Goal: Task Accomplishment & Management: Manage account settings

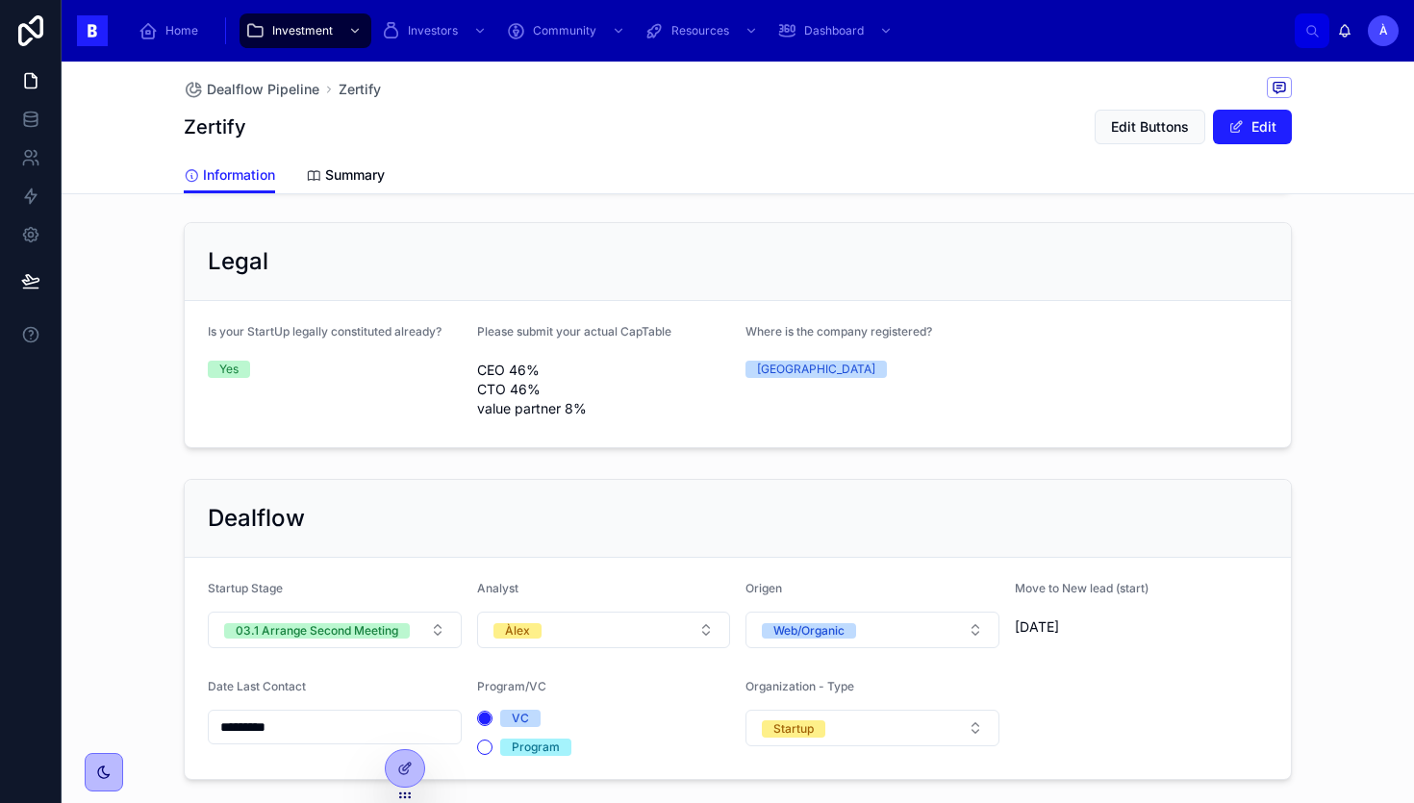
scroll to position [1334, 0]
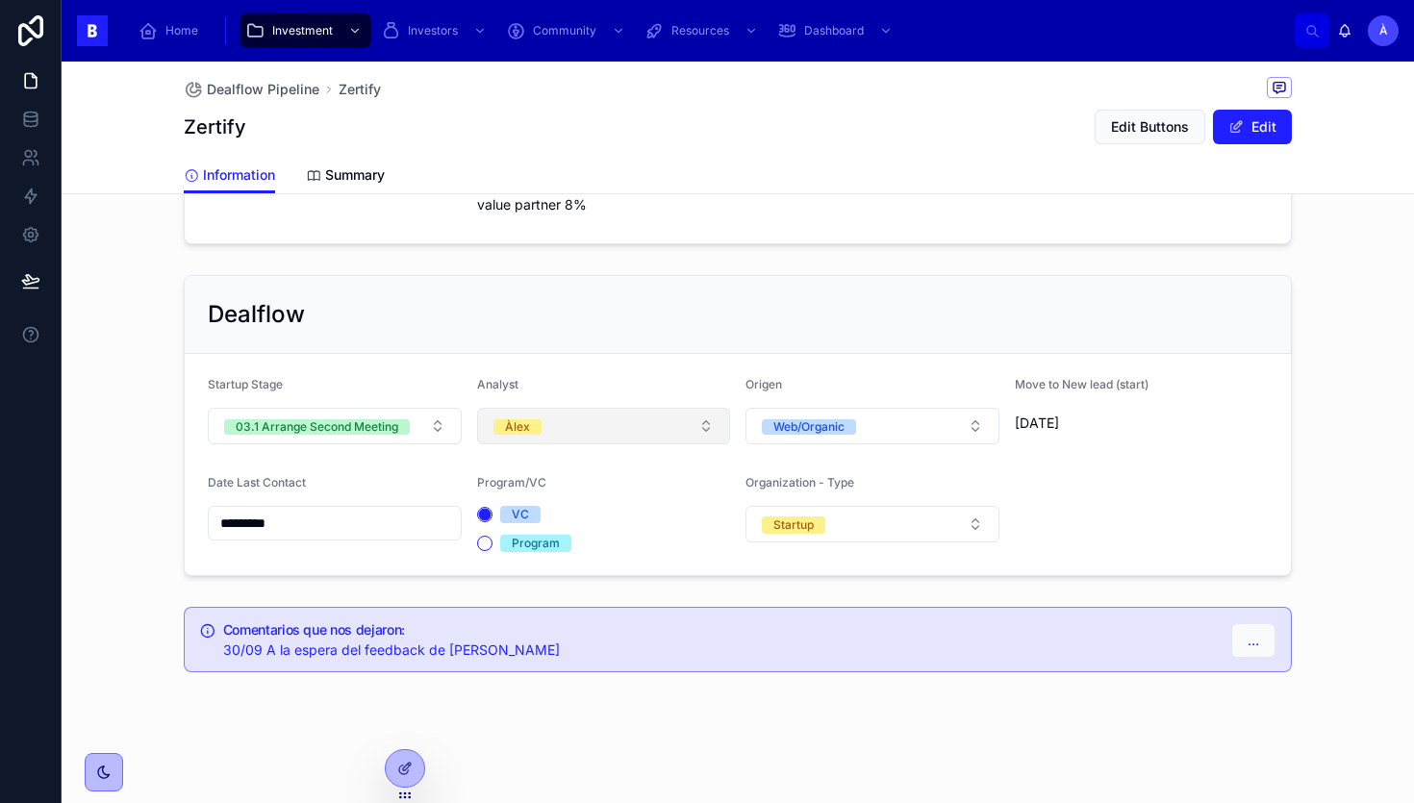
click at [581, 440] on button "Àlex" at bounding box center [604, 426] width 254 height 37
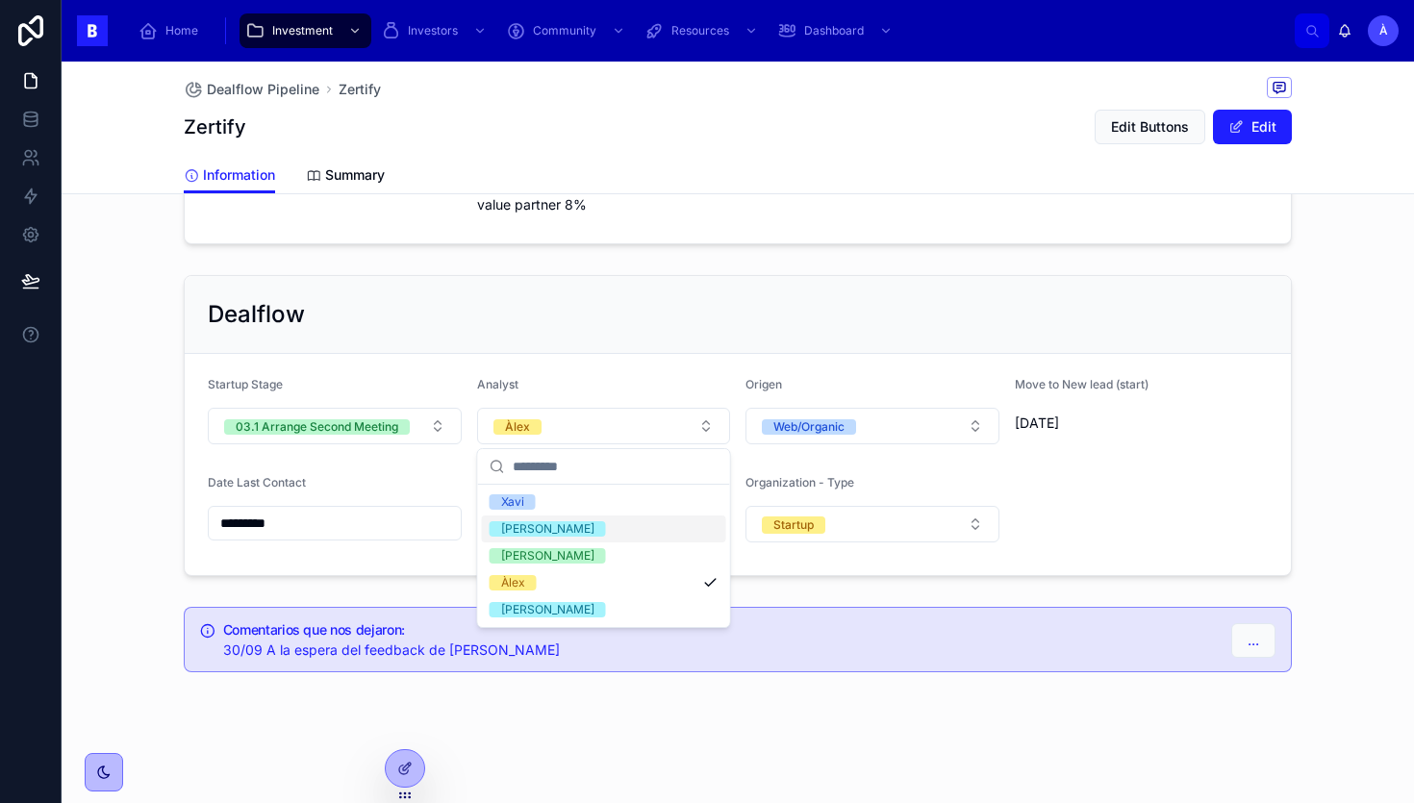
click at [526, 535] on div "[PERSON_NAME]" at bounding box center [547, 528] width 93 height 15
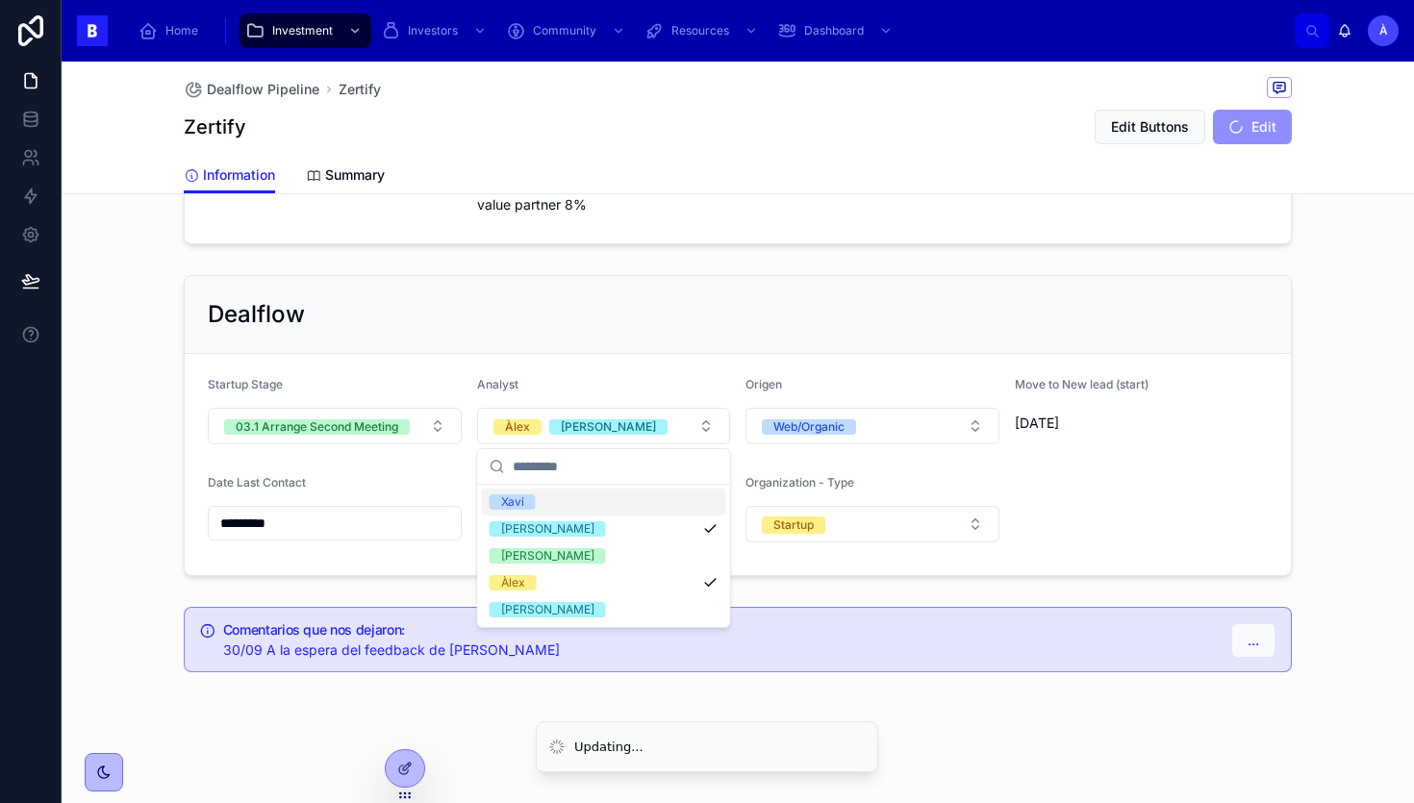
click at [368, 536] on div "*********" at bounding box center [335, 523] width 254 height 35
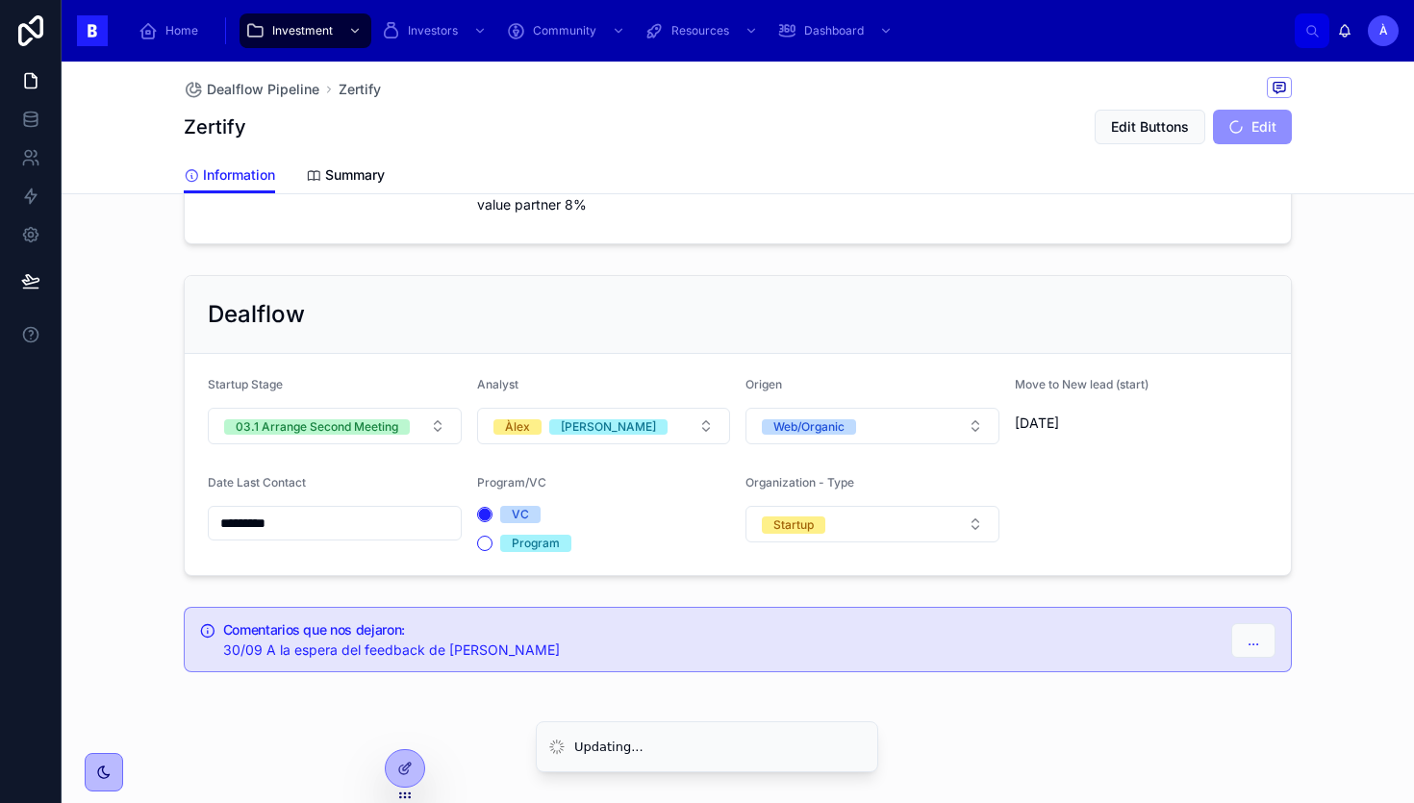
click at [357, 517] on input "*********" at bounding box center [335, 523] width 252 height 27
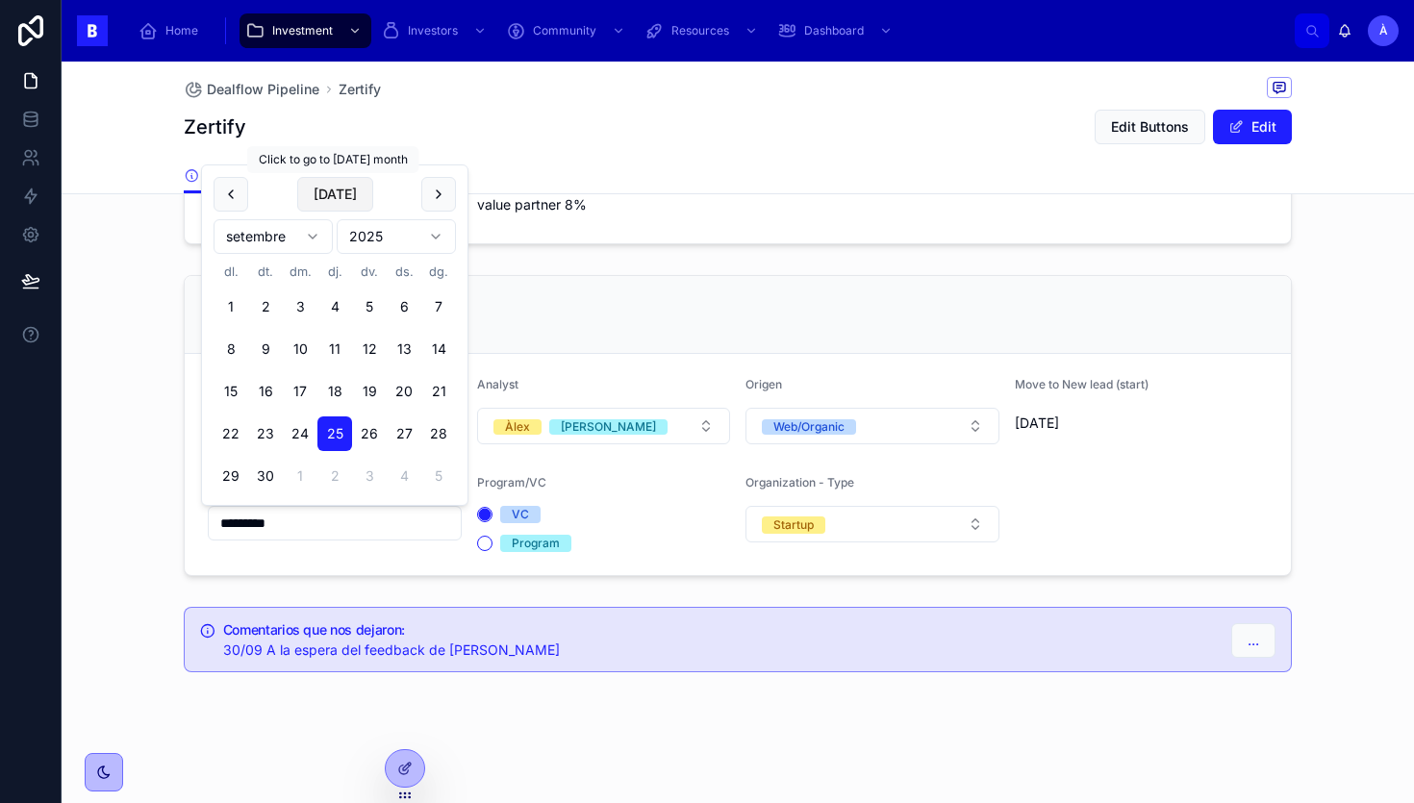
click at [337, 200] on button "[DATE]" at bounding box center [335, 194] width 76 height 35
type input "*********"
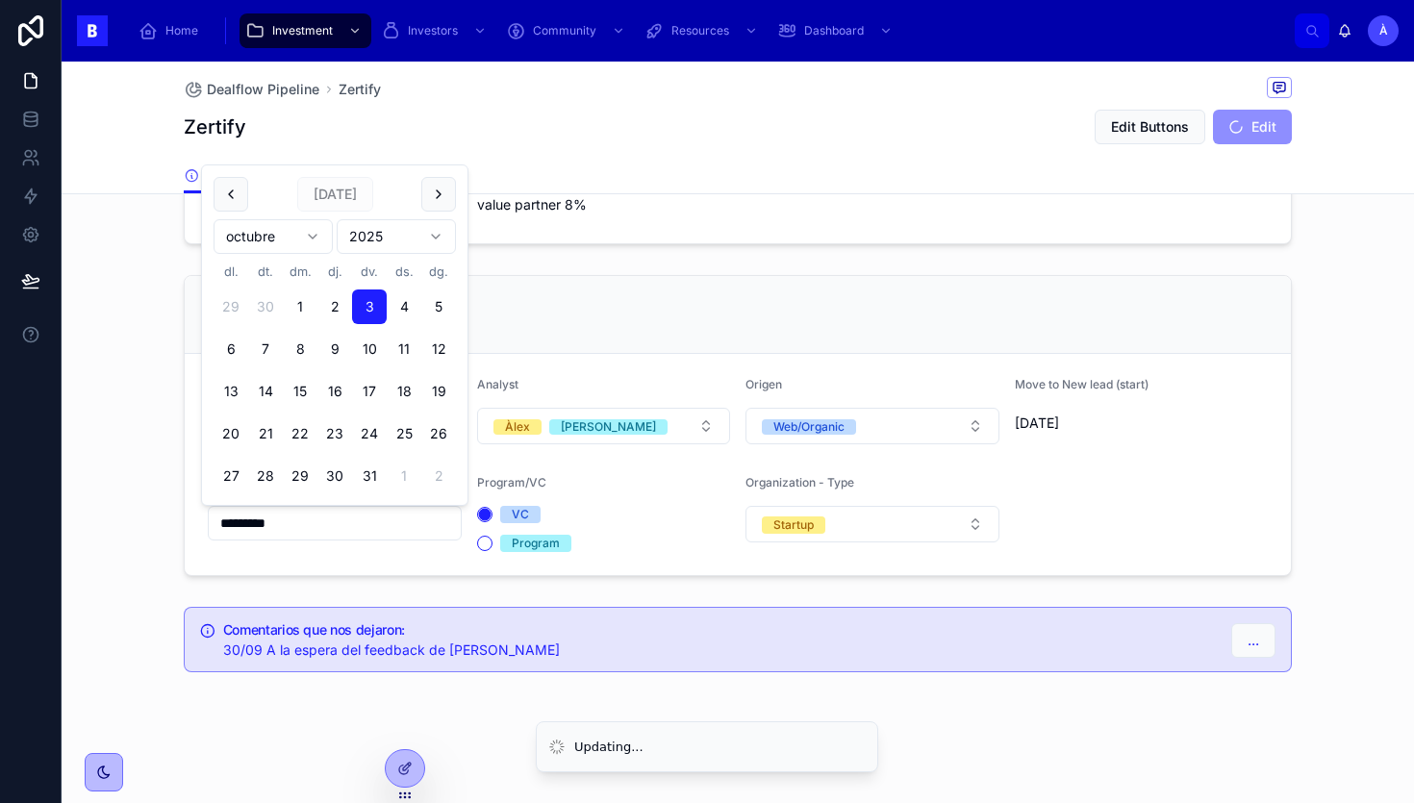
click at [545, 278] on div "Dealflow" at bounding box center [738, 315] width 1106 height 78
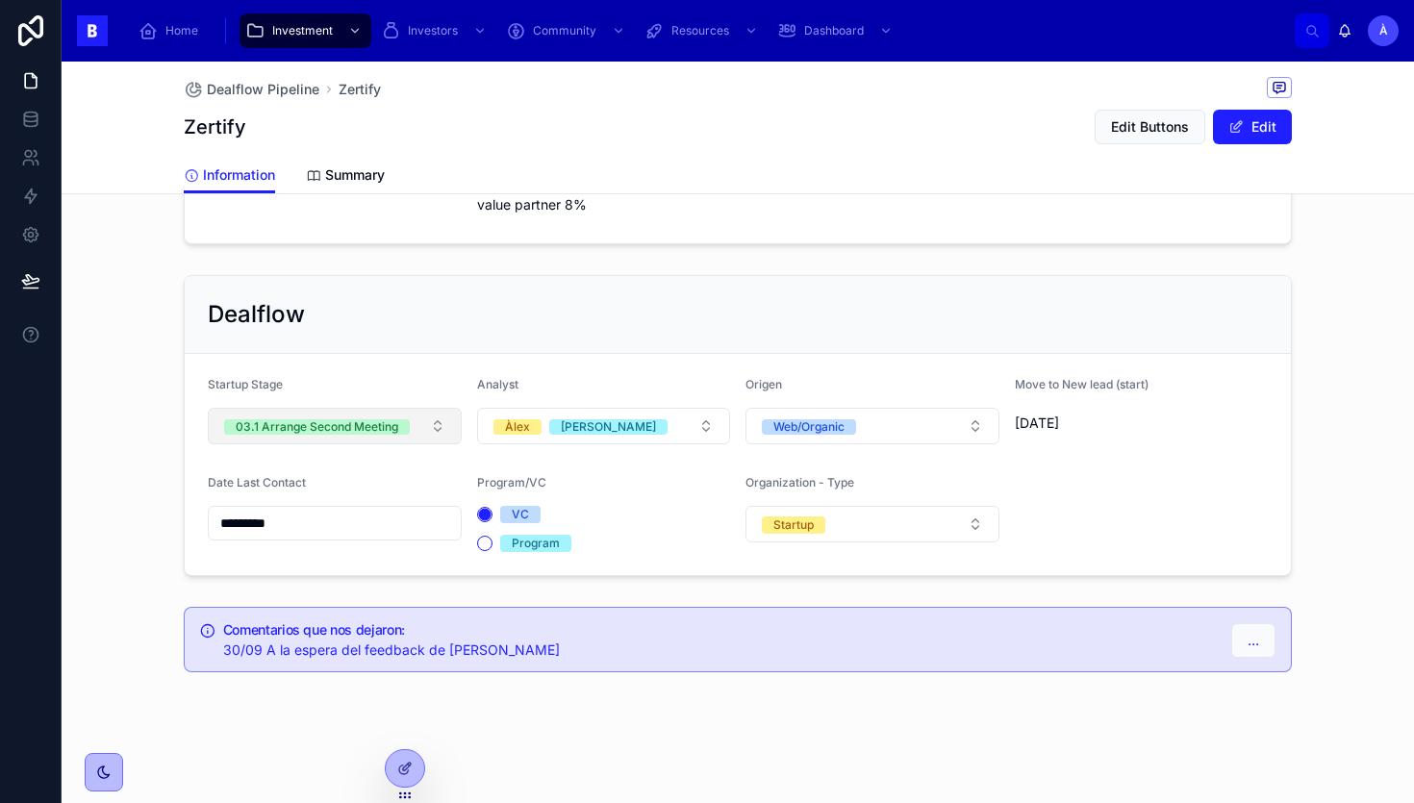
click at [354, 435] on span "03.1 Arrange Second Meeting" at bounding box center [317, 426] width 186 height 19
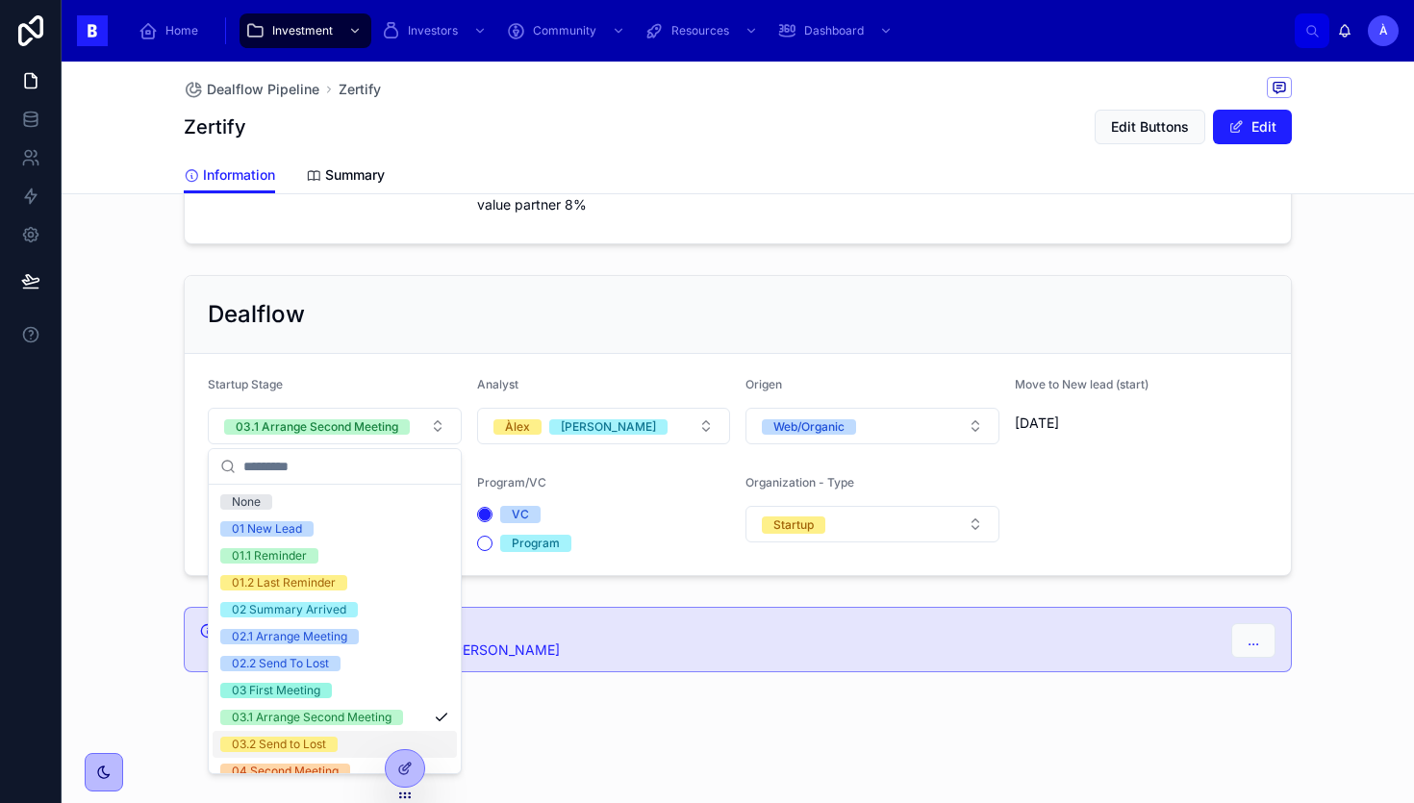
scroll to position [26, 0]
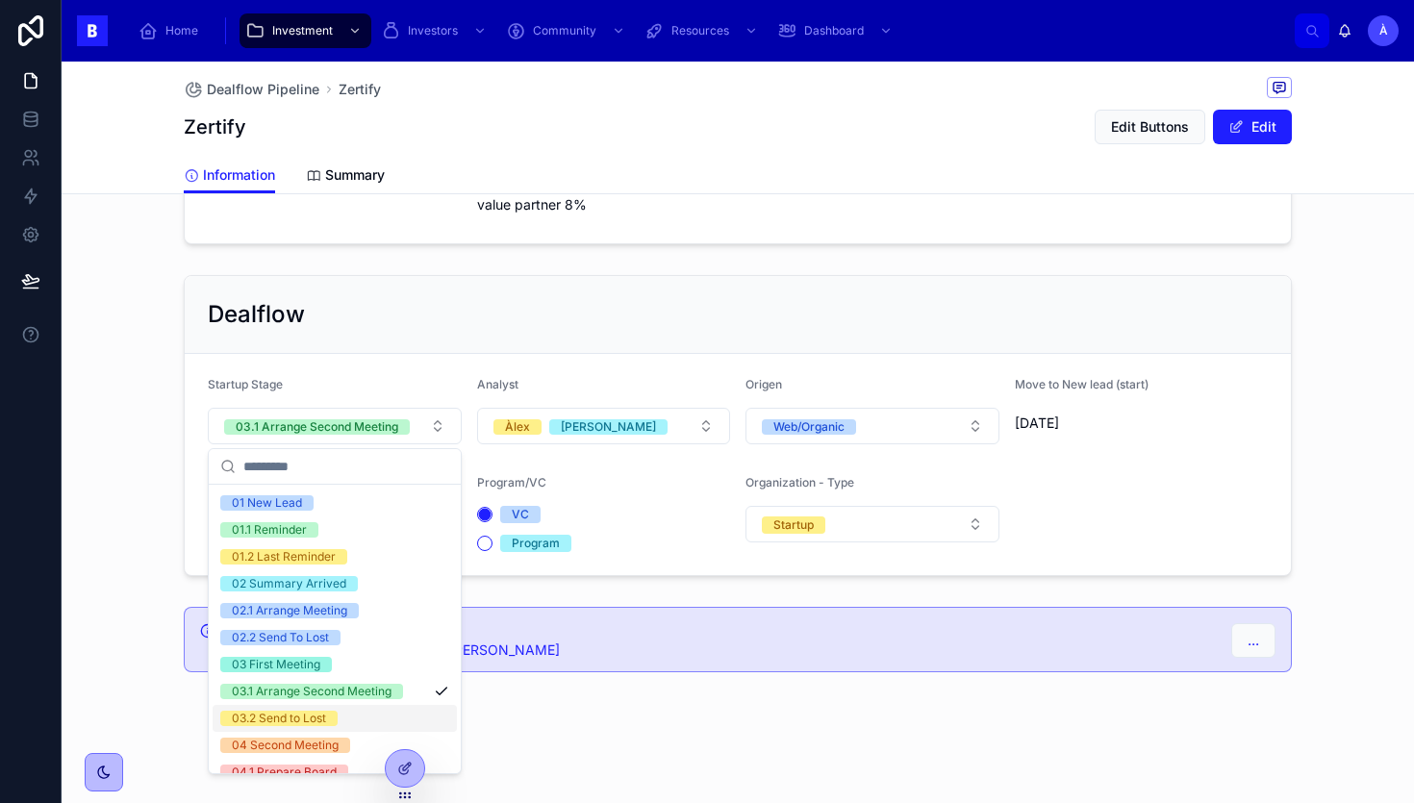
click at [293, 744] on div "04 Second Meeting" at bounding box center [285, 745] width 107 height 15
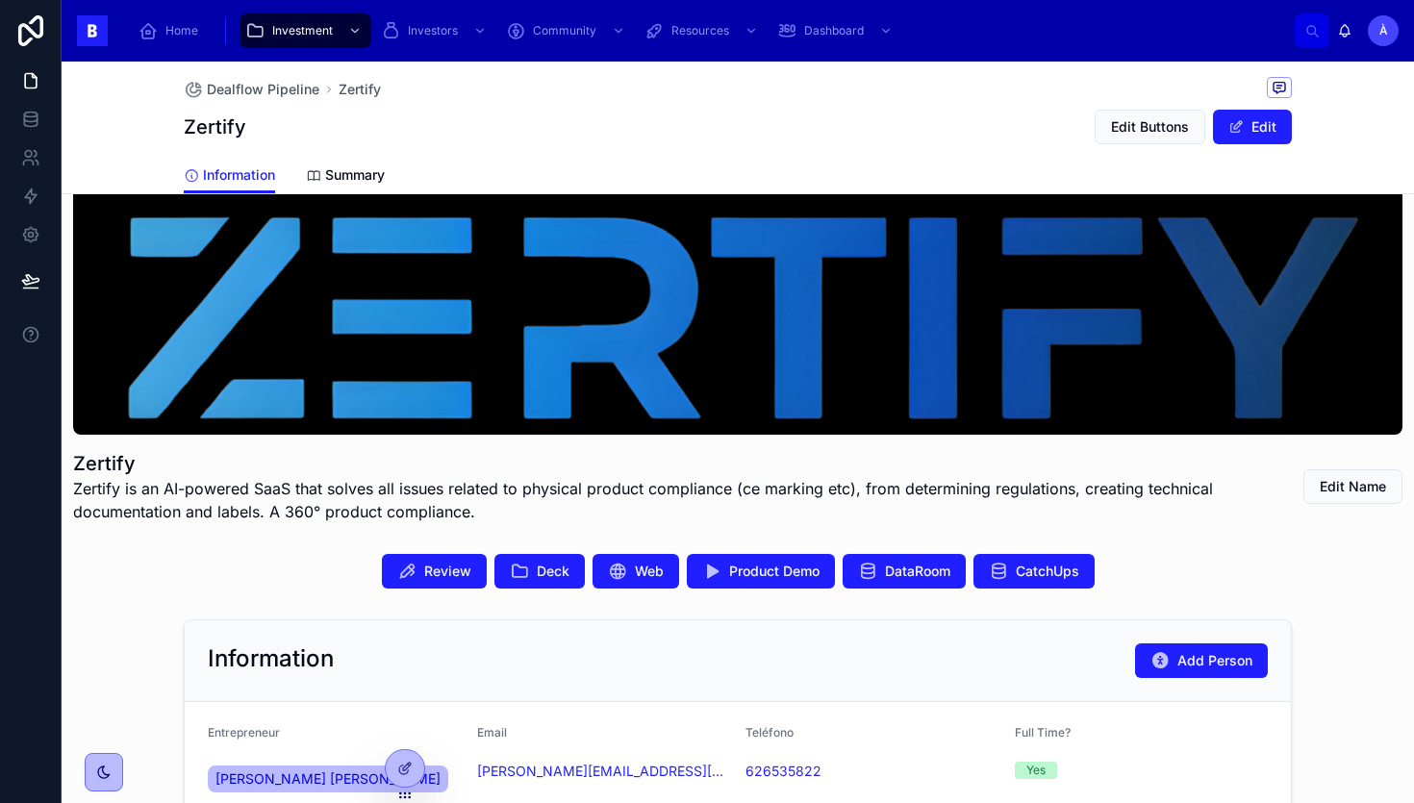
scroll to position [0, 0]
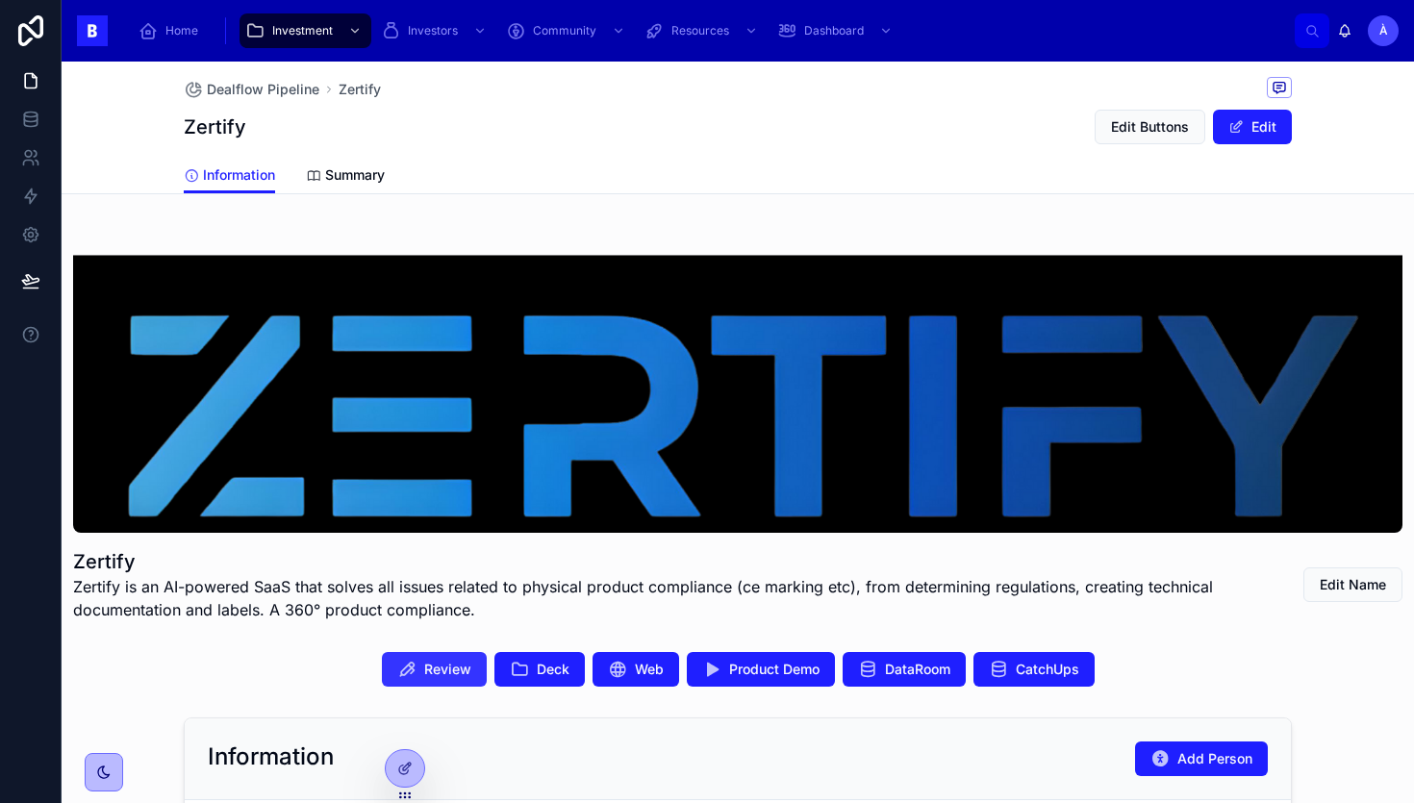
click at [451, 673] on span "Review" at bounding box center [447, 669] width 47 height 19
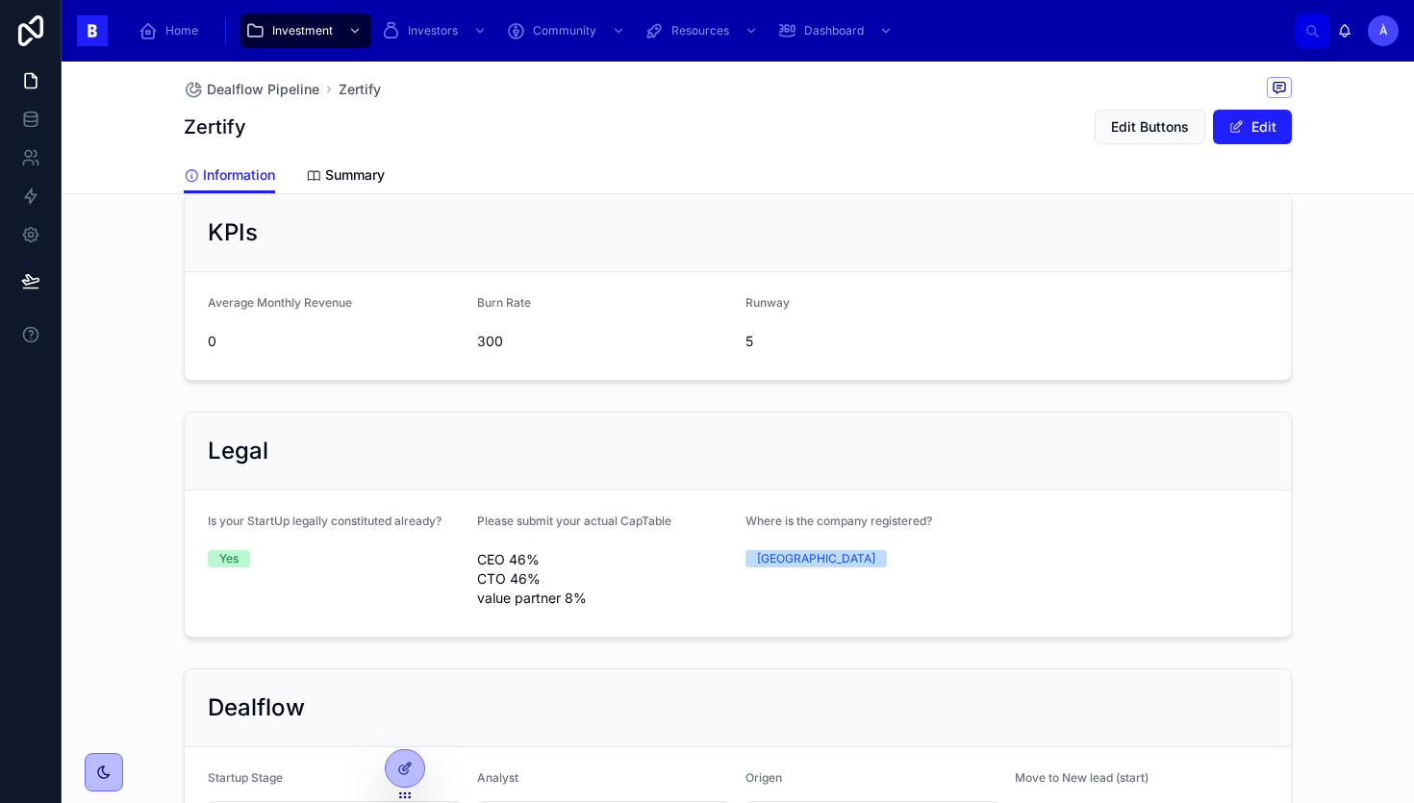
scroll to position [1334, 0]
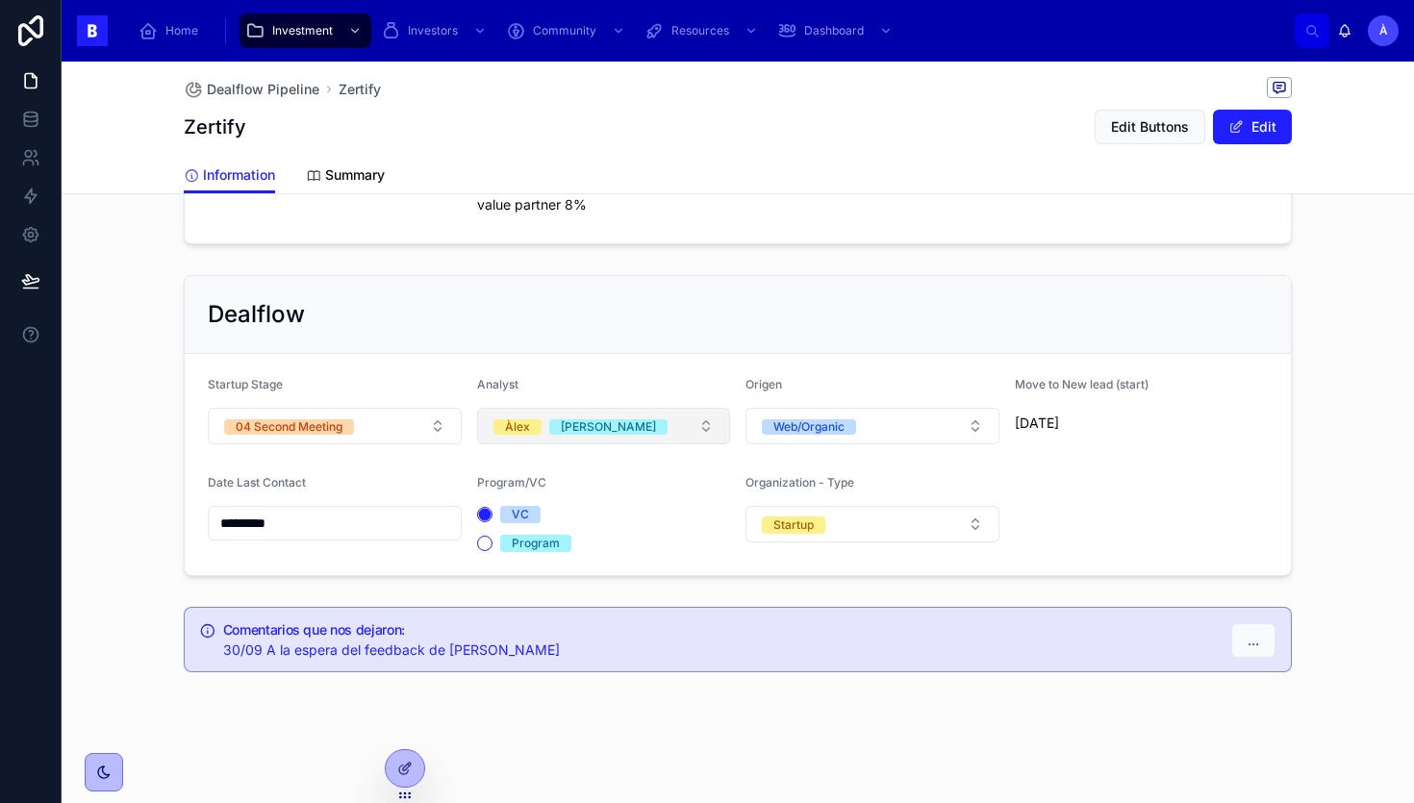
click at [554, 436] on button "[PERSON_NAME]" at bounding box center [604, 426] width 254 height 37
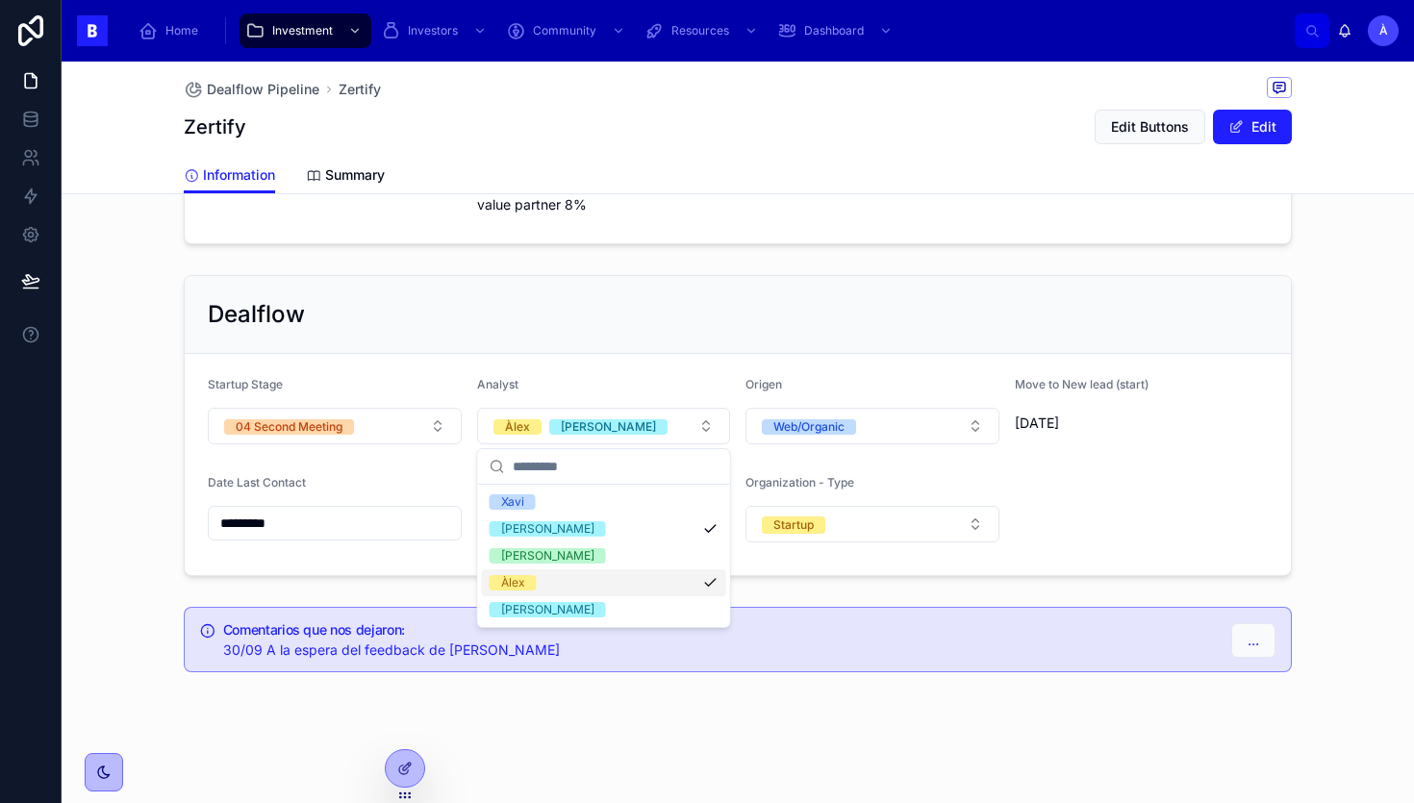
click at [514, 578] on div "Àlex" at bounding box center [513, 582] width 24 height 15
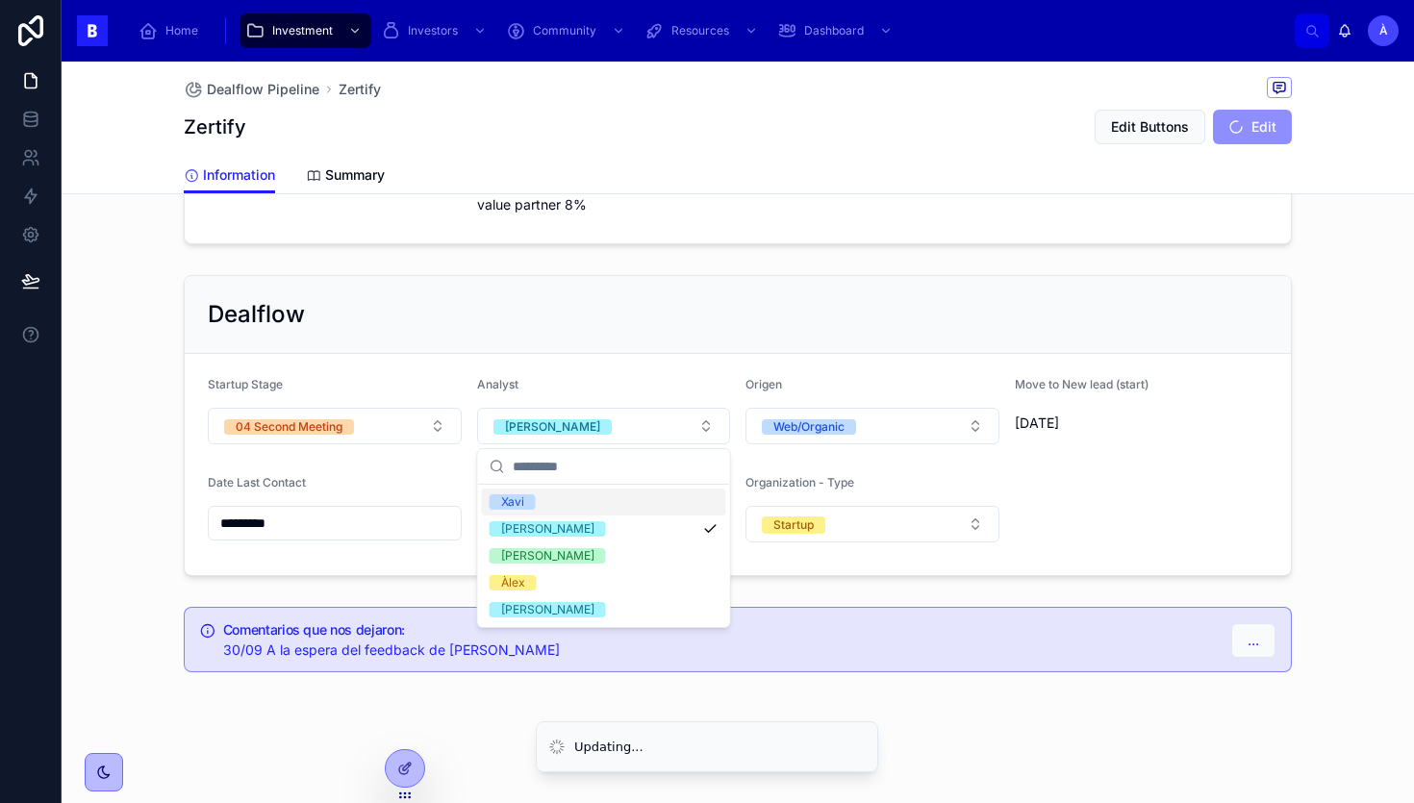
click at [438, 330] on div "Dealflow" at bounding box center [738, 315] width 1106 height 78
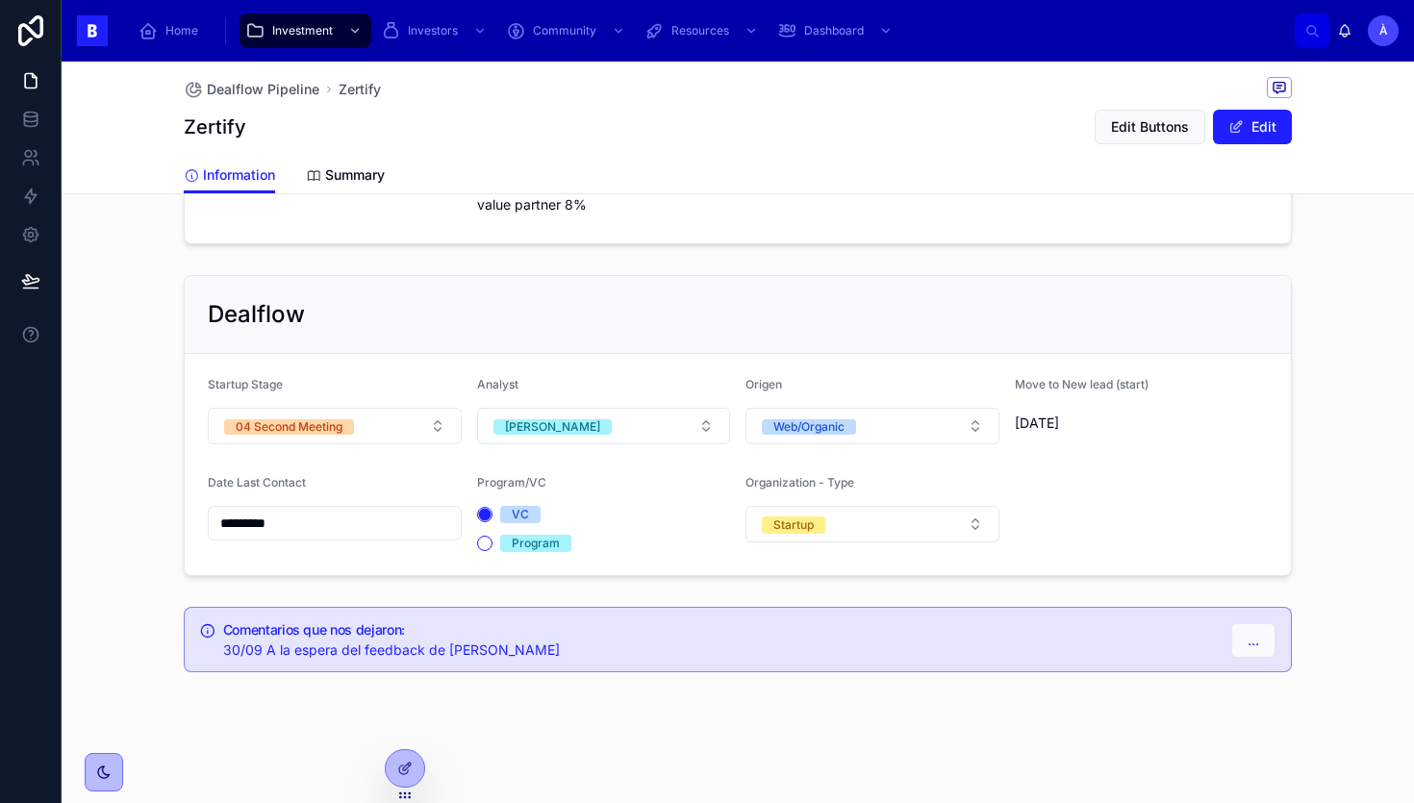
click at [202, 119] on h1 "Zertify" at bounding box center [215, 127] width 63 height 27
copy h1 "Zertify"
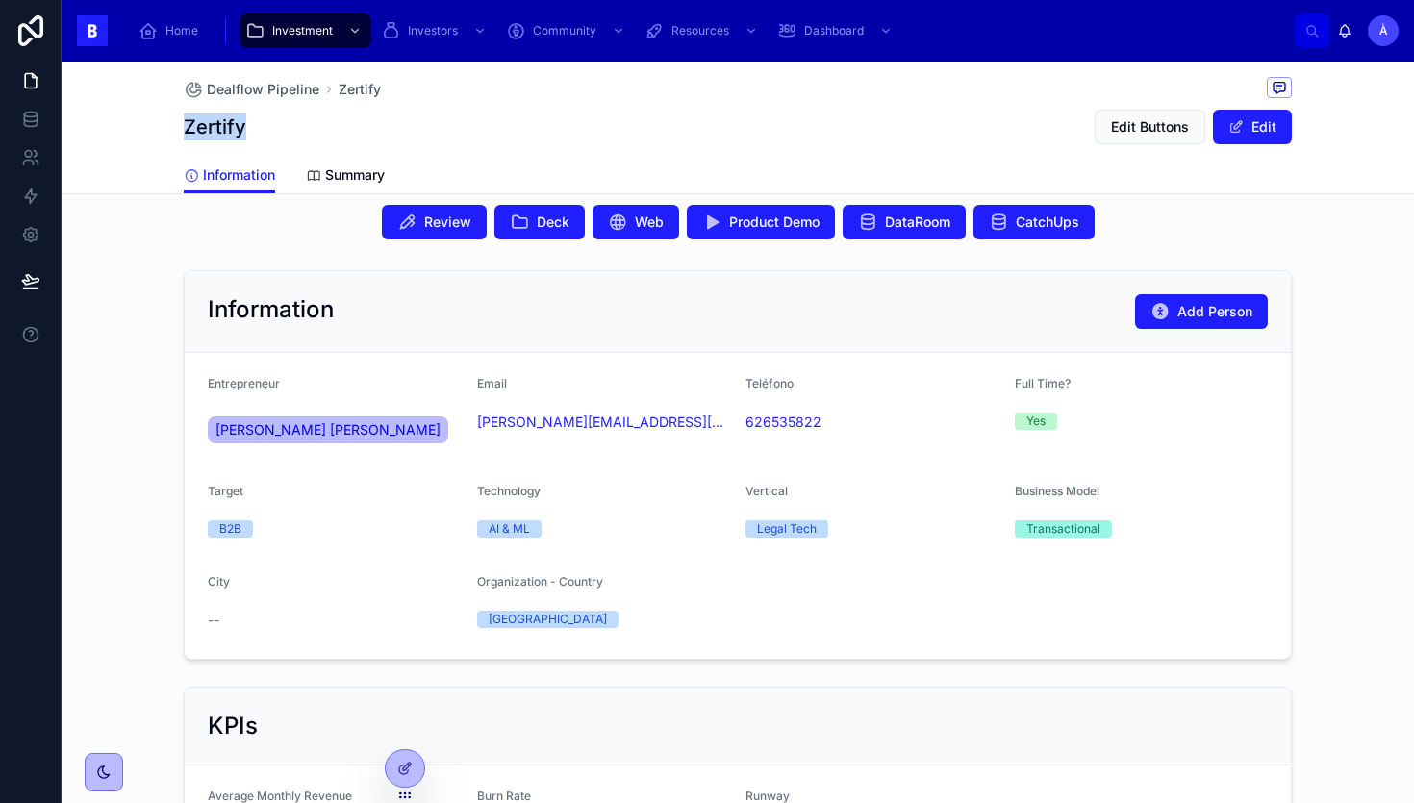
scroll to position [0, 0]
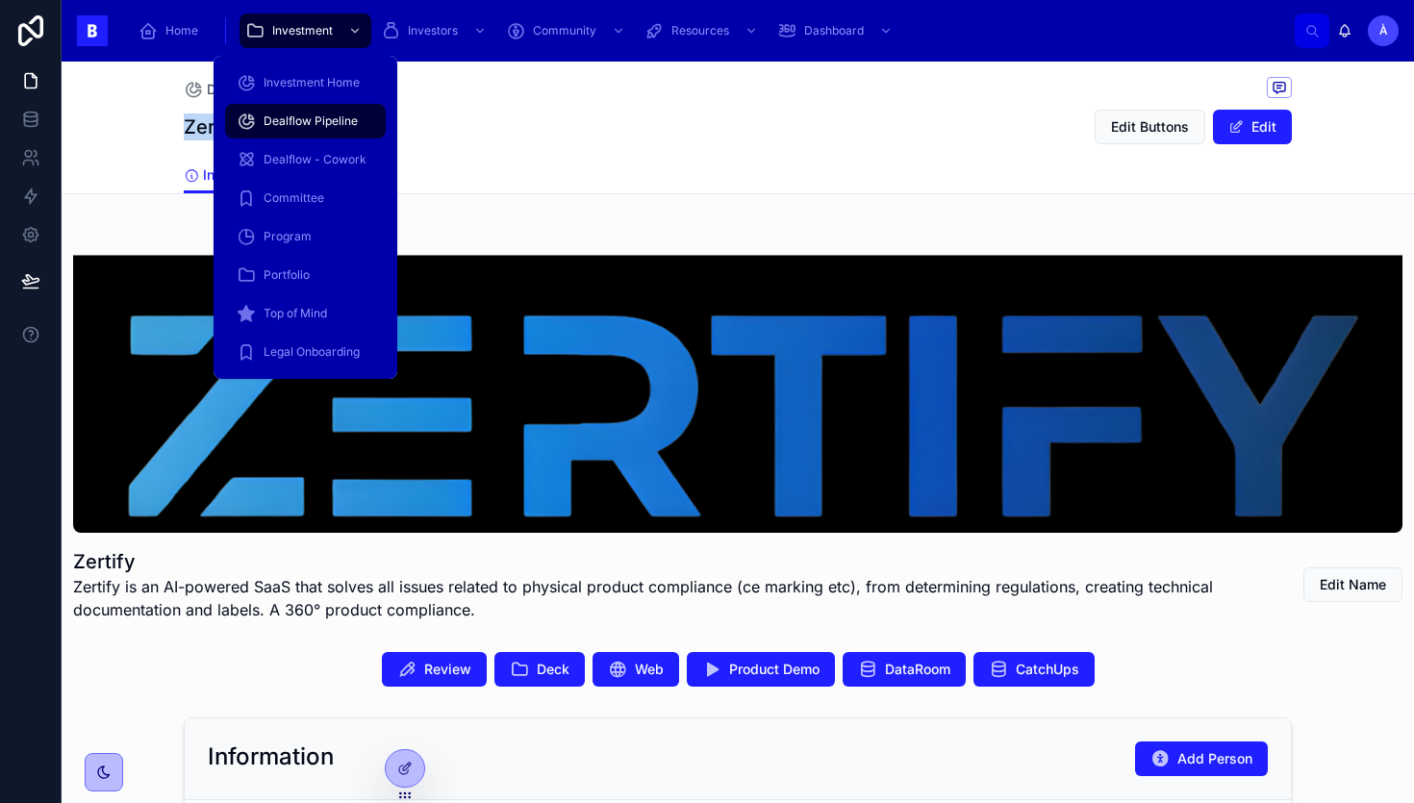
click at [311, 112] on div "Dealflow Pipeline" at bounding box center [306, 121] width 138 height 31
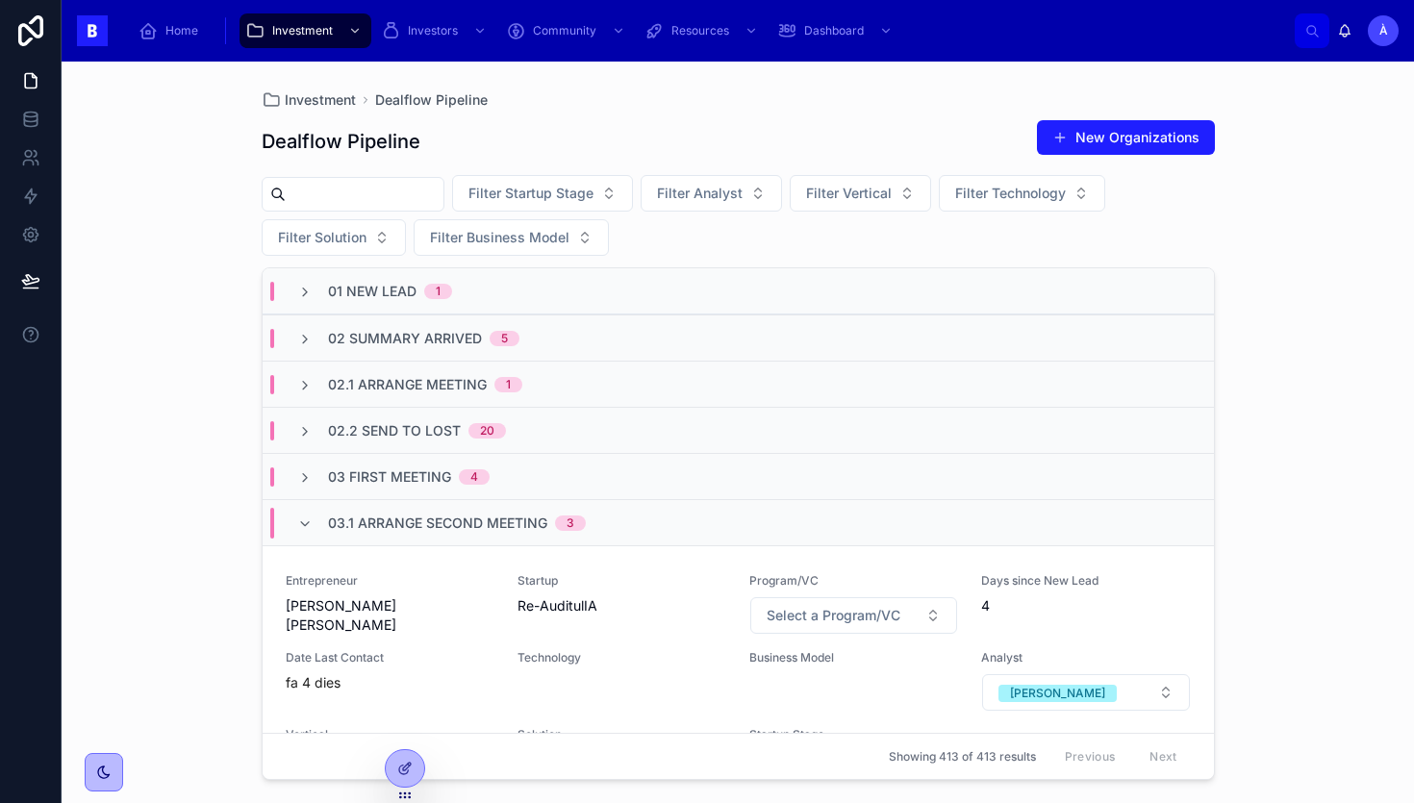
click at [464, 510] on div "03.1 Arrange Second Meeting 3" at bounding box center [457, 523] width 258 height 31
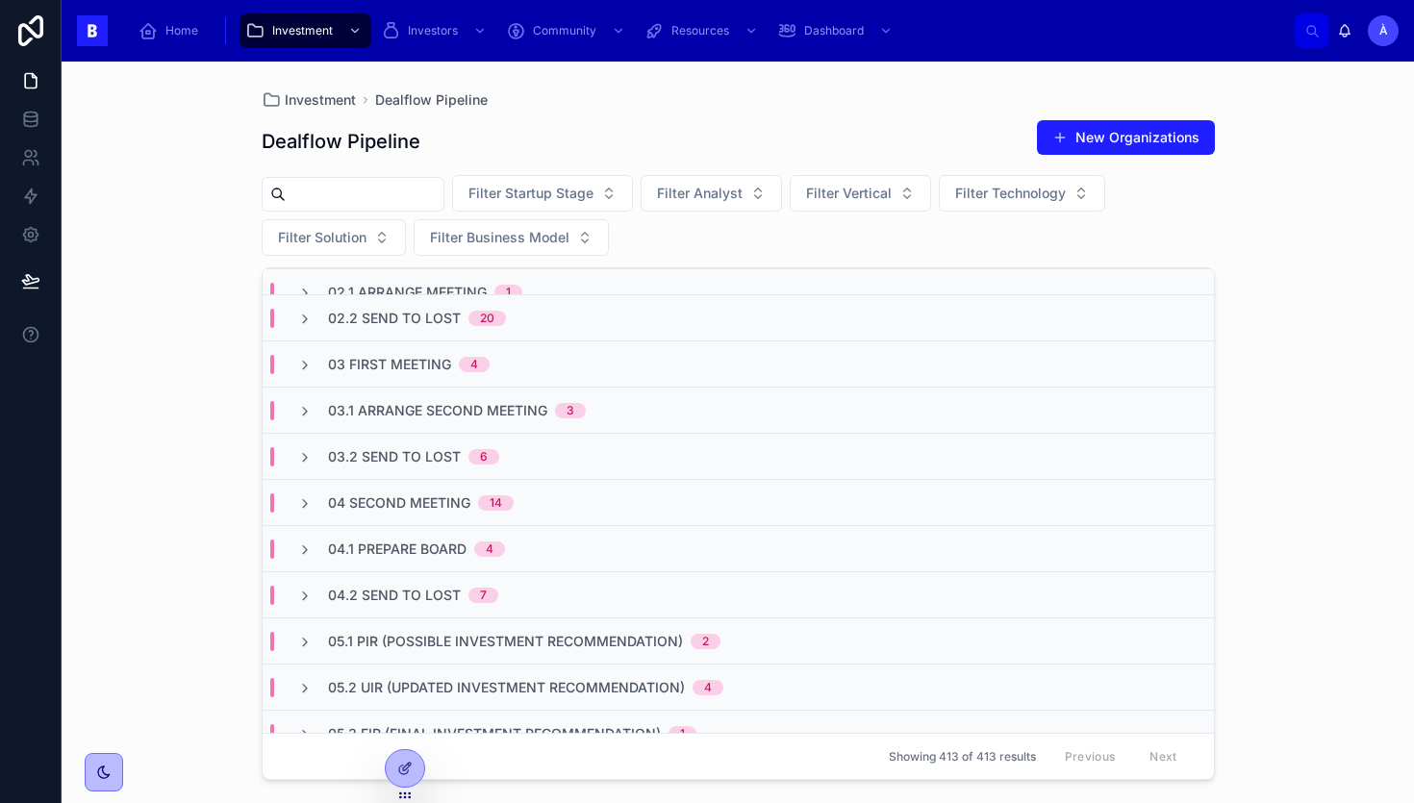
scroll to position [115, 0]
click at [468, 406] on span "03.1 Arrange Second Meeting" at bounding box center [437, 407] width 219 height 19
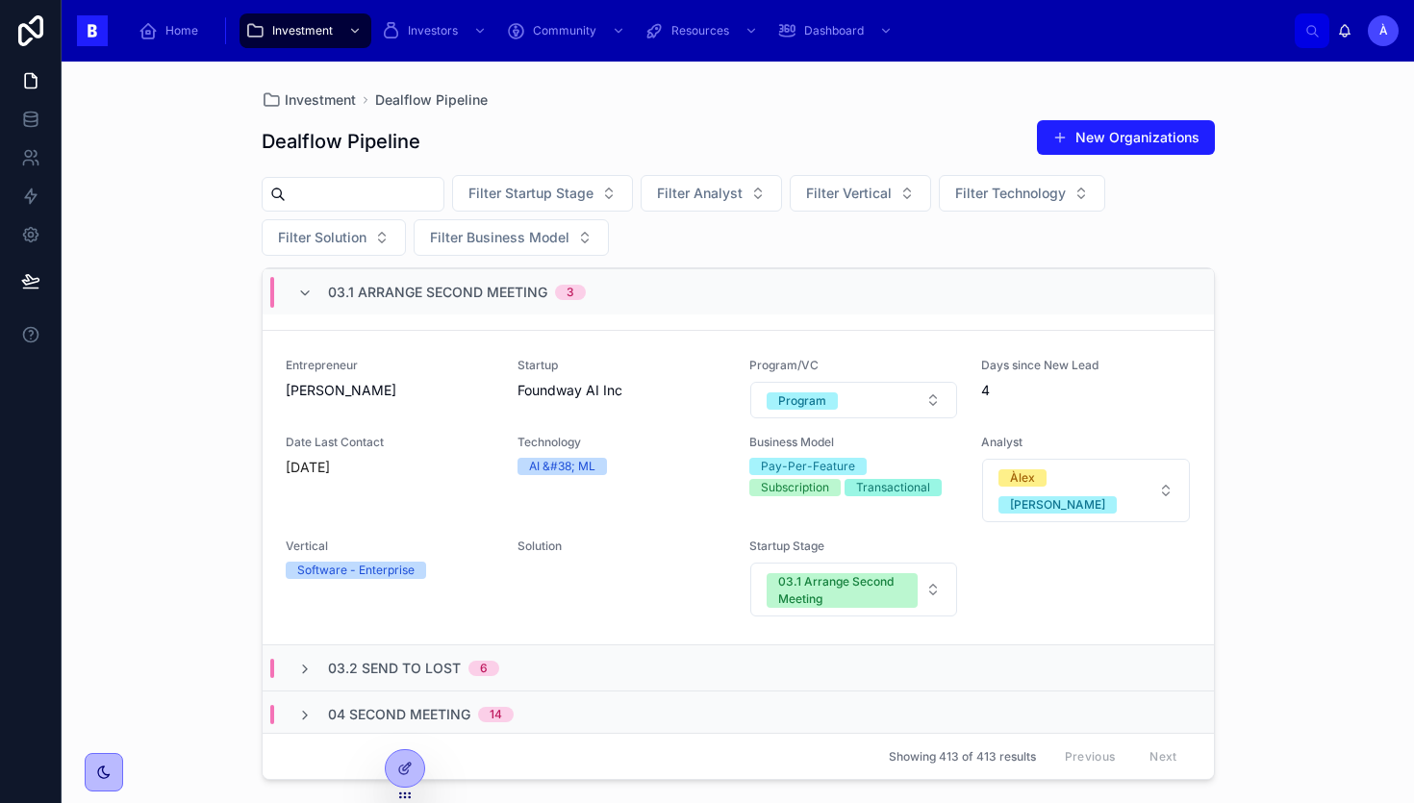
scroll to position [795, 0]
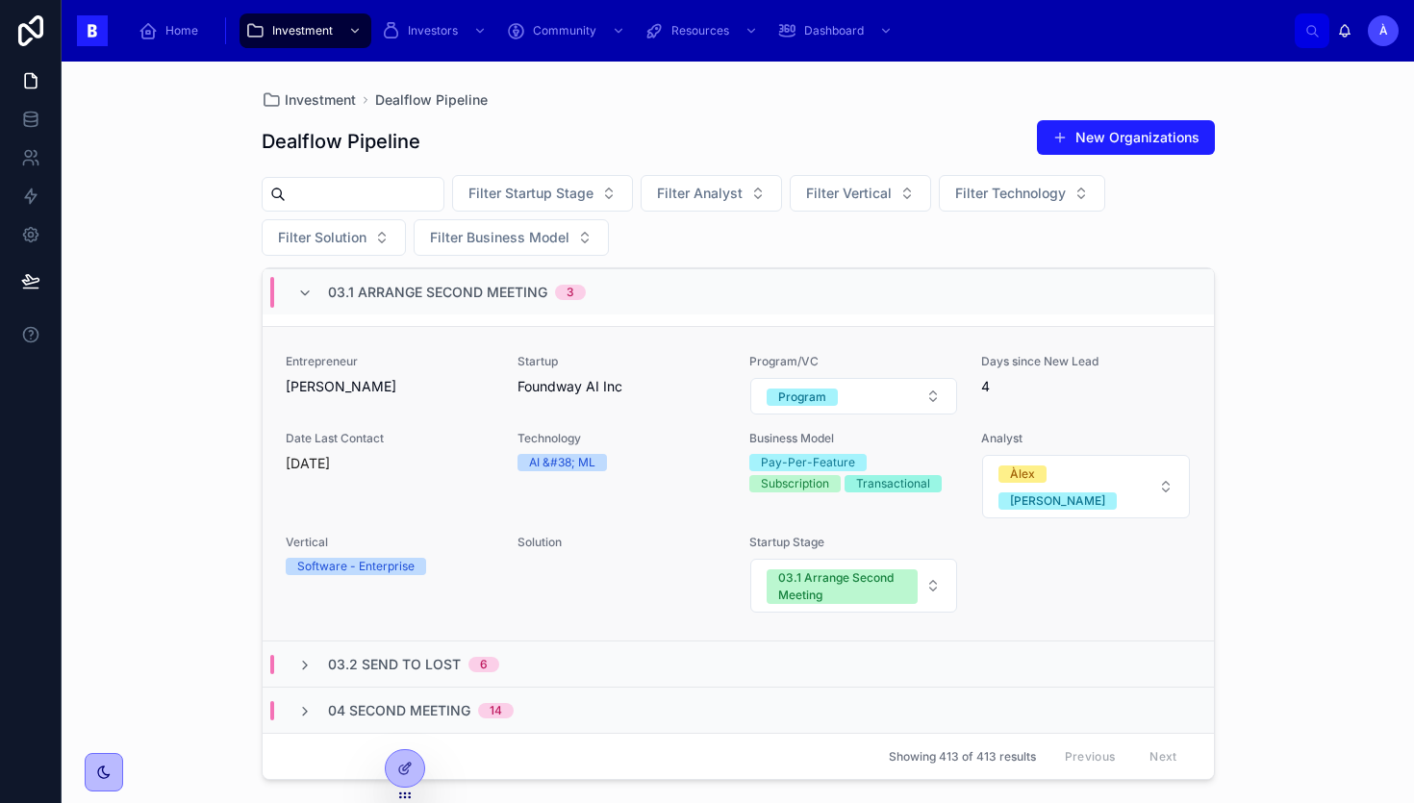
click at [529, 543] on div "Solution" at bounding box center [622, 574] width 209 height 79
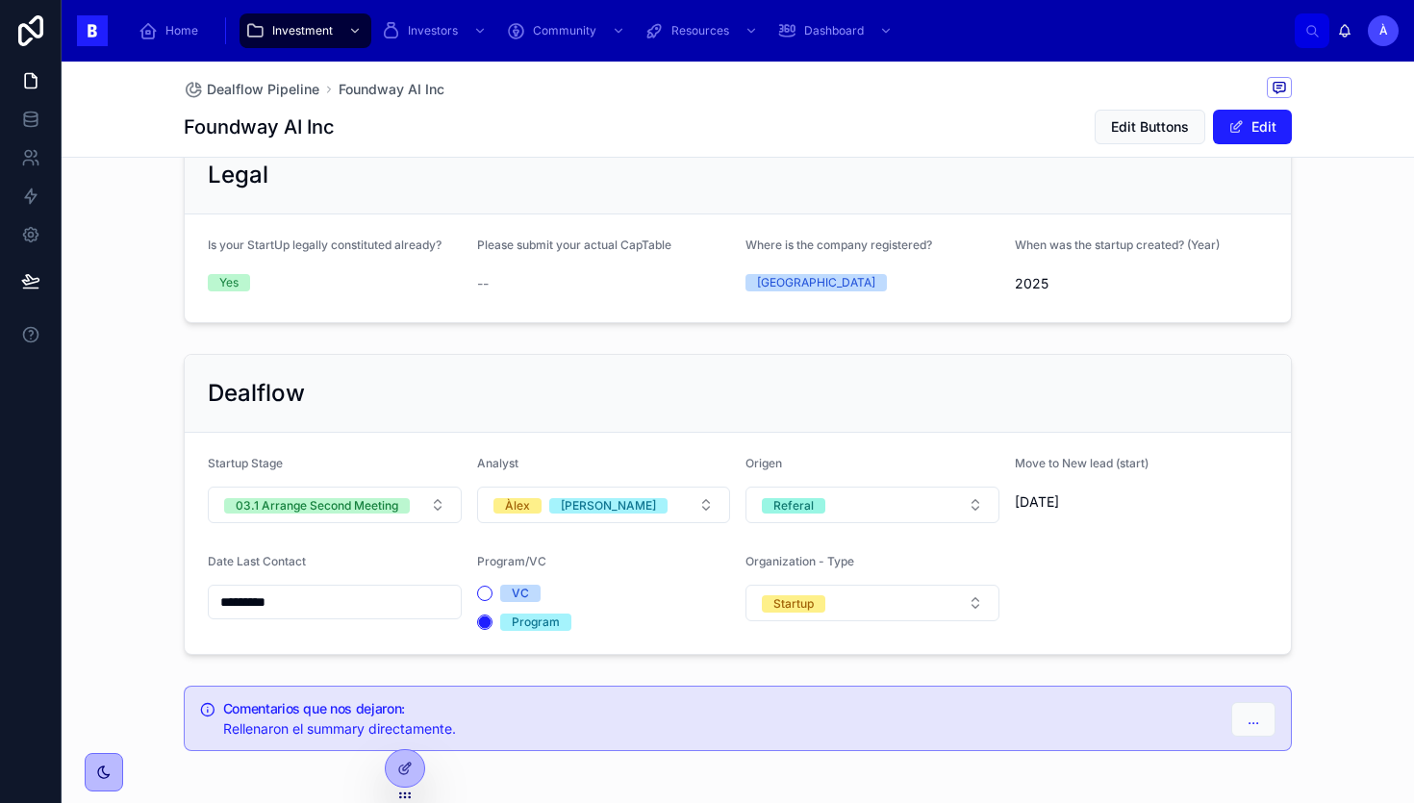
scroll to position [1338, 0]
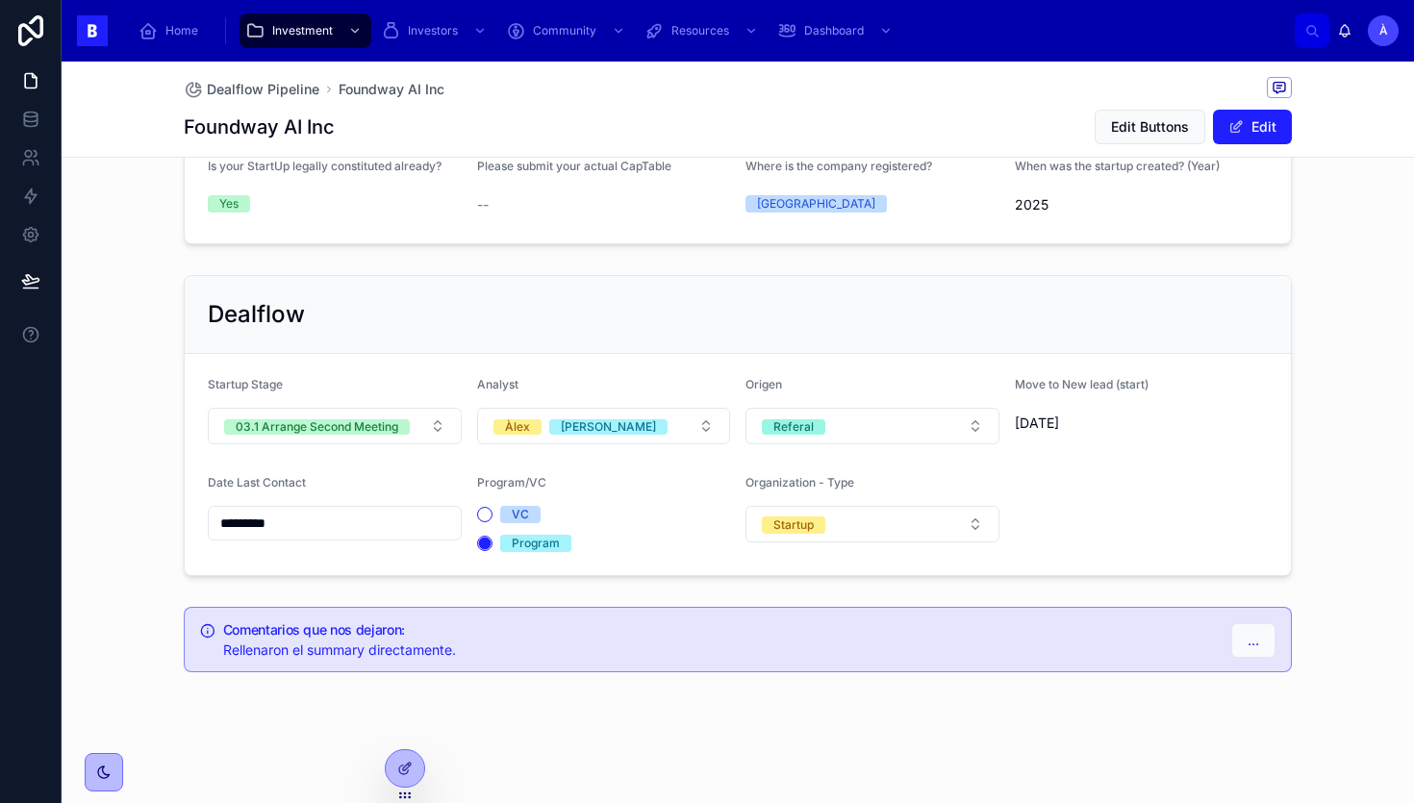
click at [392, 446] on form "Startup Stage 03.1 Arrange Second Meeting Analyst [PERSON_NAME] Referal Move to…" at bounding box center [738, 464] width 1106 height 221
click at [390, 439] on button "03.1 Arrange Second Meeting" at bounding box center [335, 426] width 254 height 37
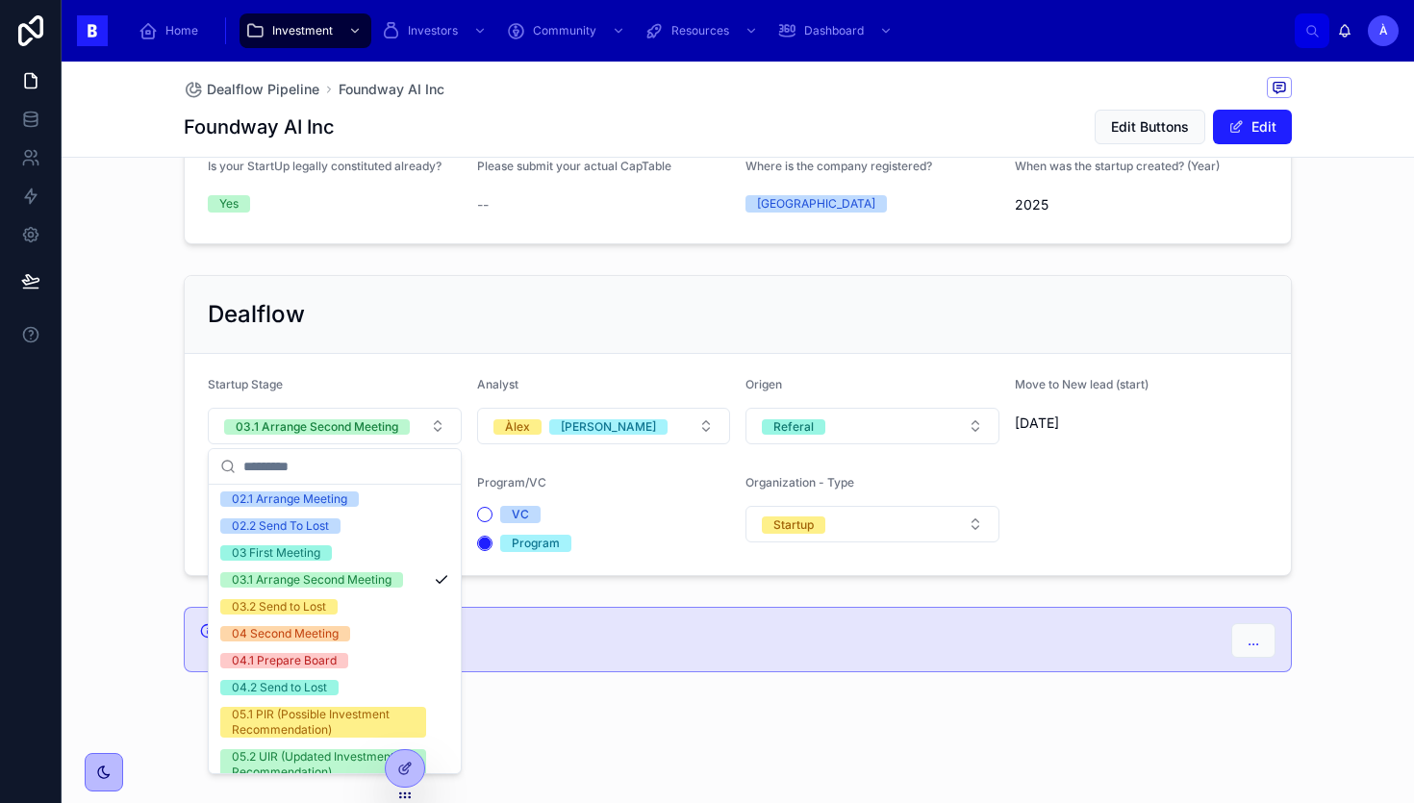
scroll to position [111, 0]
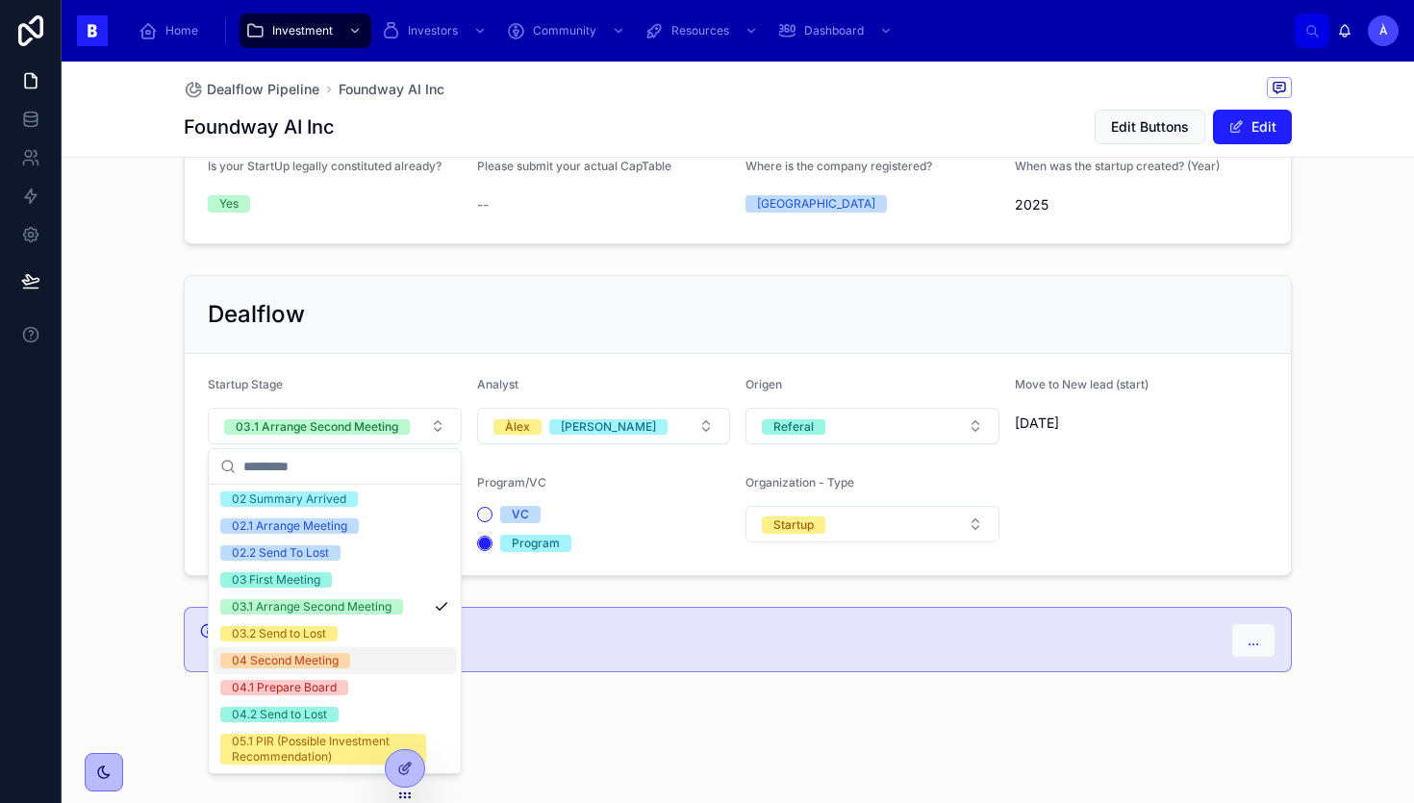
click at [313, 653] on div "04 Second Meeting" at bounding box center [285, 660] width 107 height 15
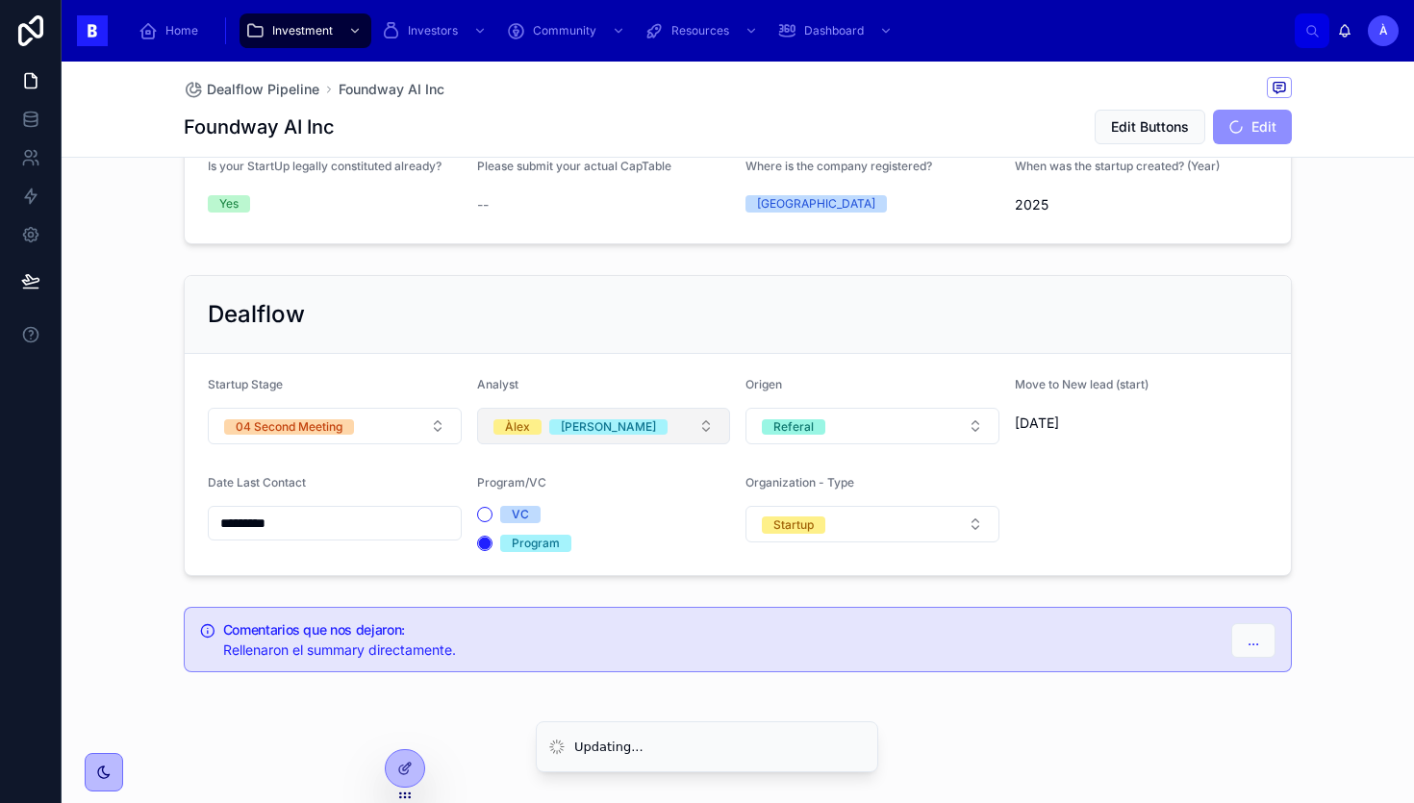
click at [542, 425] on span "[PERSON_NAME]" at bounding box center [581, 426] width 174 height 19
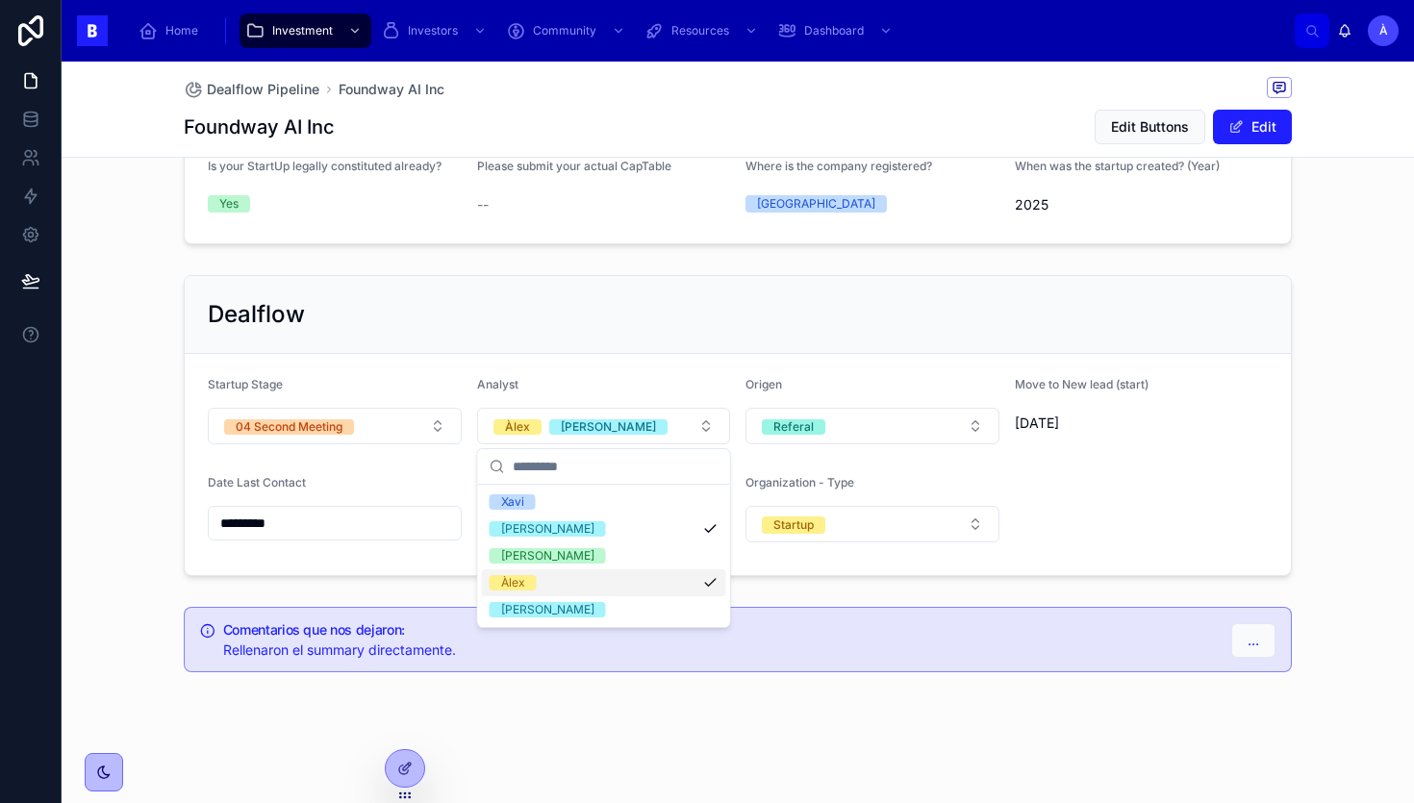
click at [534, 584] on span "Àlex" at bounding box center [513, 582] width 47 height 15
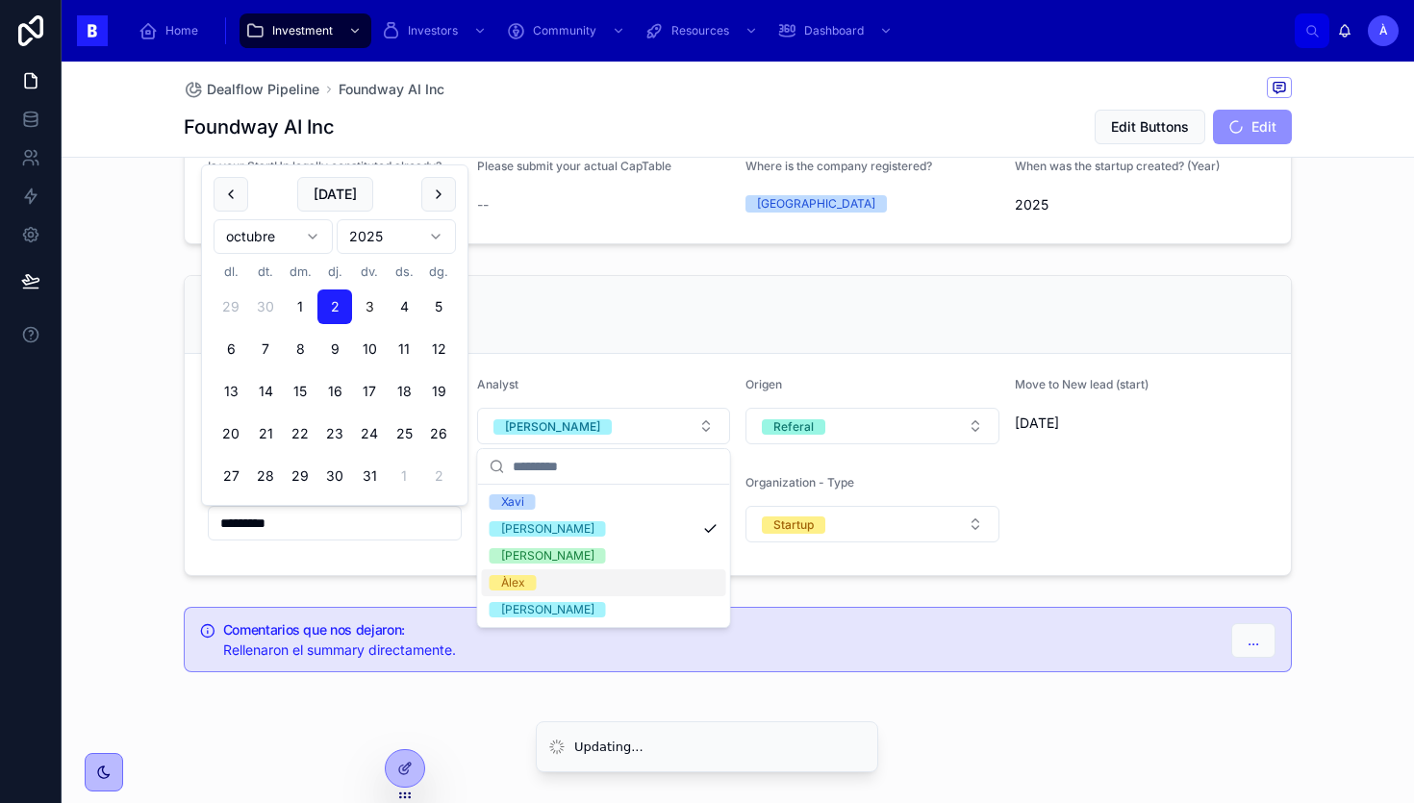
click at [375, 522] on input "*********" at bounding box center [335, 523] width 252 height 27
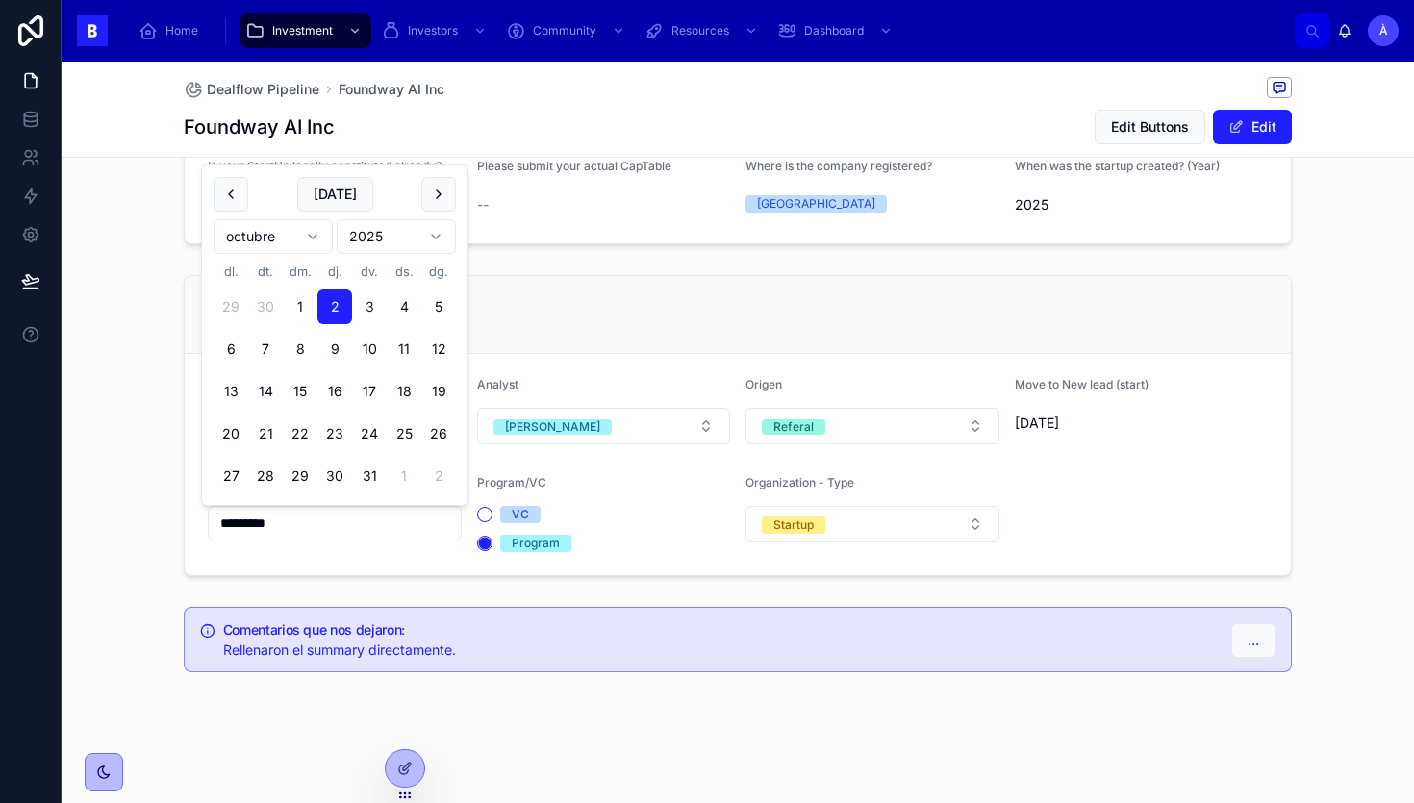
click at [327, 205] on button "[DATE]" at bounding box center [335, 194] width 76 height 35
type input "*********"
click at [596, 275] on div "Dealflow Startup Stage 04 Second Meeting Analyst [PERSON_NAME] Referal Move to …" at bounding box center [738, 425] width 1108 height 301
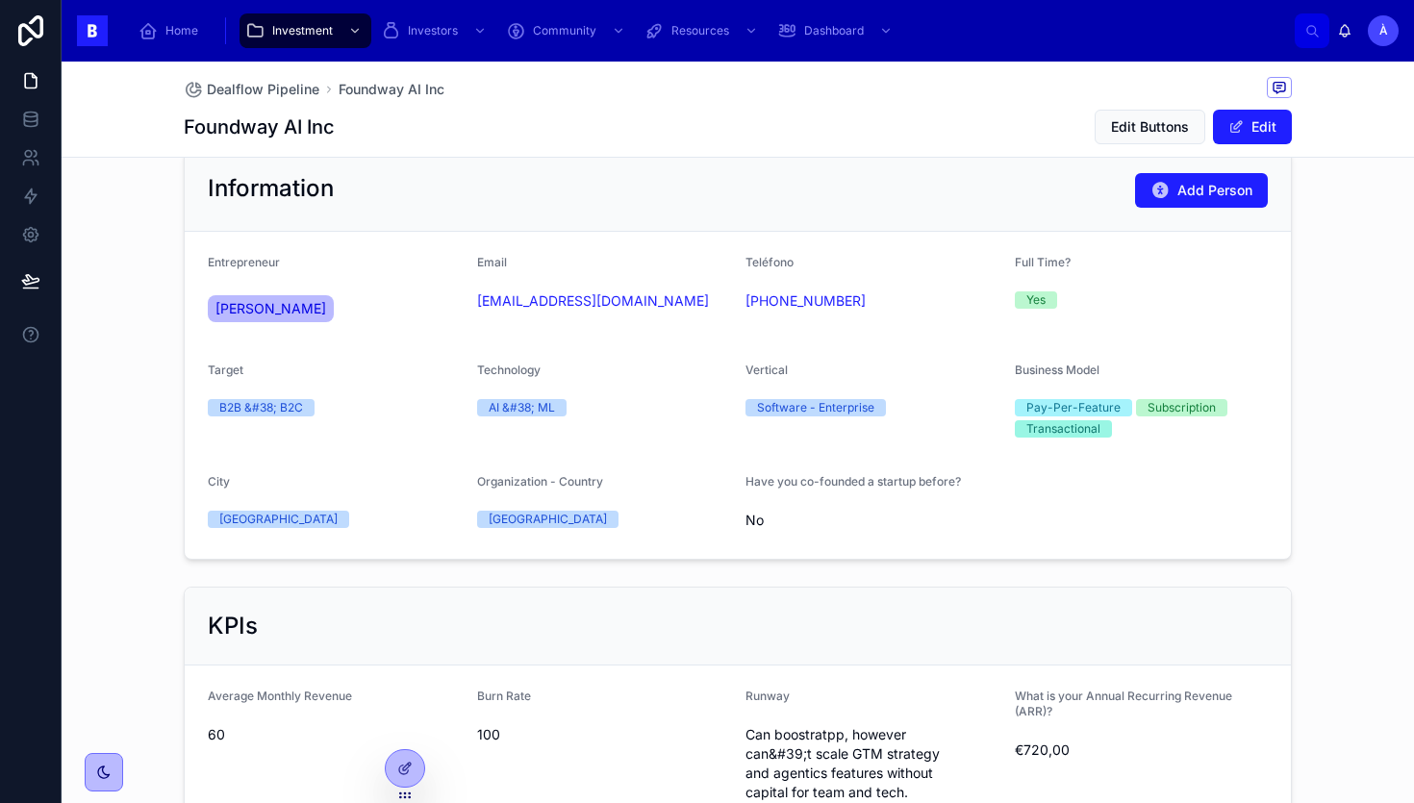
scroll to position [533, 0]
drag, startPoint x: 595, startPoint y: 332, endPoint x: 473, endPoint y: 304, distance: 124.4
click at [473, 304] on form "Entrepreneur [PERSON_NAME] Email [EMAIL_ADDRESS][DOMAIN_NAME] Teléfono [PHONE_N…" at bounding box center [738, 394] width 1106 height 327
copy link "[EMAIL_ADDRESS][DOMAIN_NAME]"
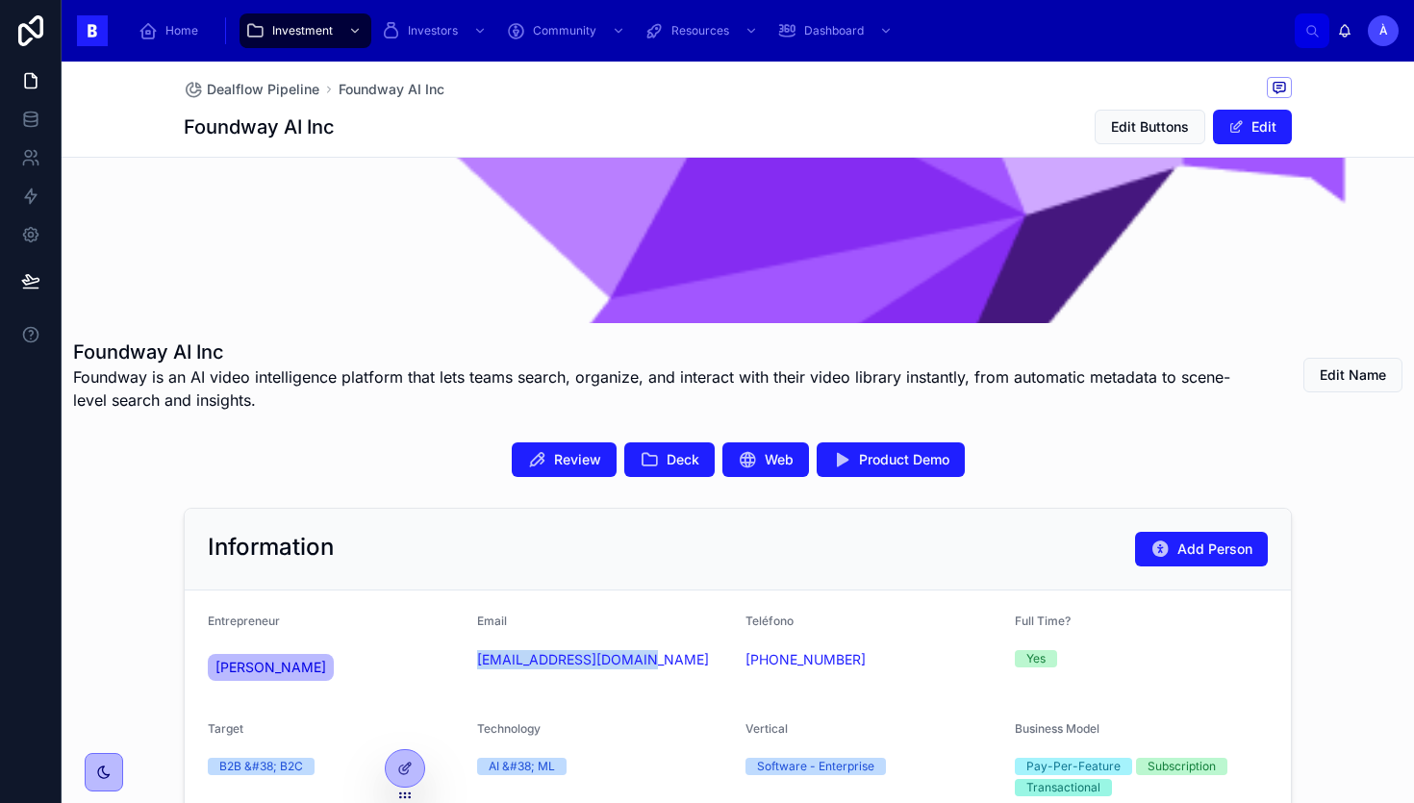
scroll to position [170, 0]
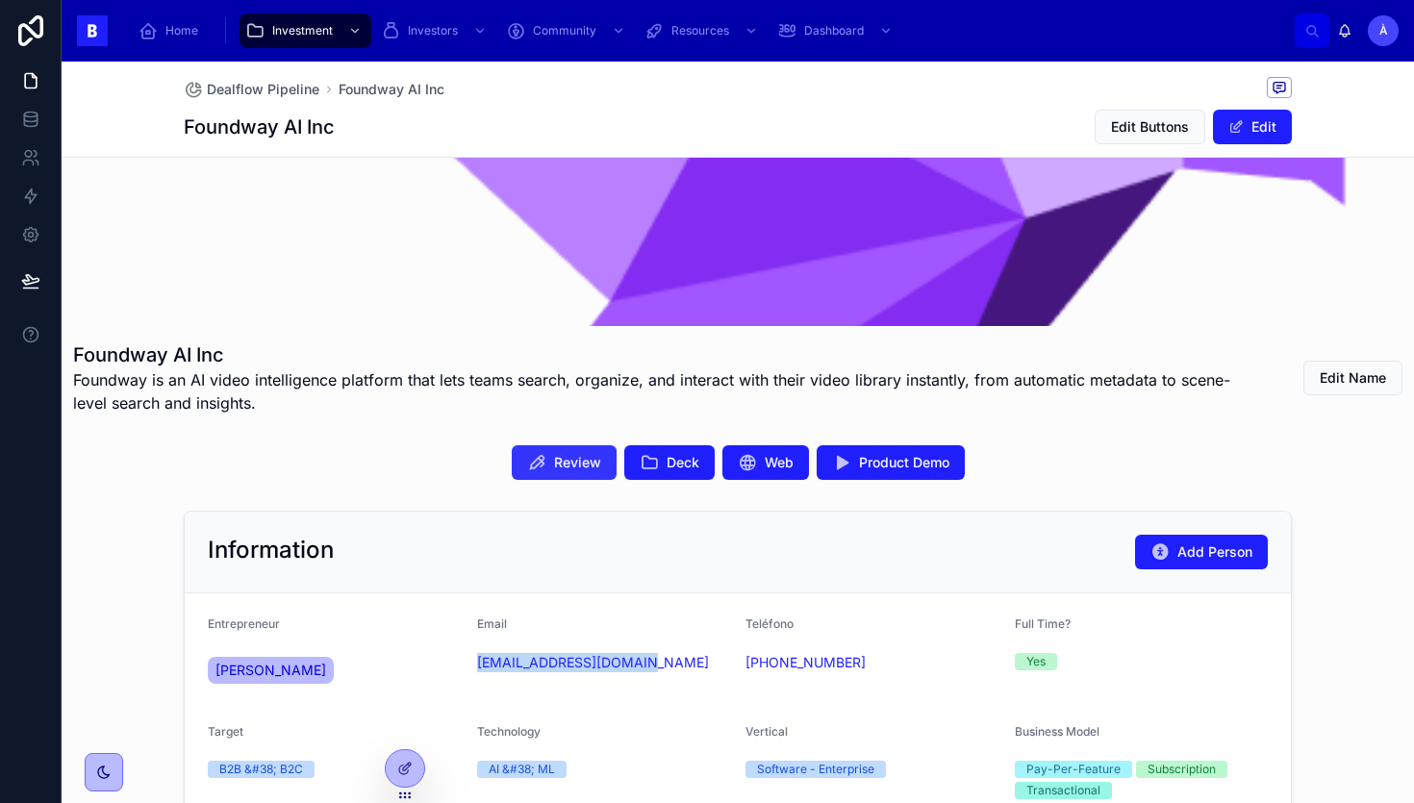
click at [571, 472] on button "Review" at bounding box center [564, 462] width 105 height 35
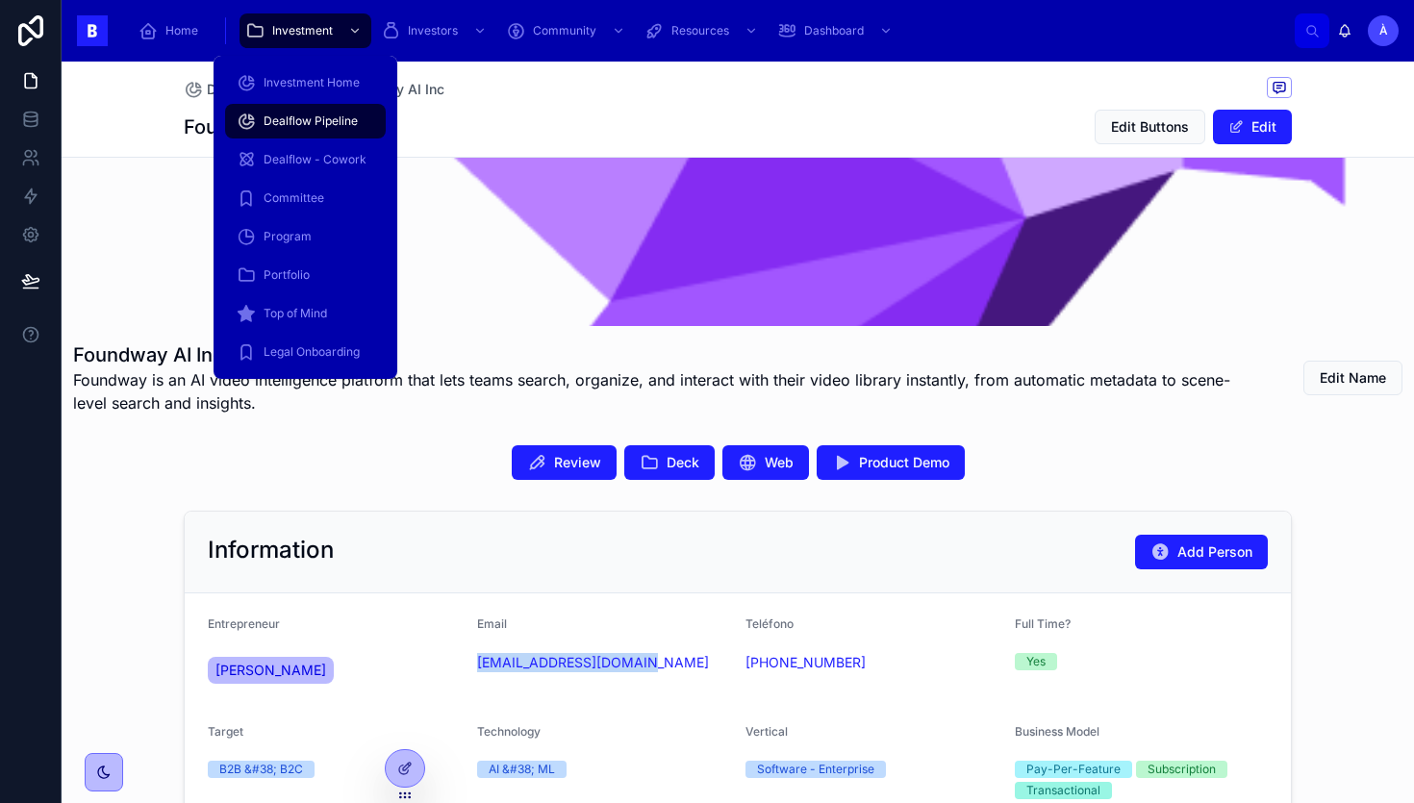
click at [317, 110] on div "Dealflow Pipeline" at bounding box center [306, 121] width 138 height 31
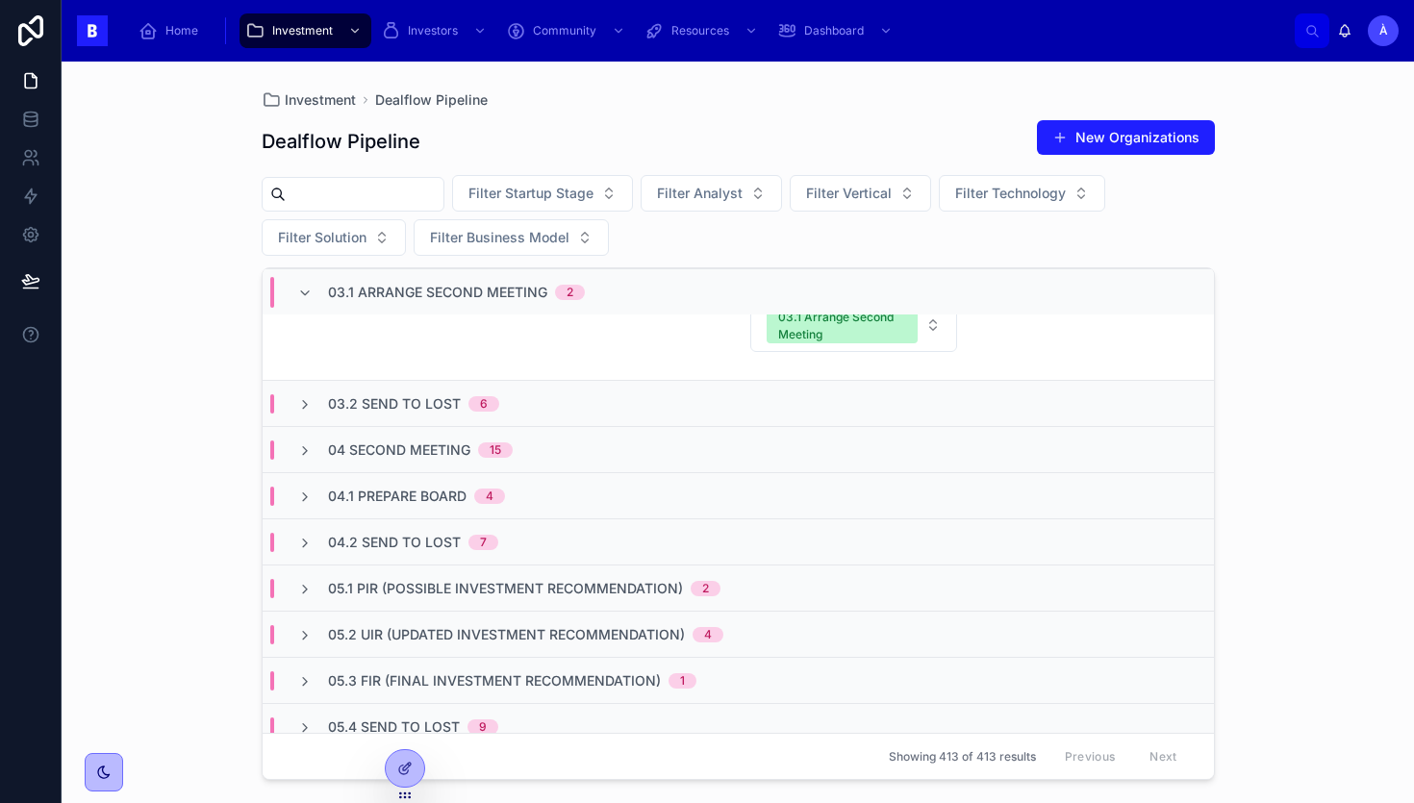
scroll to position [742, 0]
click at [419, 438] on div "04 Second Meeting 15" at bounding box center [739, 448] width 952 height 46
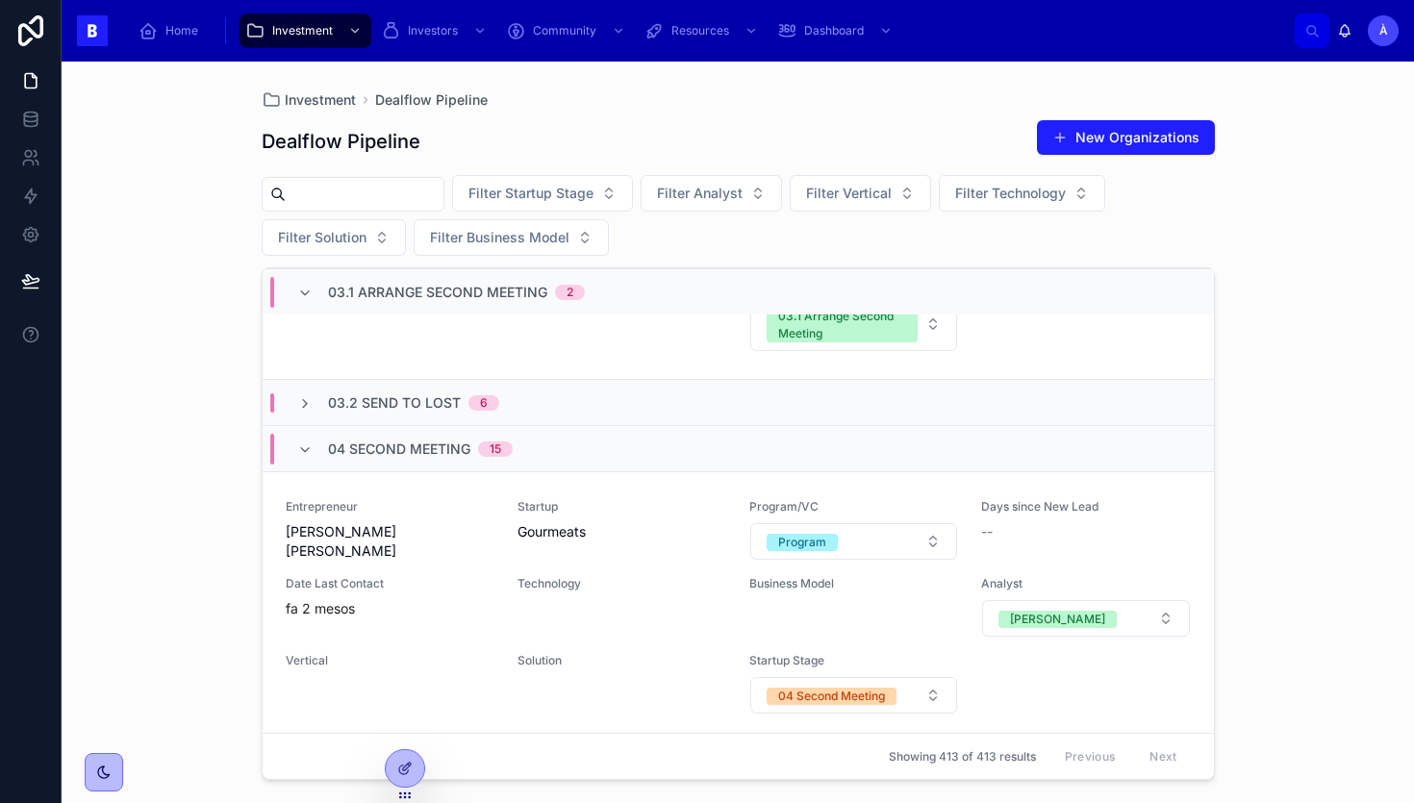
click at [419, 438] on div "04 Second Meeting 15" at bounding box center [420, 449] width 185 height 31
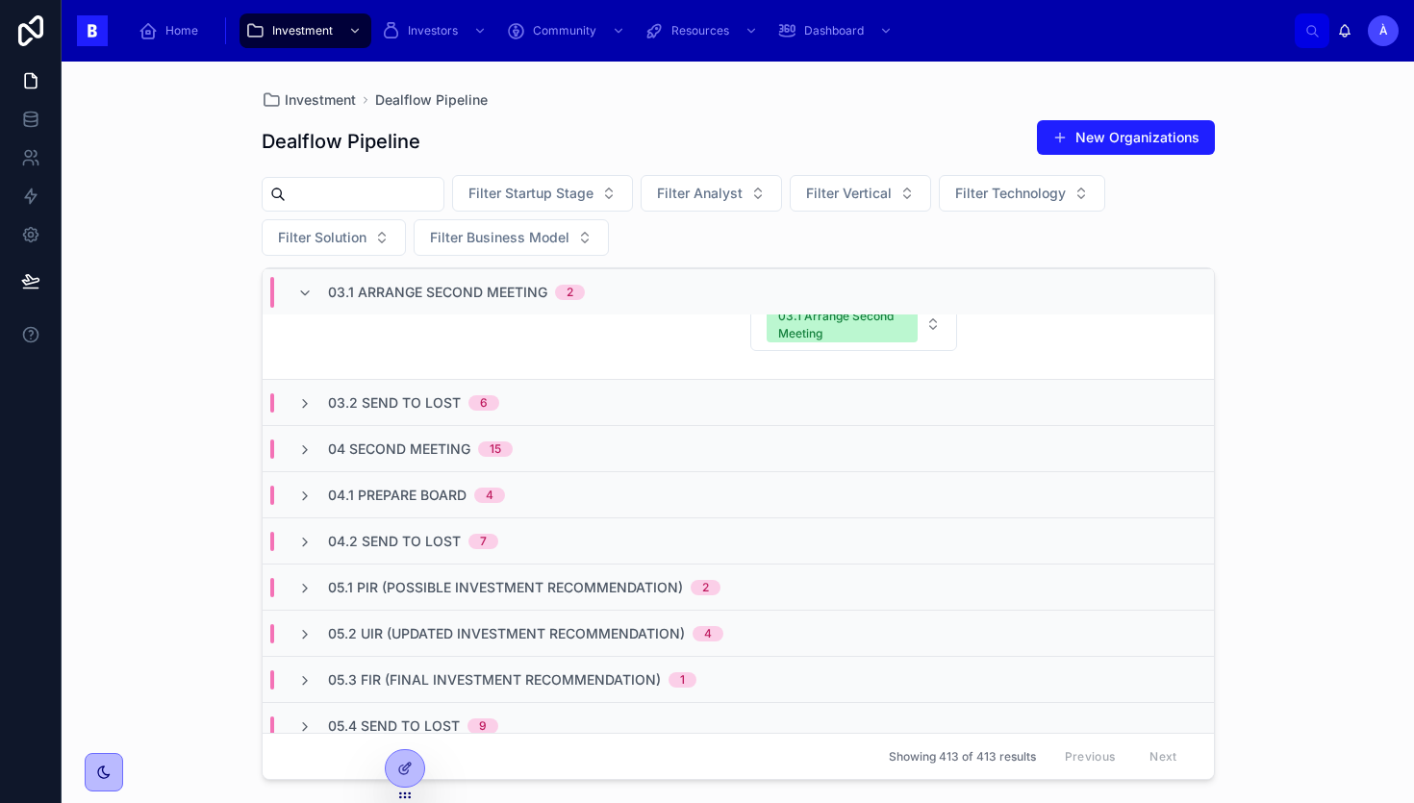
click at [445, 409] on span "03.2 Send to Lost" at bounding box center [394, 403] width 133 height 19
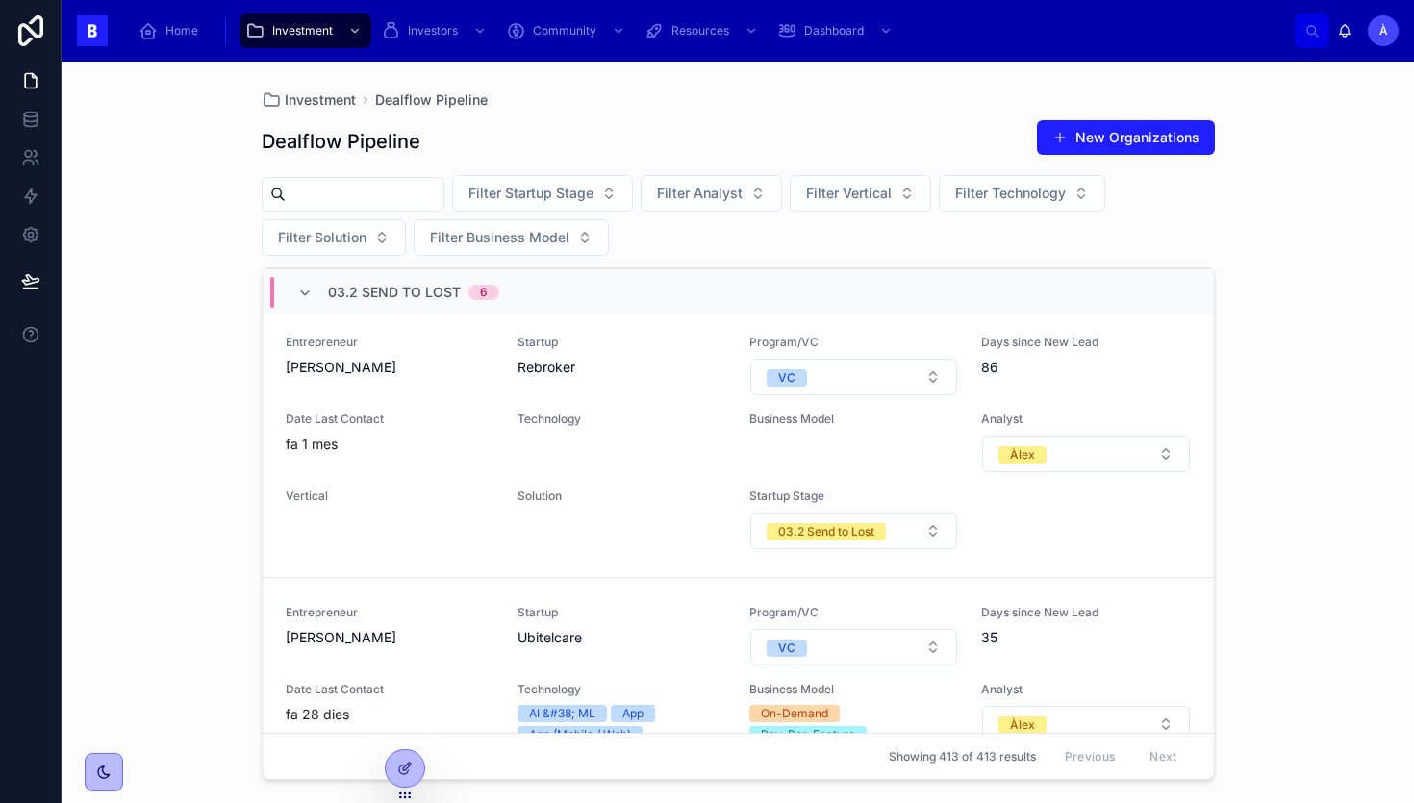
scroll to position [1131, 0]
click at [444, 411] on span "Date Last Contact" at bounding box center [390, 418] width 209 height 15
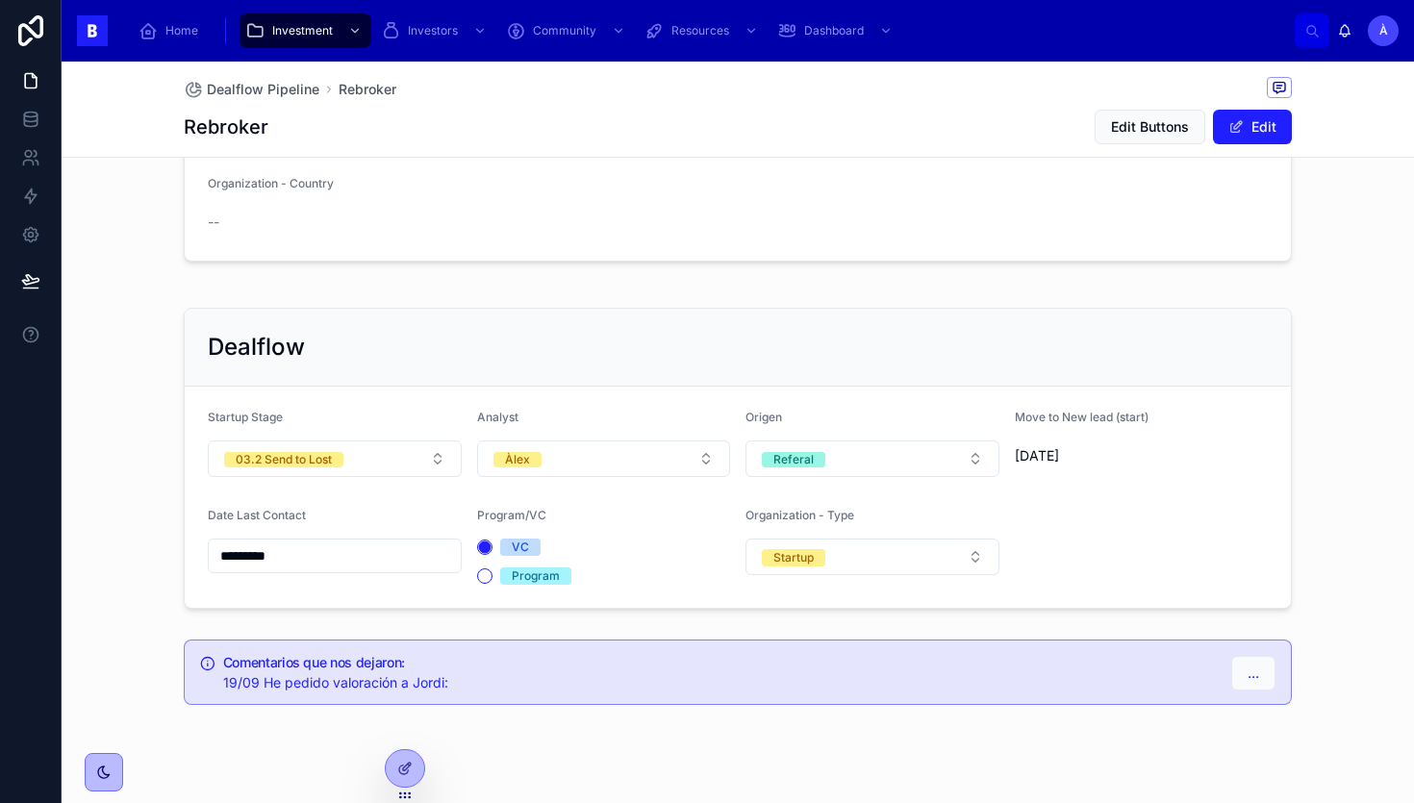
scroll to position [484, 0]
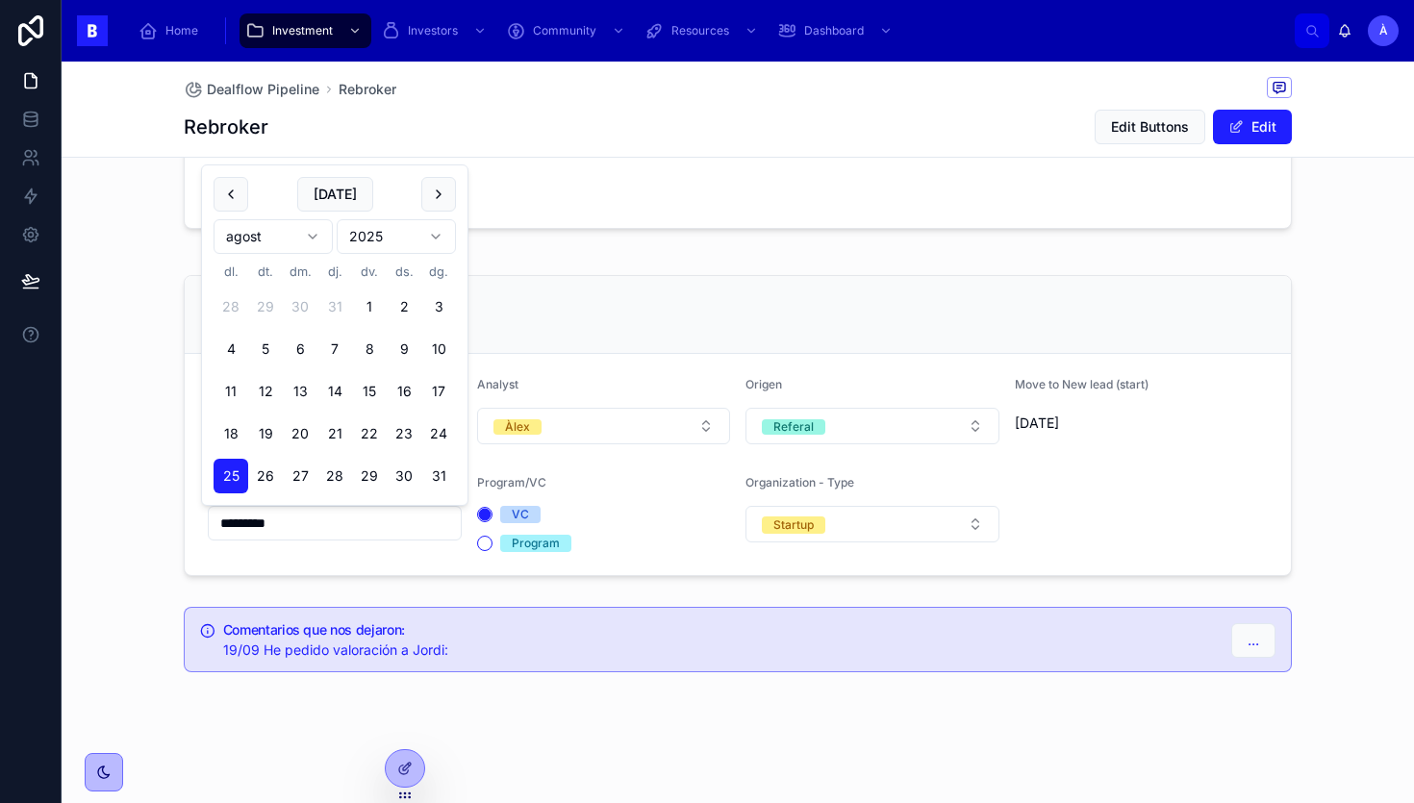
click at [343, 518] on input "*********" at bounding box center [335, 523] width 252 height 27
click at [438, 200] on button at bounding box center [438, 194] width 35 height 35
click at [365, 393] on button "19" at bounding box center [369, 391] width 35 height 35
type input "*********"
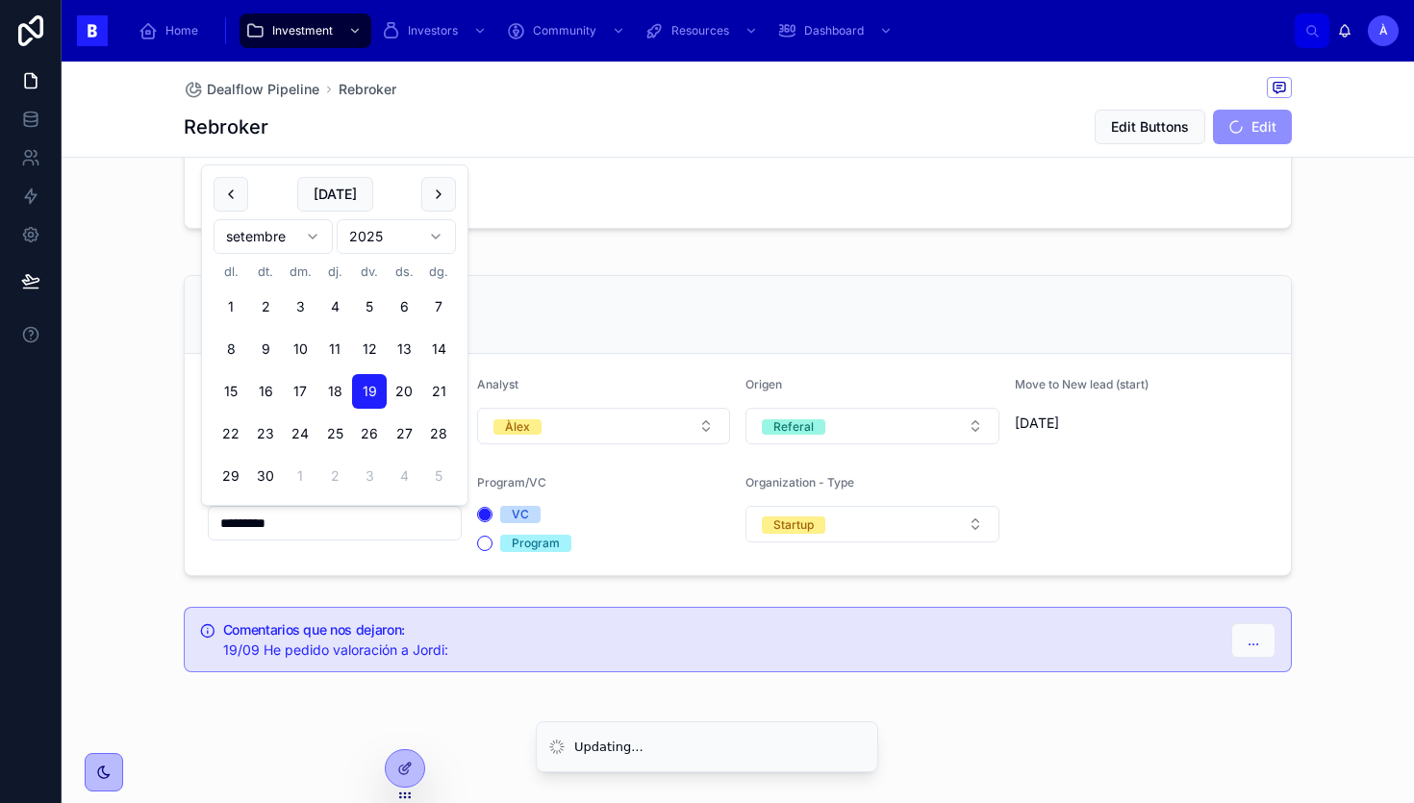
click at [538, 319] on div "Dealflow" at bounding box center [738, 314] width 1060 height 31
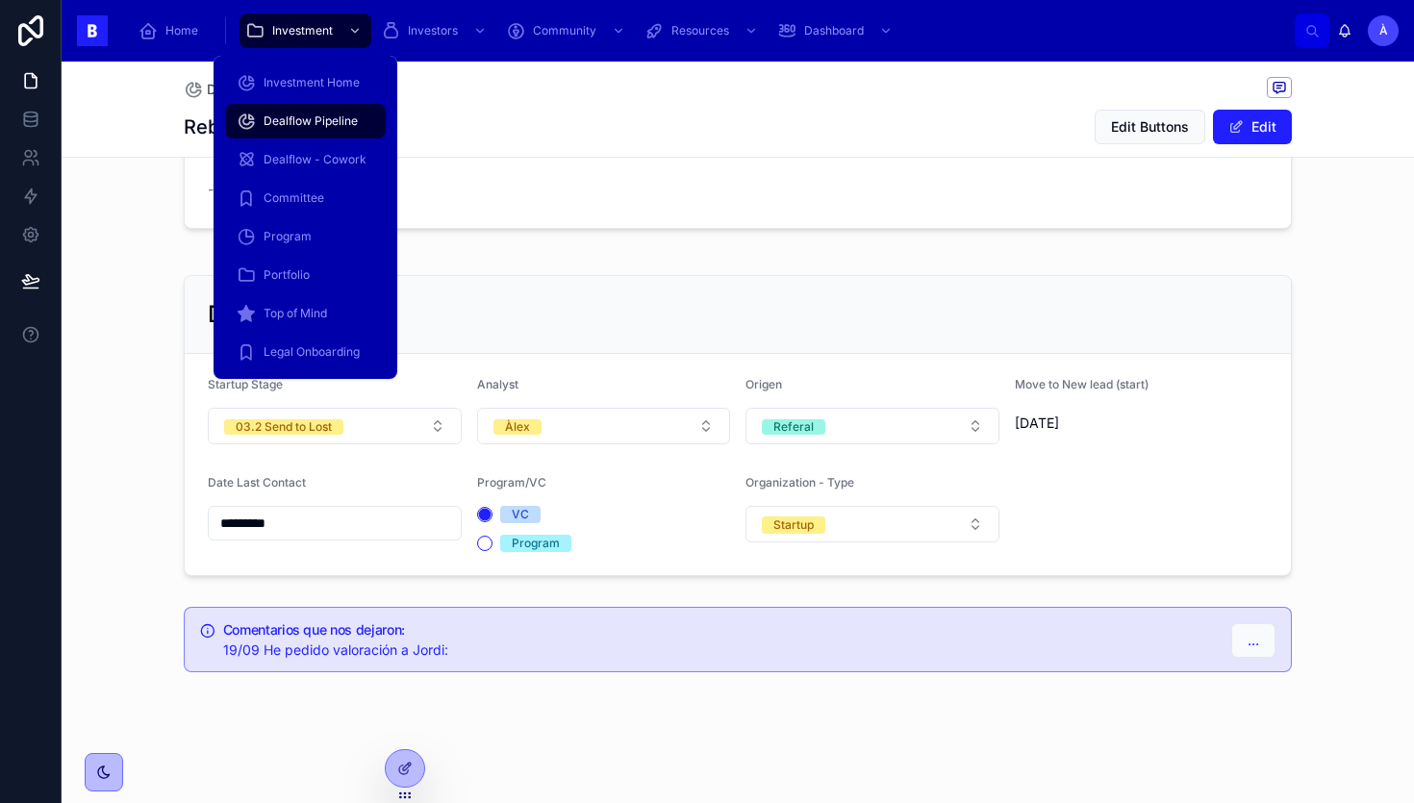
click at [300, 124] on span "Dealflow Pipeline" at bounding box center [311, 121] width 94 height 15
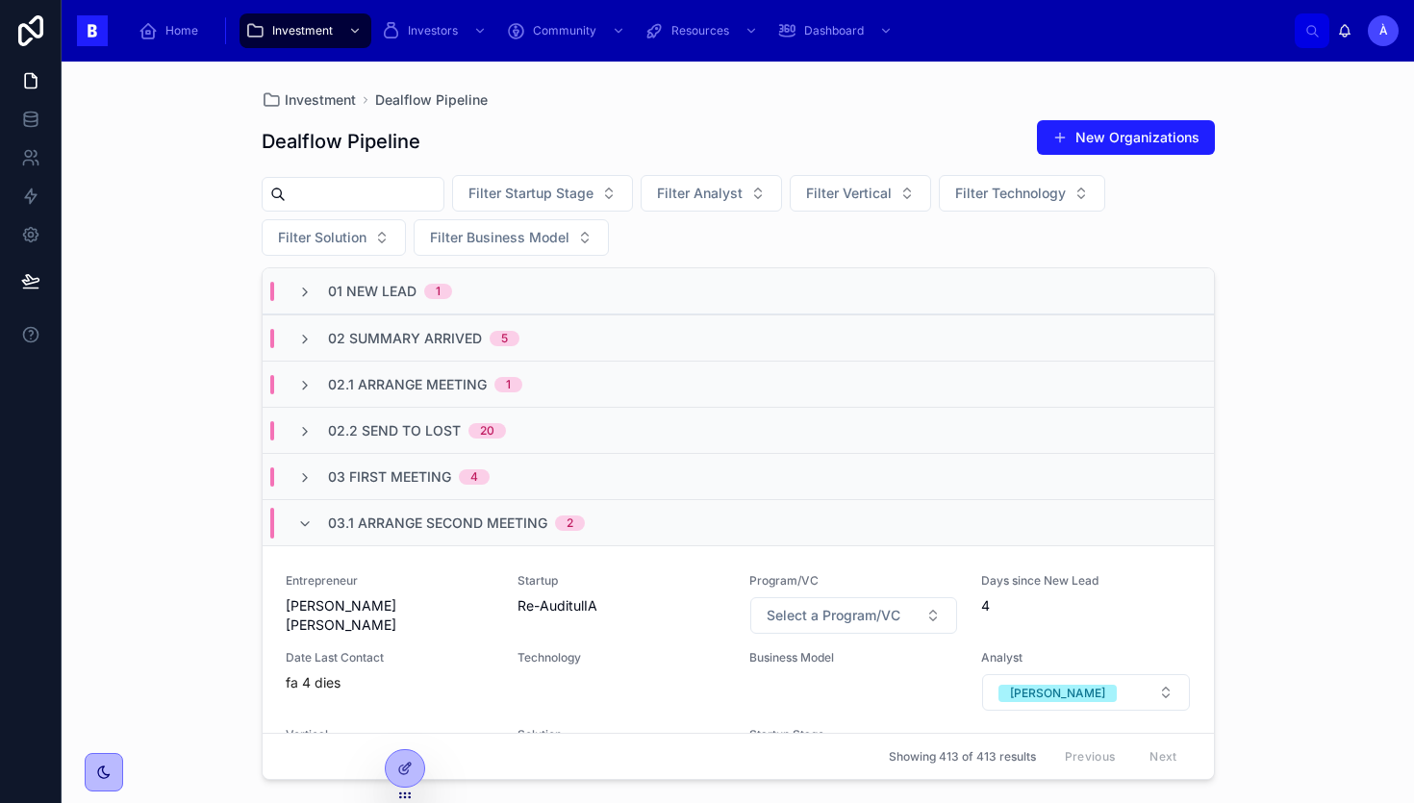
click at [396, 541] on div "03.1 Arrange Second Meeting 2" at bounding box center [739, 522] width 952 height 46
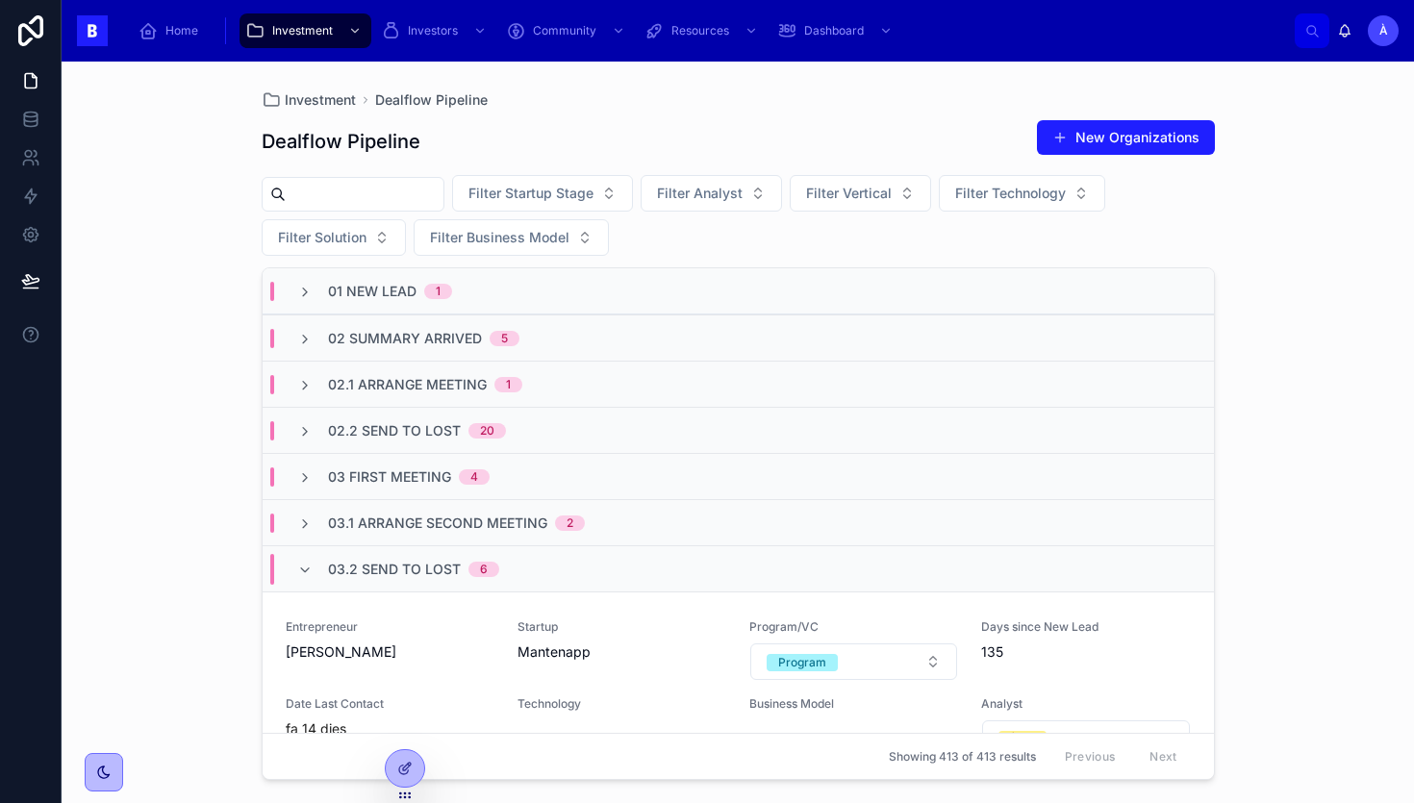
click at [423, 485] on span "03 First Meeting" at bounding box center [389, 477] width 123 height 19
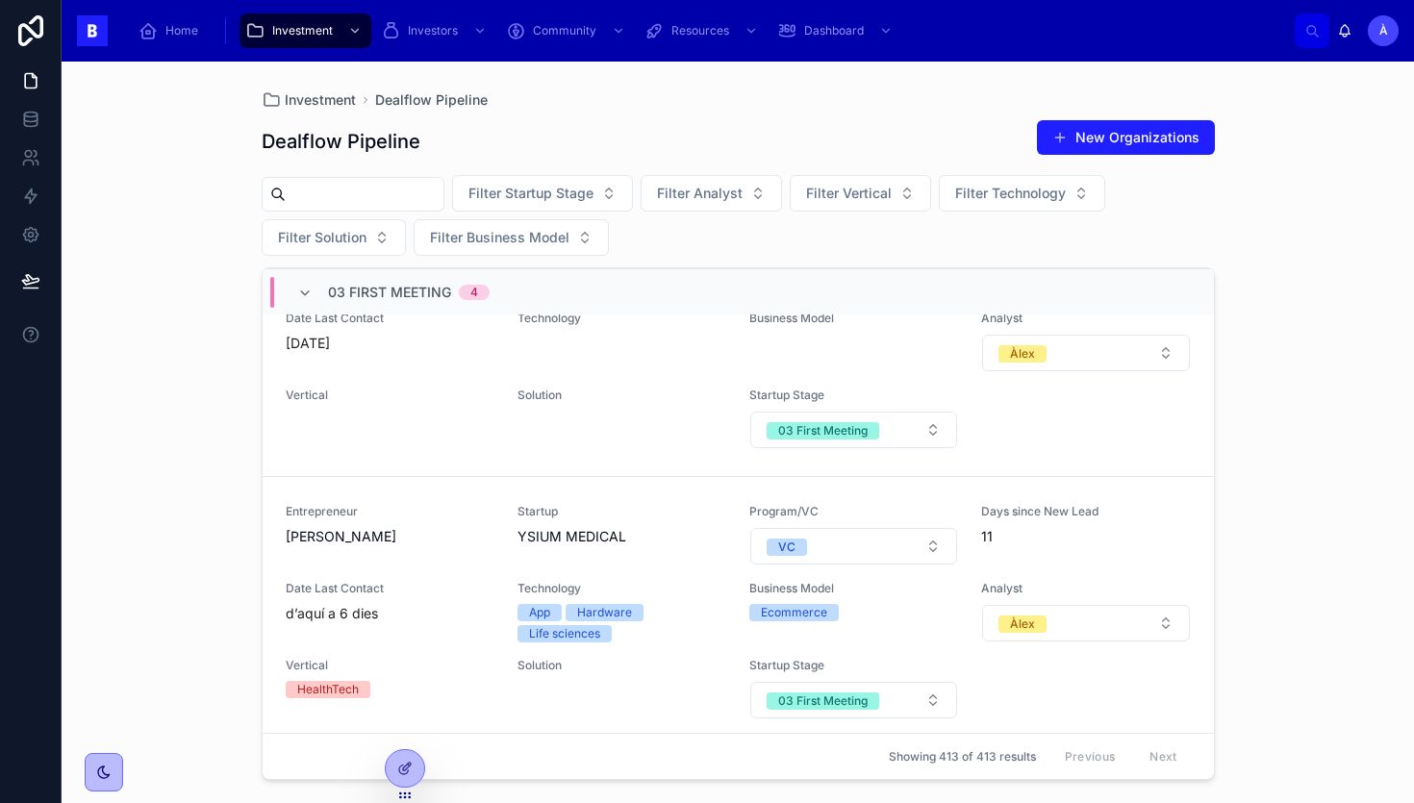
scroll to position [297, 0]
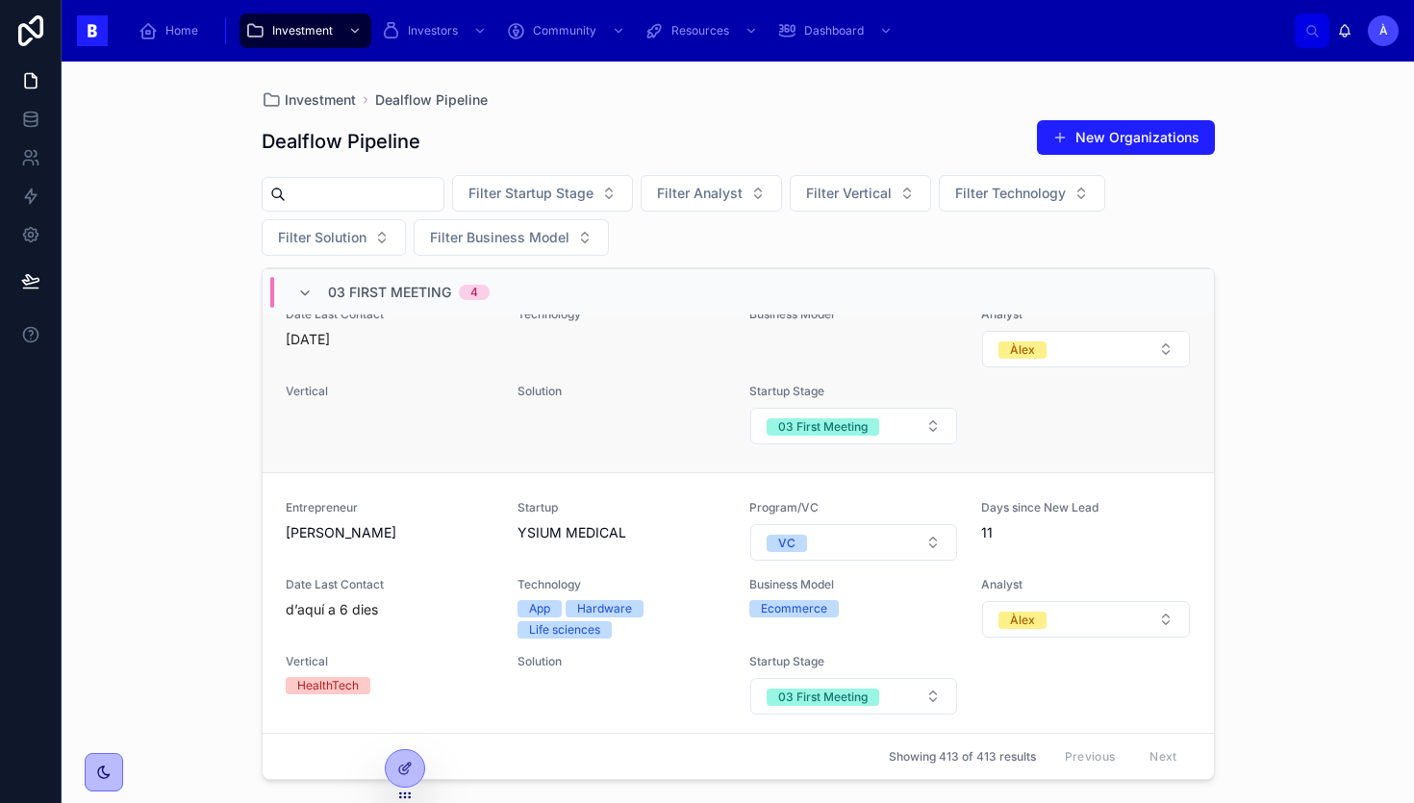
click at [462, 426] on div "Vertical" at bounding box center [390, 415] width 209 height 62
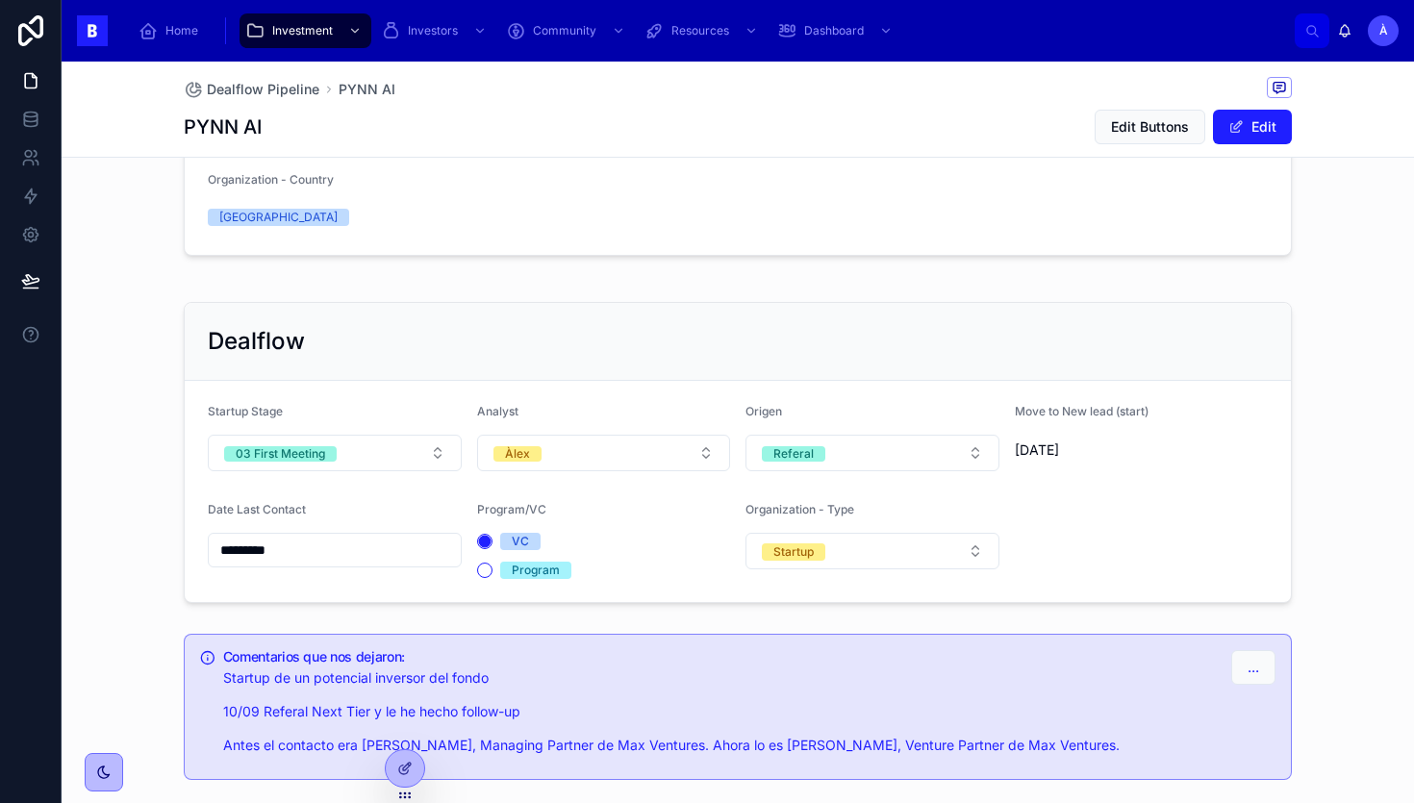
scroll to position [564, 0]
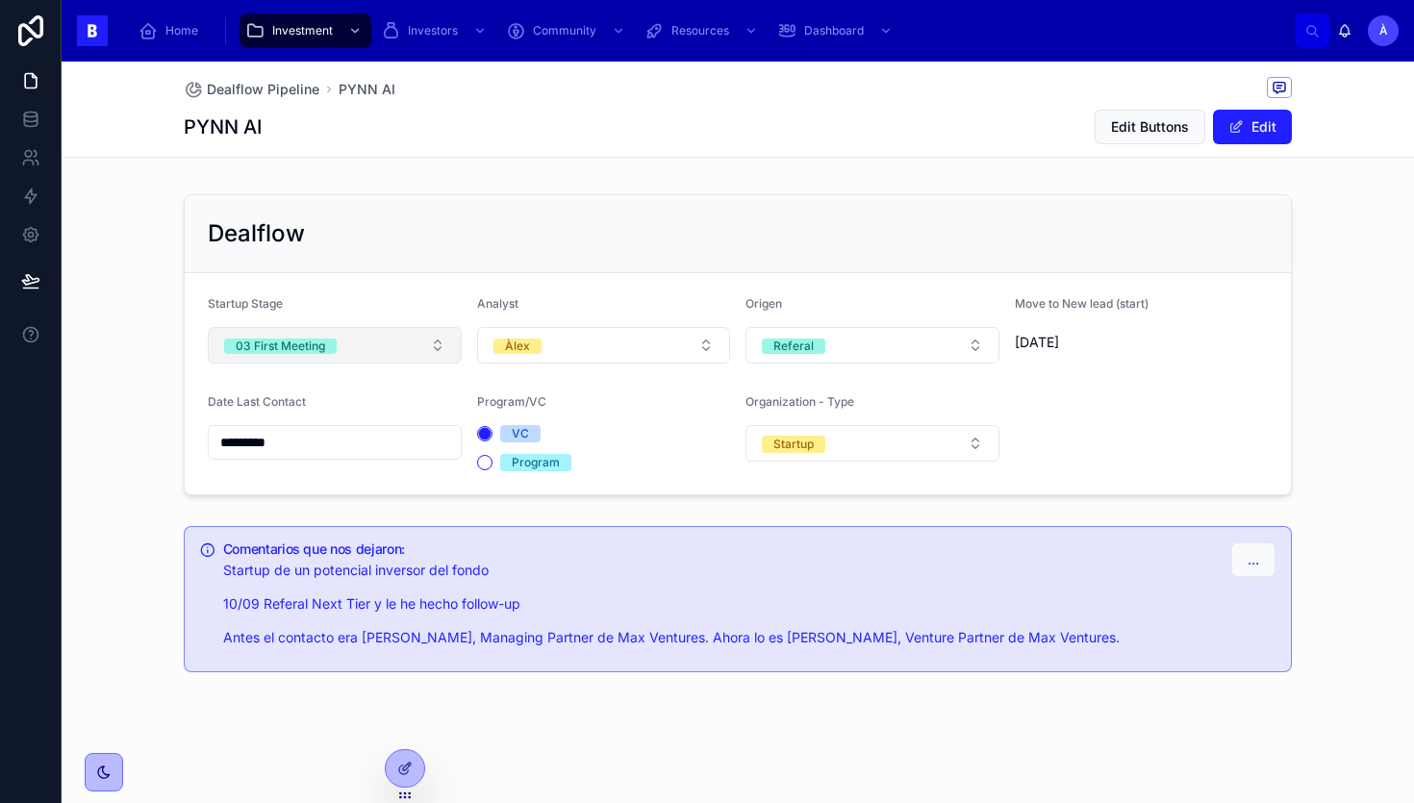
click at [343, 351] on button "03 First Meeting" at bounding box center [335, 345] width 254 height 37
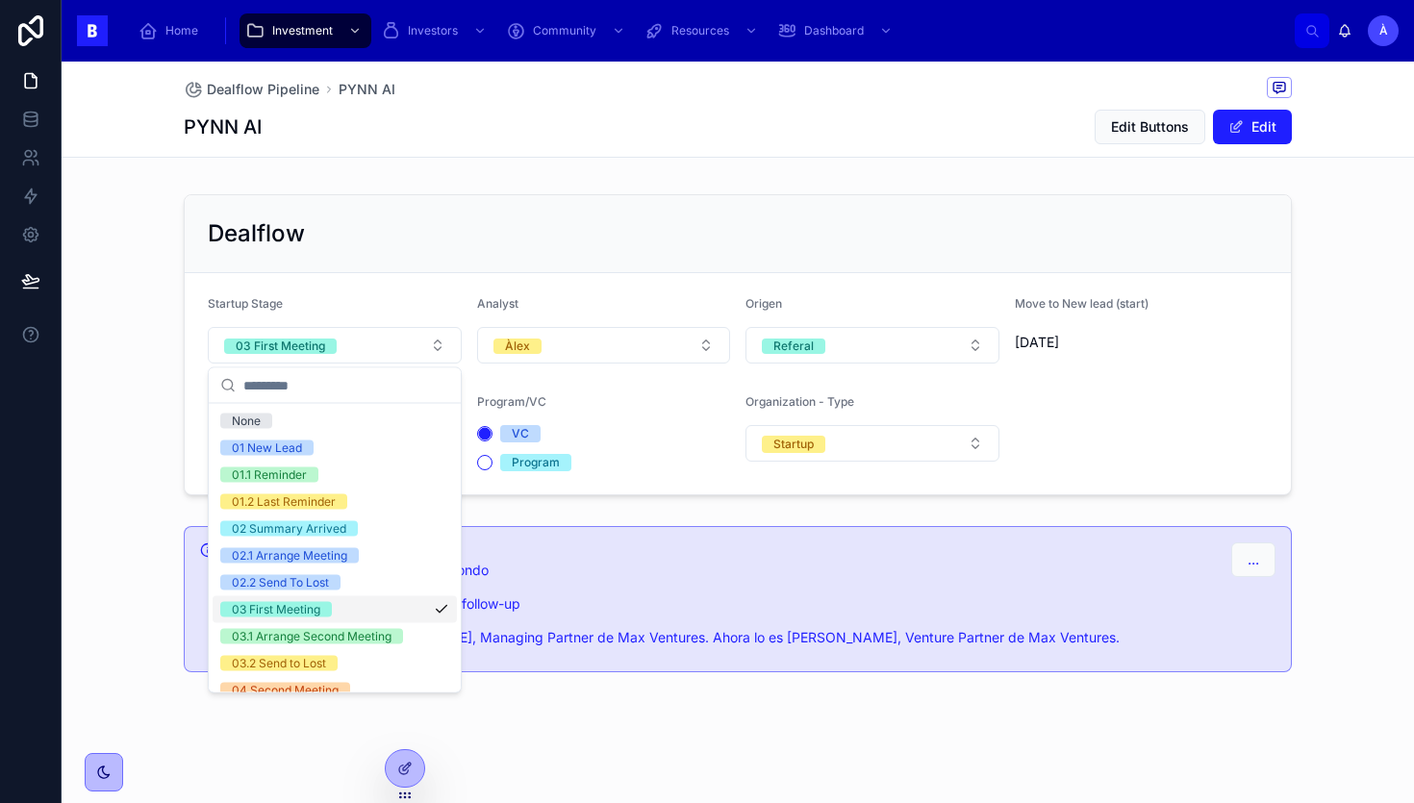
scroll to position [650, 0]
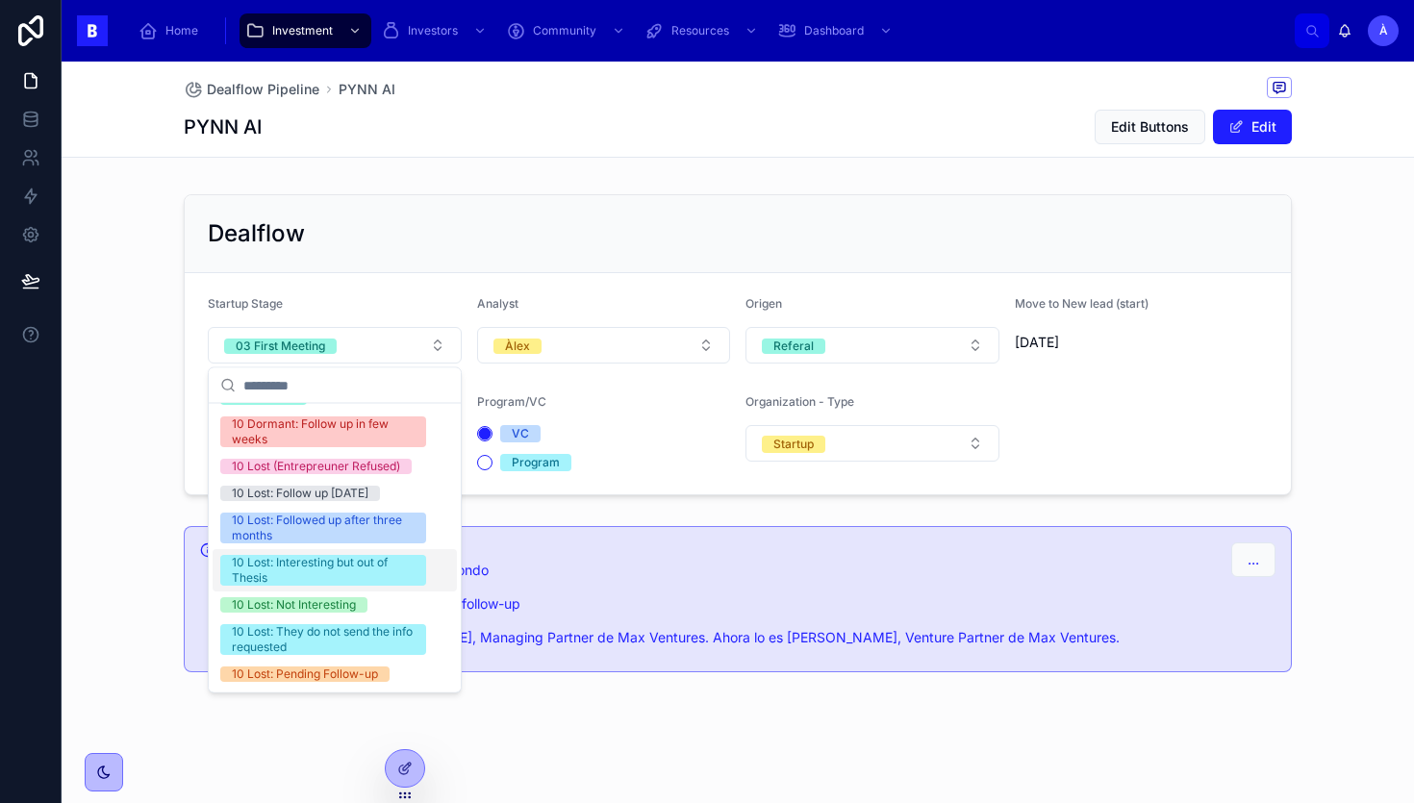
click at [339, 575] on div "10 Lost: Interesting but out of Thesis" at bounding box center [323, 571] width 183 height 31
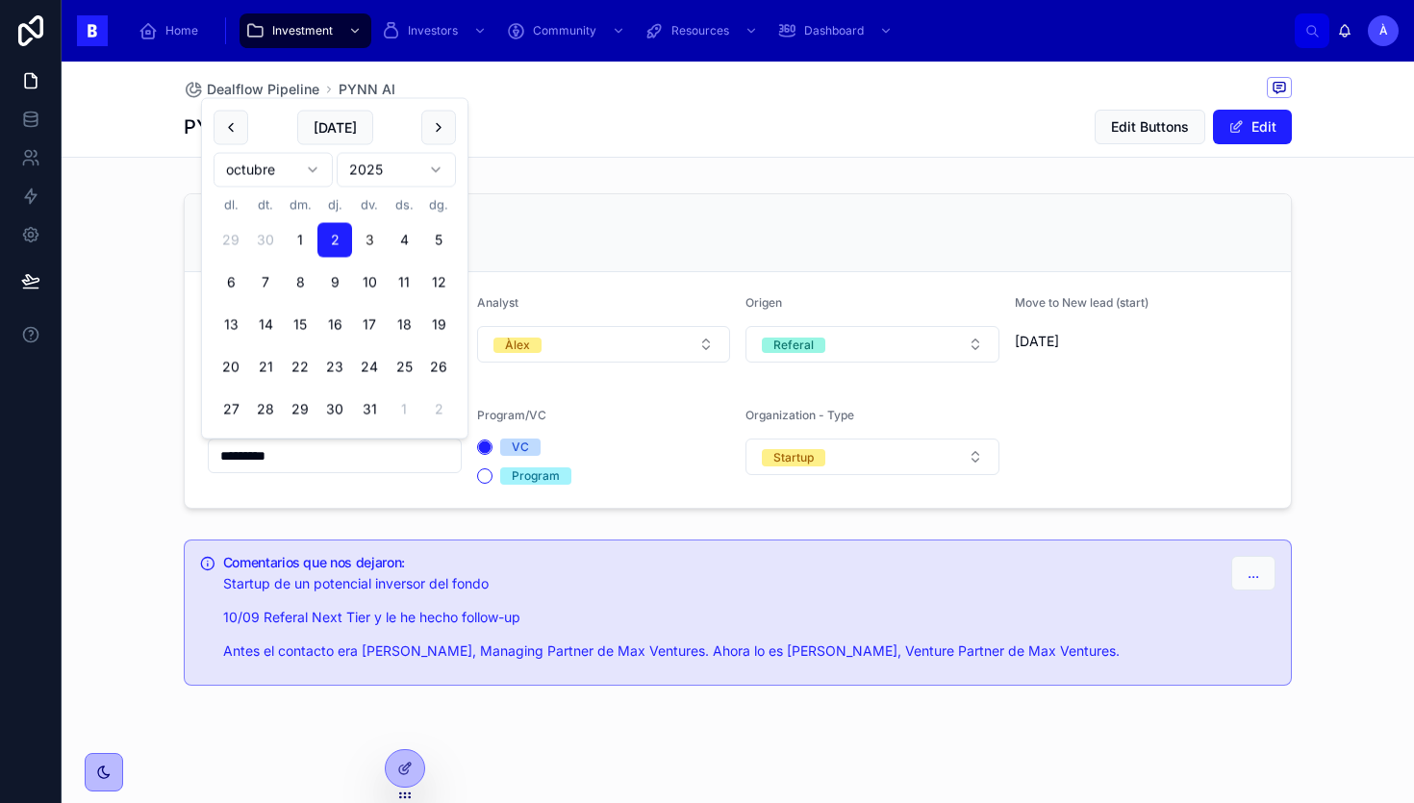
click at [329, 464] on input "*********" at bounding box center [335, 456] width 252 height 27
click at [544, 163] on div "PYNN AI Edit Name Review Deck Web Information Add Person Entrepreneur [PERSON_N…" at bounding box center [738, 155] width 1353 height 1077
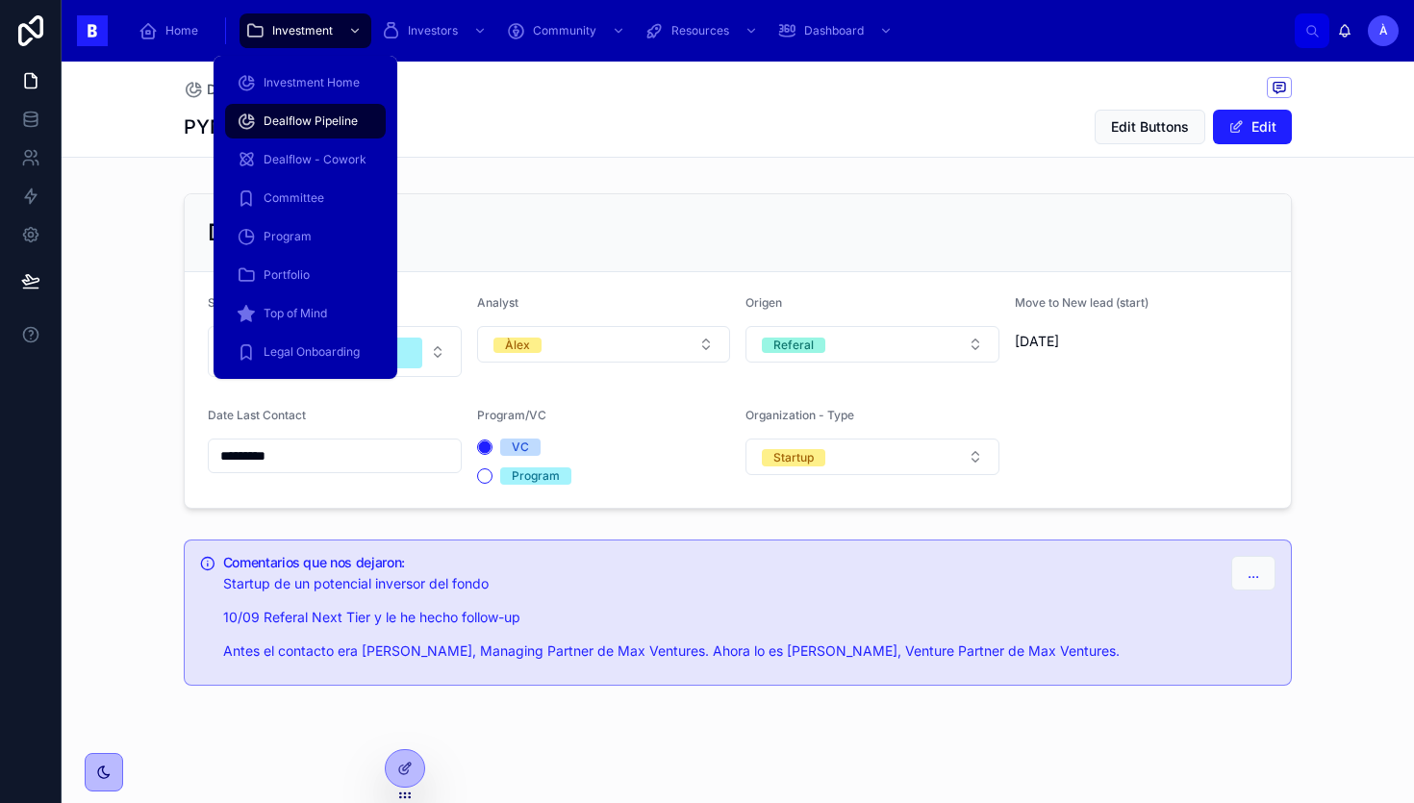
click at [288, 130] on div "Dealflow Pipeline" at bounding box center [306, 121] width 138 height 31
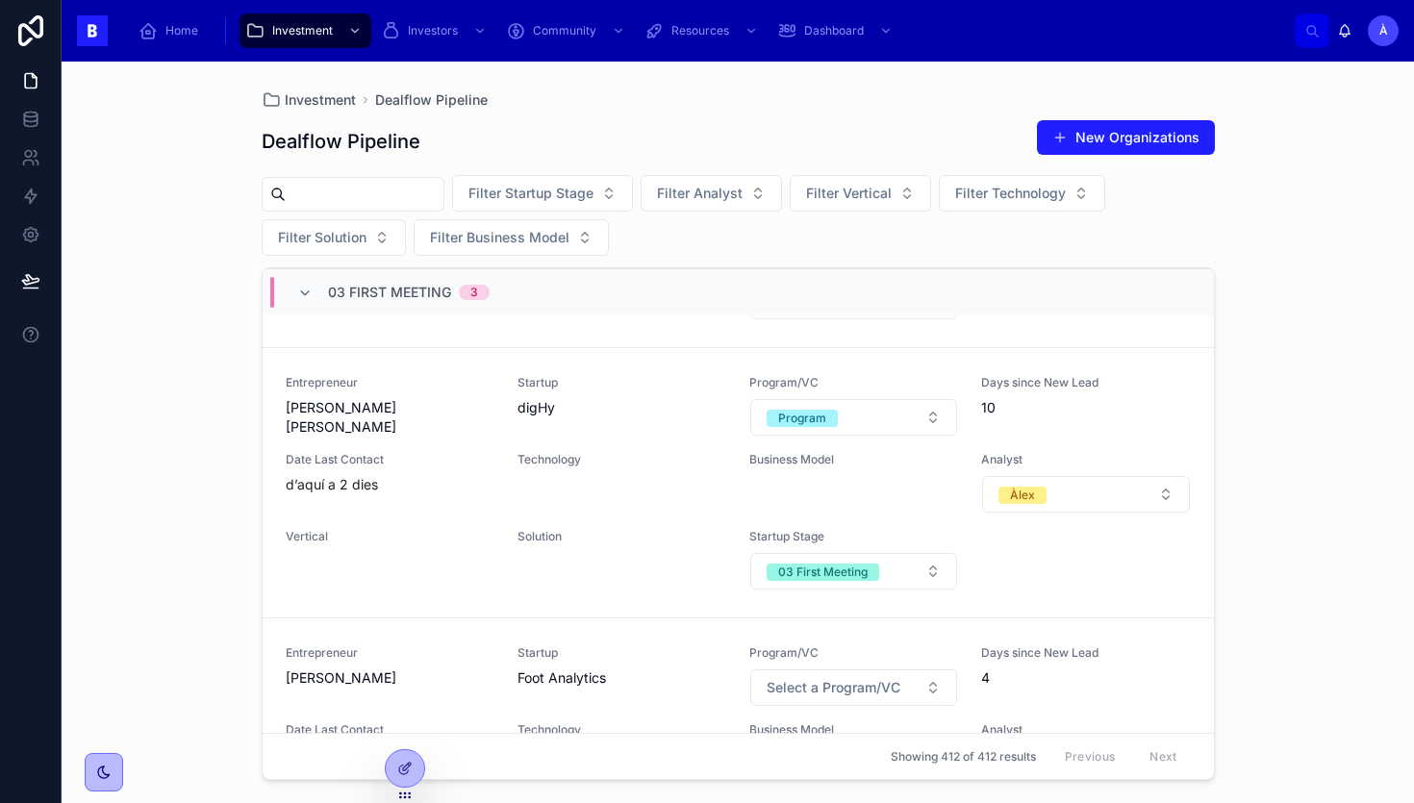
scroll to position [338, 0]
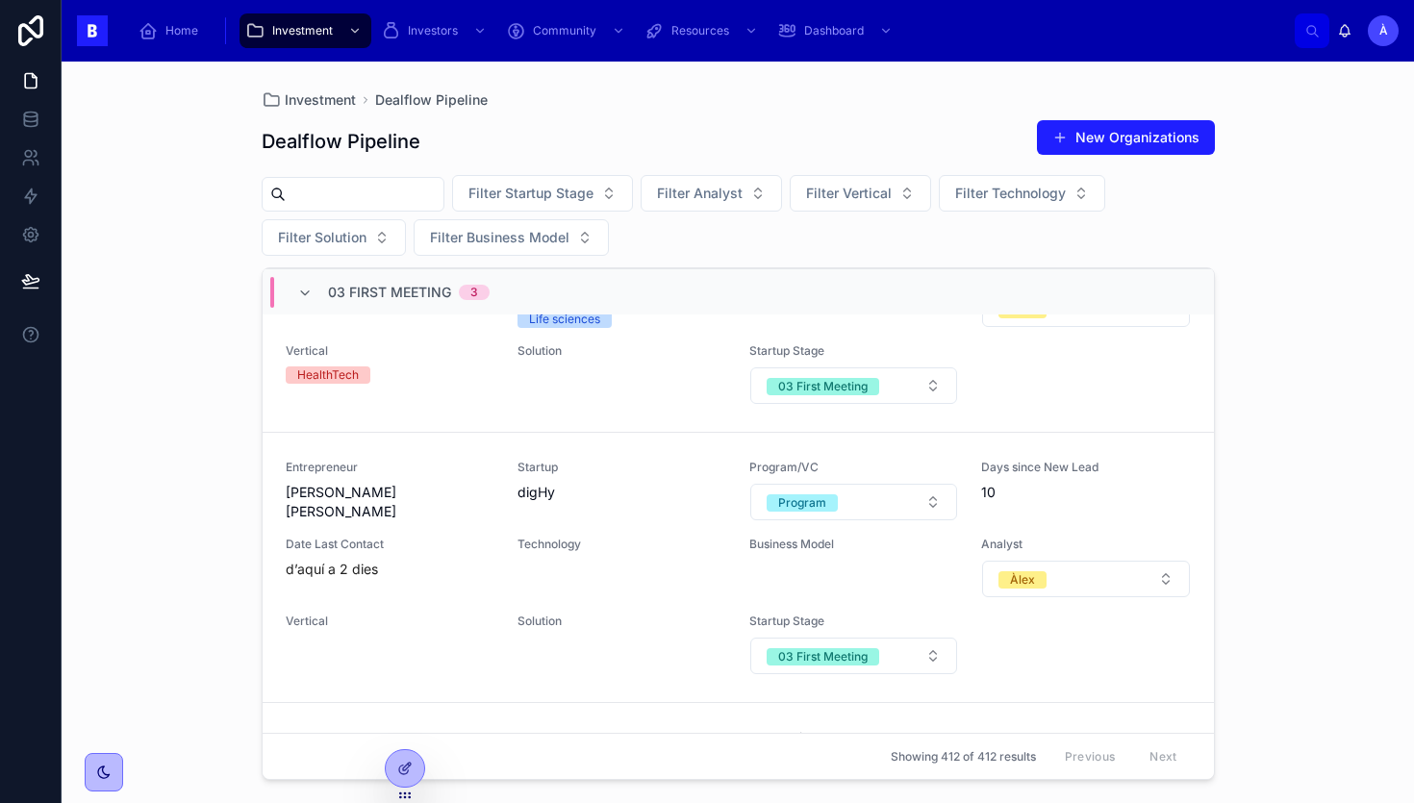
click at [388, 290] on span "03 First Meeting" at bounding box center [389, 292] width 123 height 19
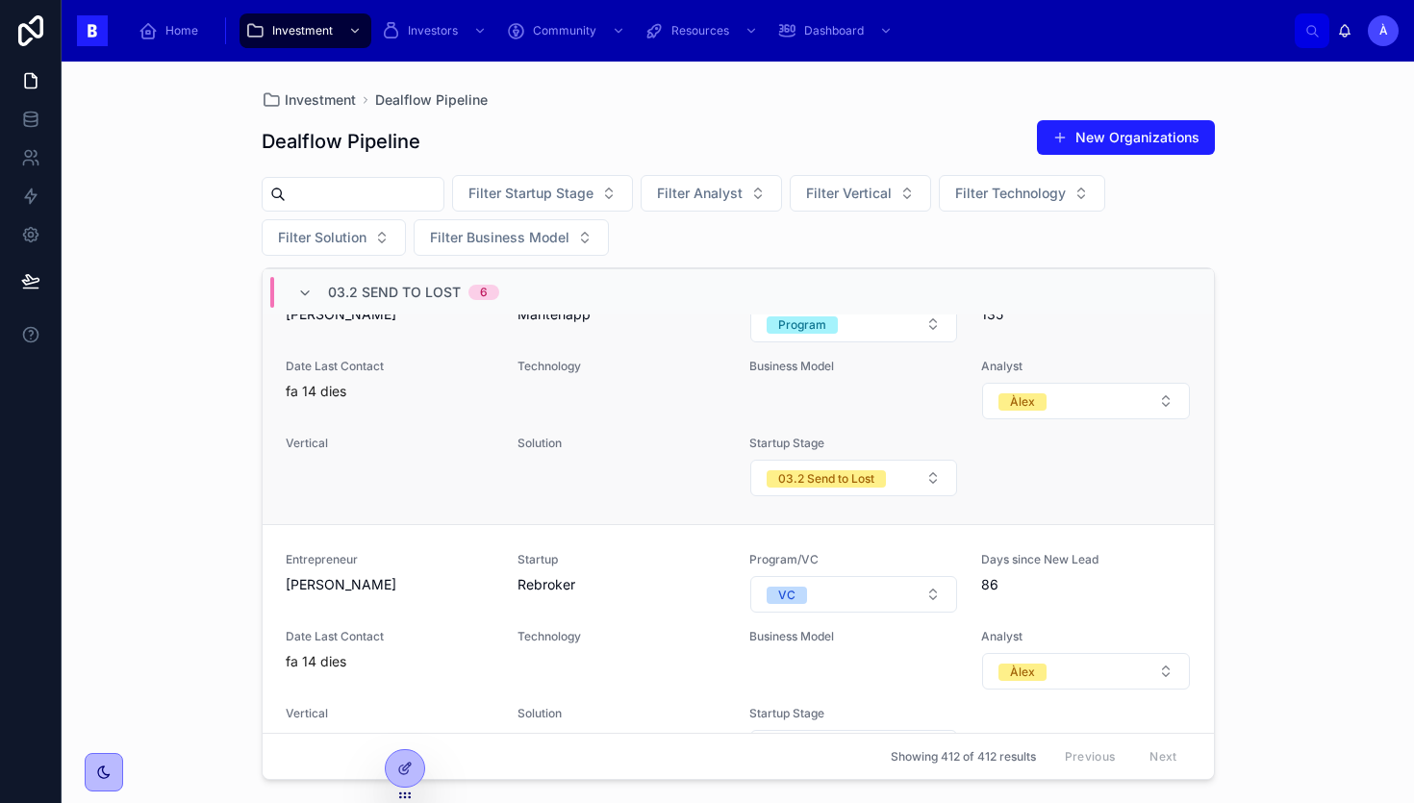
scroll to position [0, 0]
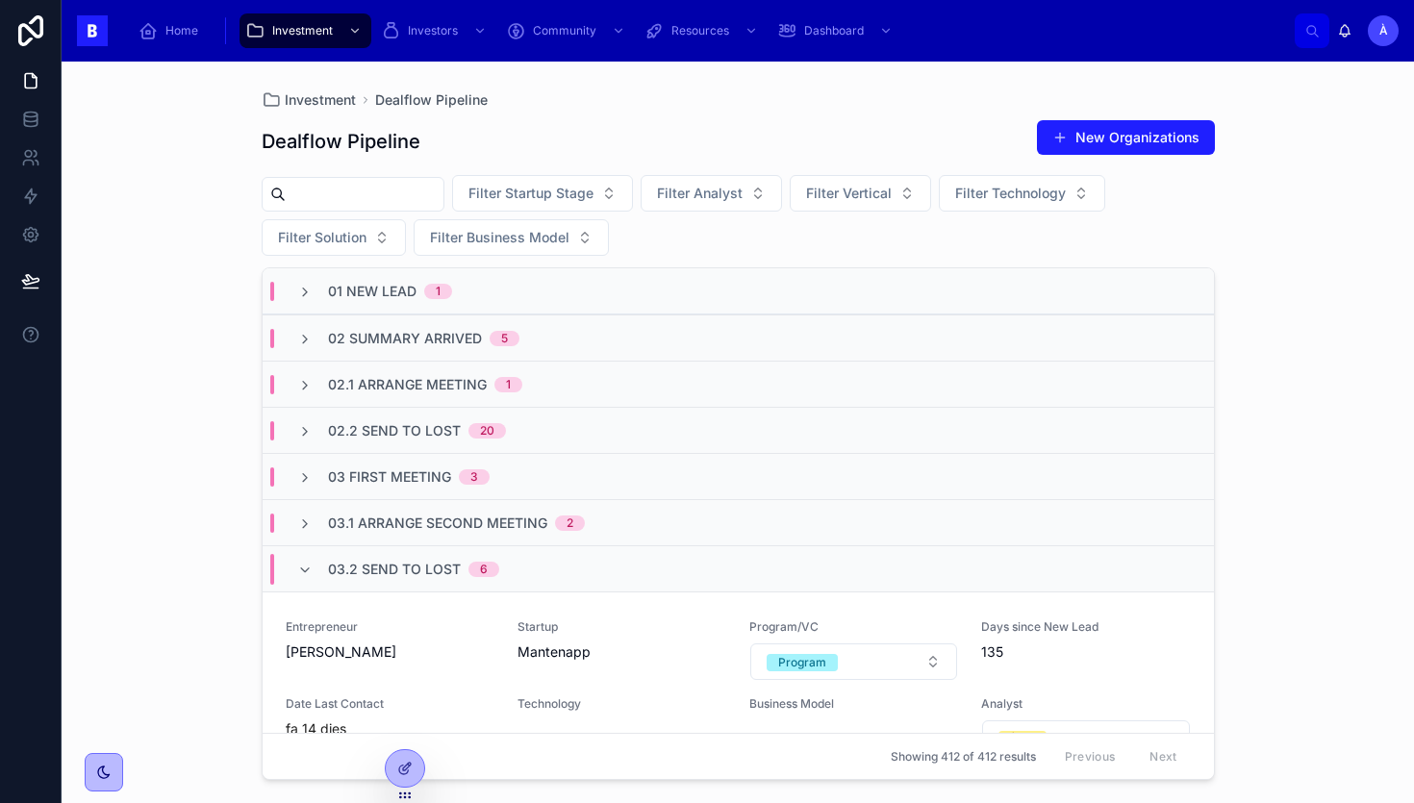
click at [378, 566] on span "03.2 Send to Lost" at bounding box center [394, 569] width 133 height 19
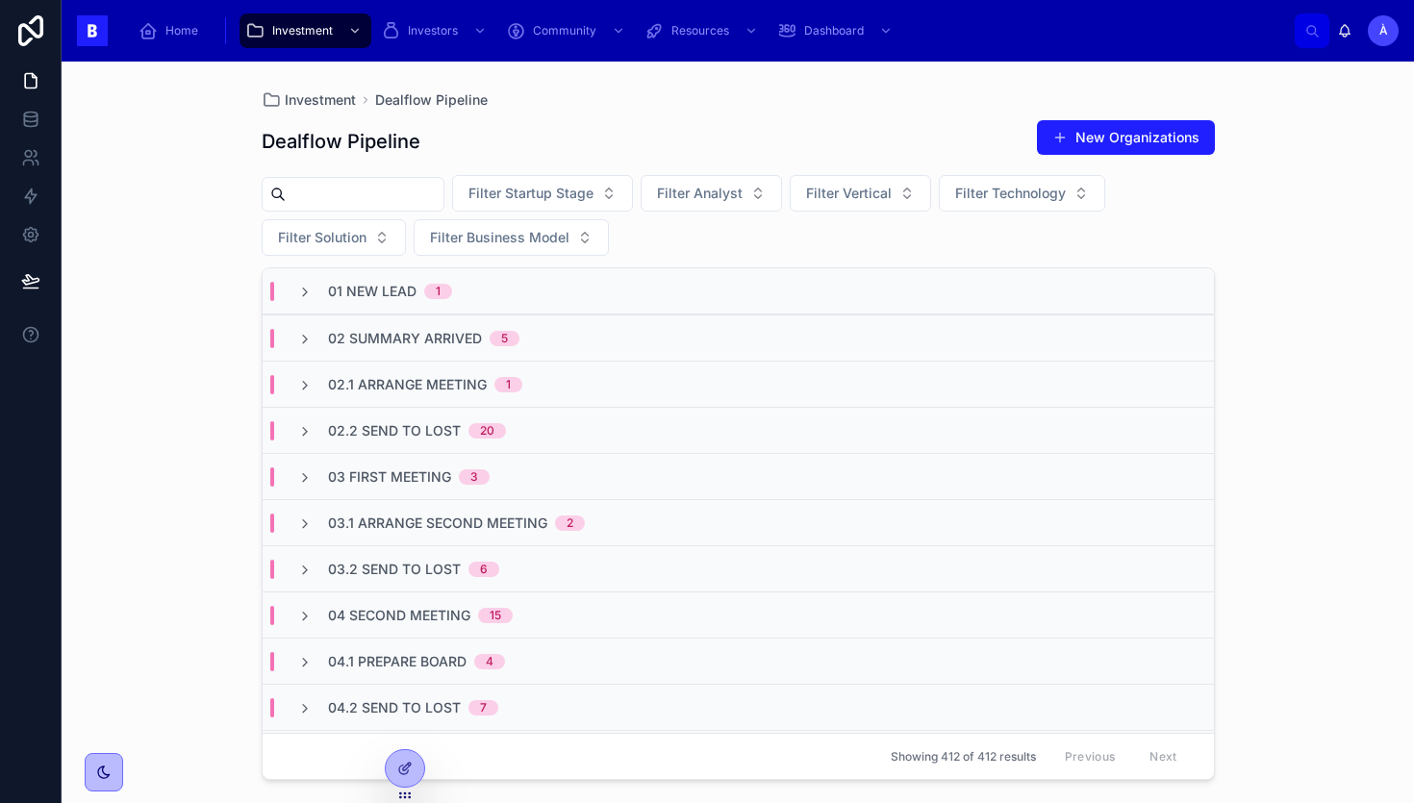
click at [447, 343] on span "02 Summary Arrived" at bounding box center [405, 338] width 154 height 19
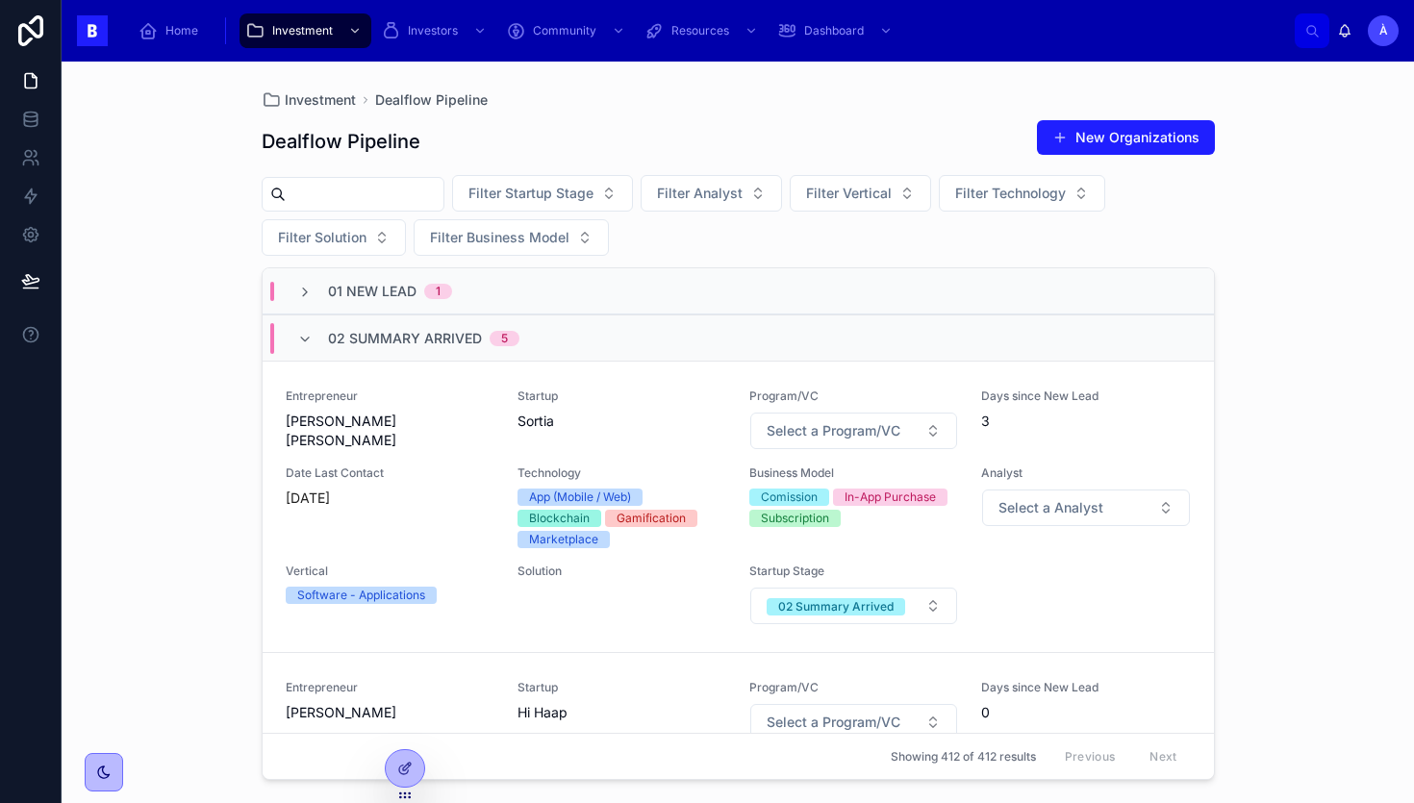
click at [379, 316] on div "02 Summary Arrived 5" at bounding box center [739, 338] width 952 height 46
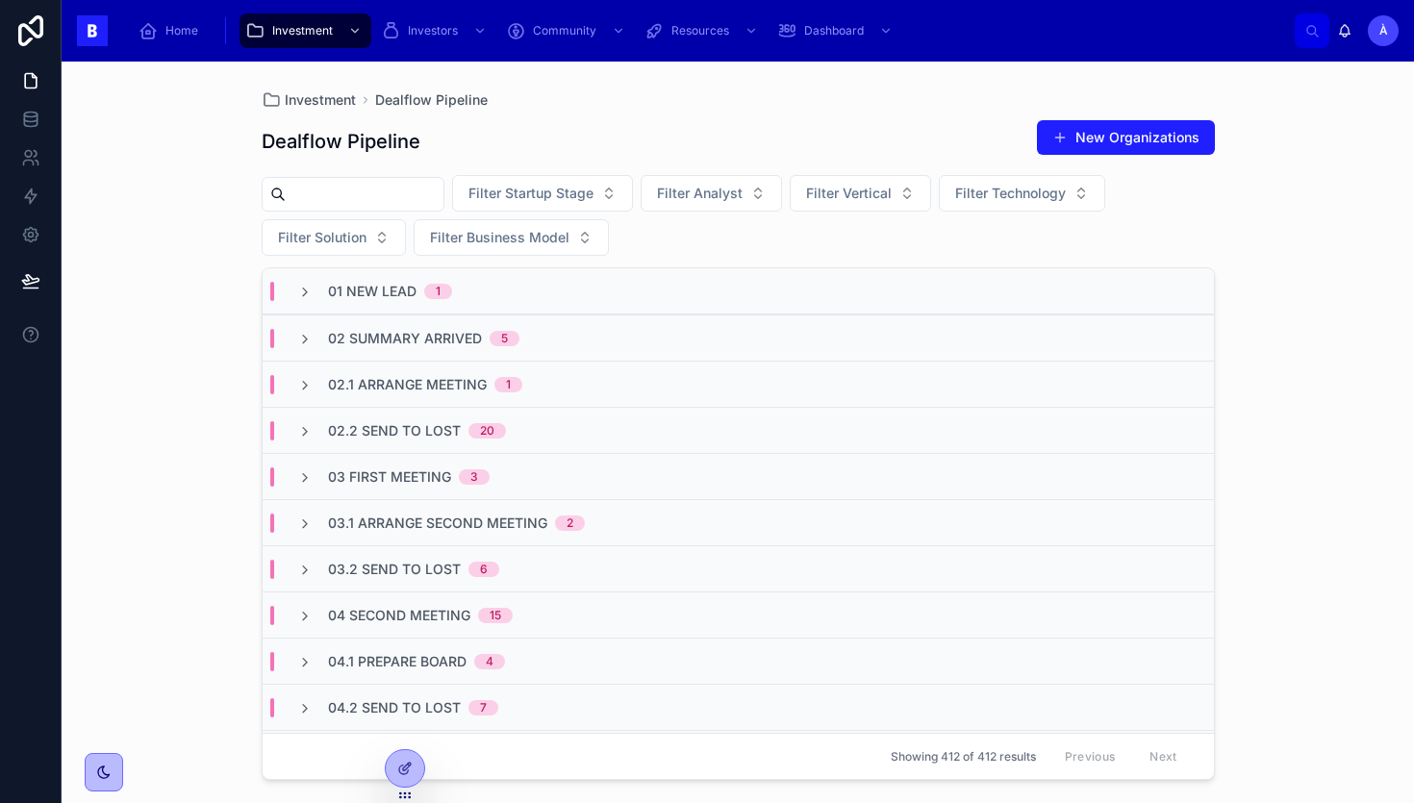
click at [394, 387] on span "02.1 Arrange Meeting" at bounding box center [407, 384] width 159 height 19
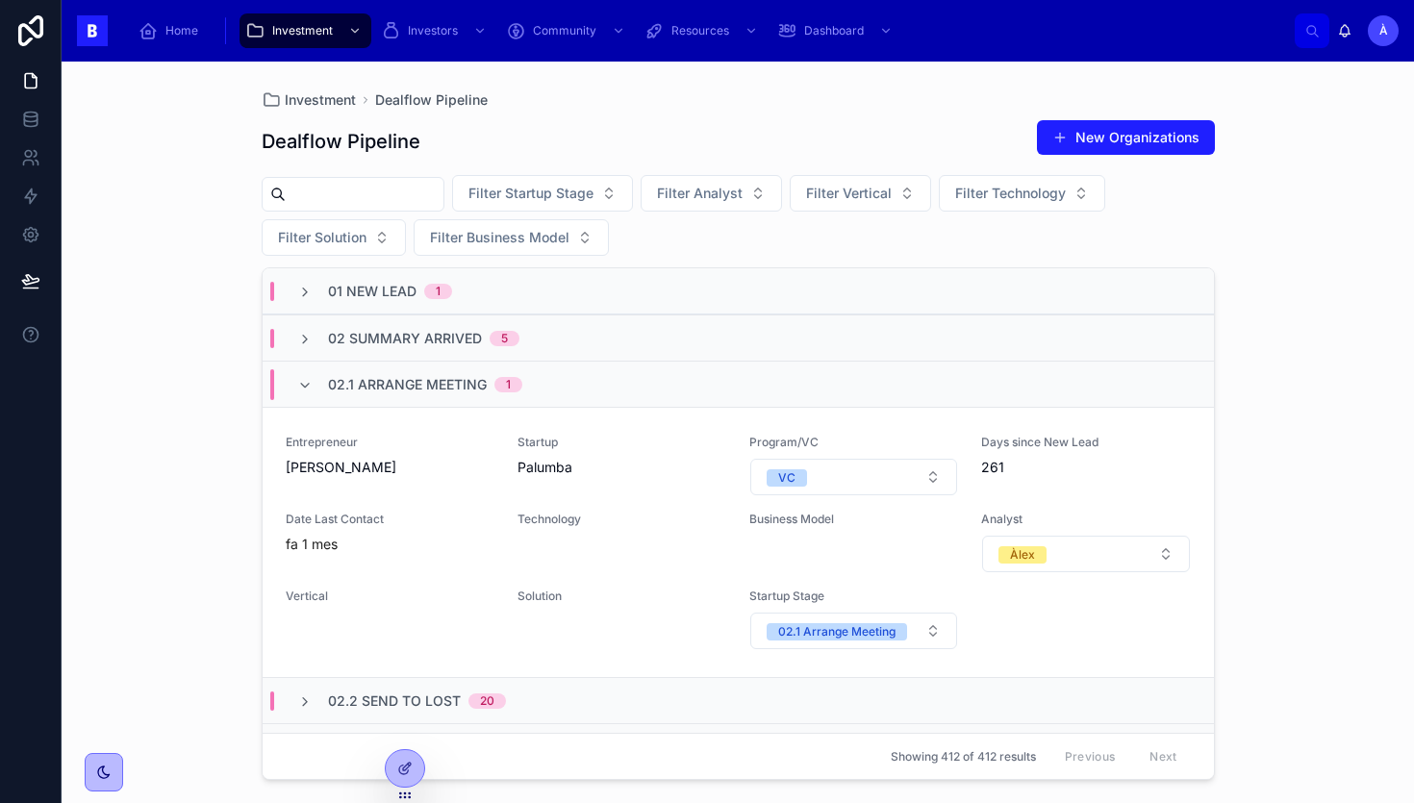
click at [394, 386] on span "02.1 Arrange Meeting" at bounding box center [407, 384] width 159 height 19
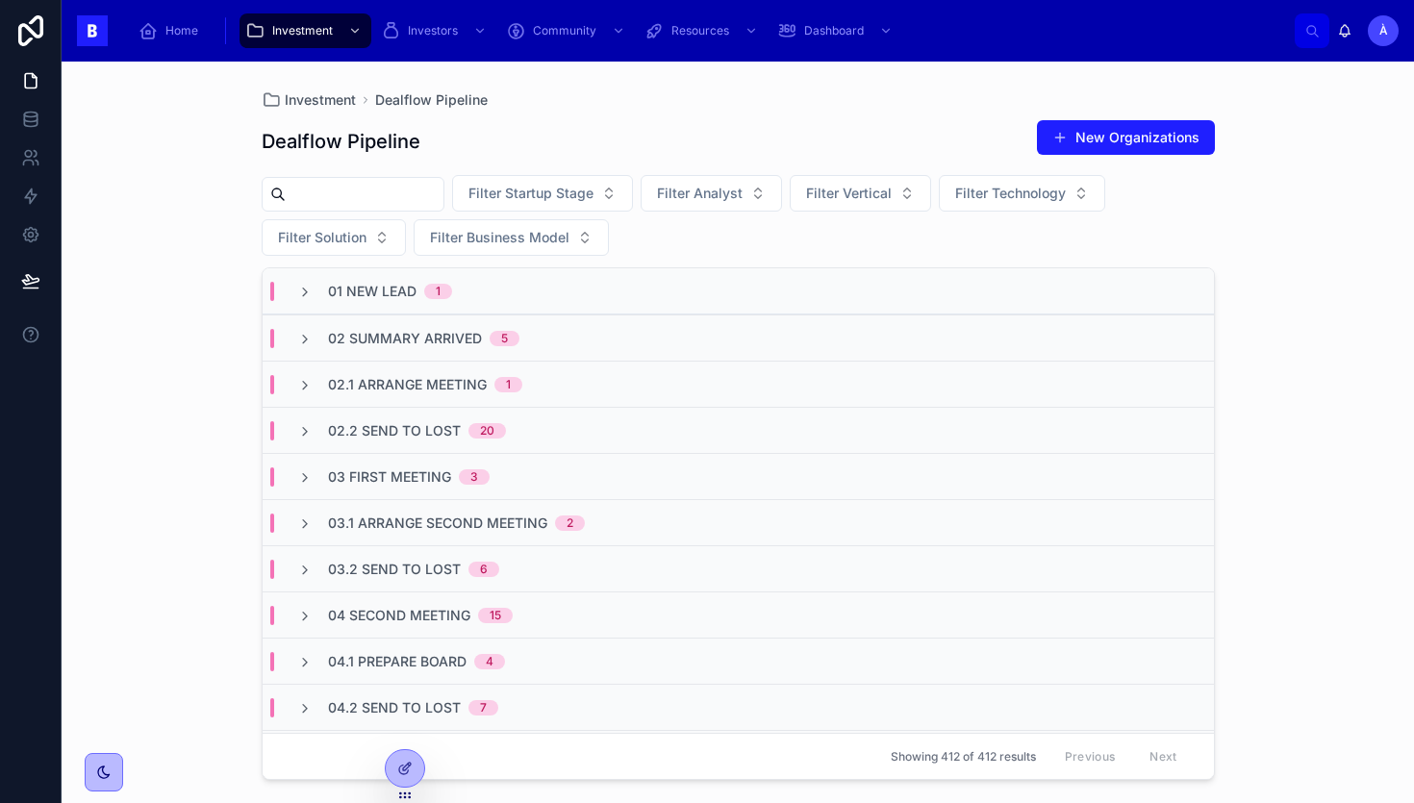
click at [400, 381] on span "02.1 Arrange Meeting" at bounding box center [407, 384] width 159 height 19
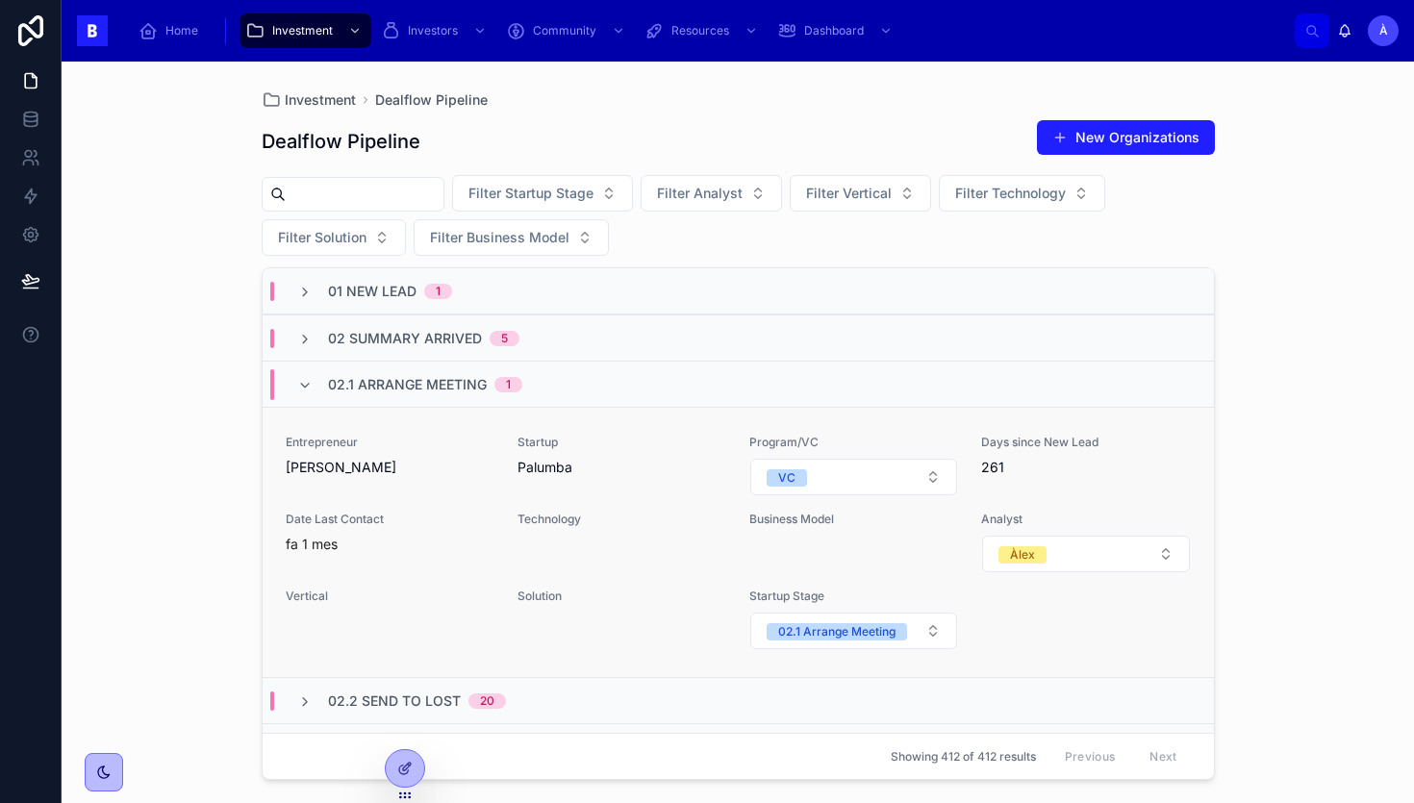
click at [484, 470] on span "[PERSON_NAME]" at bounding box center [390, 467] width 209 height 19
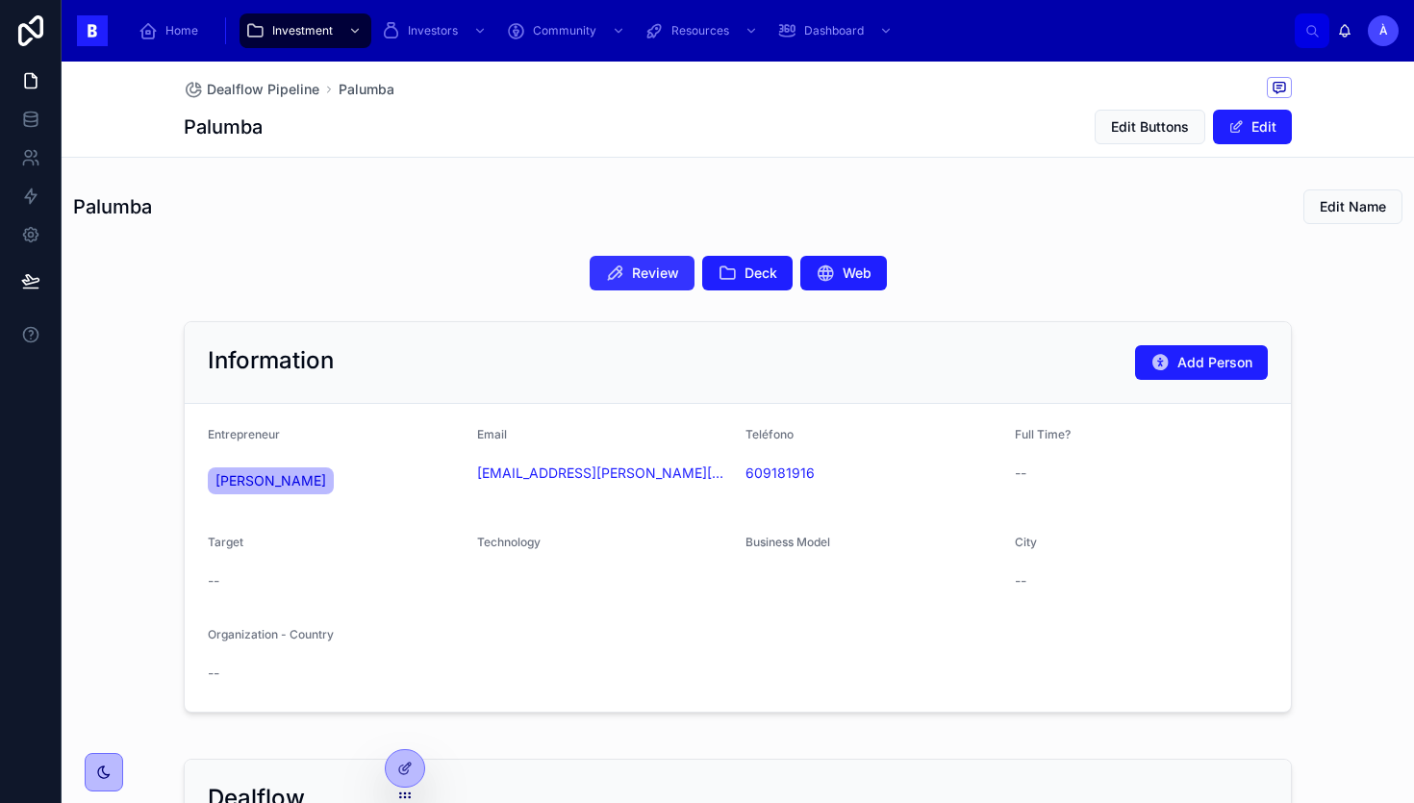
click at [650, 278] on span "Review" at bounding box center [655, 273] width 47 height 19
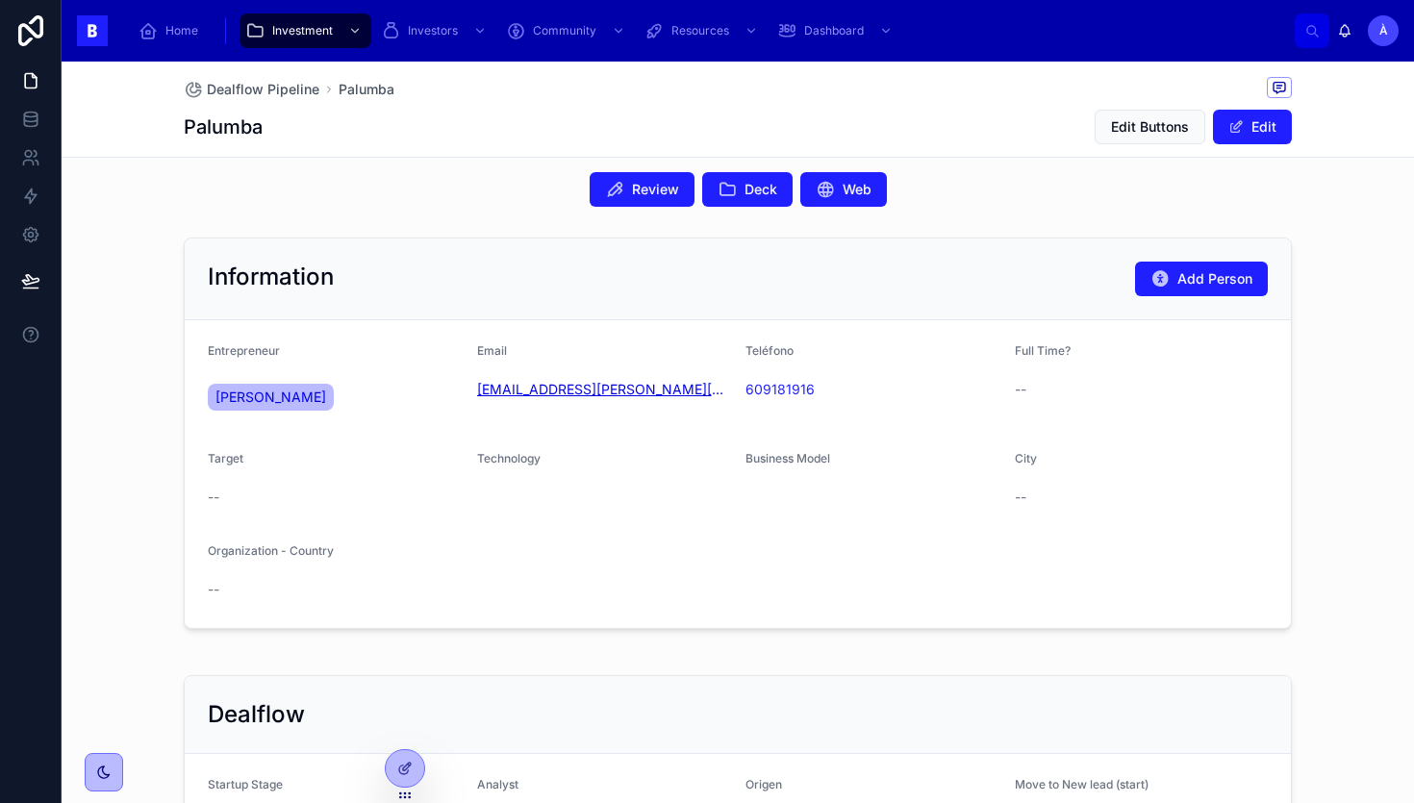
scroll to position [78, 0]
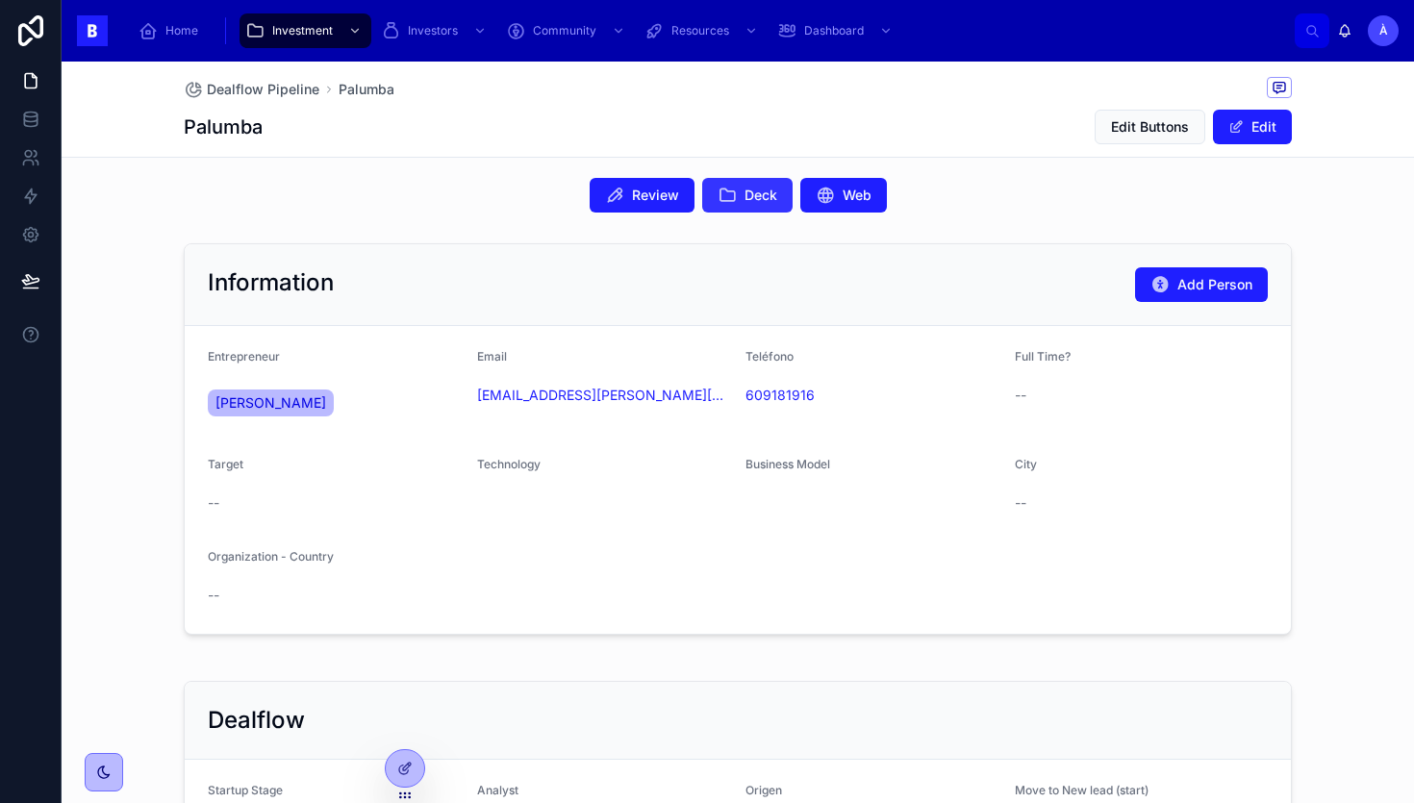
click at [746, 201] on span "Deck" at bounding box center [761, 195] width 33 height 19
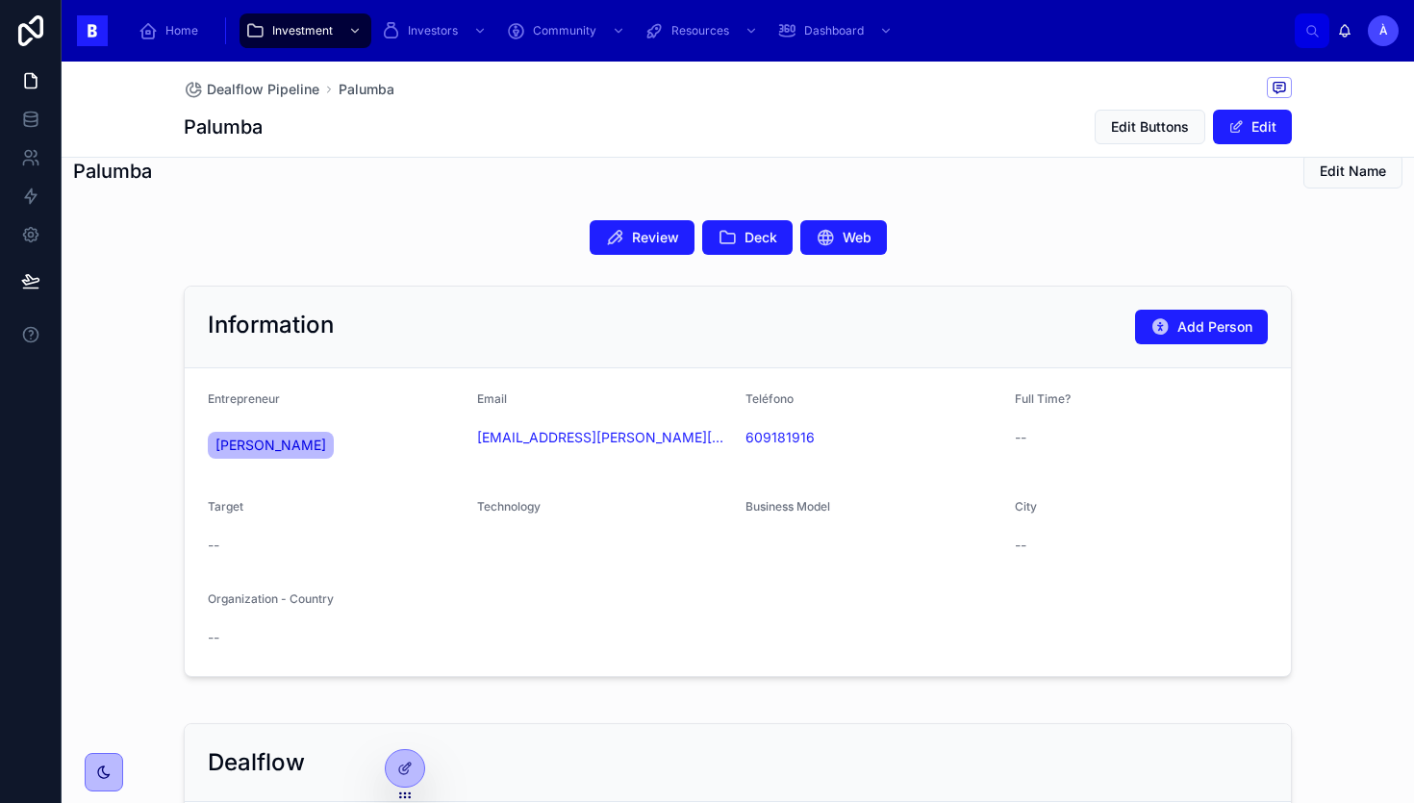
scroll to position [0, 0]
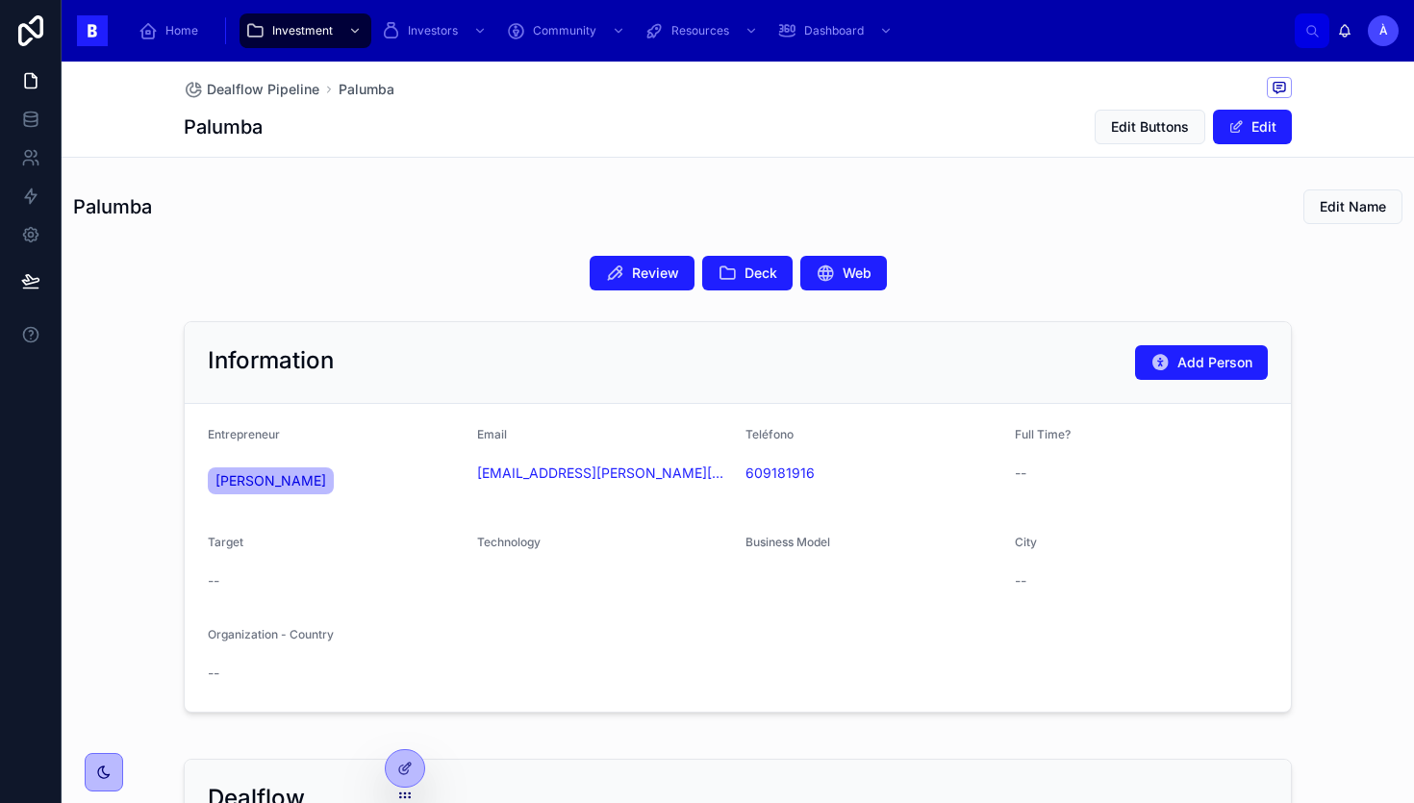
drag, startPoint x: 565, startPoint y: 495, endPoint x: 470, endPoint y: 479, distance: 96.6
click at [469, 479] on form "Entrepreneur [PERSON_NAME] Email [EMAIL_ADDRESS][PERSON_NAME][DOMAIN_NAME] Telé…" at bounding box center [738, 558] width 1106 height 308
copy link "[EMAIL_ADDRESS][PERSON_NAME][DOMAIN_NAME]"
click at [555, 559] on div "Technology" at bounding box center [604, 566] width 254 height 62
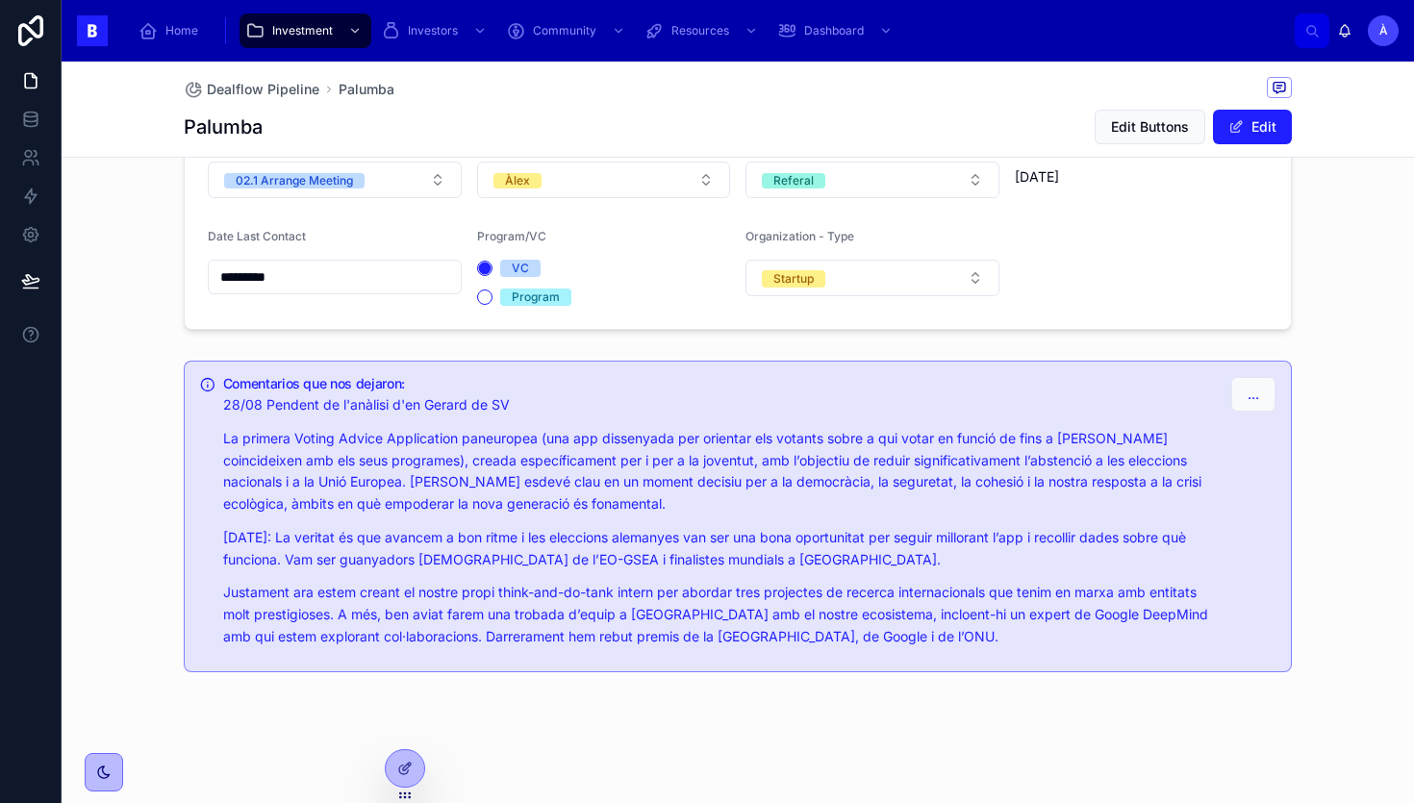
scroll to position [706, 0]
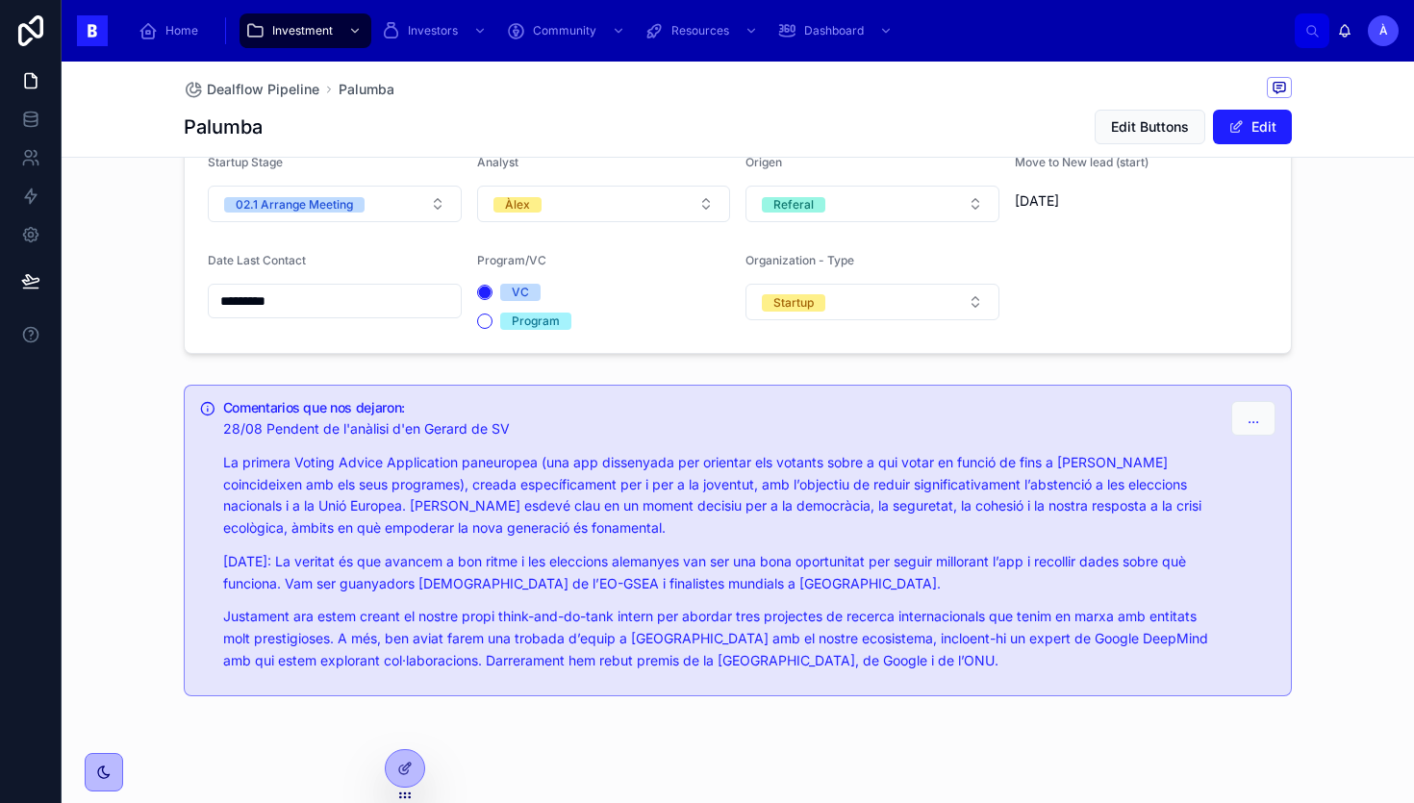
click at [352, 291] on input "*********" at bounding box center [335, 301] width 252 height 27
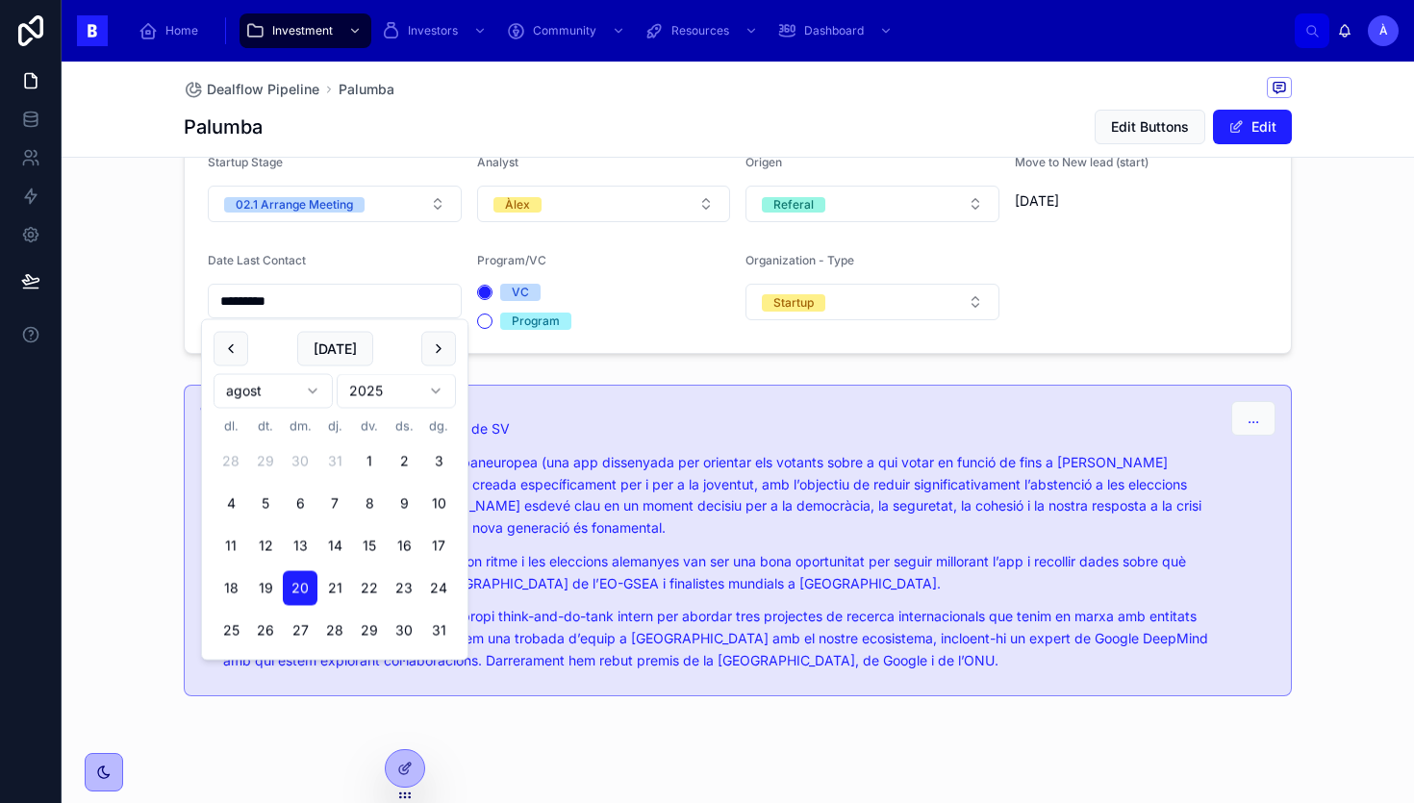
click at [340, 329] on div "[DATE] agost 2025 dl. dt. dm. dj. dv. ds. dg. 28 29 30 31 1 2 3 4 5 6 7 8 9 10 …" at bounding box center [335, 490] width 266 height 340
click at [340, 336] on button "[DATE]" at bounding box center [335, 349] width 76 height 35
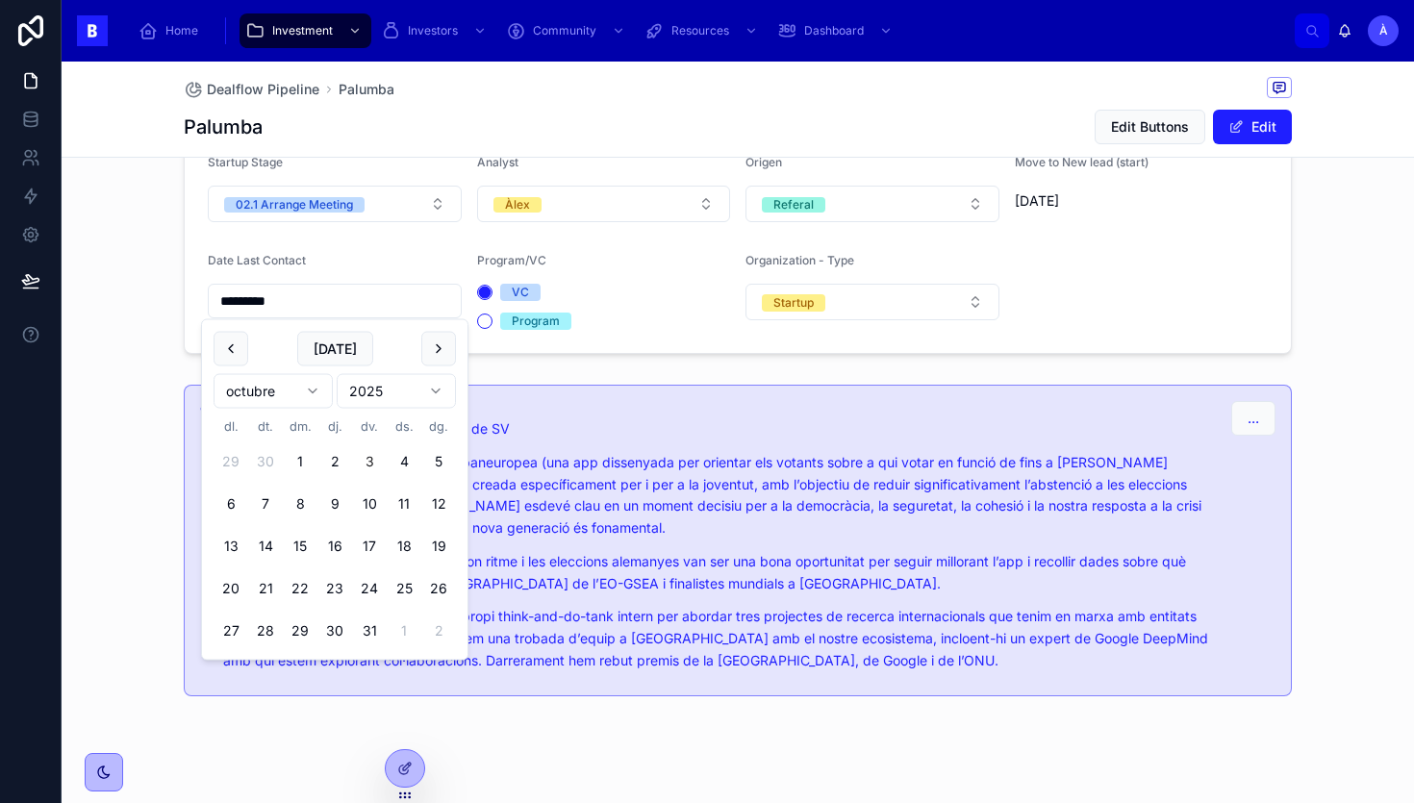
type input "*********"
click at [158, 248] on div "Dealflow Startup Stage 02.1 Arrange Meeting Analyst Àlex Origen Referal Move to…" at bounding box center [738, 203] width 1353 height 317
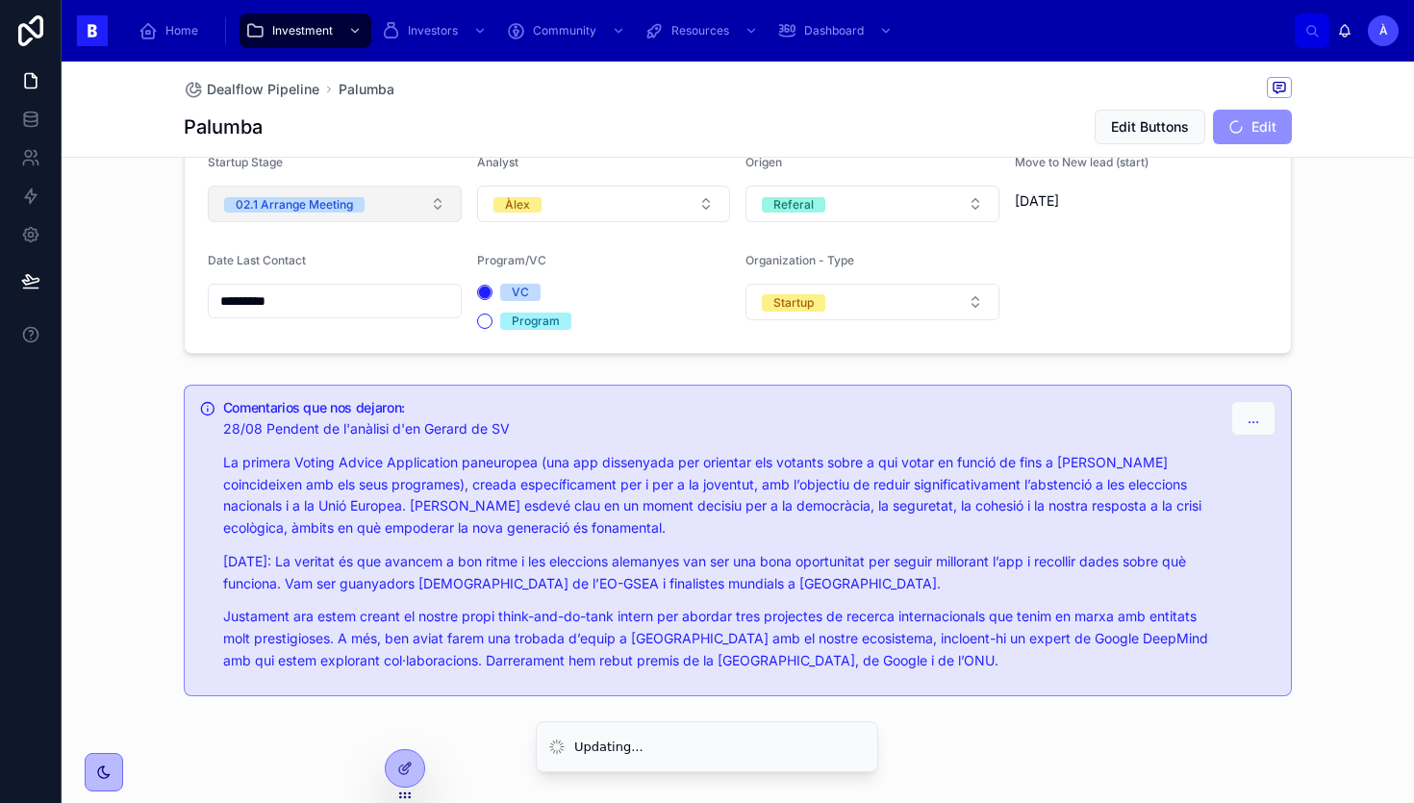
click at [357, 216] on button "02.1 Arrange Meeting" at bounding box center [335, 204] width 254 height 37
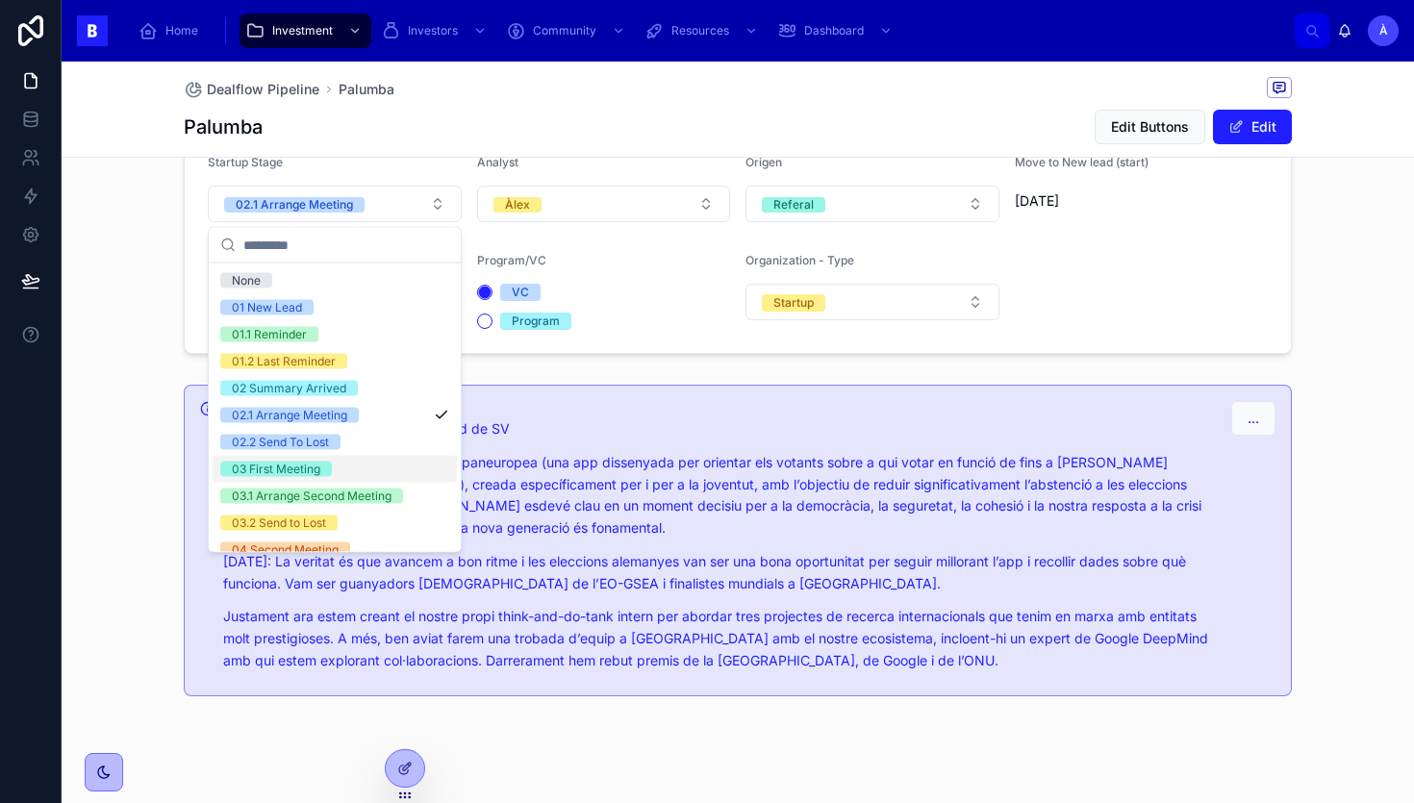
click at [325, 466] on span "03 First Meeting" at bounding box center [276, 469] width 112 height 15
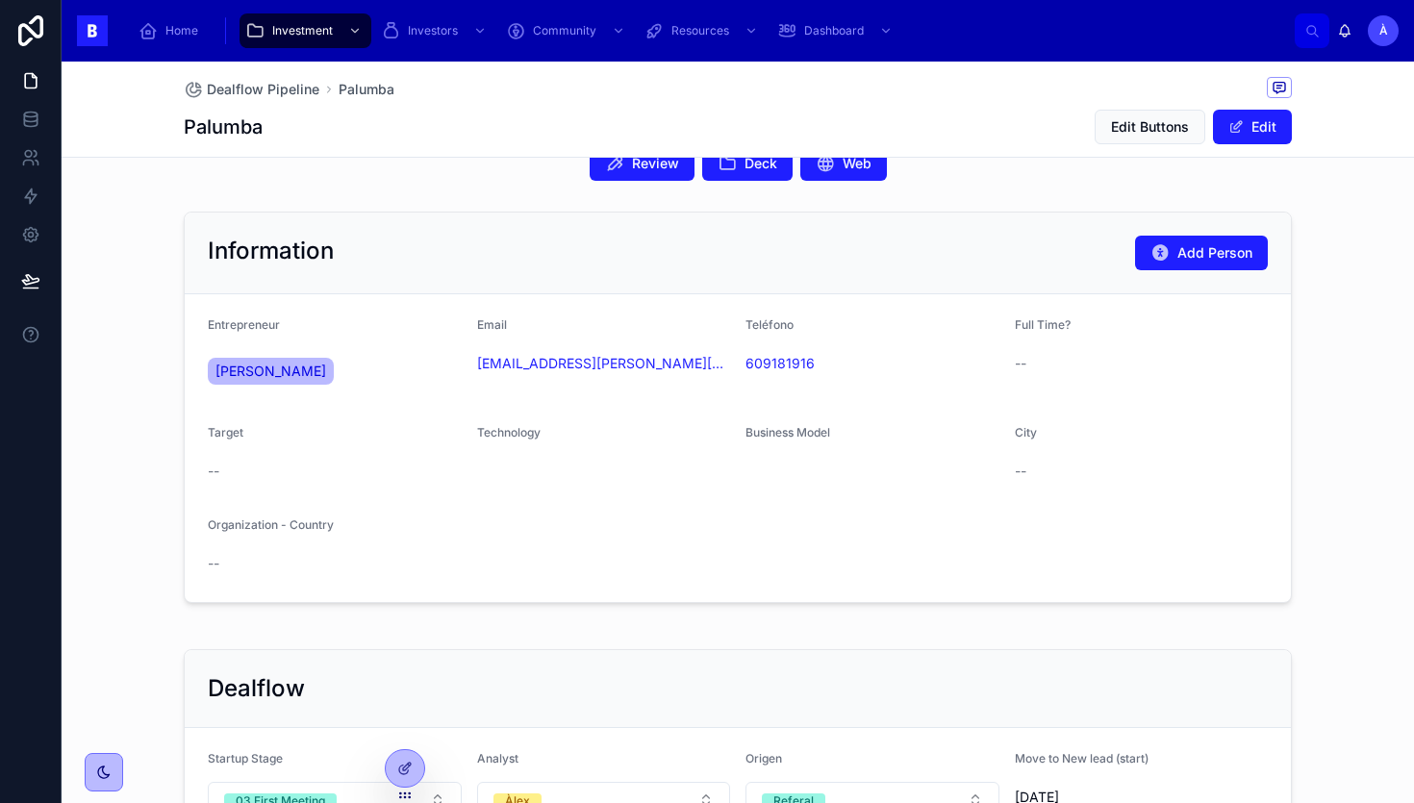
scroll to position [0, 0]
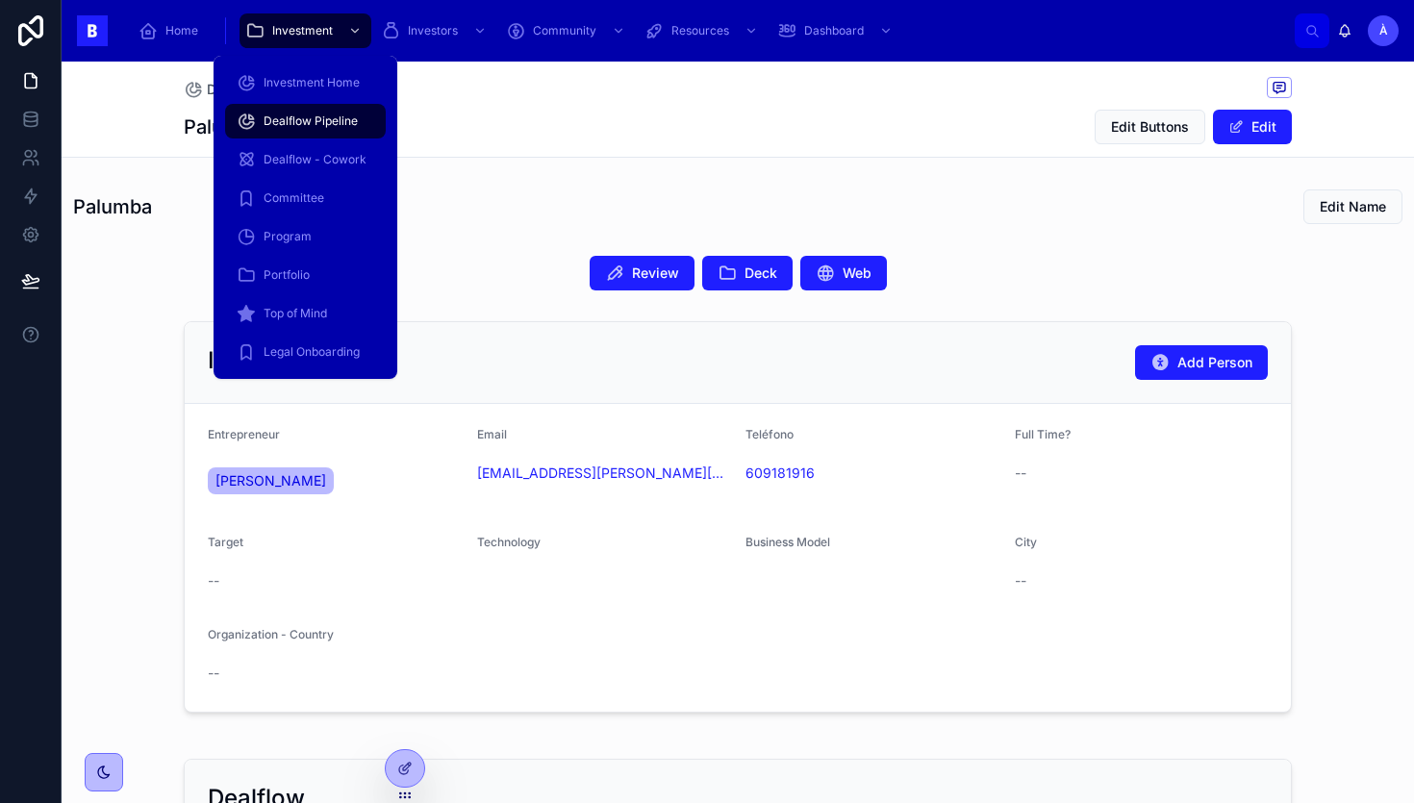
click at [298, 117] on span "Dealflow Pipeline" at bounding box center [311, 121] width 94 height 15
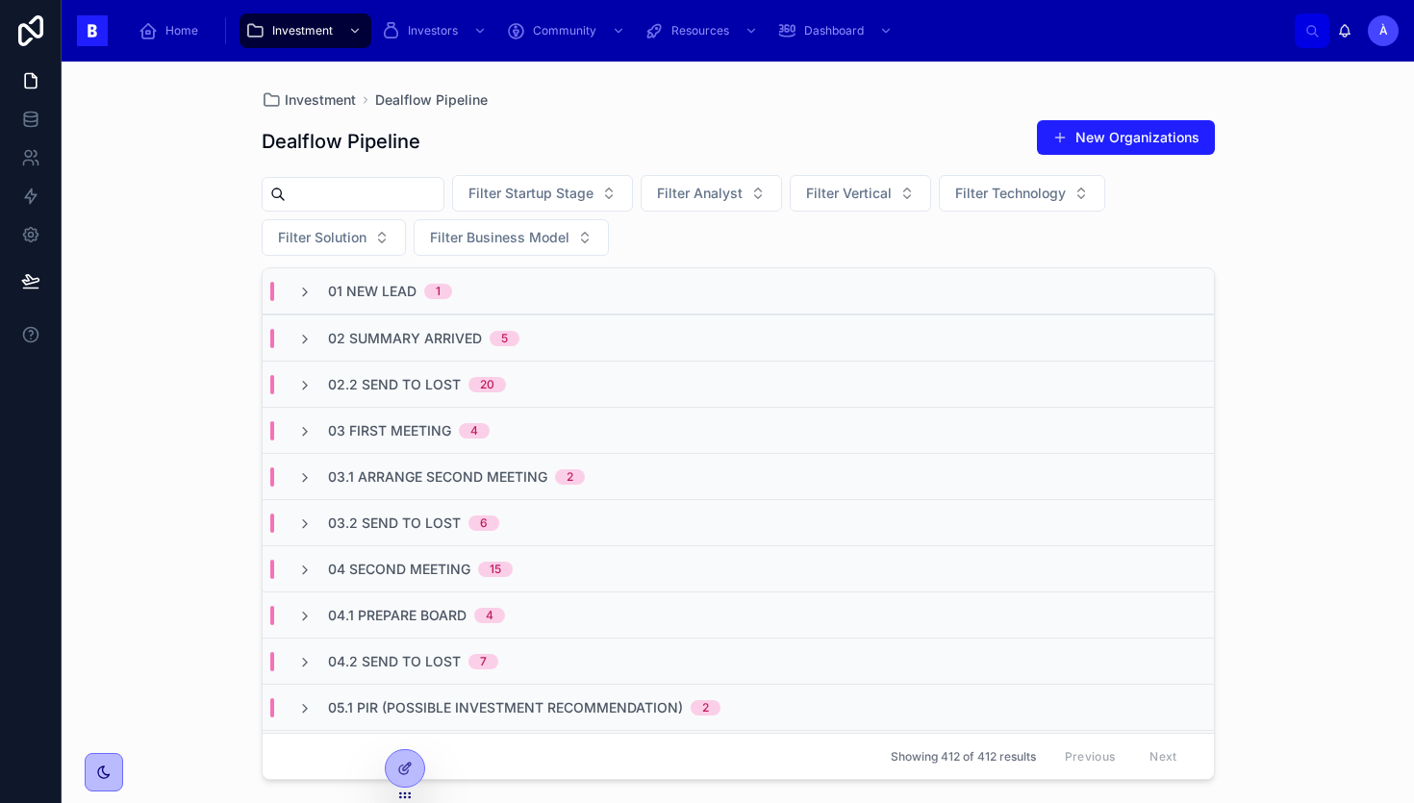
click at [451, 421] on div "03 First Meeting 4" at bounding box center [409, 430] width 162 height 19
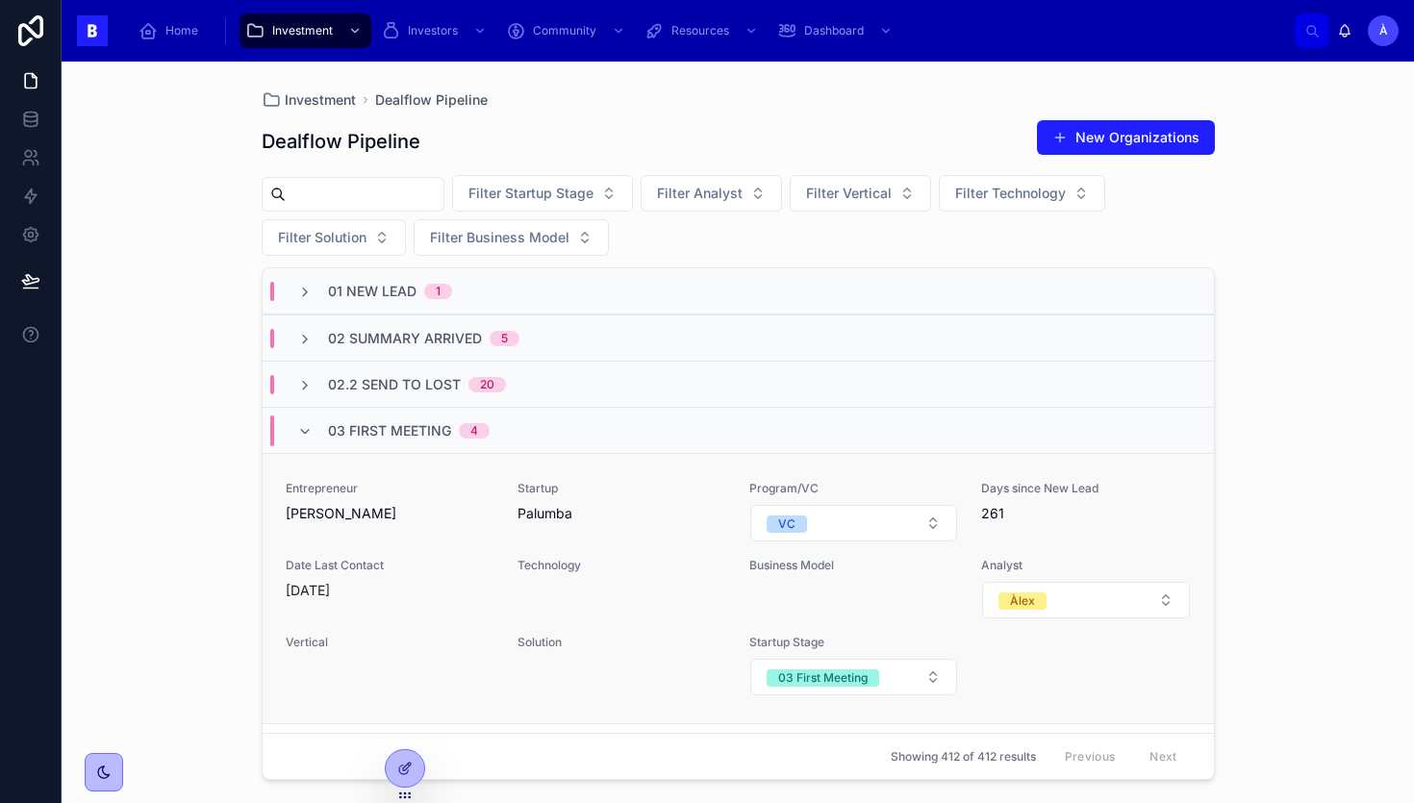
click at [415, 510] on span "[PERSON_NAME]" at bounding box center [390, 513] width 209 height 19
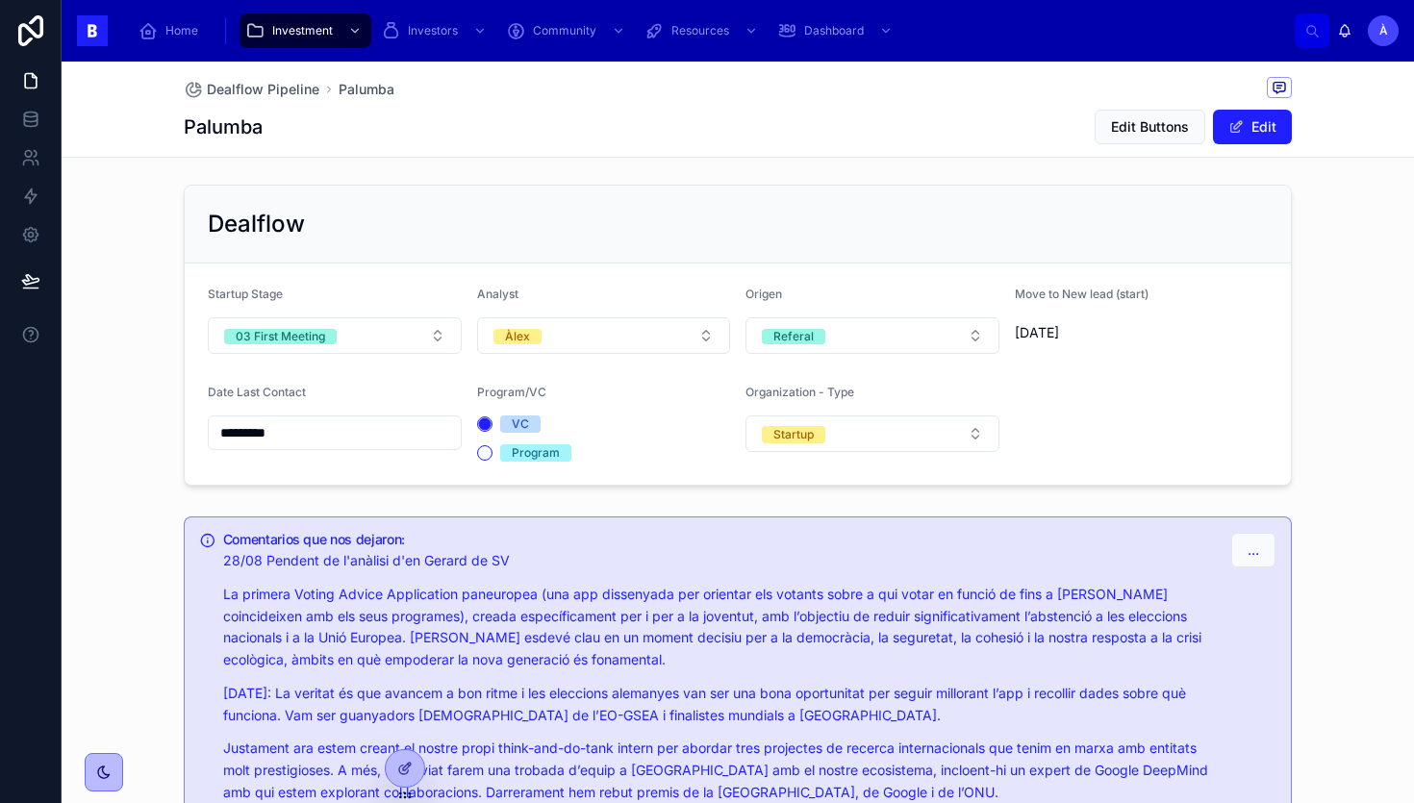
scroll to position [730, 0]
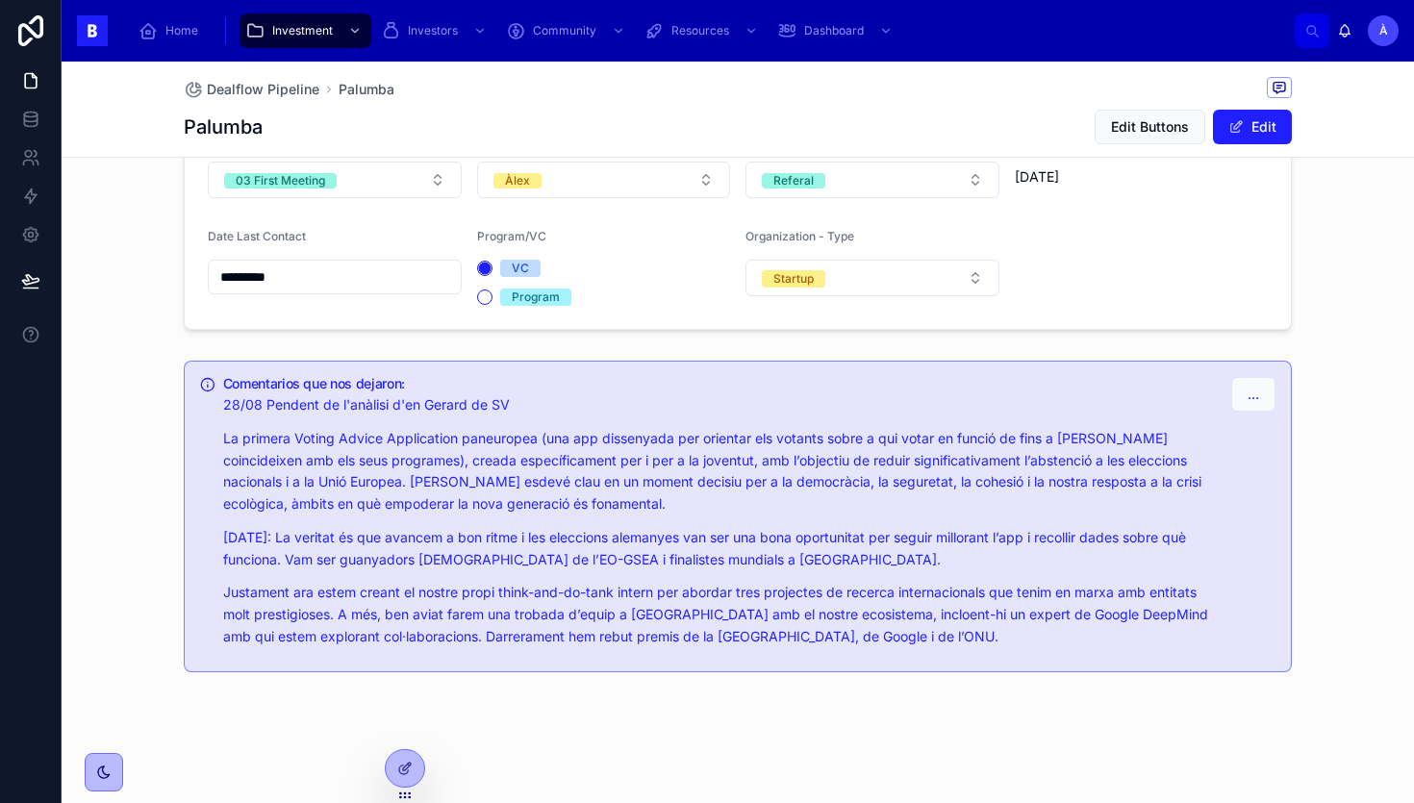
click at [323, 279] on input "*********" at bounding box center [335, 277] width 252 height 27
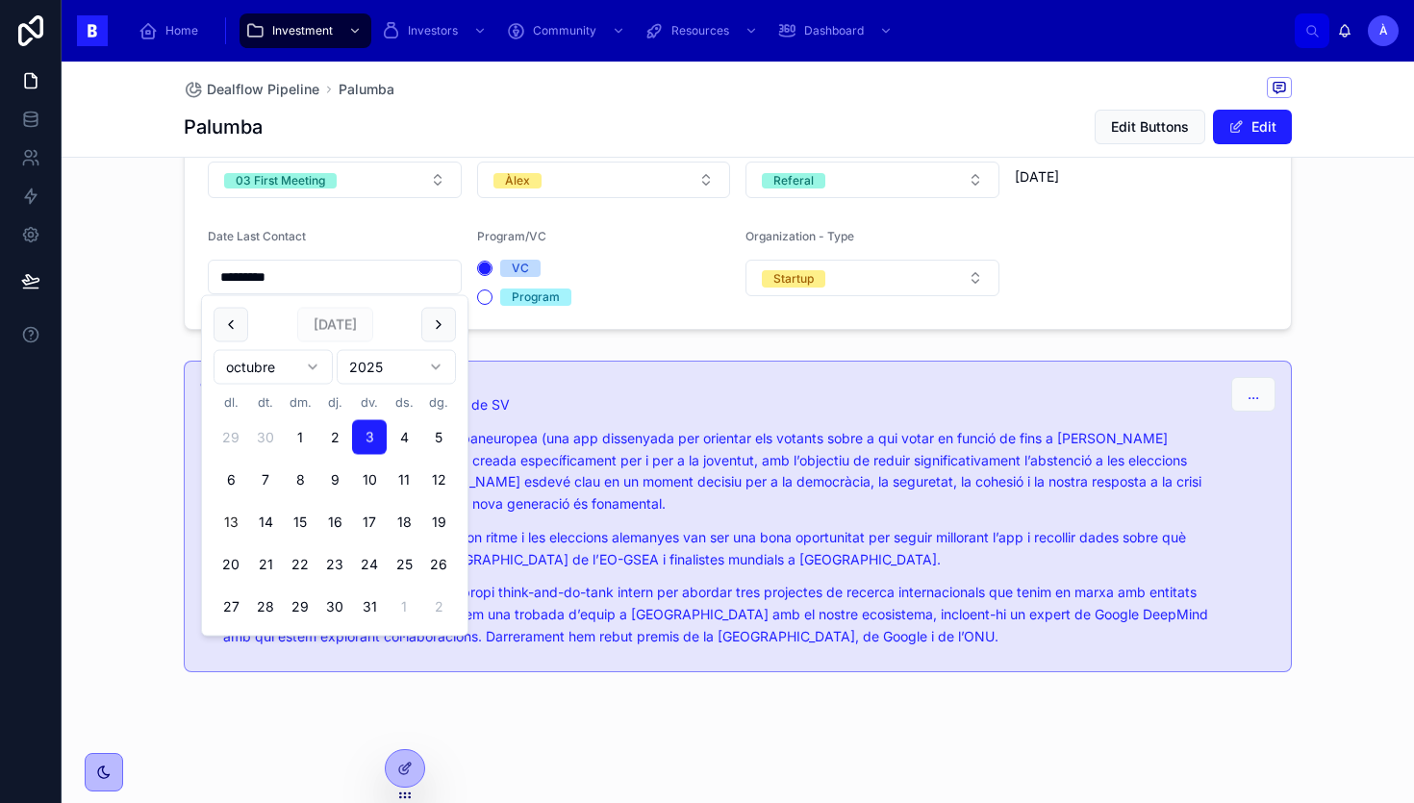
click at [230, 520] on button "13" at bounding box center [231, 522] width 35 height 35
type input "**********"
click at [130, 431] on div "Comentarios que nos dejaron: 28/08 Pendent de l'anàlisi d'en [PERSON_NAME] de S…" at bounding box center [738, 516] width 1353 height 327
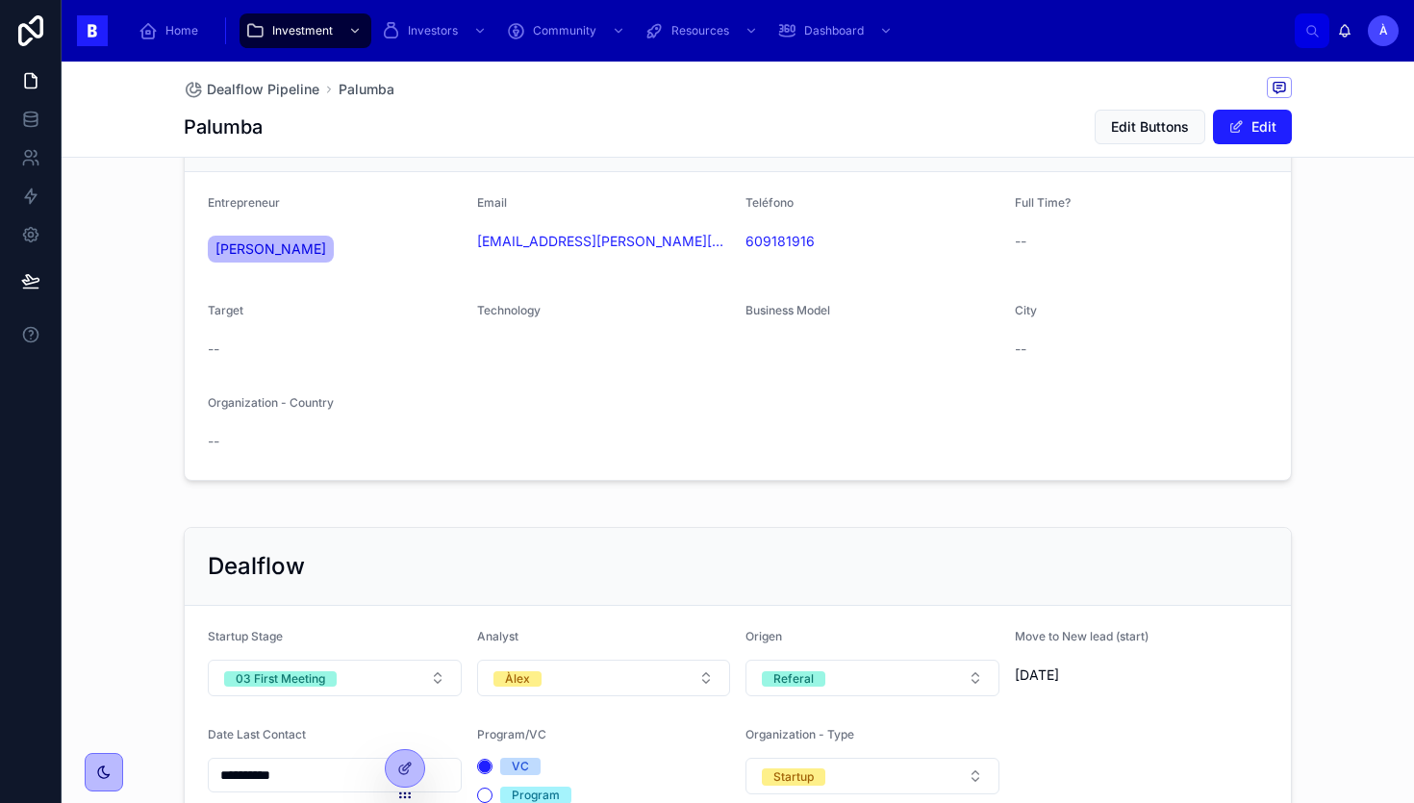
scroll to position [0, 0]
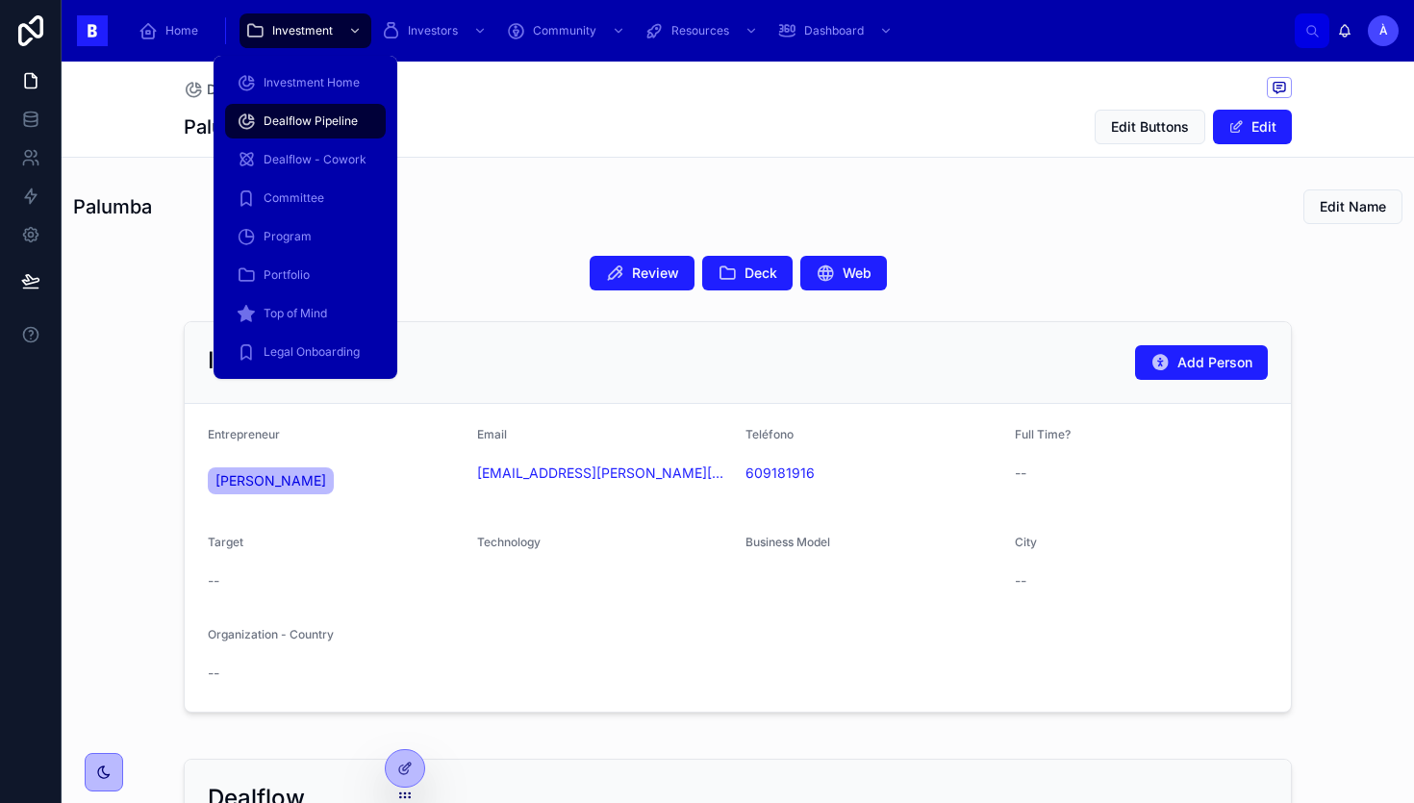
click at [317, 102] on div "Dealflow Pipeline" at bounding box center [306, 121] width 184 height 38
click at [306, 119] on span "Dealflow Pipeline" at bounding box center [311, 121] width 94 height 15
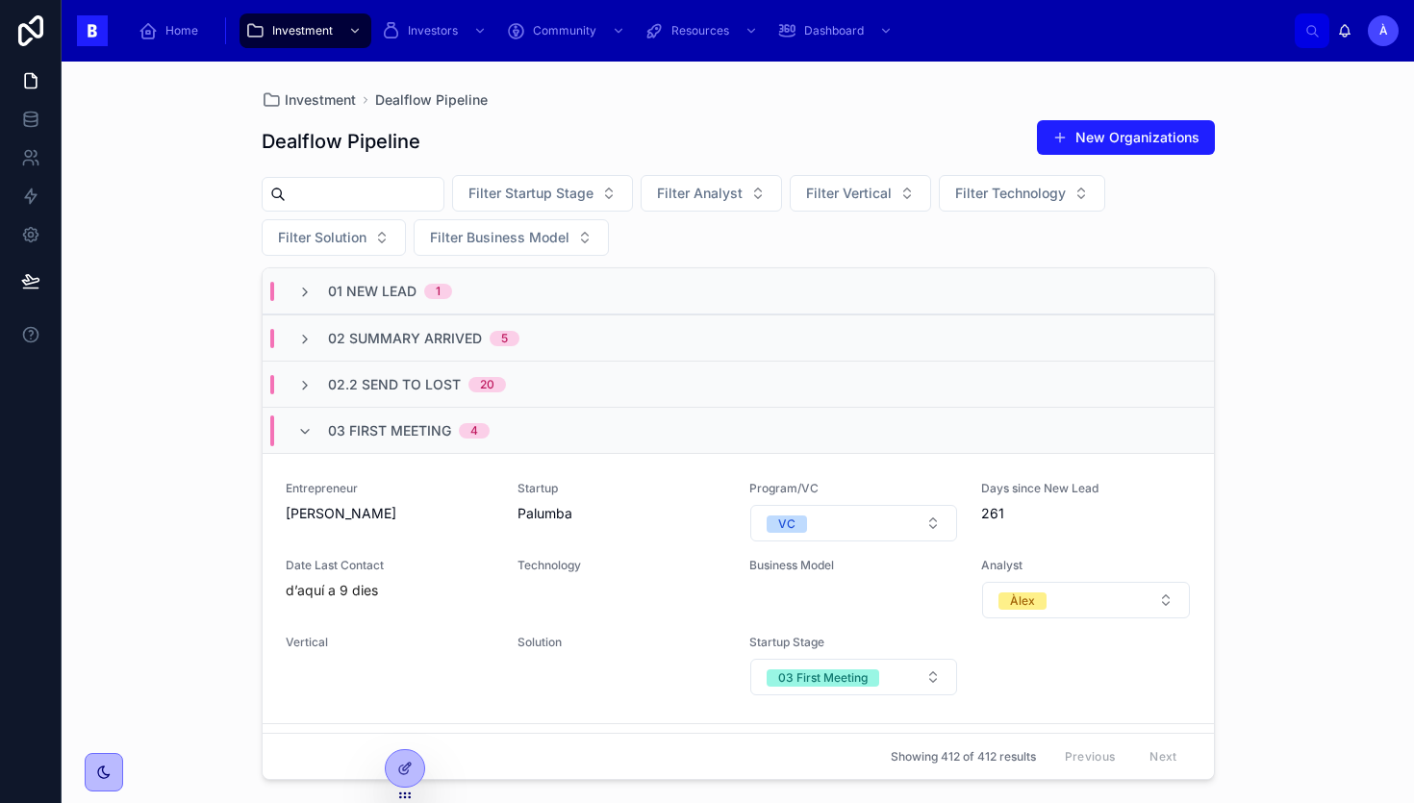
click at [447, 431] on span "03 First Meeting" at bounding box center [389, 430] width 123 height 19
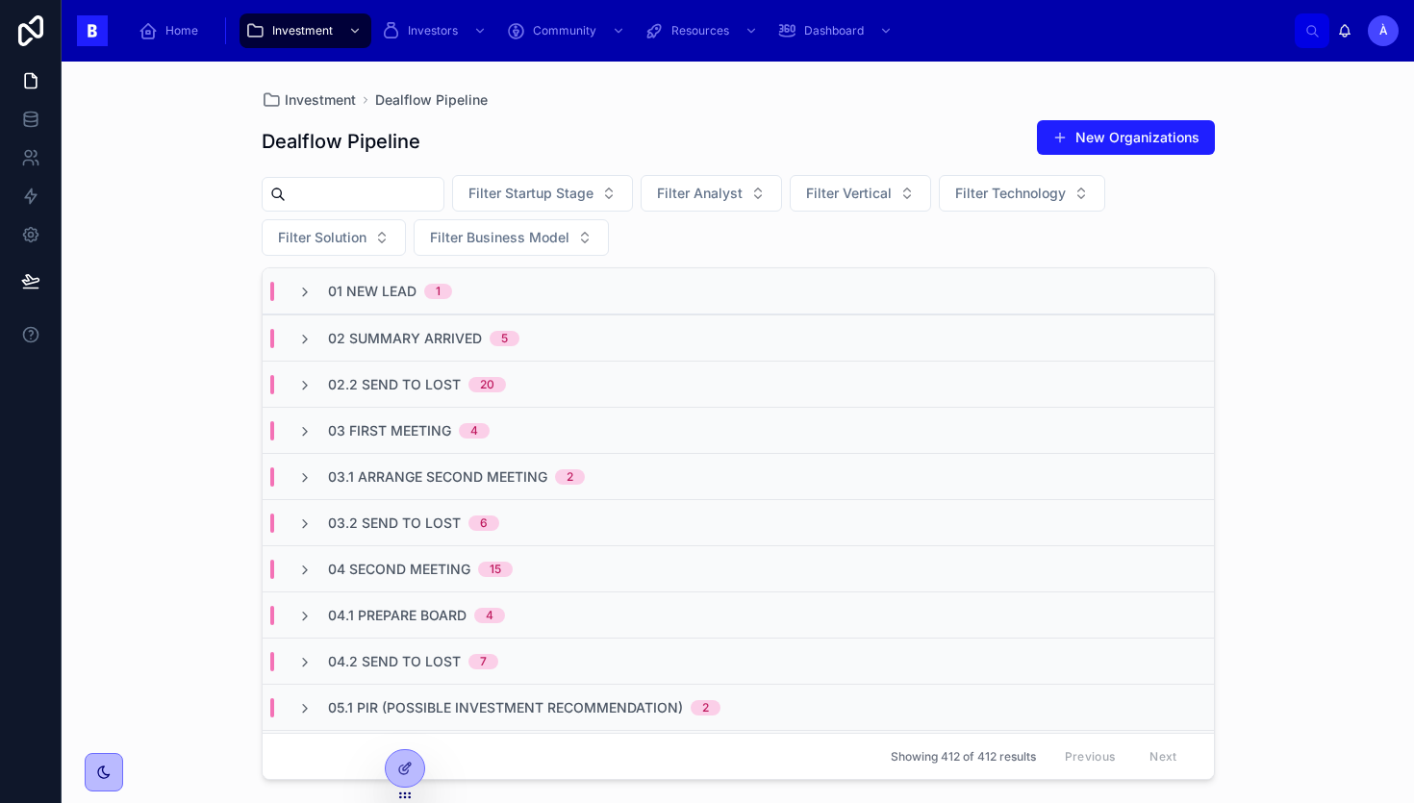
click at [399, 474] on span "03.1 Arrange Second Meeting" at bounding box center [437, 477] width 219 height 19
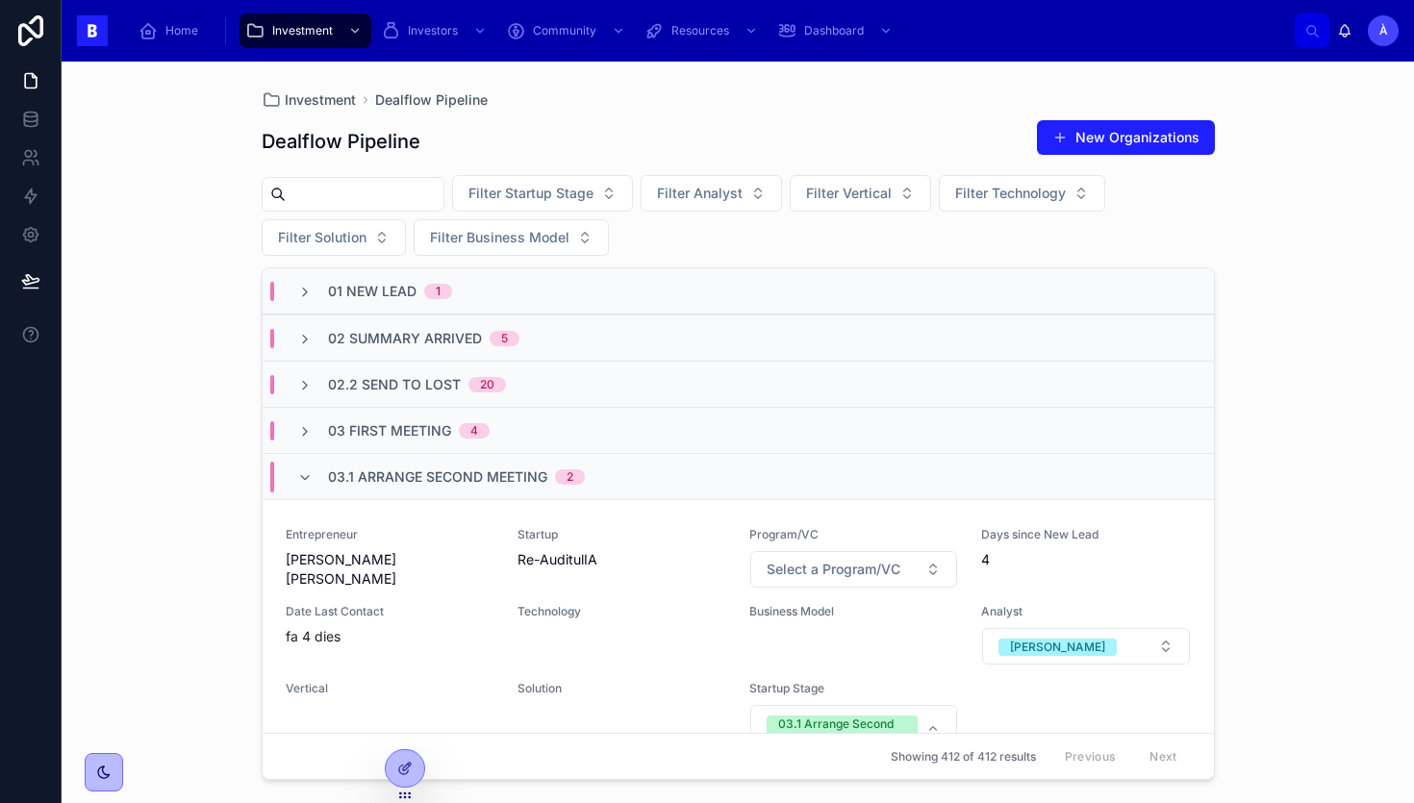
click at [399, 474] on span "03.1 Arrange Second Meeting" at bounding box center [437, 477] width 219 height 19
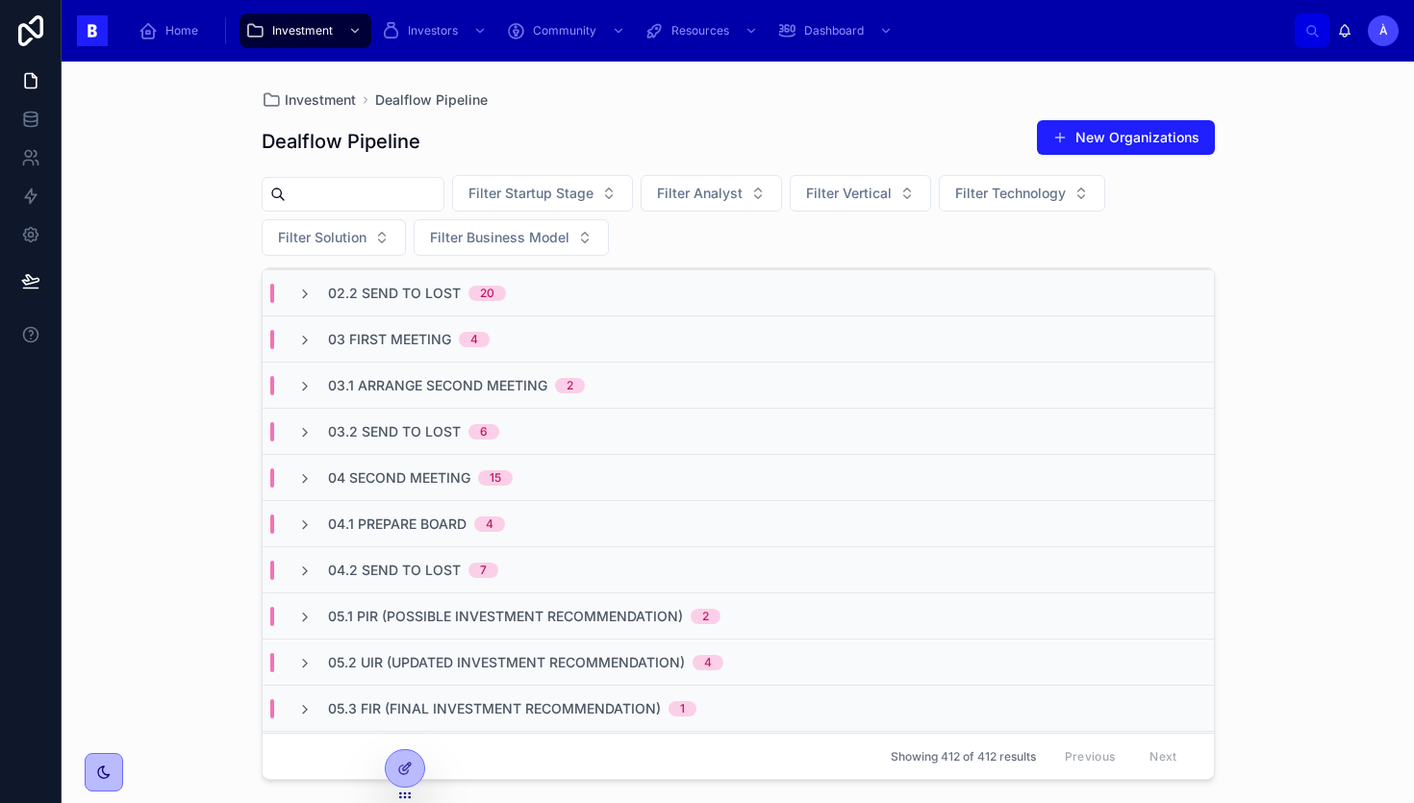
scroll to position [156, 0]
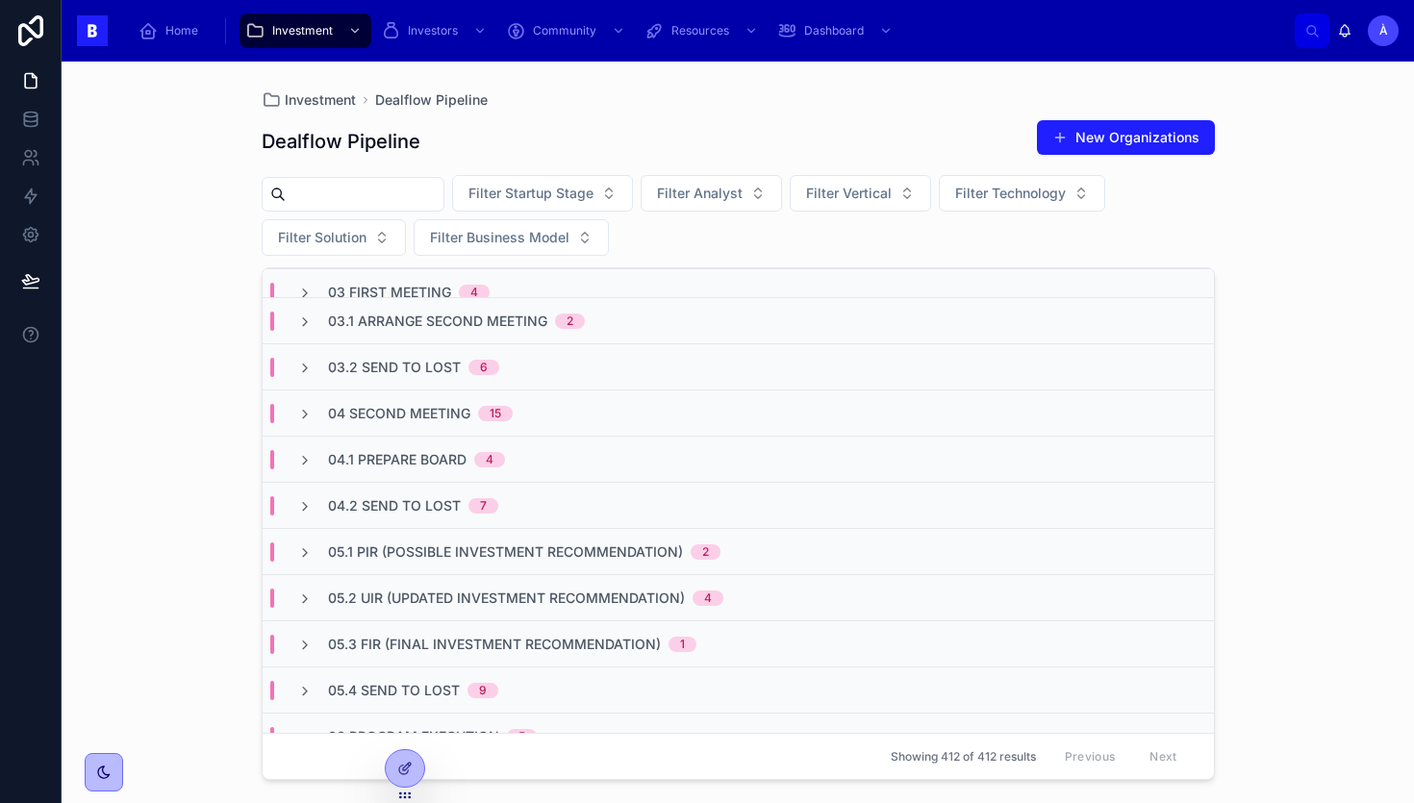
click at [425, 361] on span "03.2 Send to Lost" at bounding box center [394, 367] width 133 height 19
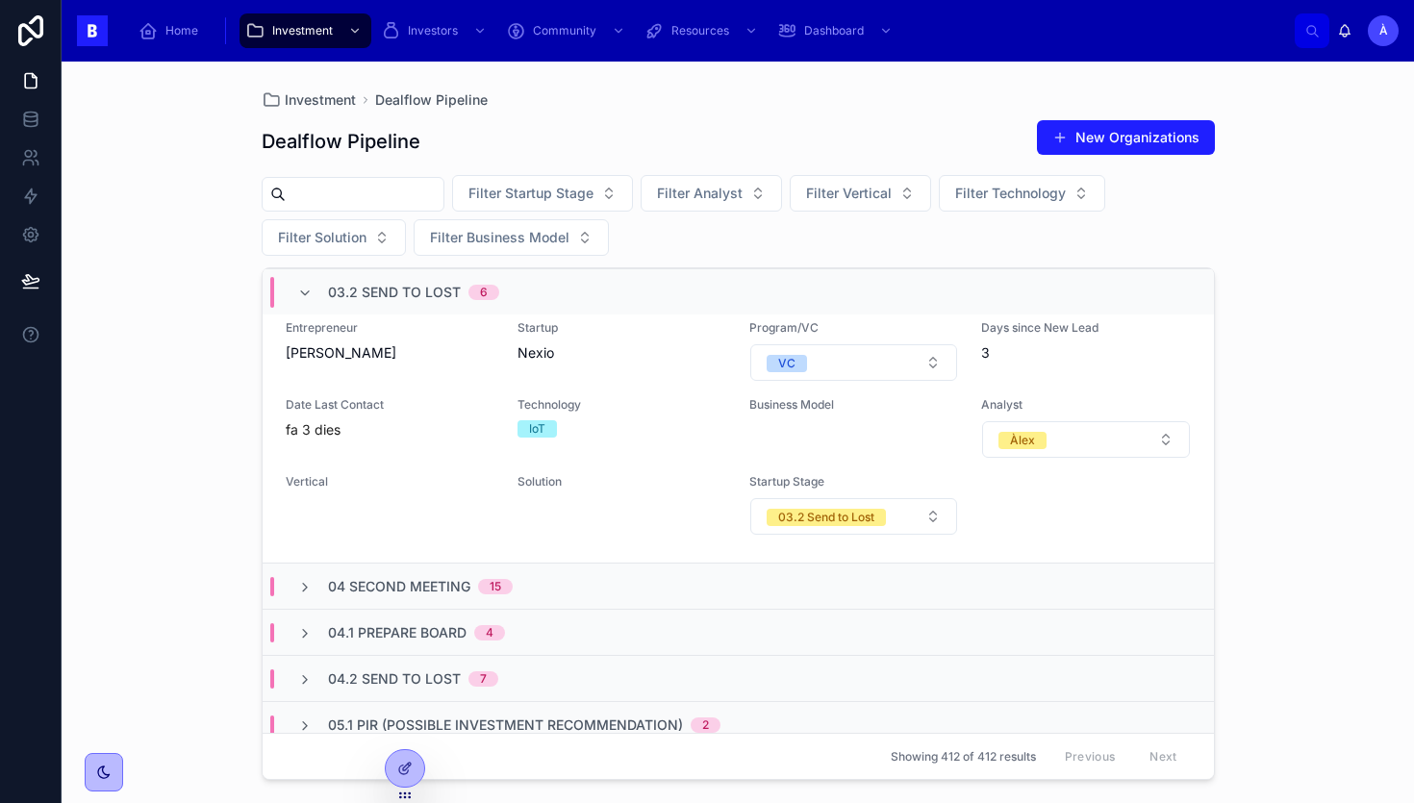
scroll to position [1721, 0]
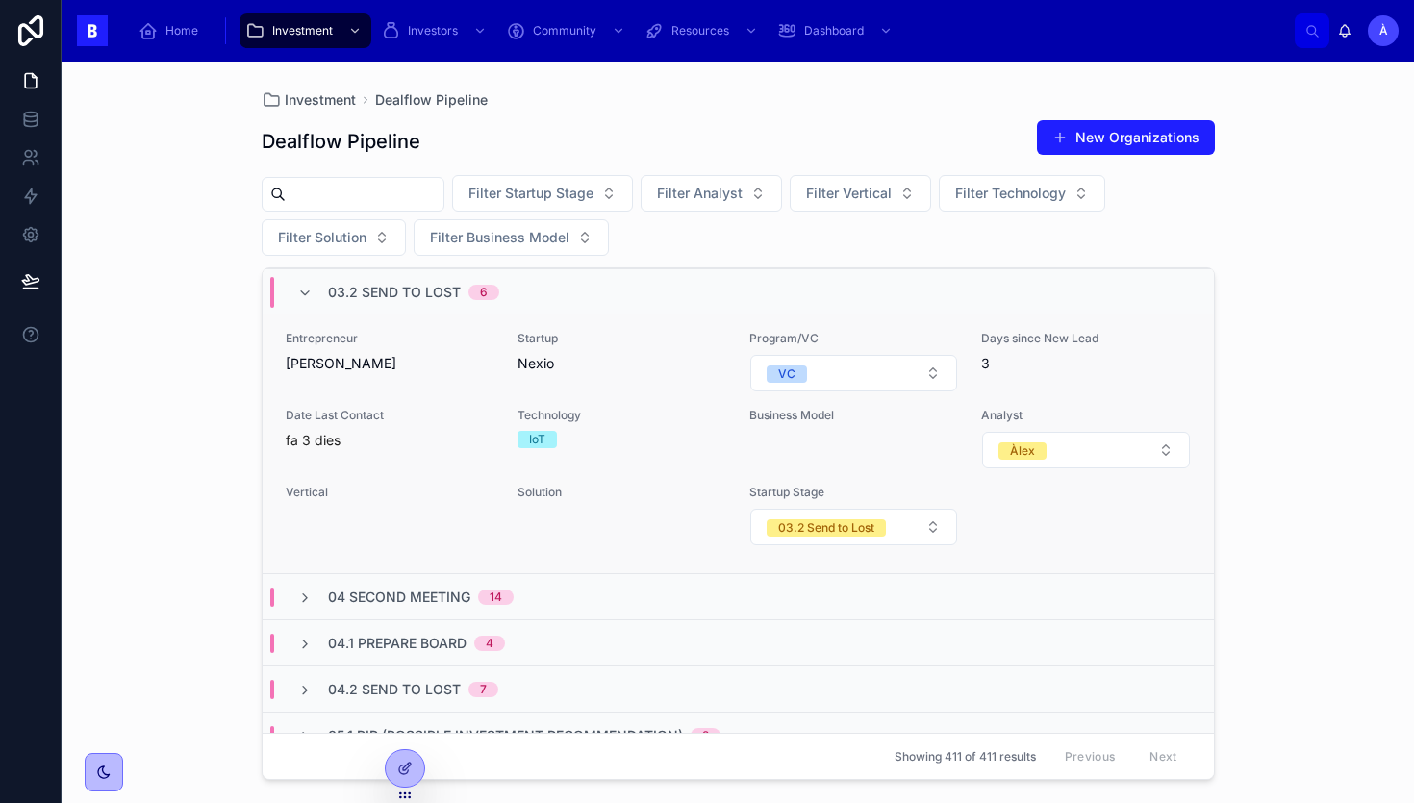
click at [428, 440] on div "fa 3 dies" at bounding box center [390, 440] width 209 height 19
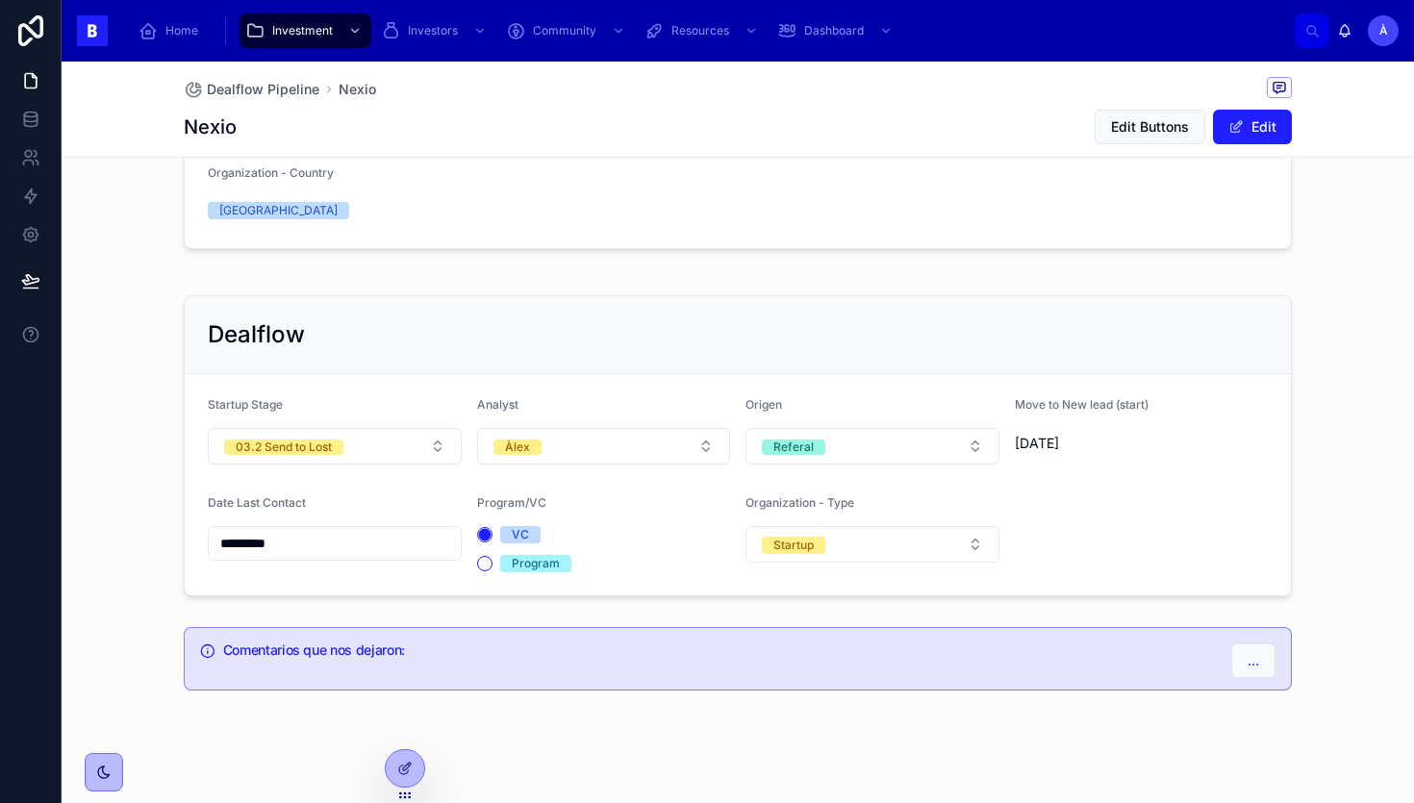
scroll to position [480, 0]
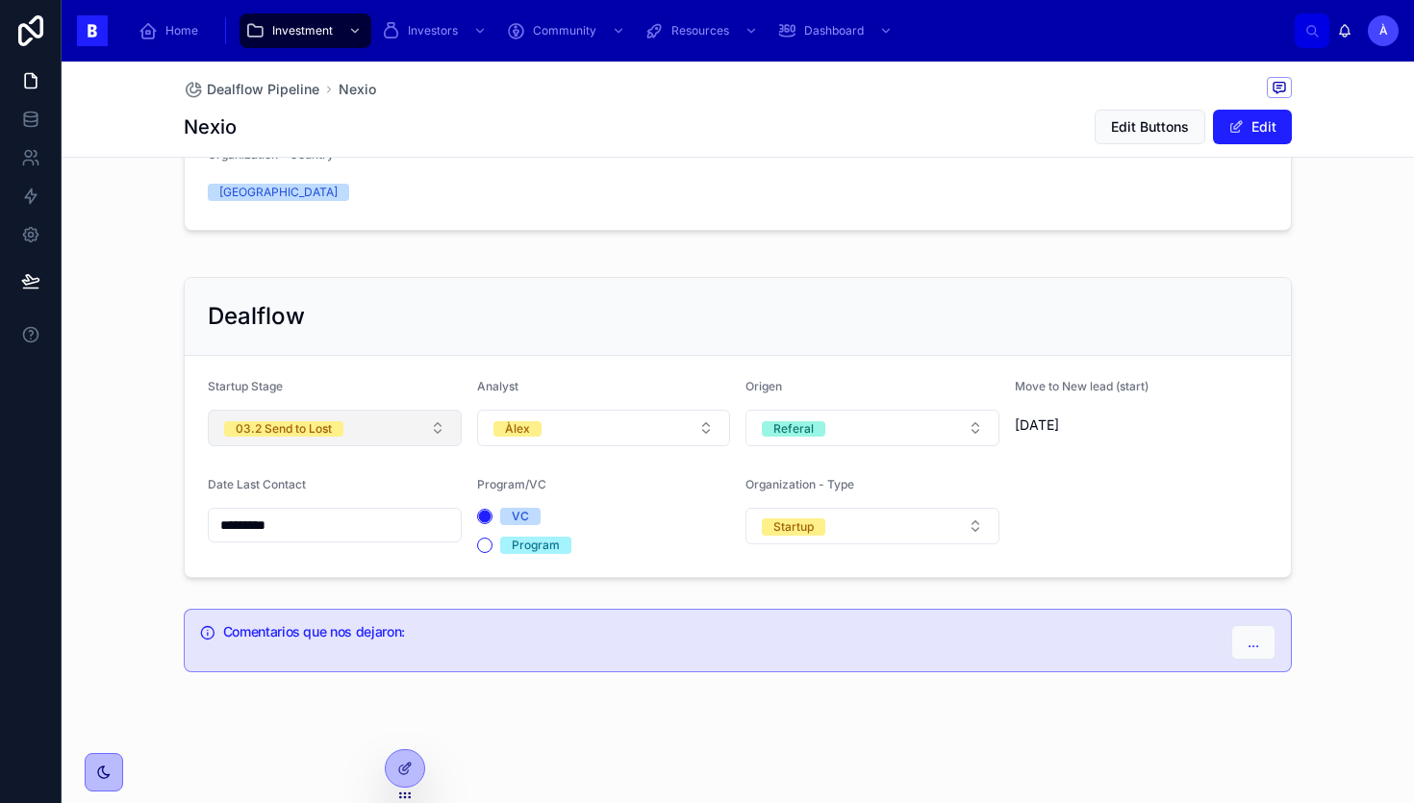
click at [374, 431] on button "03.2 Send to Lost" at bounding box center [335, 428] width 254 height 37
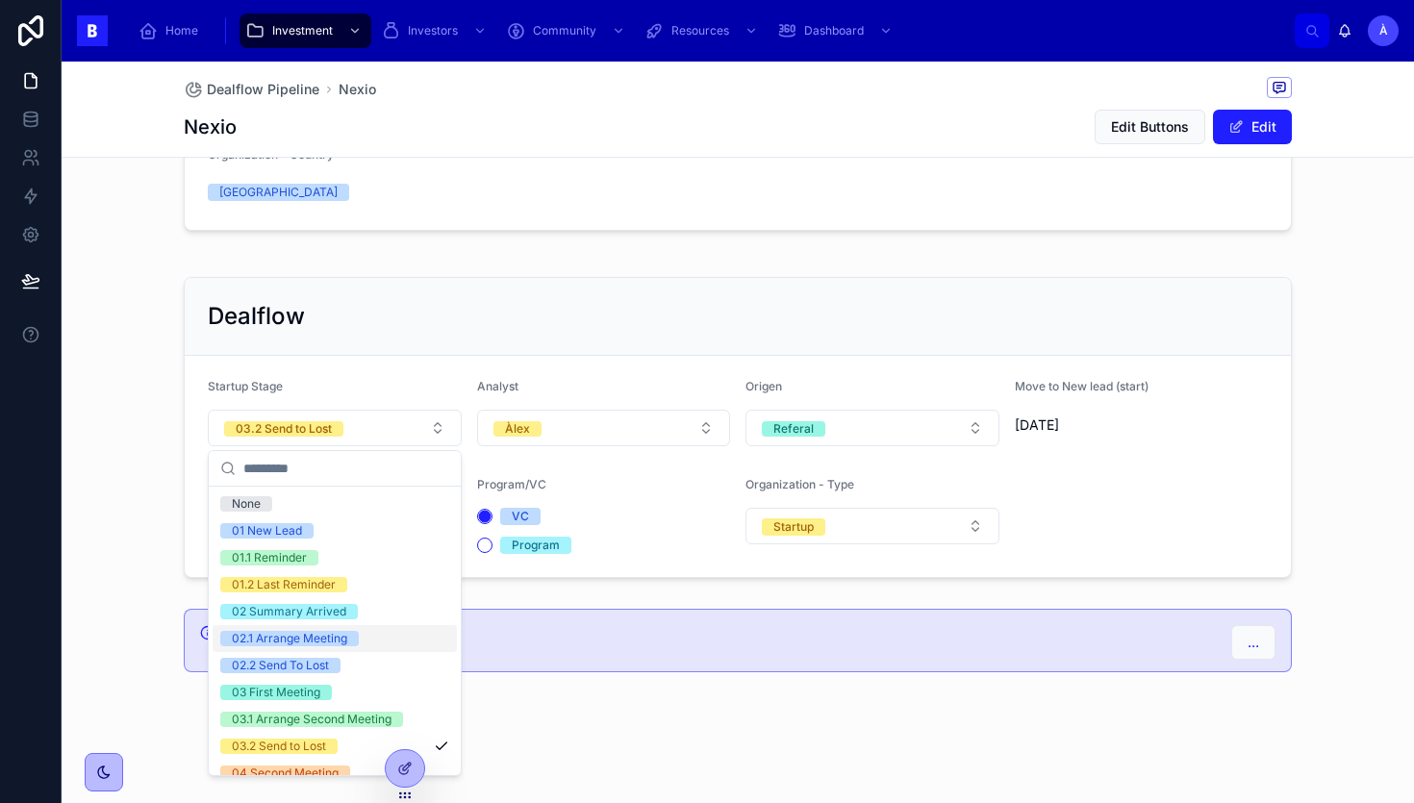
scroll to position [650, 0]
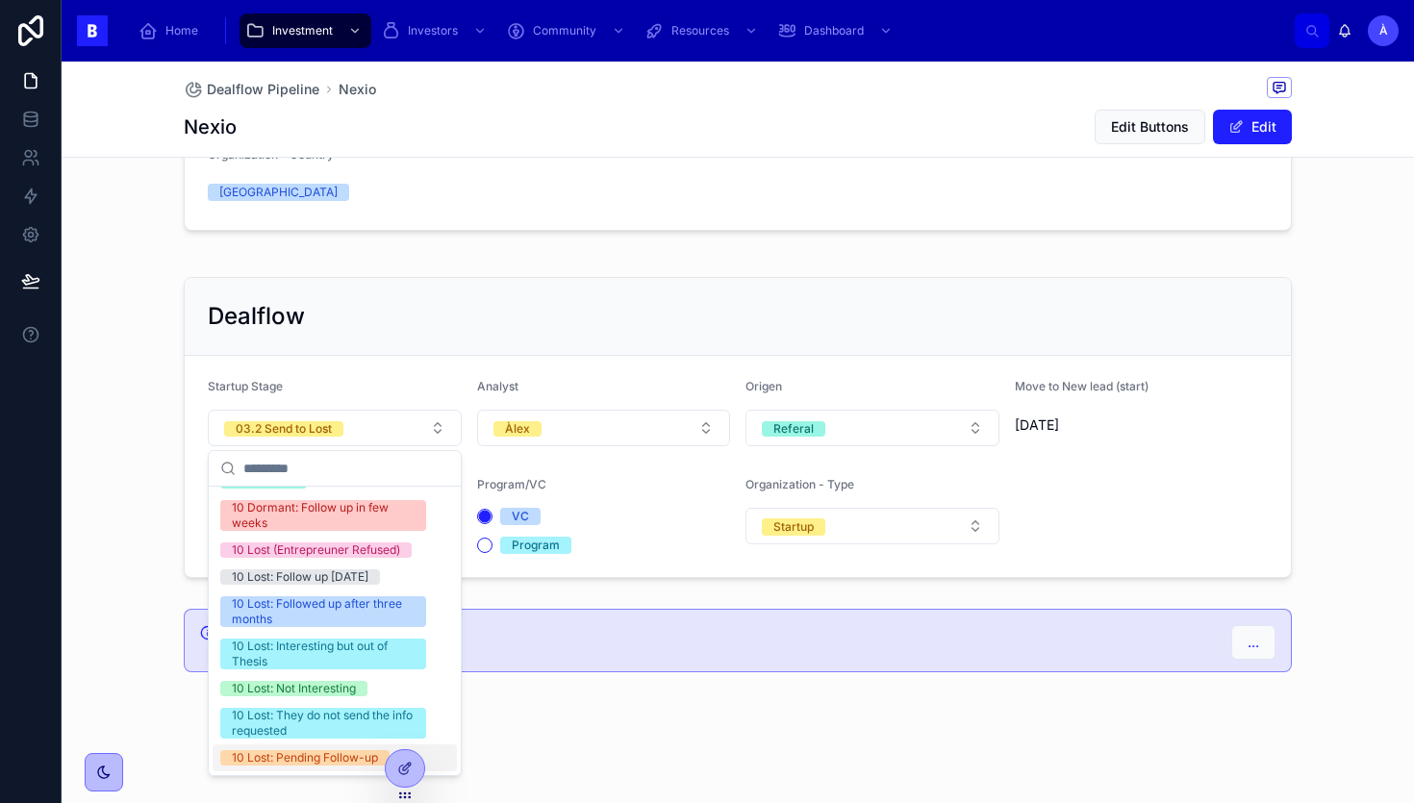
click at [297, 759] on div "10 Lost: Pending Follow-up" at bounding box center [305, 757] width 146 height 15
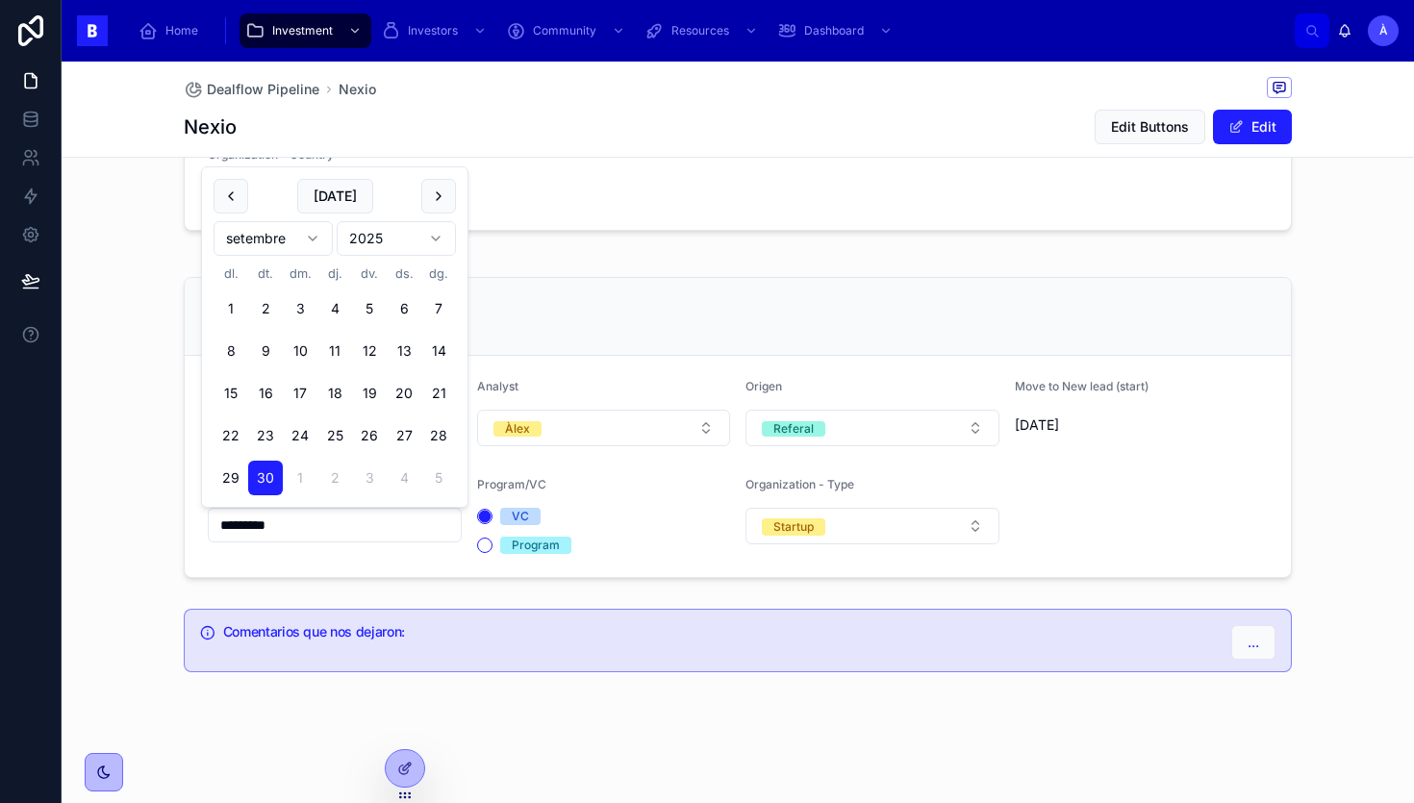
click at [362, 527] on input "*********" at bounding box center [335, 525] width 252 height 27
click at [331, 194] on button "[DATE]" at bounding box center [335, 196] width 76 height 35
type input "*********"
click at [331, 194] on span "[DATE]" at bounding box center [335, 196] width 76 height 35
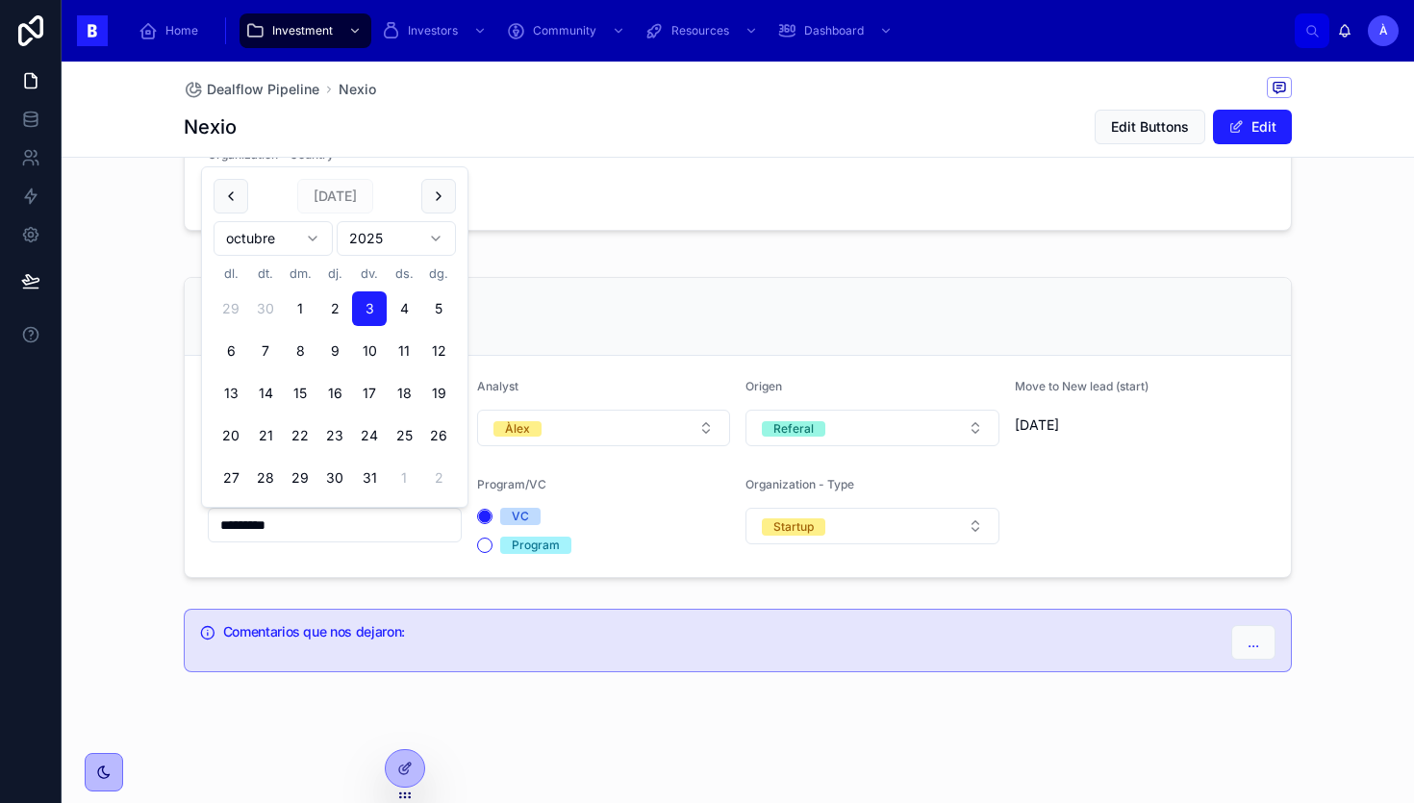
click at [575, 253] on div "Nexio Edit Name Review Deck Information Add Person Entrepreneur [PERSON_NAME] E…" at bounding box center [738, 190] width 1353 height 979
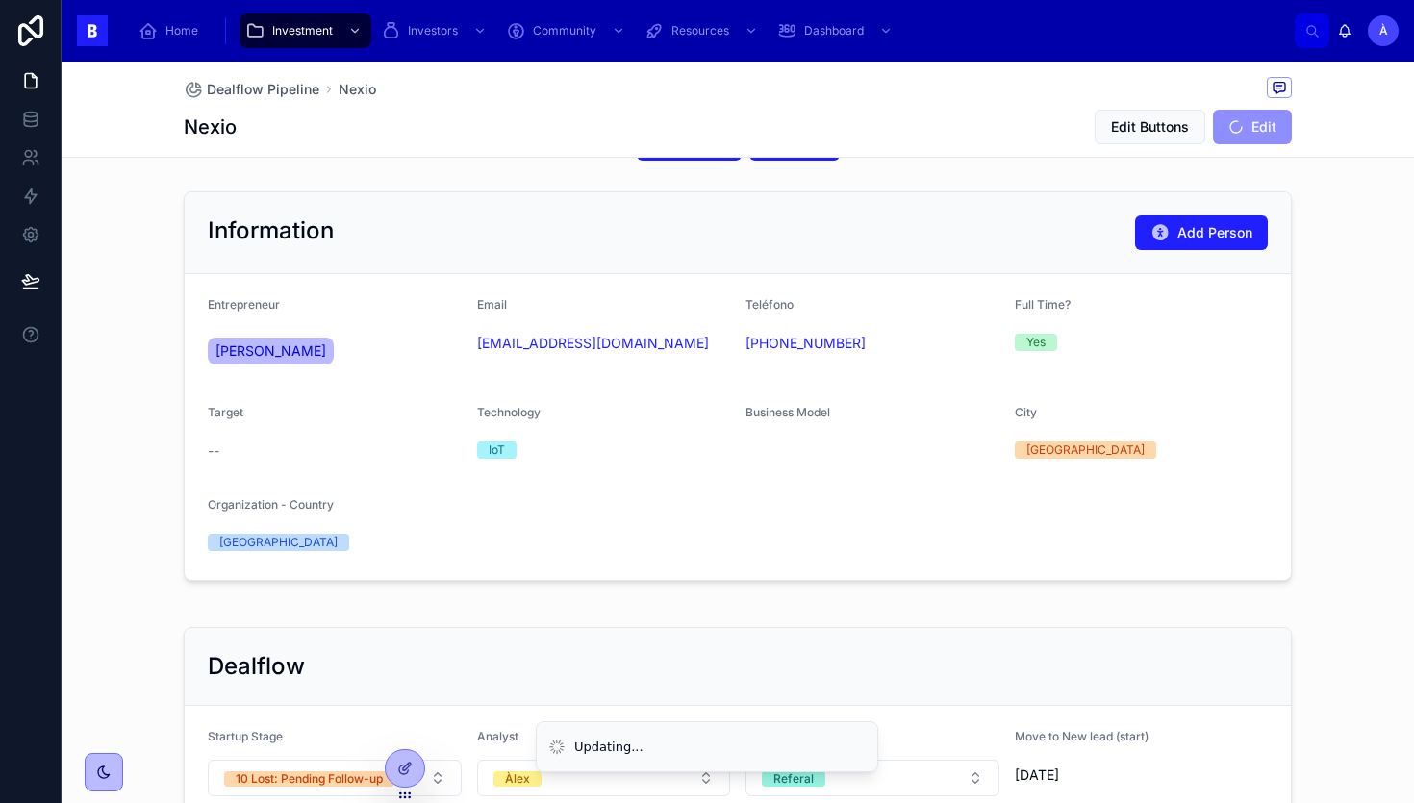
scroll to position [0, 0]
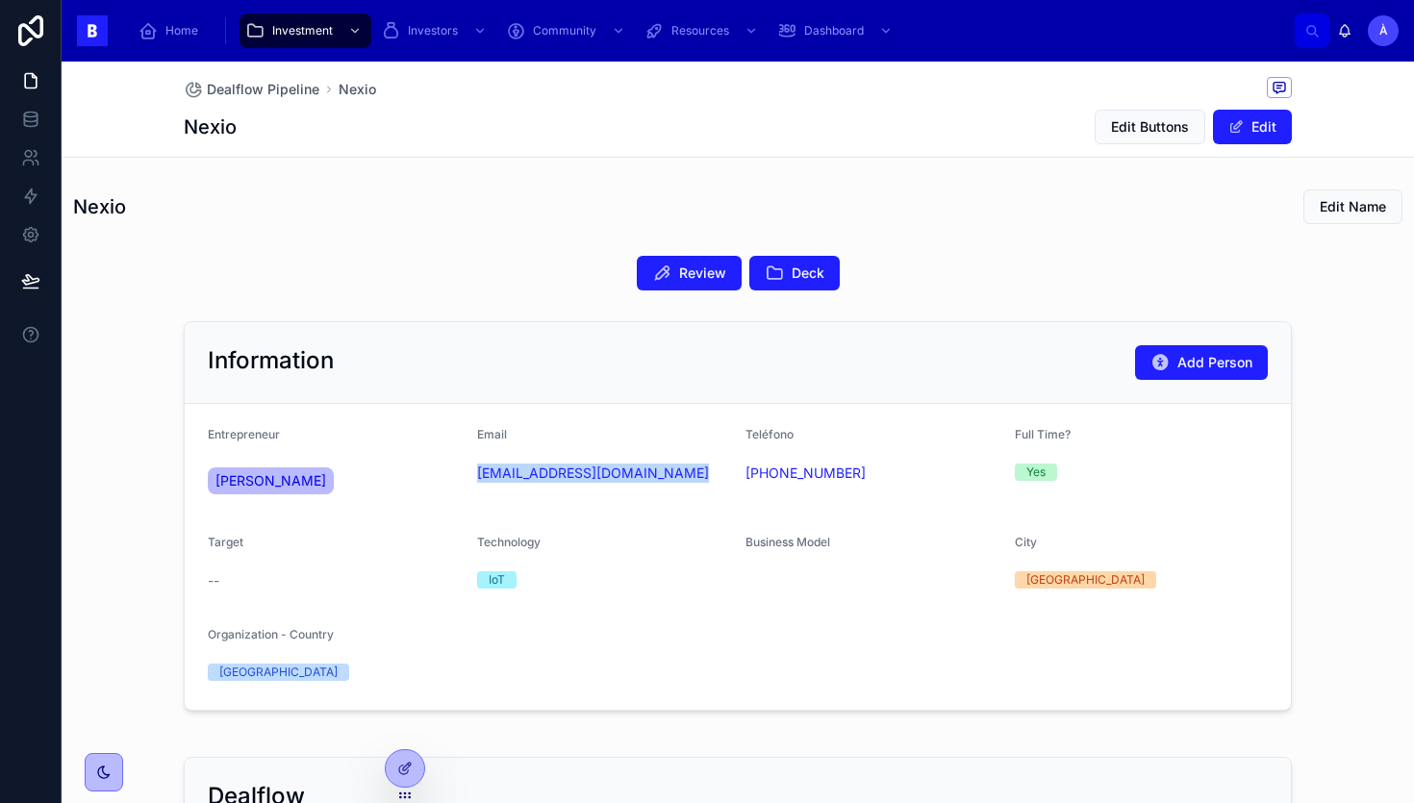
drag, startPoint x: 544, startPoint y: 503, endPoint x: 470, endPoint y: 478, distance: 77.3
click at [470, 478] on form "Entrepreneur [PERSON_NAME] Email [EMAIL_ADDRESS][DOMAIN_NAME] Teléfono [PHONE_N…" at bounding box center [738, 557] width 1106 height 306
copy link "[EMAIL_ADDRESS][DOMAIN_NAME]"
click at [679, 273] on span "Review" at bounding box center [702, 273] width 47 height 19
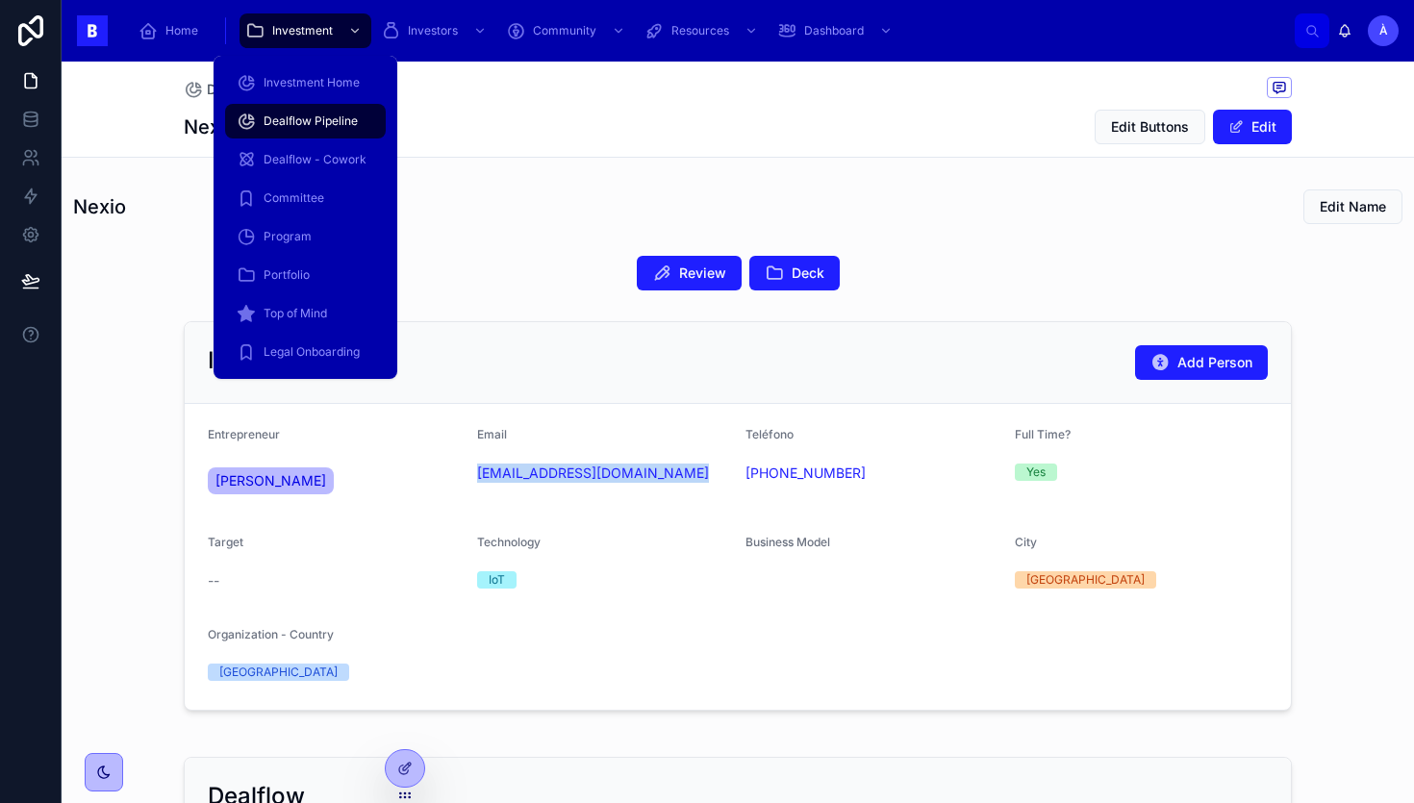
click at [302, 127] on span "Dealflow Pipeline" at bounding box center [311, 121] width 94 height 15
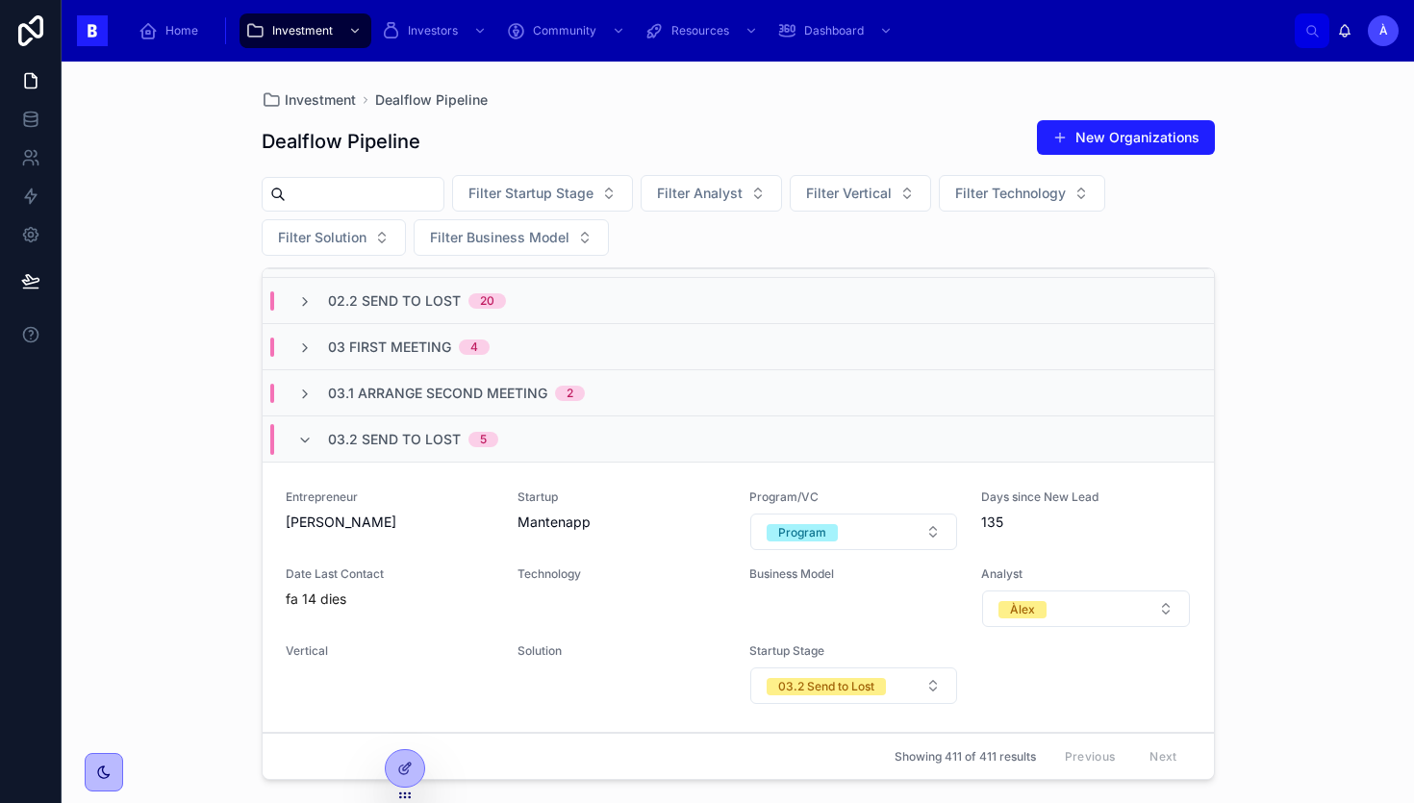
scroll to position [137, 0]
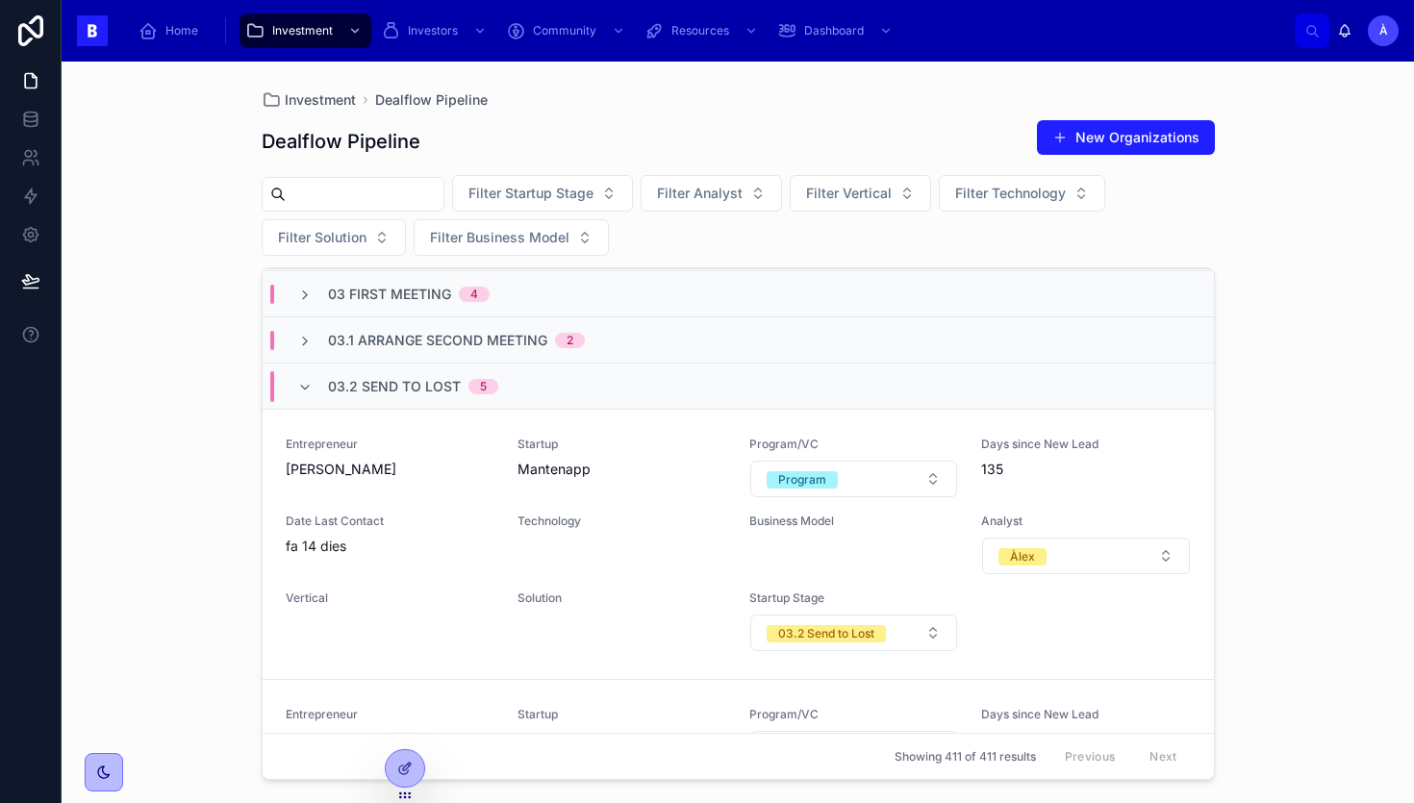
click at [520, 492] on div "Startup Mantenapp" at bounding box center [622, 468] width 209 height 62
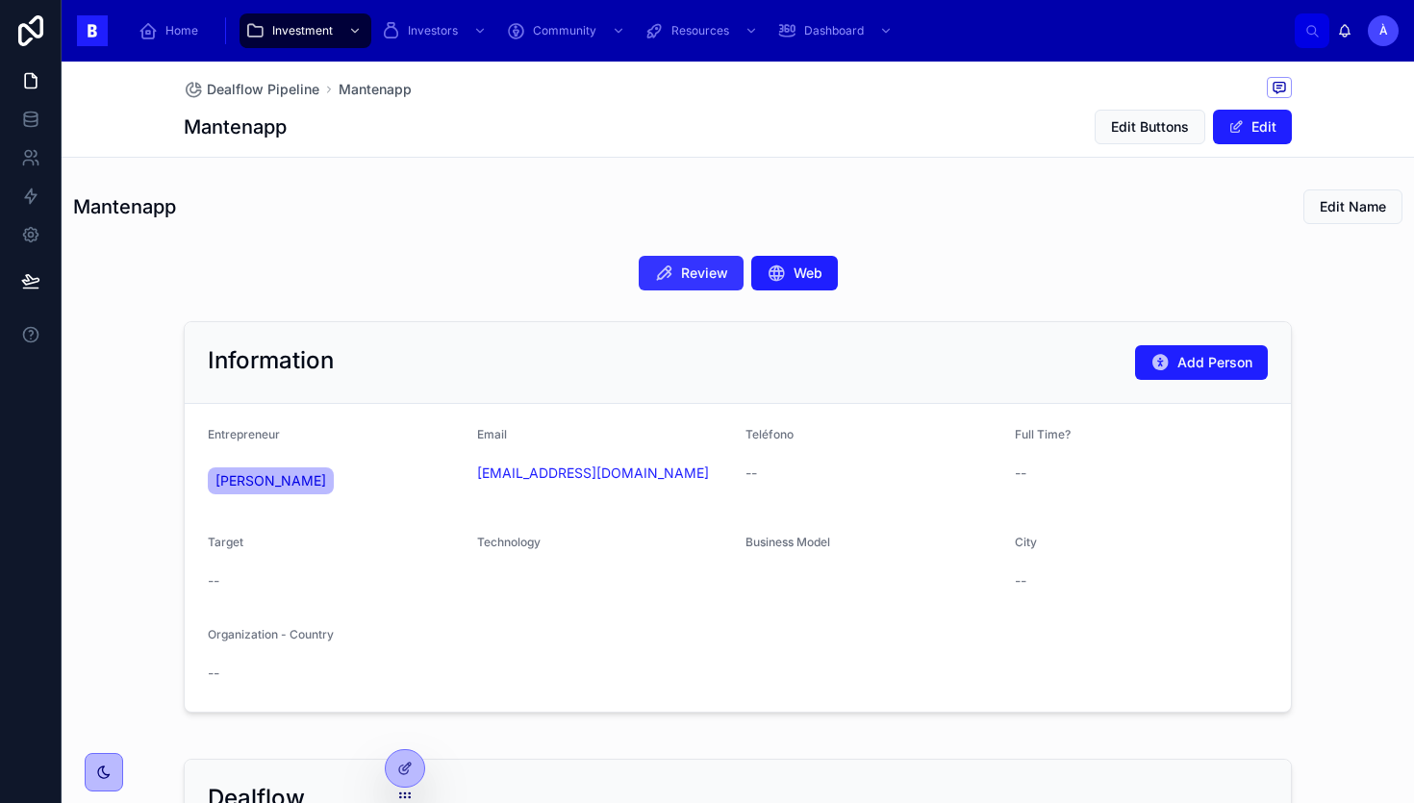
click at [694, 274] on span "Review" at bounding box center [704, 273] width 47 height 19
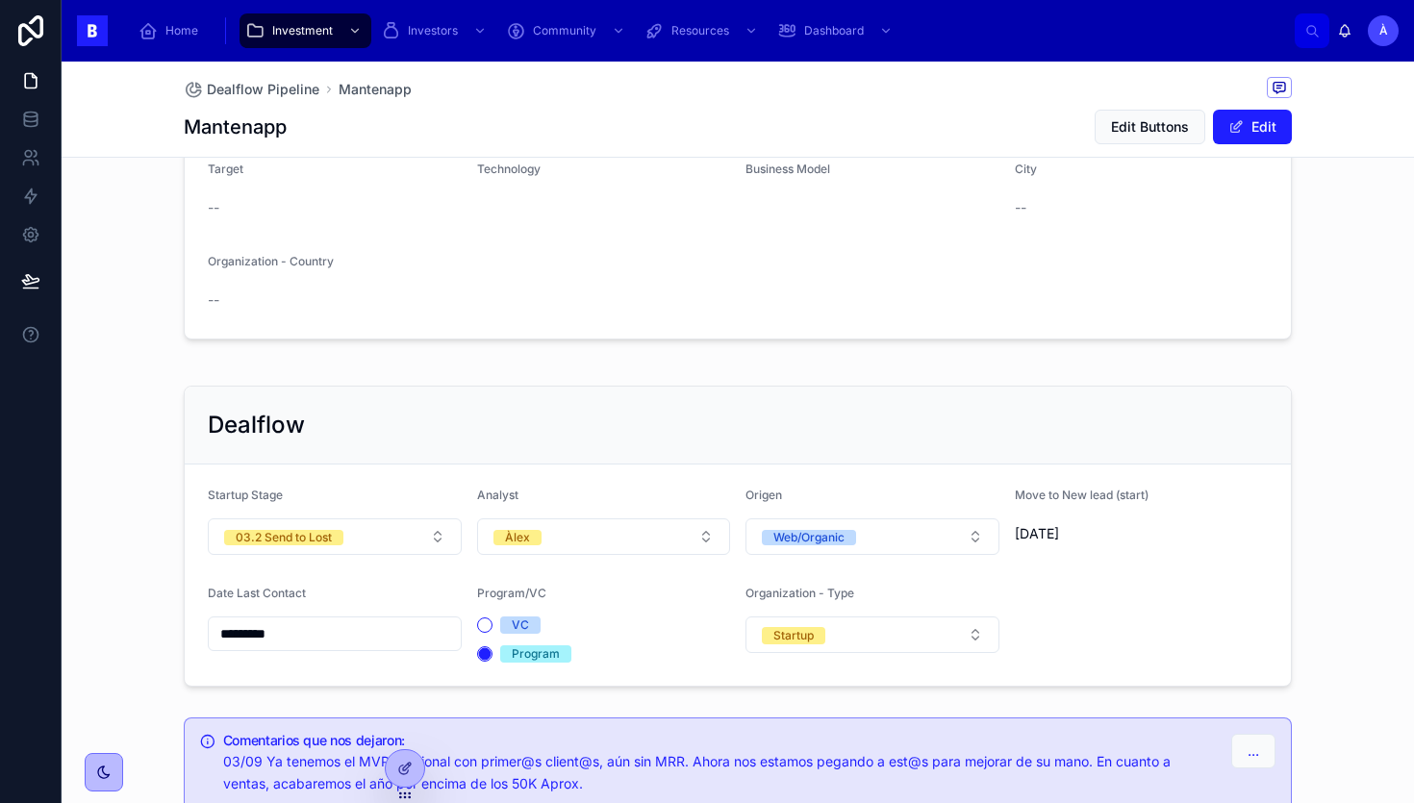
scroll to position [521, 0]
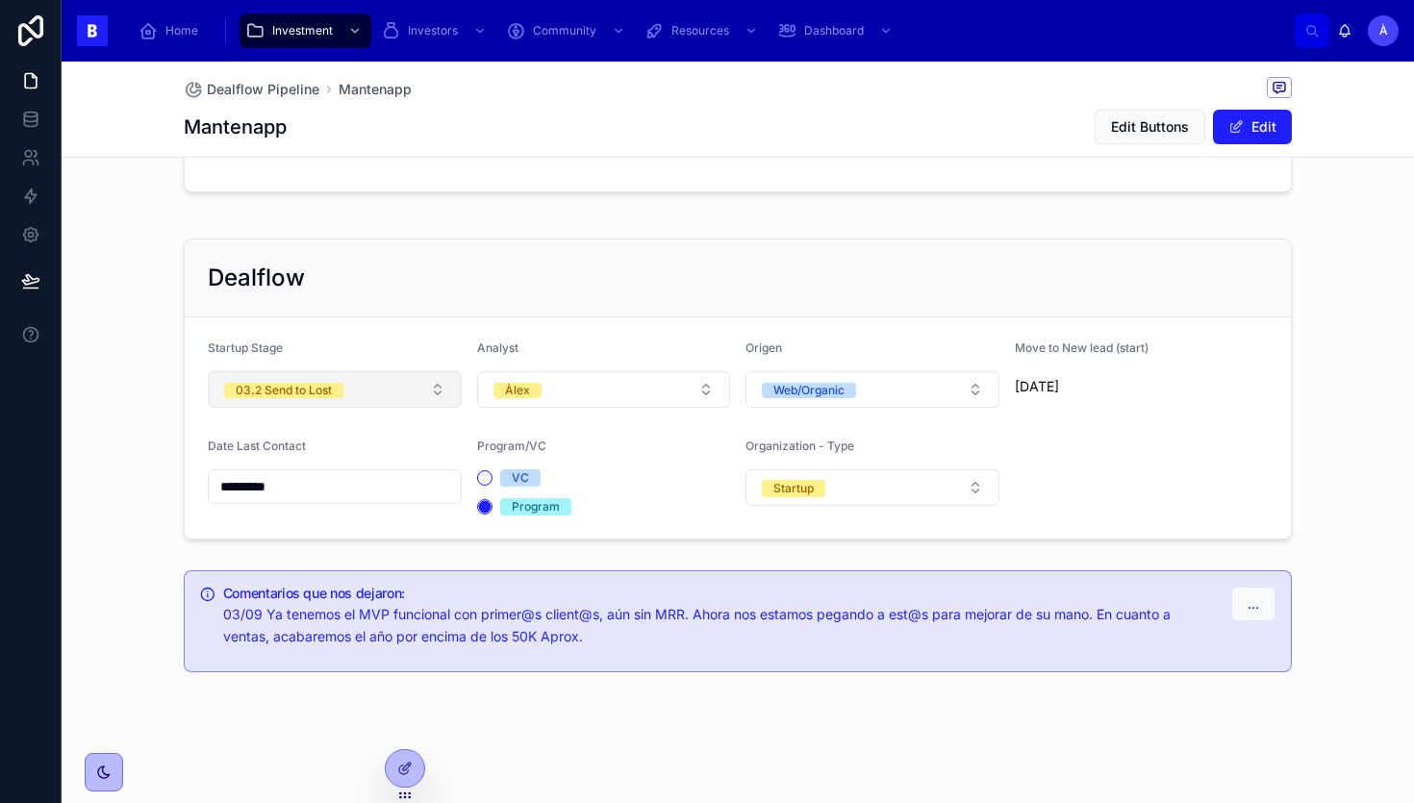
click at [337, 389] on span "03.2 Send to Lost" at bounding box center [283, 390] width 119 height 15
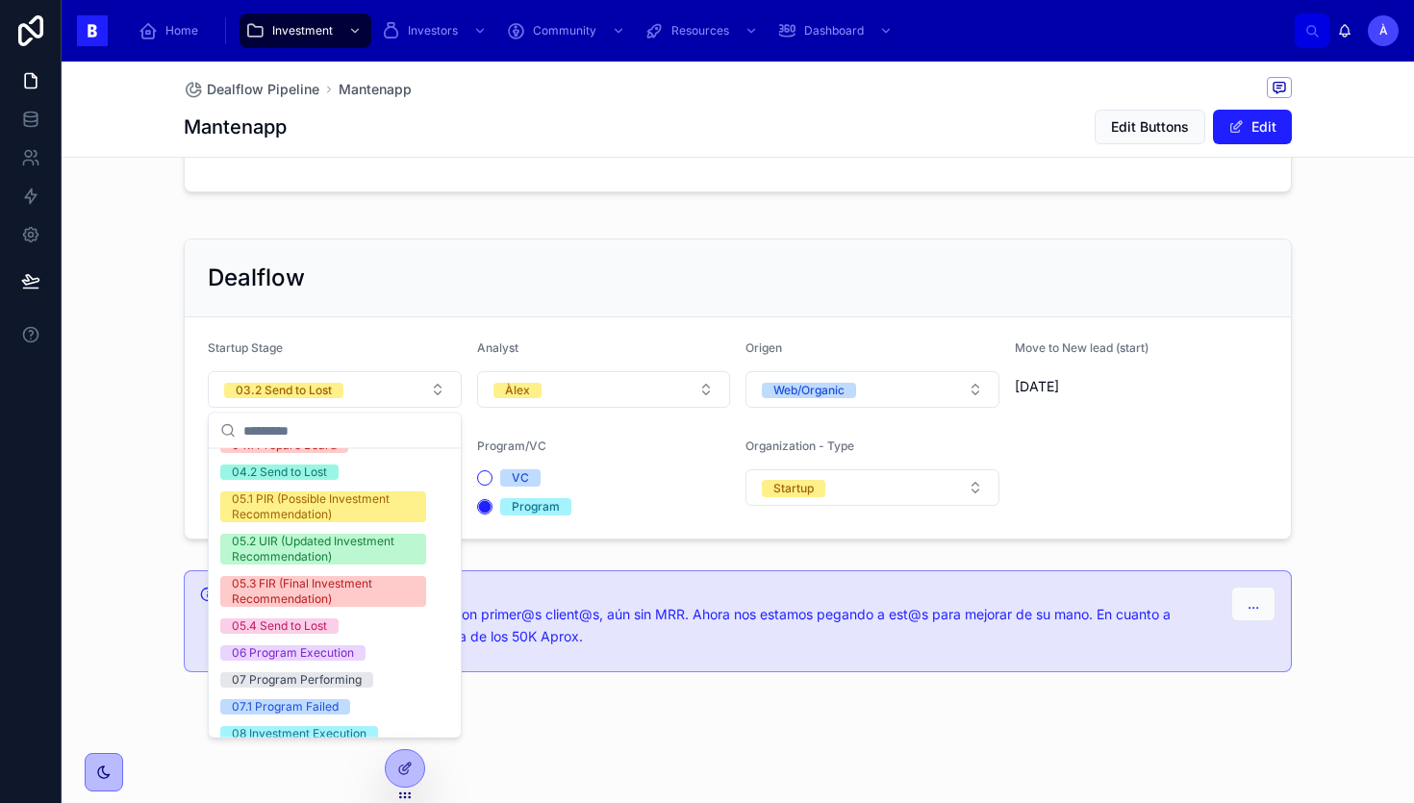
scroll to position [650, 0]
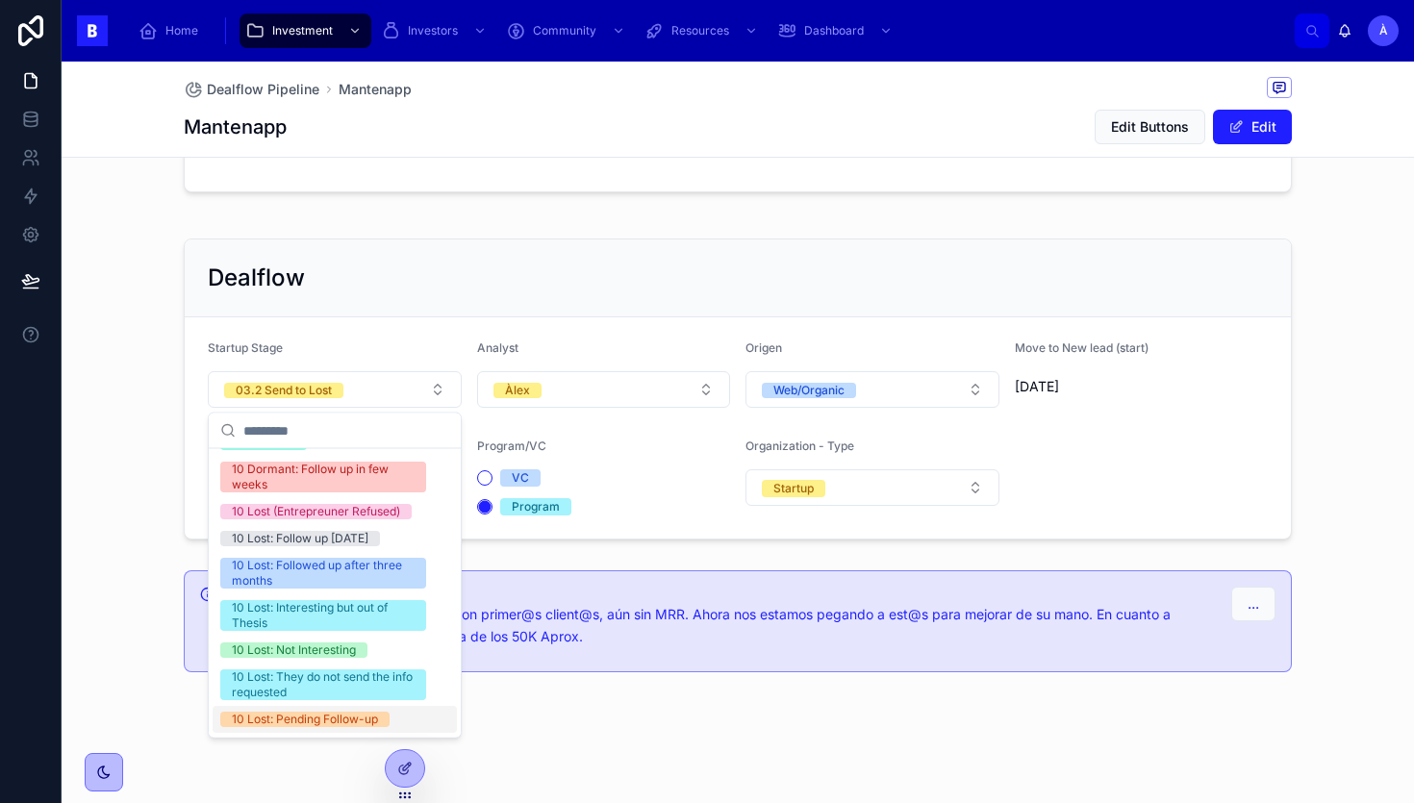
click at [330, 726] on div "10 Lost: Pending Follow-up" at bounding box center [305, 720] width 146 height 15
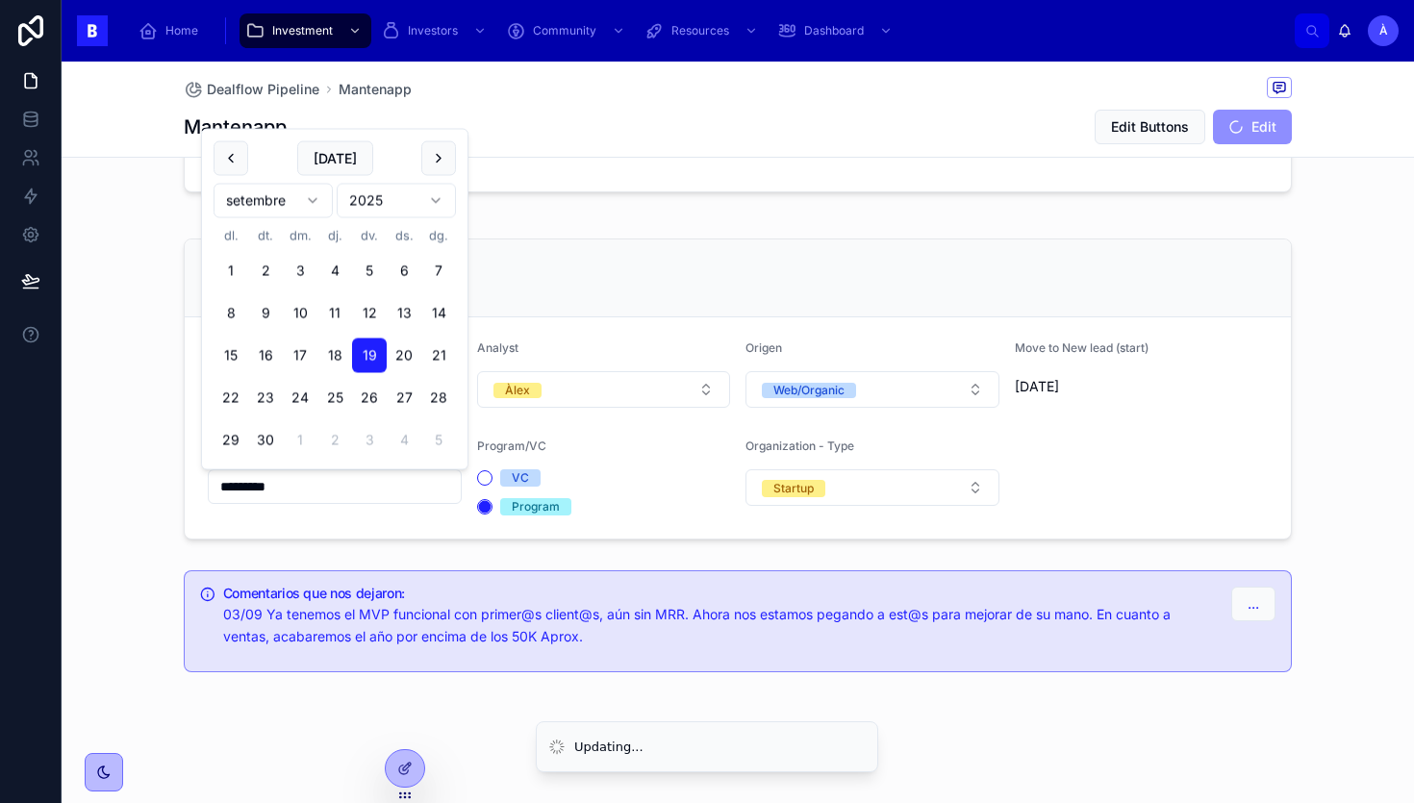
click at [329, 474] on input "*********" at bounding box center [335, 486] width 252 height 27
click at [324, 168] on button "[DATE]" at bounding box center [335, 158] width 76 height 35
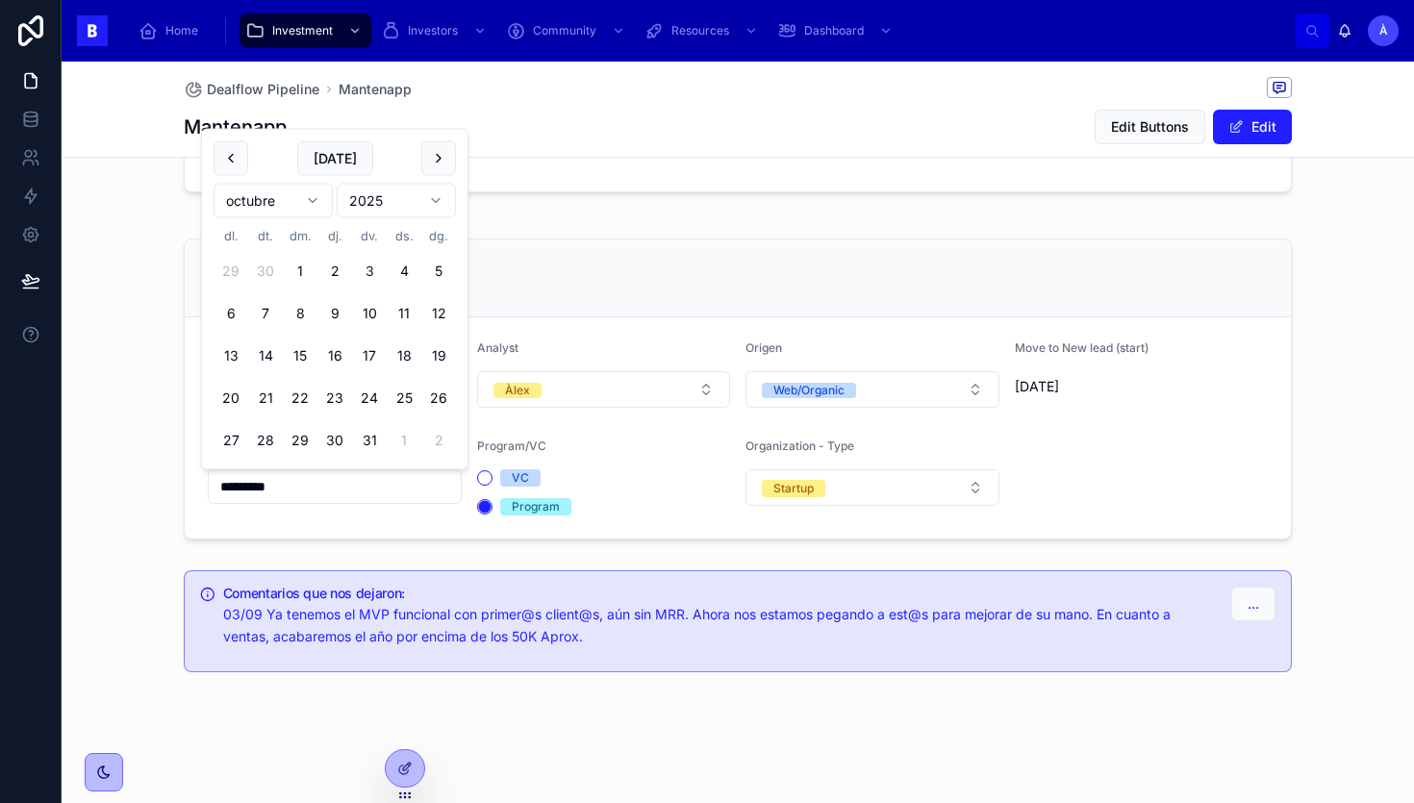
click at [324, 168] on button "[DATE]" at bounding box center [335, 158] width 76 height 35
type input "*********"
click at [116, 297] on div "Dealflow Startup Stage 10 Lost: Pending Follow-up Analyst Àlex Origen Web/Organ…" at bounding box center [738, 389] width 1353 height 317
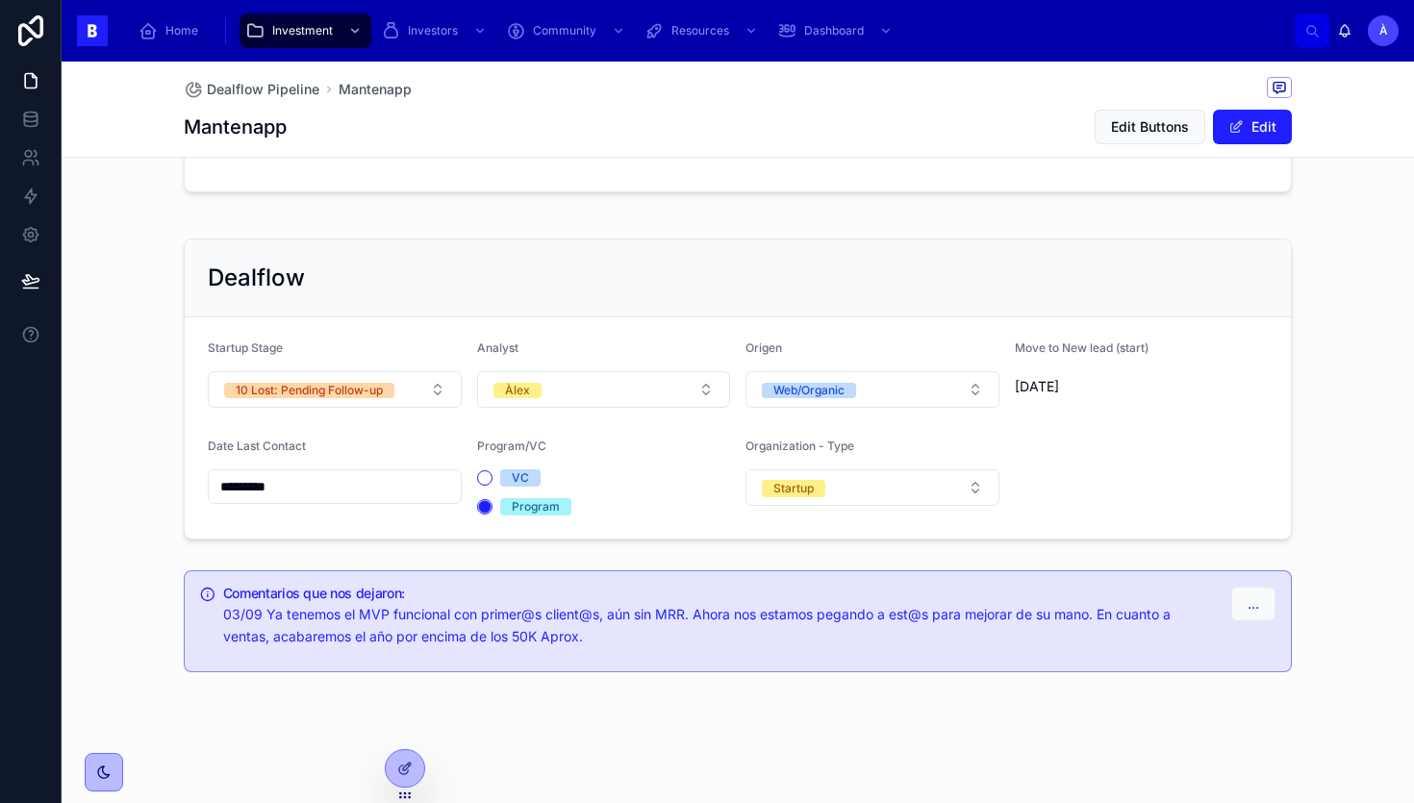
scroll to position [0, 0]
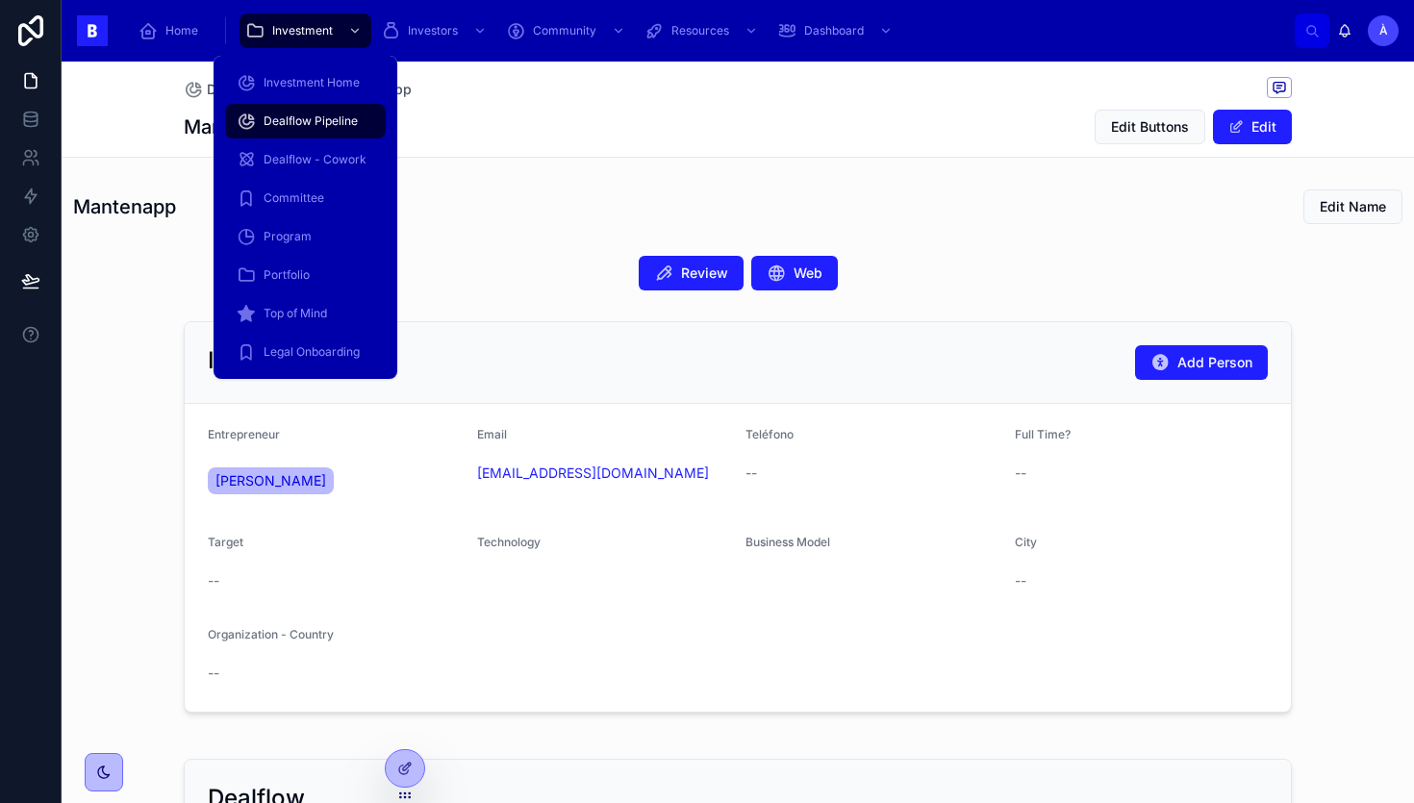
click at [304, 111] on div "Dealflow Pipeline" at bounding box center [306, 121] width 138 height 31
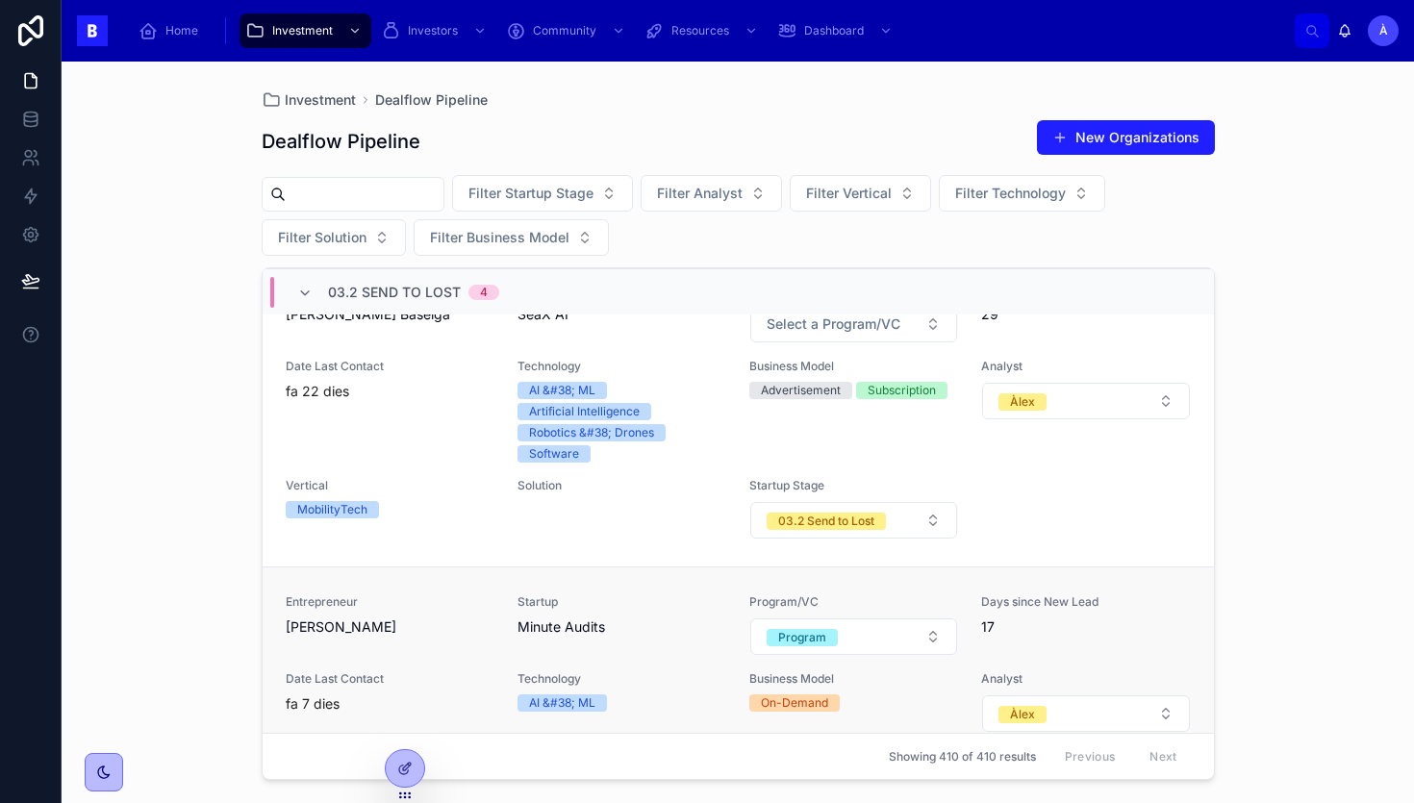
scroll to position [856, 0]
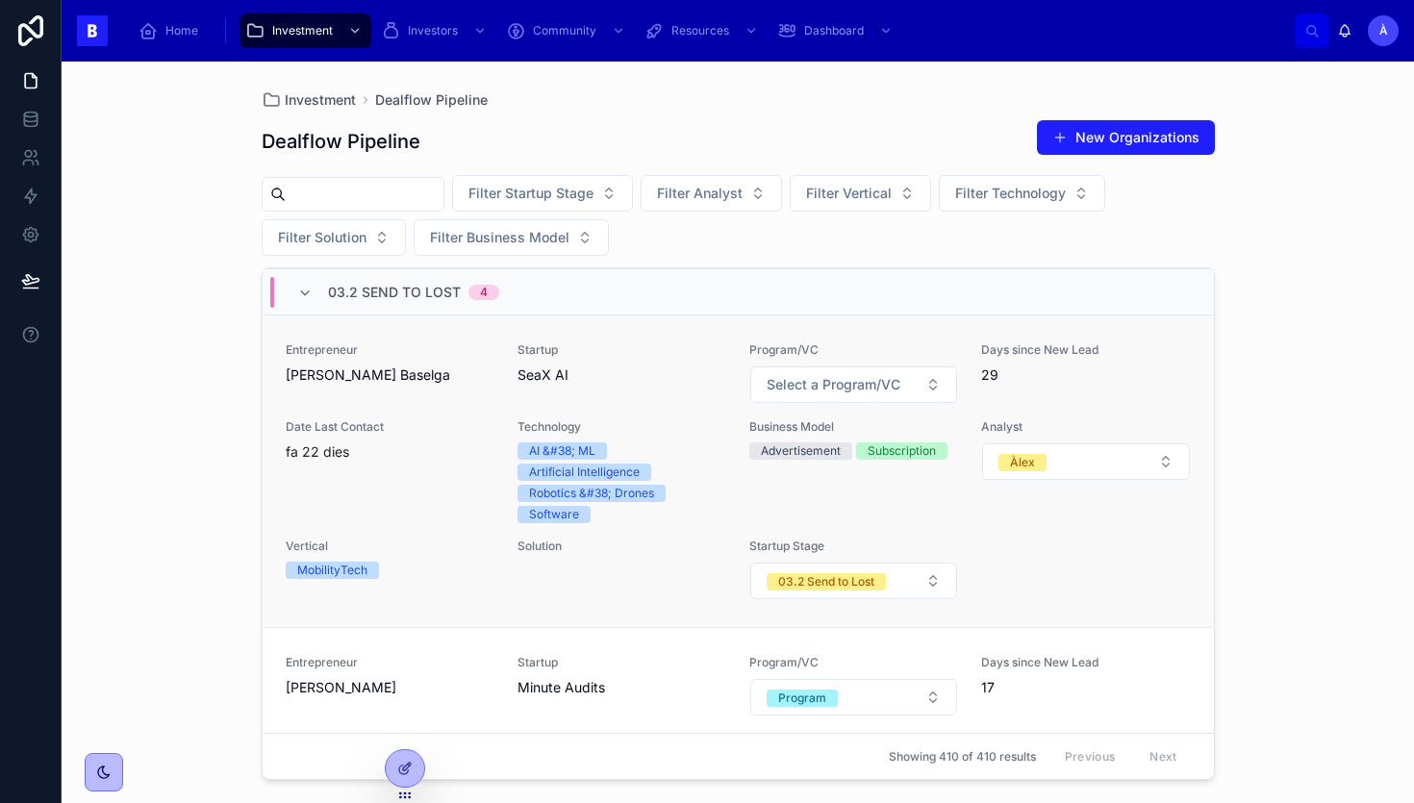
click at [421, 448] on div "fa 22 dies" at bounding box center [390, 452] width 209 height 19
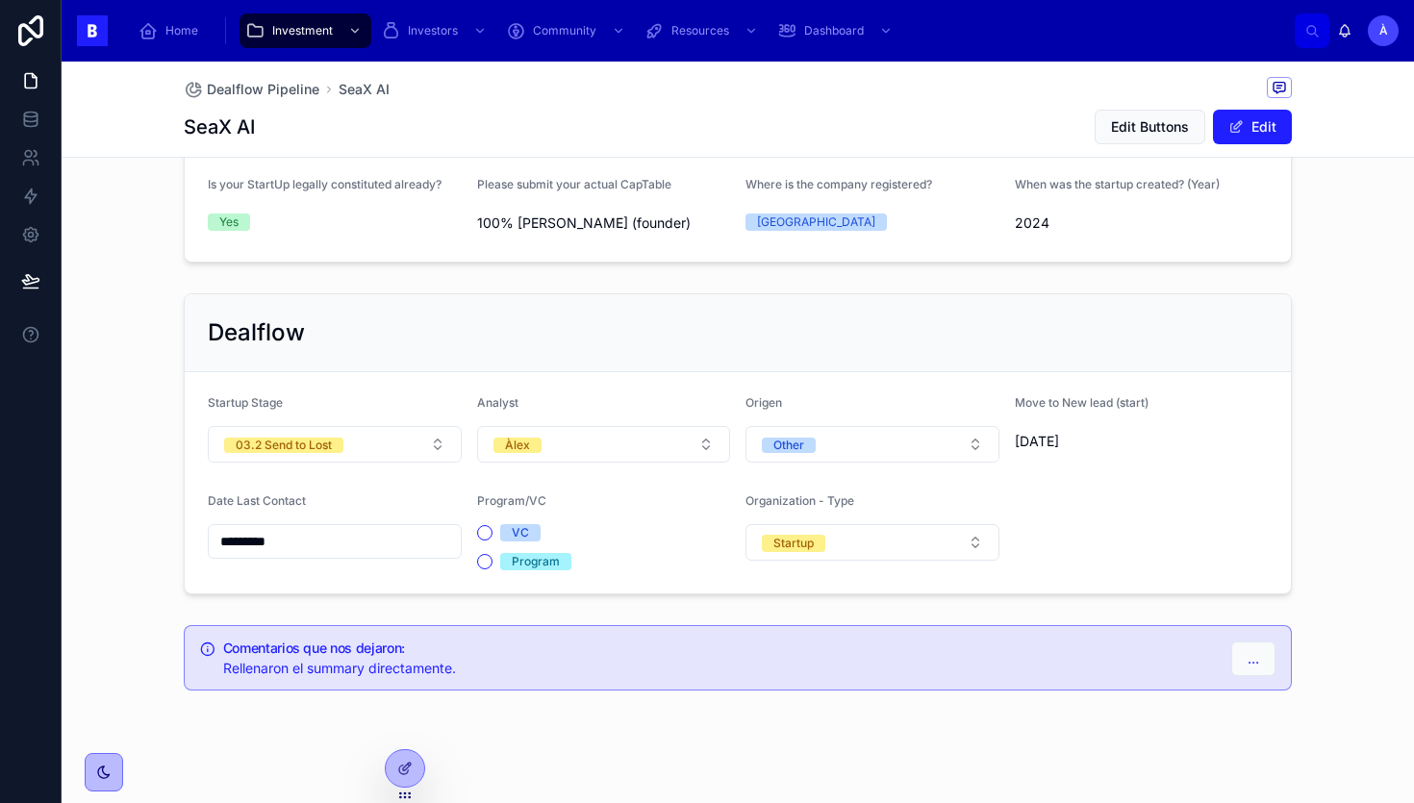
scroll to position [1273, 0]
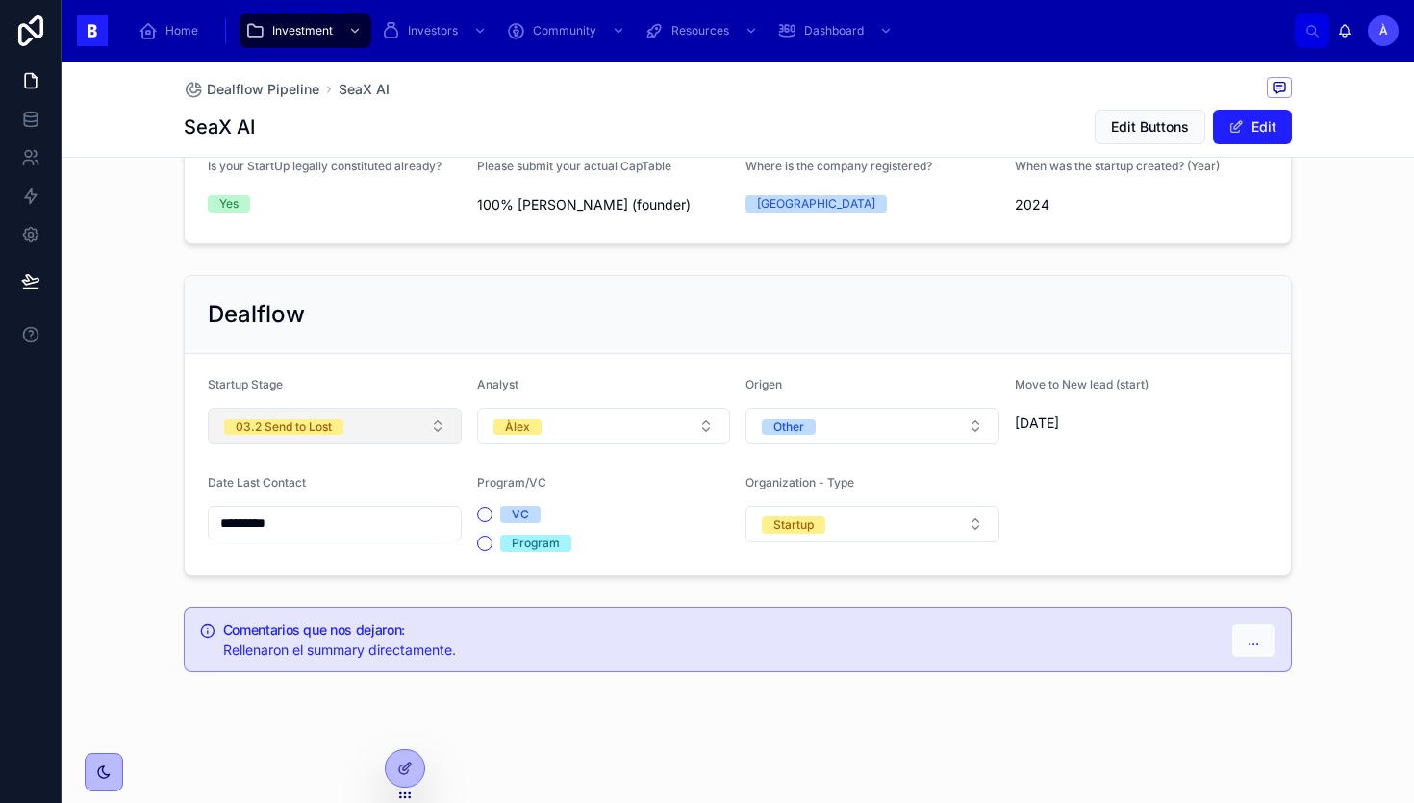
click at [381, 431] on button "03.2 Send to Lost" at bounding box center [335, 426] width 254 height 37
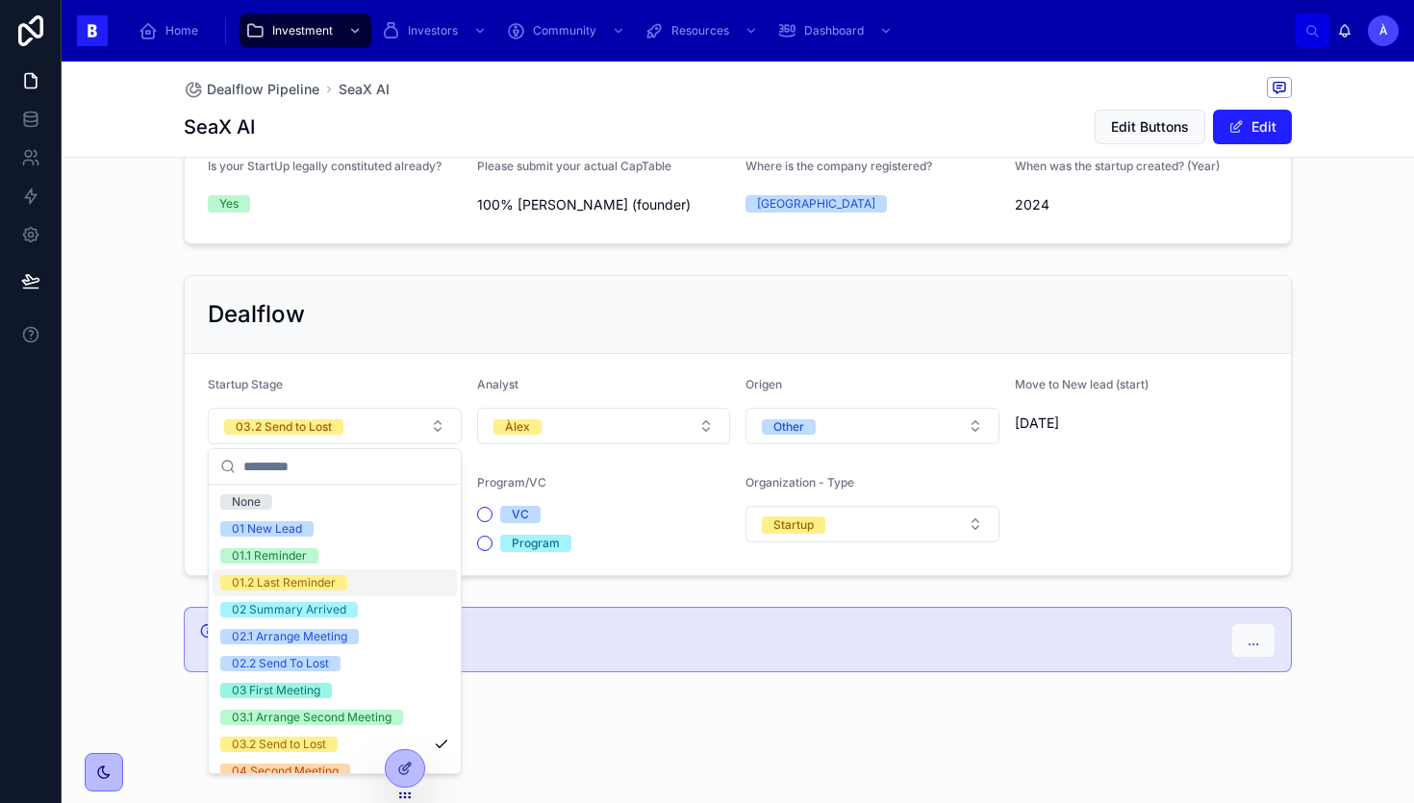
scroll to position [650, 0]
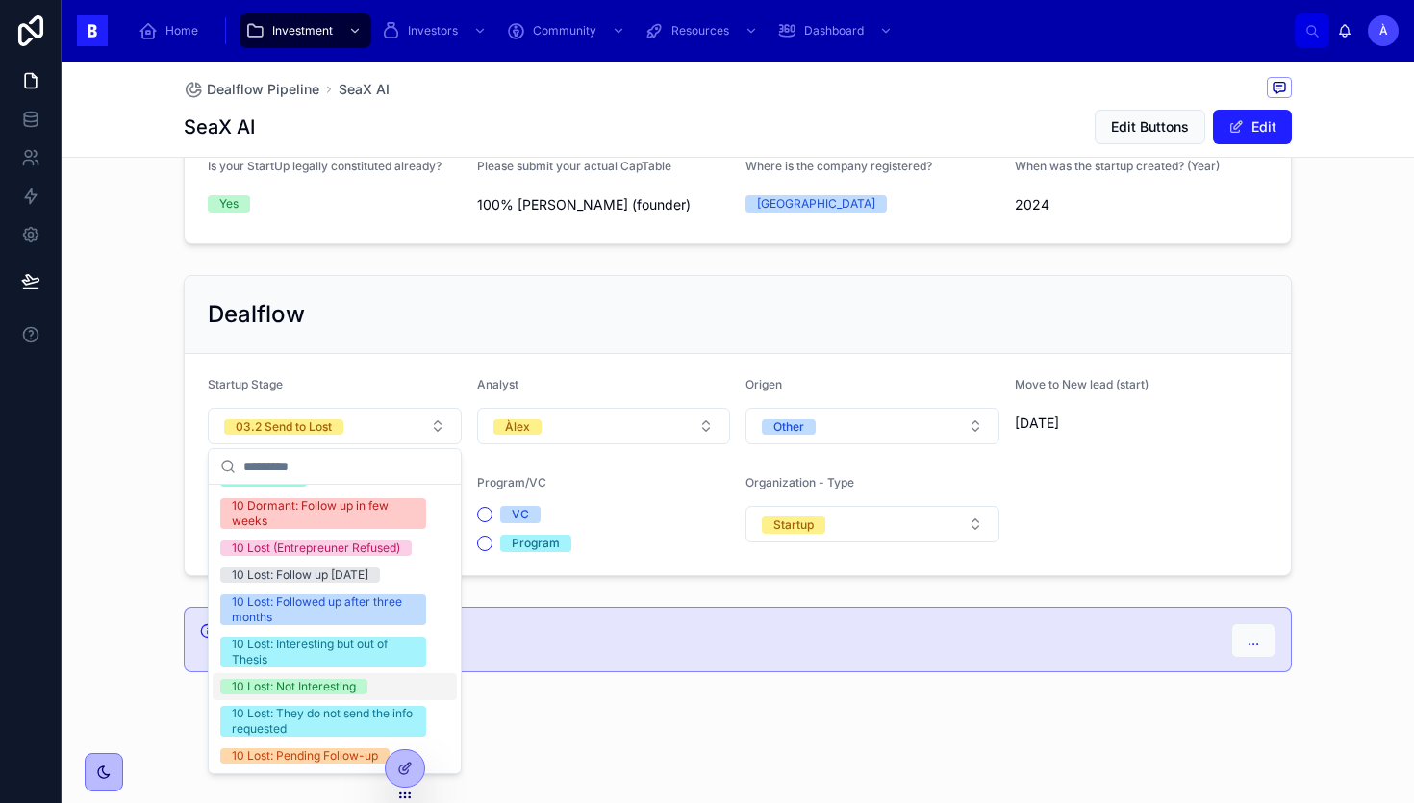
click at [289, 683] on div "10 Lost: Not Interesting" at bounding box center [294, 686] width 124 height 15
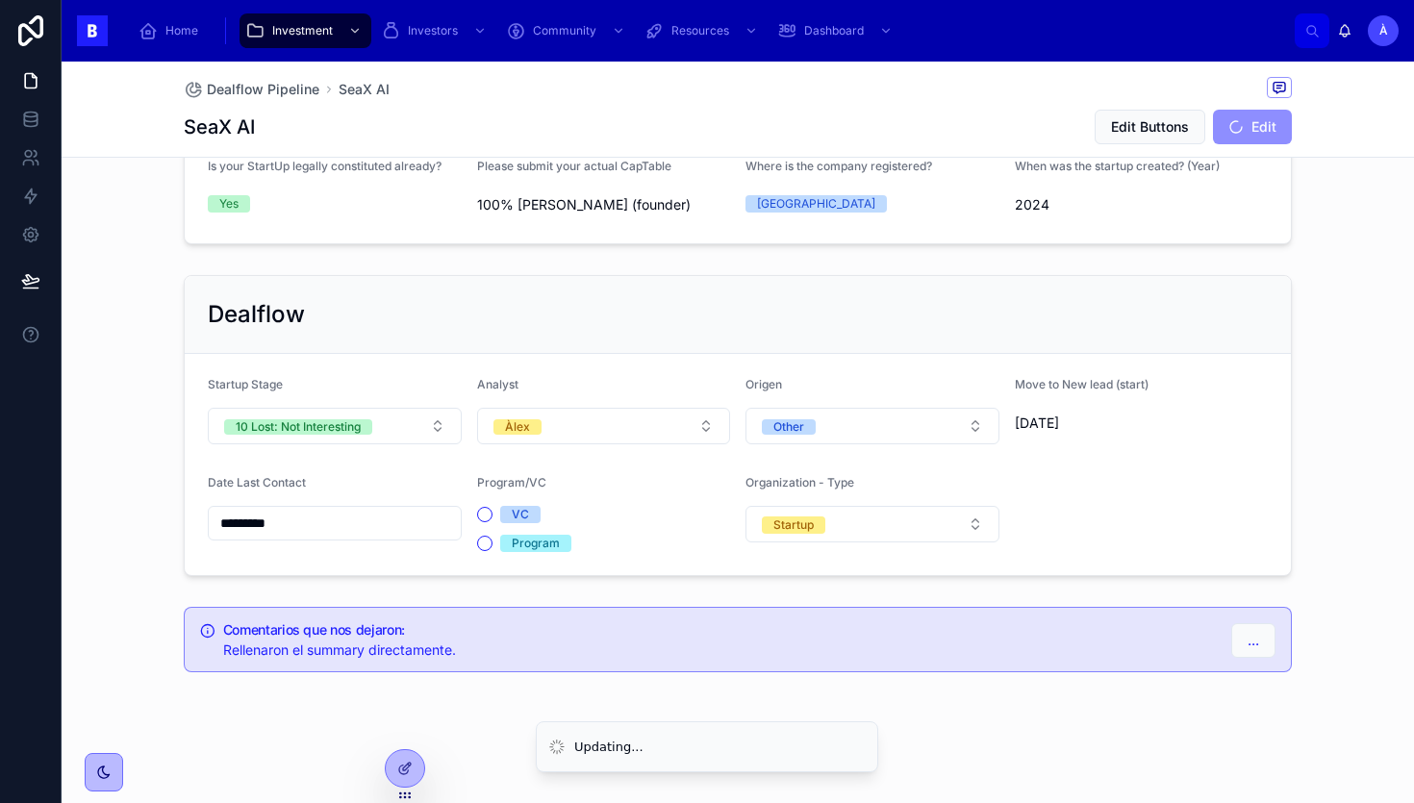
click at [281, 521] on input "*********" at bounding box center [335, 523] width 252 height 27
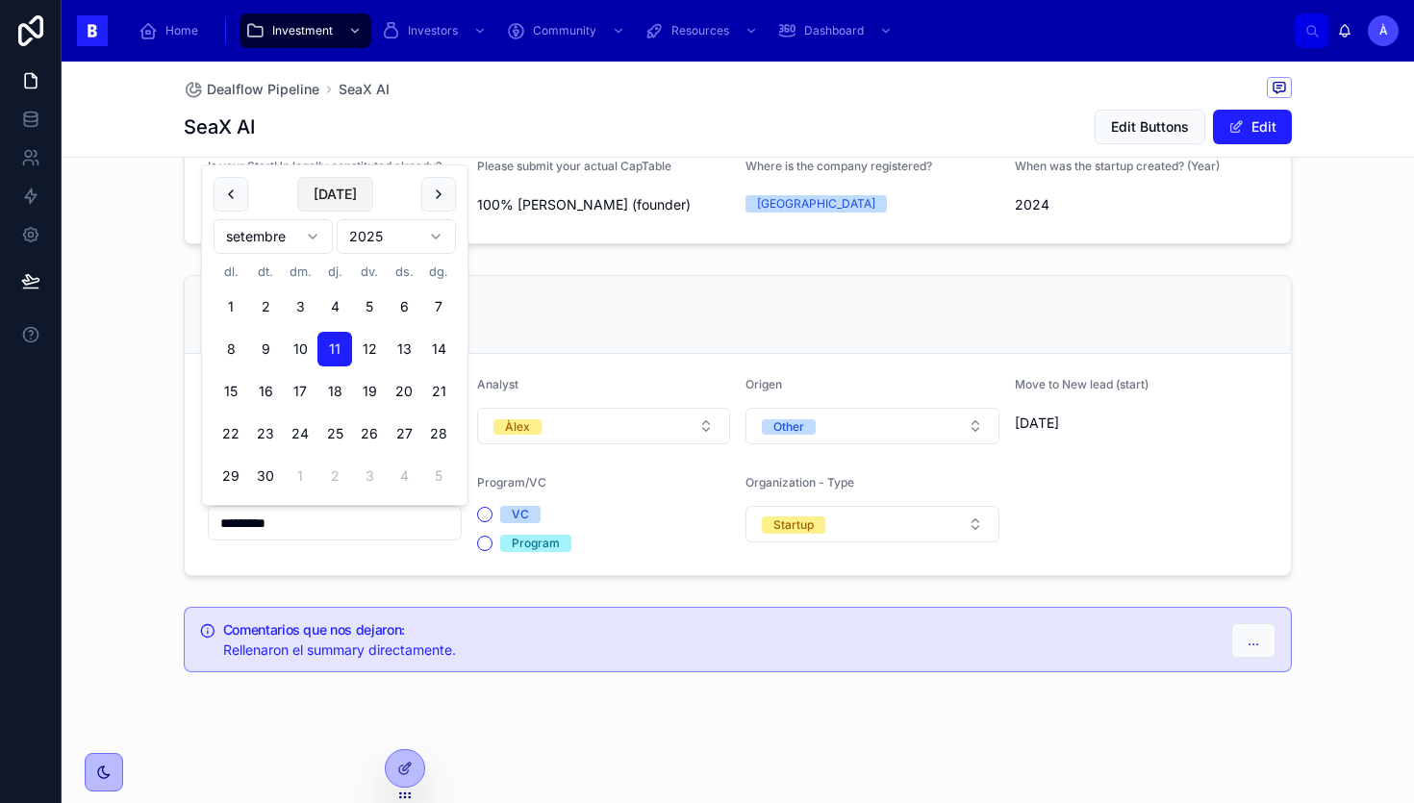
click at [333, 208] on button "[DATE]" at bounding box center [335, 194] width 76 height 35
type input "*********"
click at [133, 413] on div "Dealflow Startup Stage 10 Lost: Not Interesting Analyst [PERSON_NAME] Other Mov…" at bounding box center [738, 425] width 1353 height 317
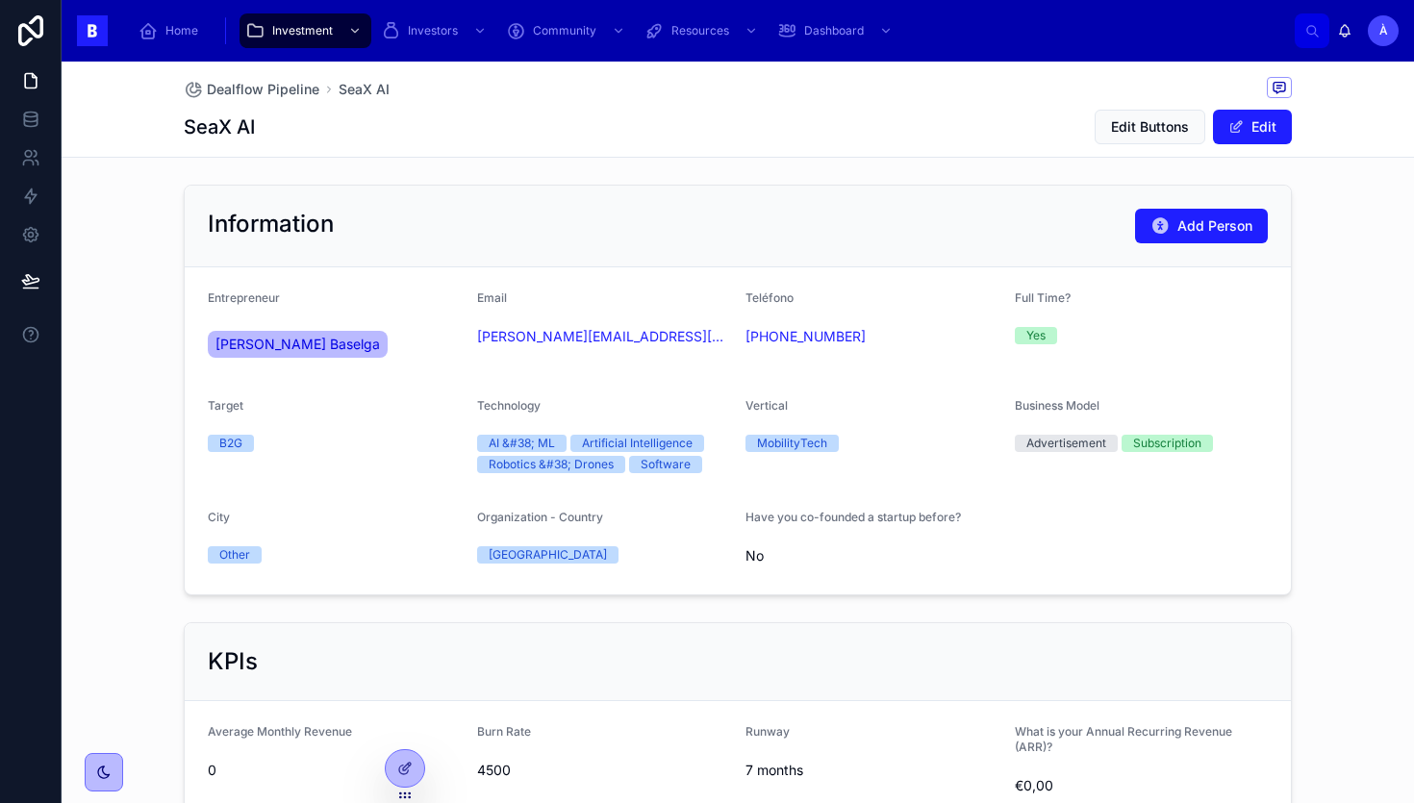
scroll to position [437, 0]
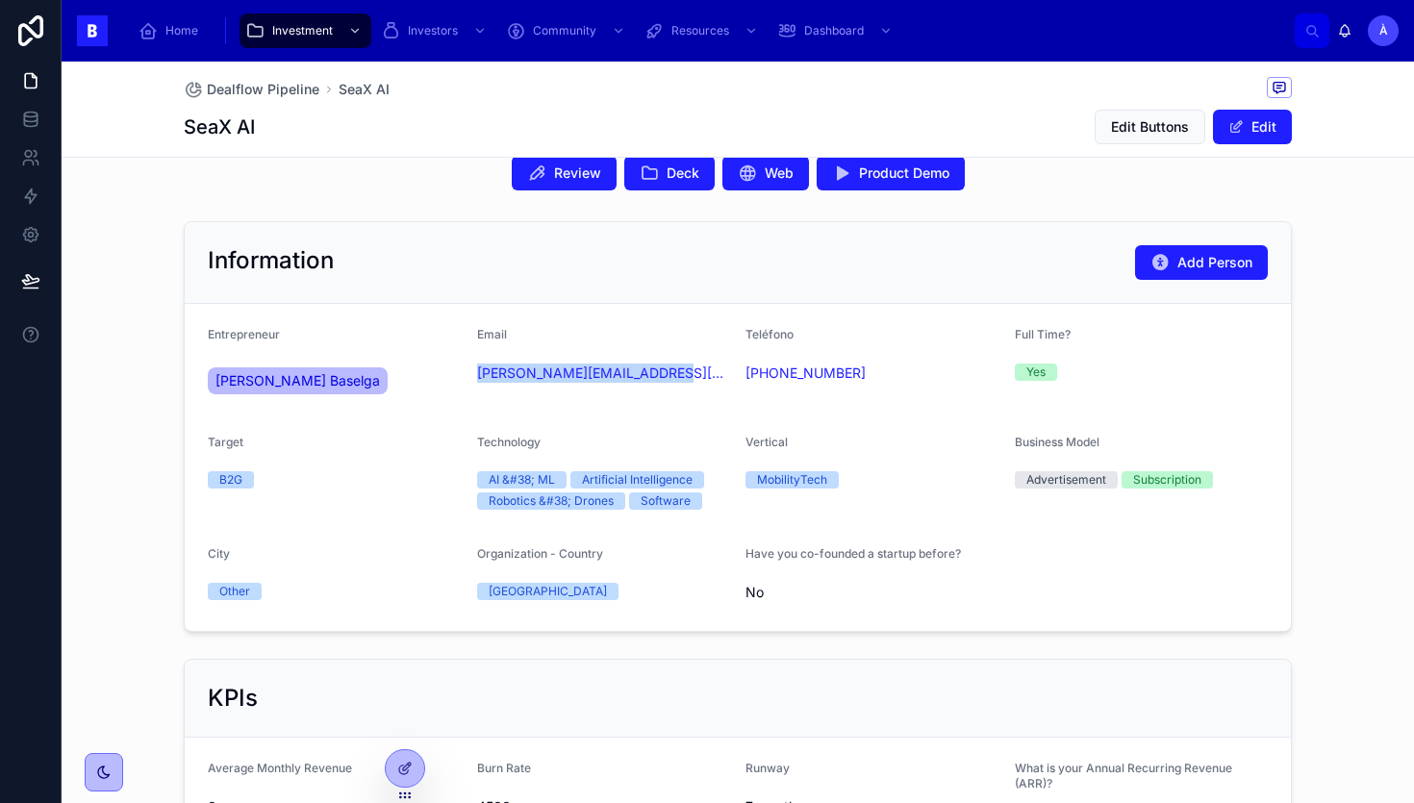
drag, startPoint x: 510, startPoint y: 412, endPoint x: 470, endPoint y: 379, distance: 51.2
click at [470, 378] on form "Entrepreneur [PERSON_NAME] Baselga Email [PERSON_NAME][EMAIL_ADDRESS][PERSON_NA…" at bounding box center [738, 467] width 1106 height 327
copy link "[PERSON_NAME][EMAIL_ADDRESS][PERSON_NAME][DOMAIN_NAME]"
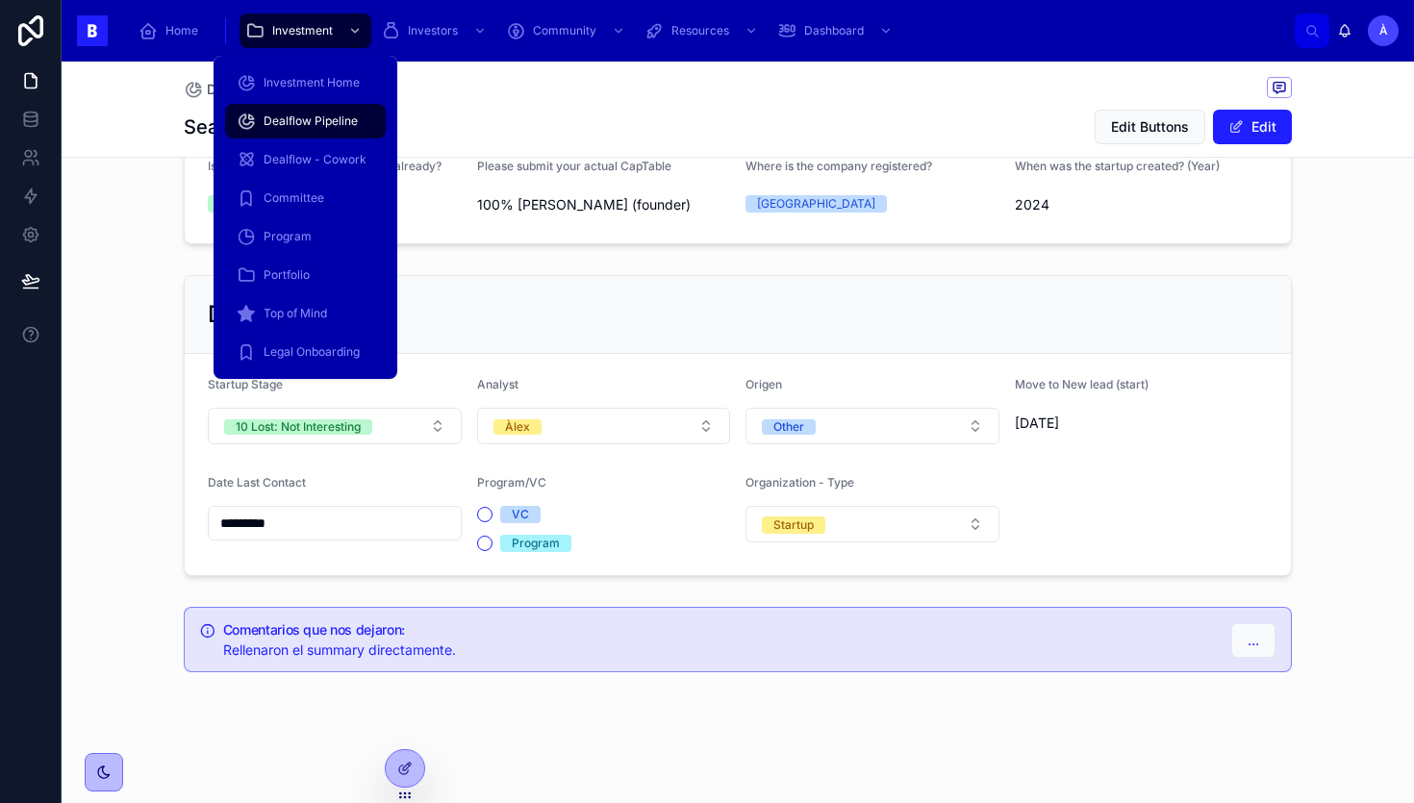
click at [315, 119] on span "Dealflow Pipeline" at bounding box center [311, 121] width 94 height 15
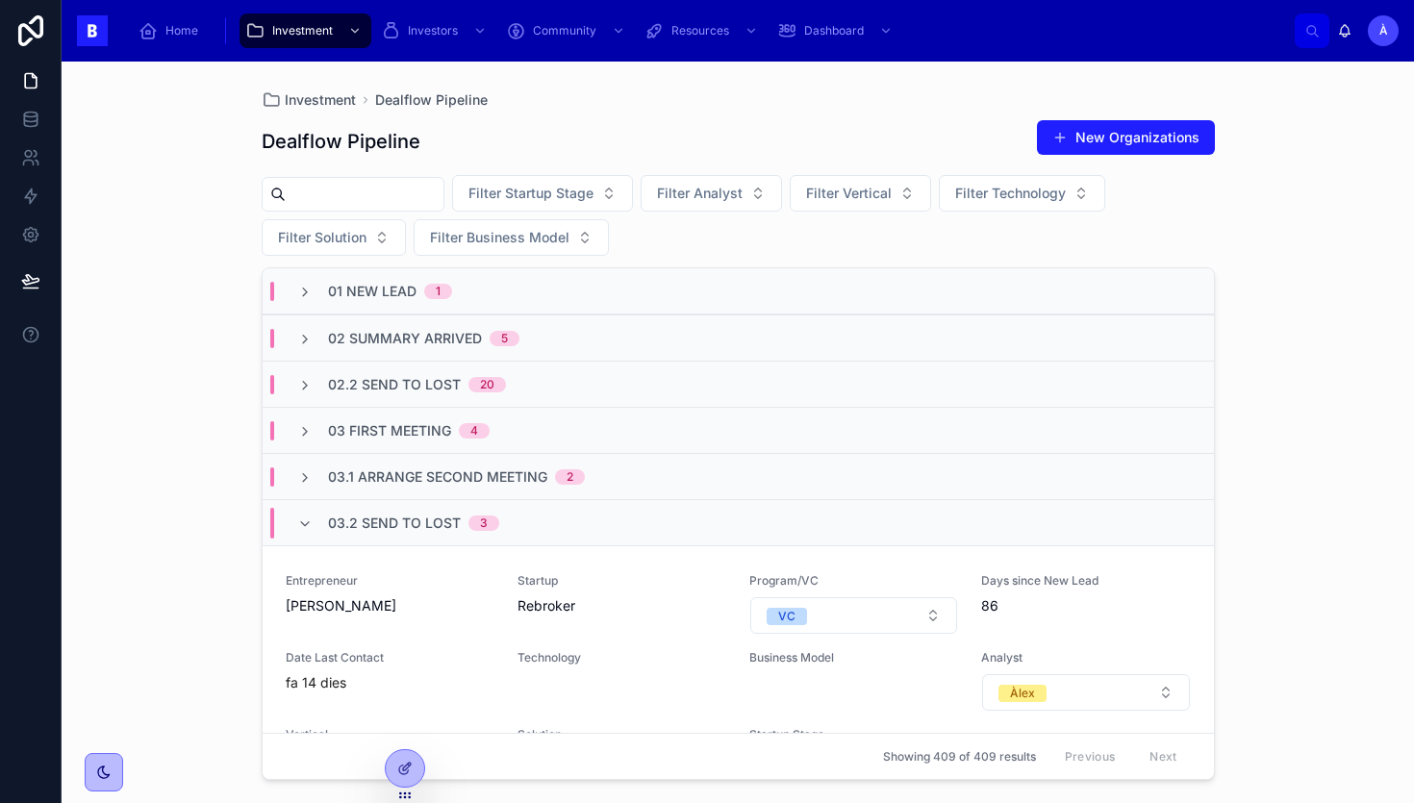
click at [439, 522] on span "03.2 Send to Lost" at bounding box center [394, 523] width 133 height 19
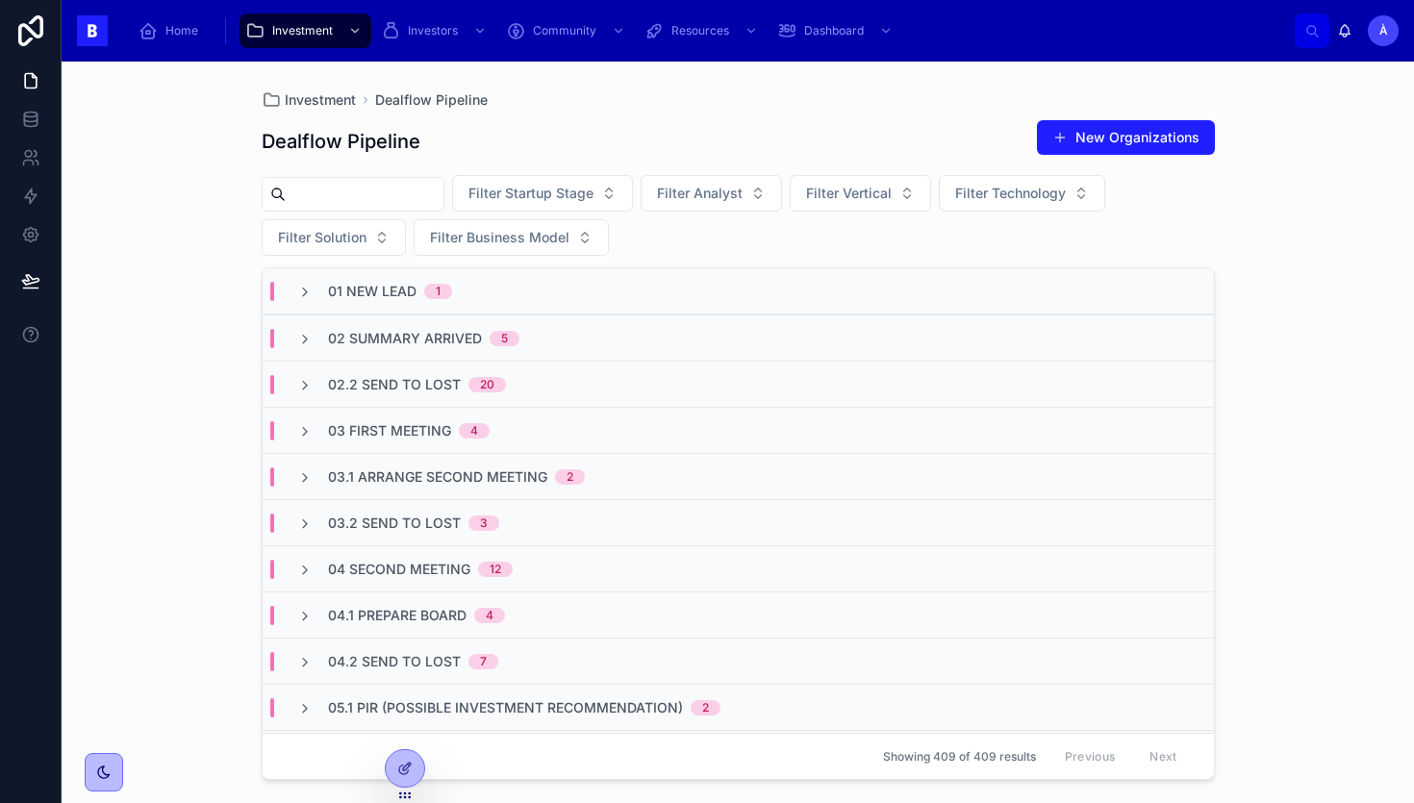
click at [450, 480] on span "03.1 Arrange Second Meeting" at bounding box center [437, 477] width 219 height 19
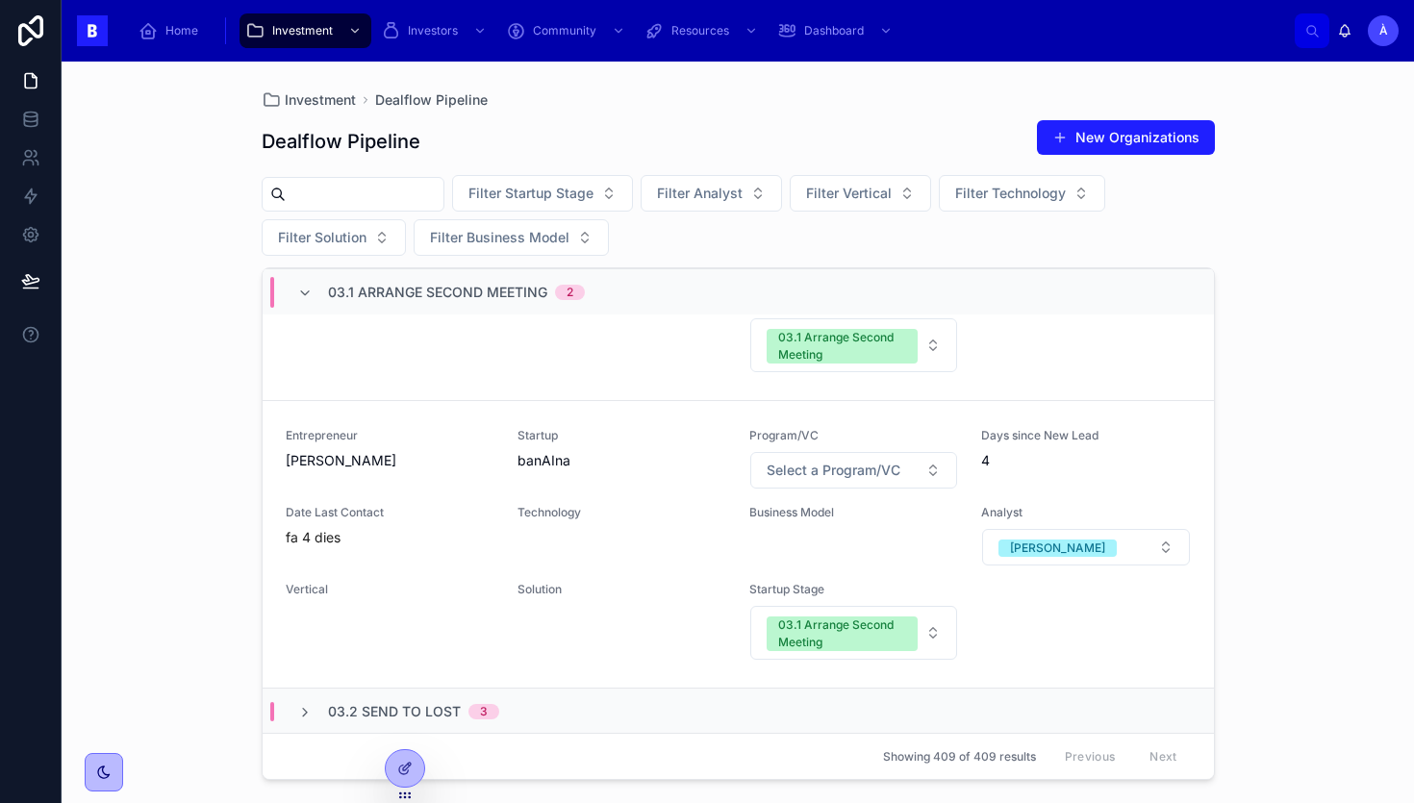
scroll to position [384, 0]
click at [423, 295] on span "03.1 Arrange Second Meeting" at bounding box center [437, 292] width 219 height 19
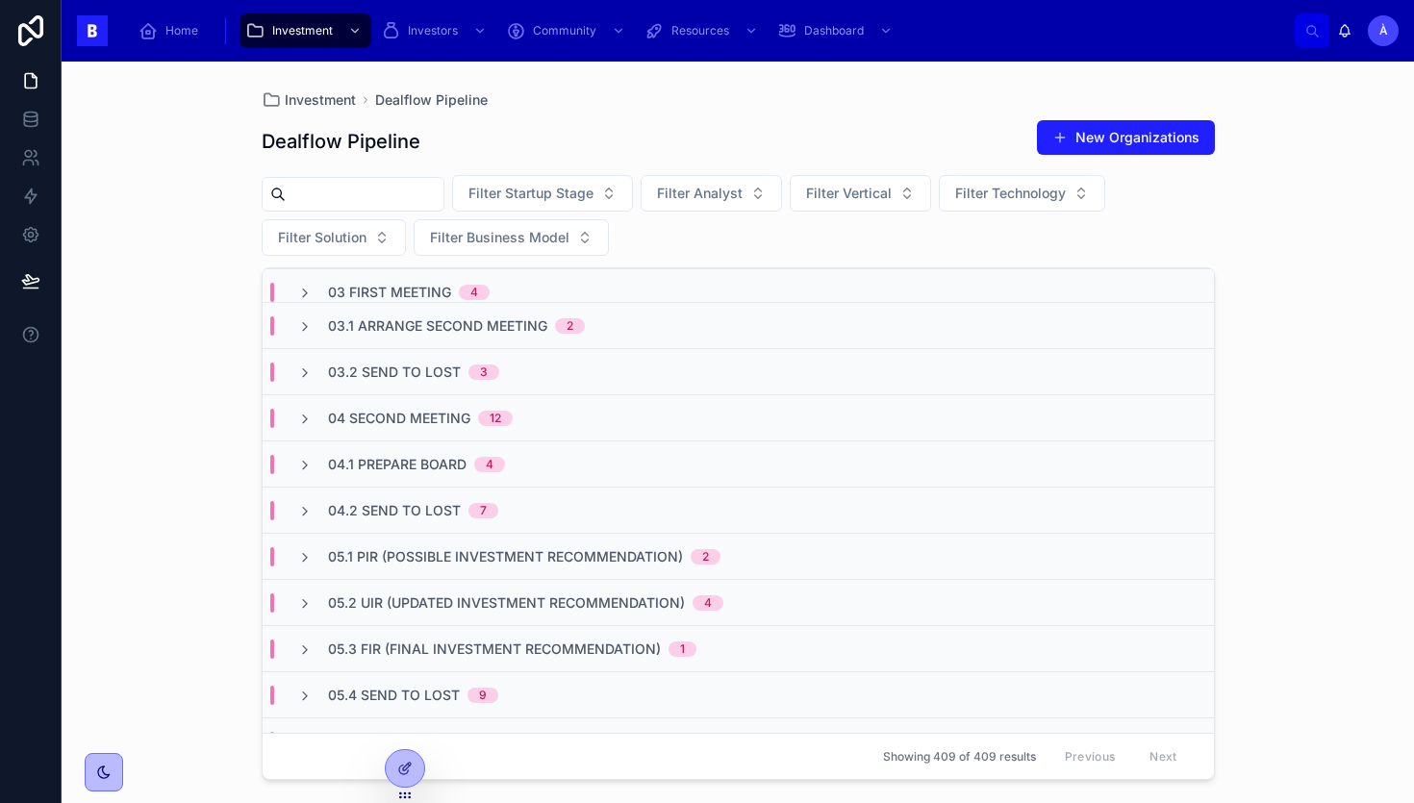
scroll to position [0, 0]
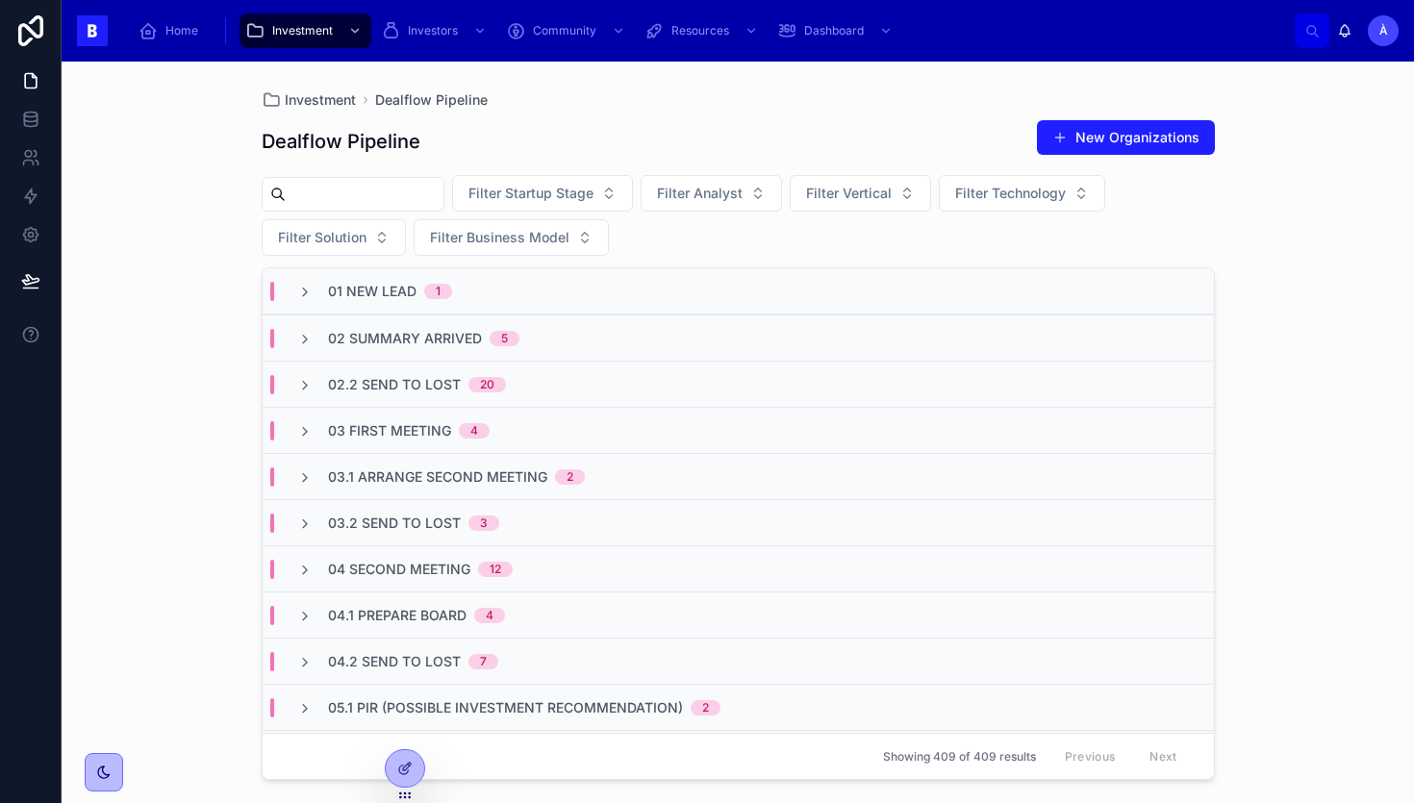
click at [421, 509] on div "03.2 Send to Lost 3" at bounding box center [739, 522] width 952 height 46
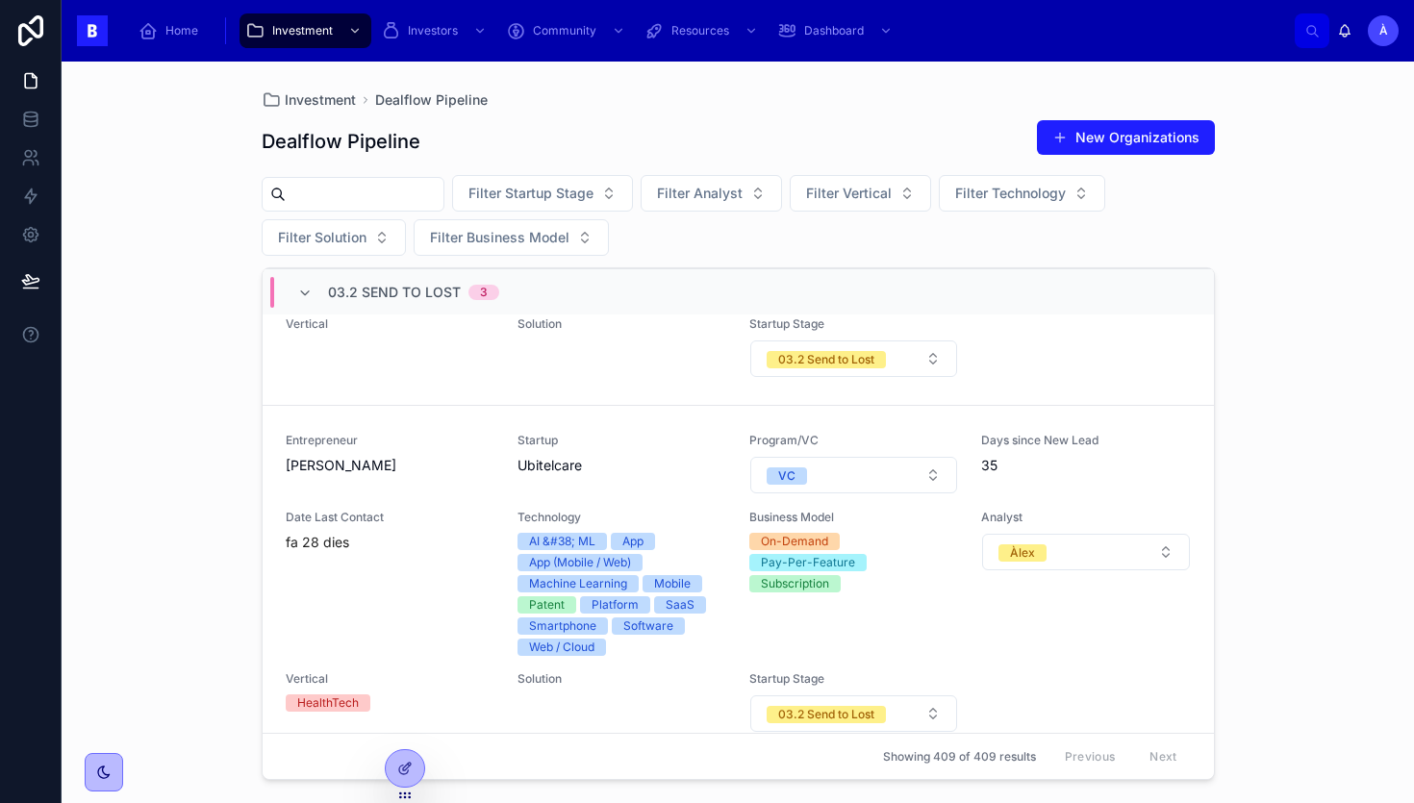
scroll to position [105, 0]
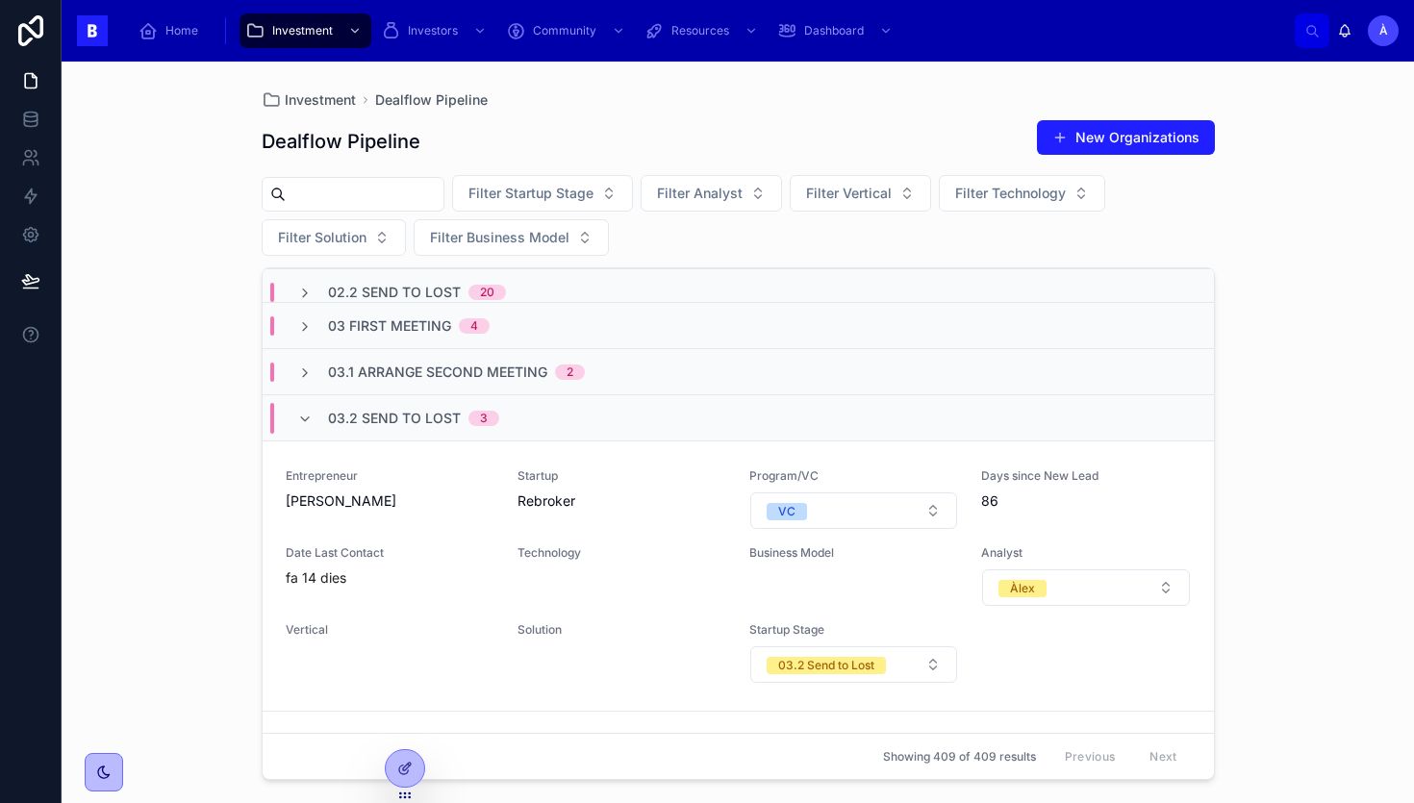
click at [377, 422] on span "03.2 Send to Lost" at bounding box center [394, 418] width 133 height 19
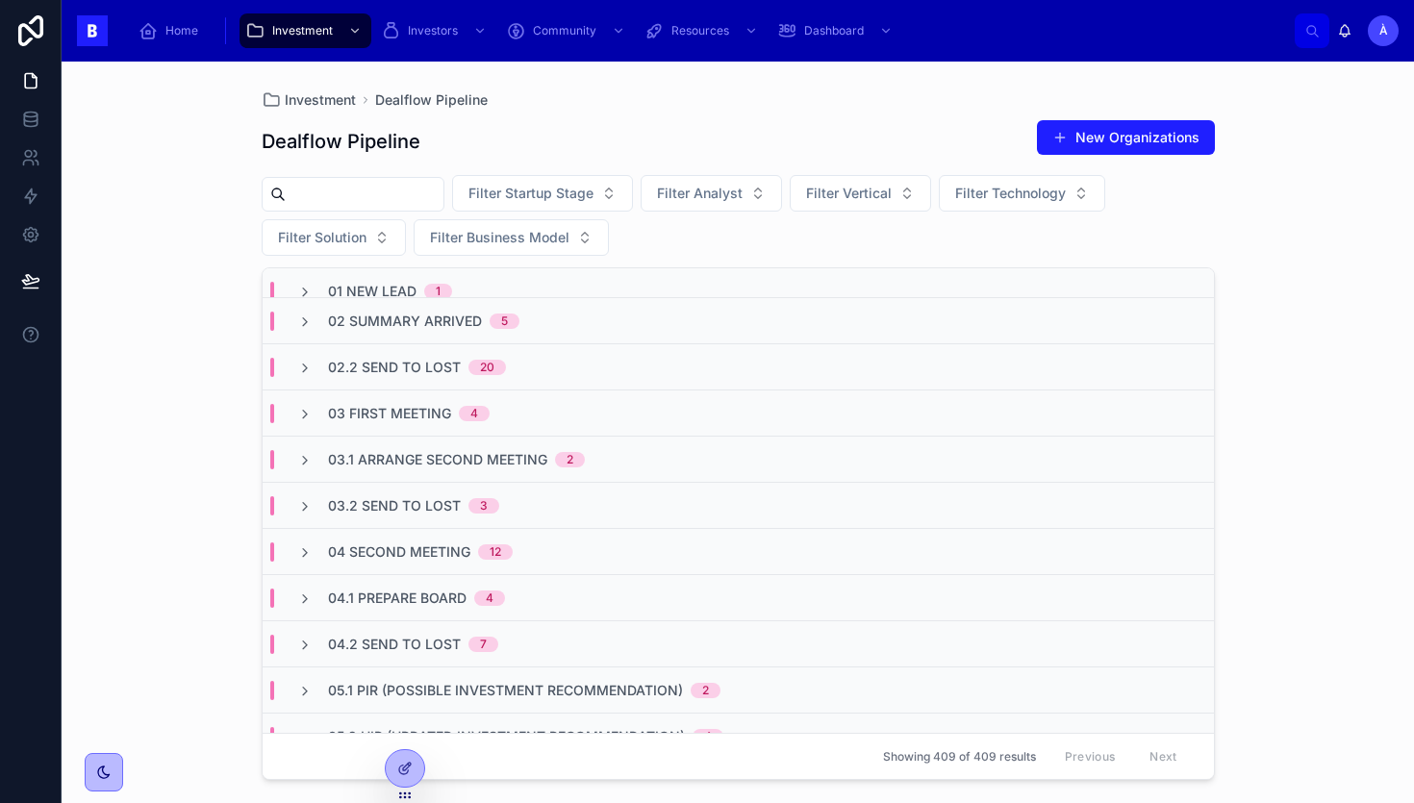
scroll to position [0, 0]
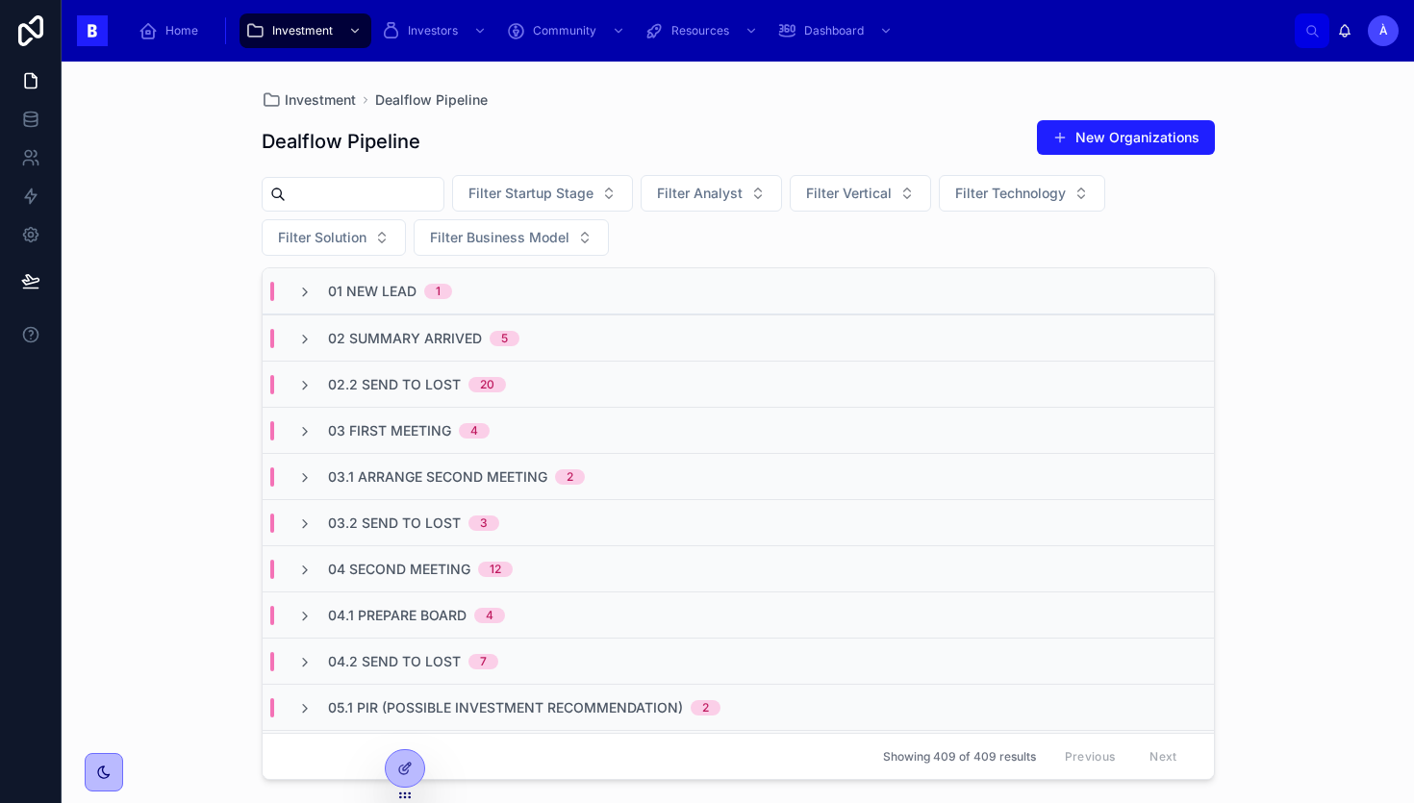
click at [377, 424] on span "03 First Meeting" at bounding box center [389, 430] width 123 height 19
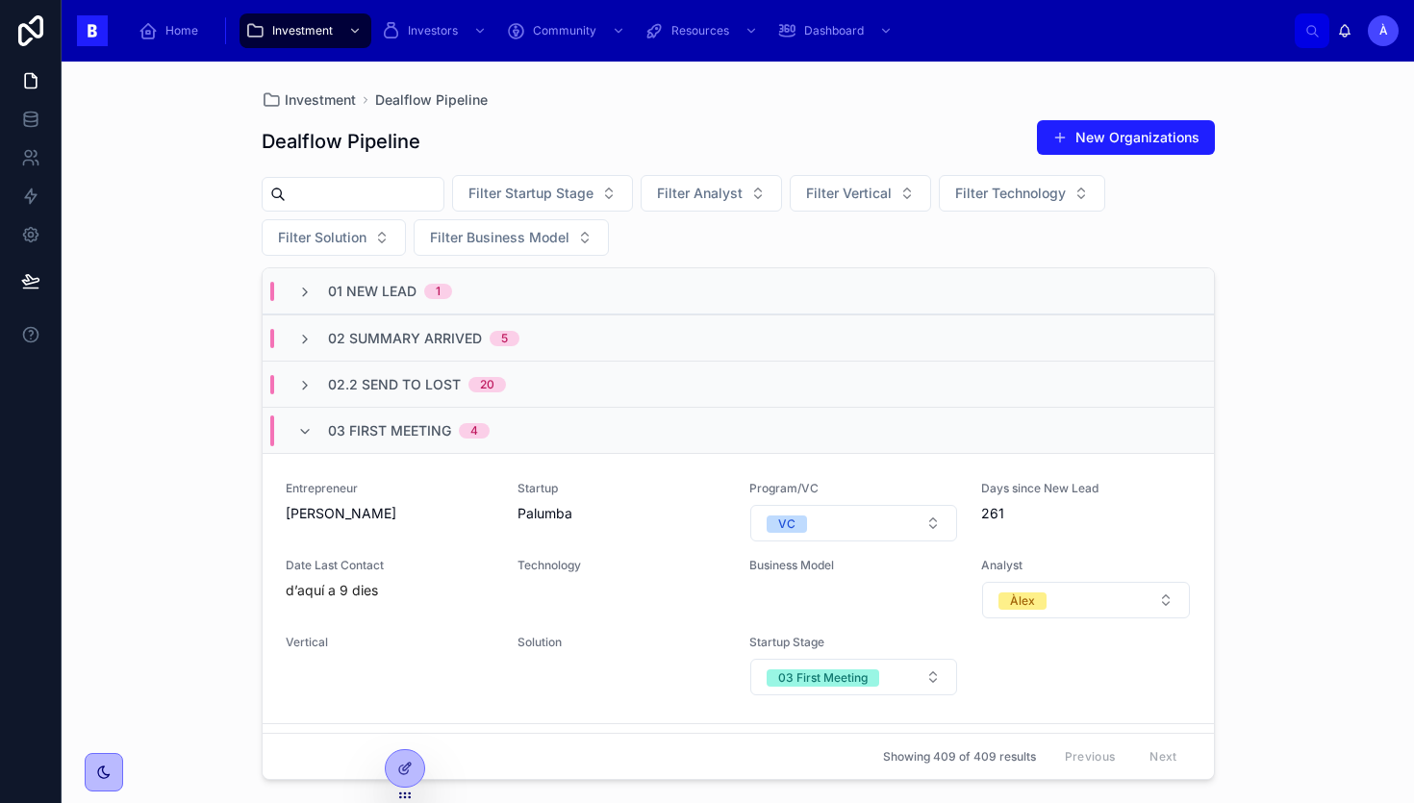
click at [377, 424] on span "03 First Meeting" at bounding box center [389, 430] width 123 height 19
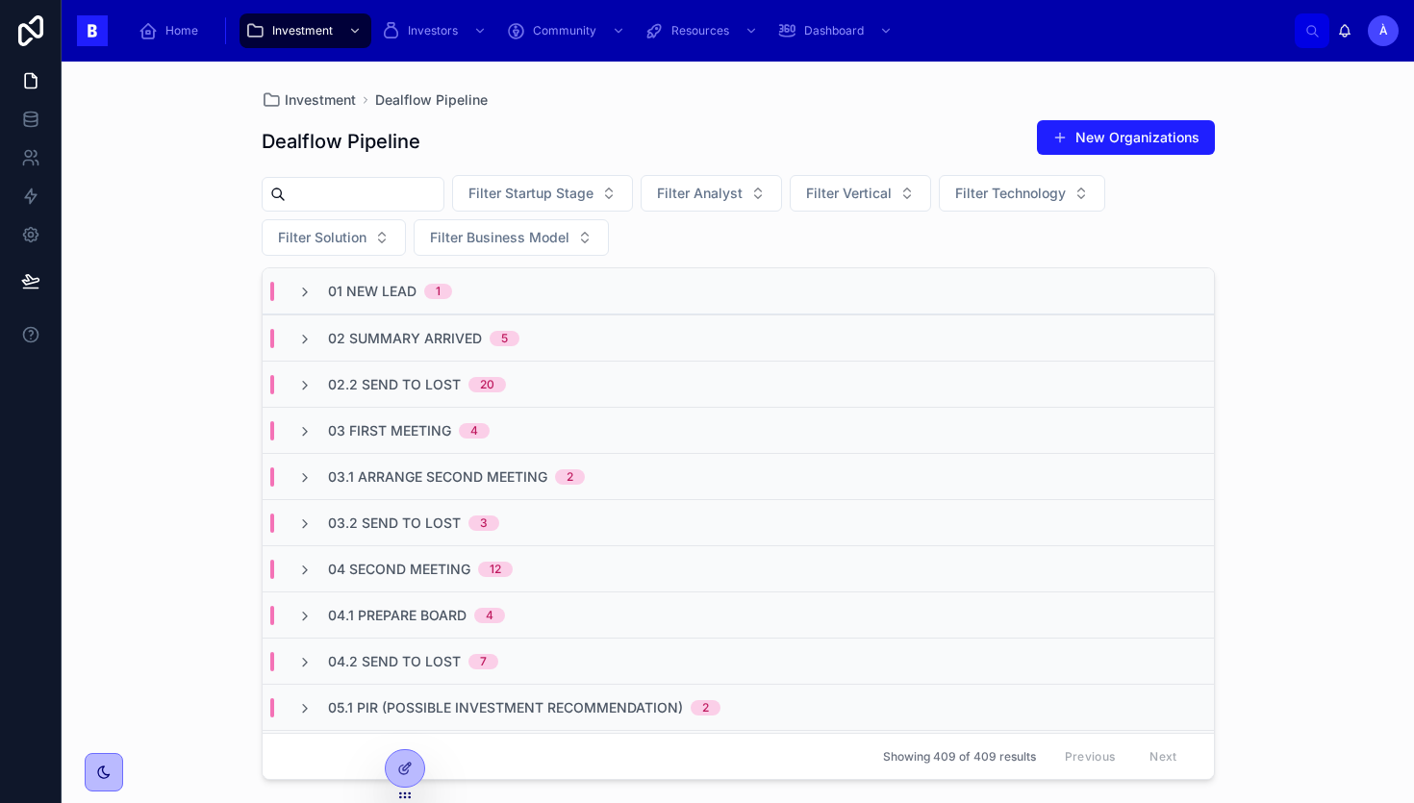
click at [451, 343] on span "02 Summary Arrived" at bounding box center [405, 338] width 154 height 19
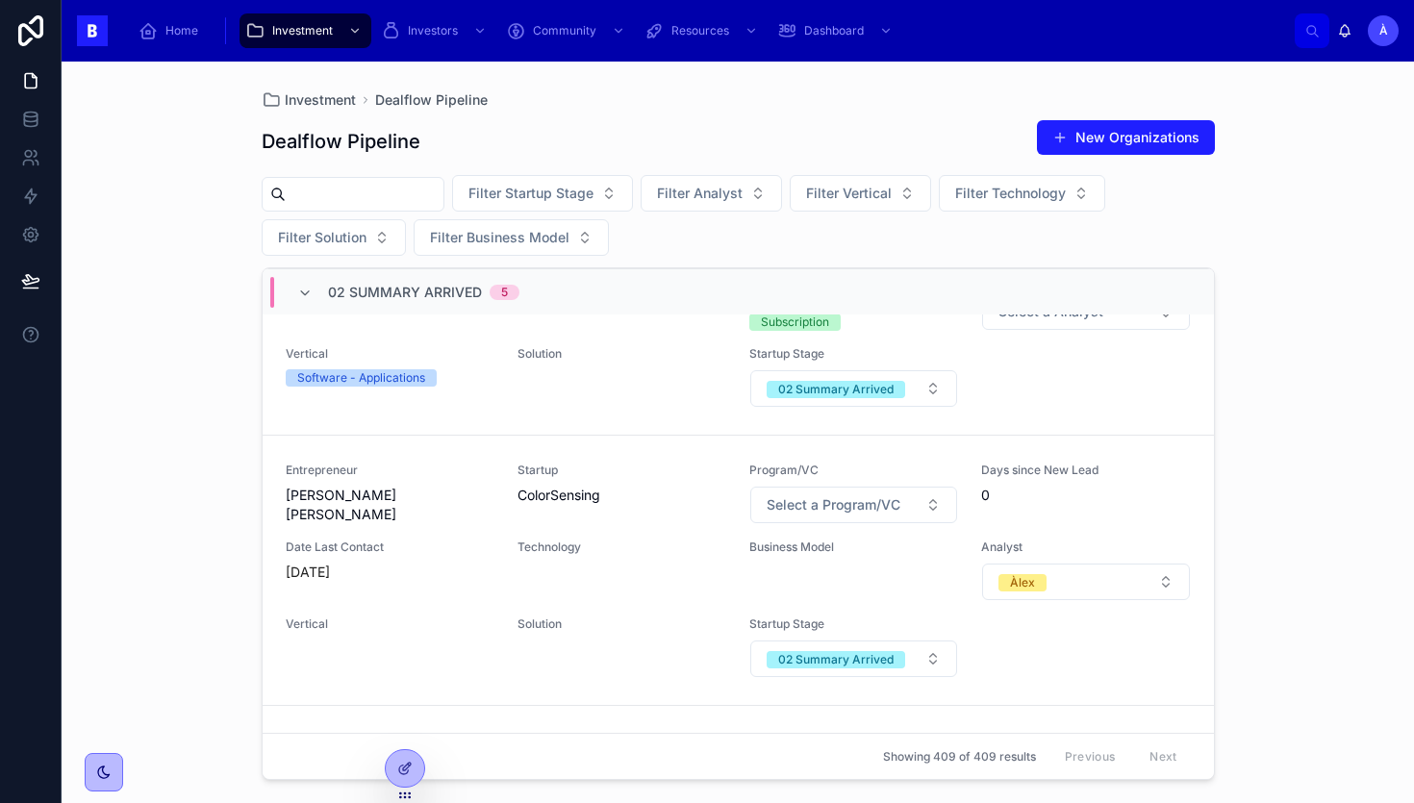
click at [378, 292] on span "02 Summary Arrived" at bounding box center [405, 292] width 154 height 19
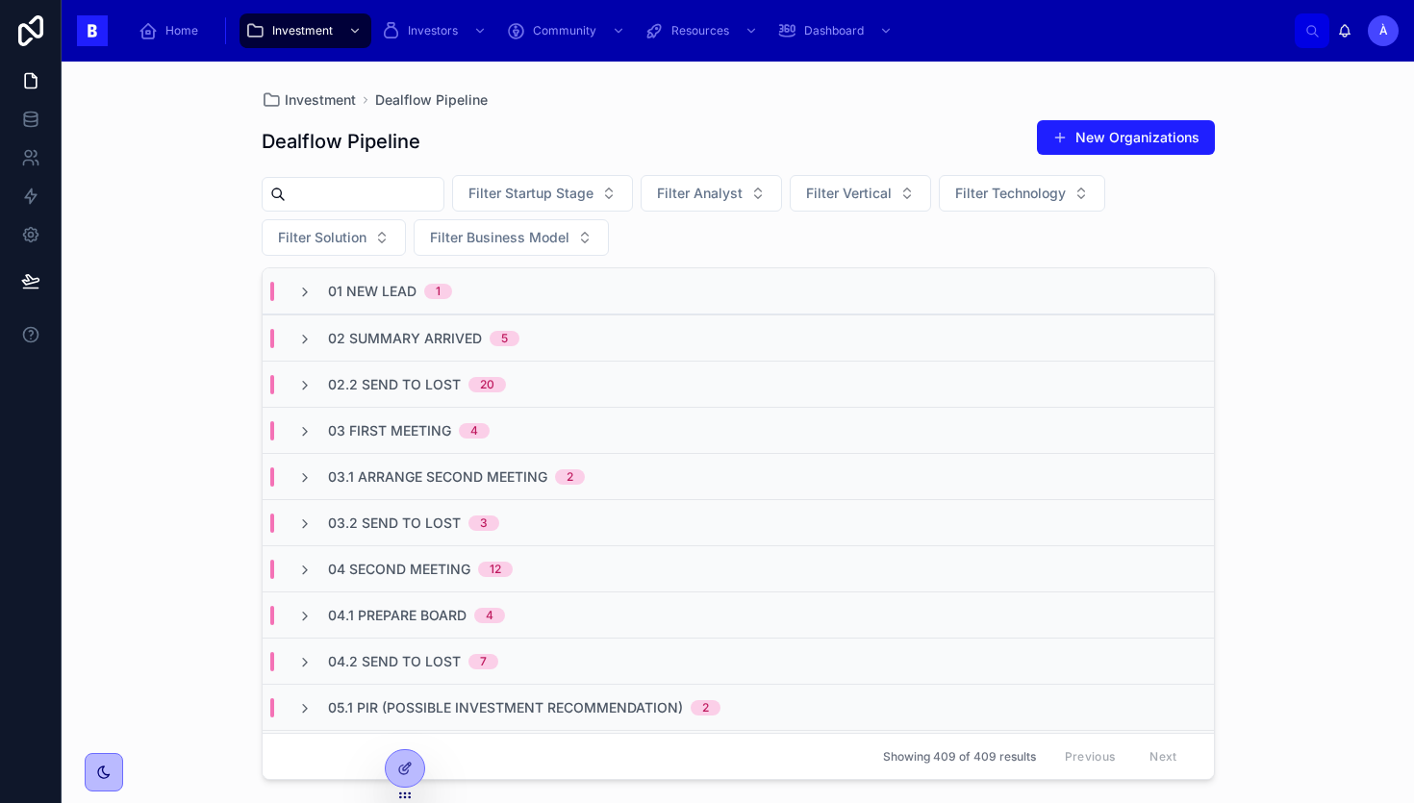
click at [378, 375] on span "02.2 Send To Lost" at bounding box center [394, 384] width 133 height 19
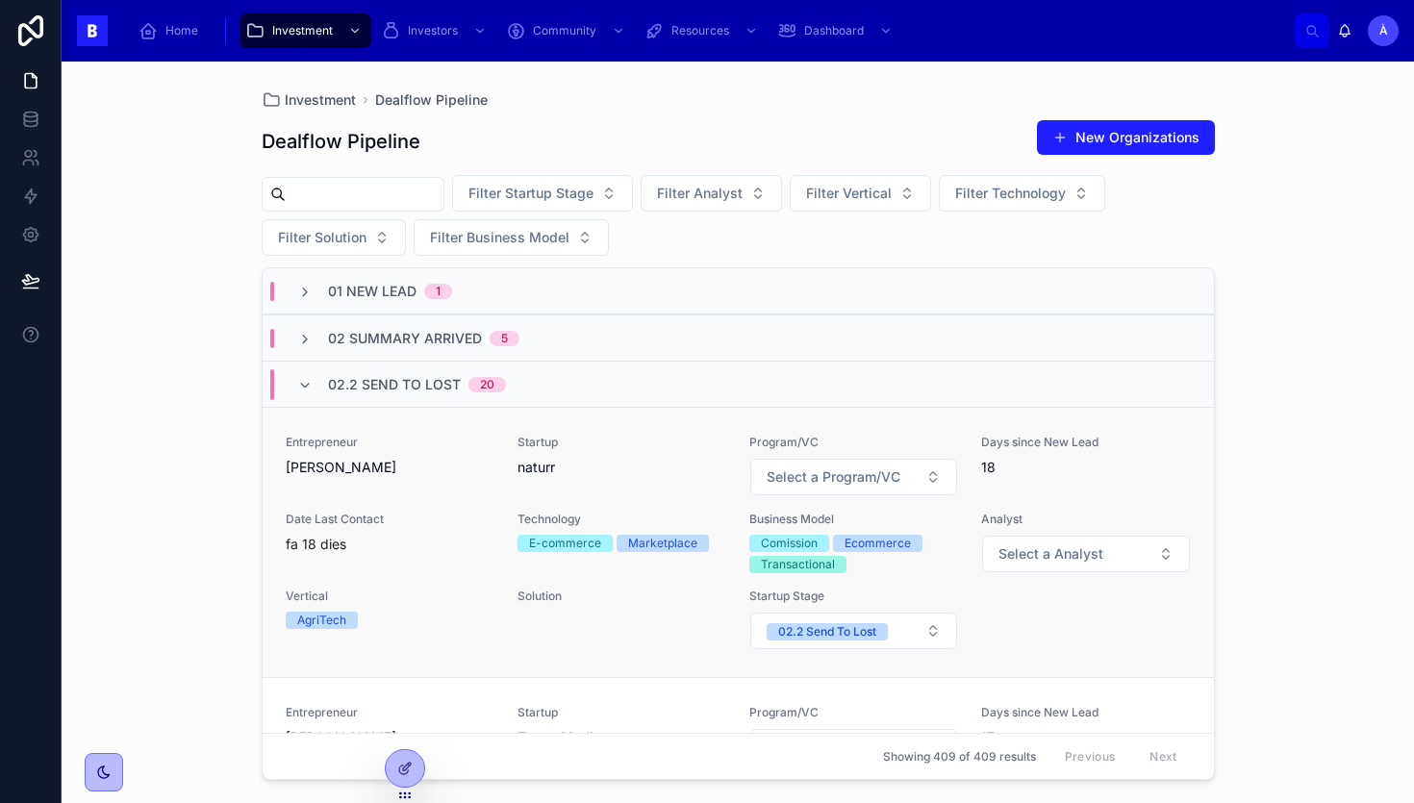
click at [452, 499] on div "Entrepreneur [PERSON_NAME] Startup naturr Program/VC Select a Program/VC Days s…" at bounding box center [738, 543] width 905 height 216
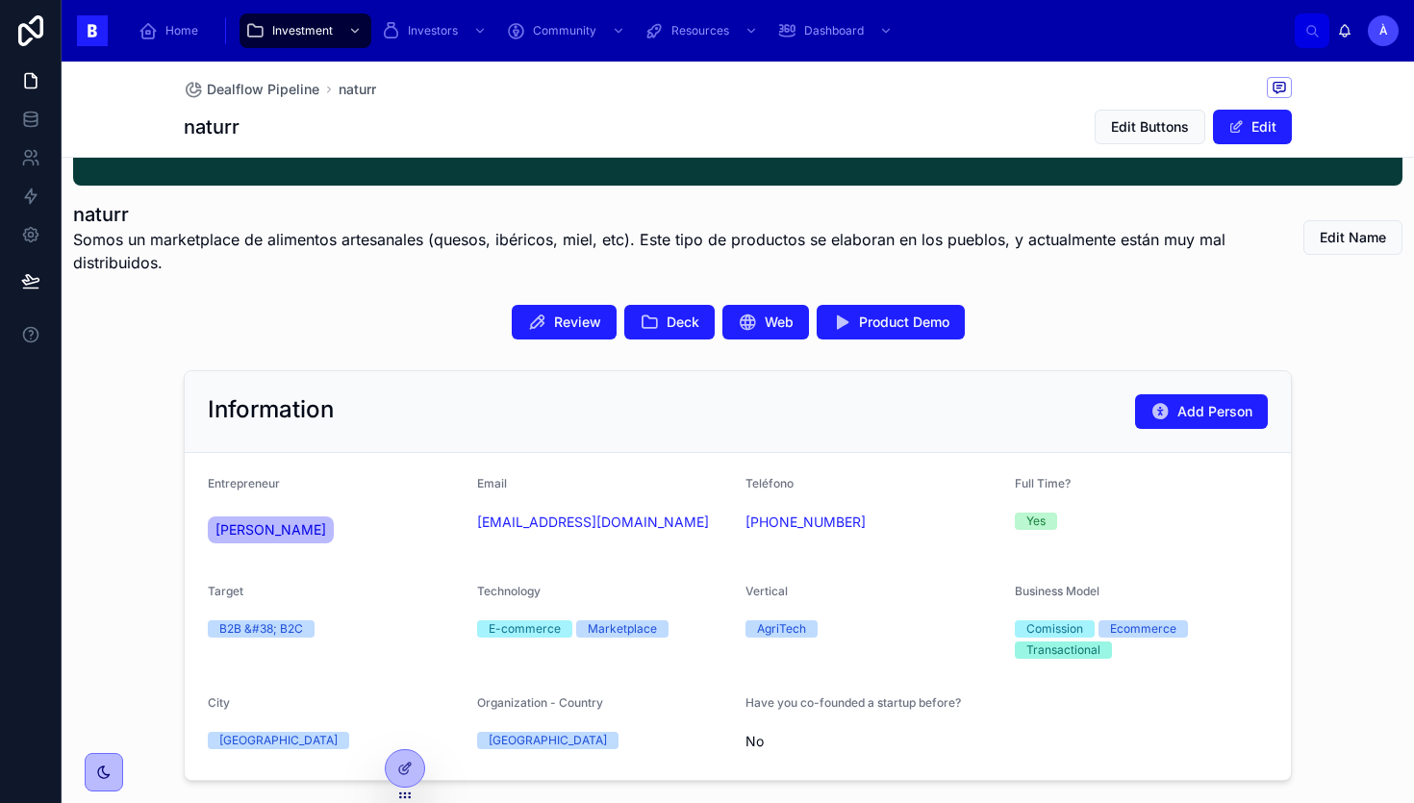
scroll to position [326, 0]
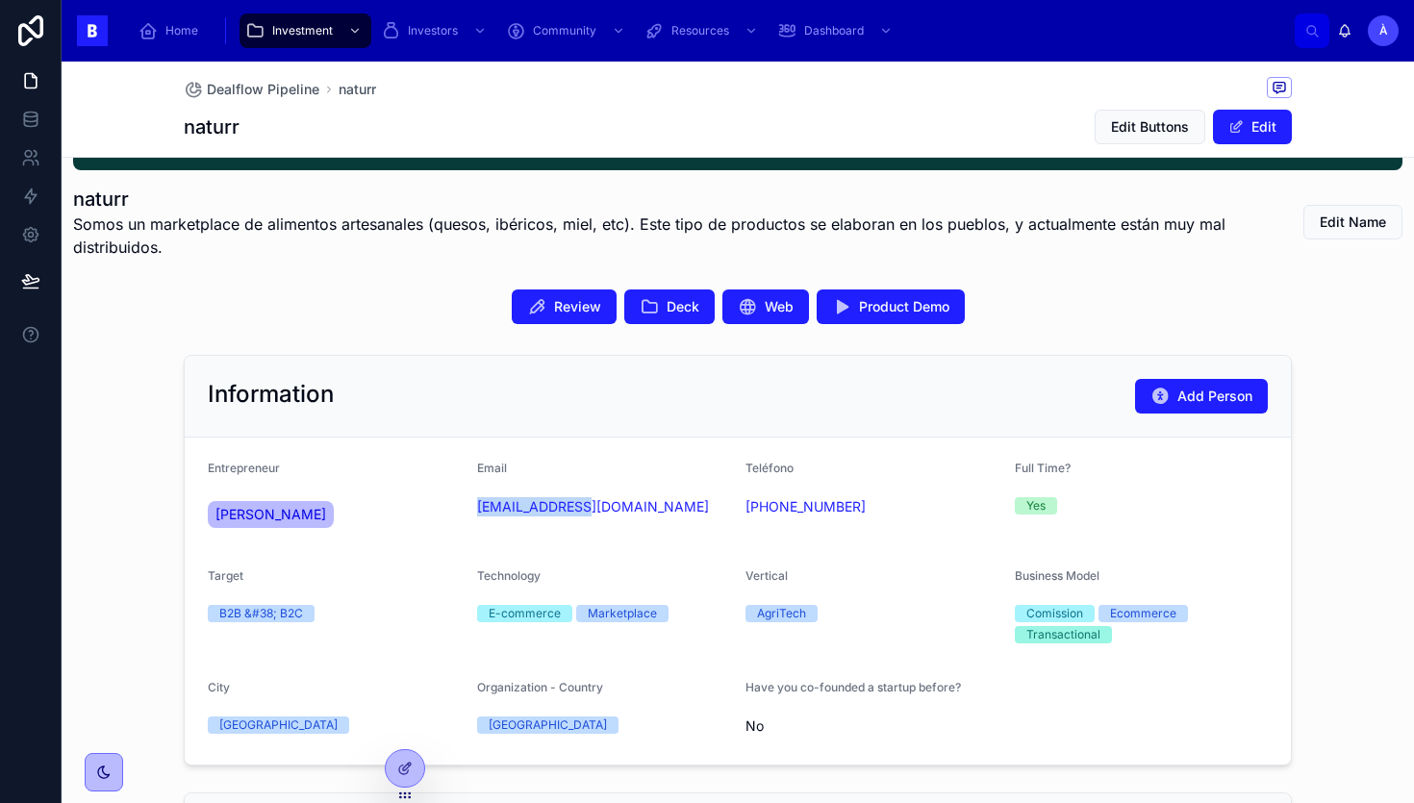
drag, startPoint x: 516, startPoint y: 531, endPoint x: 475, endPoint y: 514, distance: 44.0
click at [475, 514] on form "Entrepreneur [PERSON_NAME] Email [EMAIL_ADDRESS][DOMAIN_NAME] Teléfono [PHONE_N…" at bounding box center [738, 601] width 1106 height 327
copy link "[EMAIL_ADDRESS][DOMAIN_NAME]"
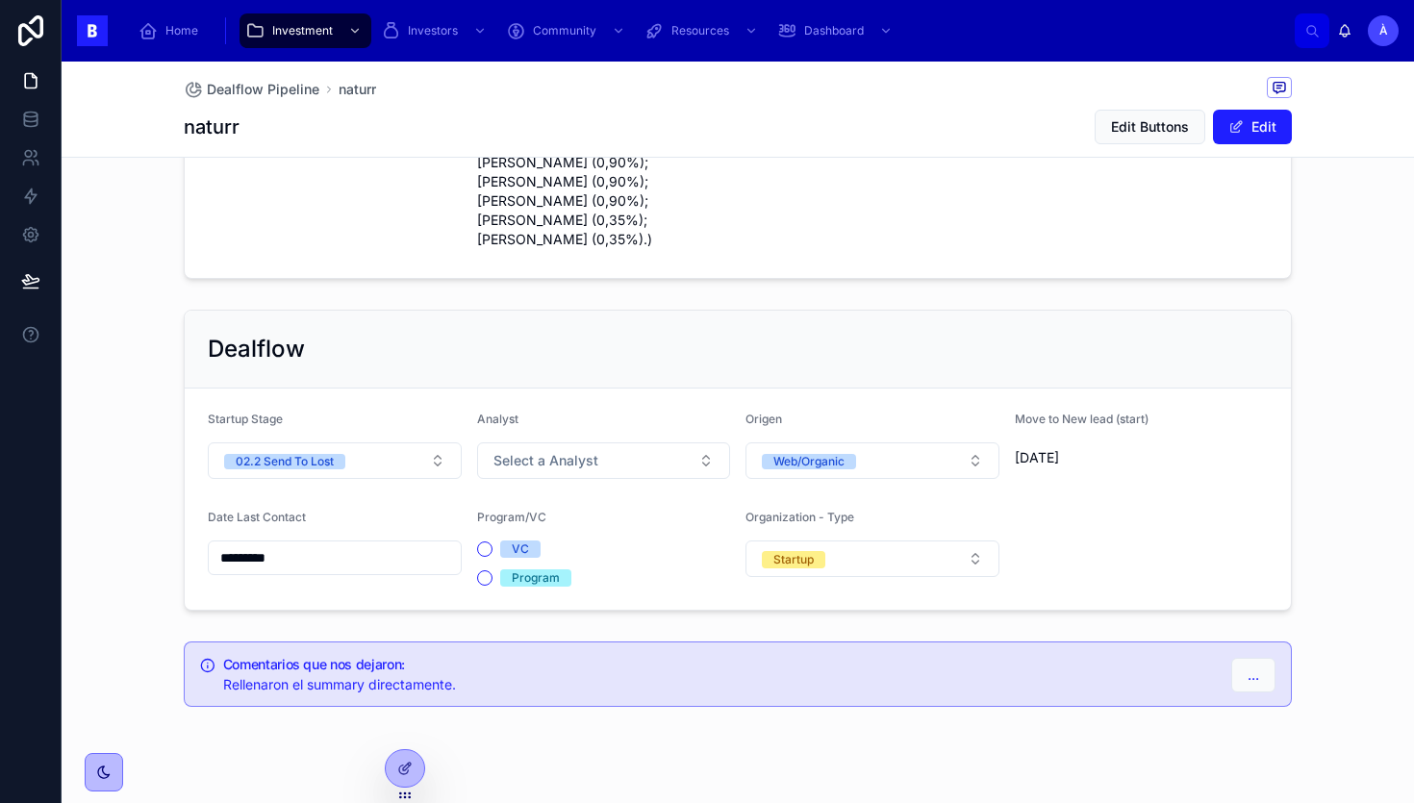
click at [347, 447] on form "Startup Stage 02.2 Send To Lost Analyst Select a Analyst Origen Web/Organic Mov…" at bounding box center [738, 499] width 1106 height 221
click at [356, 443] on button "02.2 Send To Lost" at bounding box center [335, 461] width 254 height 37
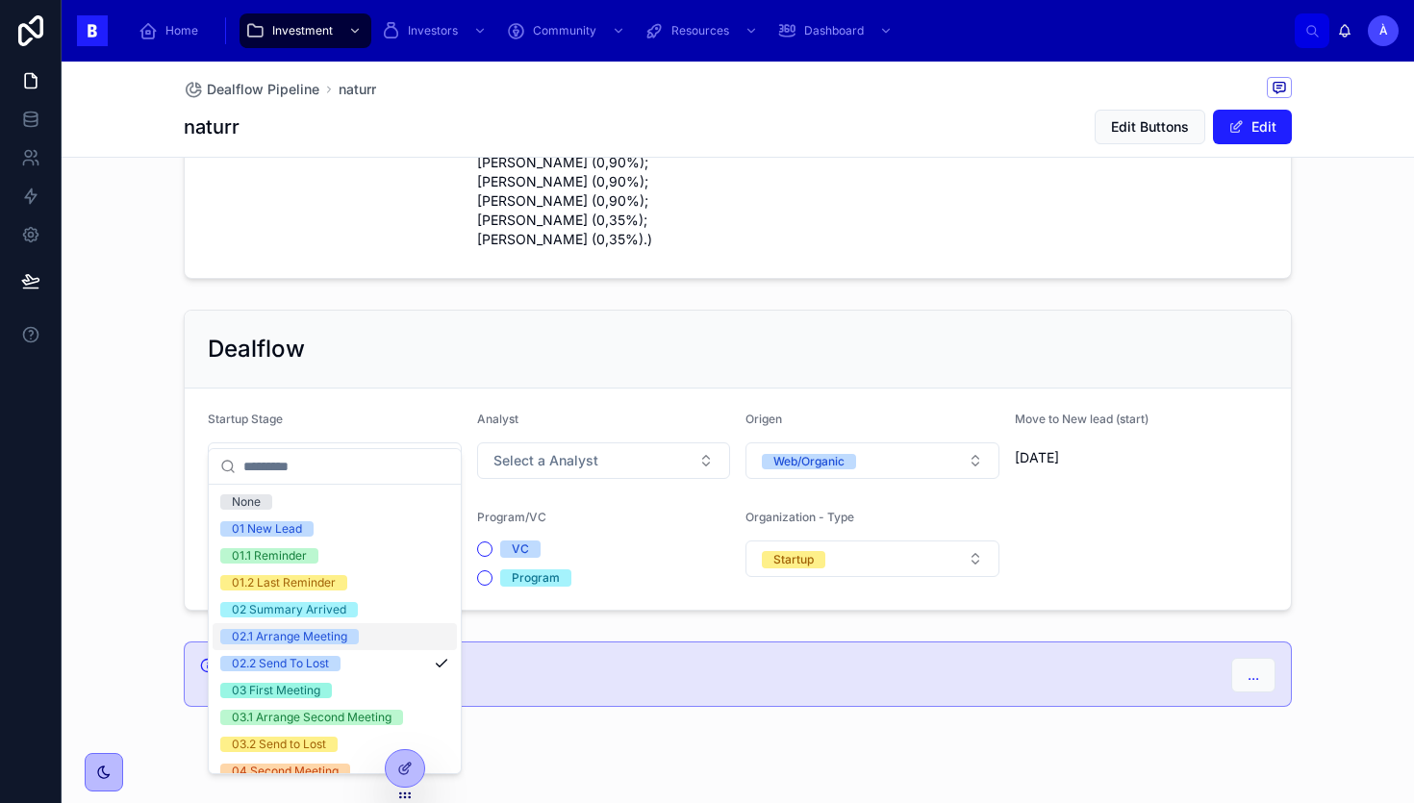
scroll to position [650, 0]
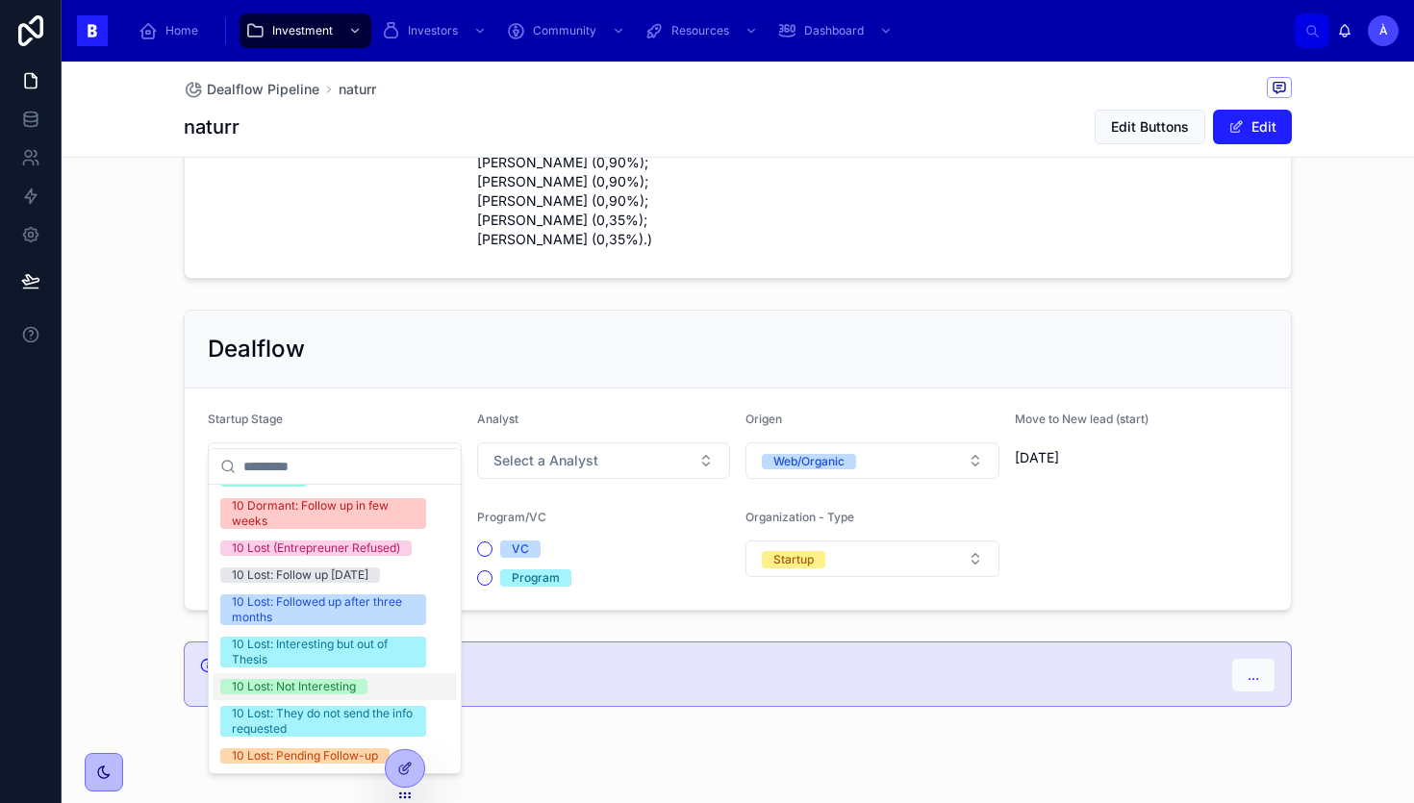
click at [292, 682] on div "10 Lost: Not Interesting" at bounding box center [294, 686] width 124 height 15
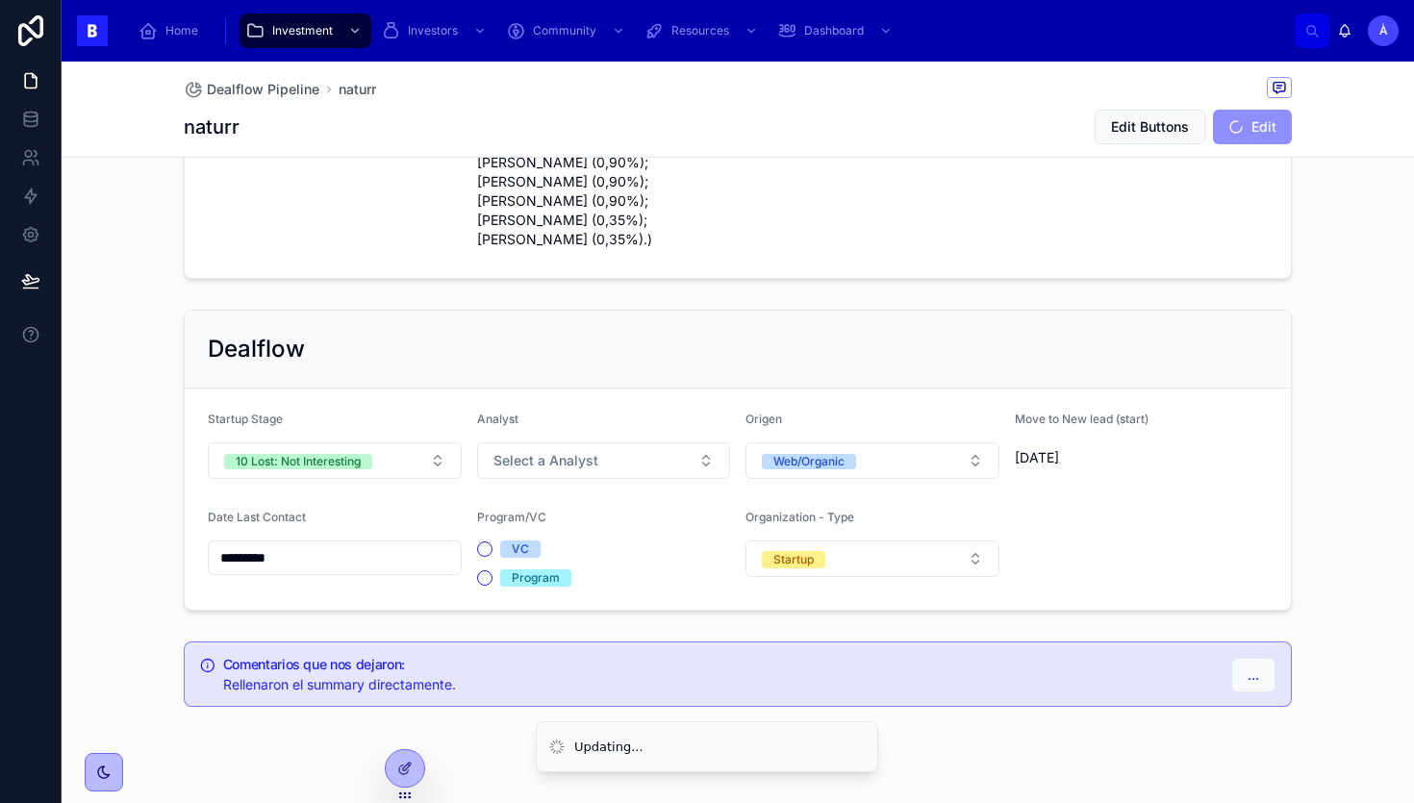
click at [302, 545] on input "*********" at bounding box center [335, 558] width 252 height 27
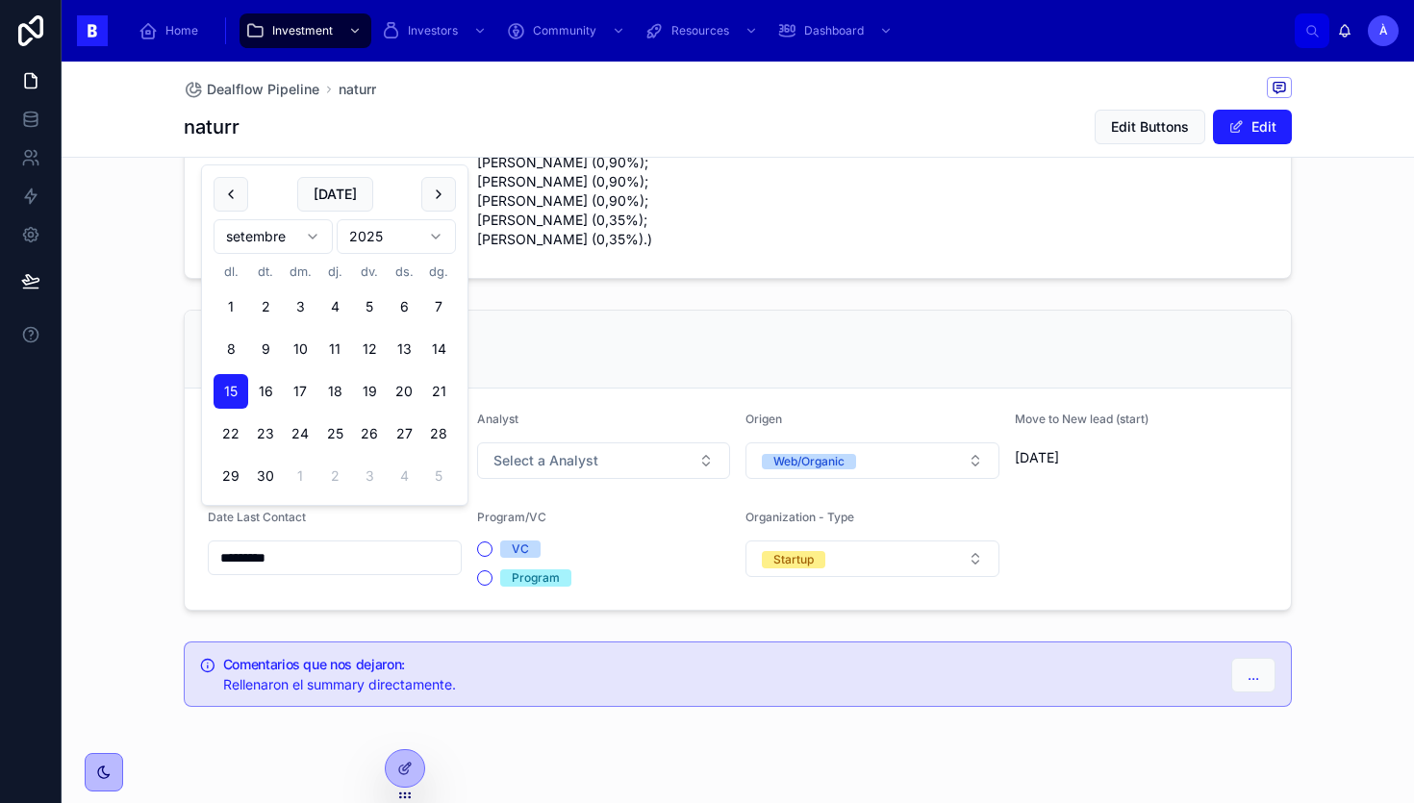
click at [337, 191] on button "[DATE]" at bounding box center [335, 194] width 76 height 35
click at [313, 180] on button "[DATE]" at bounding box center [335, 194] width 76 height 35
type input "*********"
click at [324, 183] on span "[DATE]" at bounding box center [335, 194] width 76 height 35
click at [560, 311] on div "Dealflow" at bounding box center [738, 350] width 1106 height 78
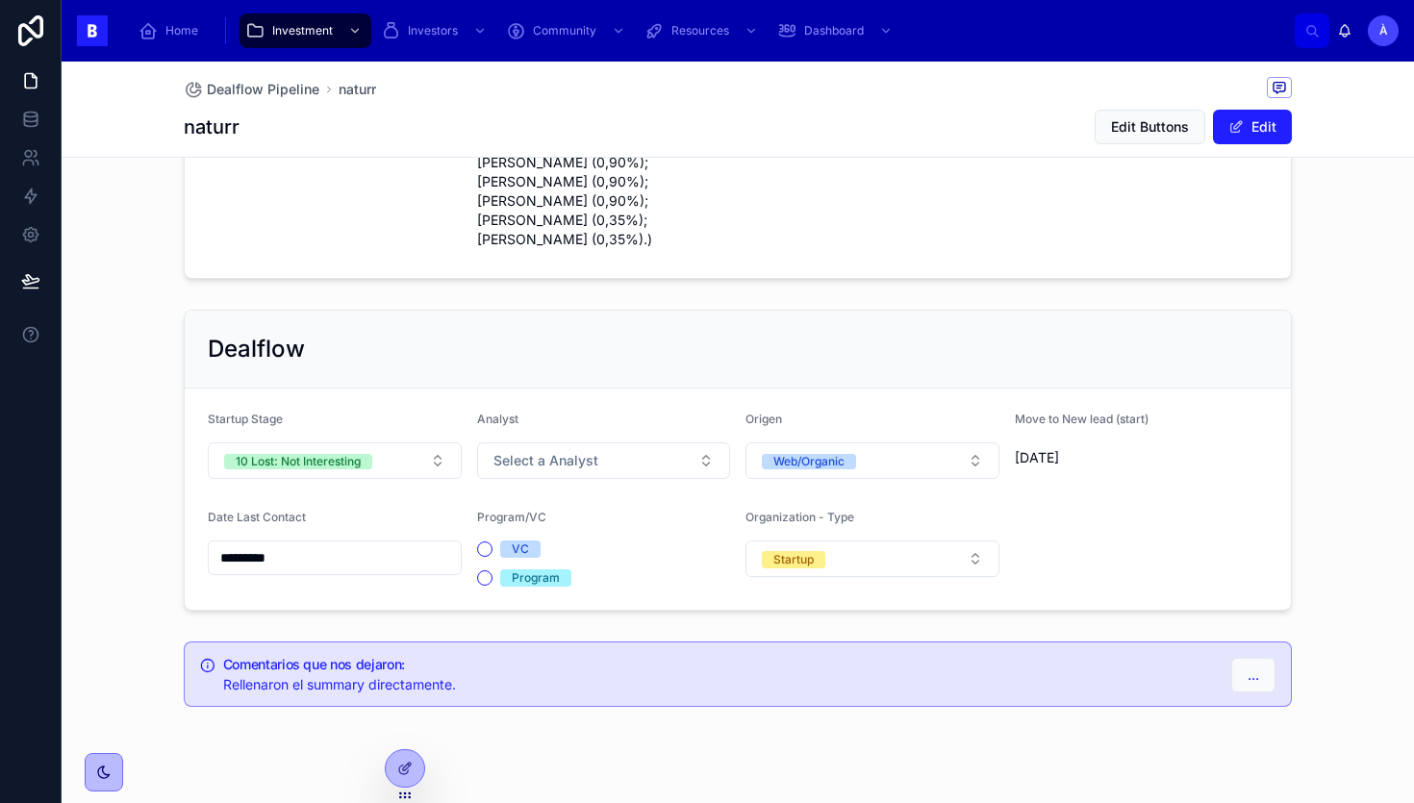
click at [551, 412] on div "Analyst Select a Analyst" at bounding box center [604, 445] width 254 height 67
click at [546, 451] on span "Select a Analyst" at bounding box center [546, 460] width 105 height 19
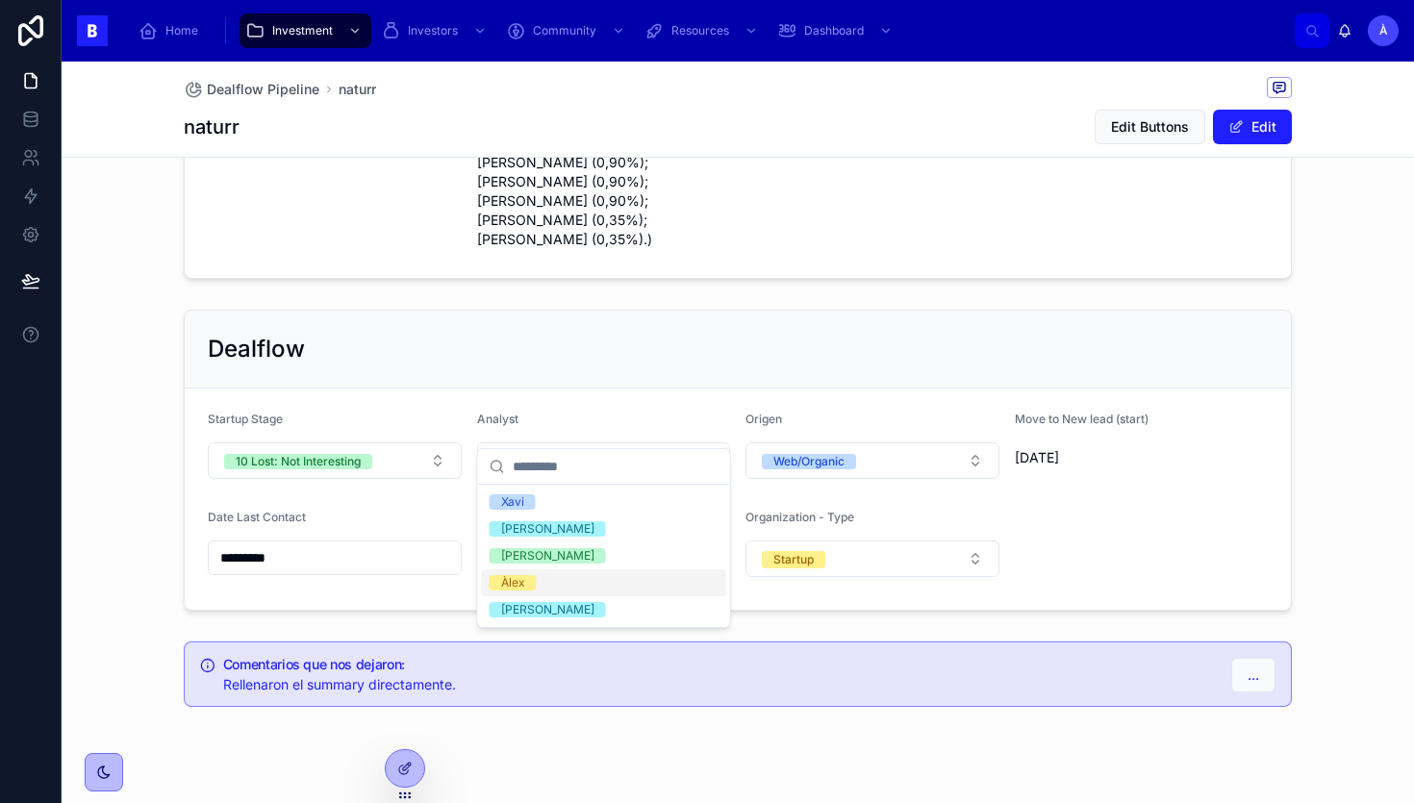
click at [522, 577] on div "Àlex" at bounding box center [513, 582] width 24 height 15
click at [564, 334] on div "Dealflow" at bounding box center [738, 349] width 1060 height 31
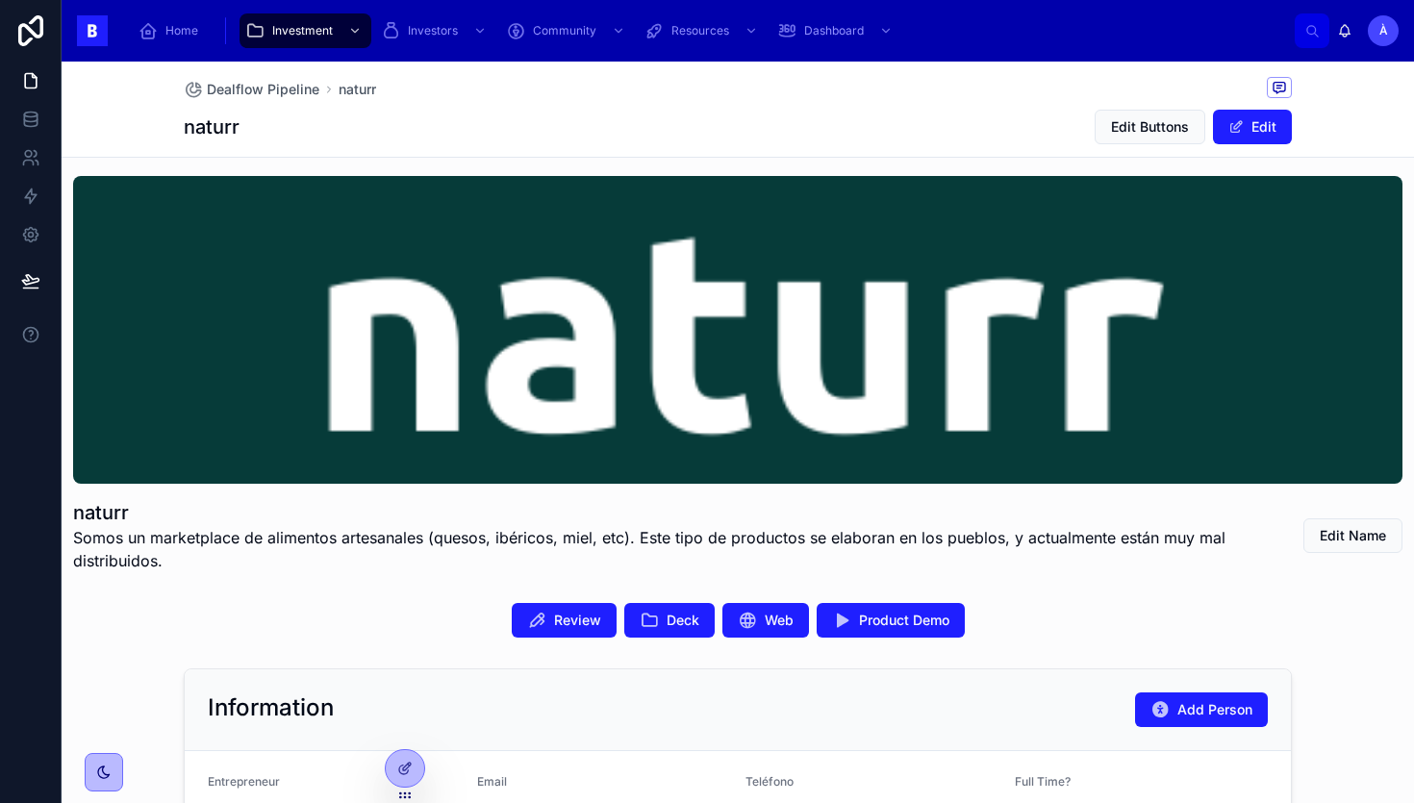
scroll to position [0, 0]
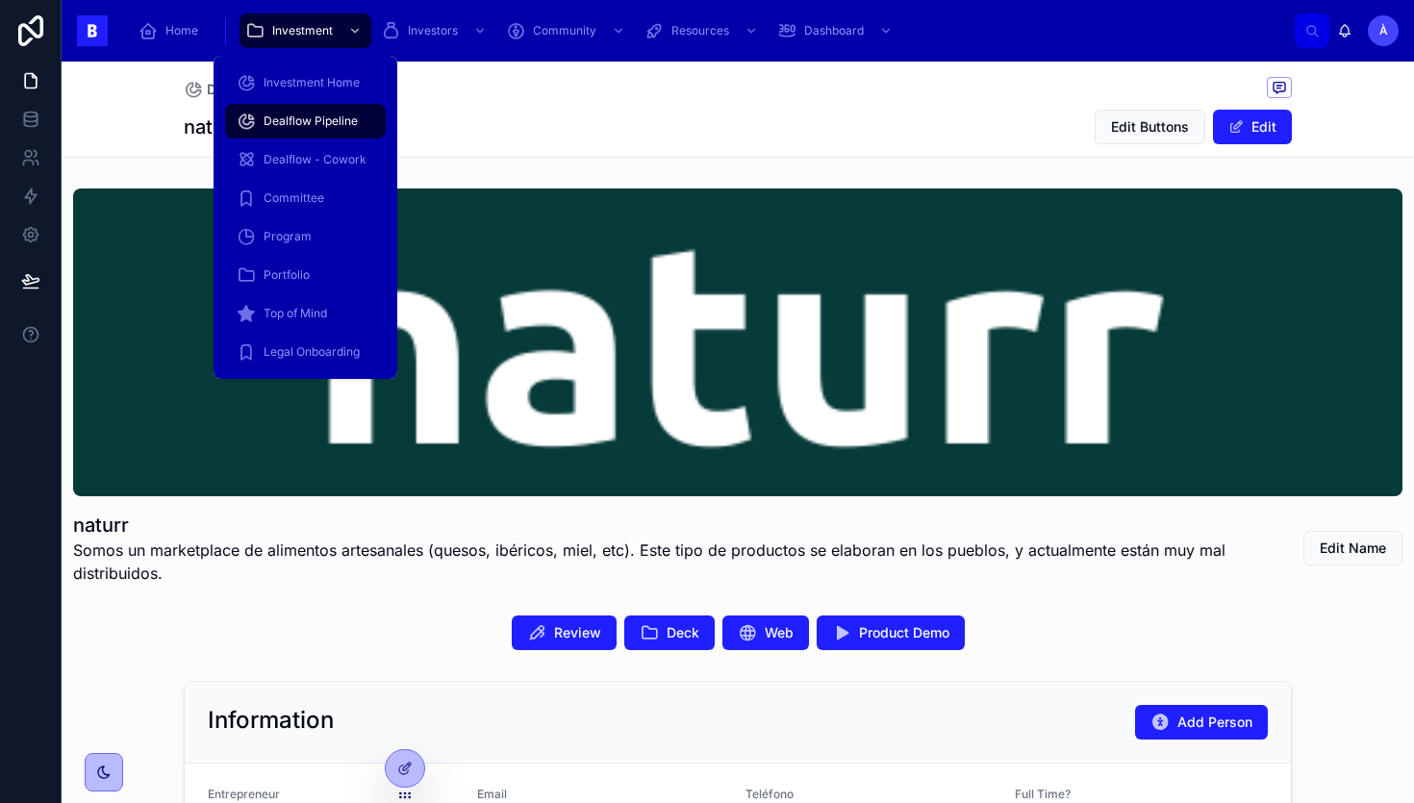
click at [292, 120] on span "Dealflow Pipeline" at bounding box center [311, 121] width 94 height 15
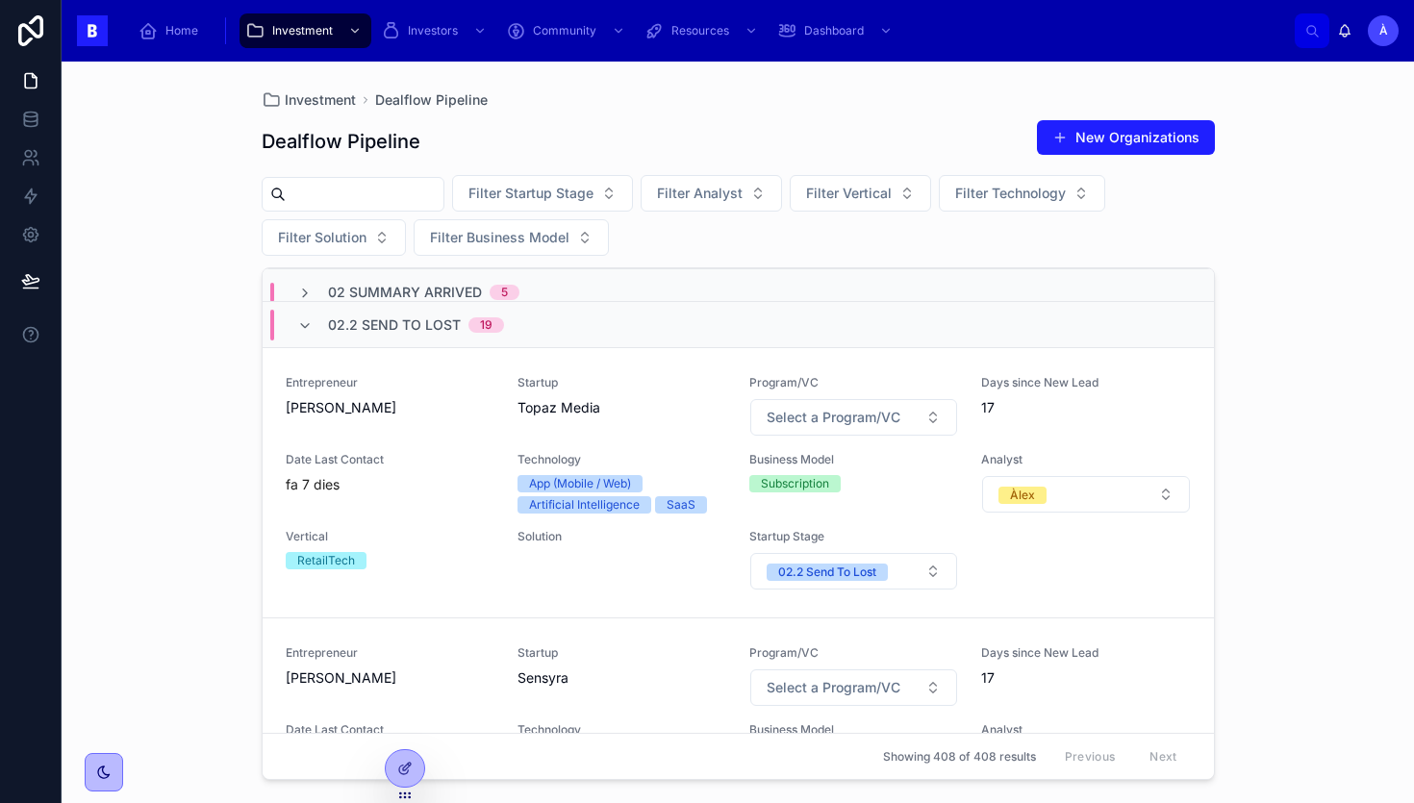
scroll to position [65, 0]
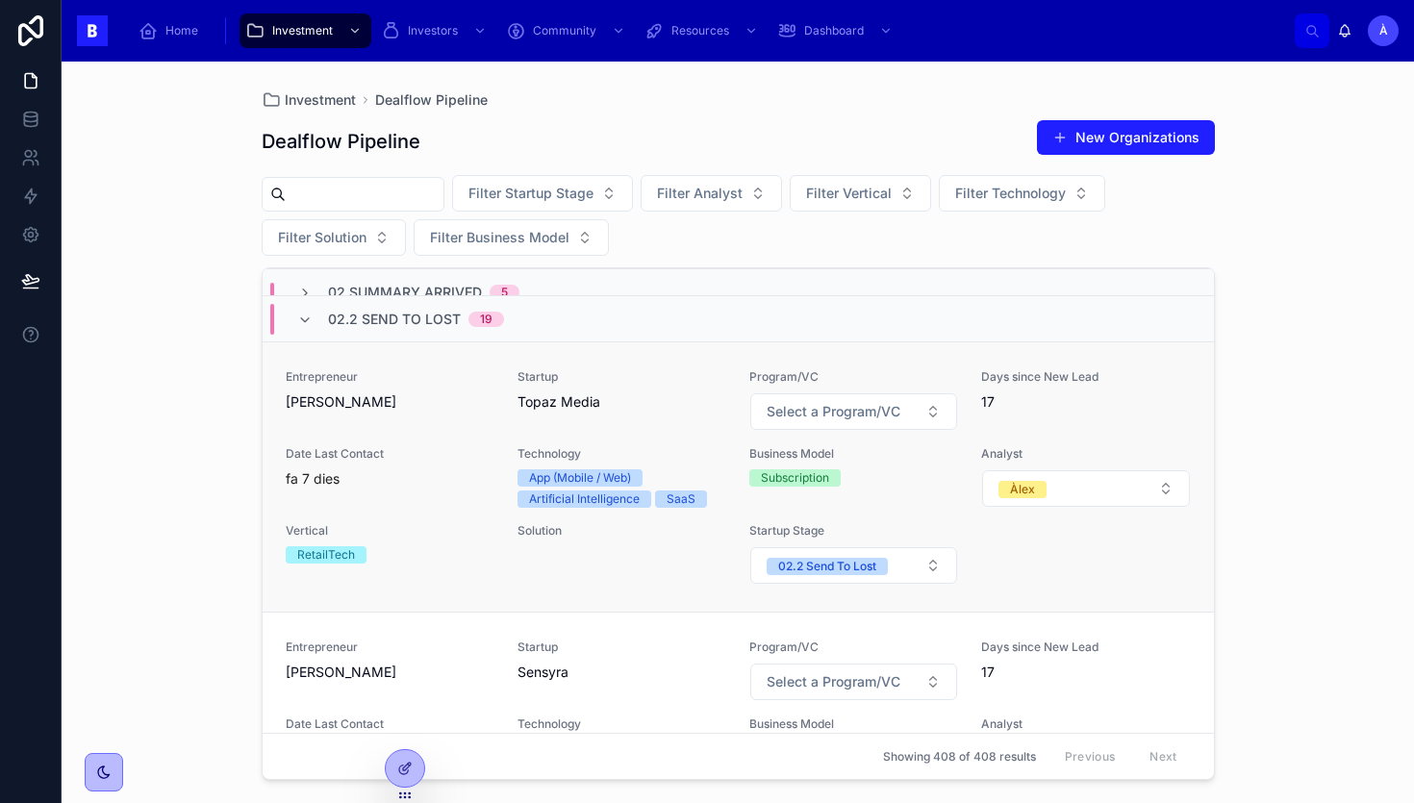
click at [488, 446] on span "Date Last Contact" at bounding box center [390, 453] width 209 height 15
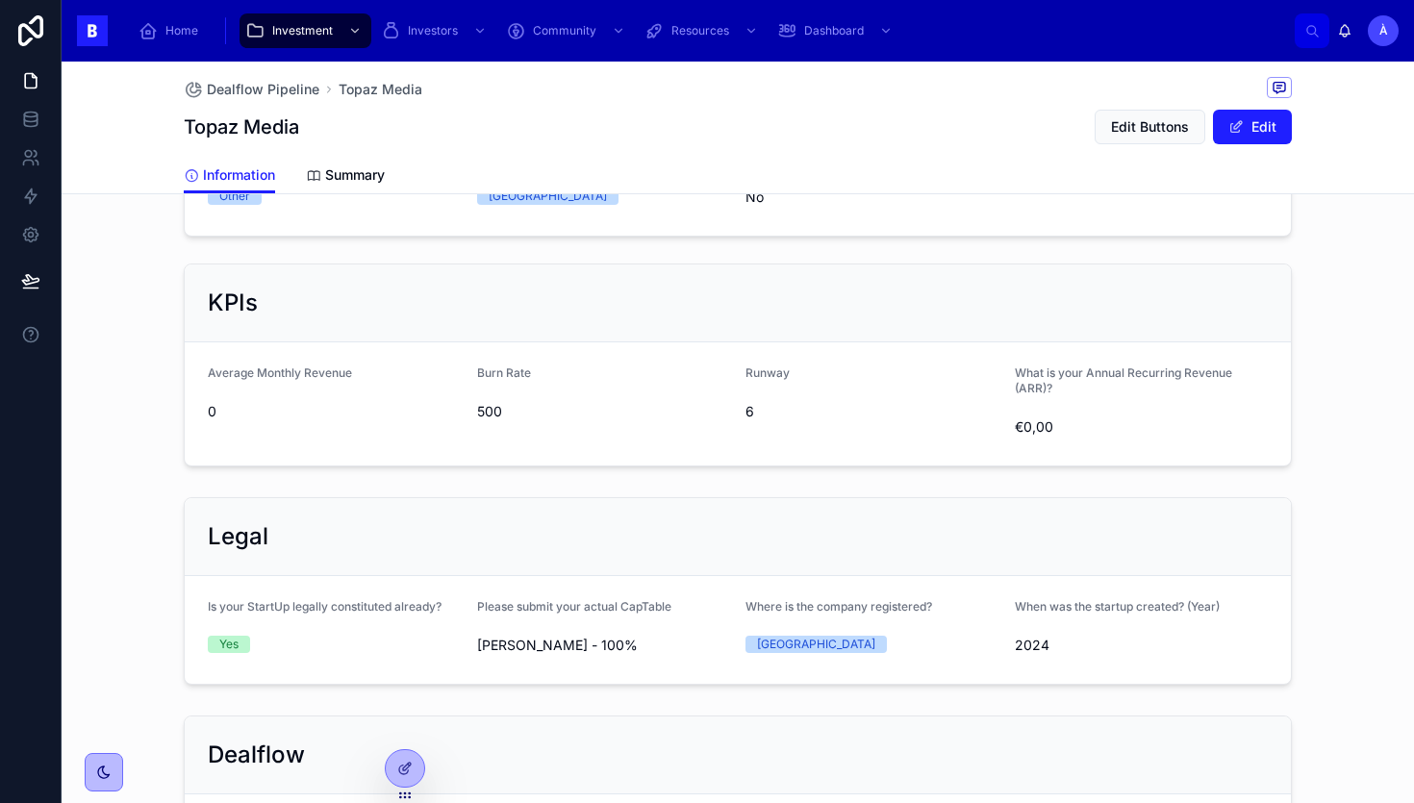
scroll to position [1417, 0]
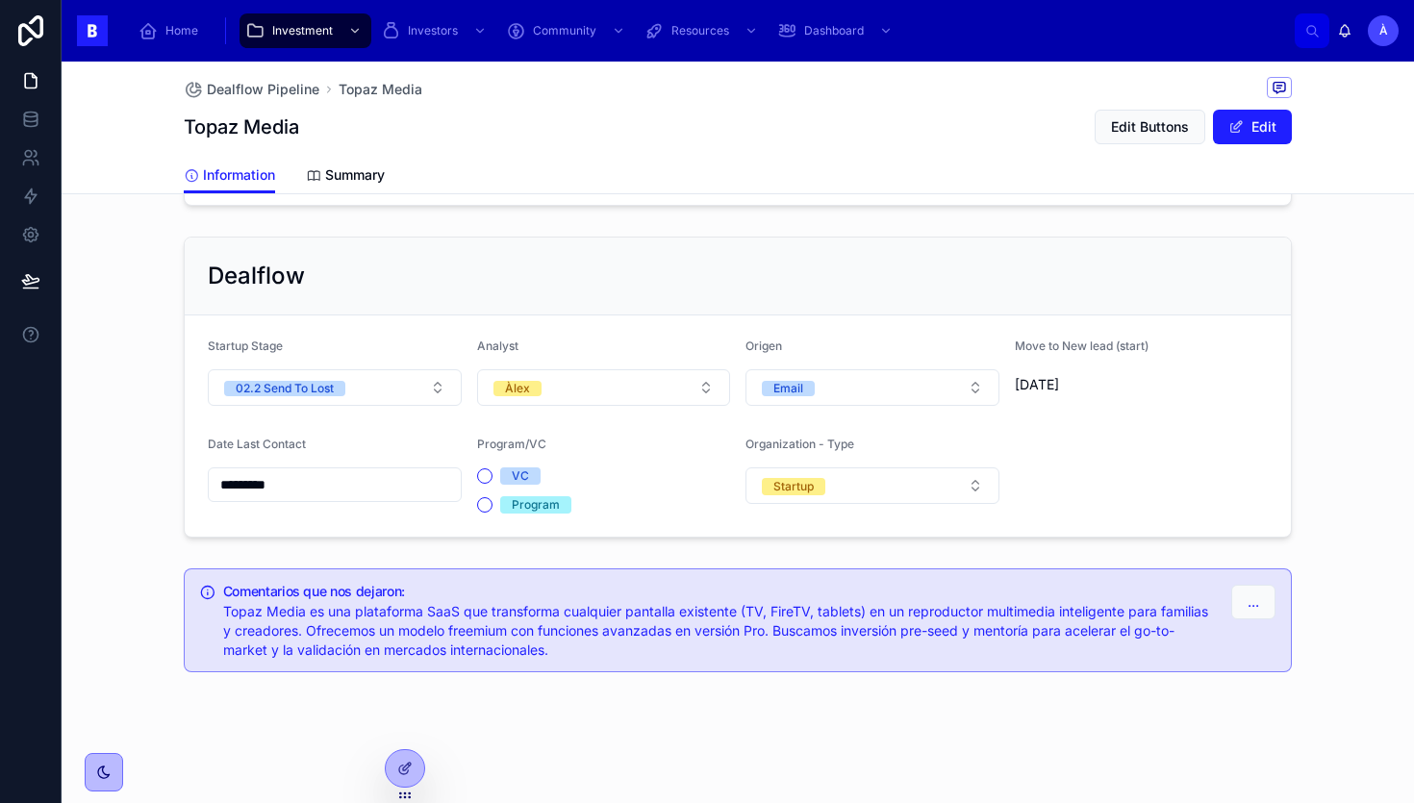
click at [366, 475] on input "*********" at bounding box center [335, 484] width 252 height 27
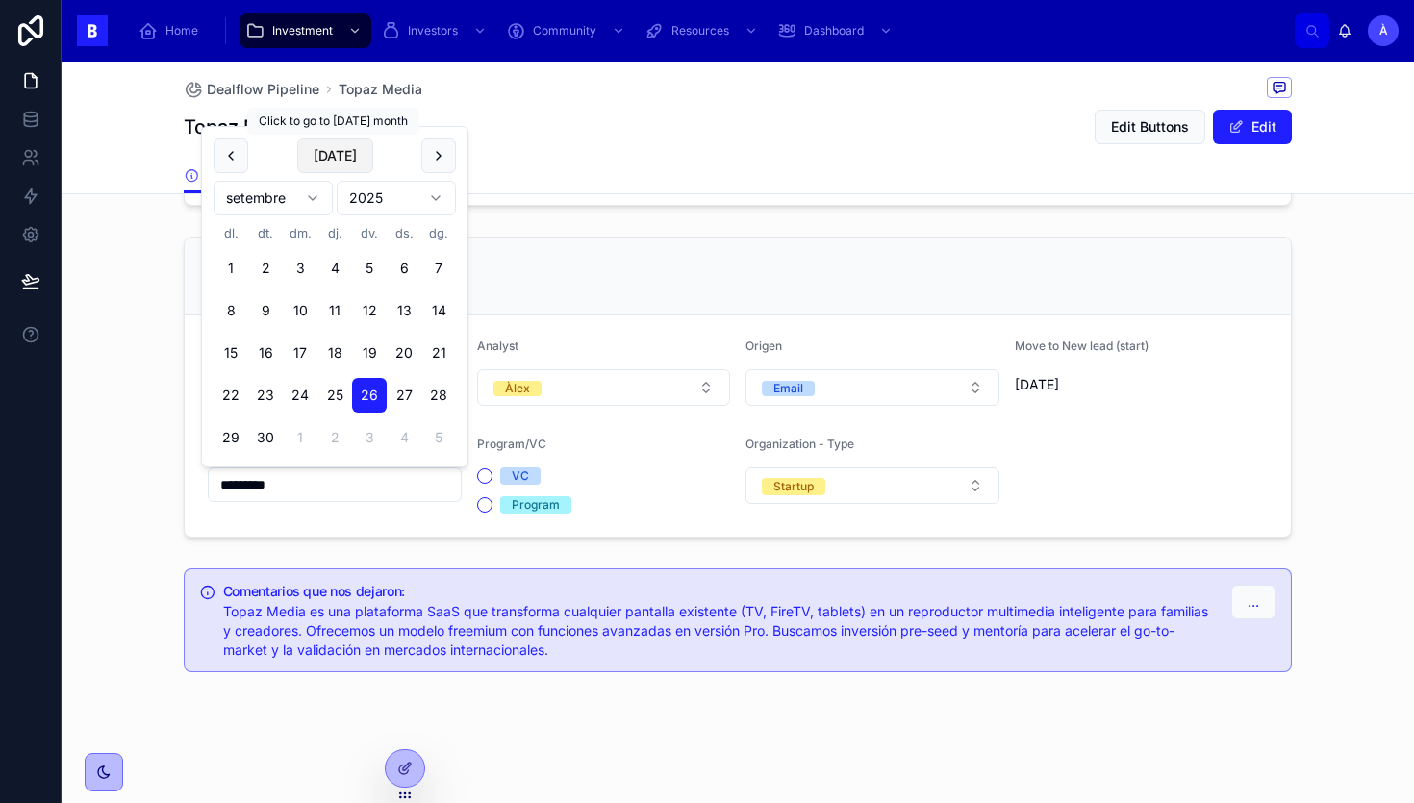
click at [337, 151] on button "[DATE]" at bounding box center [335, 156] width 76 height 35
type input "*********"
click at [129, 326] on div "Dealflow Startup Stage 02.2 Send To Lost Analyst Àlex Origen Email Move to New …" at bounding box center [738, 387] width 1353 height 317
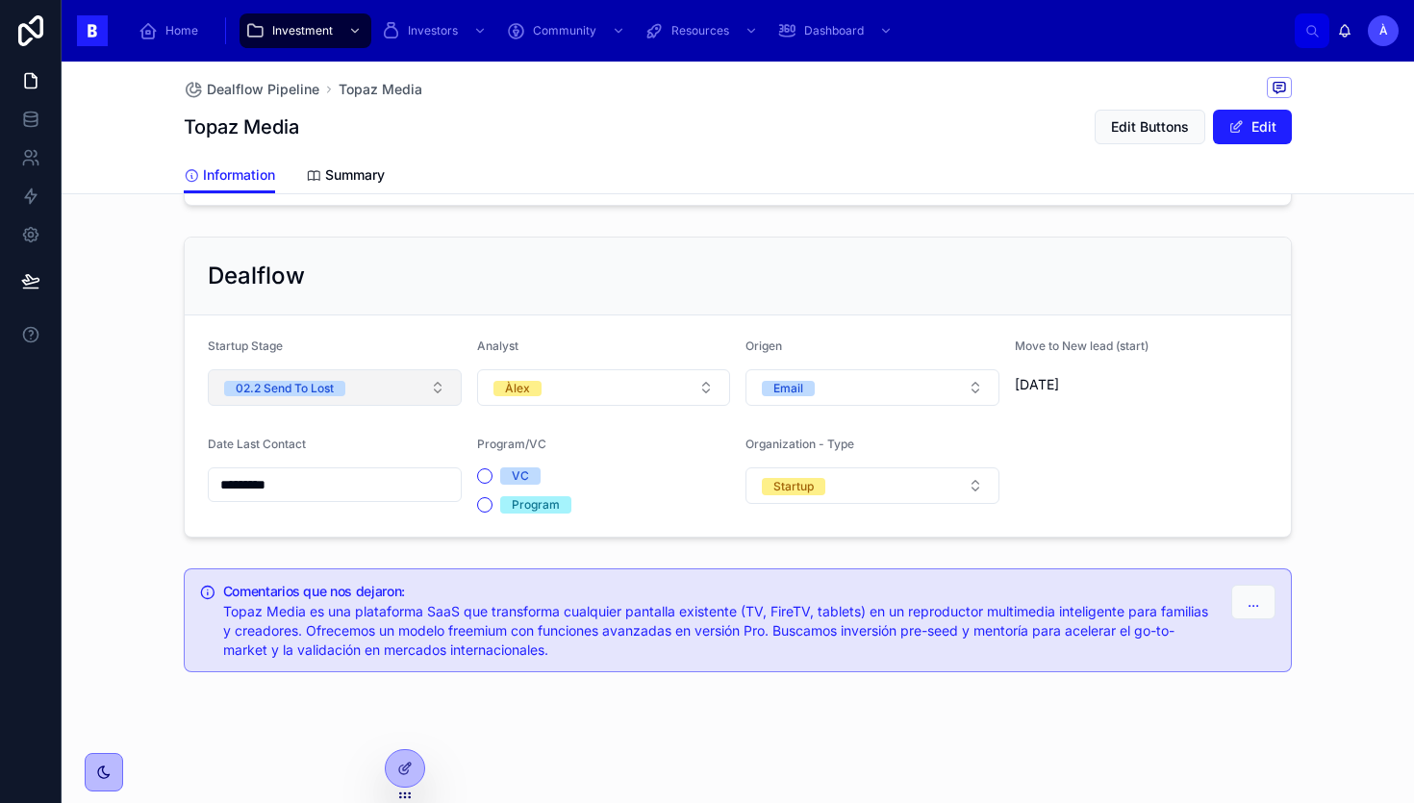
click at [264, 374] on button "02.2 Send To Lost" at bounding box center [335, 387] width 254 height 37
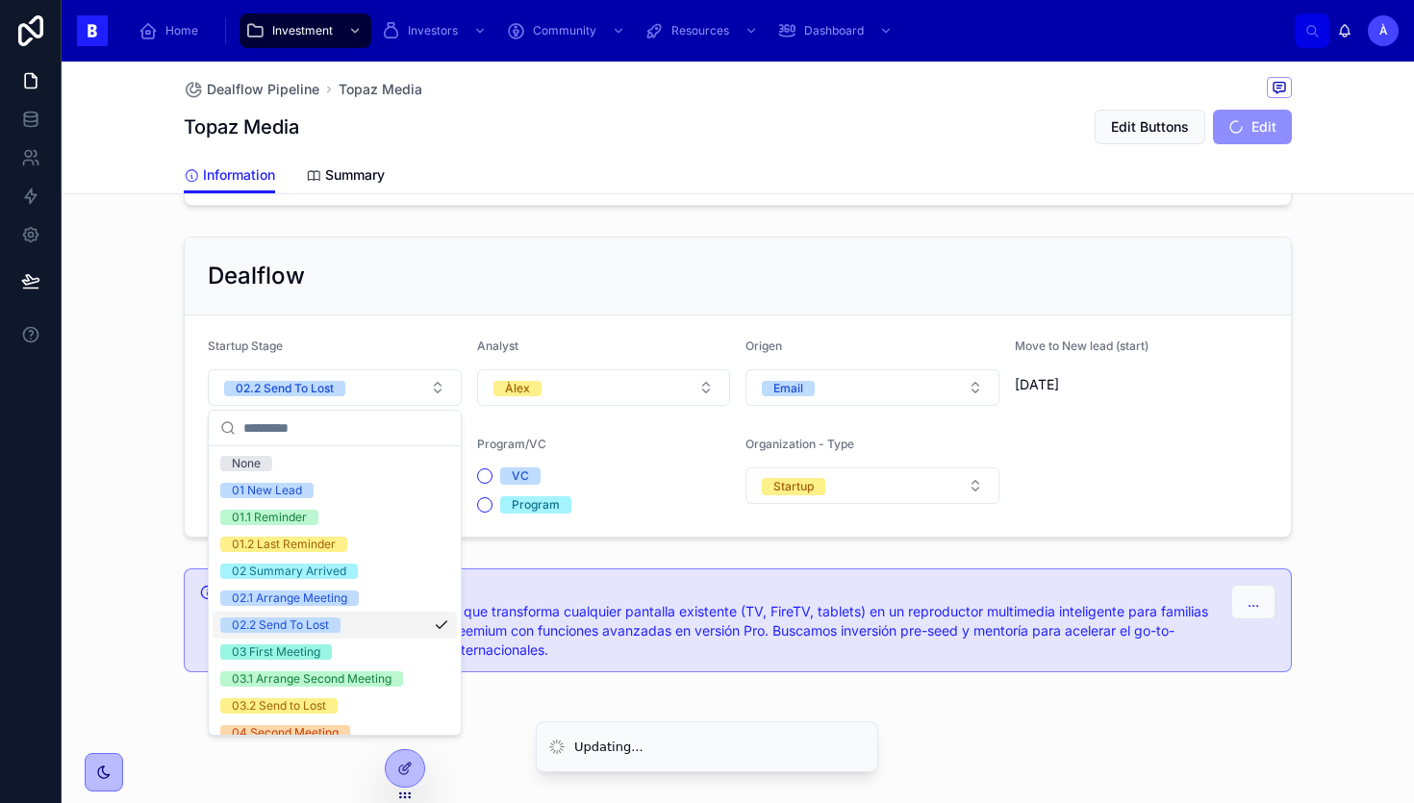
scroll to position [650, 0]
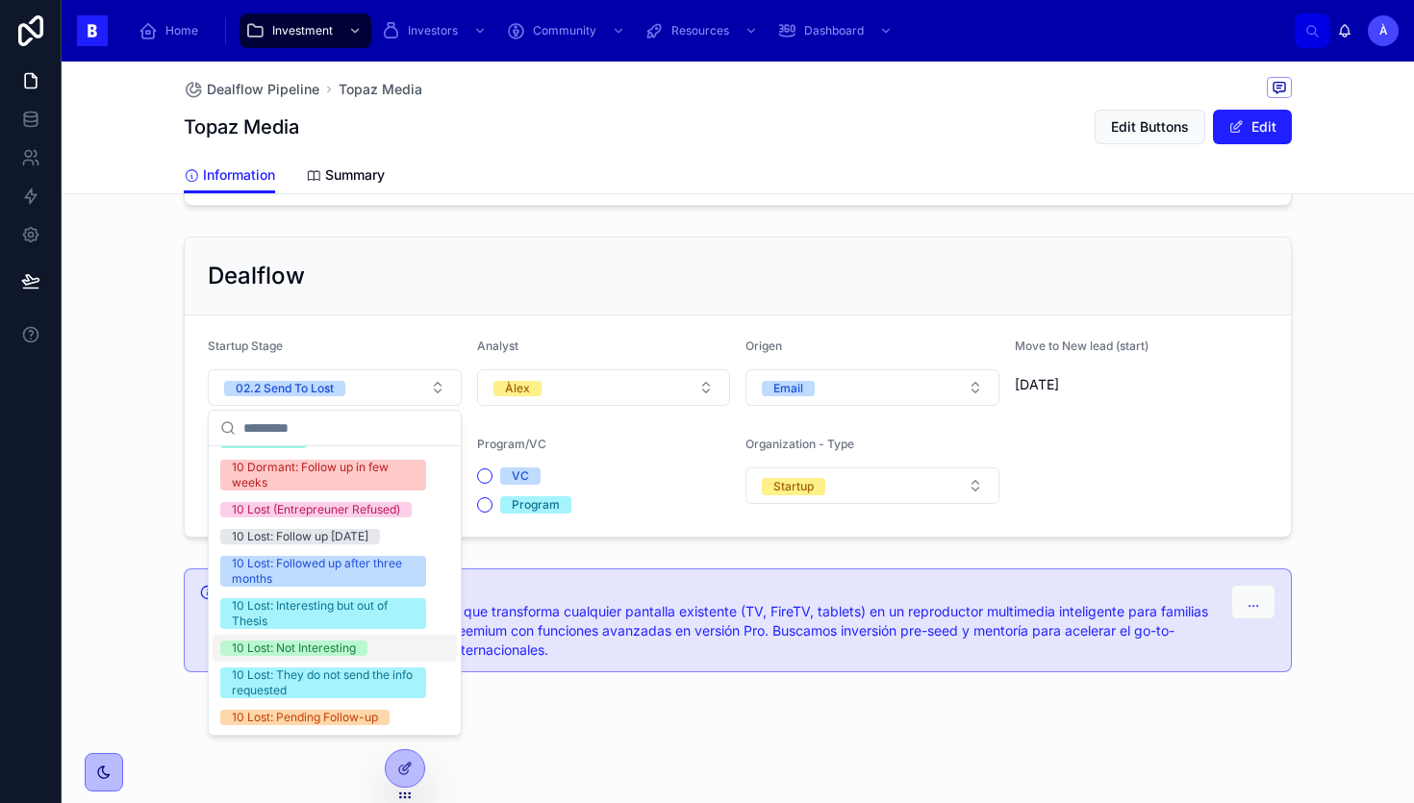
click at [265, 648] on div "10 Lost: Not Interesting" at bounding box center [294, 648] width 124 height 15
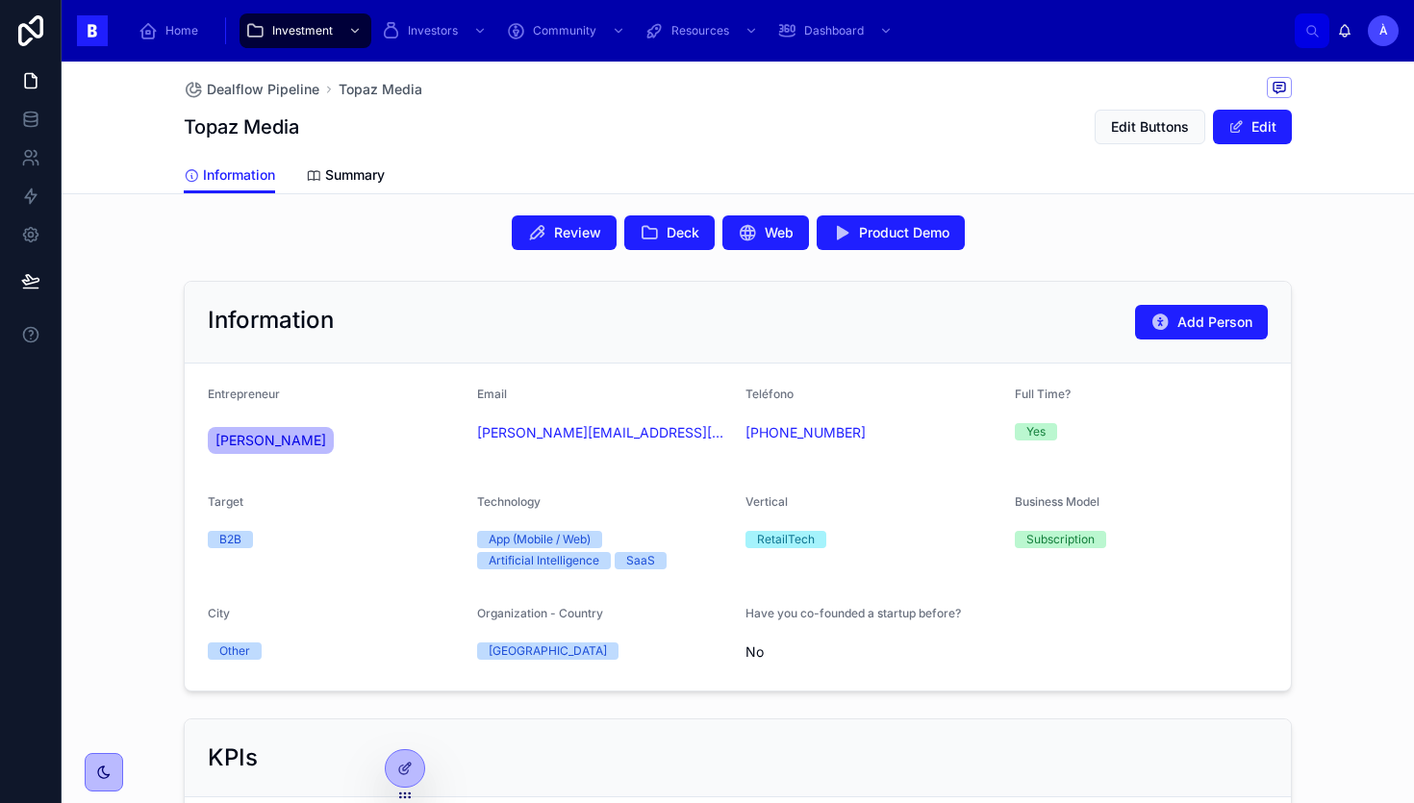
scroll to position [484, 0]
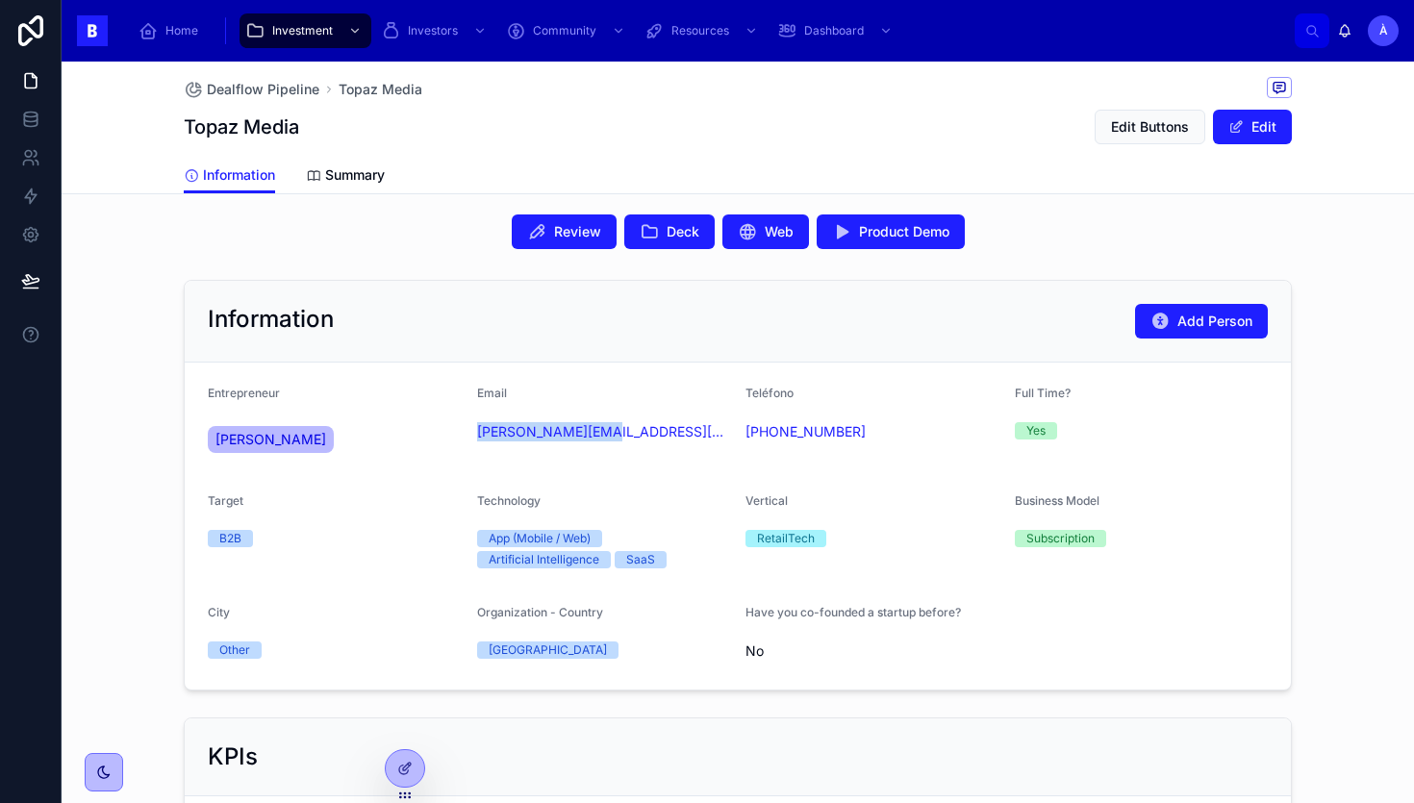
drag, startPoint x: 604, startPoint y: 458, endPoint x: 472, endPoint y: 437, distance: 133.5
click at [472, 437] on form "Entrepreneur [PERSON_NAME] Email [PERSON_NAME][EMAIL_ADDRESS][DOMAIN_NAME] Telé…" at bounding box center [738, 526] width 1106 height 327
copy link "[PERSON_NAME][EMAIL_ADDRESS][DOMAIN_NAME]"
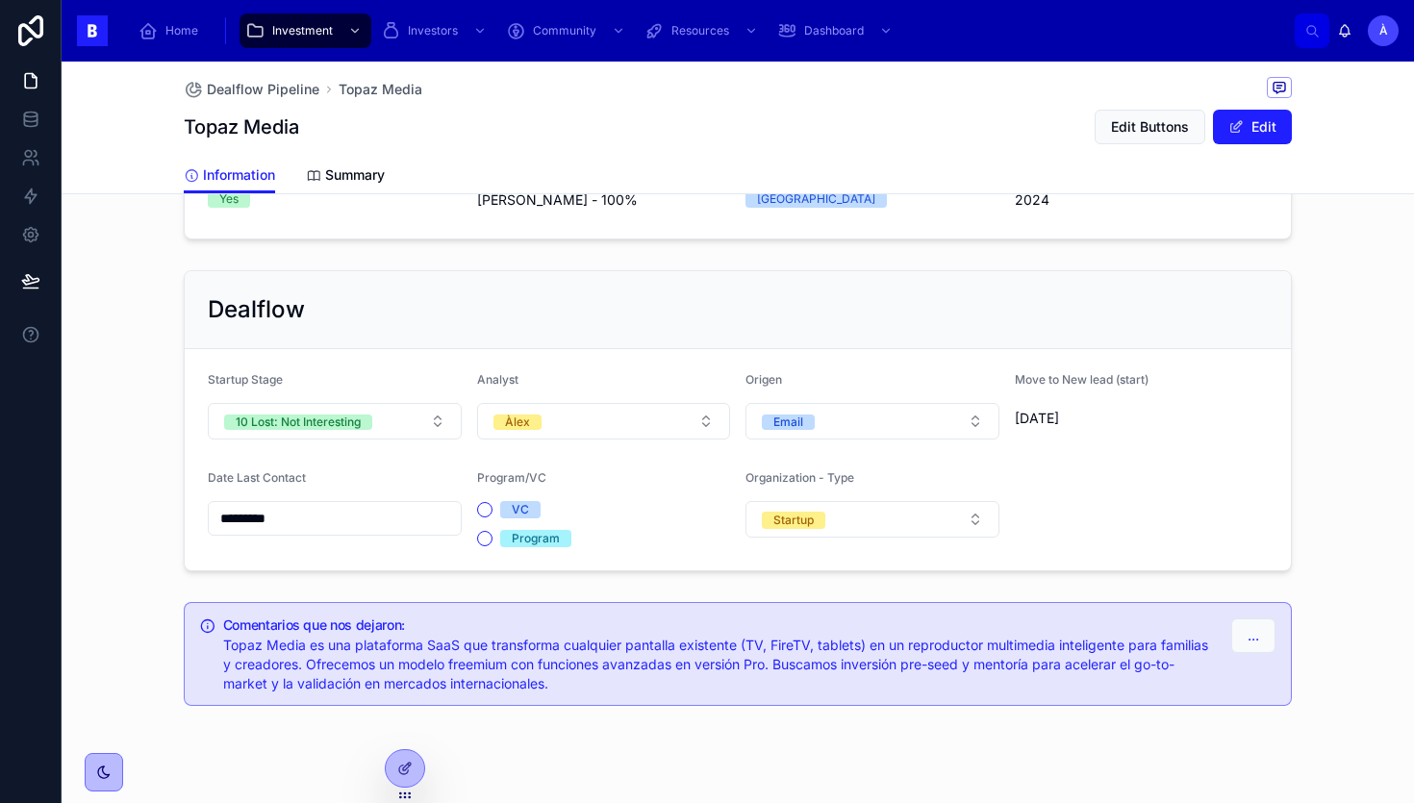
scroll to position [1417, 0]
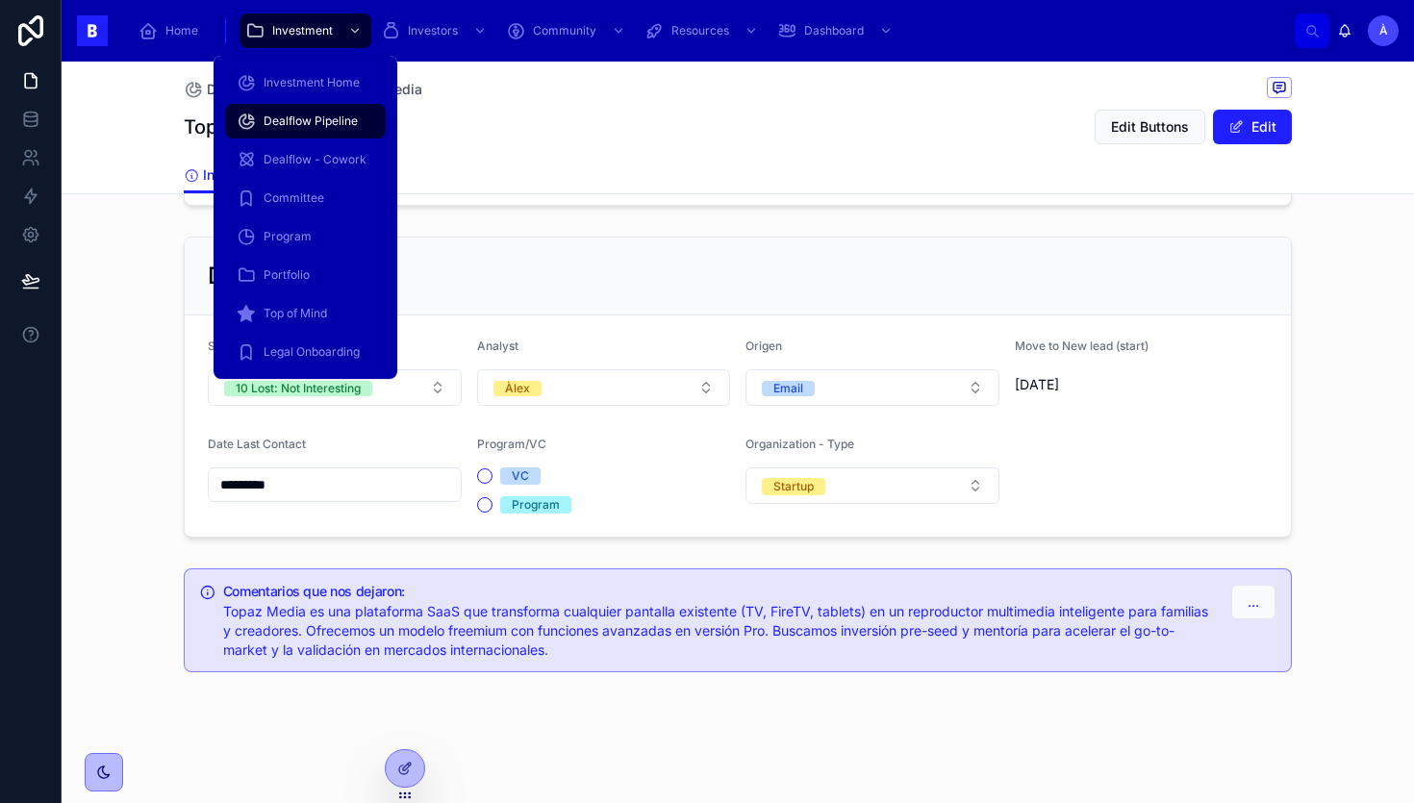
click at [318, 122] on span "Dealflow Pipeline" at bounding box center [311, 121] width 94 height 15
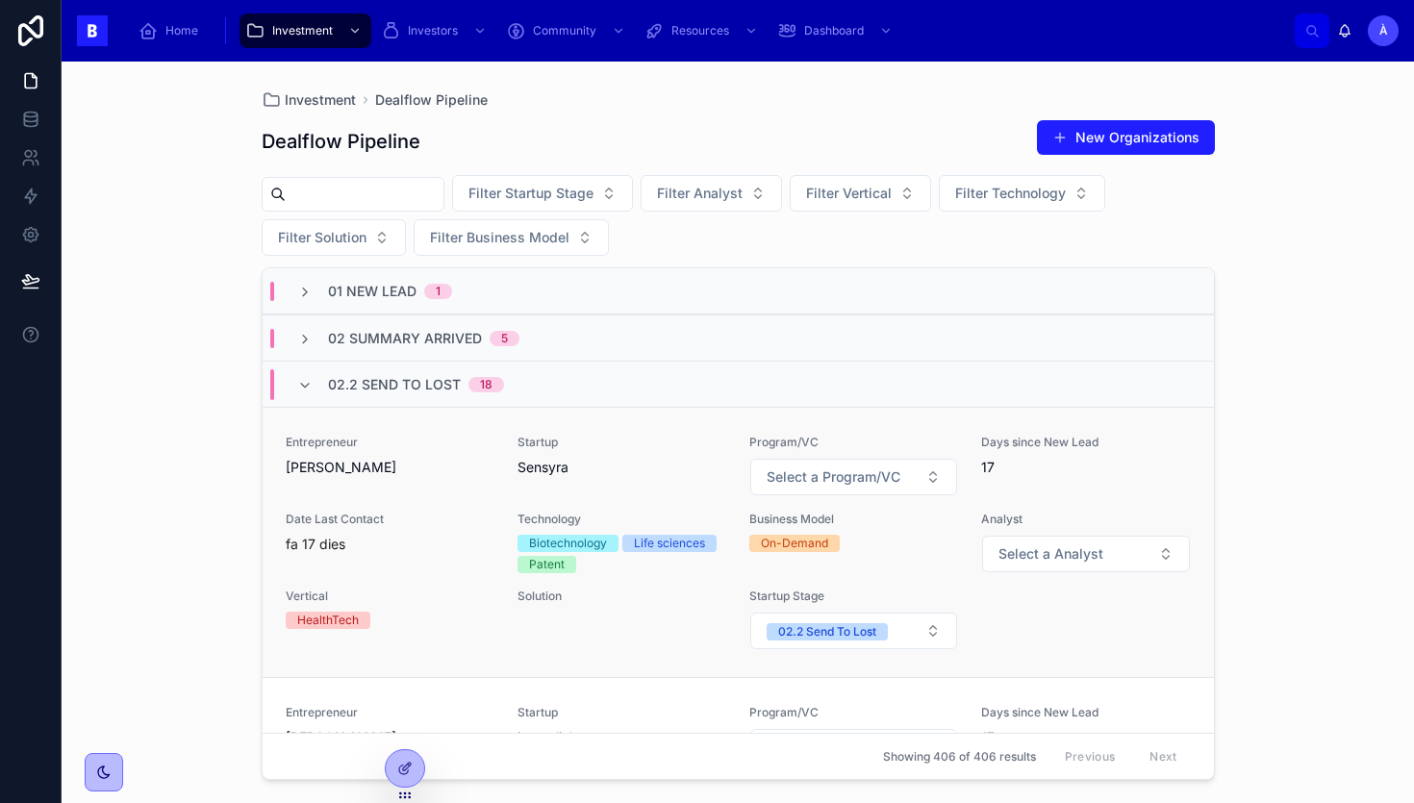
click at [524, 470] on span "Sensyra" at bounding box center [622, 467] width 209 height 19
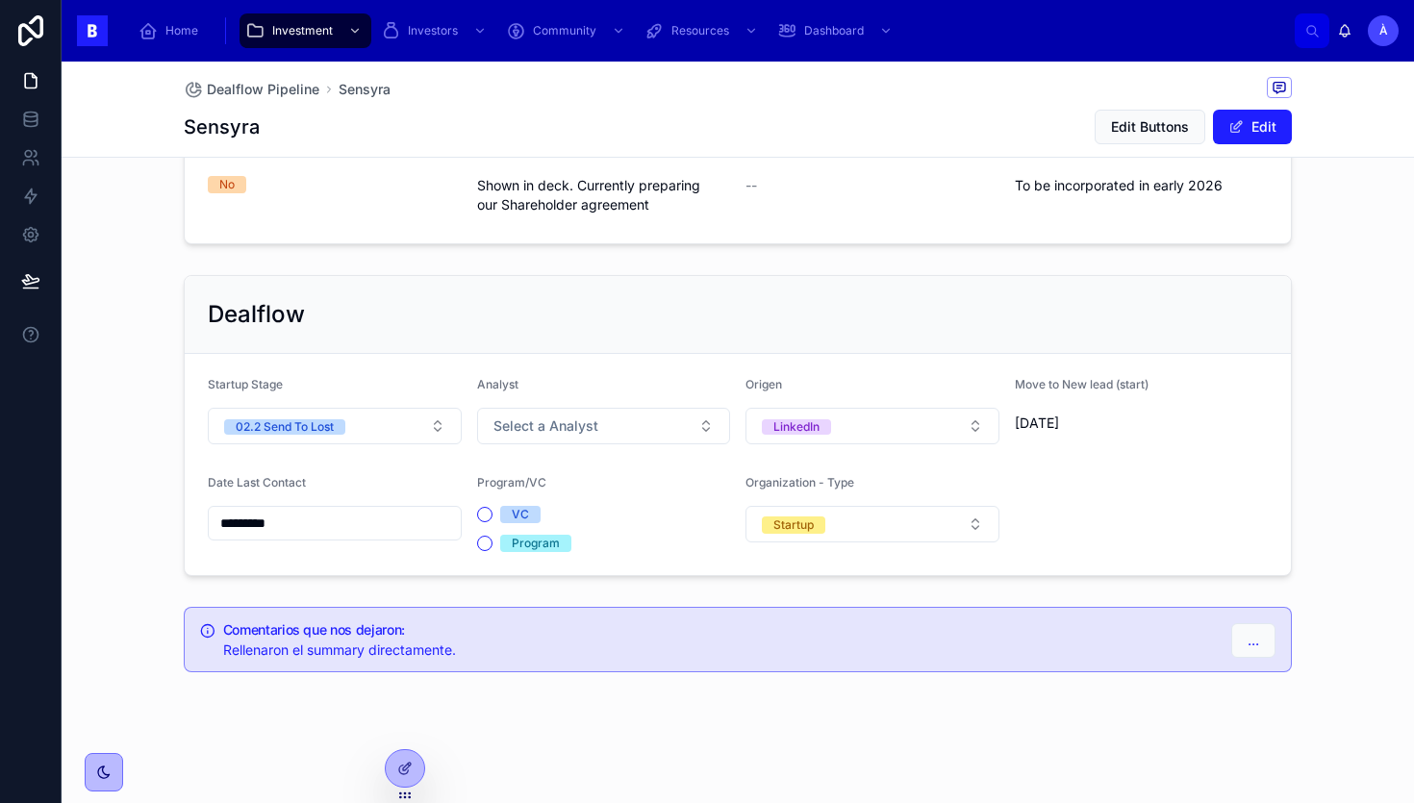
scroll to position [1331, 0]
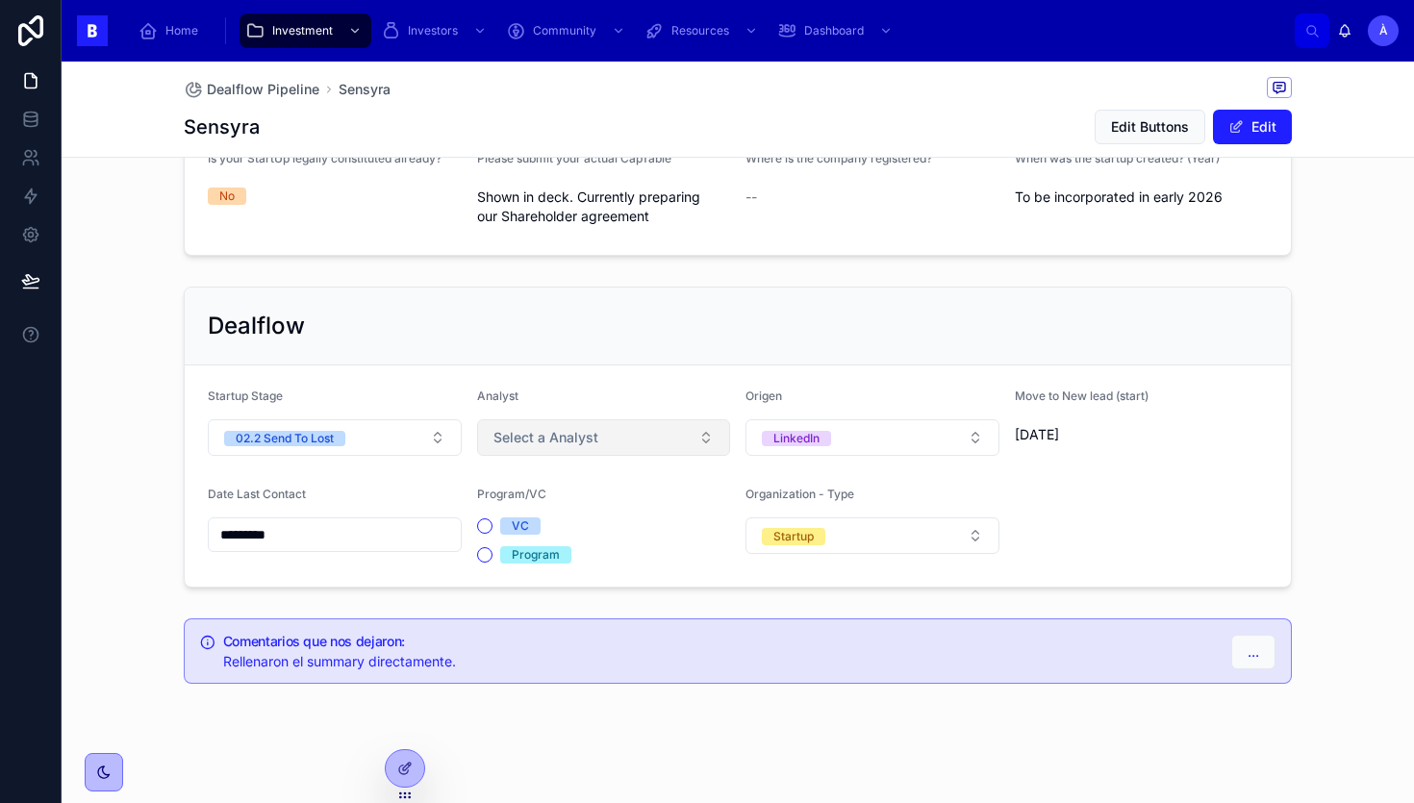
click at [520, 444] on span "Select a Analyst" at bounding box center [546, 437] width 105 height 19
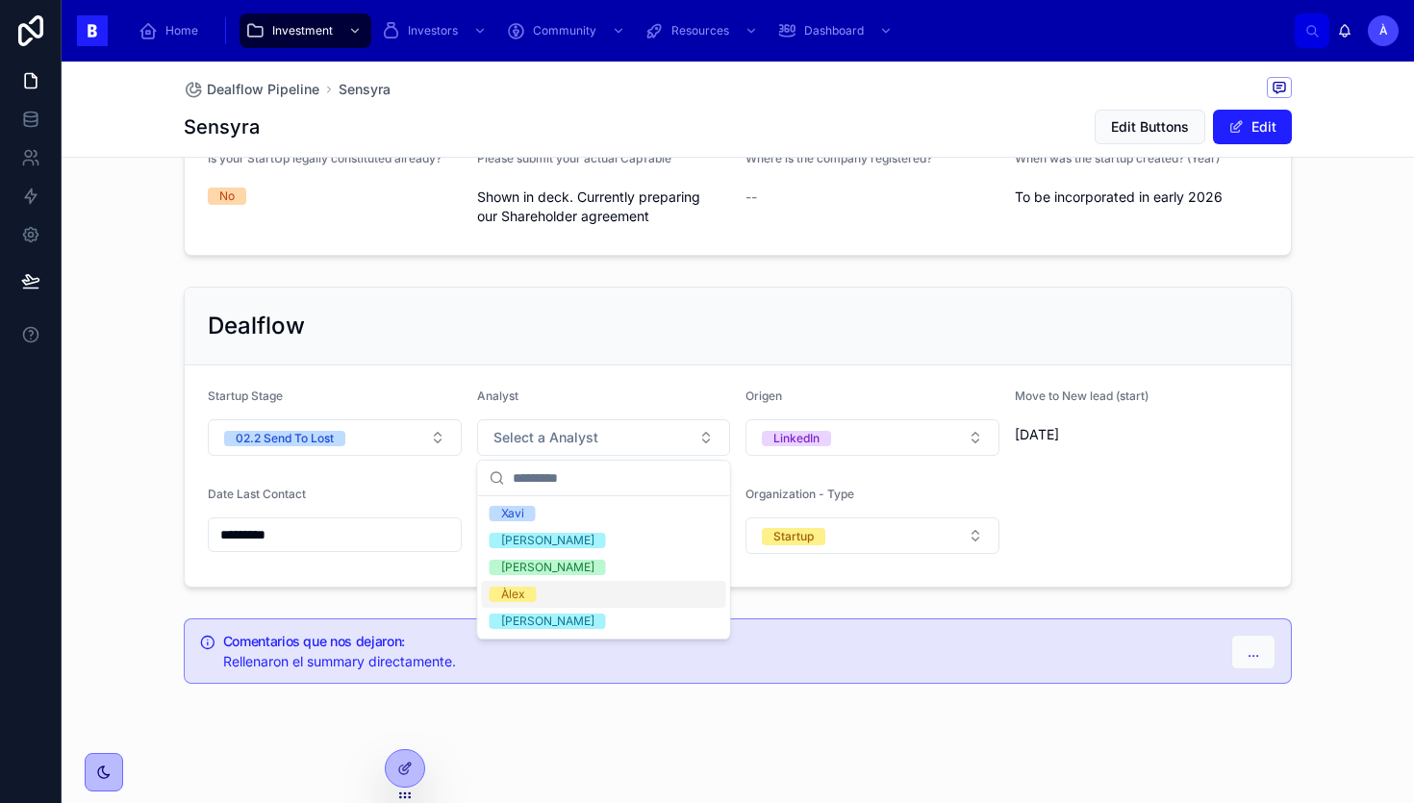
click at [502, 591] on div "Àlex" at bounding box center [513, 594] width 24 height 15
click at [368, 541] on input "*********" at bounding box center [335, 534] width 252 height 27
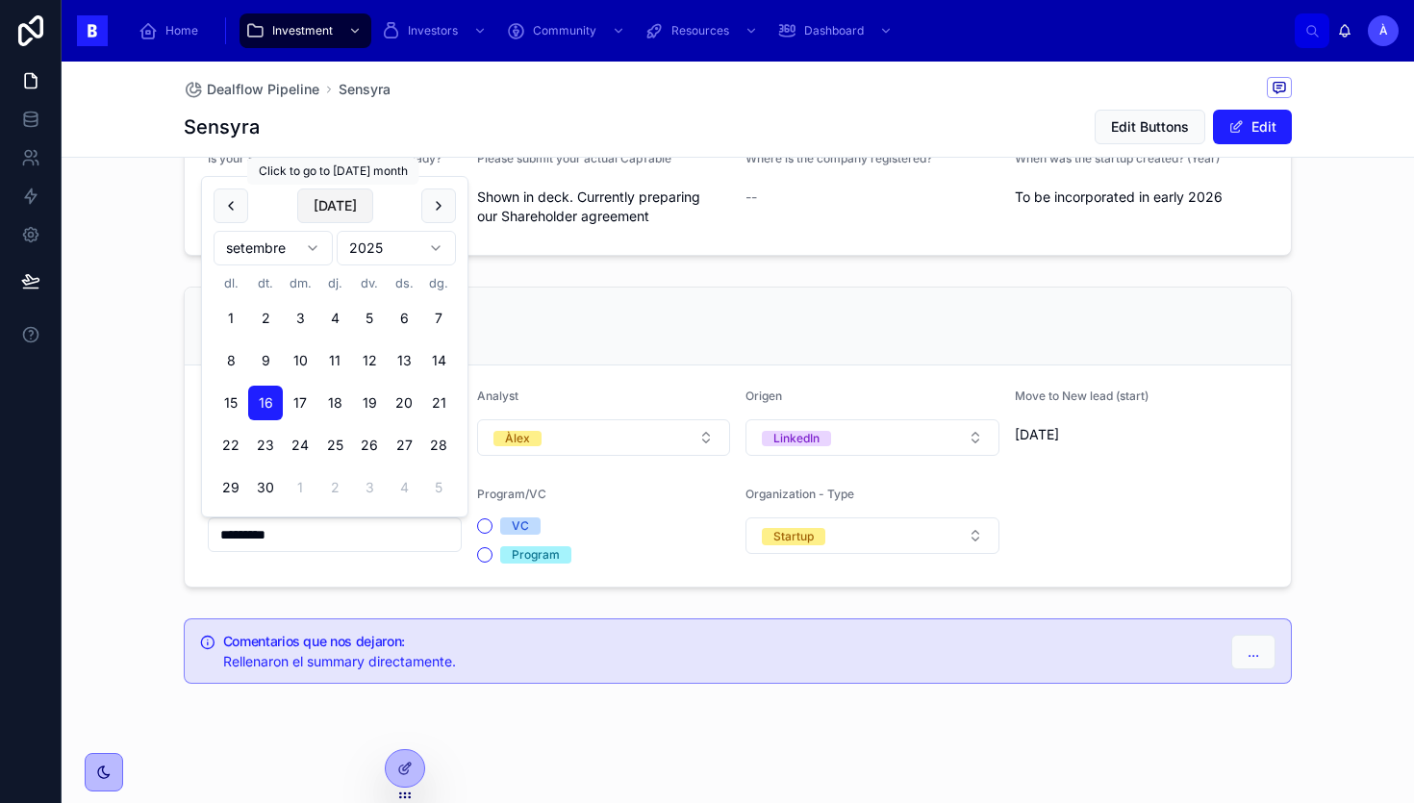
drag, startPoint x: 337, startPoint y: 180, endPoint x: 330, endPoint y: 206, distance: 26.8
click at [330, 206] on button "[DATE]" at bounding box center [335, 206] width 76 height 35
type input "*********"
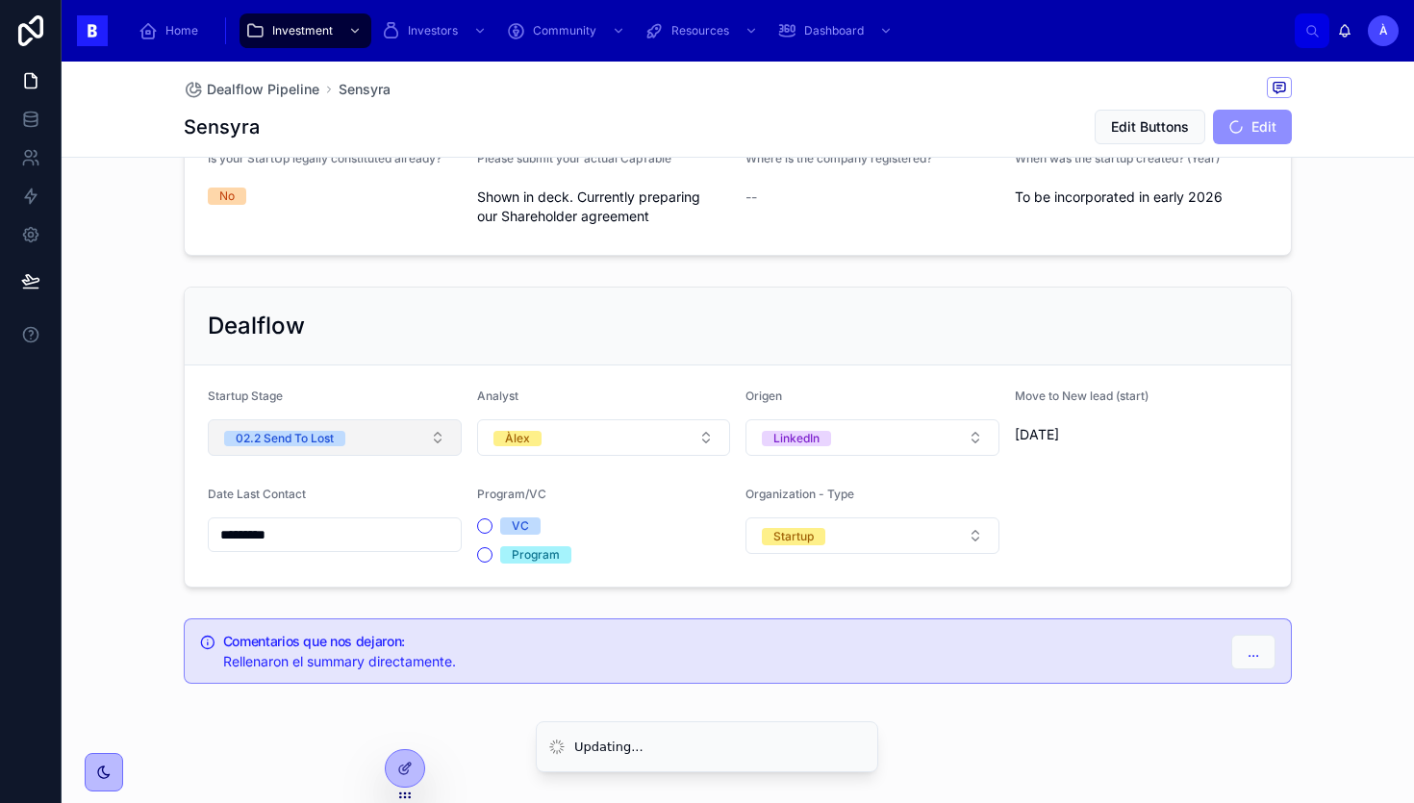
click at [330, 431] on div "02.2 Send To Lost" at bounding box center [285, 438] width 98 height 15
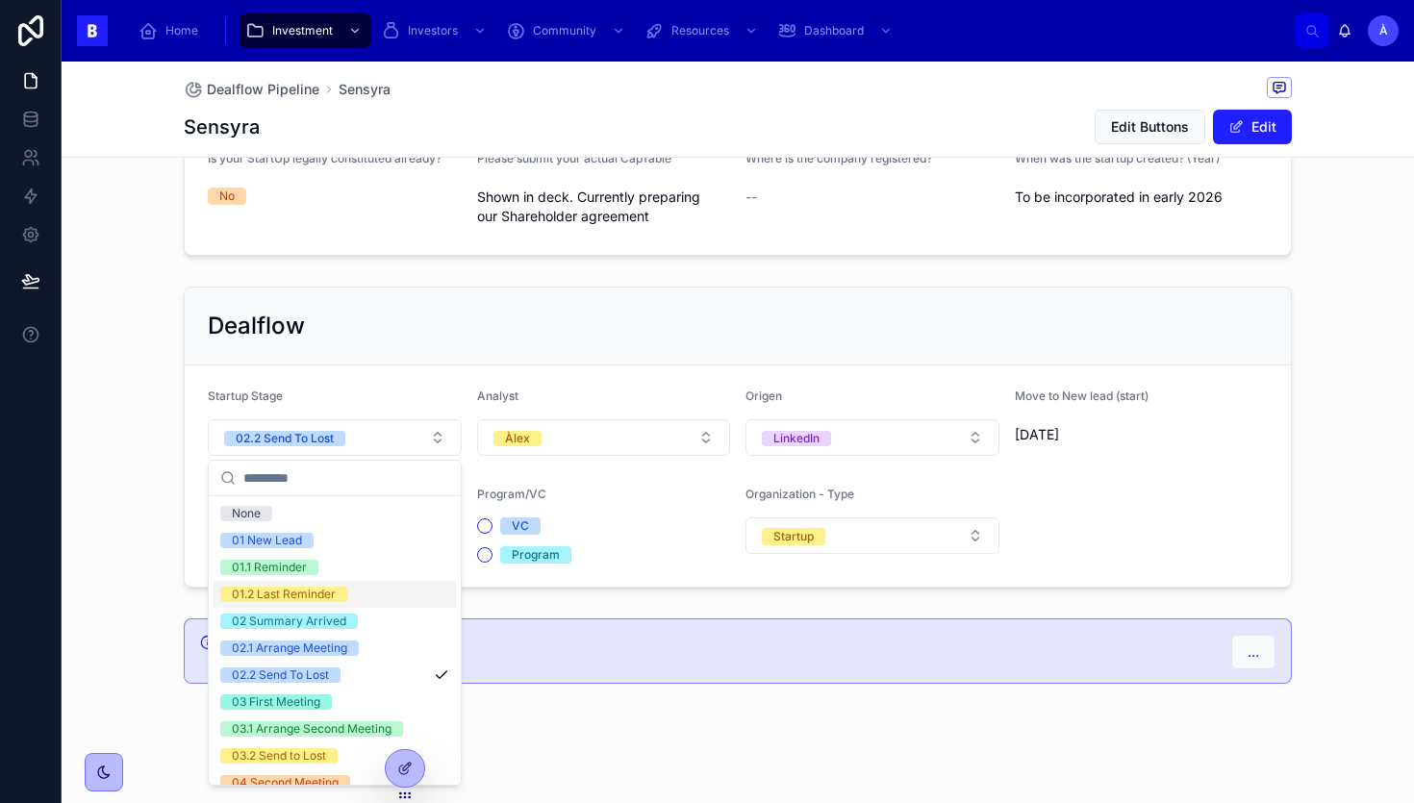
scroll to position [650, 0]
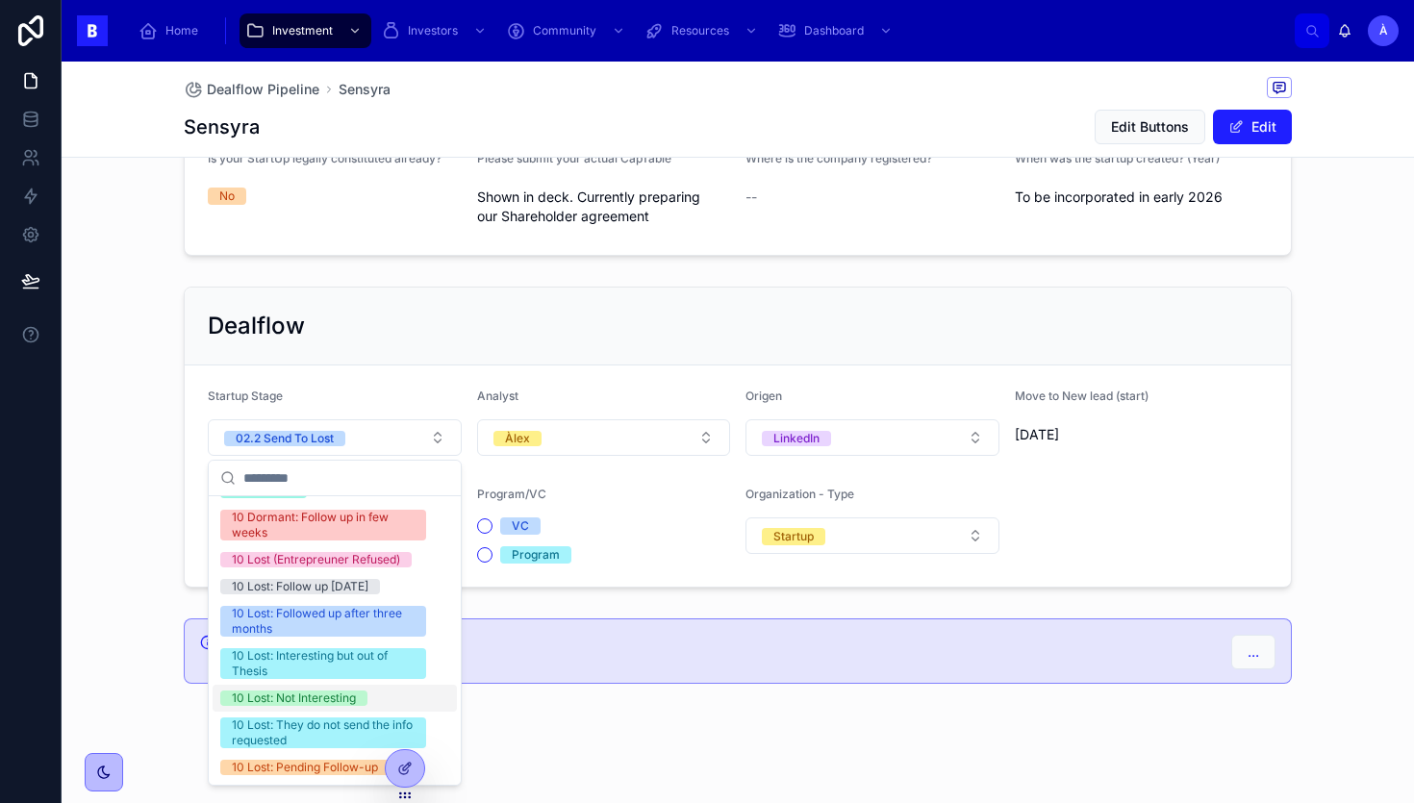
click at [284, 694] on div "10 Lost: Not Interesting" at bounding box center [294, 698] width 124 height 15
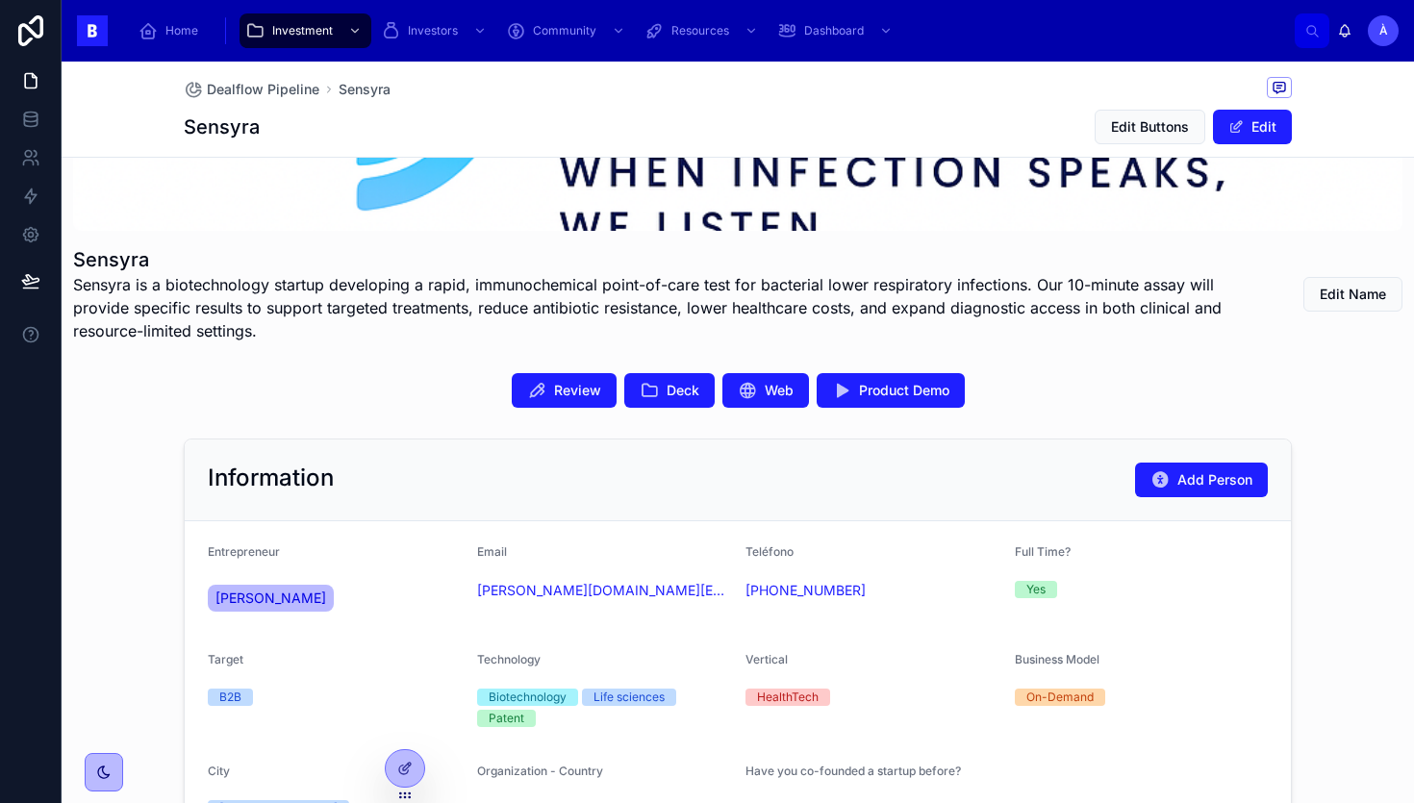
scroll to position [327, 0]
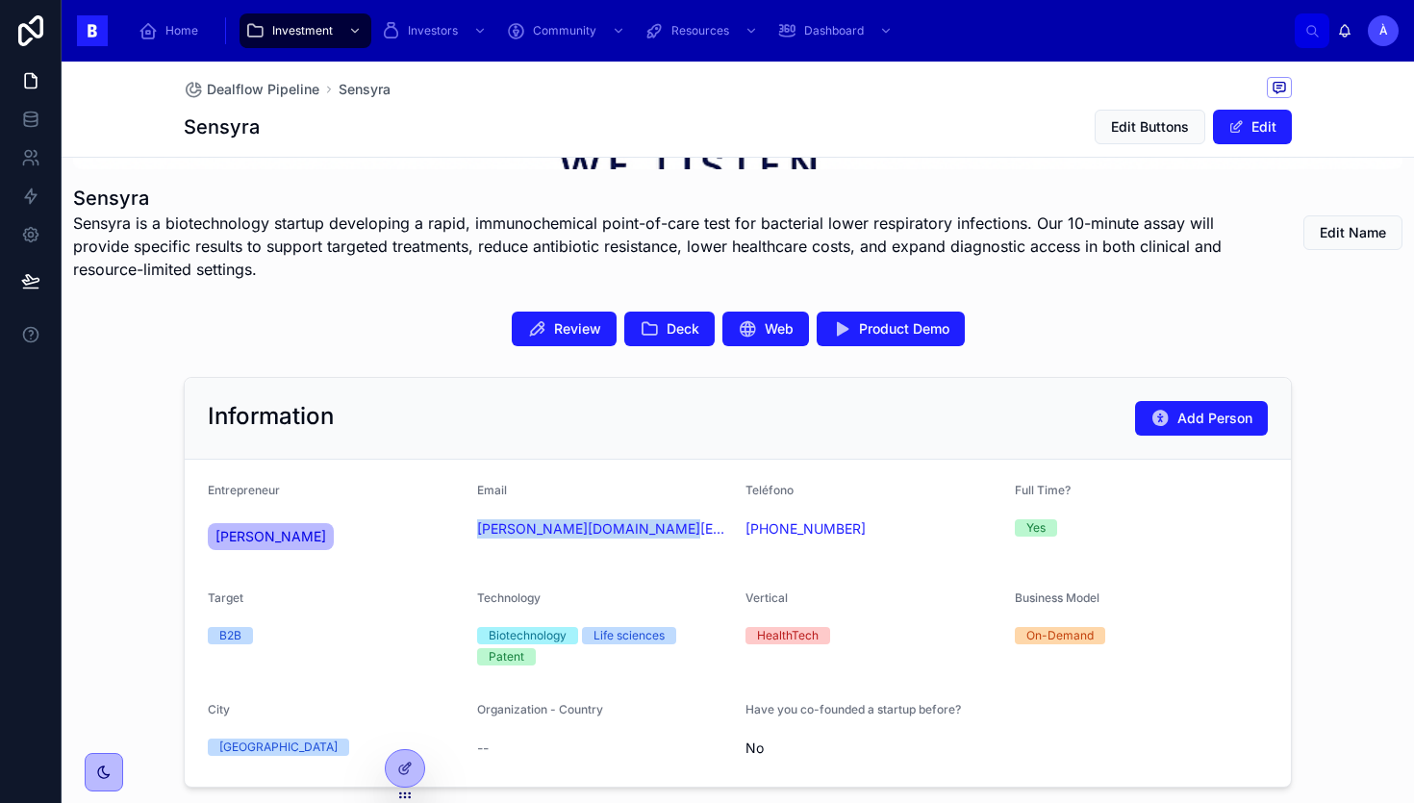
drag, startPoint x: 590, startPoint y: 563, endPoint x: 470, endPoint y: 532, distance: 124.1
click at [470, 532] on form "Entrepreneur [PERSON_NAME] Email [PERSON_NAME][DOMAIN_NAME][EMAIL_ADDRESS][PERS…" at bounding box center [738, 623] width 1106 height 327
copy link "[PERSON_NAME][DOMAIN_NAME][EMAIL_ADDRESS][PERSON_NAME][DOMAIN_NAME]"
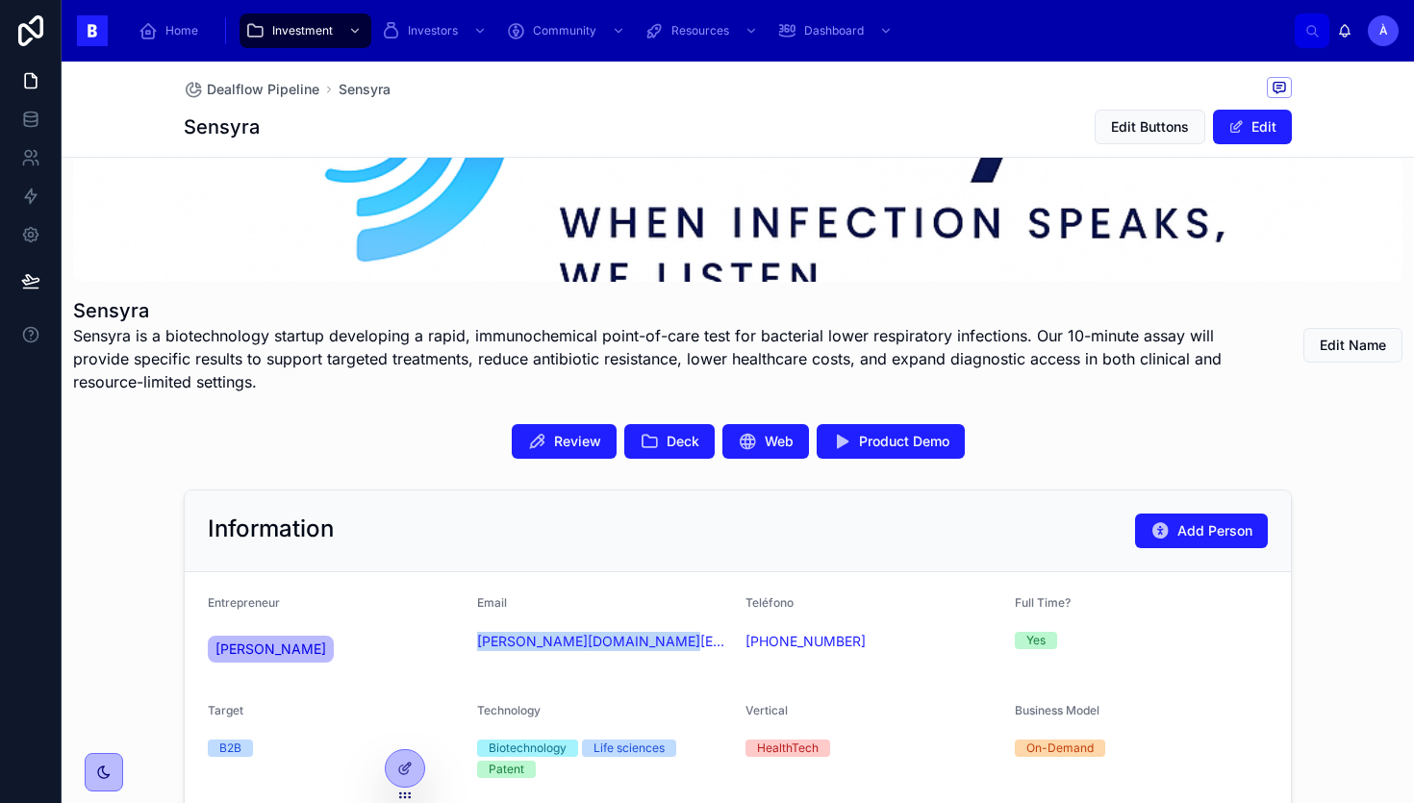
scroll to position [0, 0]
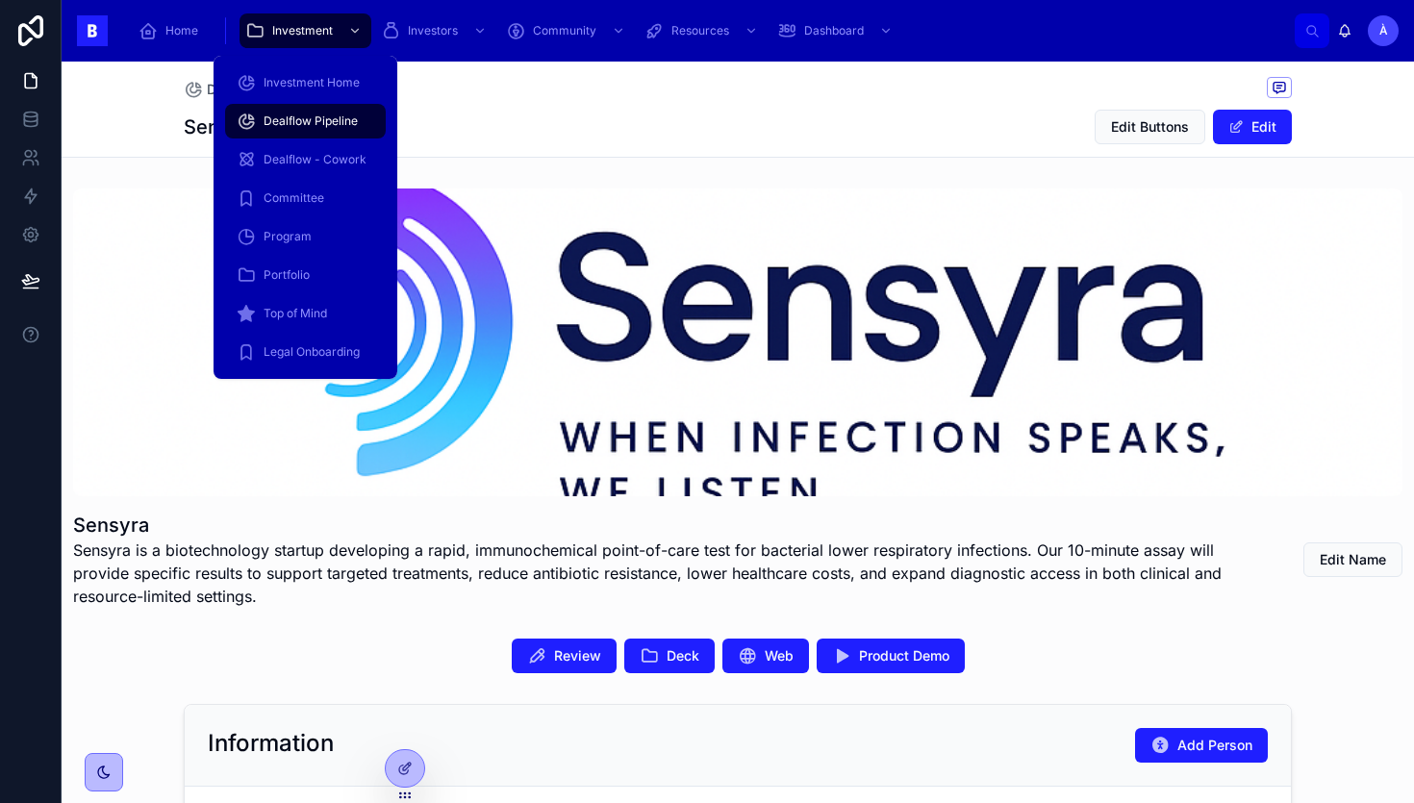
click at [297, 114] on span "Dealflow Pipeline" at bounding box center [311, 121] width 94 height 15
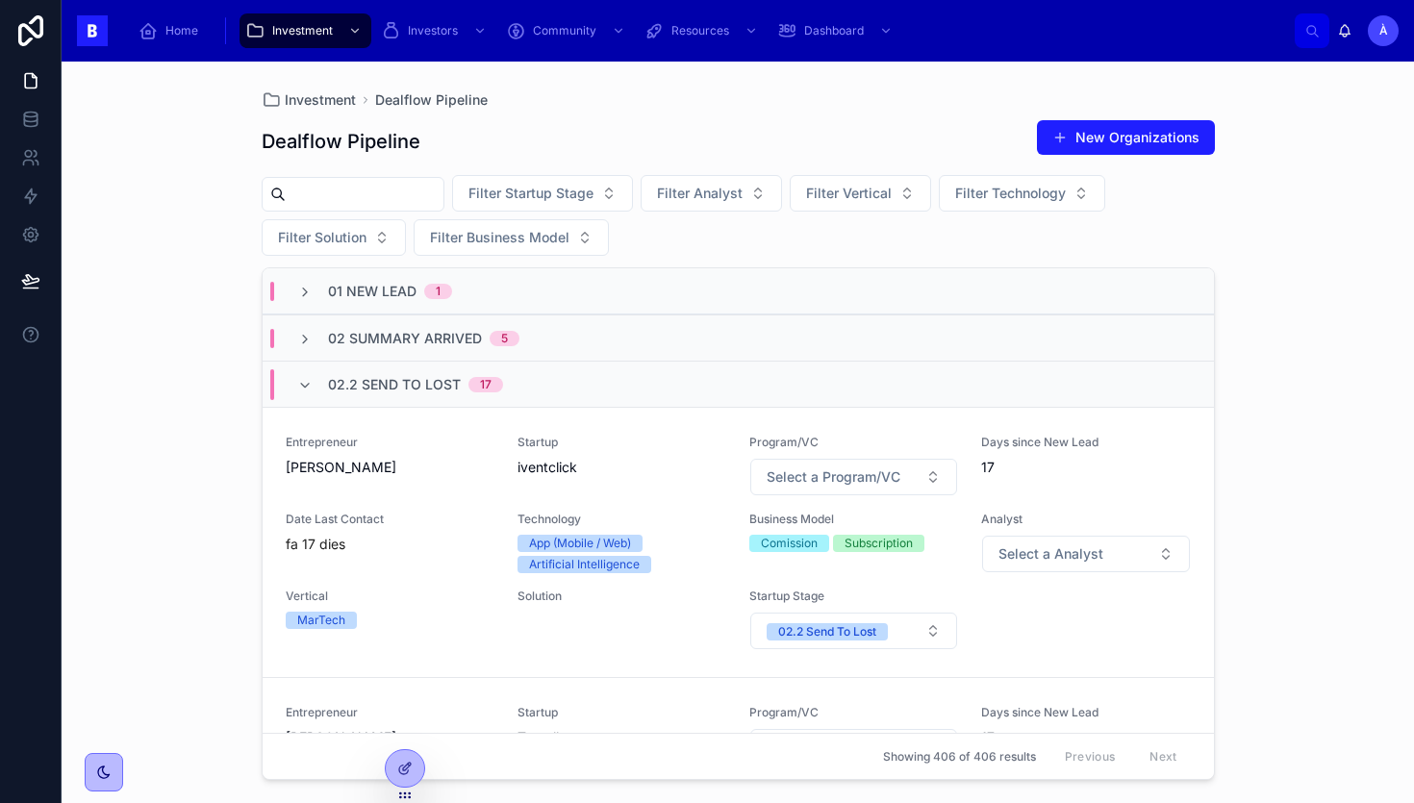
scroll to position [54, 0]
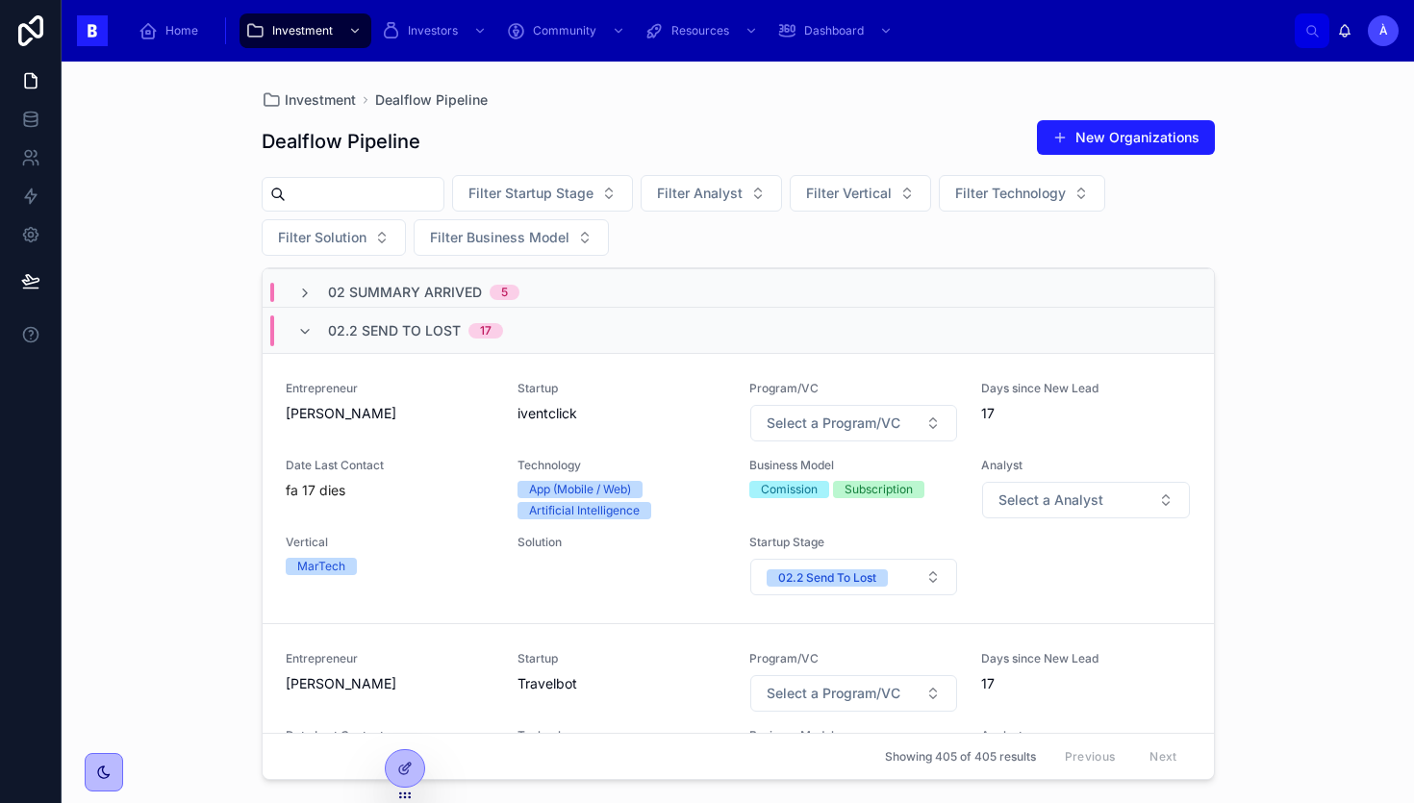
click at [513, 431] on div "Entrepreneur [PERSON_NAME] Startup iventclick Program/VC Select a Program/VC Da…" at bounding box center [738, 489] width 905 height 216
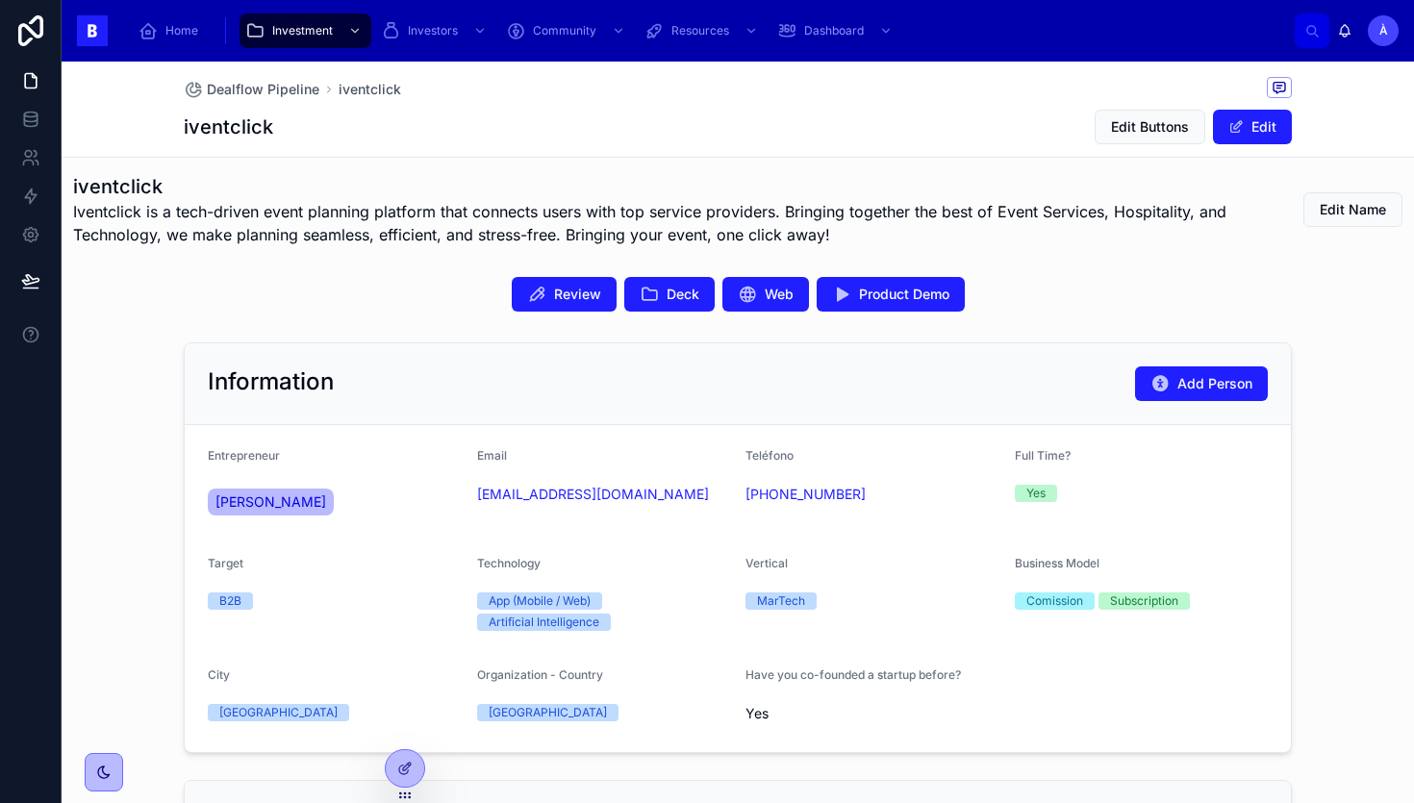
scroll to position [403, 0]
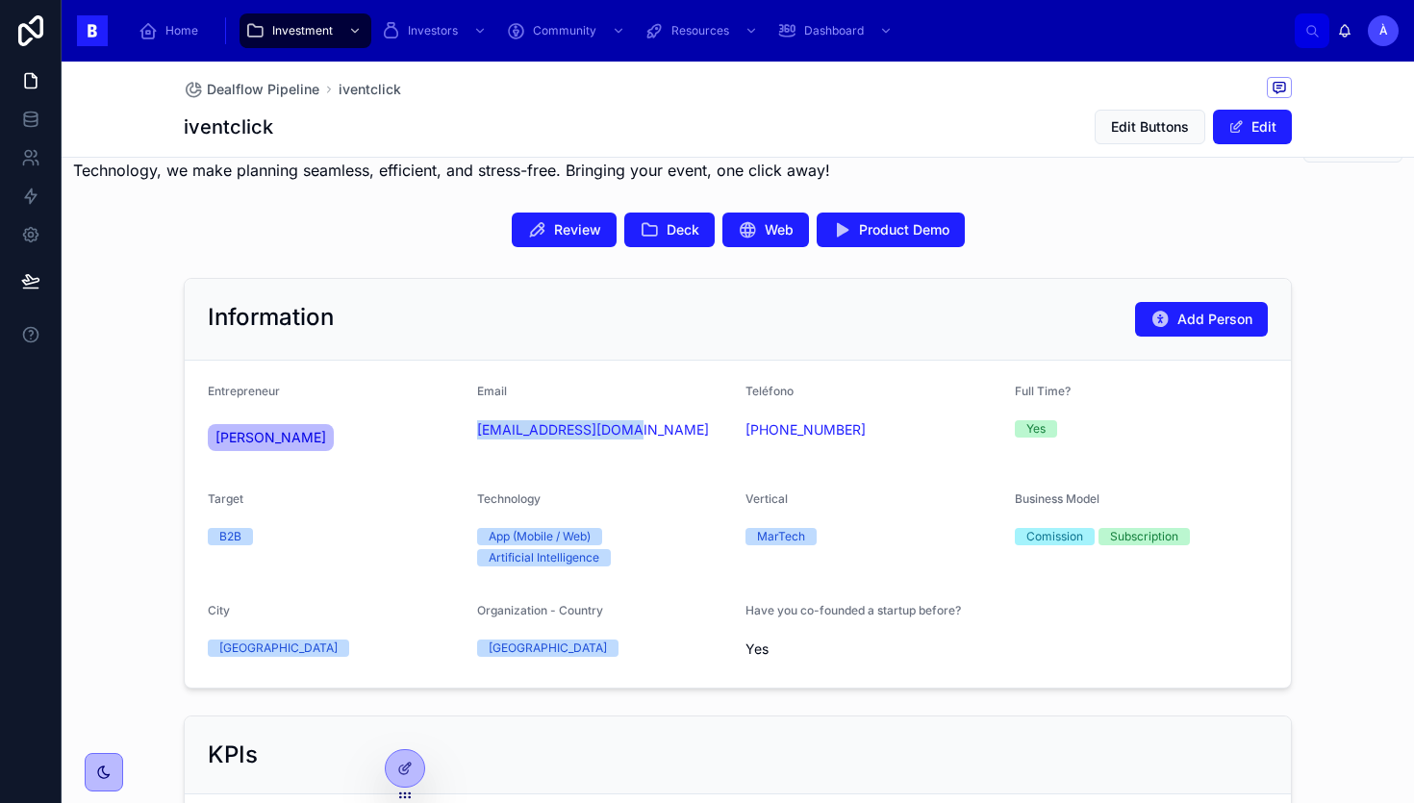
drag, startPoint x: 528, startPoint y: 468, endPoint x: 472, endPoint y: 434, distance: 65.2
click at [471, 434] on form "Entrepreneur [PERSON_NAME] Email [EMAIL_ADDRESS][DOMAIN_NAME] Teléfono [PHONE_N…" at bounding box center [738, 524] width 1106 height 327
copy link "[EMAIL_ADDRESS][DOMAIN_NAME]"
click at [665, 387] on div "Email" at bounding box center [604, 395] width 254 height 23
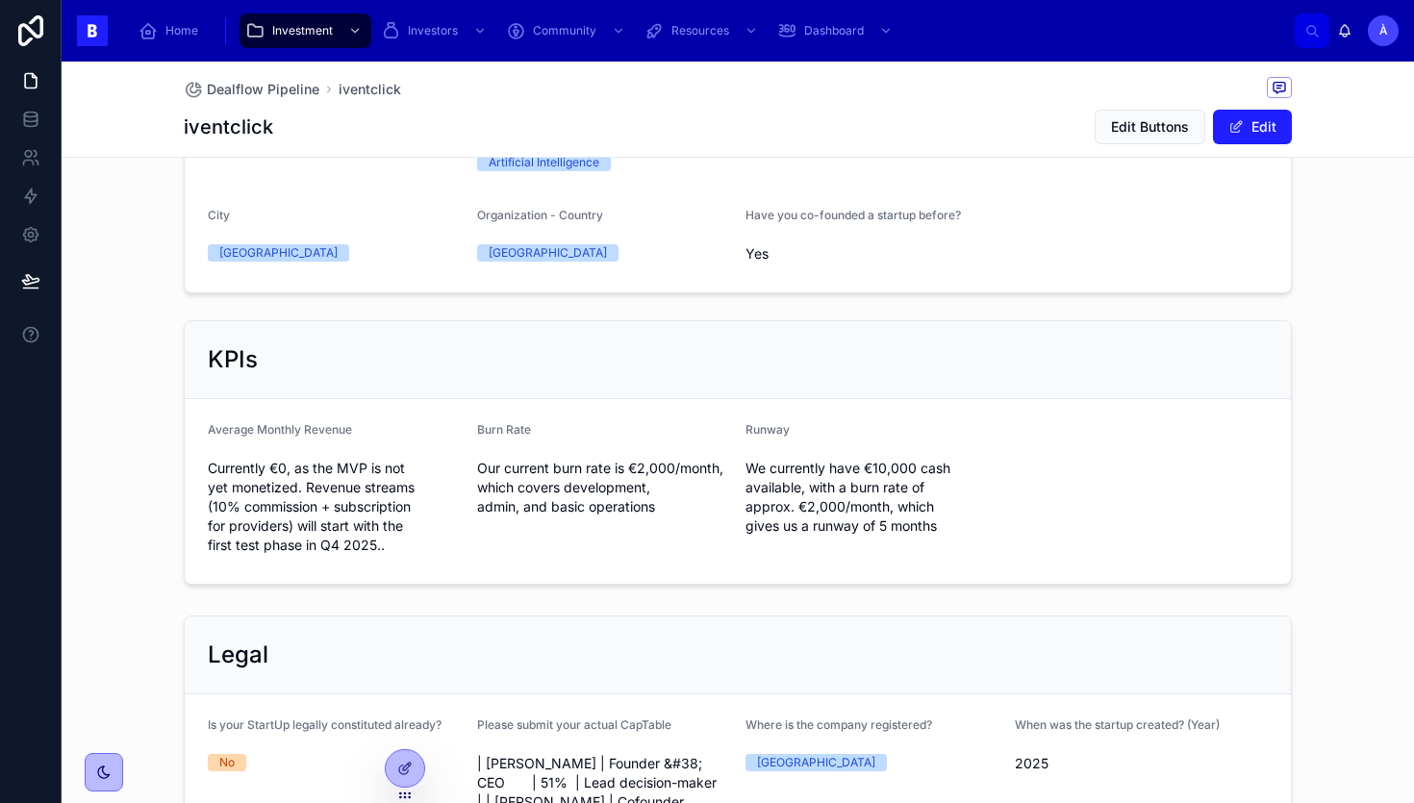
scroll to position [1415, 0]
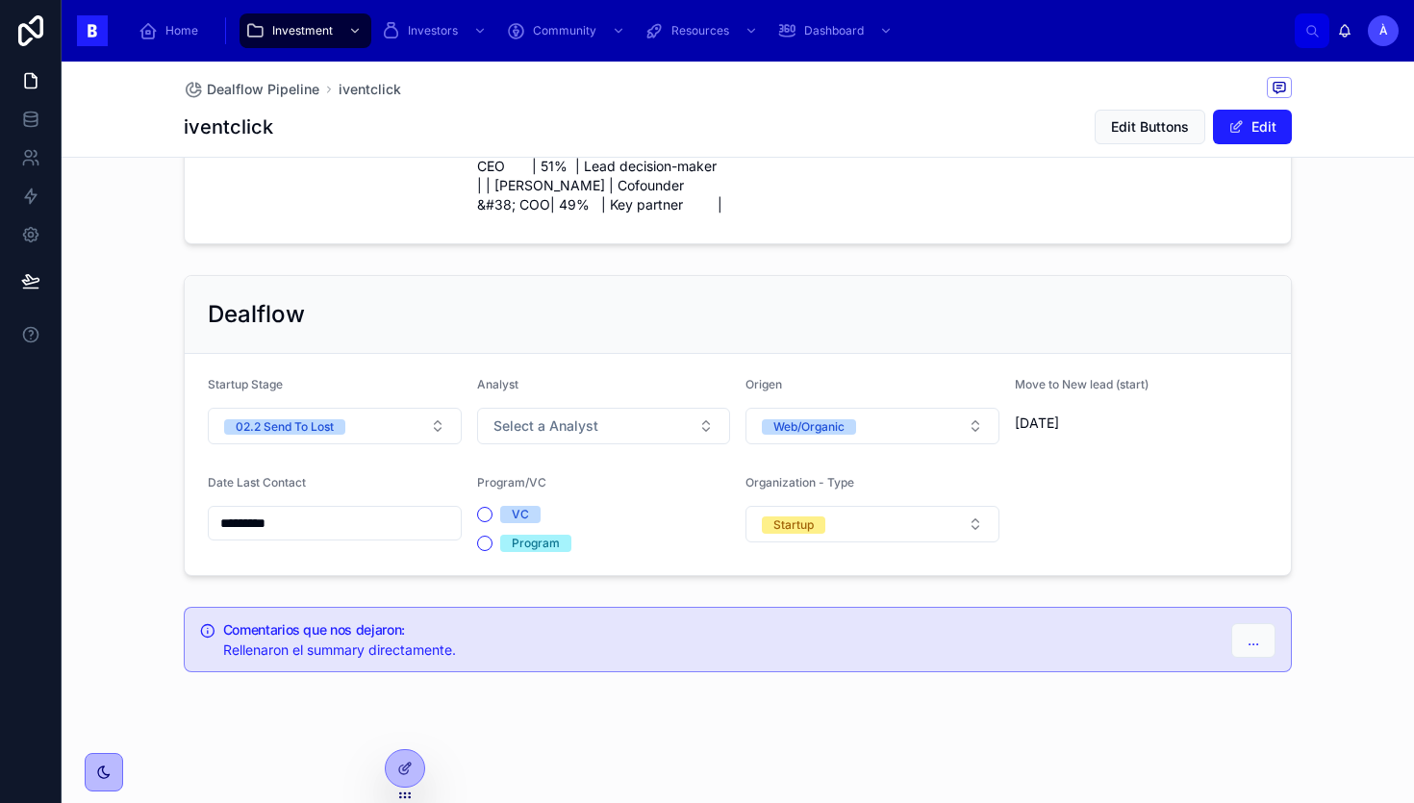
click at [328, 528] on input "*********" at bounding box center [335, 523] width 252 height 27
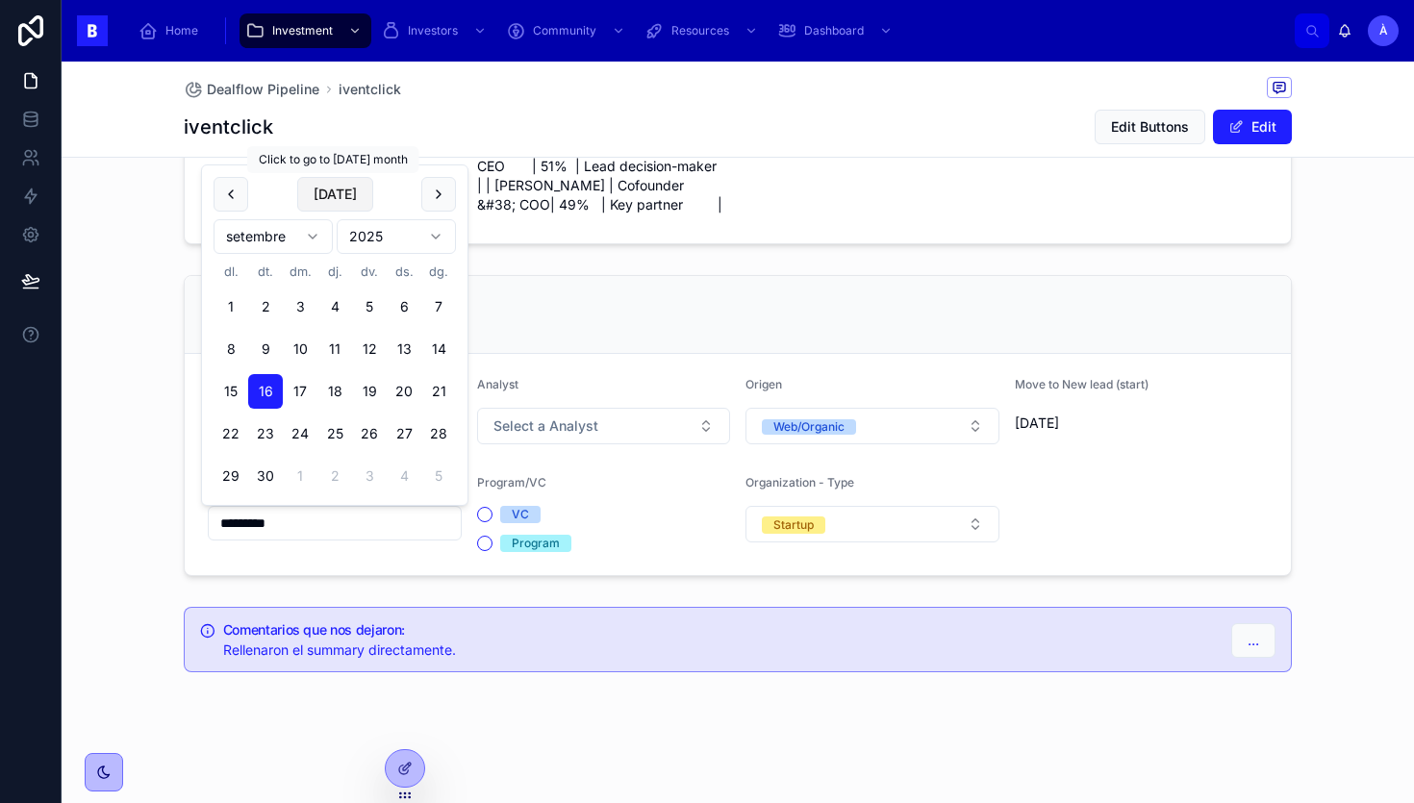
click at [349, 188] on button "[DATE]" at bounding box center [335, 194] width 76 height 35
type input "*********"
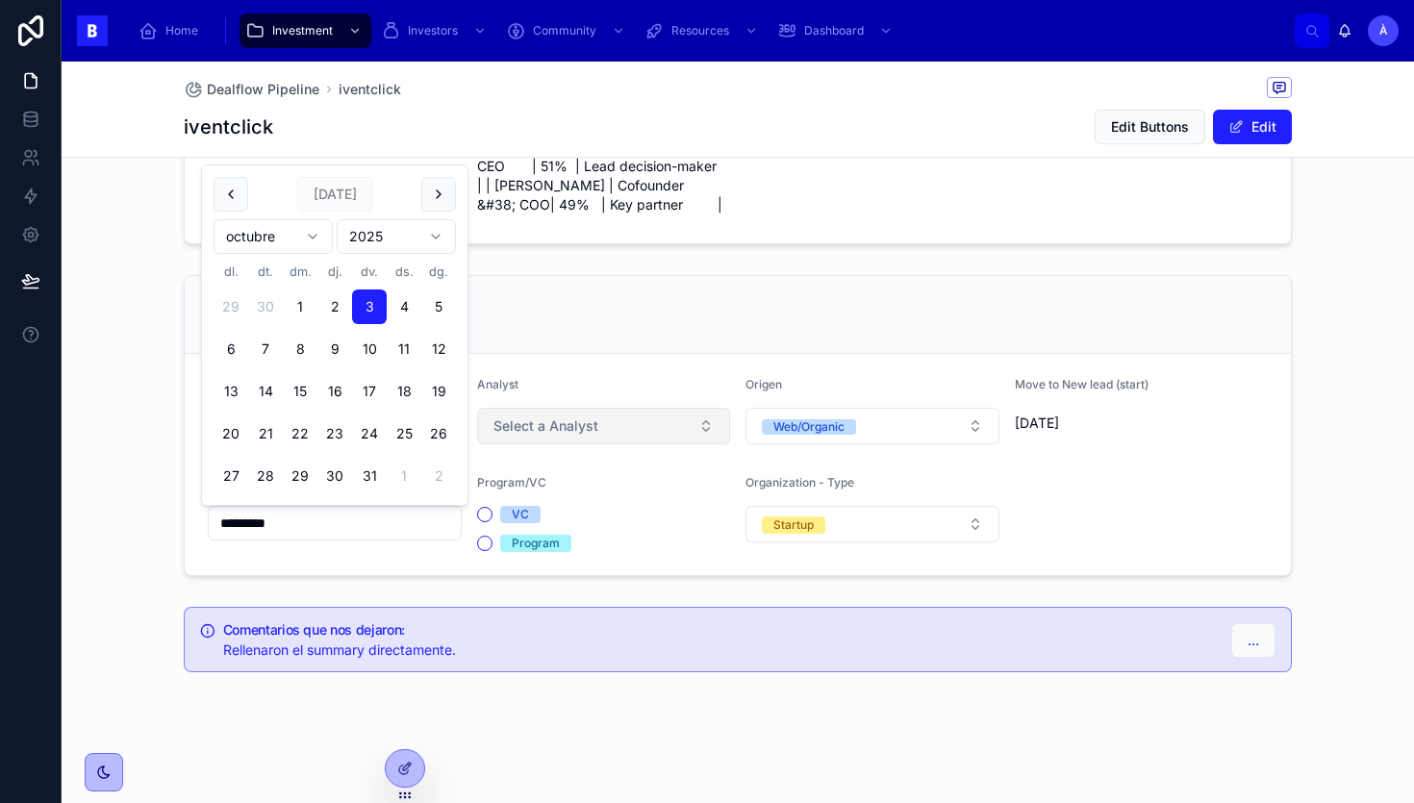
click at [523, 423] on span "Select a Analyst" at bounding box center [546, 426] width 105 height 19
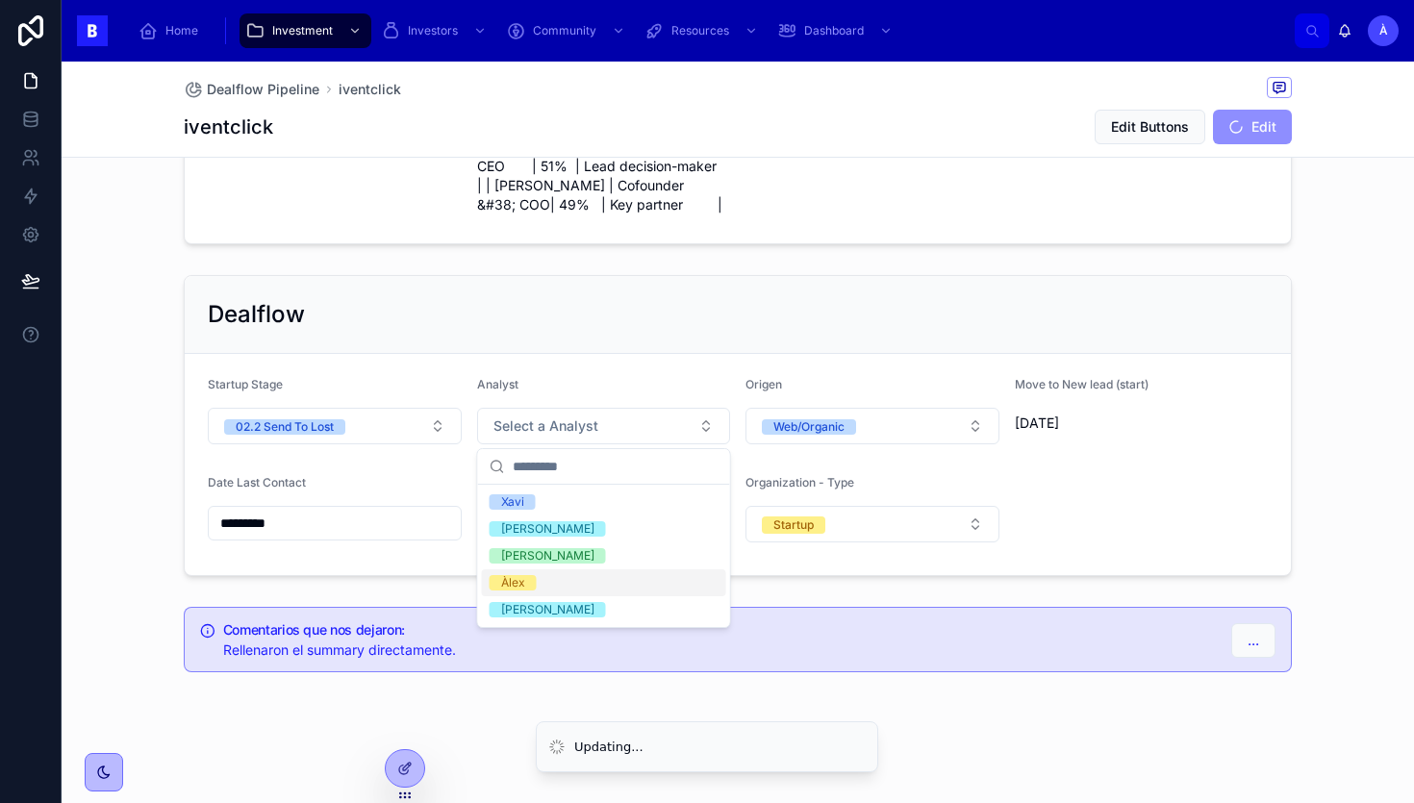
click at [514, 577] on div "Àlex" at bounding box center [513, 582] width 24 height 15
click at [373, 369] on form "Startup Stage 02.2 Send To Lost Analyst Àlex Origen Web/Organic Move to New lea…" at bounding box center [738, 464] width 1106 height 221
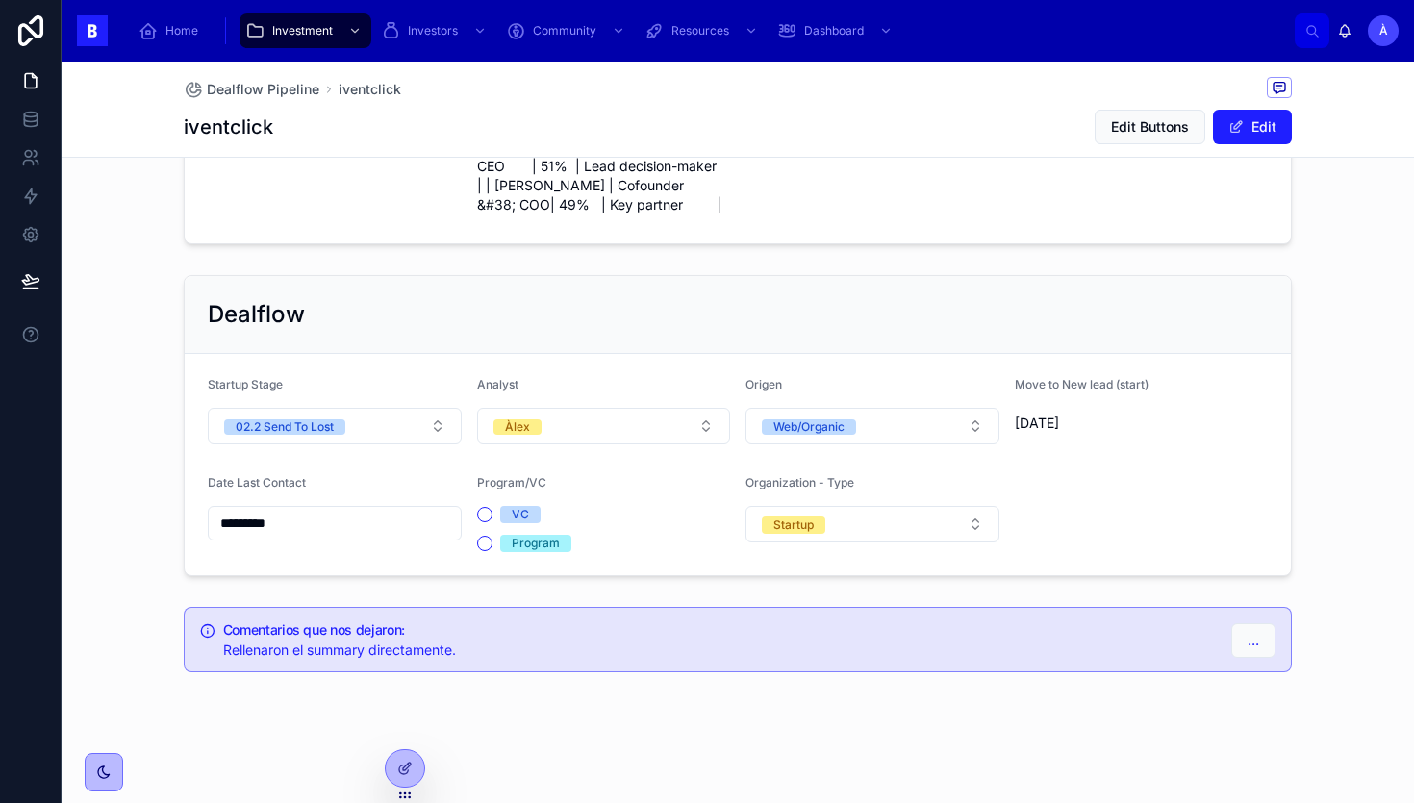
click at [370, 404] on div "Startup Stage 02.2 Send To Lost" at bounding box center [335, 410] width 254 height 67
click at [370, 408] on button "02.2 Send To Lost" at bounding box center [335, 426] width 254 height 37
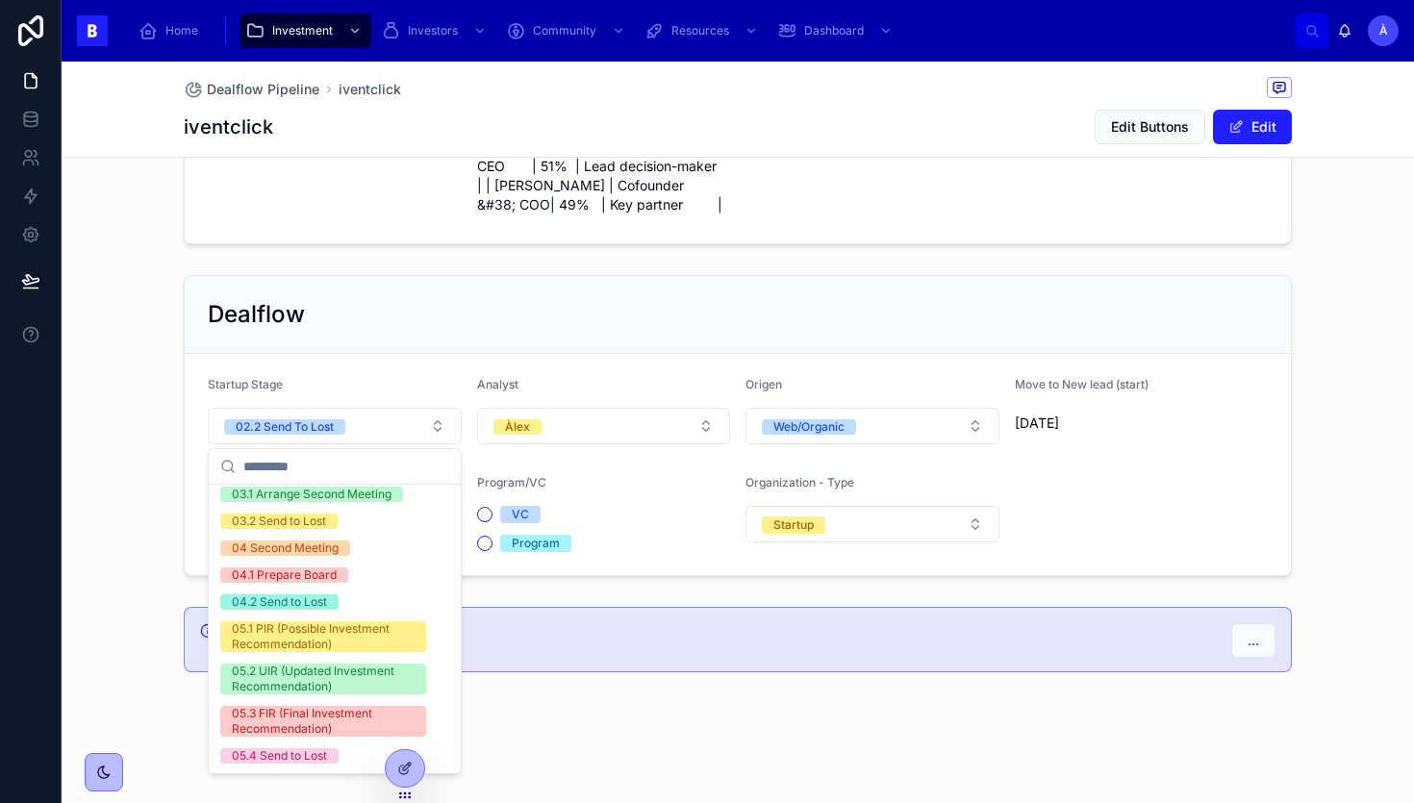
scroll to position [650, 0]
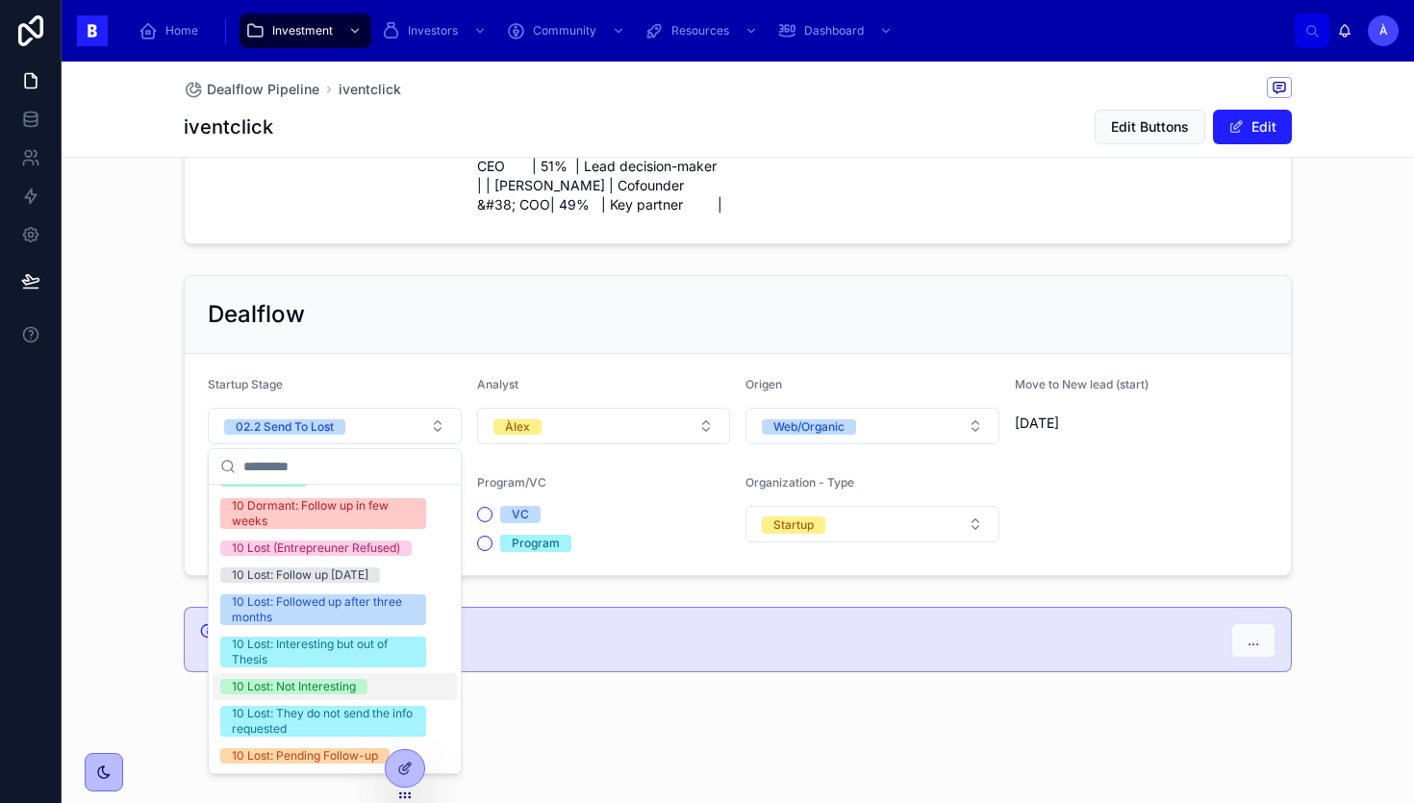
click at [285, 685] on div "10 Lost: Not Interesting" at bounding box center [294, 686] width 124 height 15
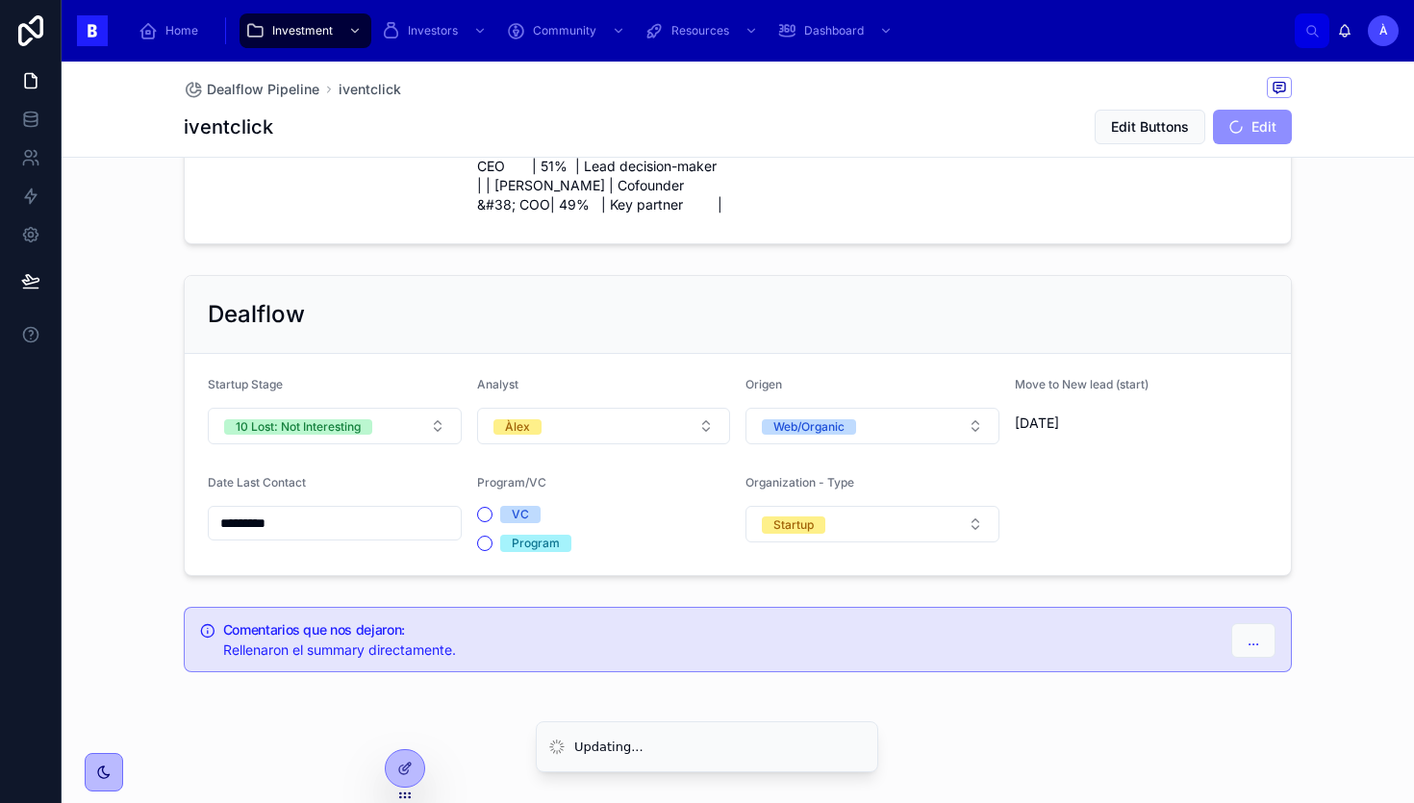
click at [492, 318] on div "Dealflow" at bounding box center [738, 314] width 1060 height 31
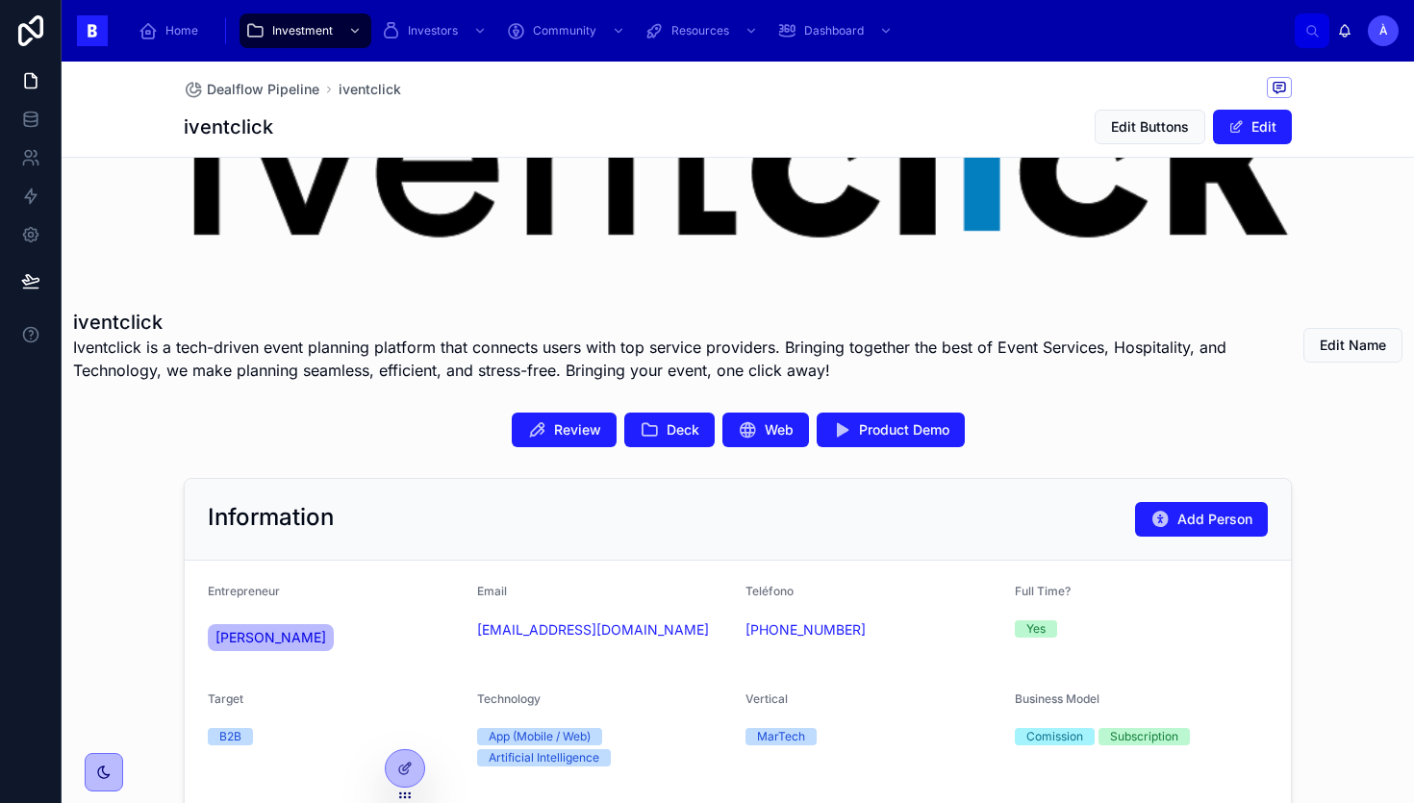
scroll to position [51, 0]
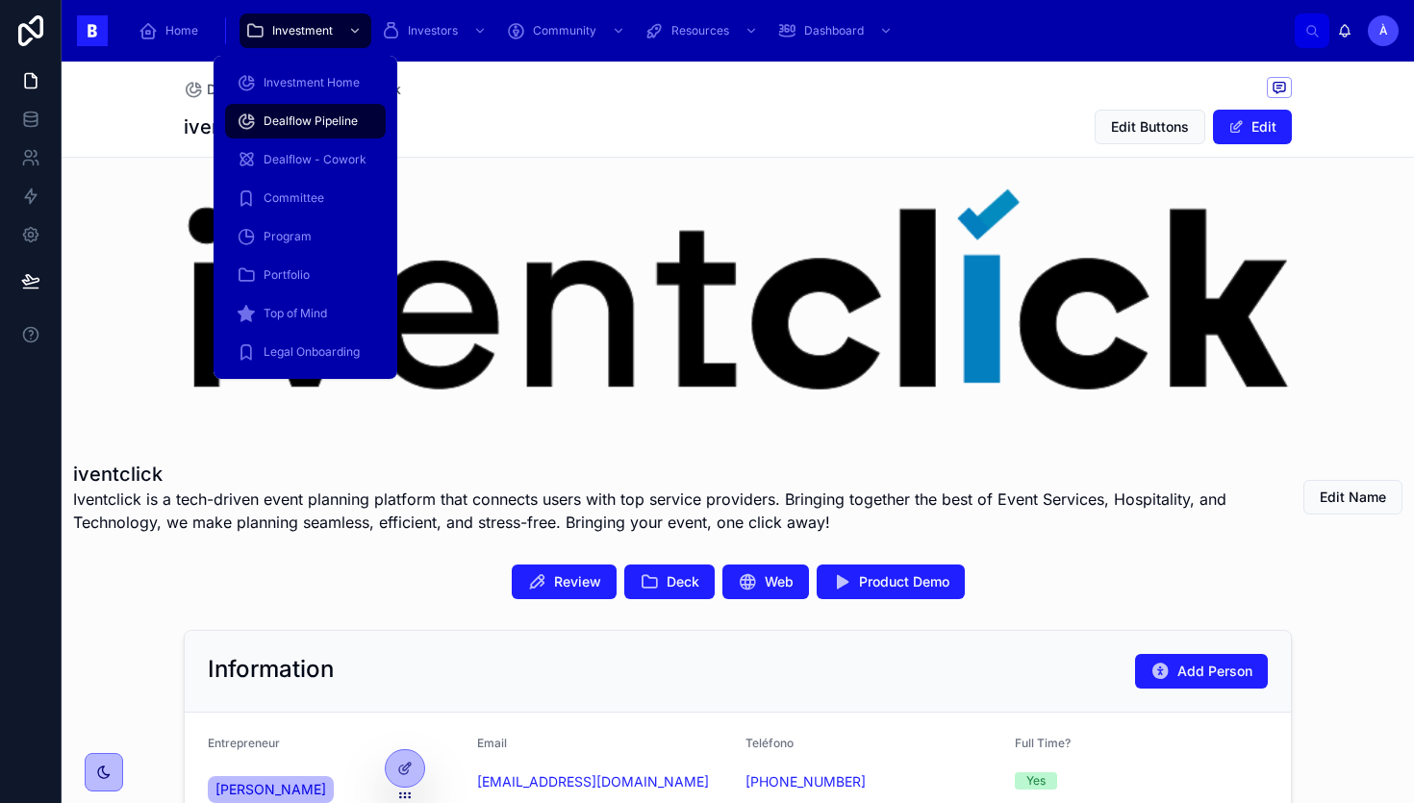
click at [307, 134] on div "Dealflow Pipeline" at bounding box center [306, 121] width 138 height 31
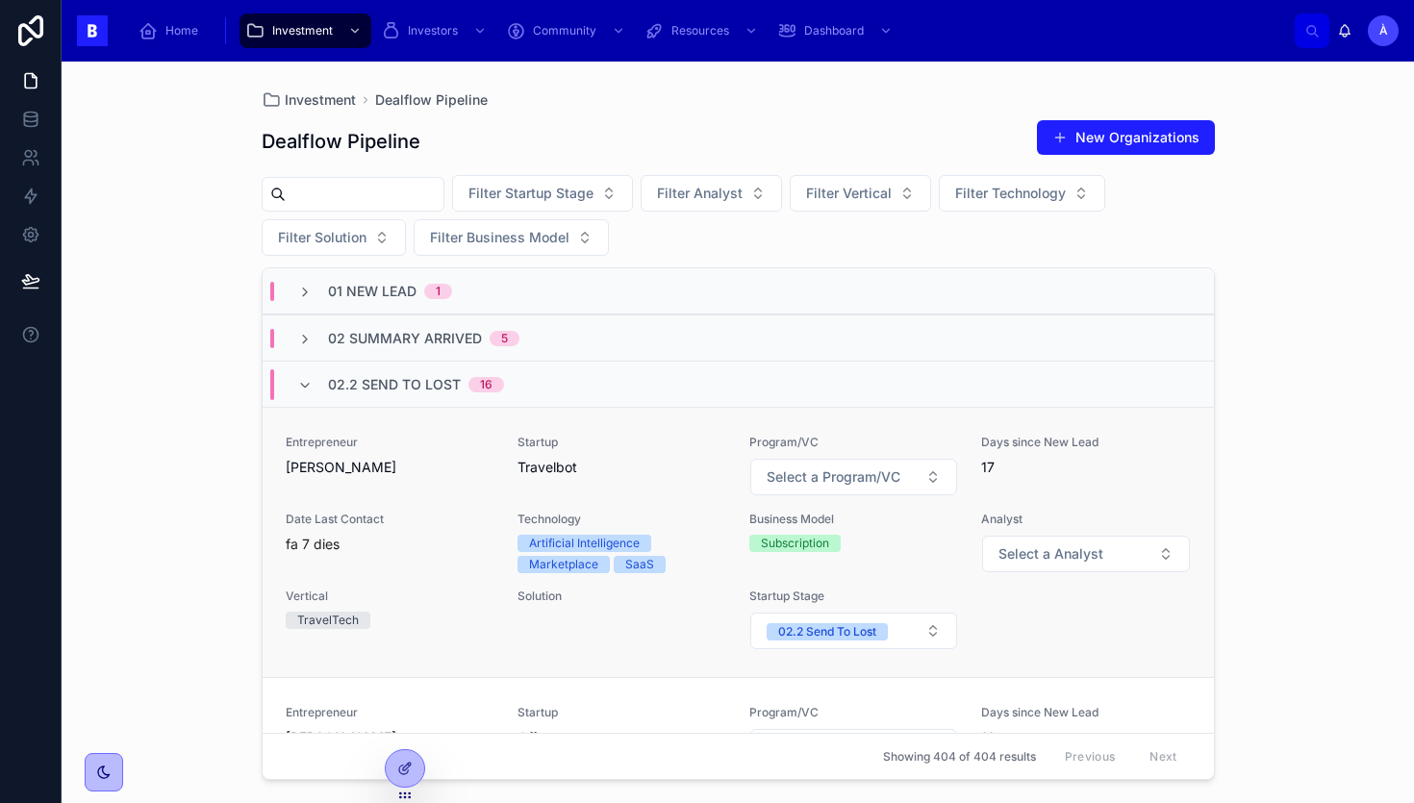
click at [561, 467] on span "Travelbot" at bounding box center [622, 467] width 209 height 19
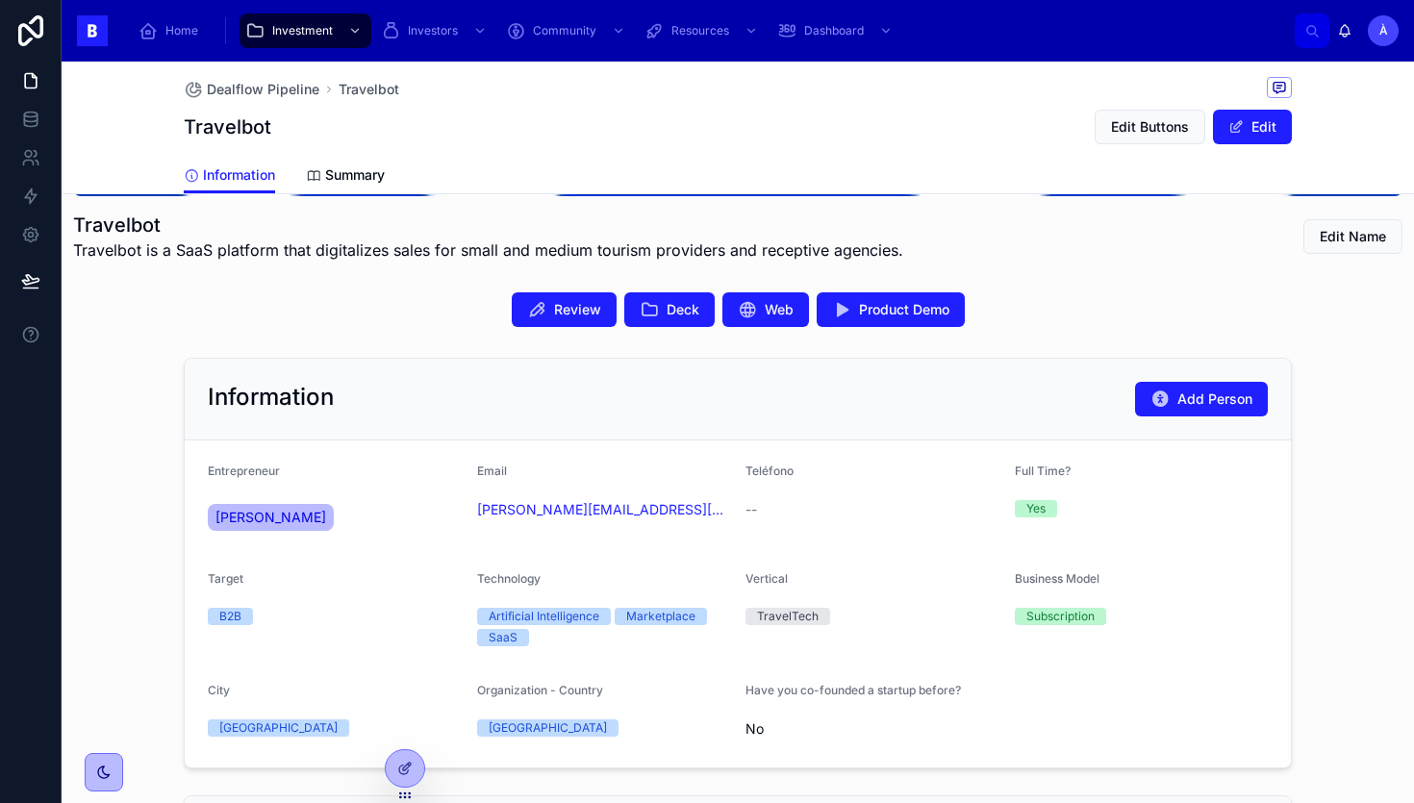
scroll to position [338, 0]
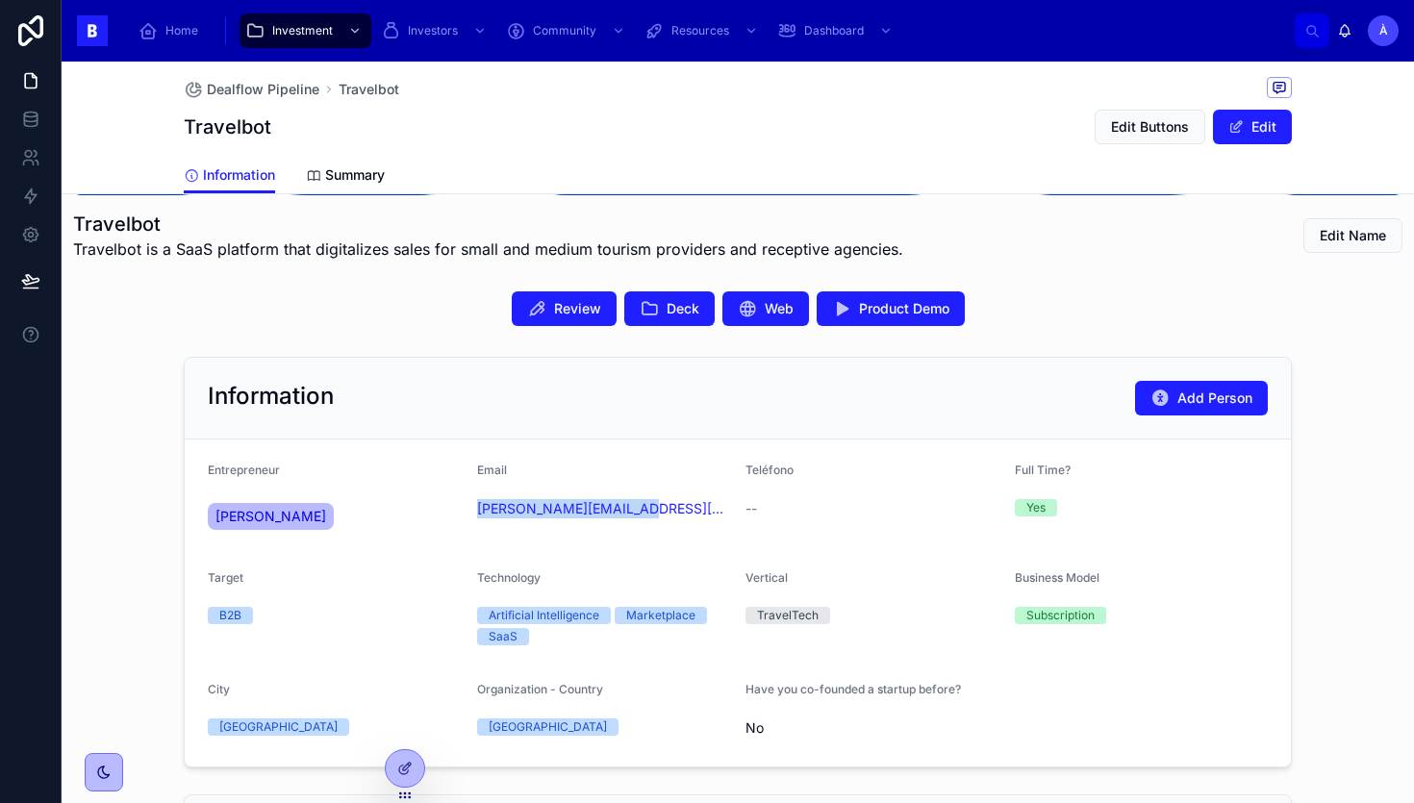
drag, startPoint x: 560, startPoint y: 533, endPoint x: 471, endPoint y: 514, distance: 90.6
click at [471, 514] on form "Entrepreneur [PERSON_NAME] Email [PERSON_NAME][EMAIL_ADDRESS][DOMAIN_NAME] Telé…" at bounding box center [738, 603] width 1106 height 327
click at [626, 454] on form "Entrepreneur [PERSON_NAME] Email [PERSON_NAME][EMAIL_ADDRESS][DOMAIN_NAME] Telé…" at bounding box center [738, 603] width 1106 height 327
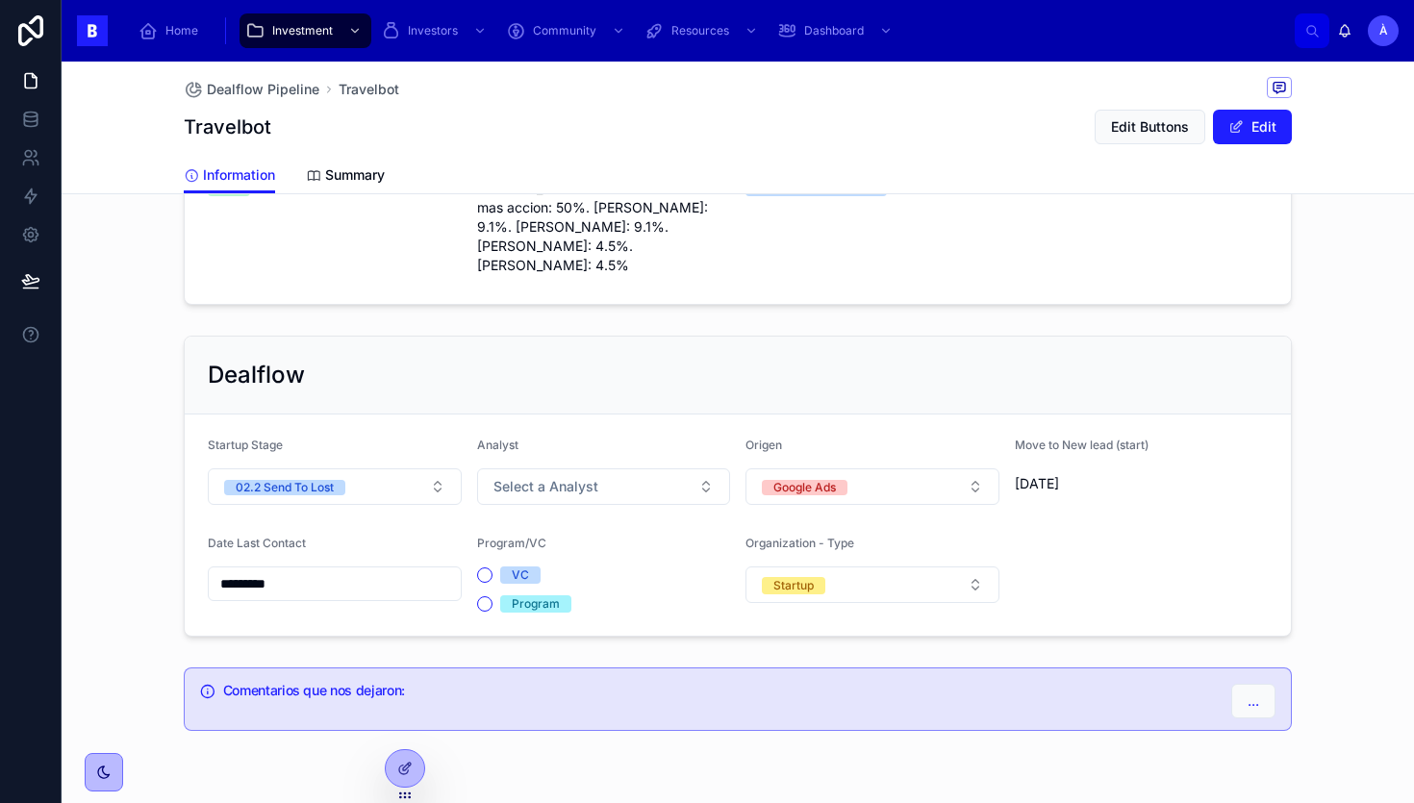
scroll to position [1365, 0]
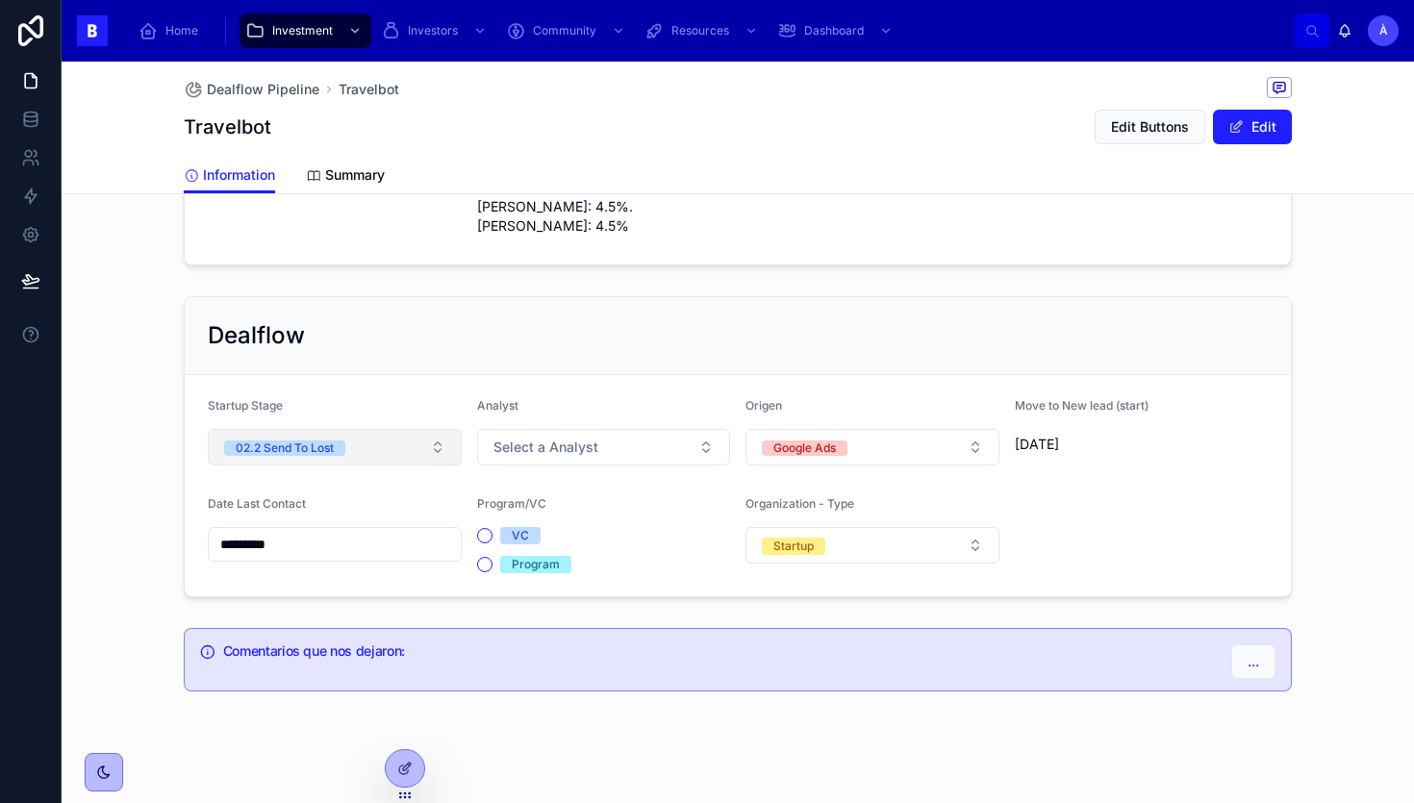
click at [345, 439] on button "02.2 Send To Lost" at bounding box center [335, 447] width 254 height 37
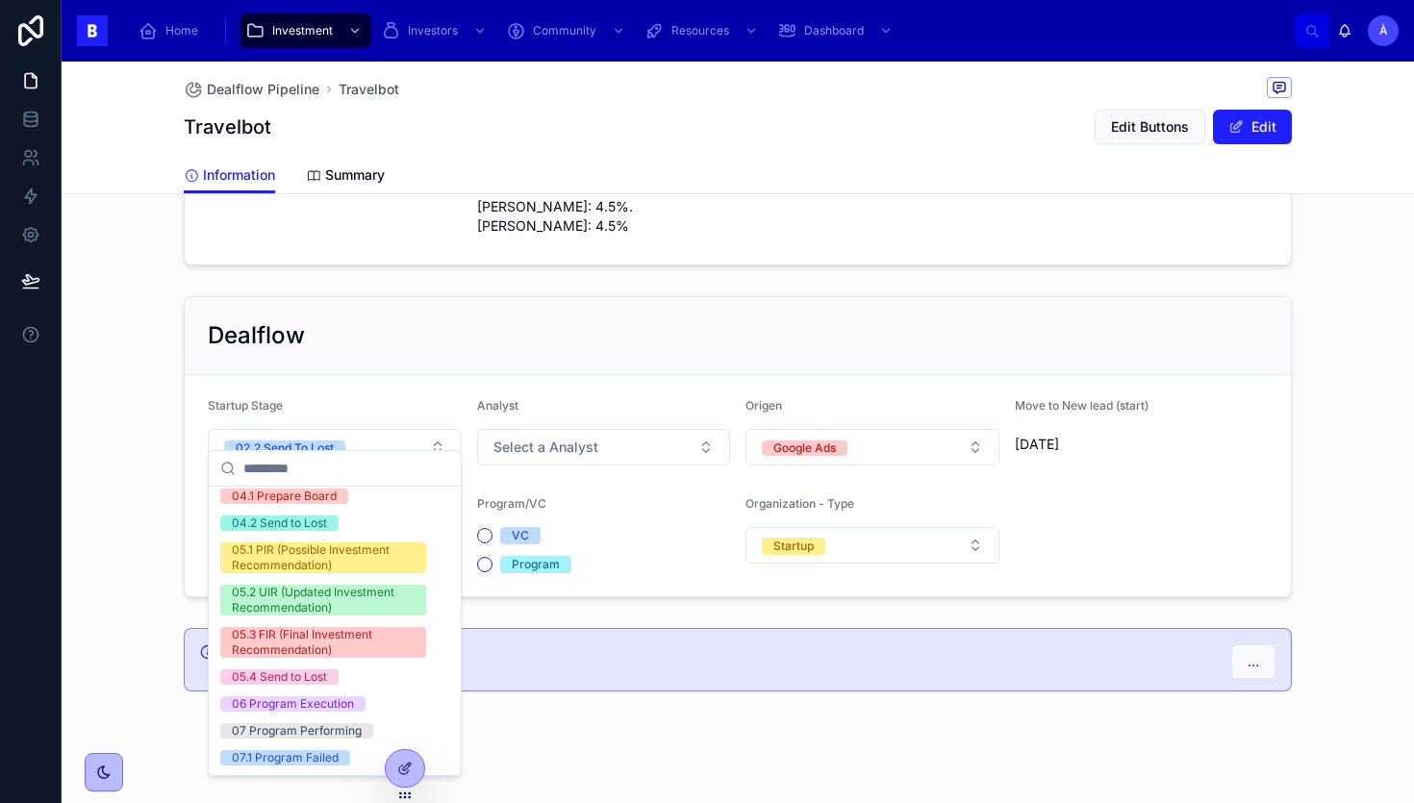
scroll to position [650, 0]
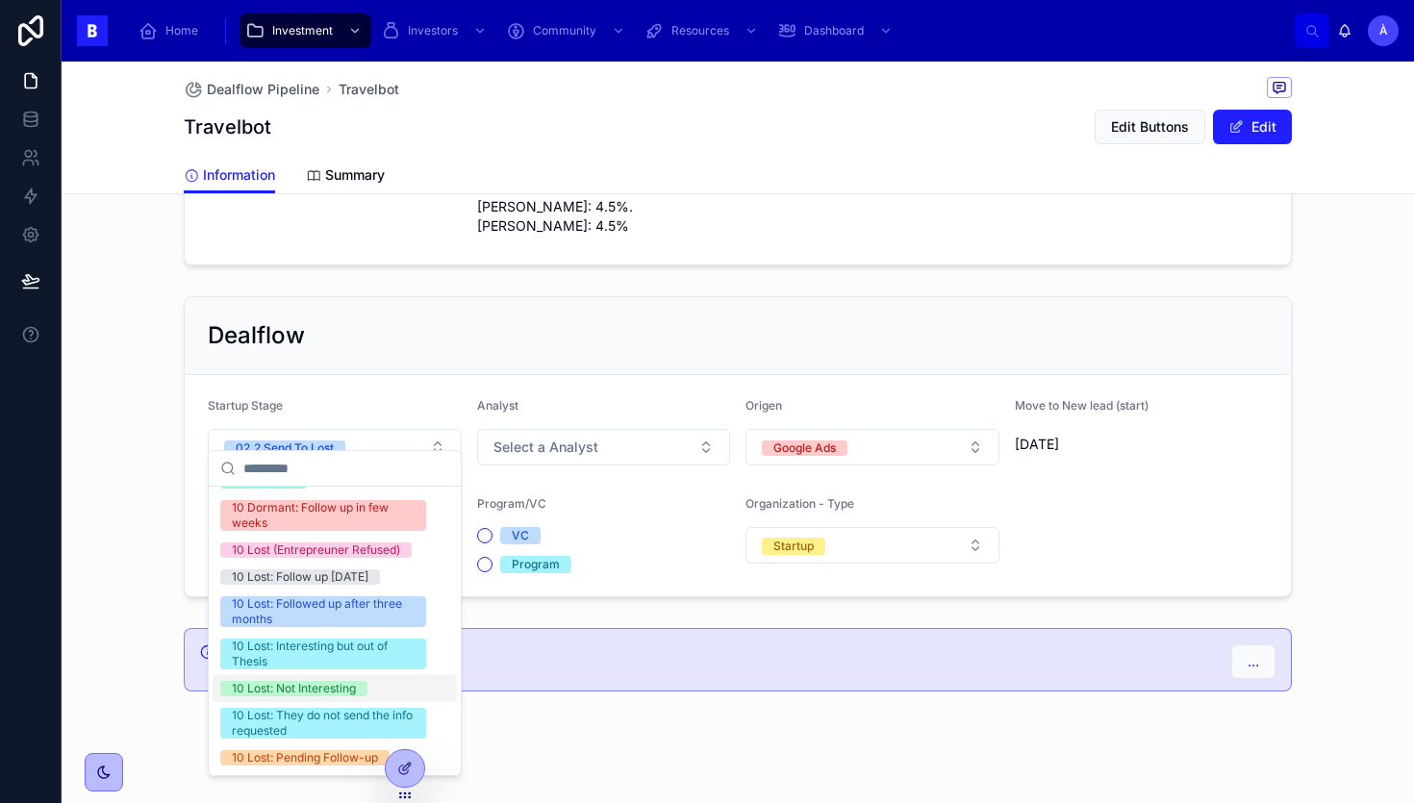
click at [296, 684] on div "10 Lost: Not Interesting" at bounding box center [294, 688] width 124 height 15
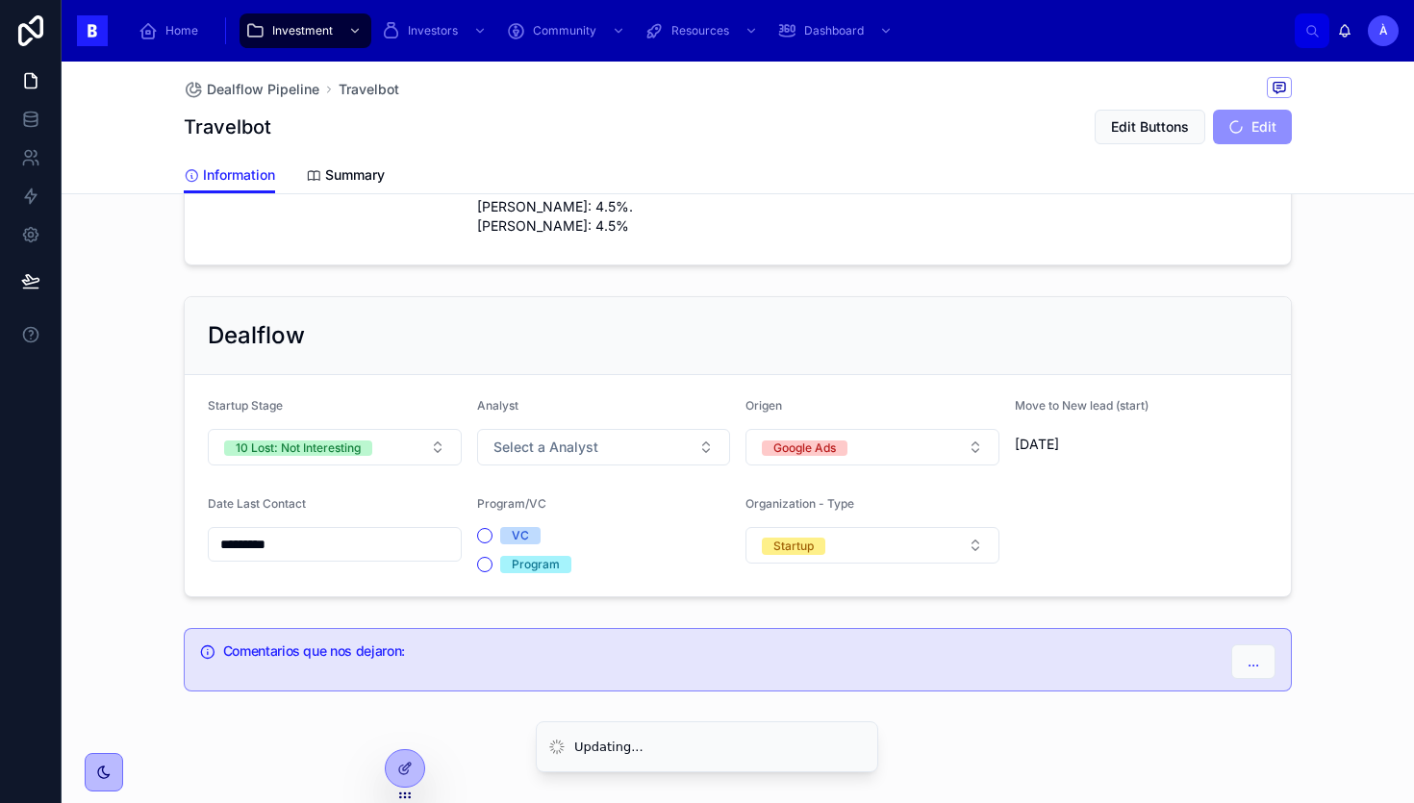
click at [301, 532] on input "*********" at bounding box center [335, 544] width 252 height 27
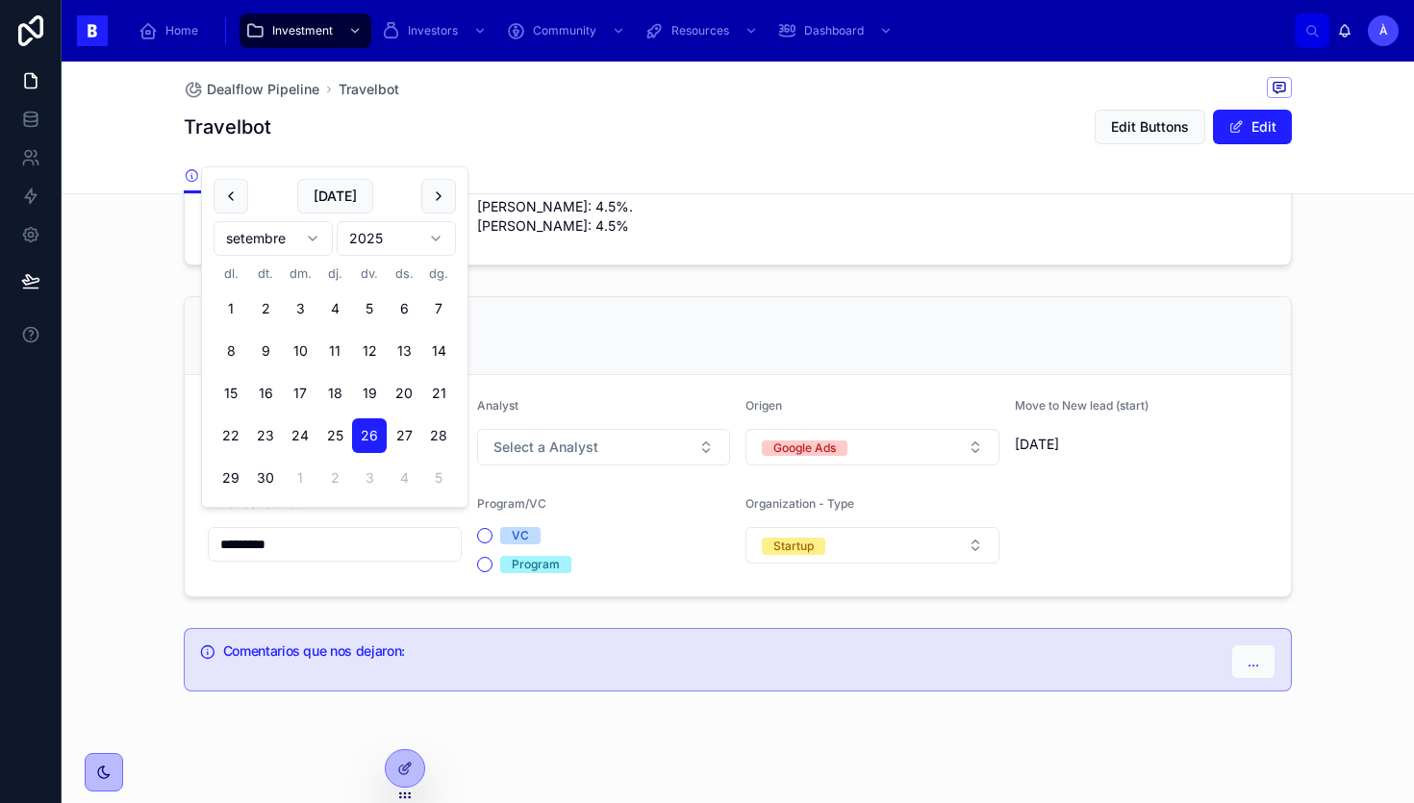
click at [335, 195] on button "[DATE]" at bounding box center [335, 196] width 76 height 35
click at [546, 331] on div "Dealflow" at bounding box center [738, 335] width 1060 height 31
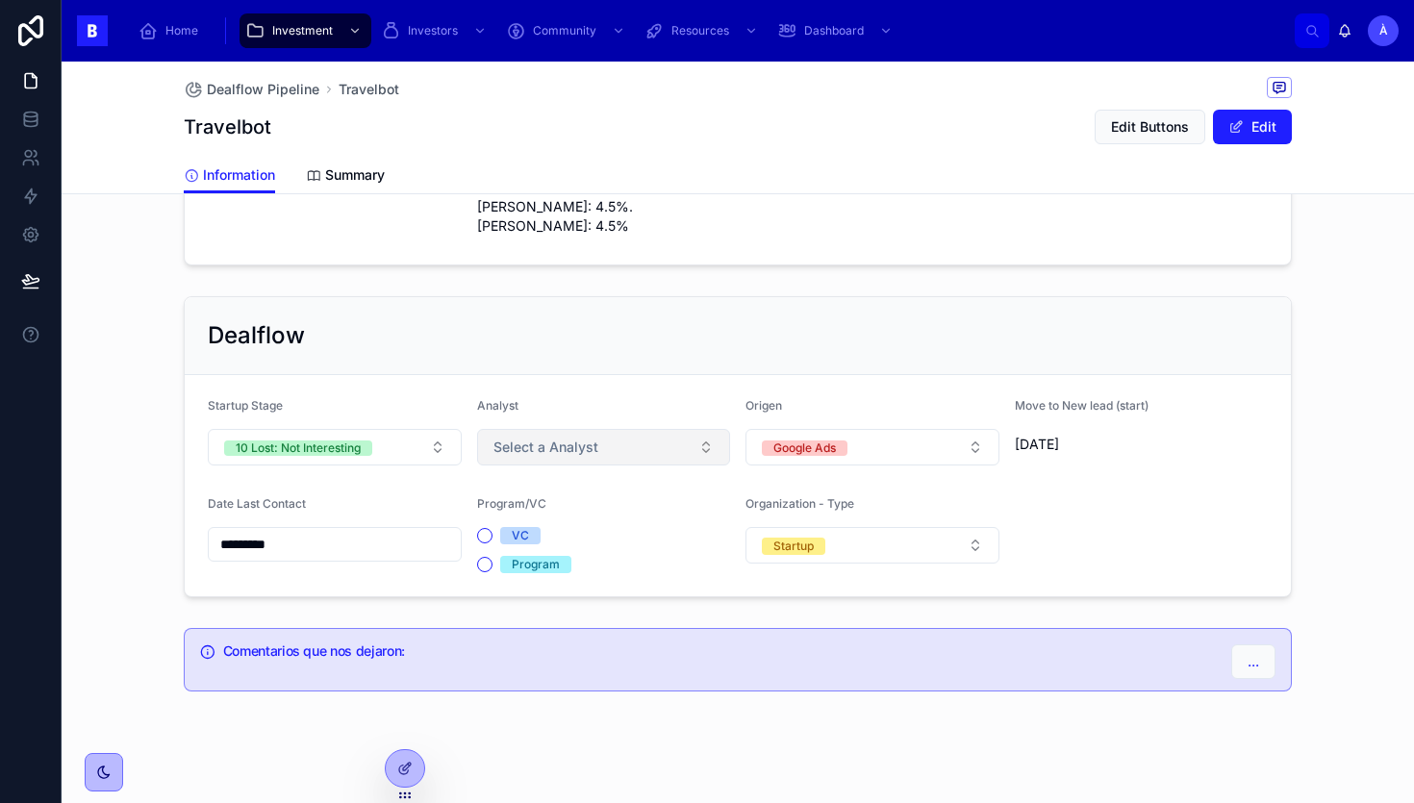
click at [541, 429] on button "Select a Analyst" at bounding box center [604, 447] width 254 height 37
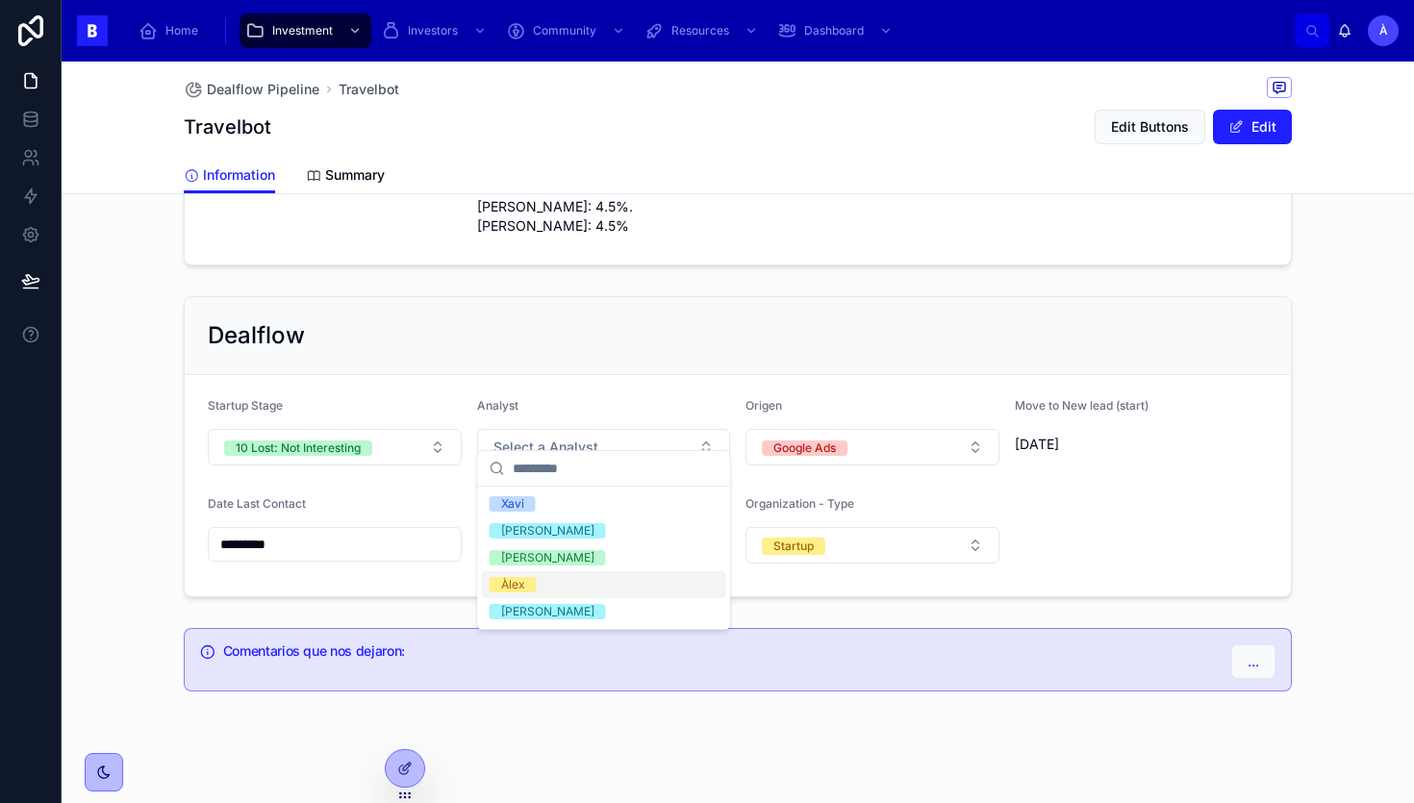
click at [530, 586] on span "Àlex" at bounding box center [513, 584] width 47 height 15
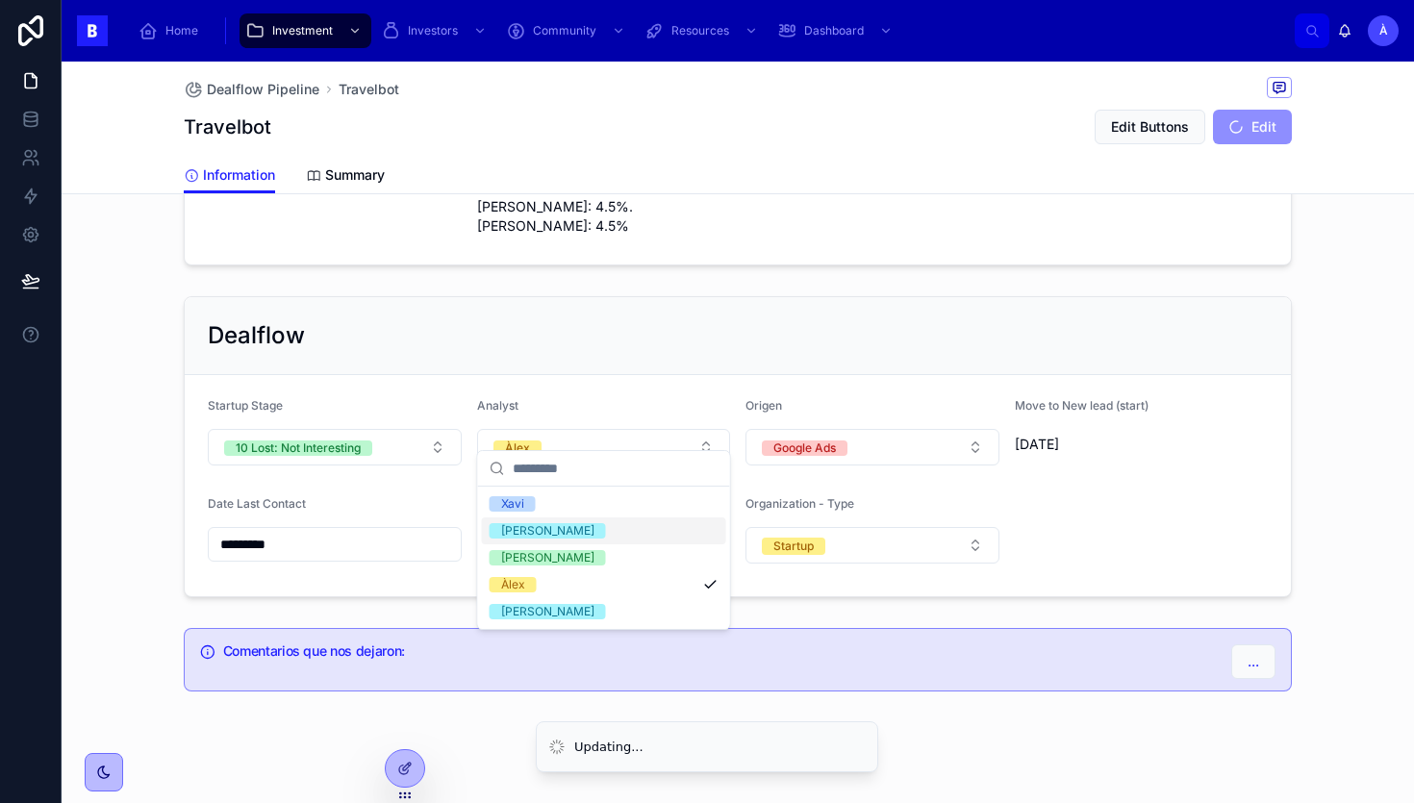
click at [513, 297] on div "Dealflow" at bounding box center [738, 336] width 1106 height 78
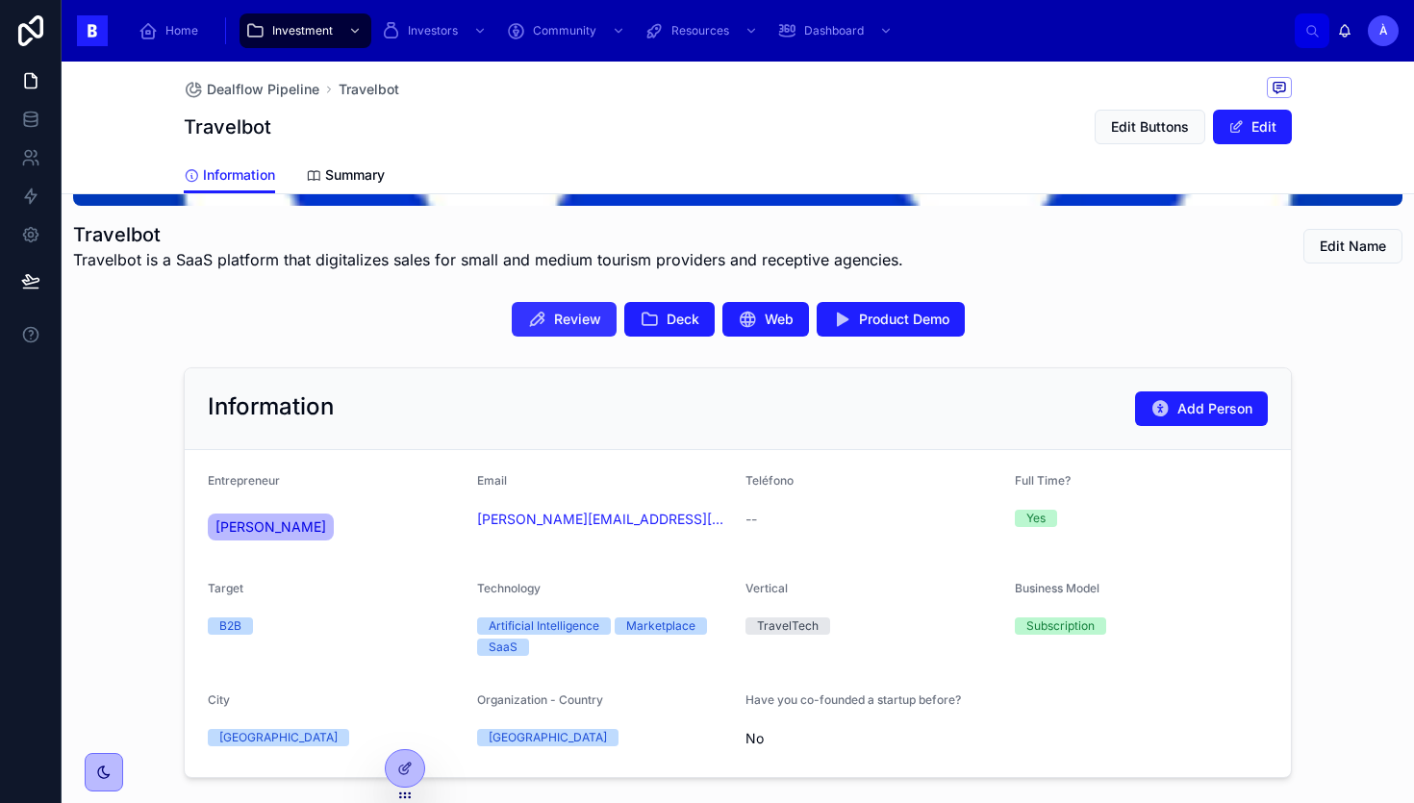
scroll to position [0, 0]
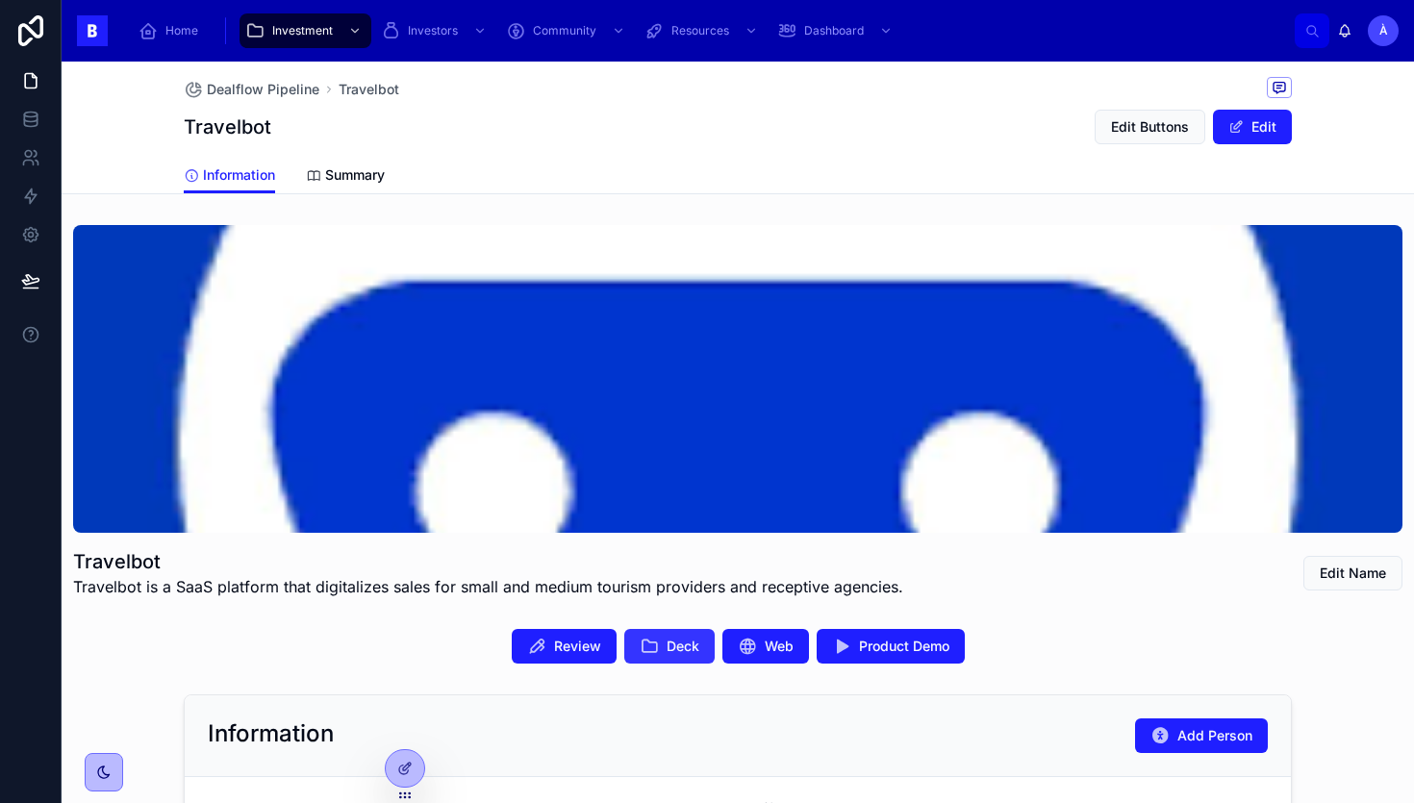
click at [642, 652] on icon at bounding box center [649, 646] width 19 height 19
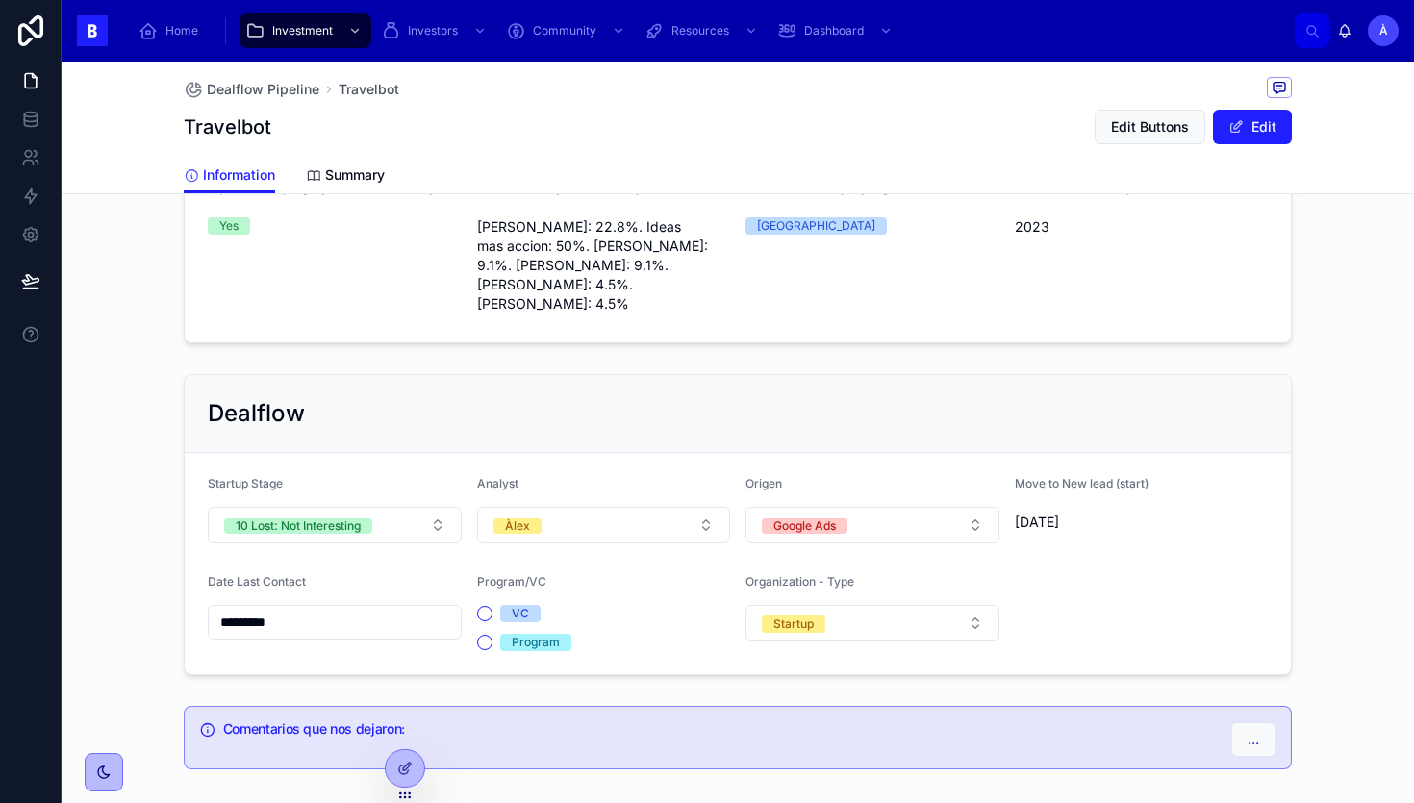
scroll to position [1365, 0]
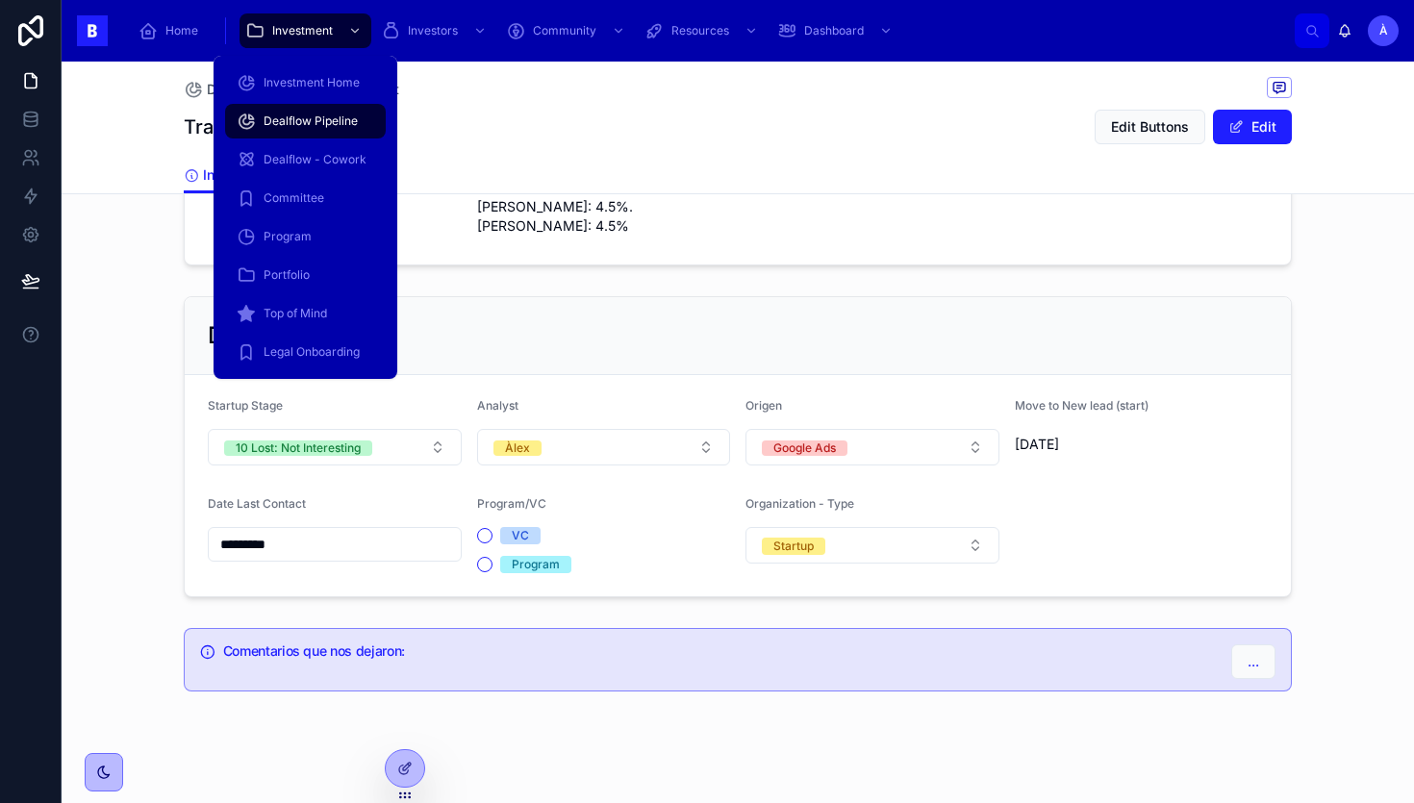
click at [275, 129] on div "Dealflow Pipeline" at bounding box center [306, 121] width 138 height 31
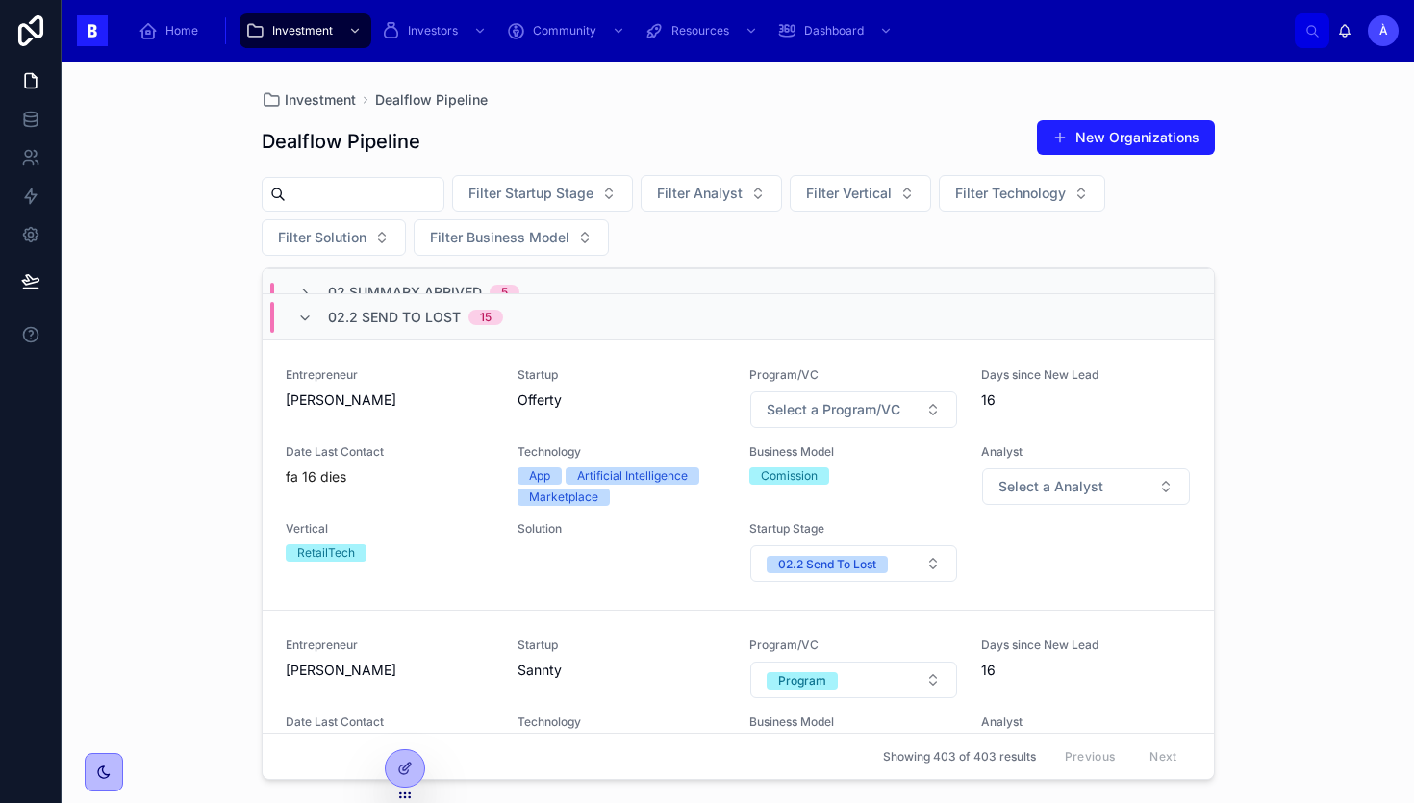
scroll to position [75, 0]
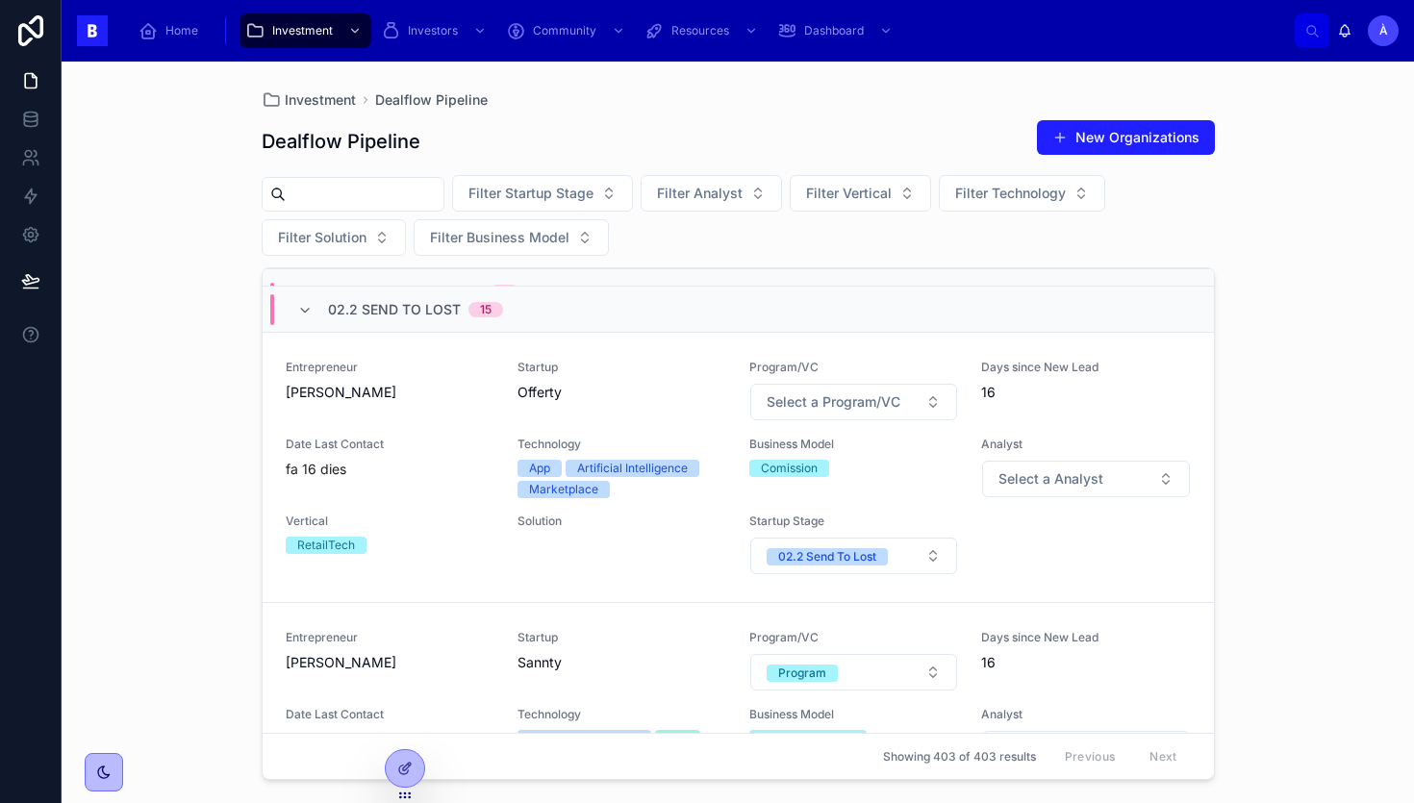
click at [460, 463] on div "fa 16 dies" at bounding box center [390, 469] width 209 height 19
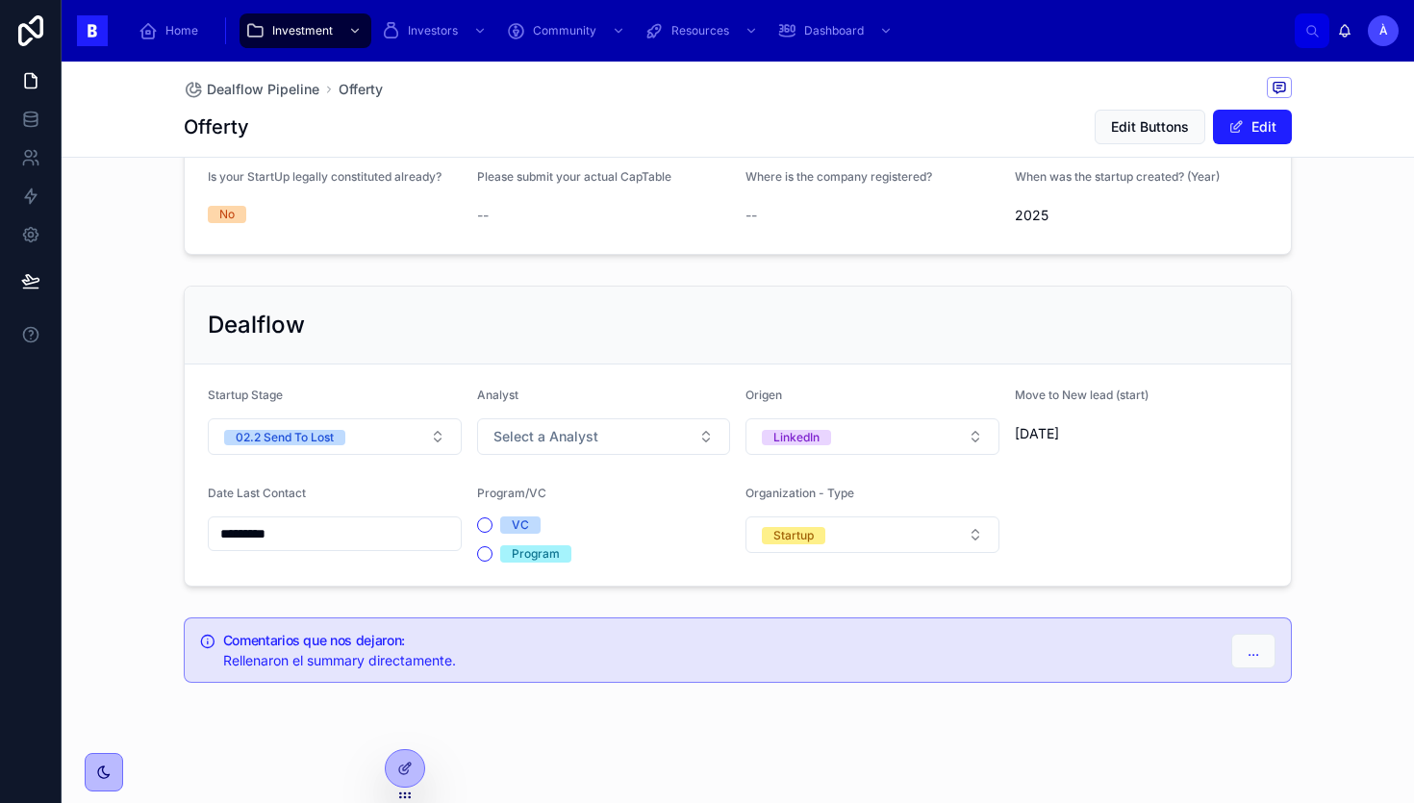
scroll to position [1263, 0]
click at [385, 434] on button "02.2 Send To Lost" at bounding box center [335, 436] width 254 height 37
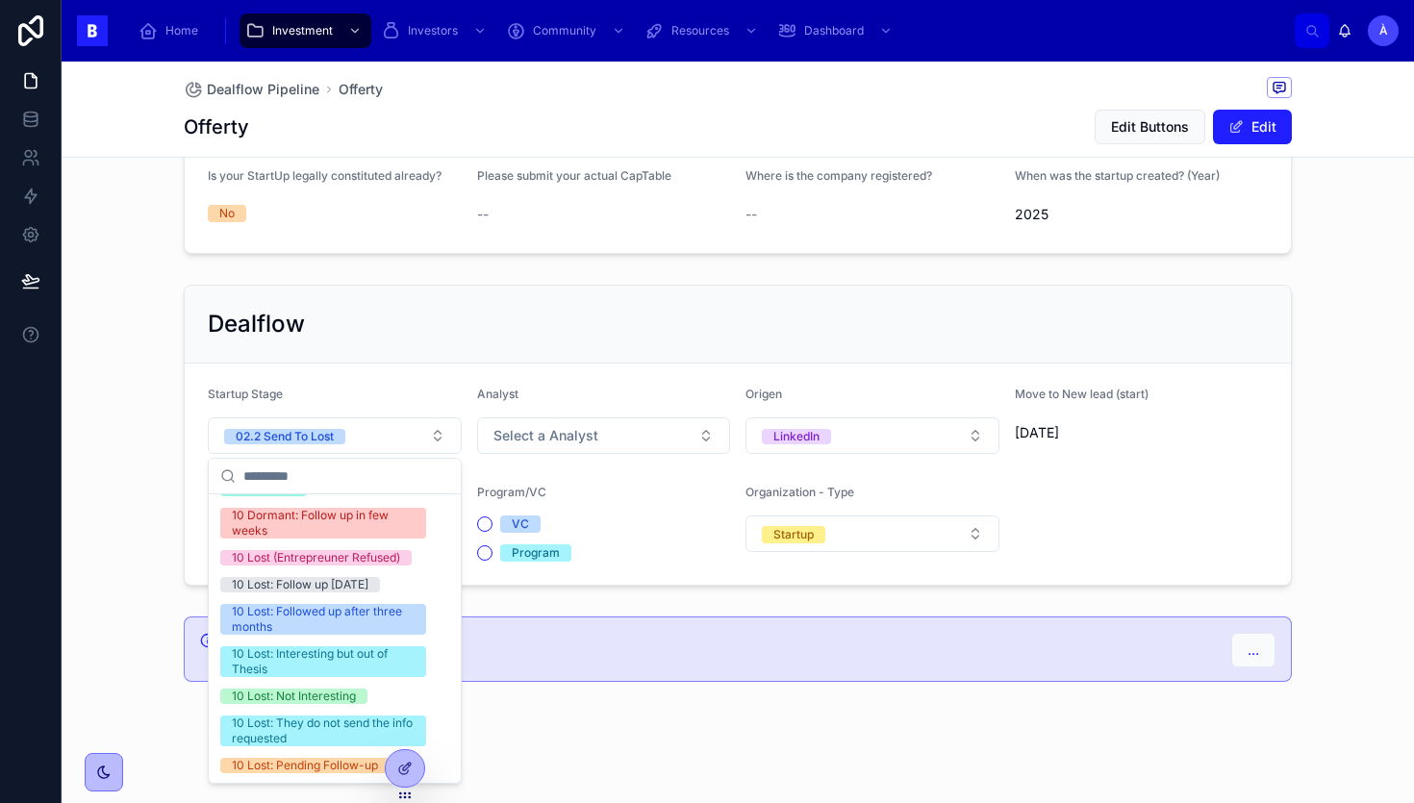
scroll to position [650, 0]
click at [291, 697] on div "10 Lost: Not Interesting" at bounding box center [294, 696] width 124 height 15
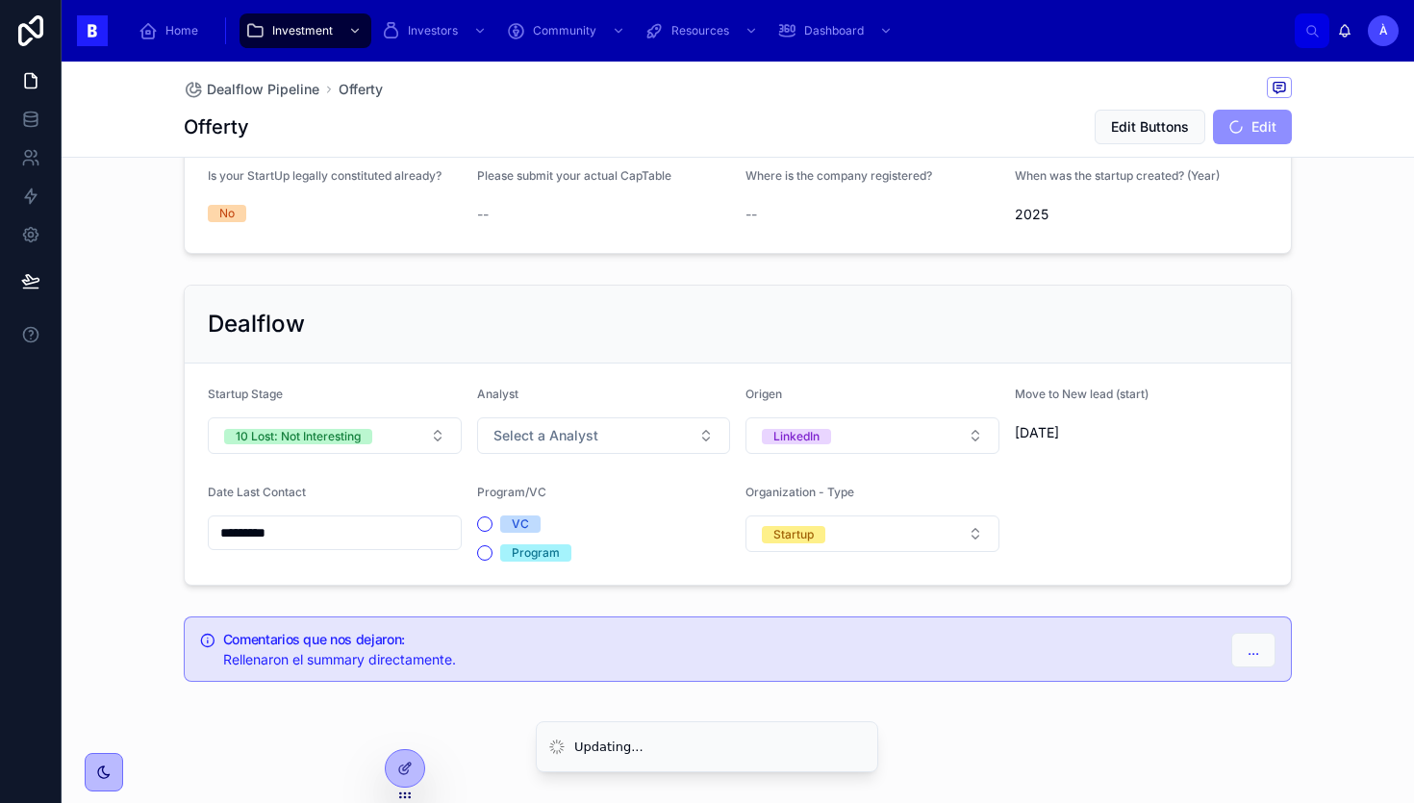
click at [308, 537] on input "*********" at bounding box center [335, 533] width 252 height 27
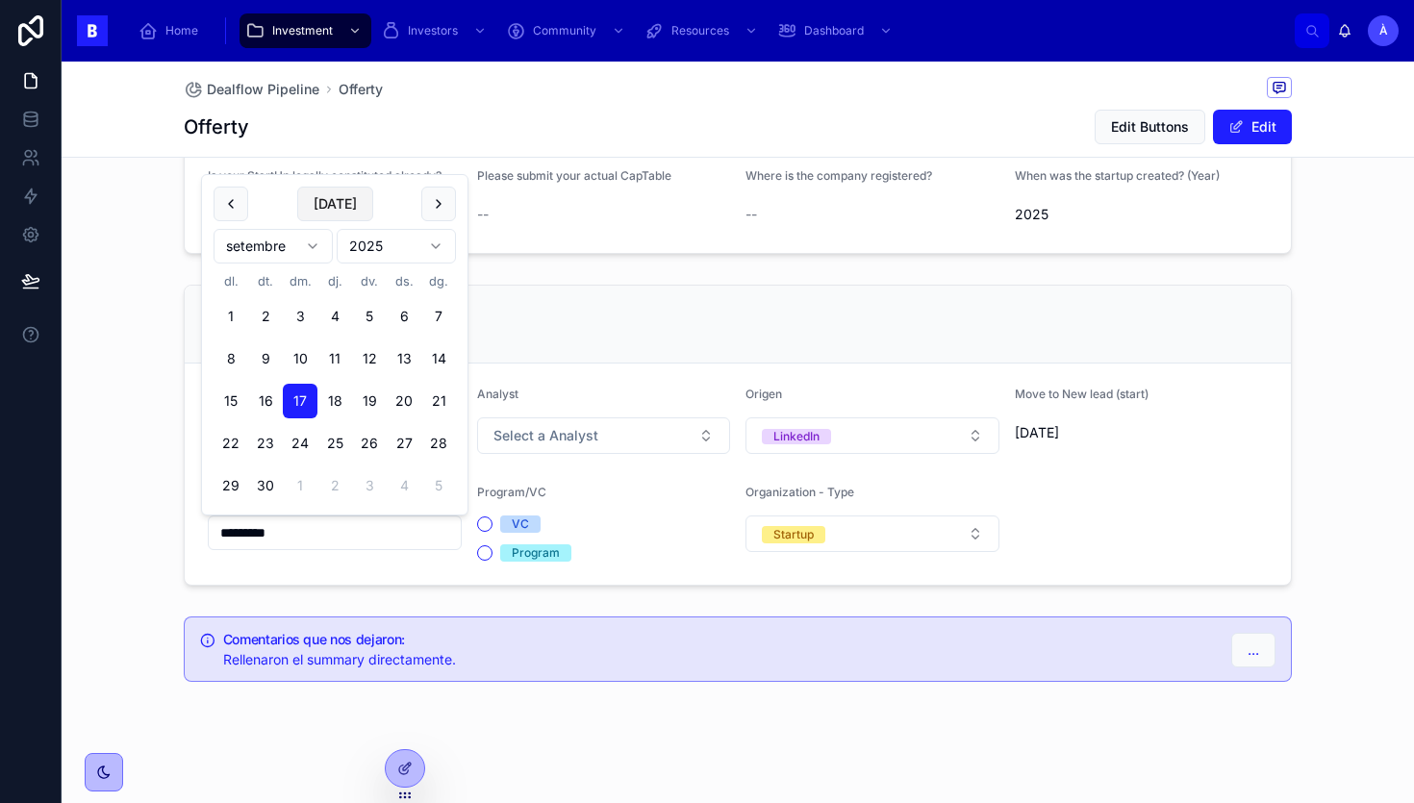
click at [339, 205] on button "[DATE]" at bounding box center [335, 204] width 76 height 35
type input "*********"
click at [339, 205] on span "[DATE]" at bounding box center [335, 204] width 76 height 35
click at [538, 423] on button "Select a Analyst" at bounding box center [604, 436] width 254 height 37
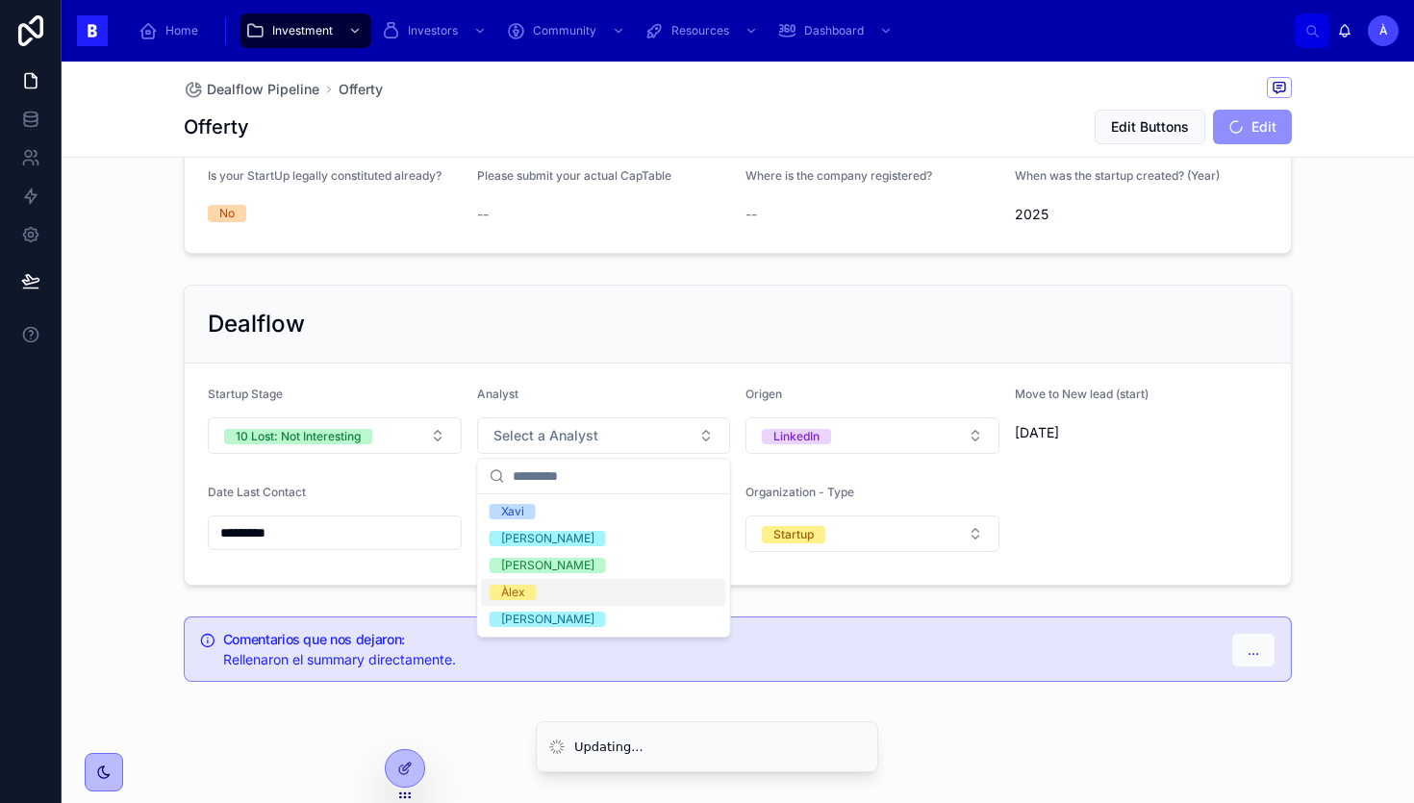
click at [527, 593] on span "Àlex" at bounding box center [513, 592] width 47 height 15
click at [437, 358] on div "Dealflow" at bounding box center [738, 325] width 1106 height 78
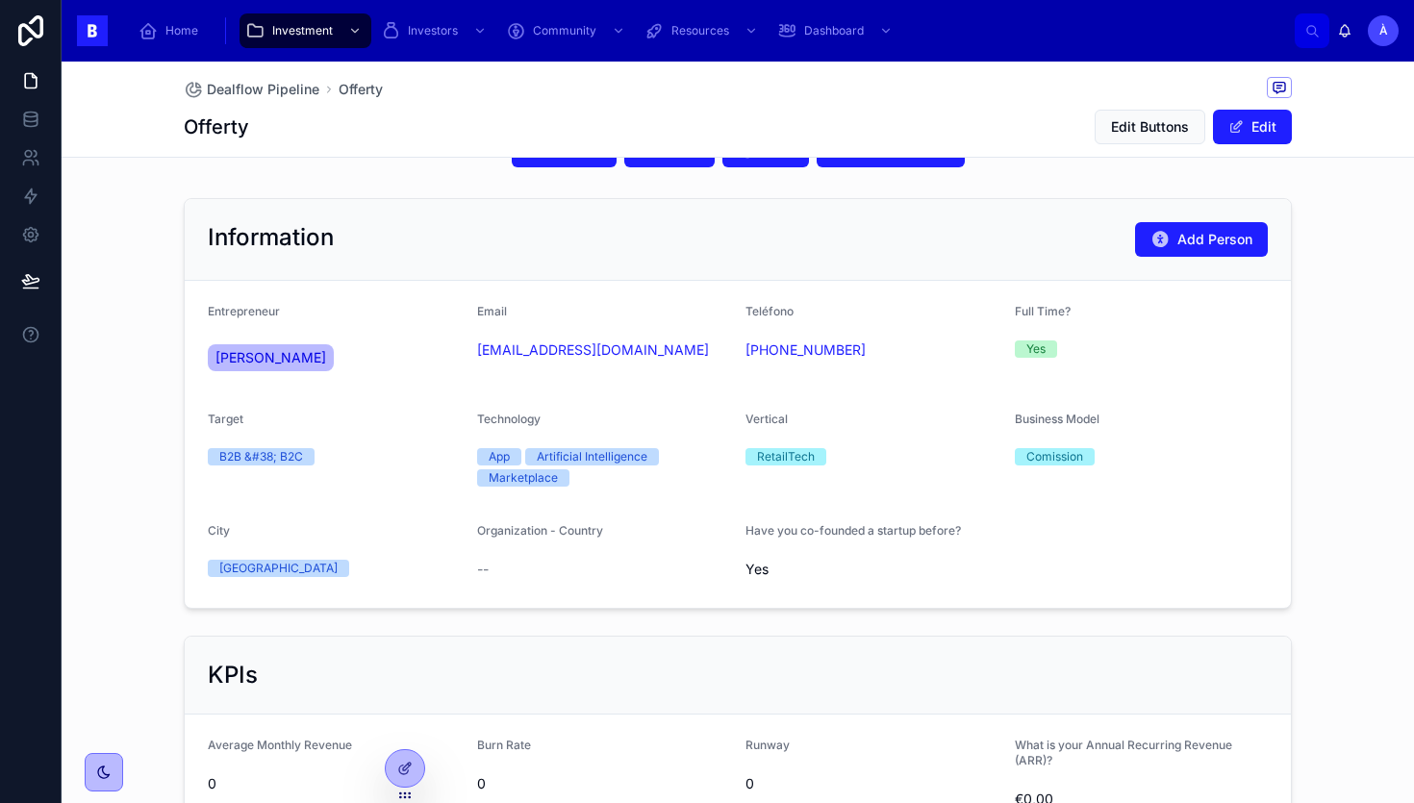
scroll to position [444, 0]
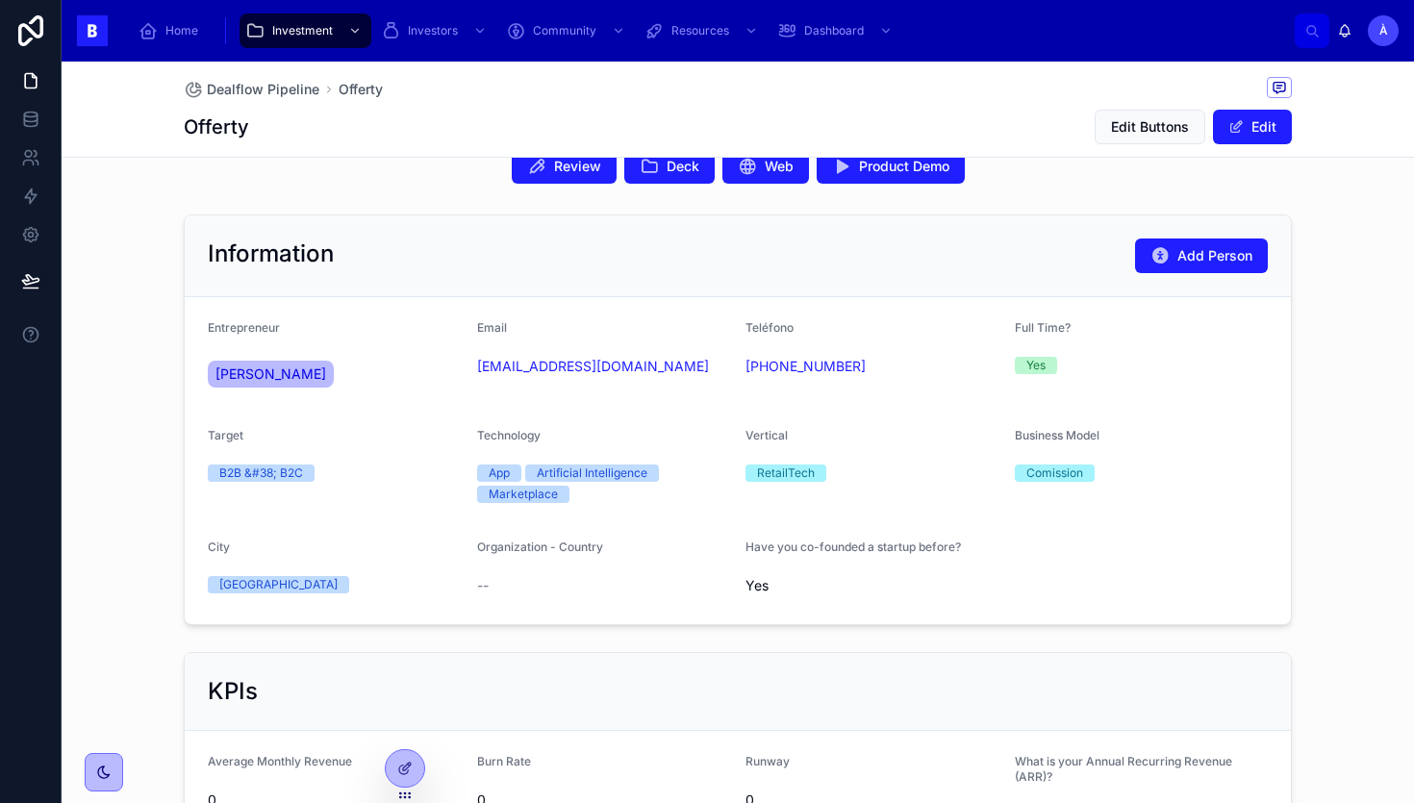
drag, startPoint x: 523, startPoint y: 391, endPoint x: 471, endPoint y: 373, distance: 54.8
click at [471, 372] on form "Entrepreneur [PERSON_NAME] Email [EMAIL_ADDRESS][DOMAIN_NAME] Teléfono [PHONE_N…" at bounding box center [738, 460] width 1106 height 327
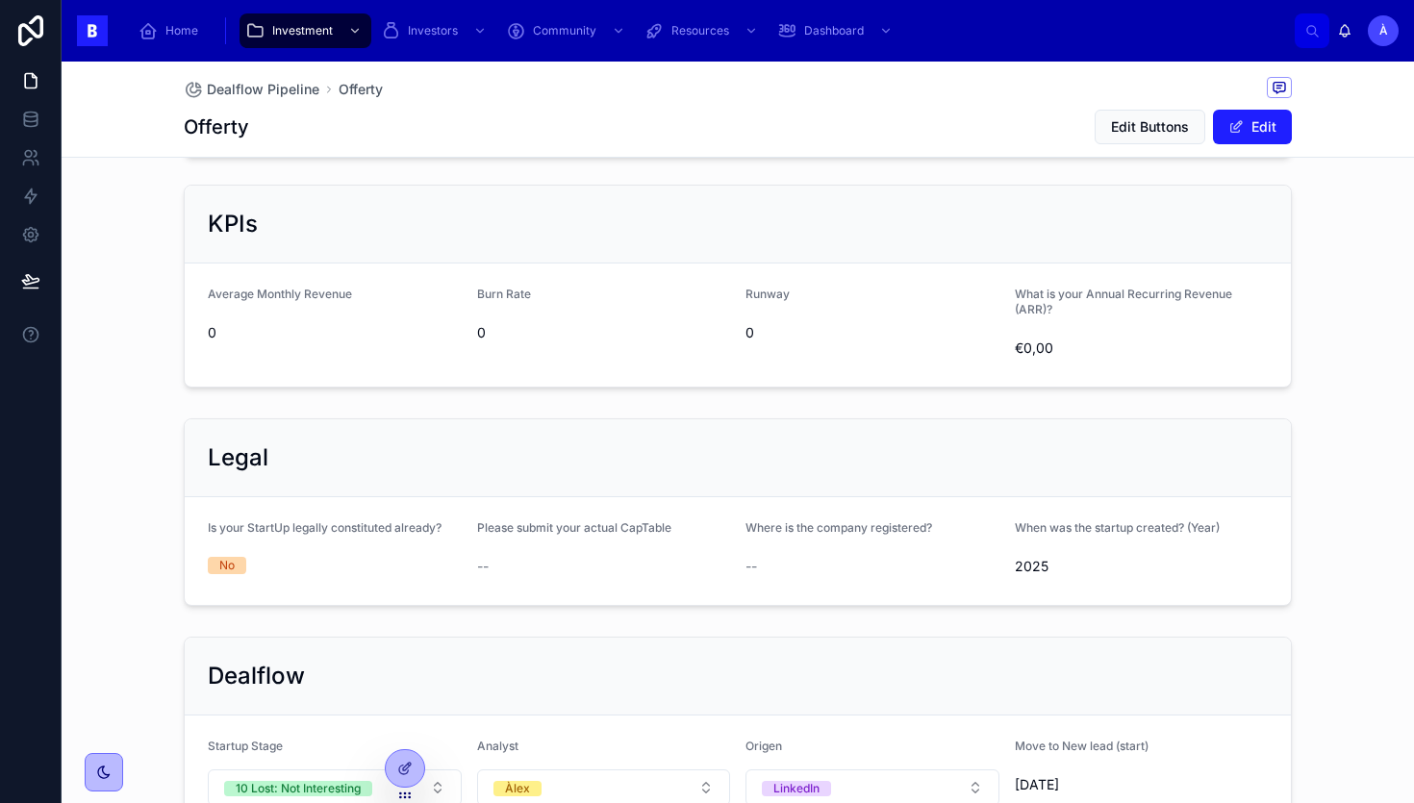
scroll to position [1273, 0]
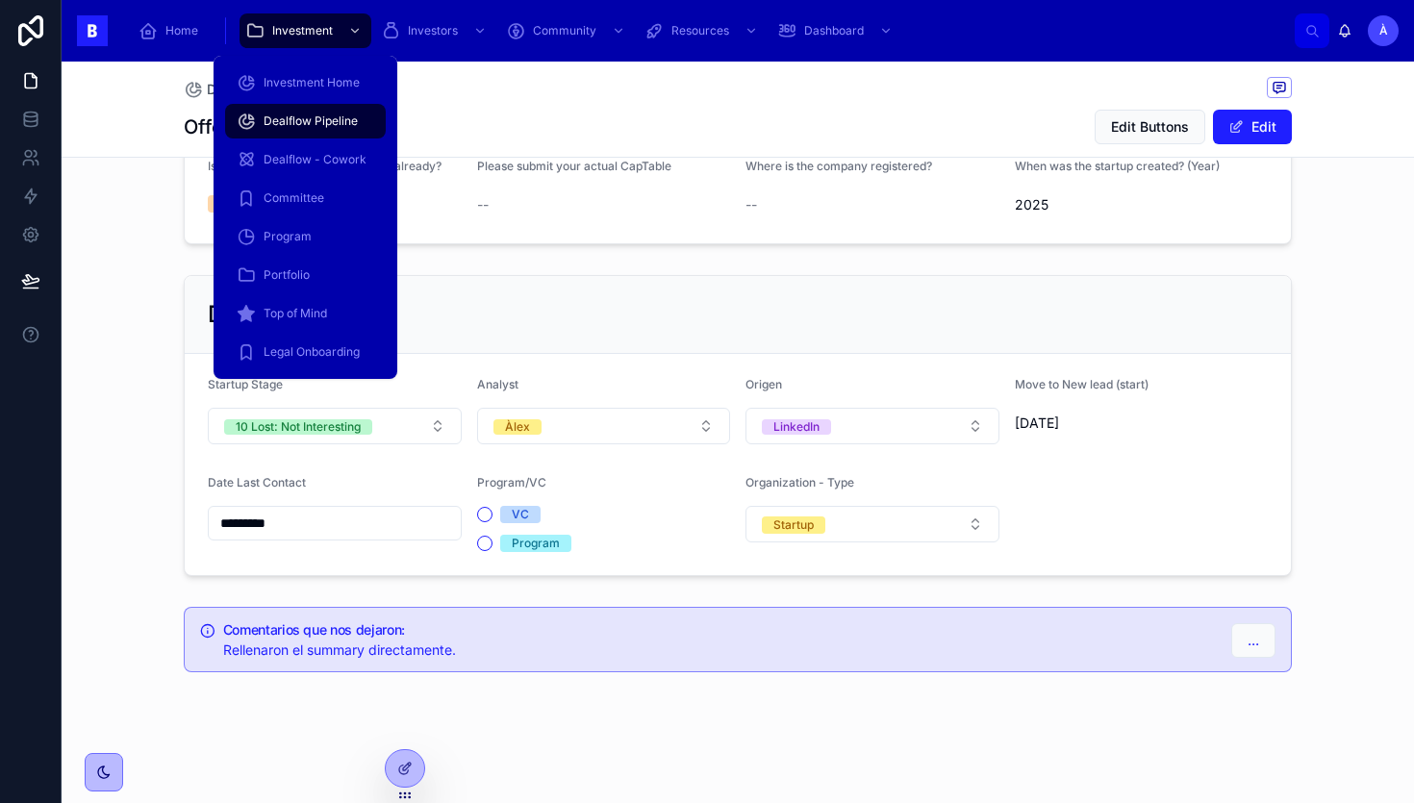
click at [303, 124] on span "Dealflow Pipeline" at bounding box center [311, 121] width 94 height 15
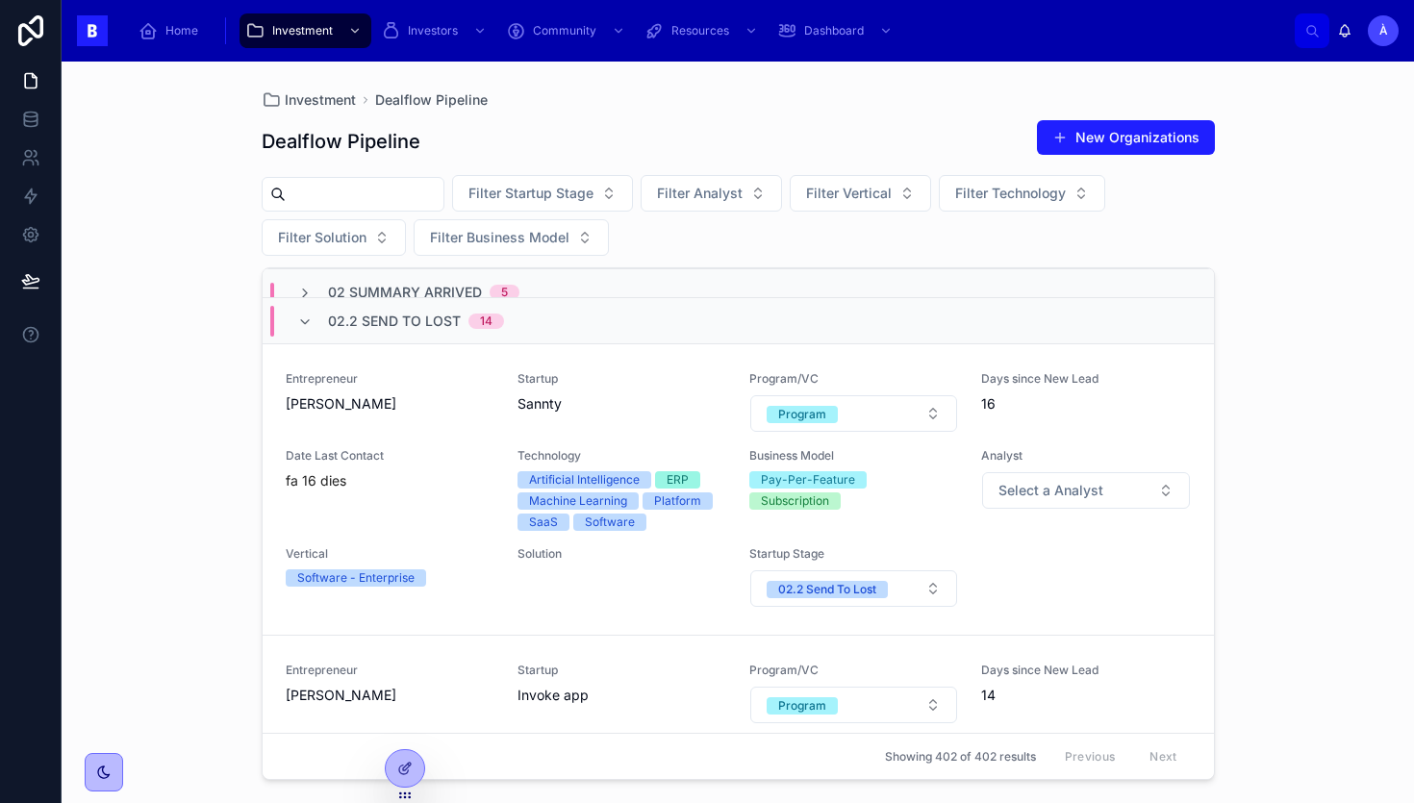
scroll to position [74, 0]
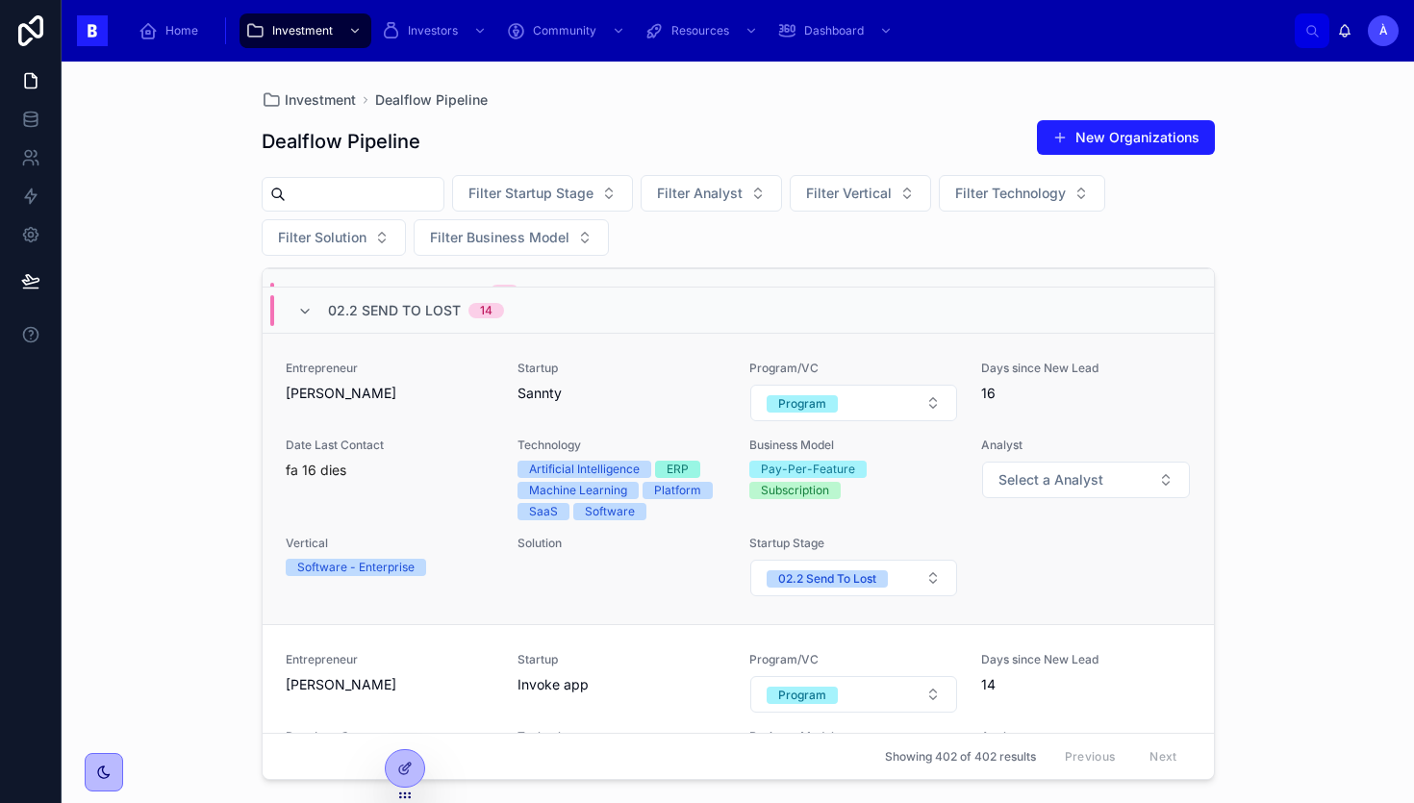
click at [469, 416] on div "Entrepreneur [PERSON_NAME]" at bounding box center [390, 392] width 209 height 62
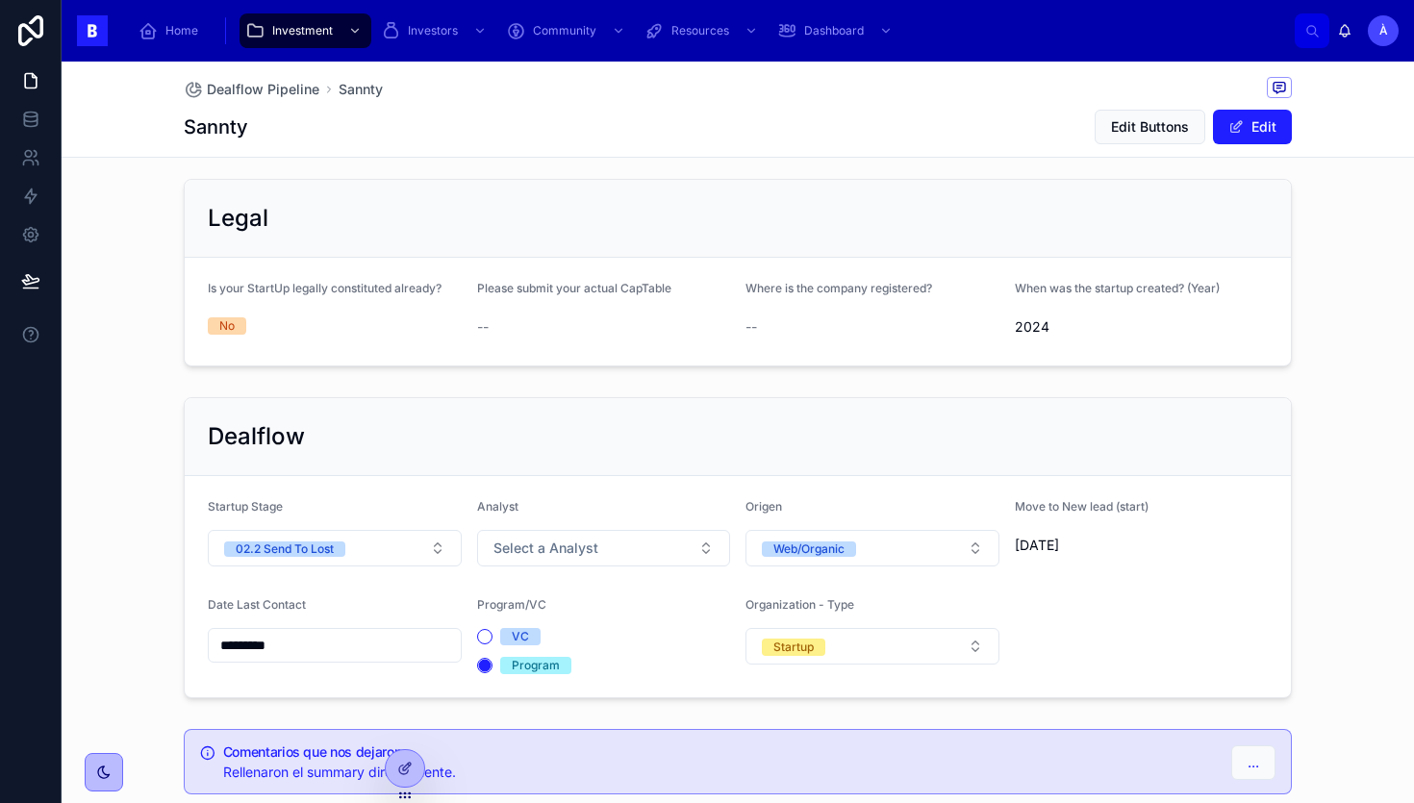
scroll to position [1317, 0]
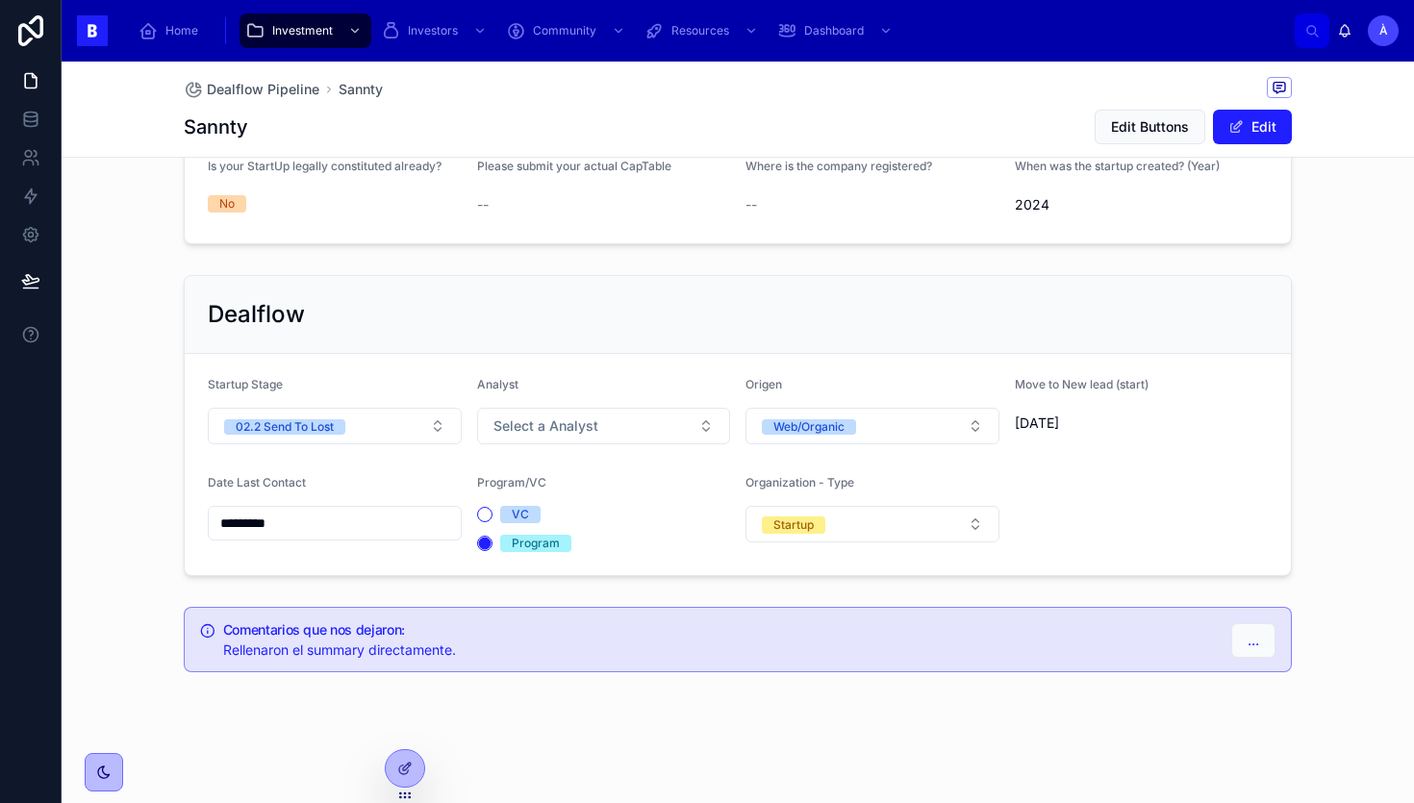
click at [356, 534] on input "*********" at bounding box center [335, 523] width 252 height 27
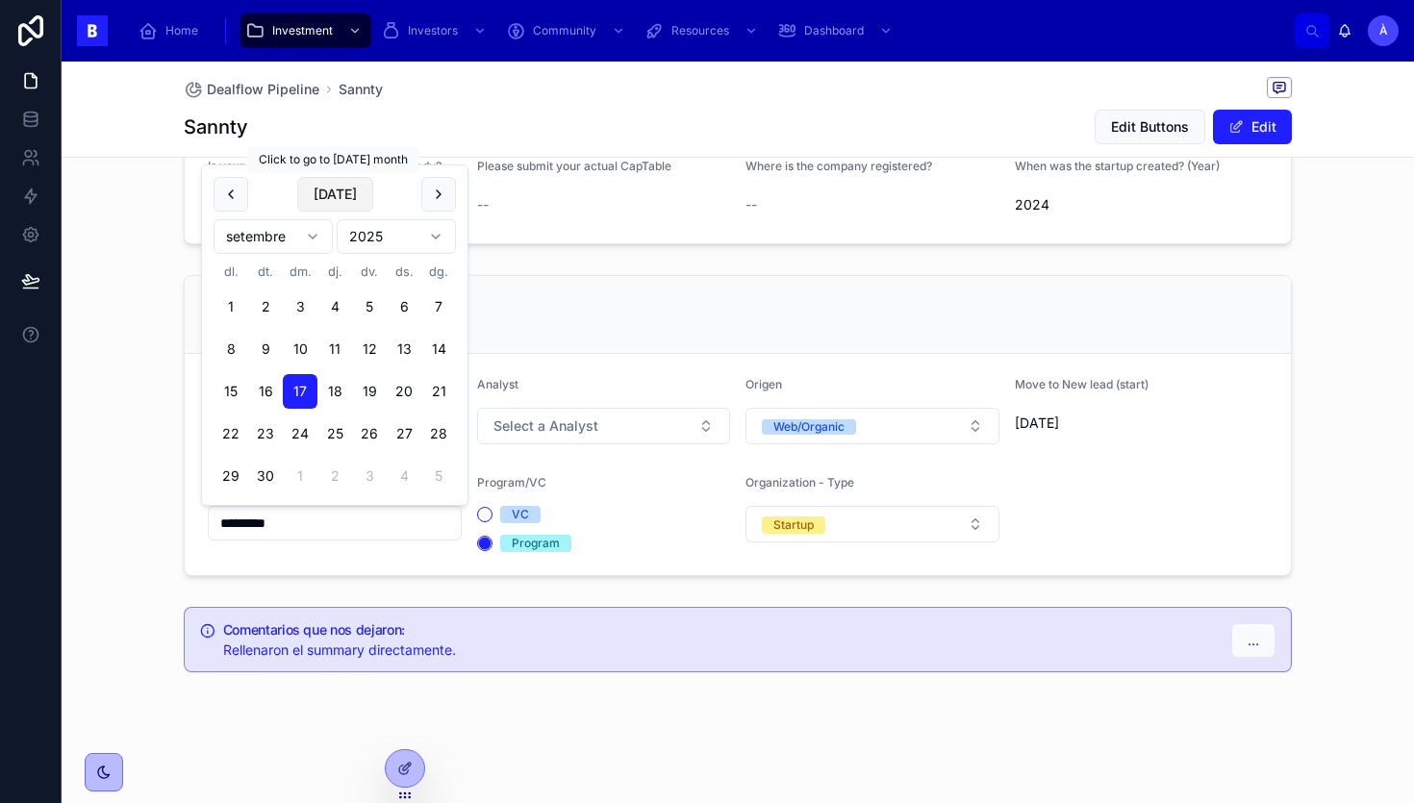
click at [335, 191] on button "[DATE]" at bounding box center [335, 194] width 76 height 35
type input "*********"
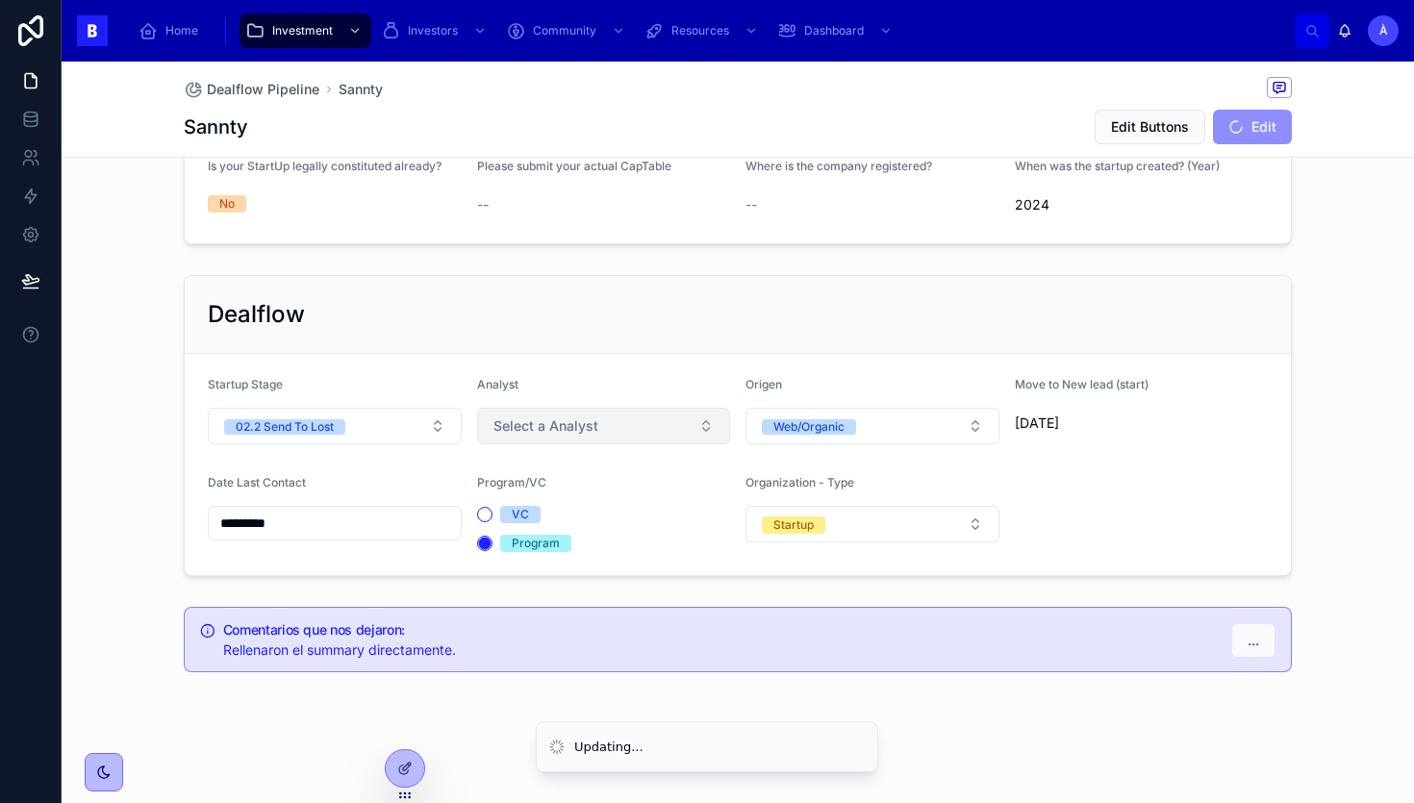
click at [546, 438] on button "Select a Analyst" at bounding box center [604, 426] width 254 height 37
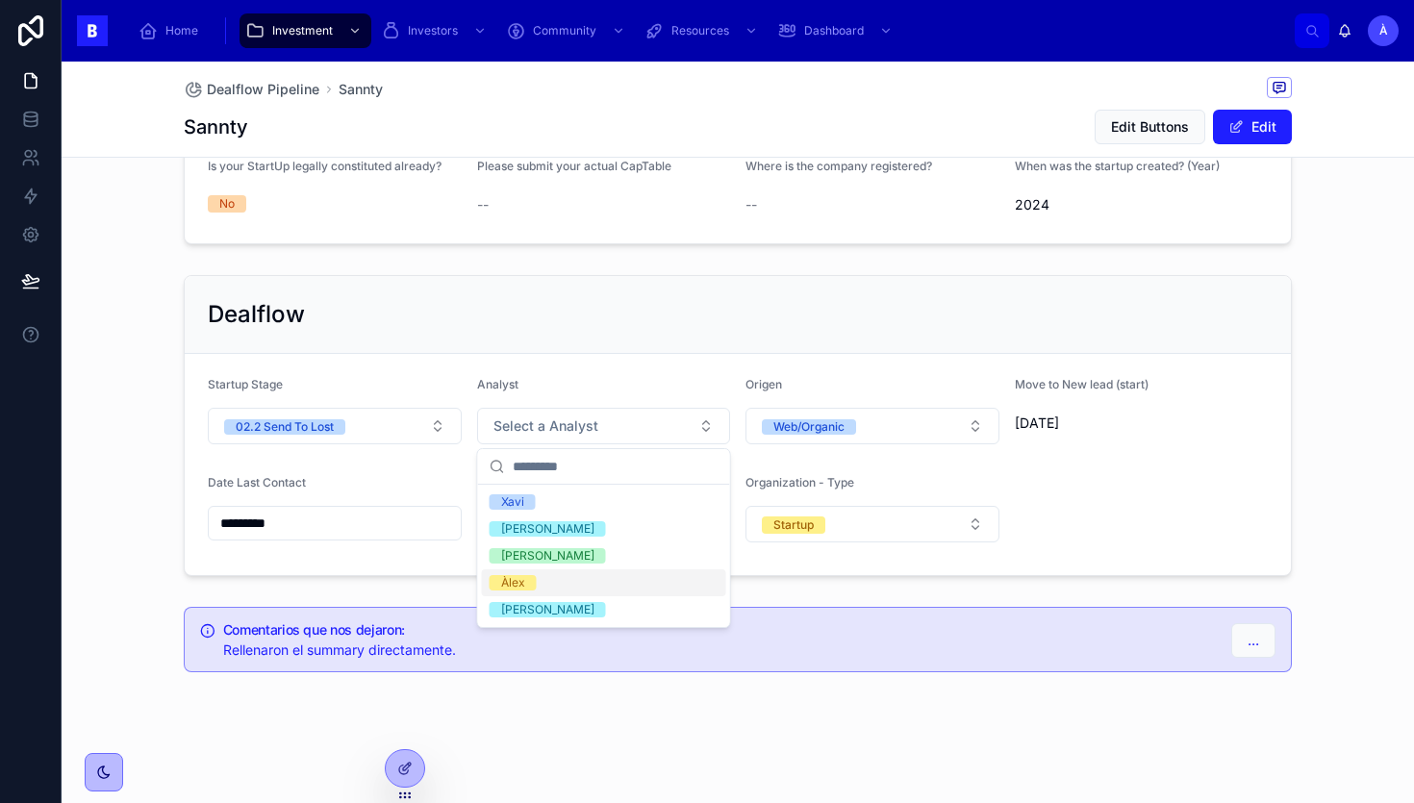
click at [521, 582] on div "Àlex" at bounding box center [513, 582] width 24 height 15
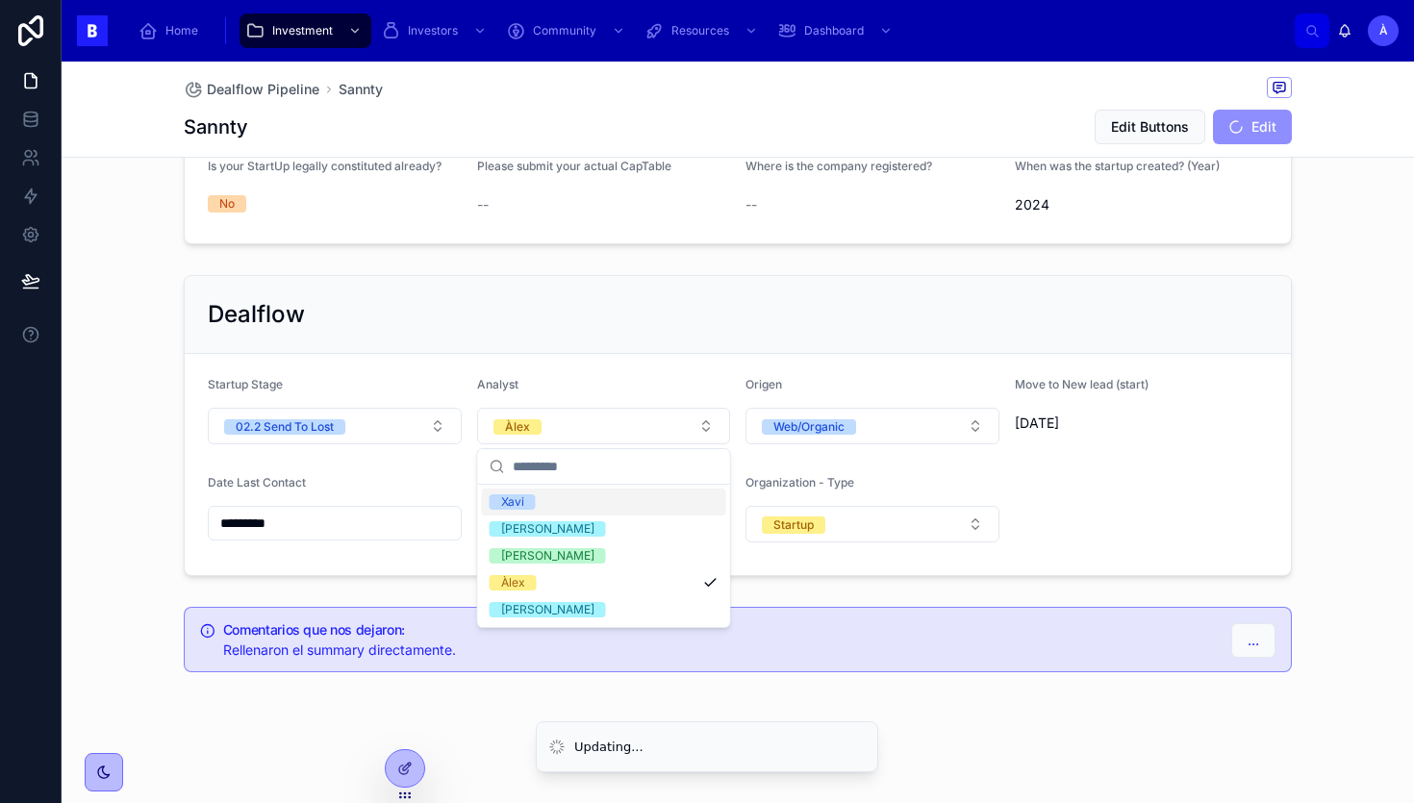
click at [512, 354] on form "Startup Stage 02.2 Send To Lost Analyst Àlex Origen Web/Organic Move to New lea…" at bounding box center [738, 464] width 1106 height 221
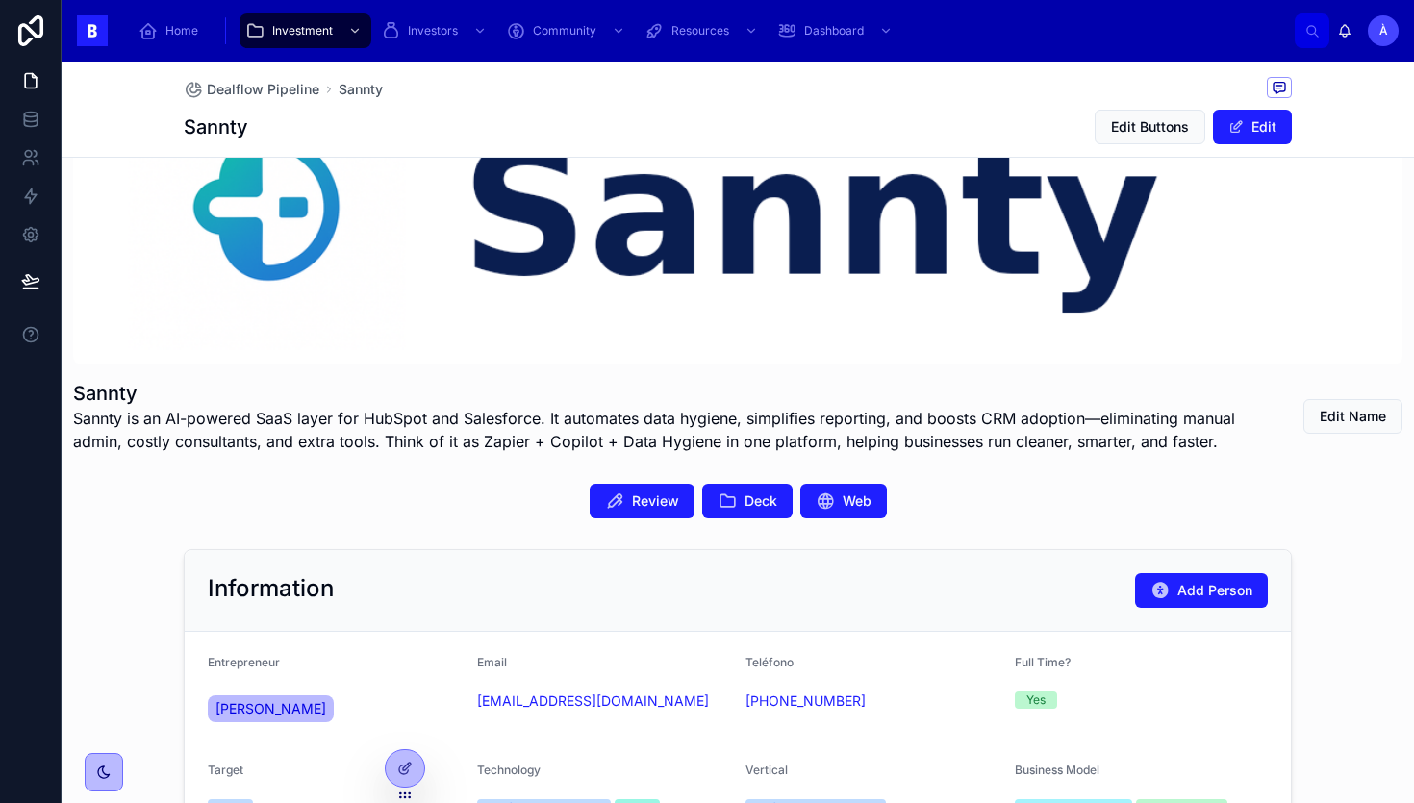
scroll to position [418, 0]
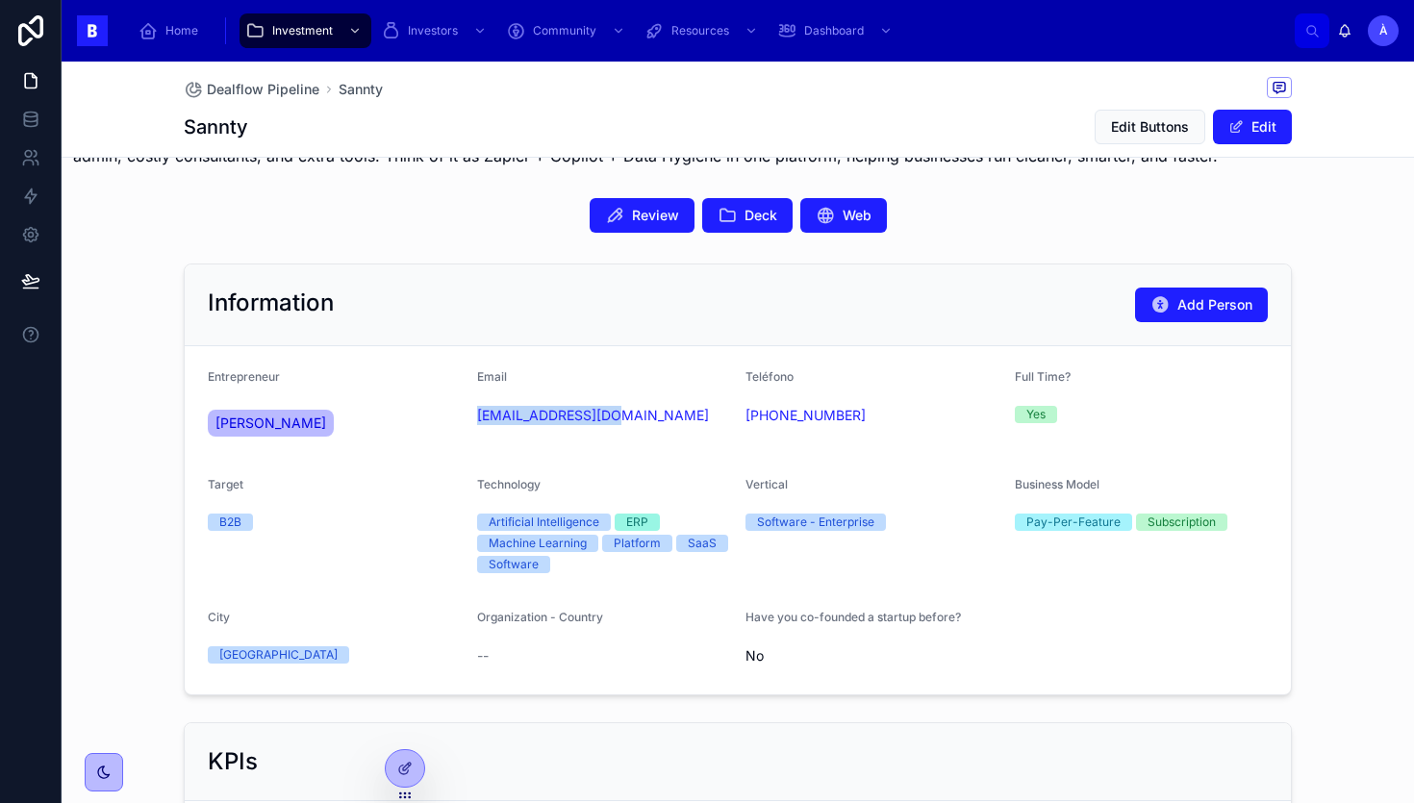
drag, startPoint x: 579, startPoint y: 448, endPoint x: 472, endPoint y: 420, distance: 110.4
click at [472, 420] on form "Entrepreneur [PERSON_NAME] Email [EMAIL_ADDRESS][DOMAIN_NAME] Teléfono [PHONE_N…" at bounding box center [738, 520] width 1106 height 348
click at [475, 328] on div "Information Add Person" at bounding box center [738, 306] width 1106 height 82
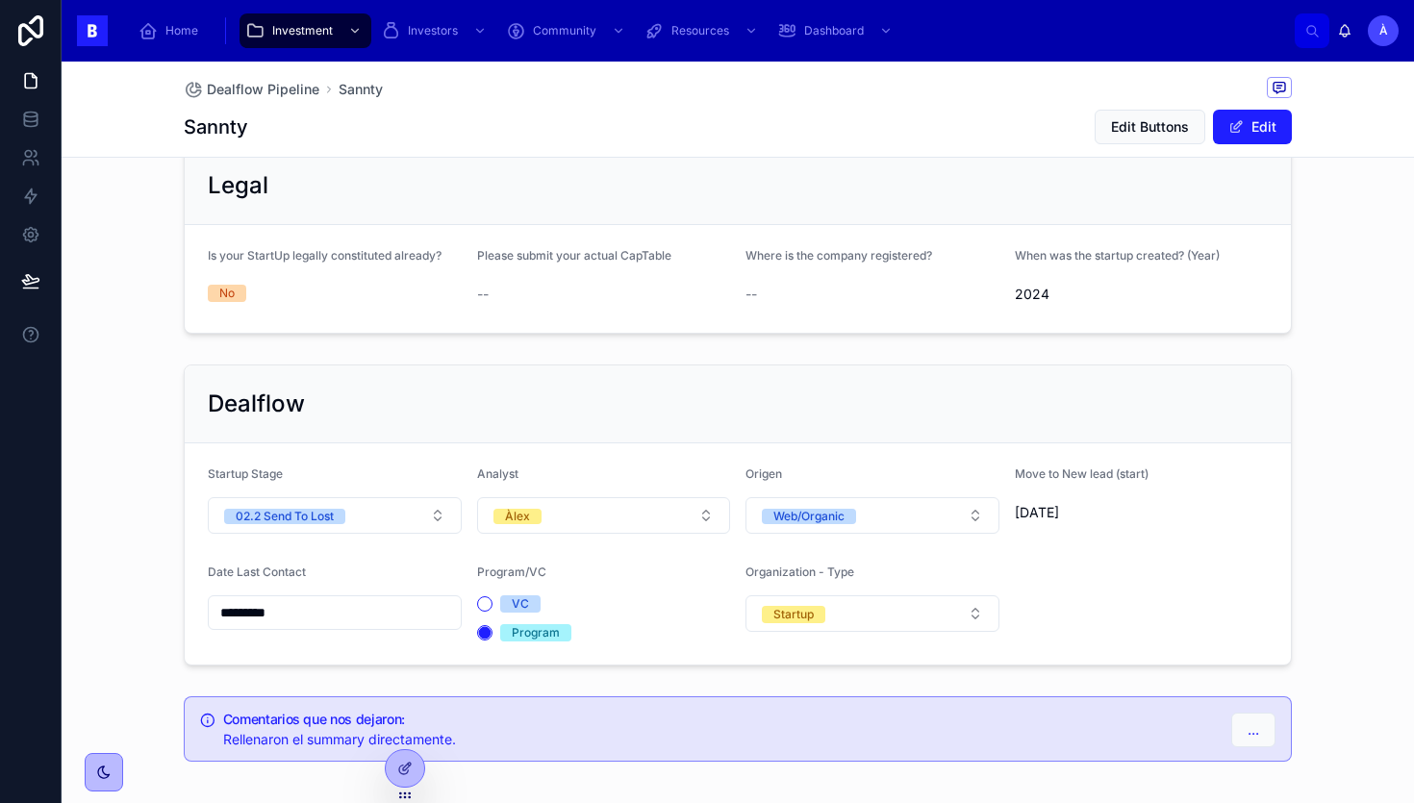
scroll to position [1317, 0]
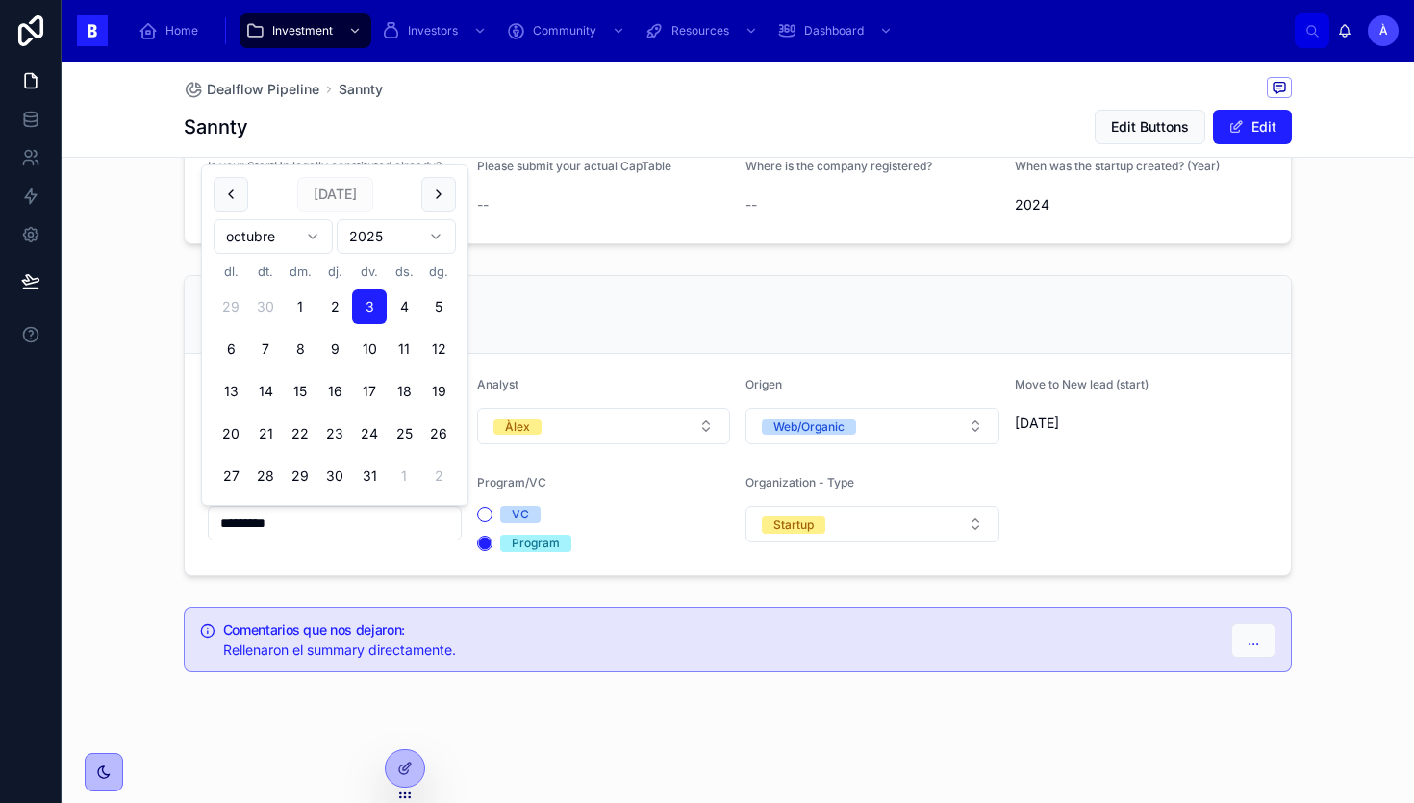
click at [330, 521] on input "*********" at bounding box center [335, 523] width 252 height 27
click at [585, 316] on div "Dealflow" at bounding box center [738, 314] width 1060 height 31
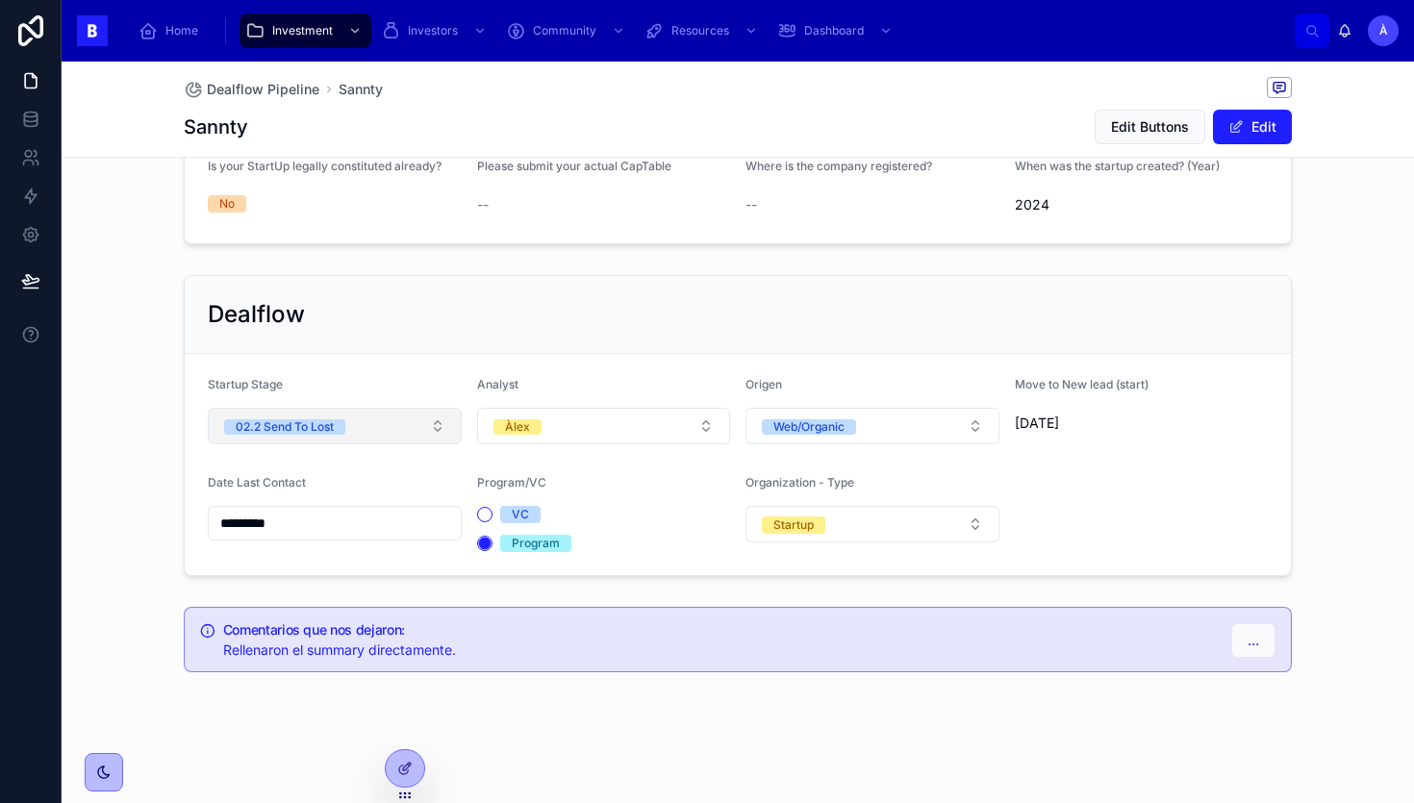
click at [372, 420] on button "02.2 Send To Lost" at bounding box center [335, 426] width 254 height 37
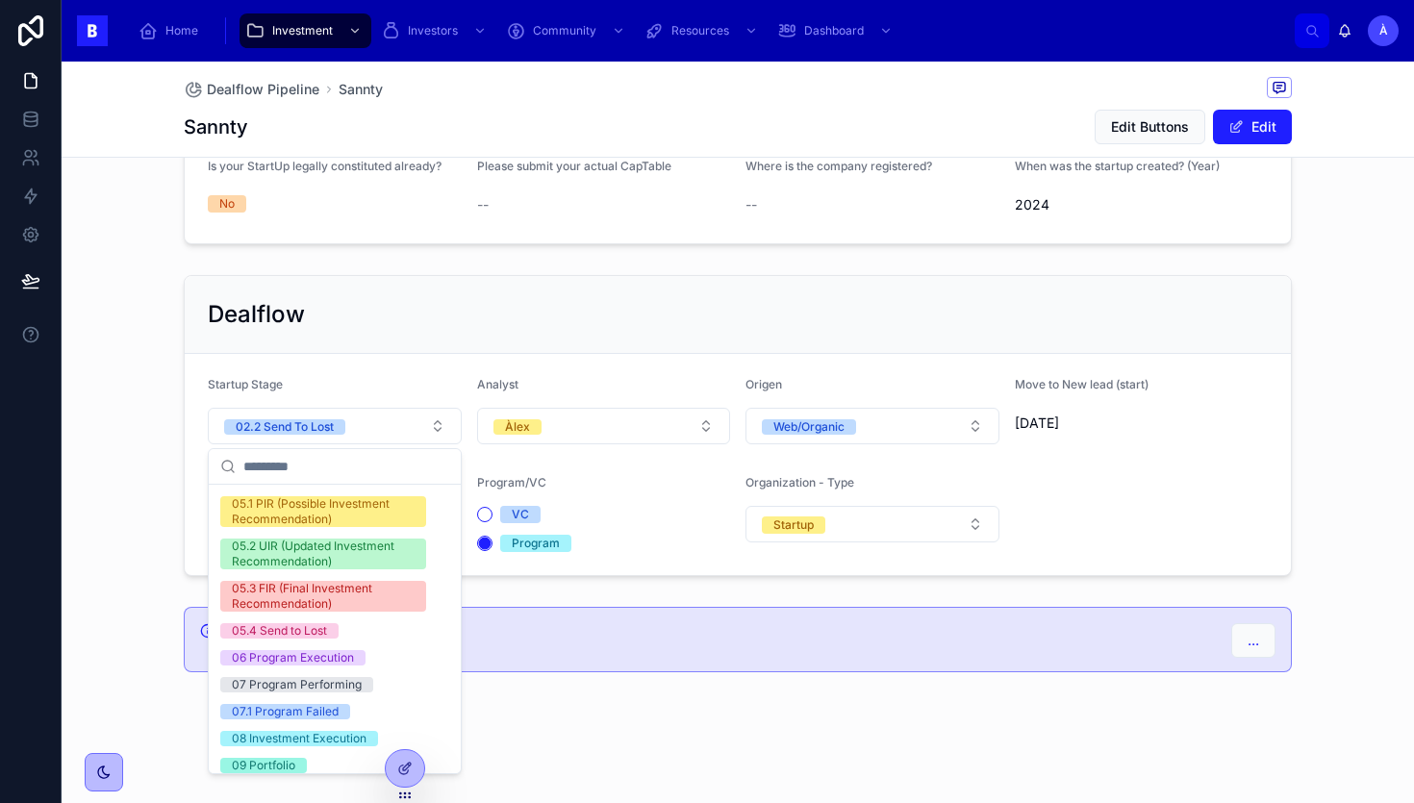
scroll to position [650, 0]
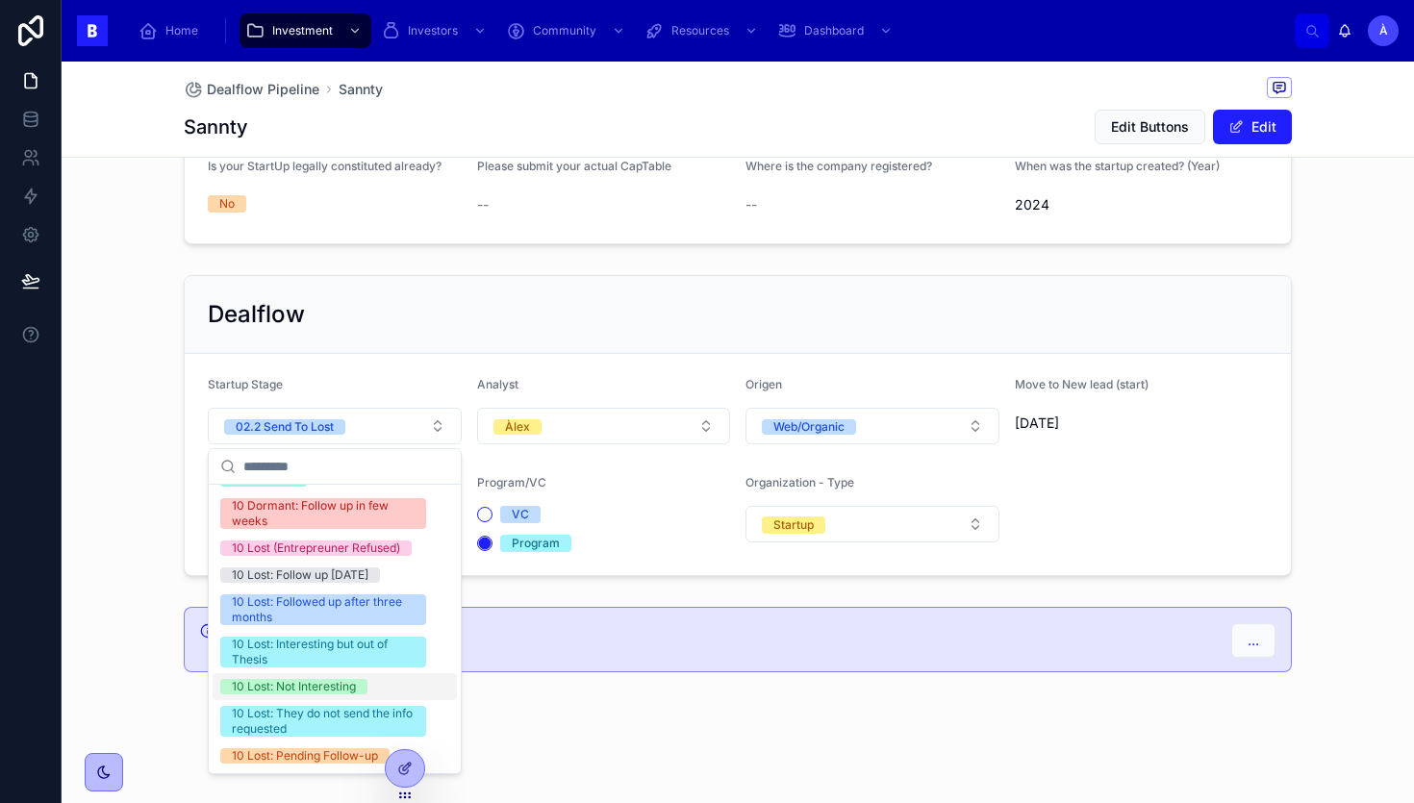
click at [291, 690] on div "10 Lost: Not Interesting" at bounding box center [294, 686] width 124 height 15
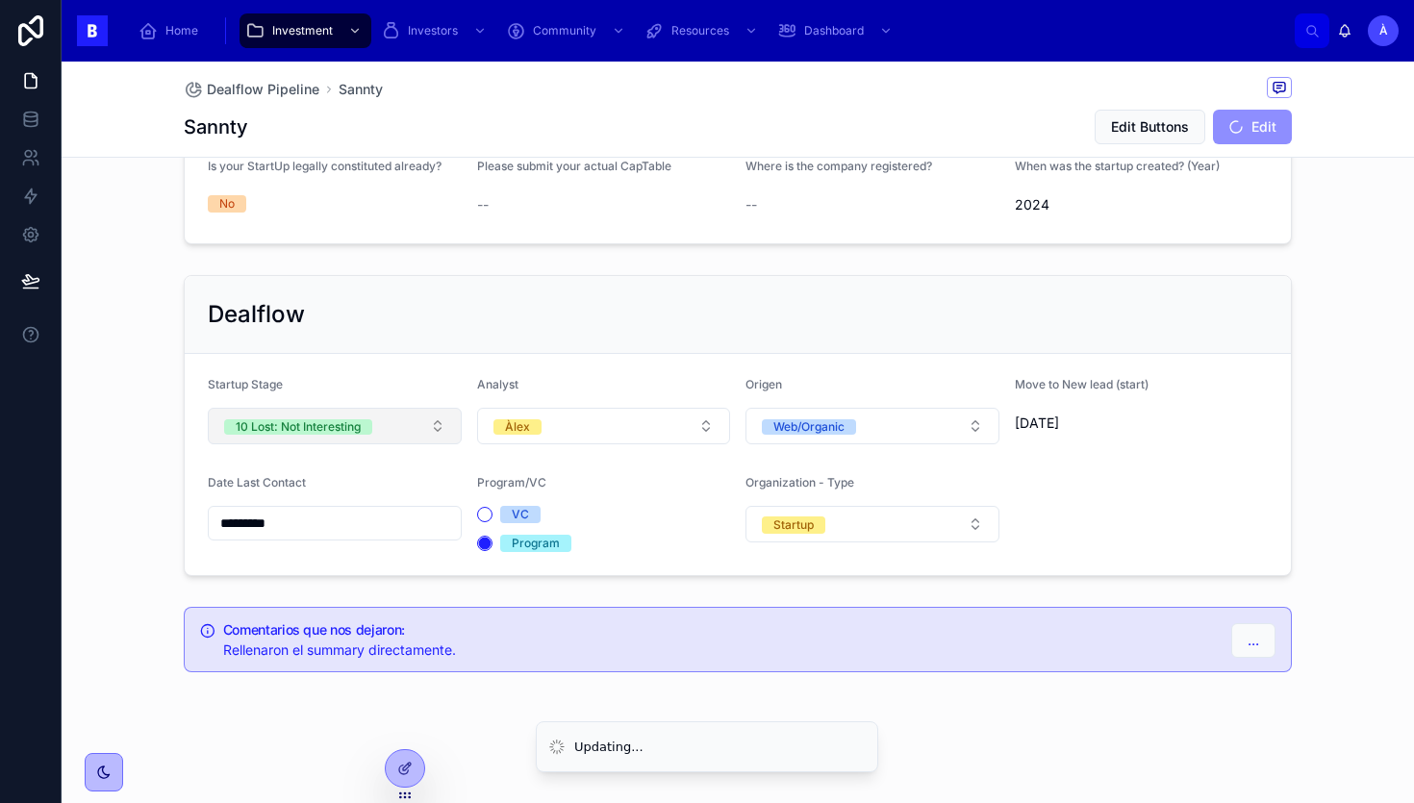
click at [386, 419] on button "10 Lost: Not Interesting" at bounding box center [335, 426] width 254 height 37
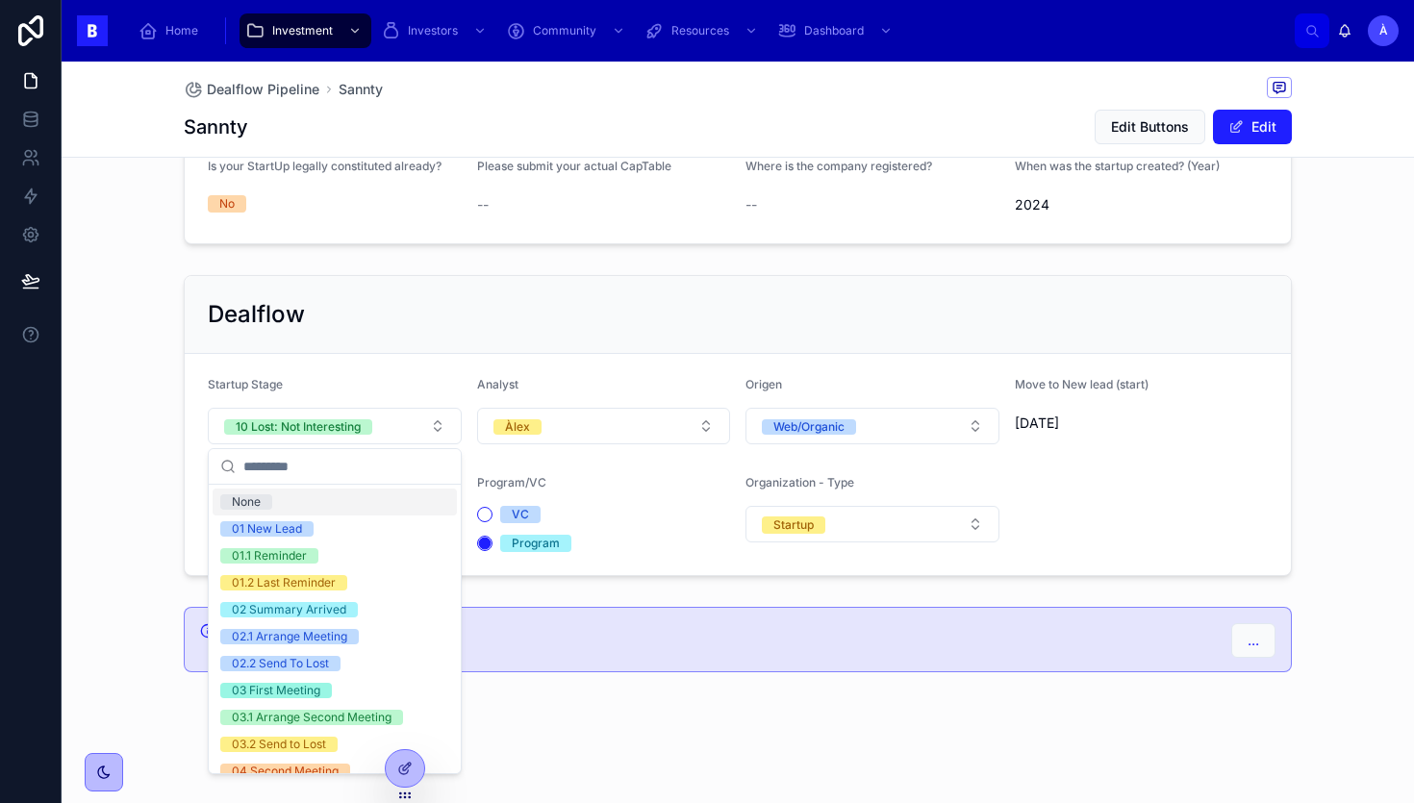
click at [458, 335] on div "Dealflow" at bounding box center [738, 315] width 1106 height 78
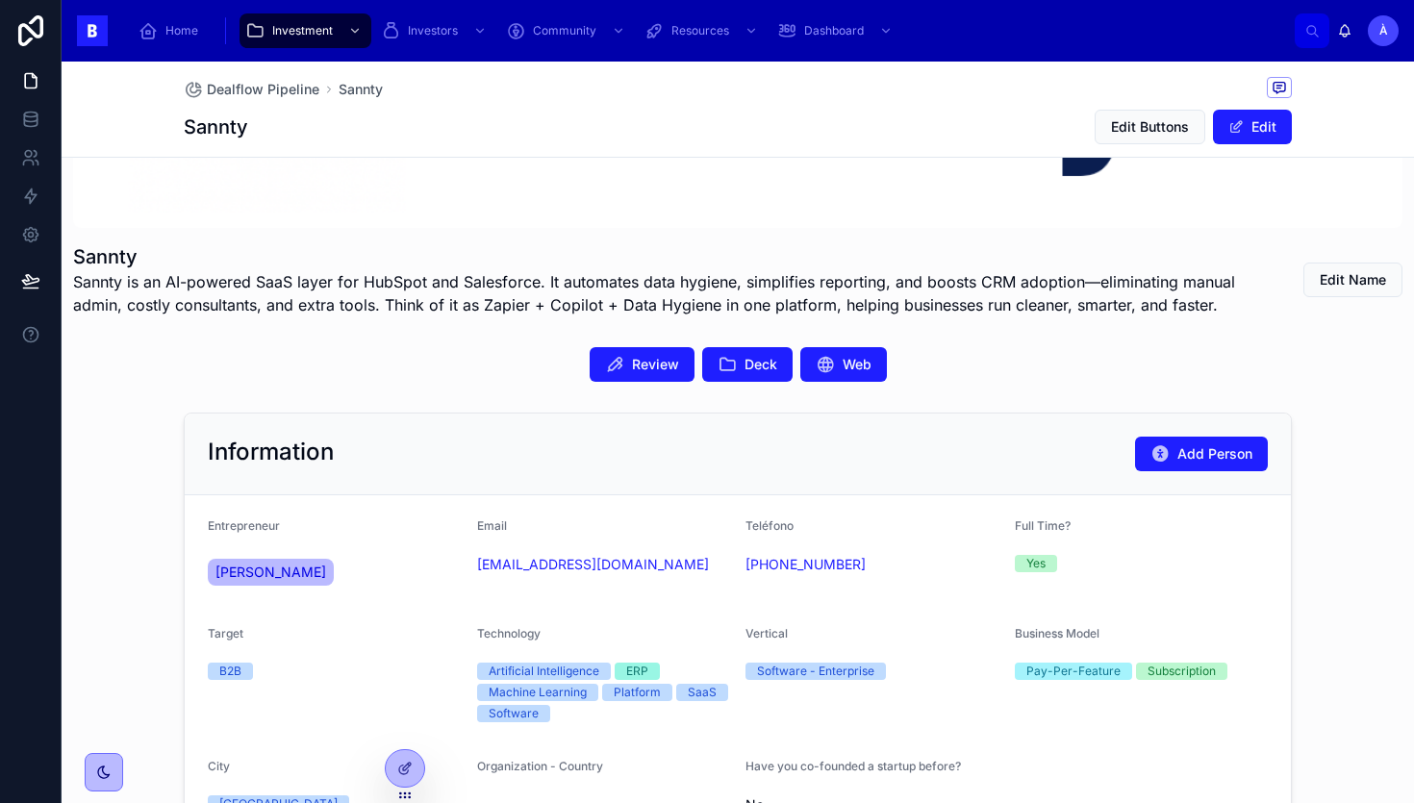
scroll to position [263, 0]
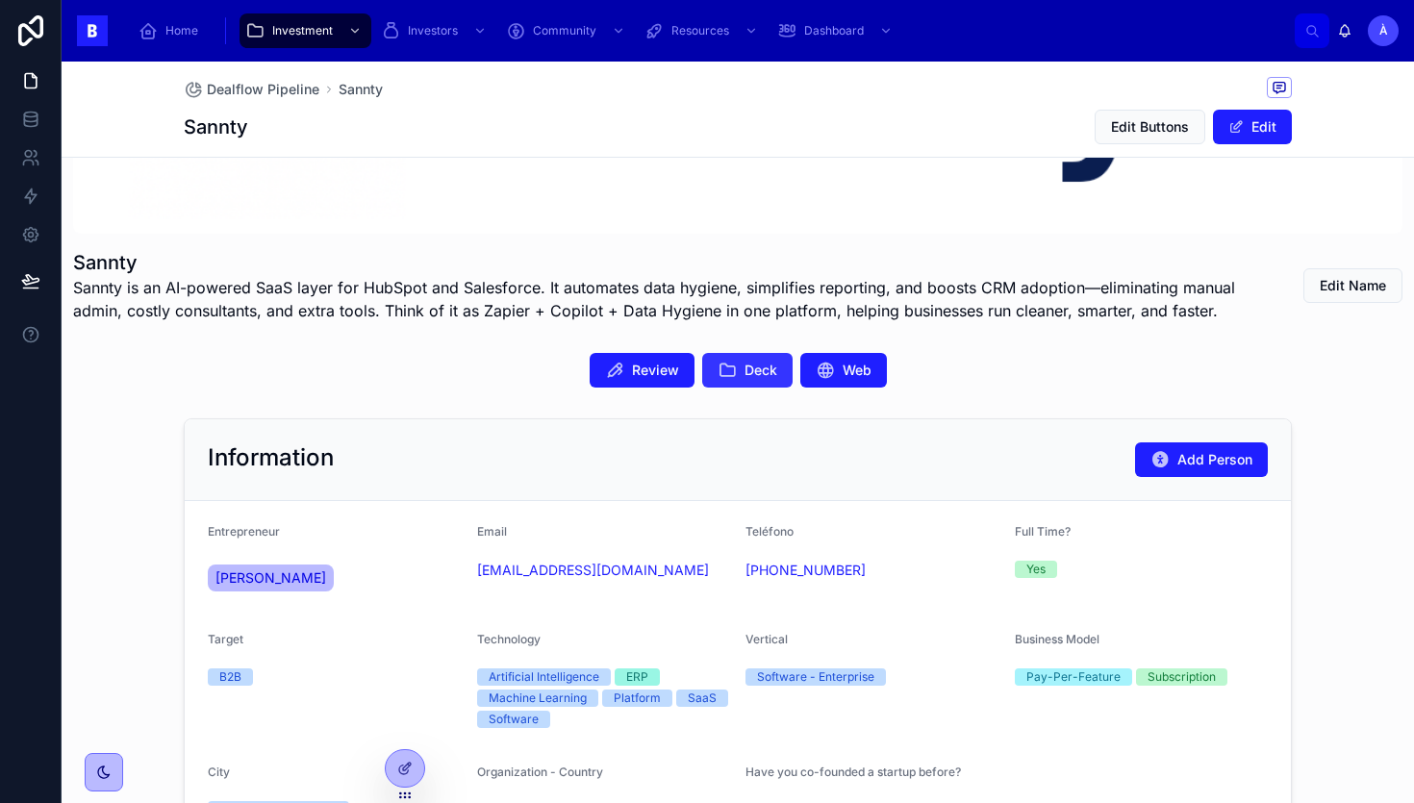
click at [725, 361] on icon at bounding box center [727, 370] width 19 height 19
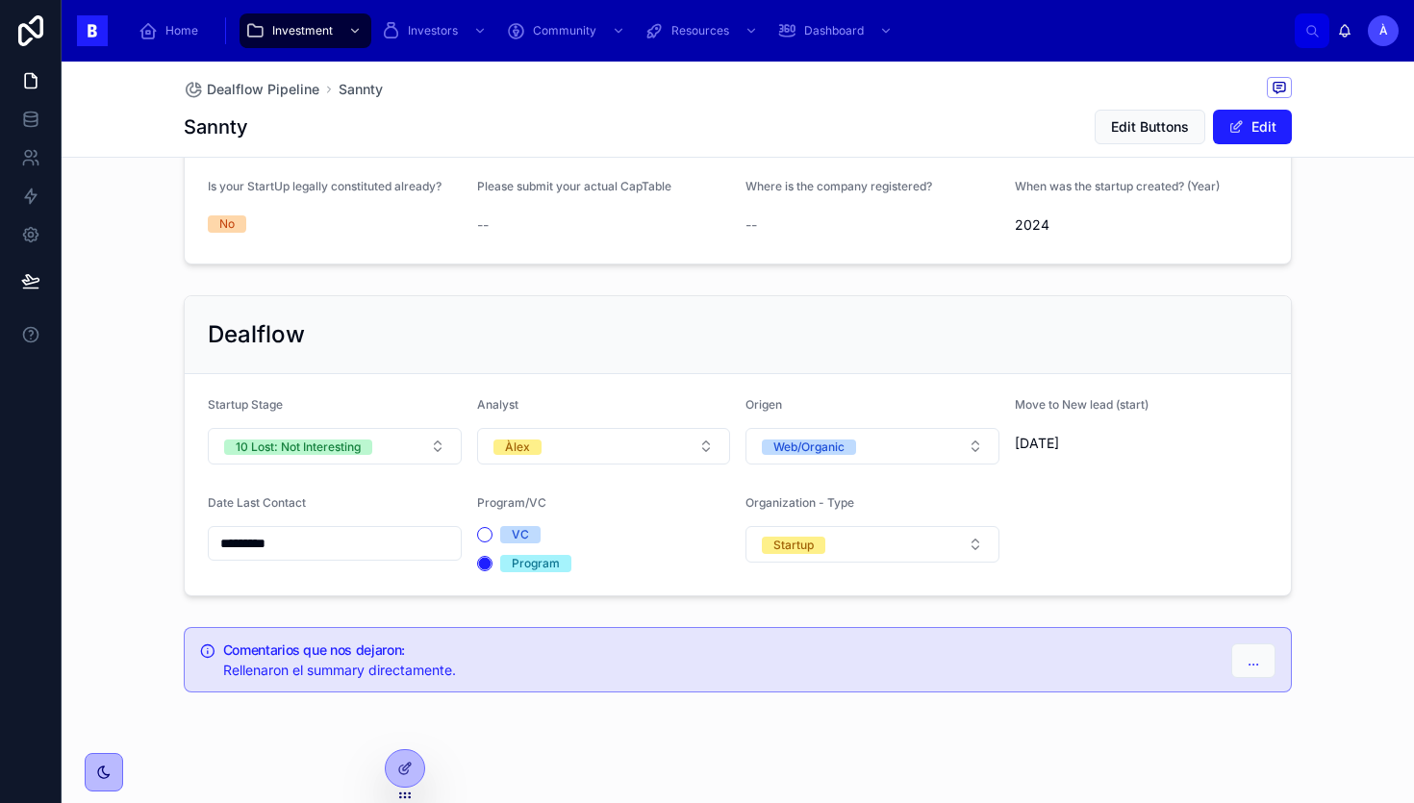
scroll to position [1317, 0]
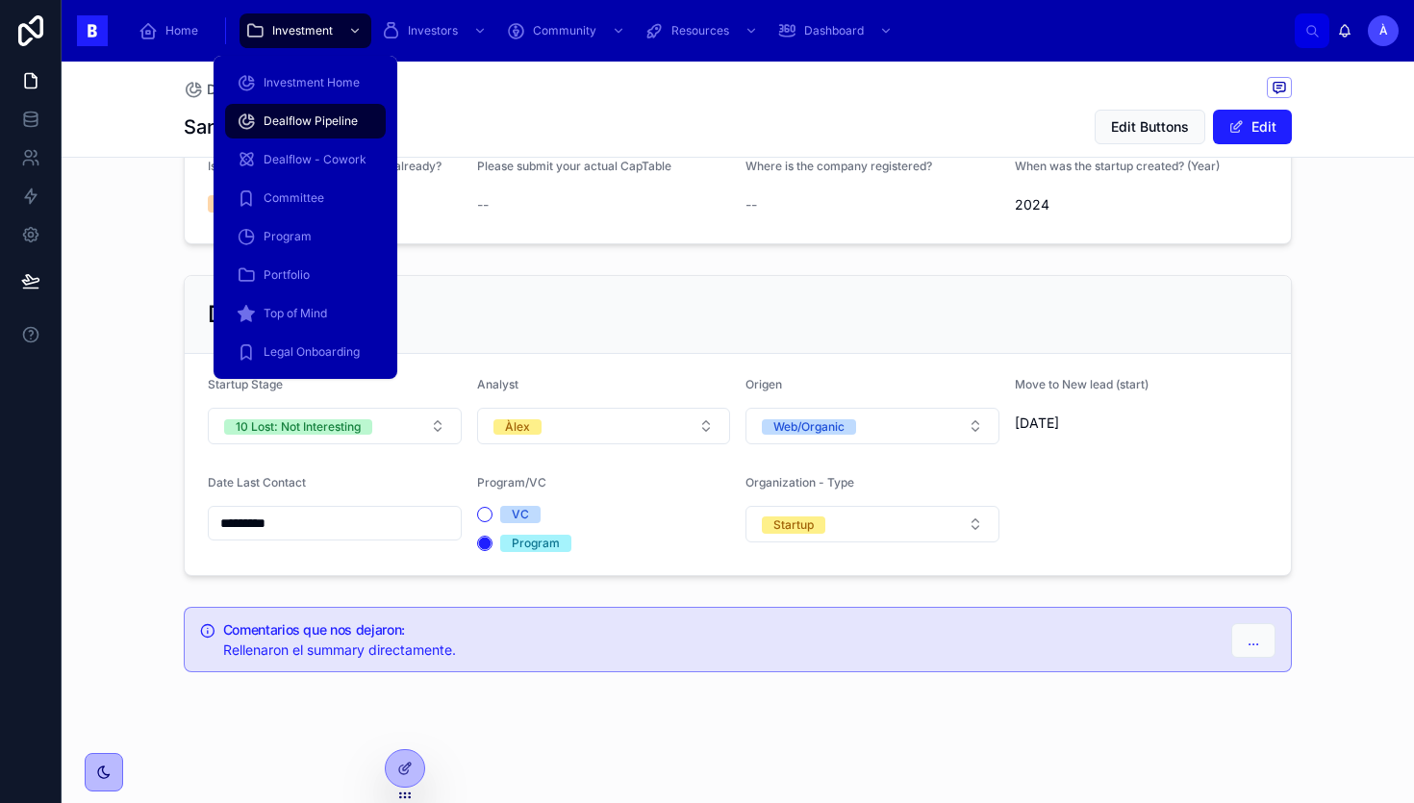
click at [298, 119] on span "Dealflow Pipeline" at bounding box center [311, 121] width 94 height 15
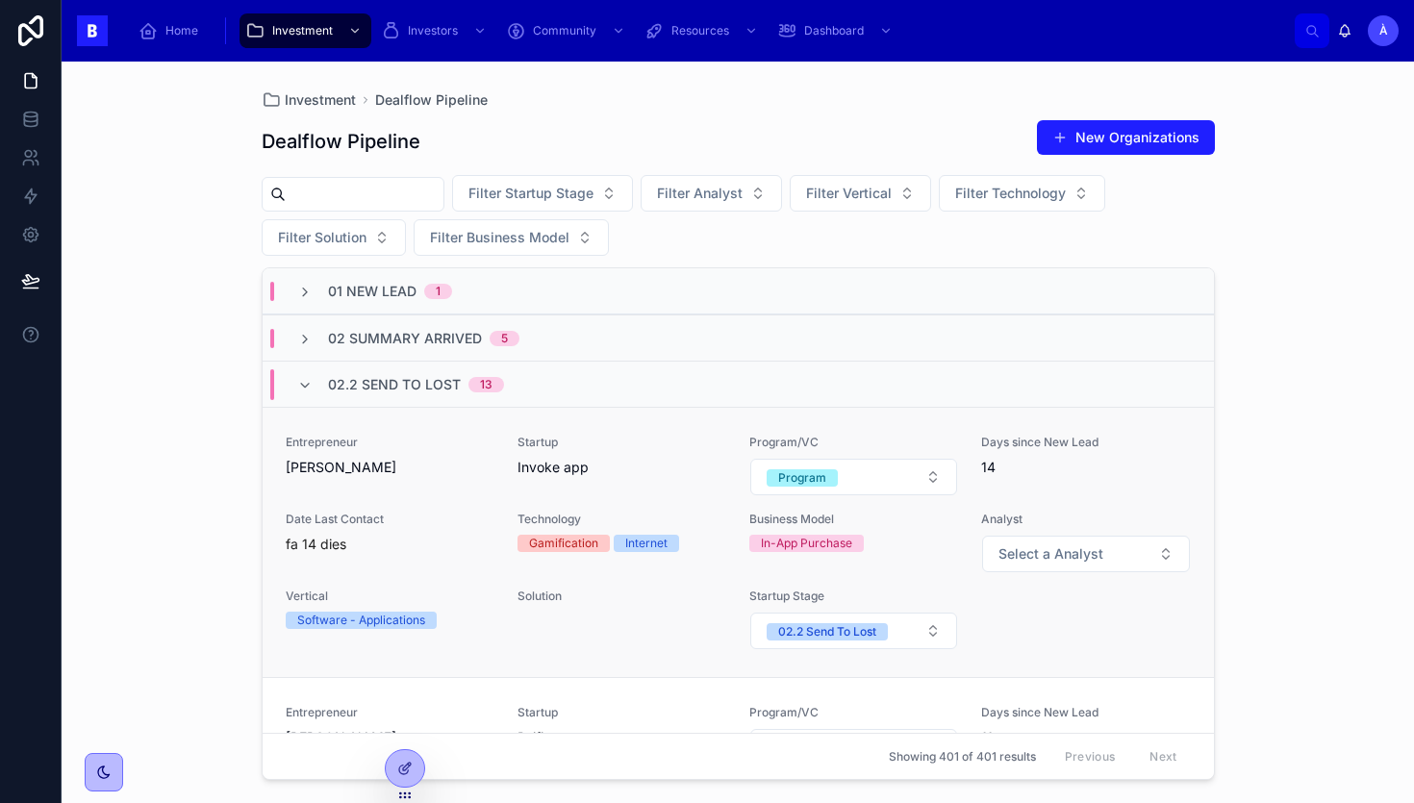
click at [534, 449] on span "Startup" at bounding box center [622, 442] width 209 height 15
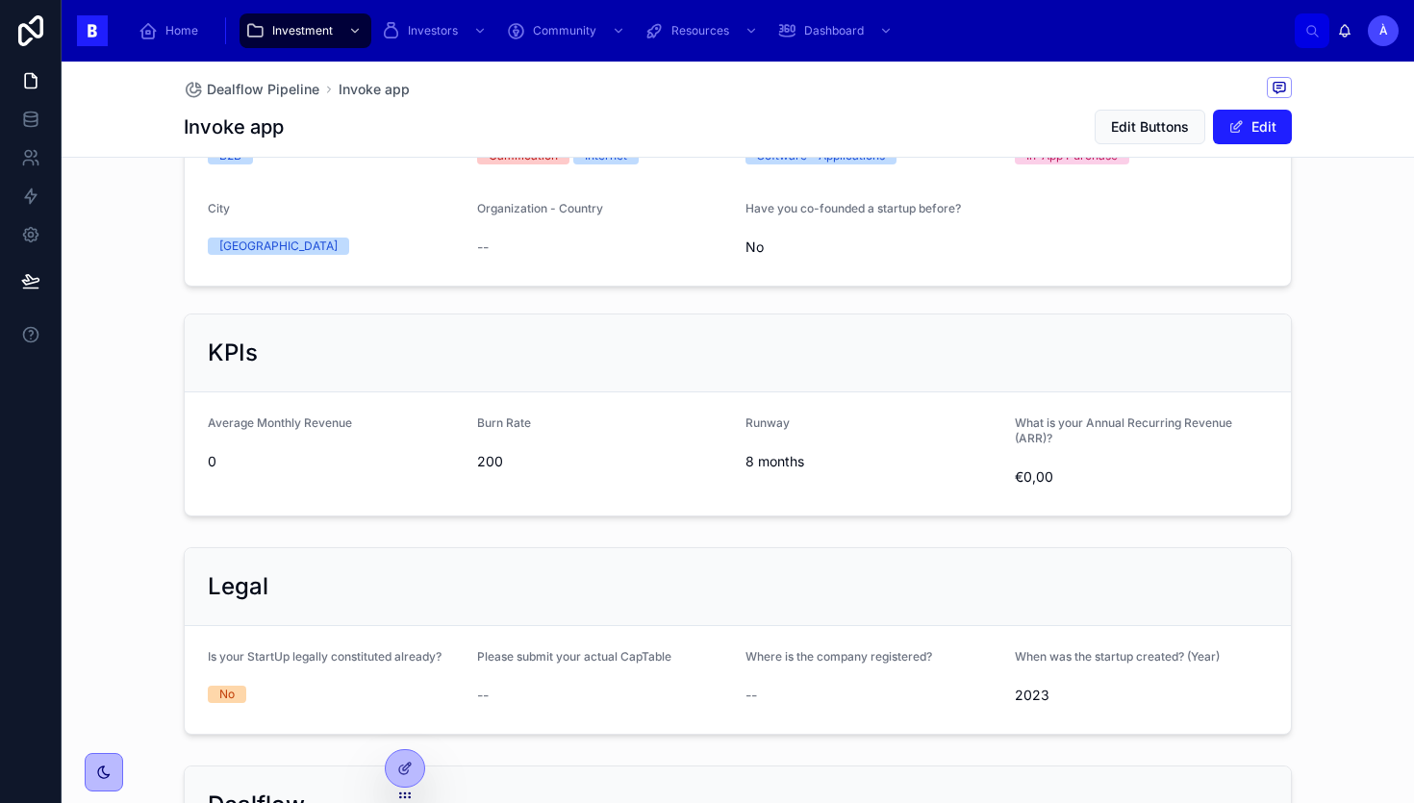
scroll to position [1298, 0]
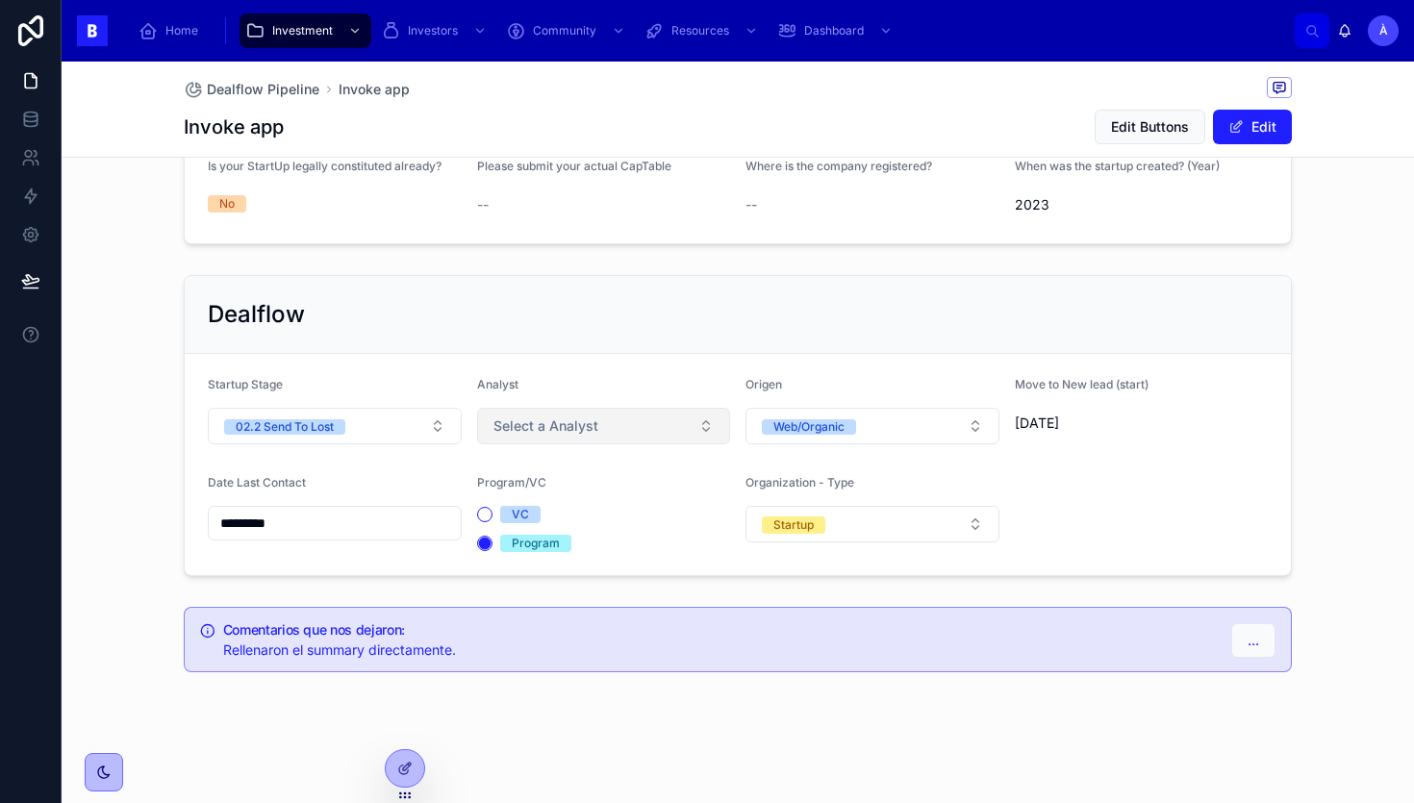
click at [546, 434] on span "Select a Analyst" at bounding box center [546, 426] width 105 height 19
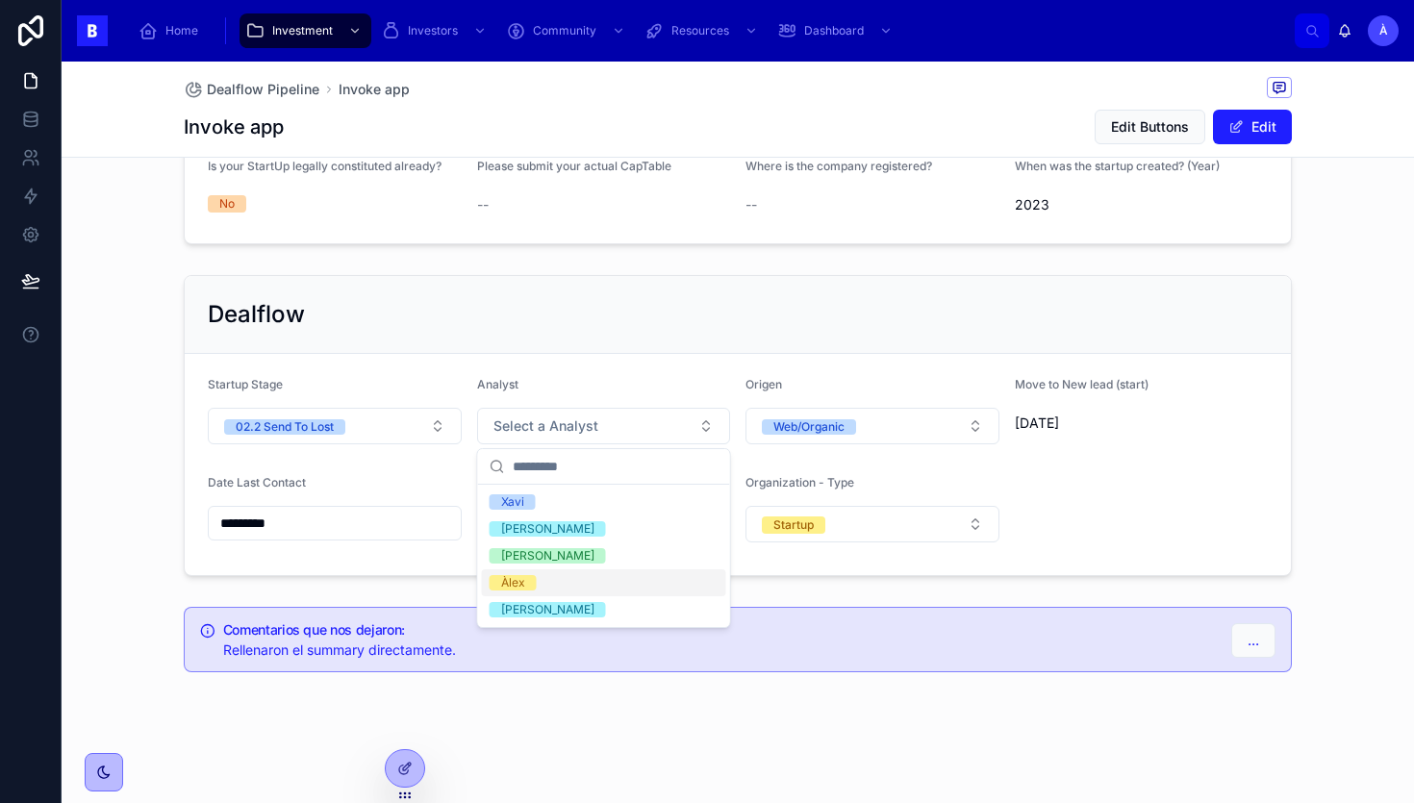
click at [510, 574] on div "Àlex" at bounding box center [604, 583] width 244 height 27
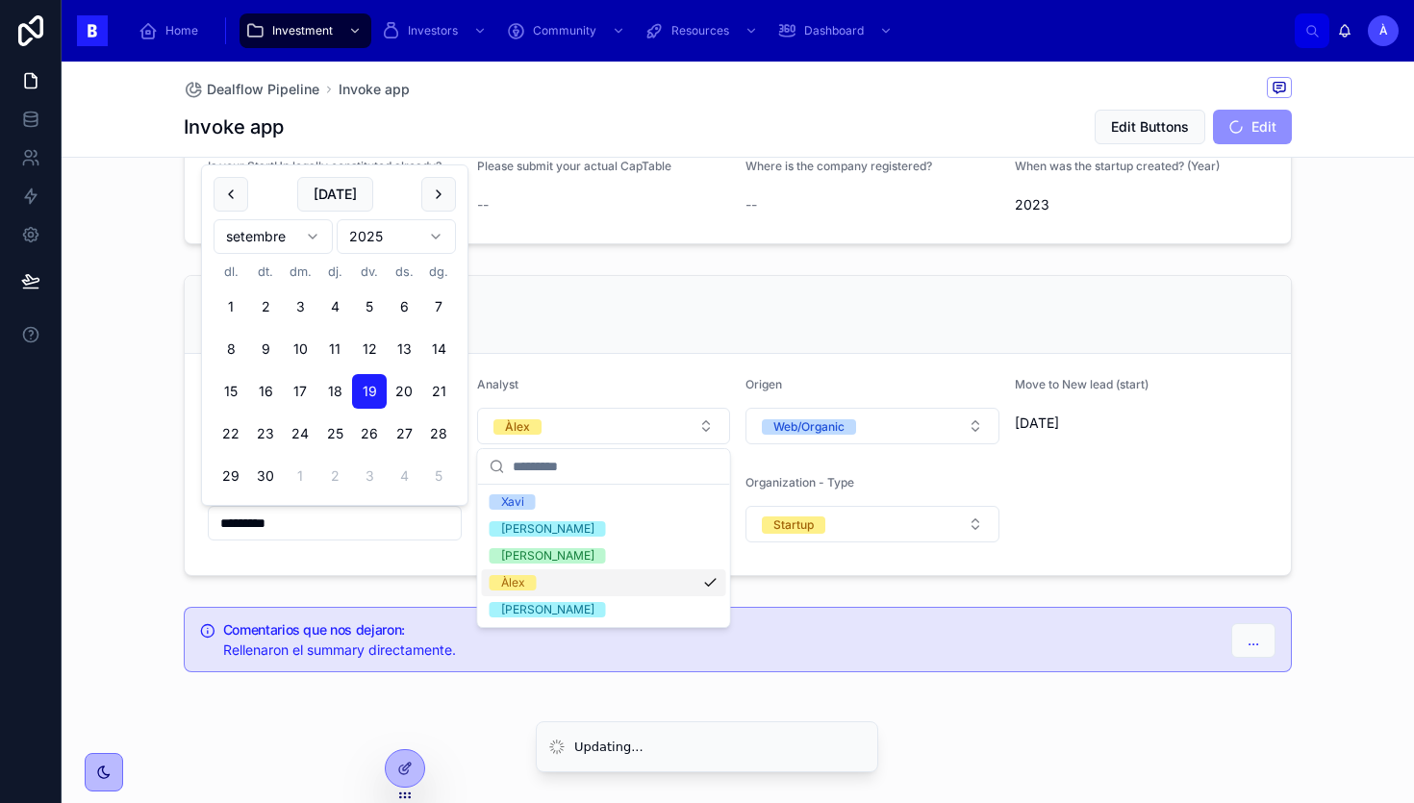
click at [351, 535] on input "*********" at bounding box center [335, 523] width 252 height 27
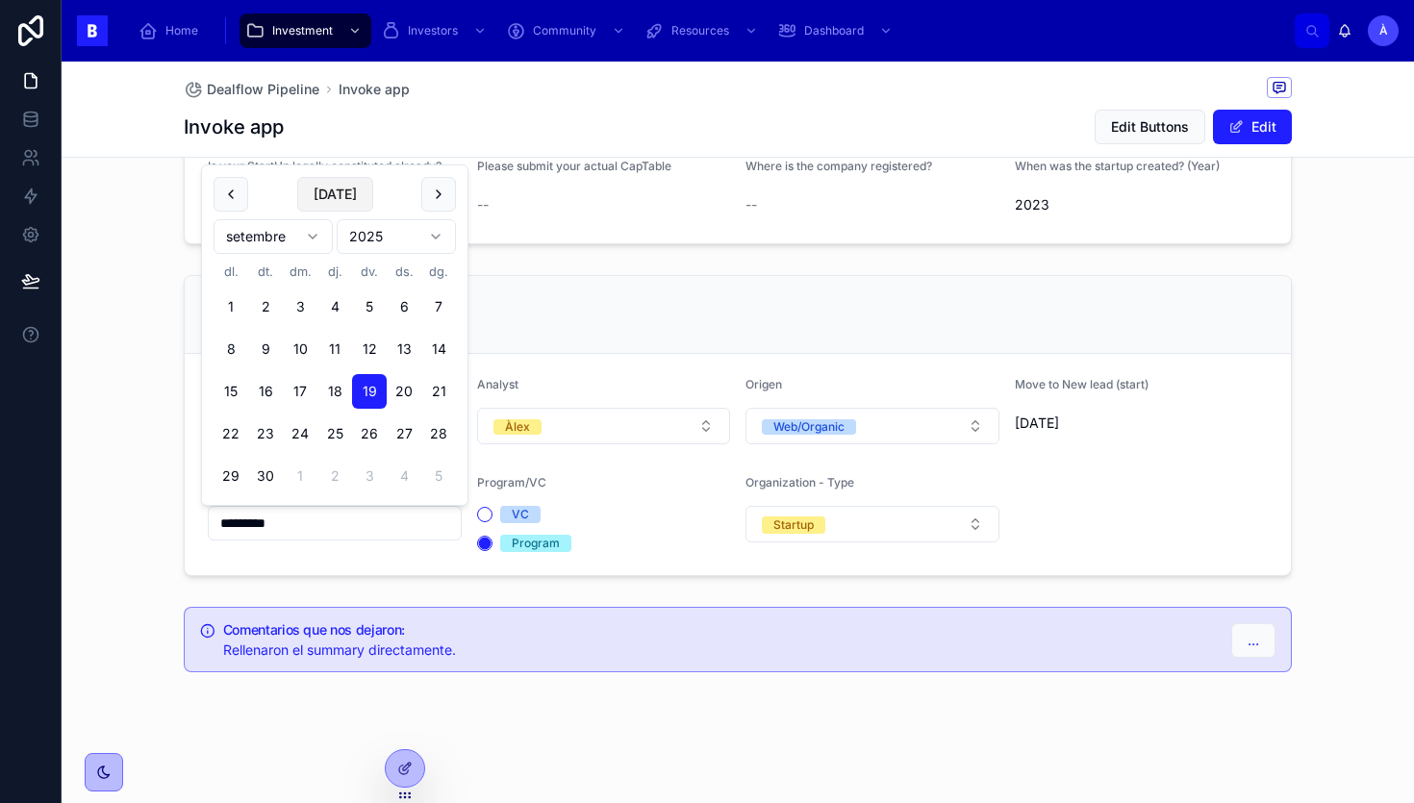
click at [338, 191] on button "[DATE]" at bounding box center [335, 194] width 76 height 35
type input "*********"
click at [127, 541] on div "Dealflow Startup Stage 02.2 Send To Lost Analyst Àlex Origen Web/Organic Move t…" at bounding box center [738, 425] width 1353 height 317
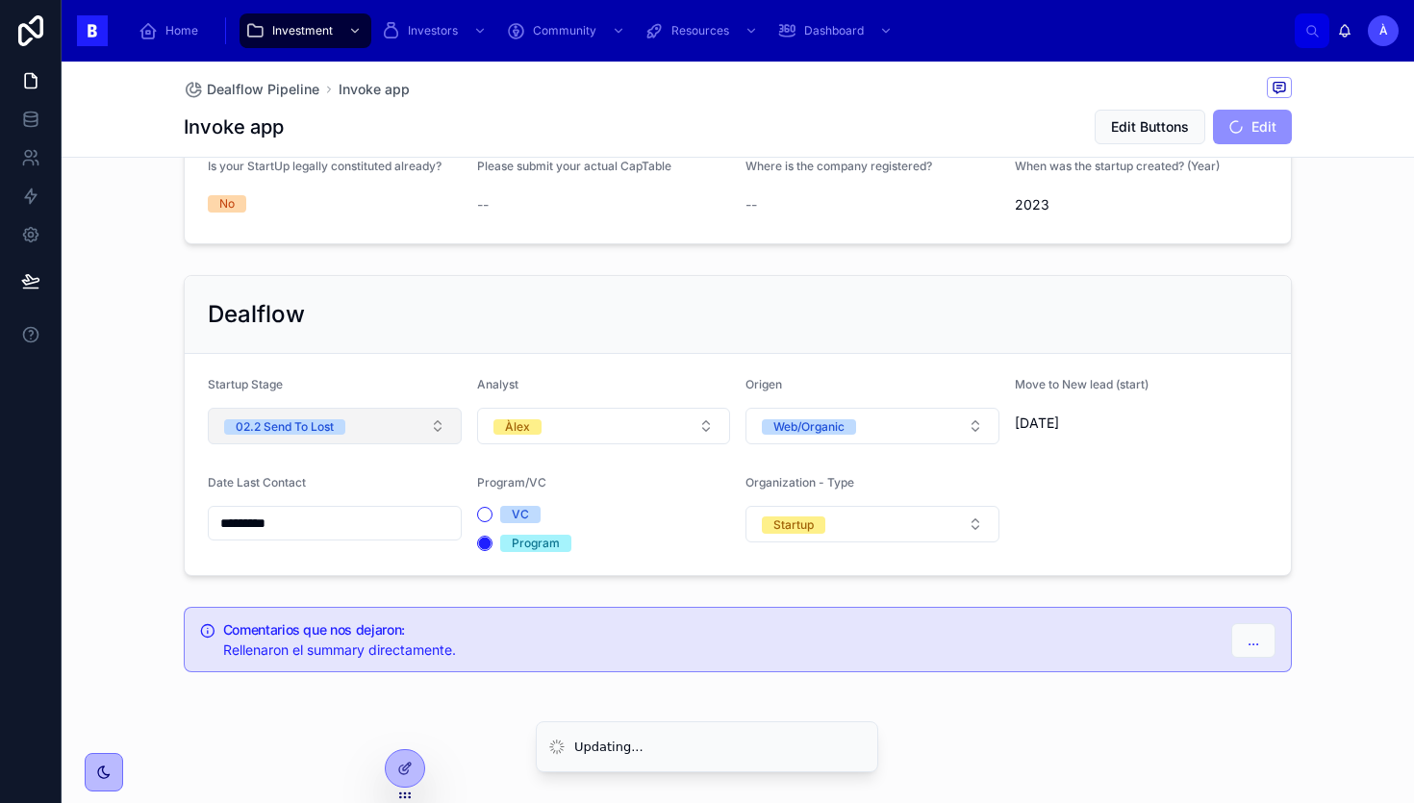
click at [338, 429] on span "02.2 Send To Lost" at bounding box center [284, 426] width 121 height 15
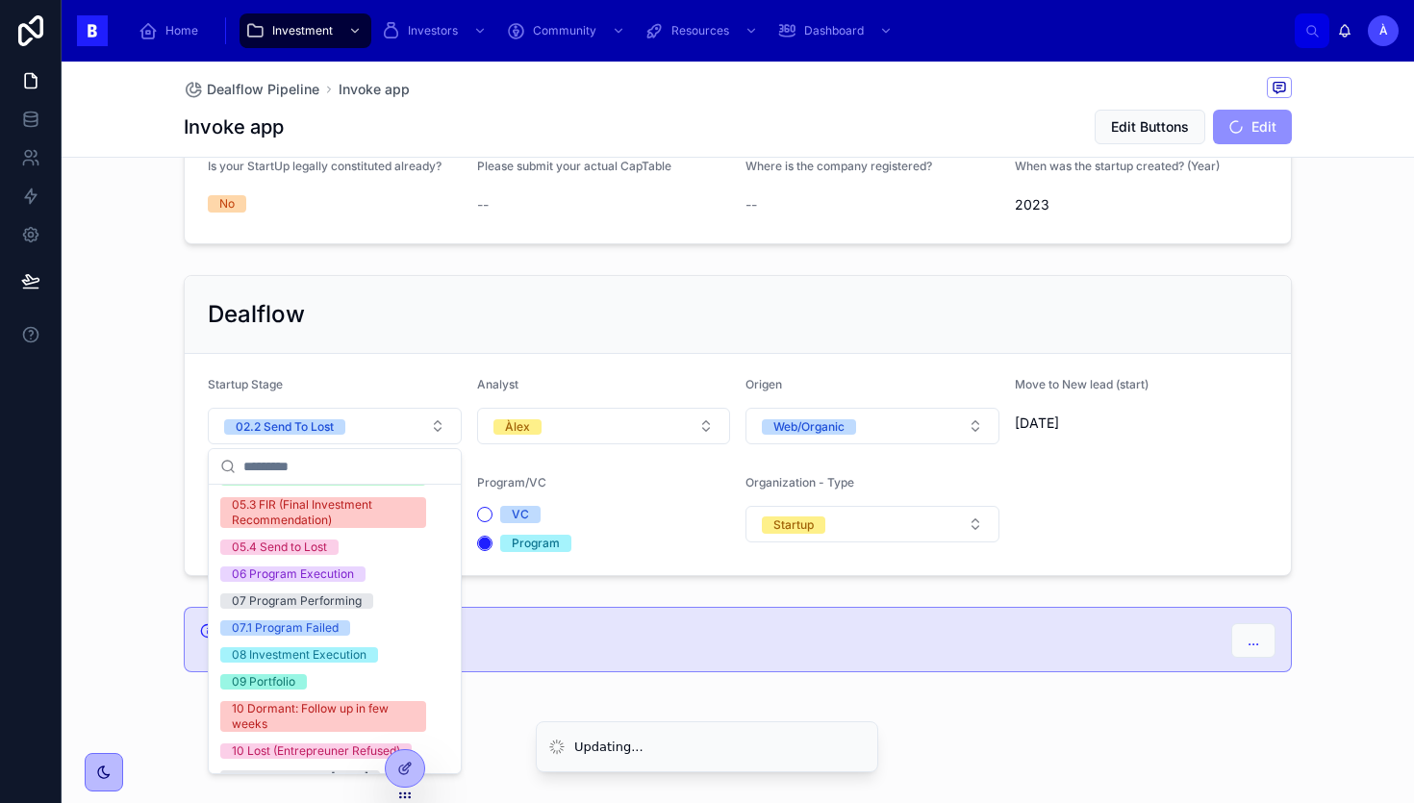
scroll to position [650, 0]
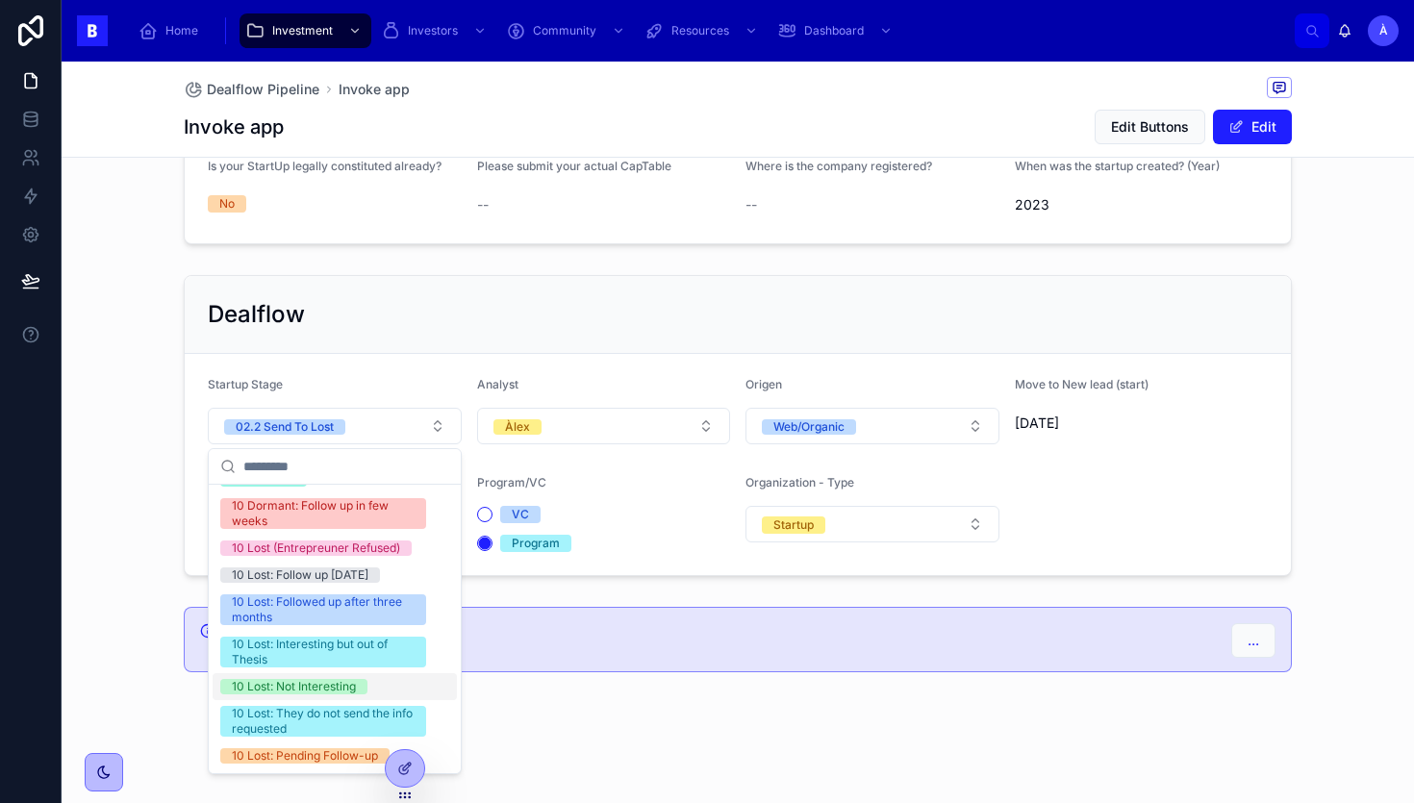
click at [295, 683] on div "10 Lost: Not Interesting" at bounding box center [294, 686] width 124 height 15
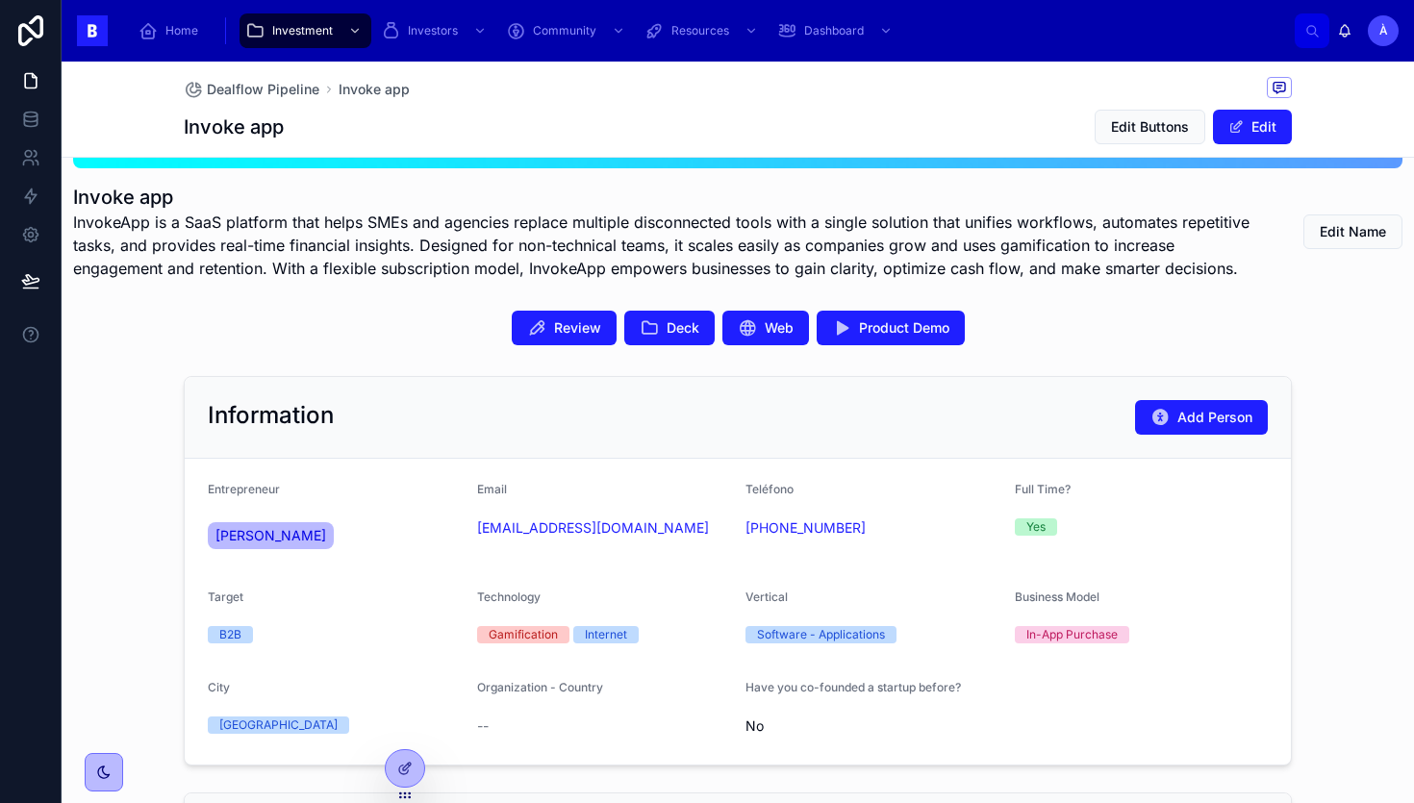
scroll to position [323, 0]
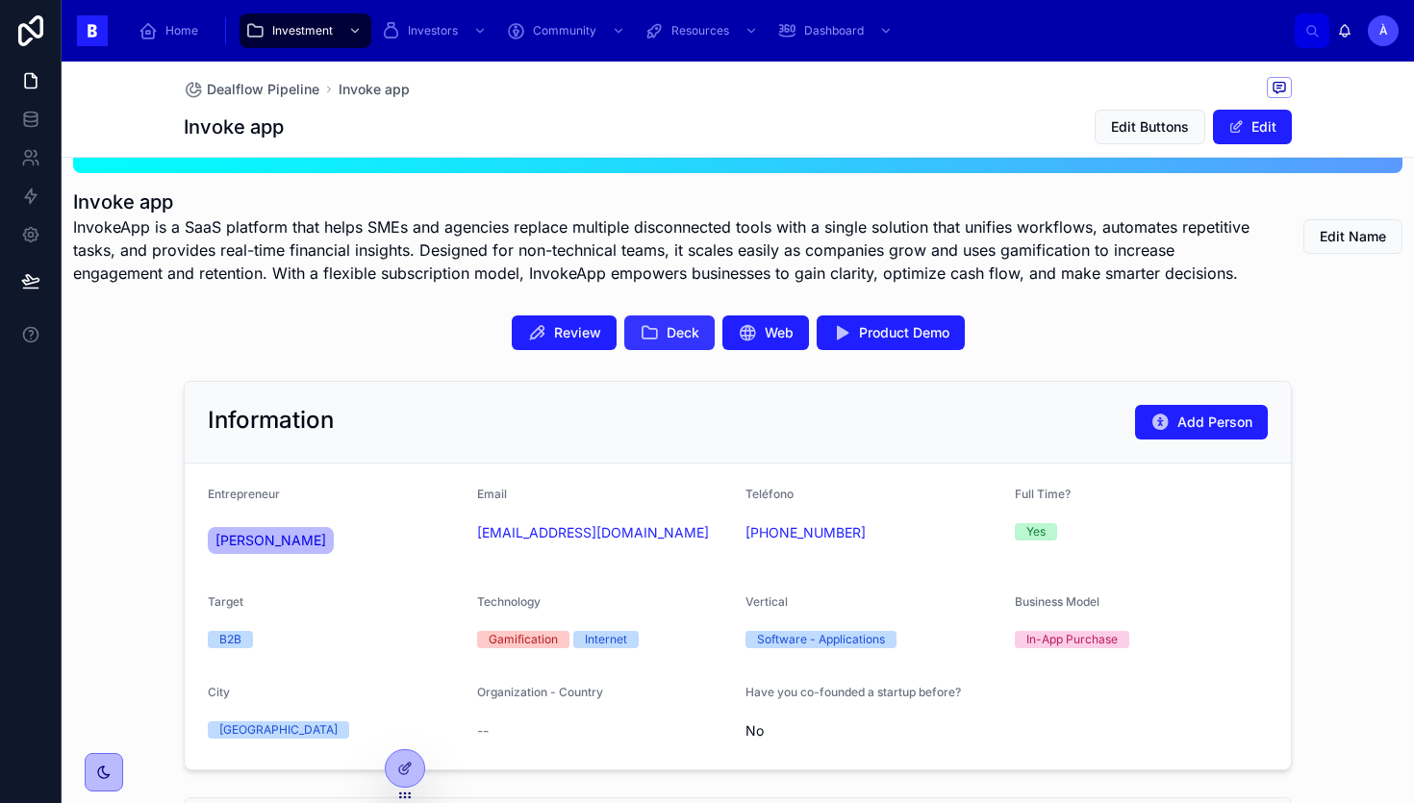
click at [657, 345] on button "Deck" at bounding box center [669, 333] width 90 height 35
drag, startPoint x: 594, startPoint y: 548, endPoint x: 469, endPoint y: 535, distance: 125.8
click at [469, 535] on form "Entrepreneur [PERSON_NAME] Email [EMAIL_ADDRESS][DOMAIN_NAME] Teléfono [PHONE_N…" at bounding box center [738, 617] width 1106 height 306
click at [500, 556] on div "Email [EMAIL_ADDRESS][DOMAIN_NAME]" at bounding box center [604, 525] width 254 height 77
drag, startPoint x: 509, startPoint y: 556, endPoint x: 474, endPoint y: 538, distance: 39.2
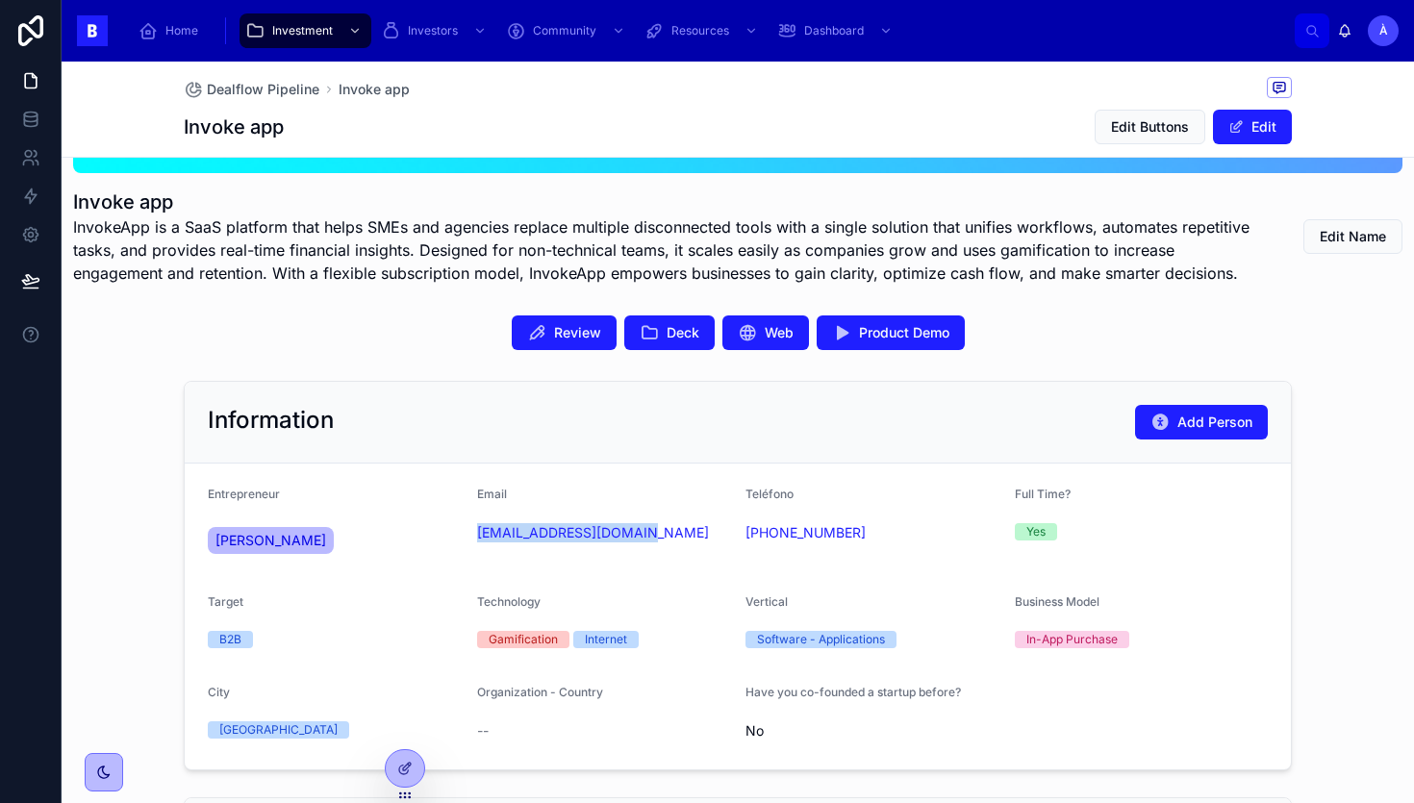
click at [474, 538] on form "Entrepreneur [PERSON_NAME] Email [EMAIL_ADDRESS][DOMAIN_NAME] Teléfono [PHONE_N…" at bounding box center [738, 617] width 1106 height 306
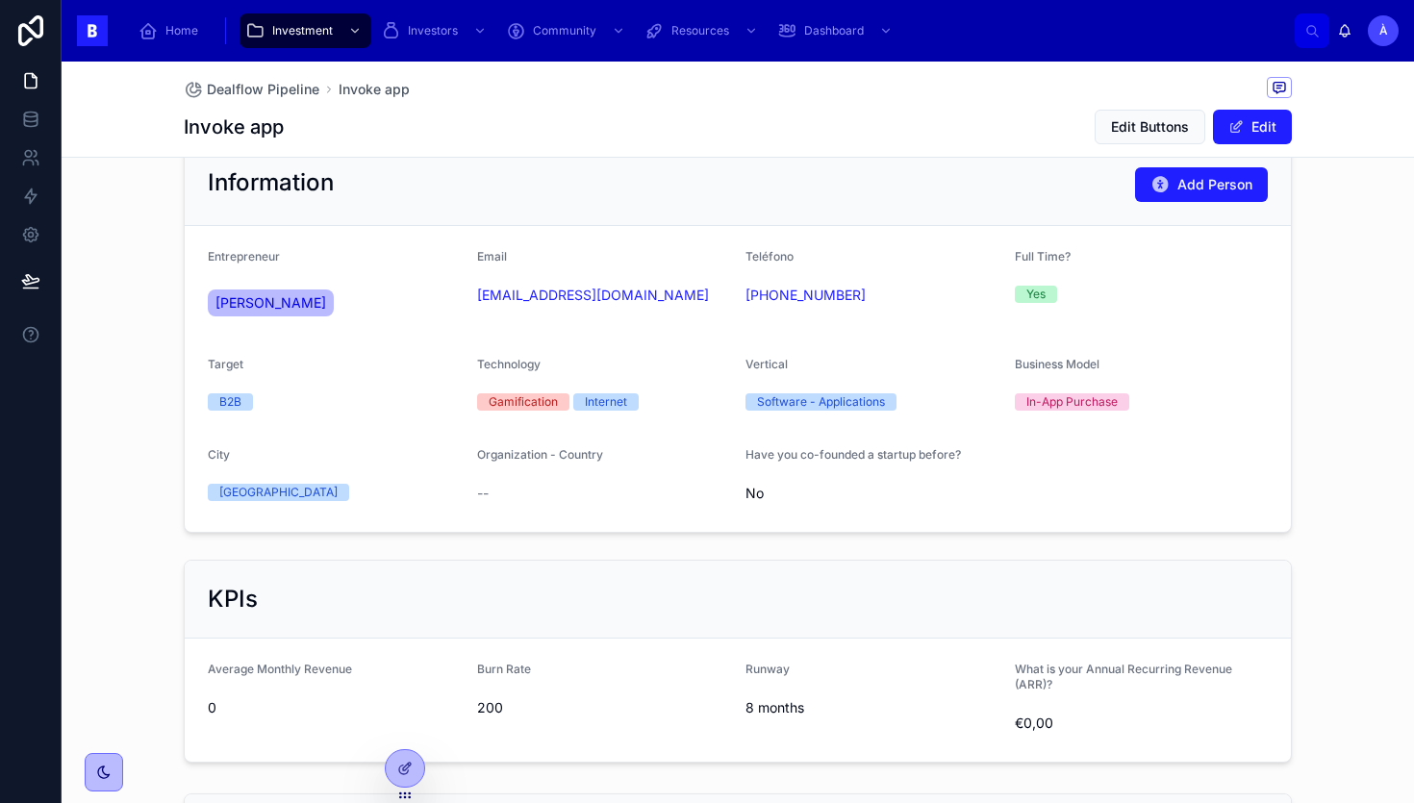
scroll to position [0, 0]
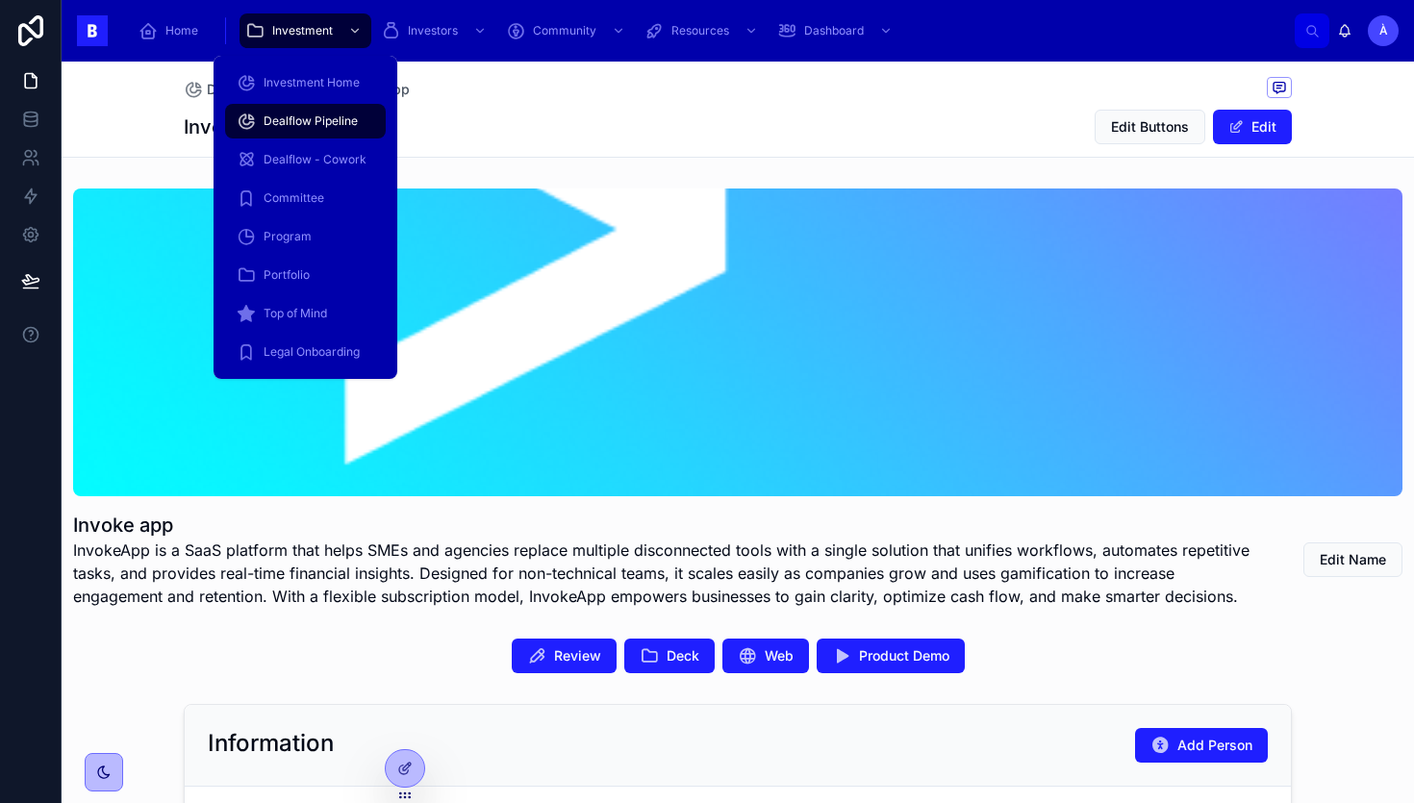
click at [318, 129] on div "Dealflow Pipeline" at bounding box center [306, 121] width 138 height 31
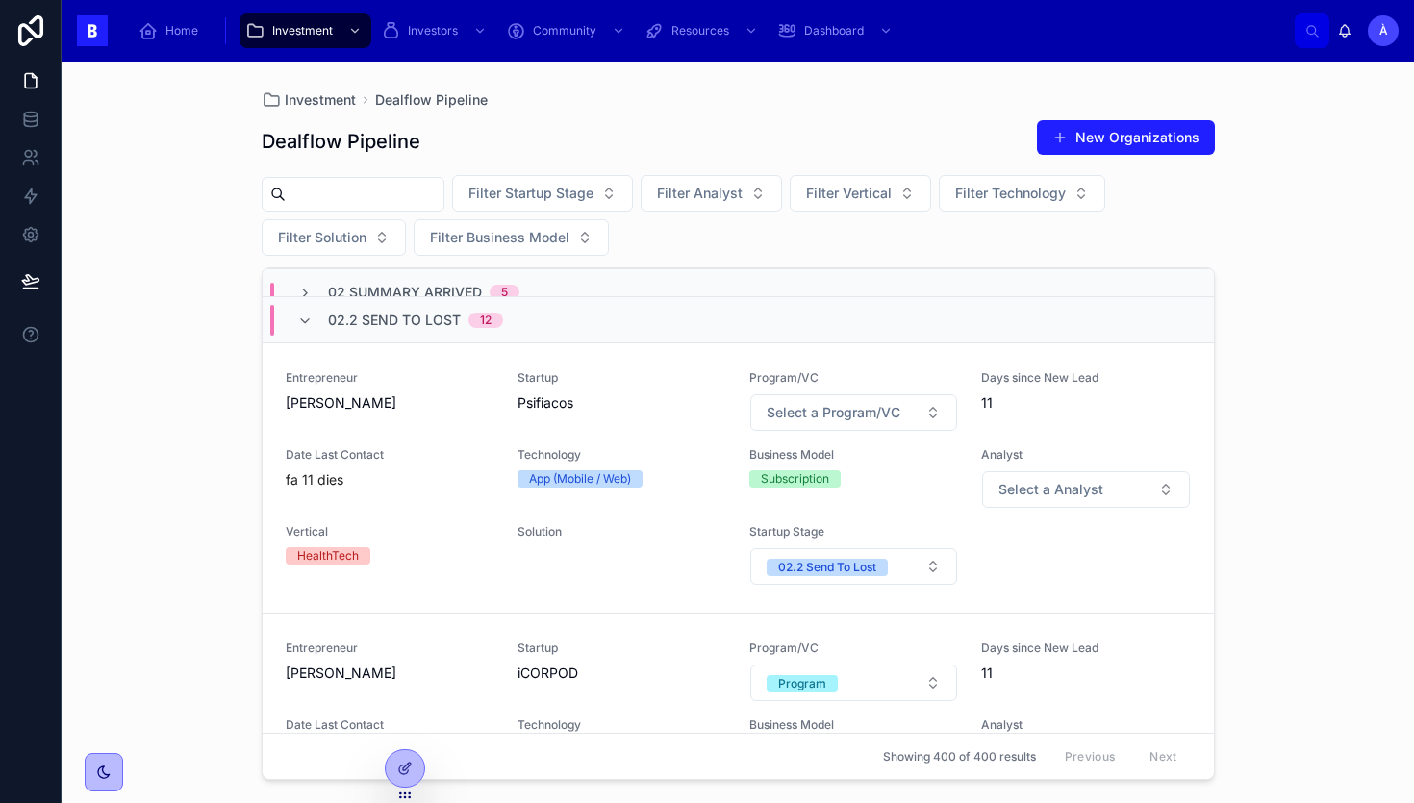
scroll to position [78, 0]
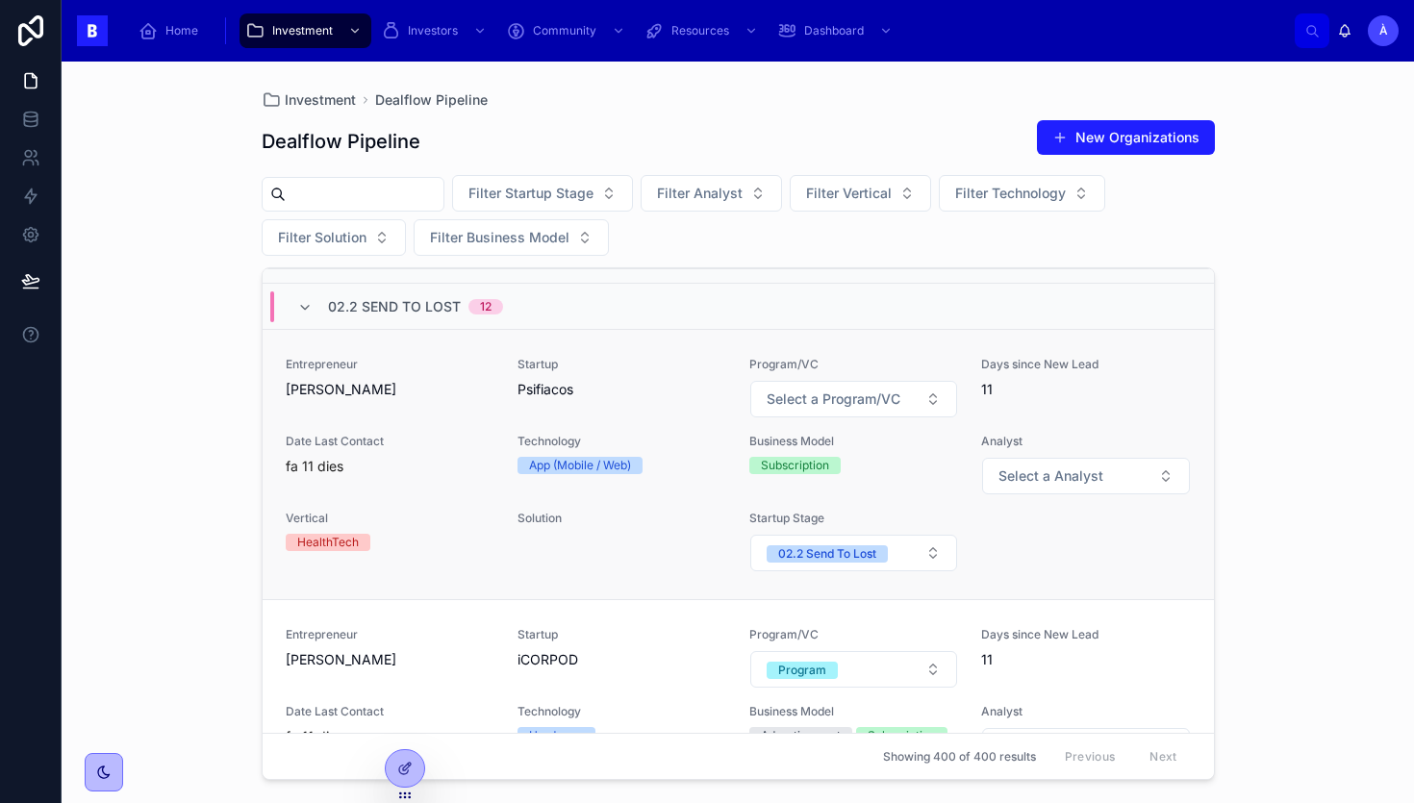
click at [609, 505] on div "Entrepreneur [PERSON_NAME] Startup Psifiacos Program/VC Select a Program/VC Day…" at bounding box center [738, 465] width 905 height 216
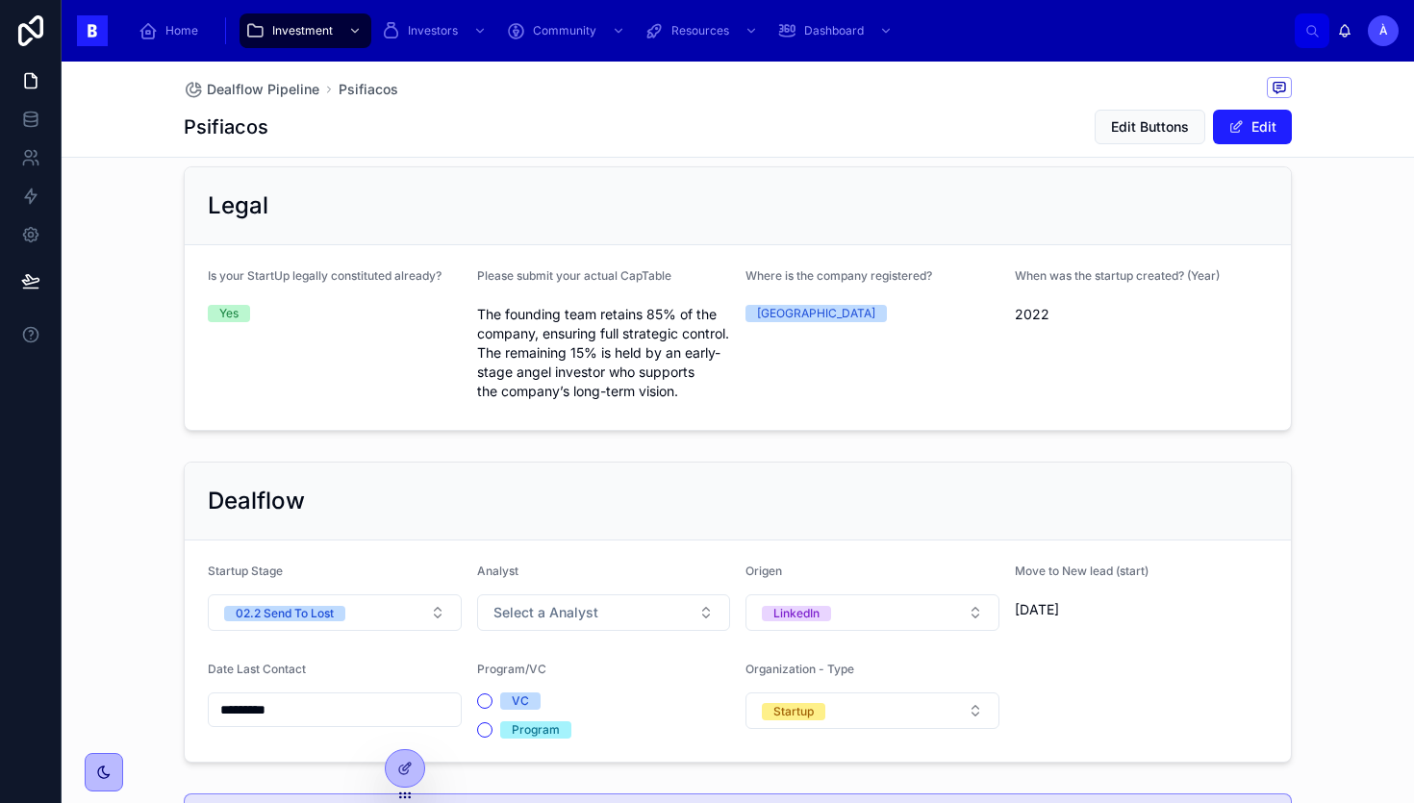
scroll to position [1203, 0]
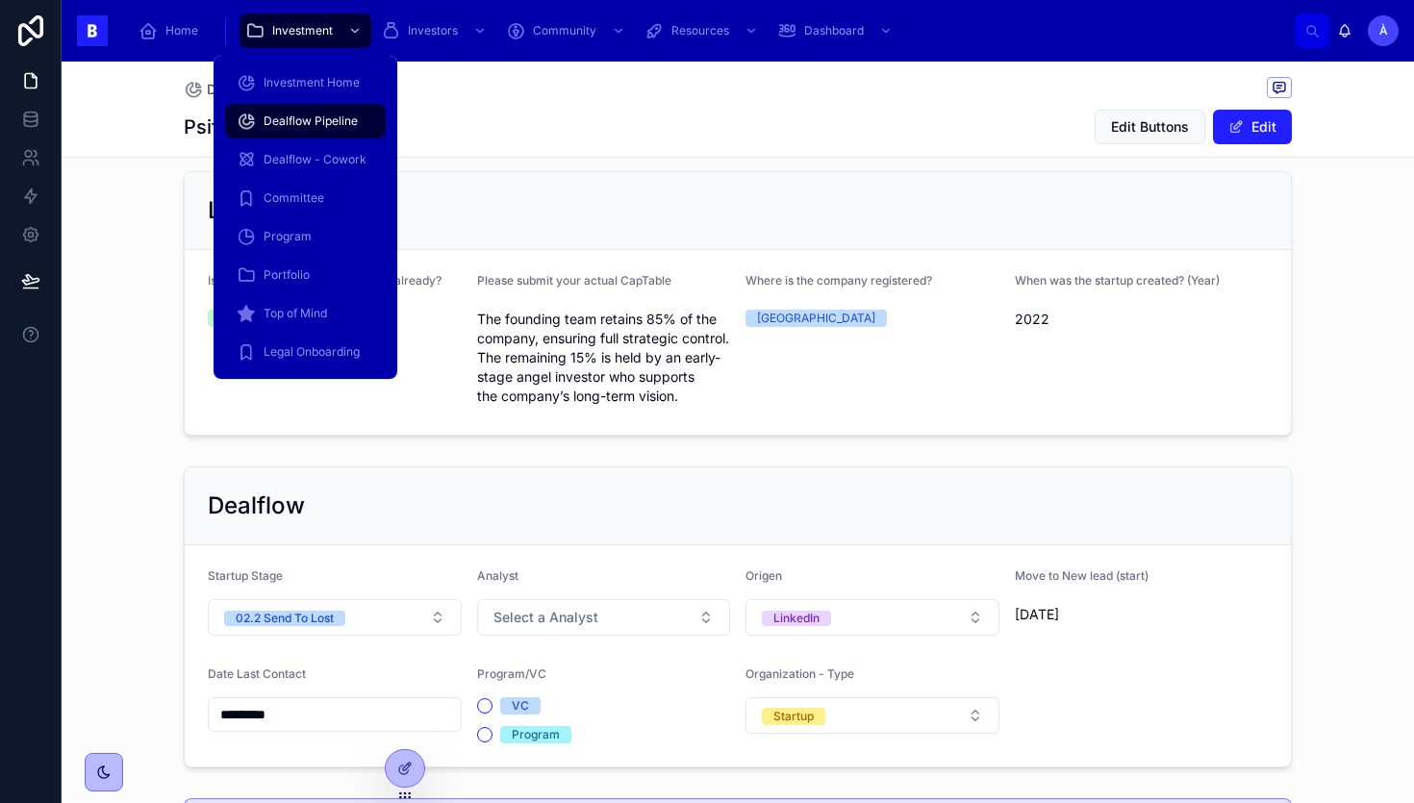
click at [299, 124] on span "Dealflow Pipeline" at bounding box center [311, 121] width 94 height 15
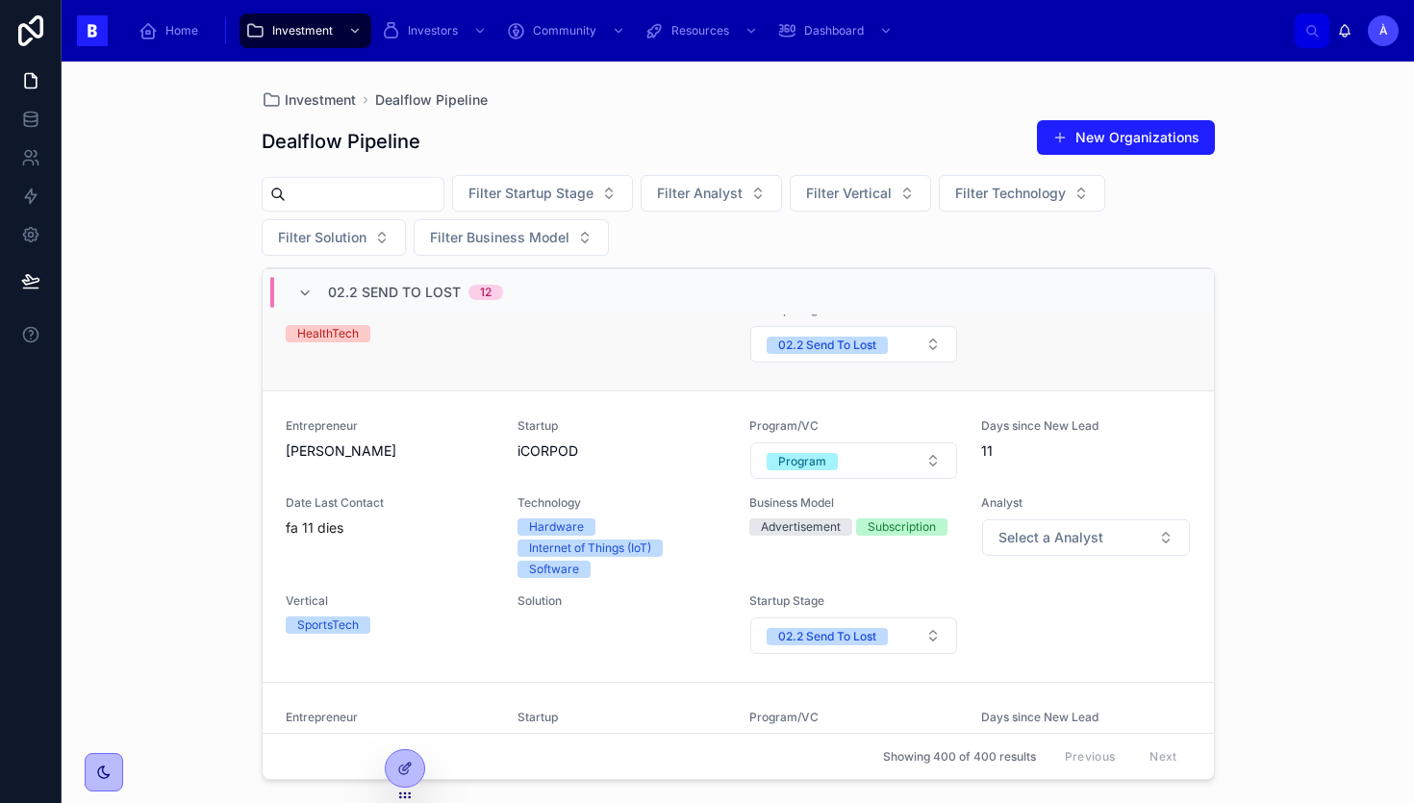
scroll to position [288, 0]
click at [465, 427] on span "Entrepreneur" at bounding box center [390, 425] width 209 height 15
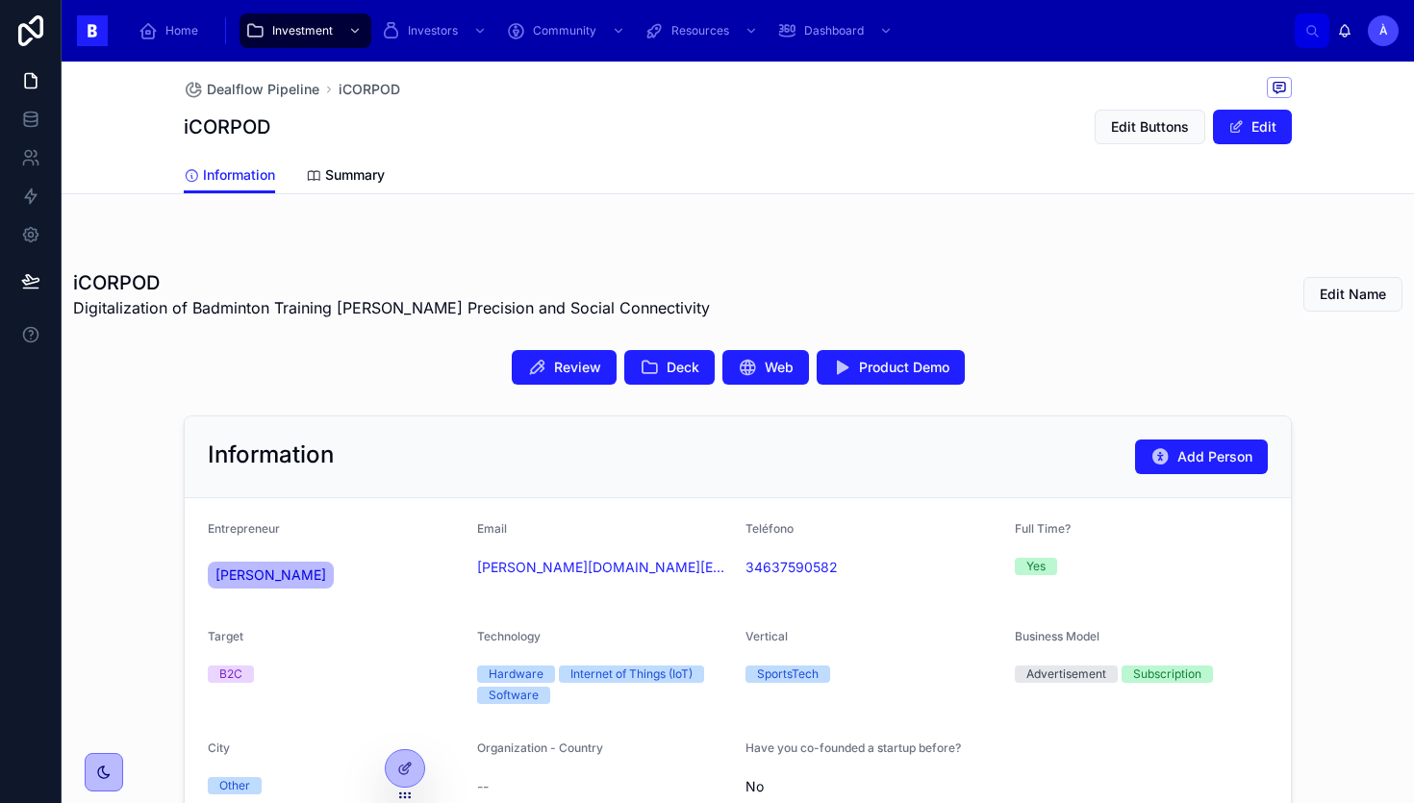
scroll to position [315, 0]
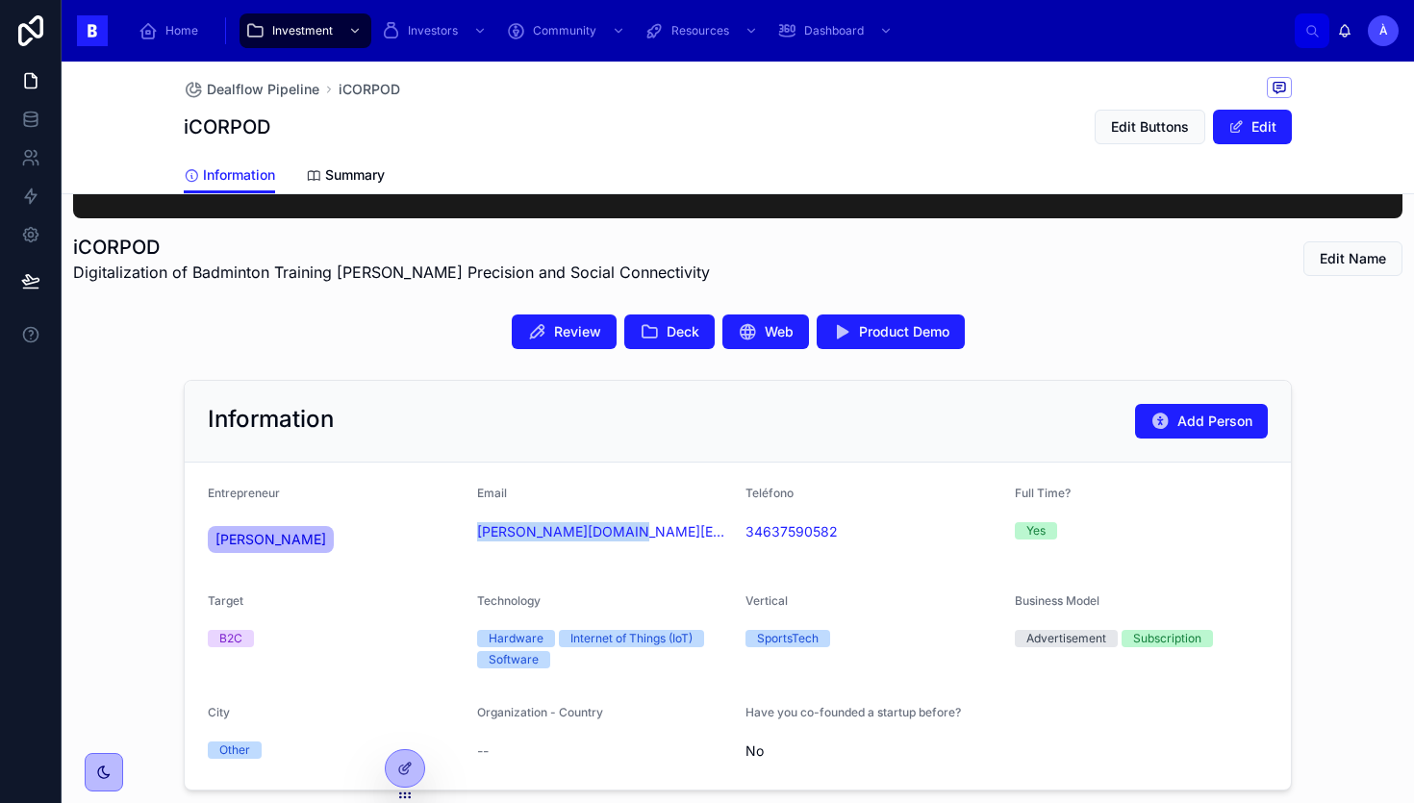
drag, startPoint x: 607, startPoint y: 573, endPoint x: 473, endPoint y: 539, distance: 138.1
click at [473, 539] on form "Entrepreneur [PERSON_NAME] Email [PERSON_NAME][DOMAIN_NAME][EMAIL_ADDRESS][DOMA…" at bounding box center [738, 626] width 1106 height 327
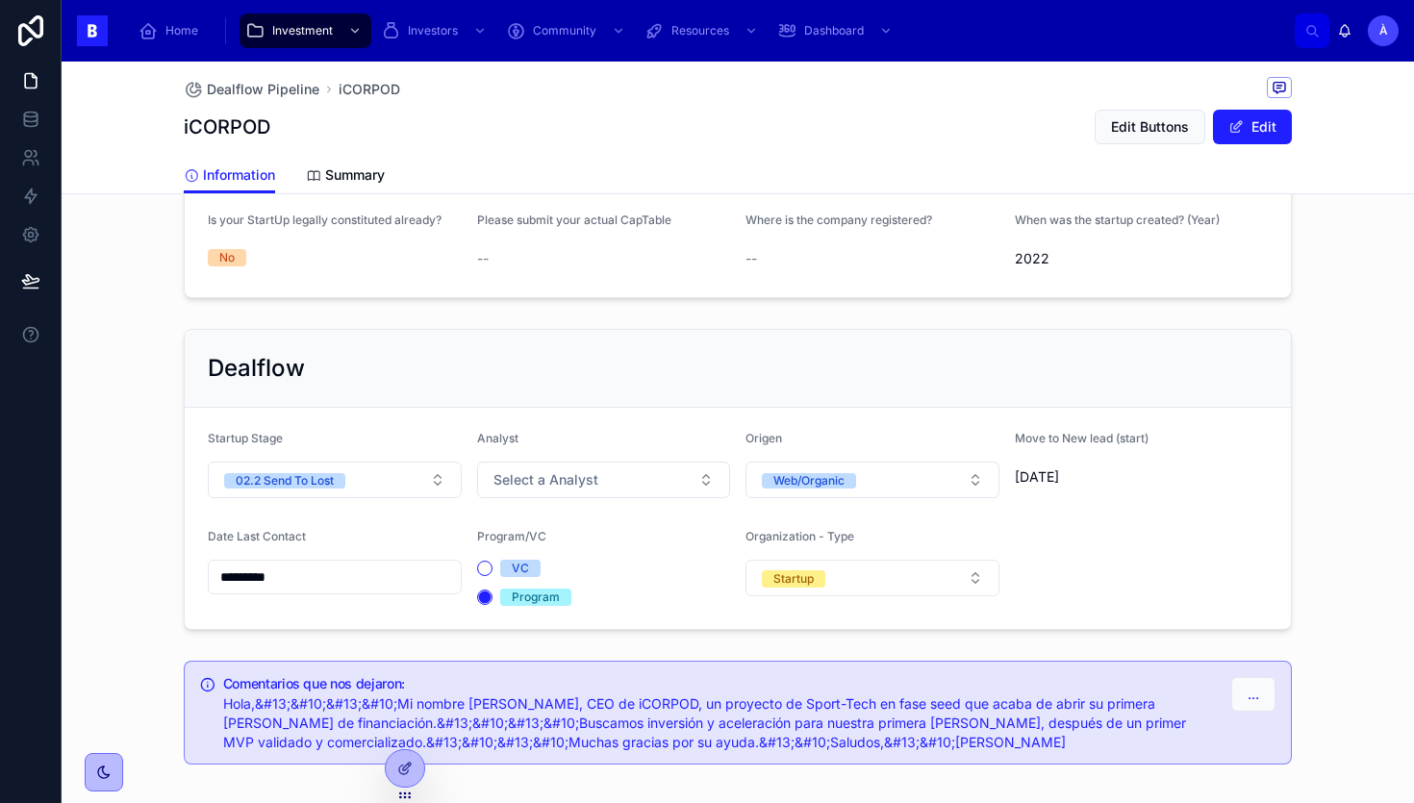
scroll to position [1348, 0]
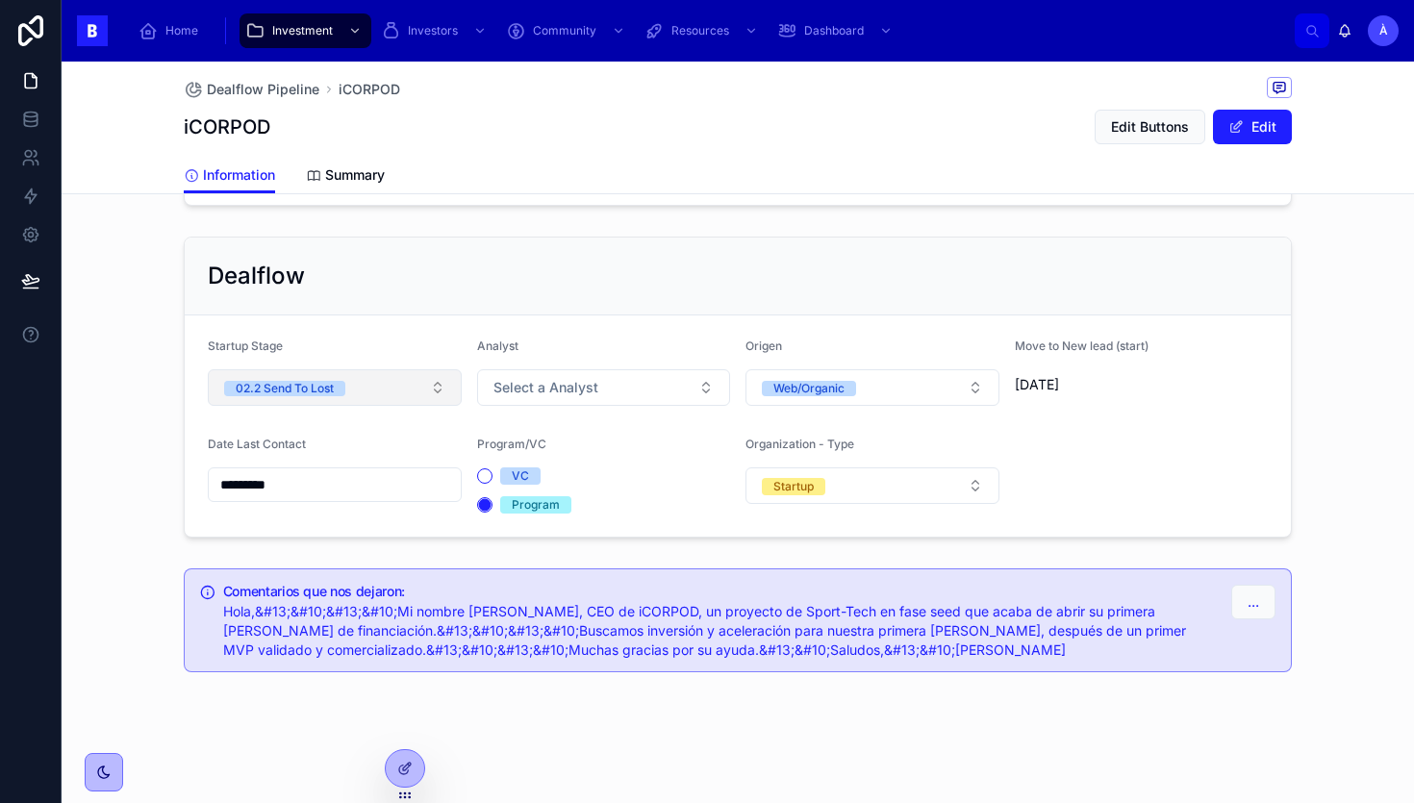
click at [375, 385] on button "02.2 Send To Lost" at bounding box center [335, 387] width 254 height 37
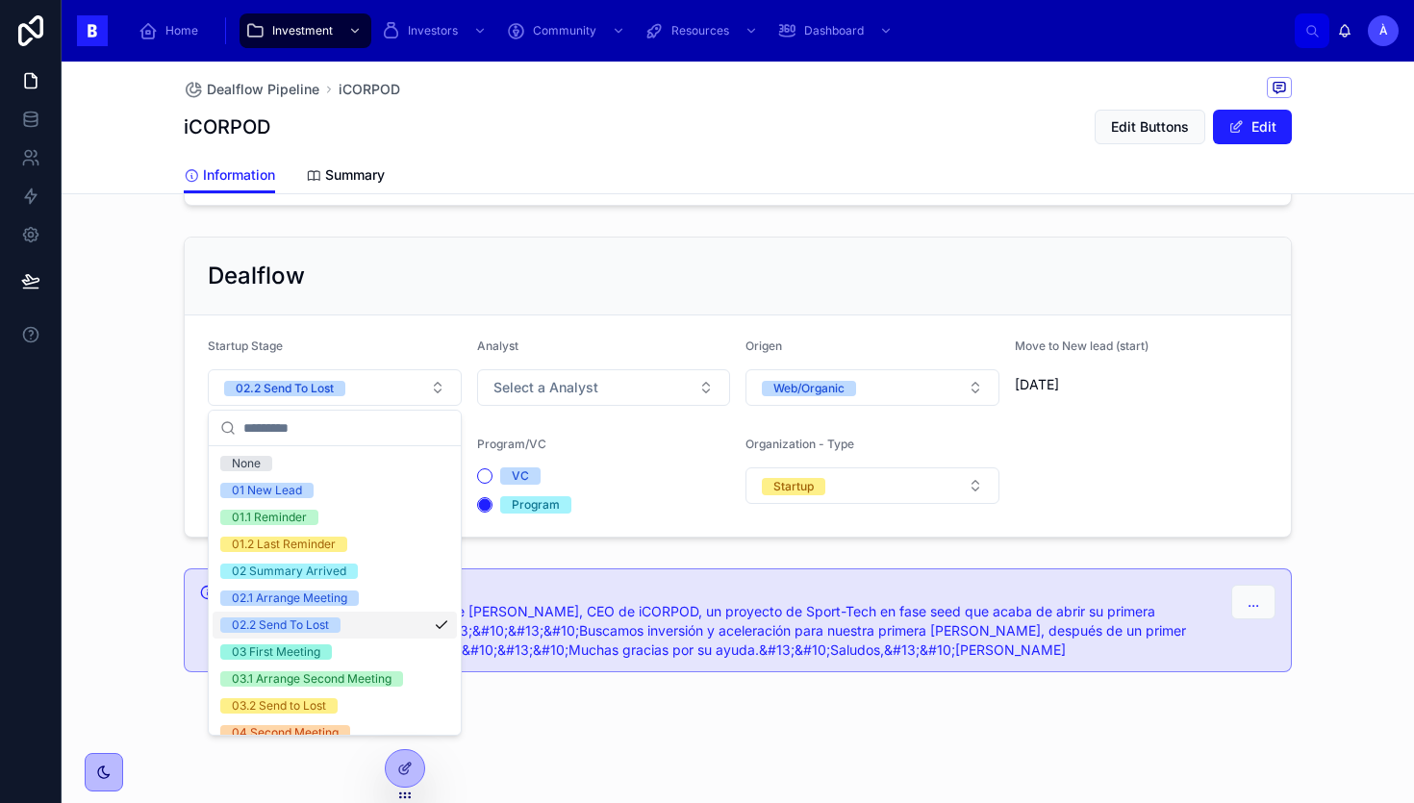
scroll to position [650, 0]
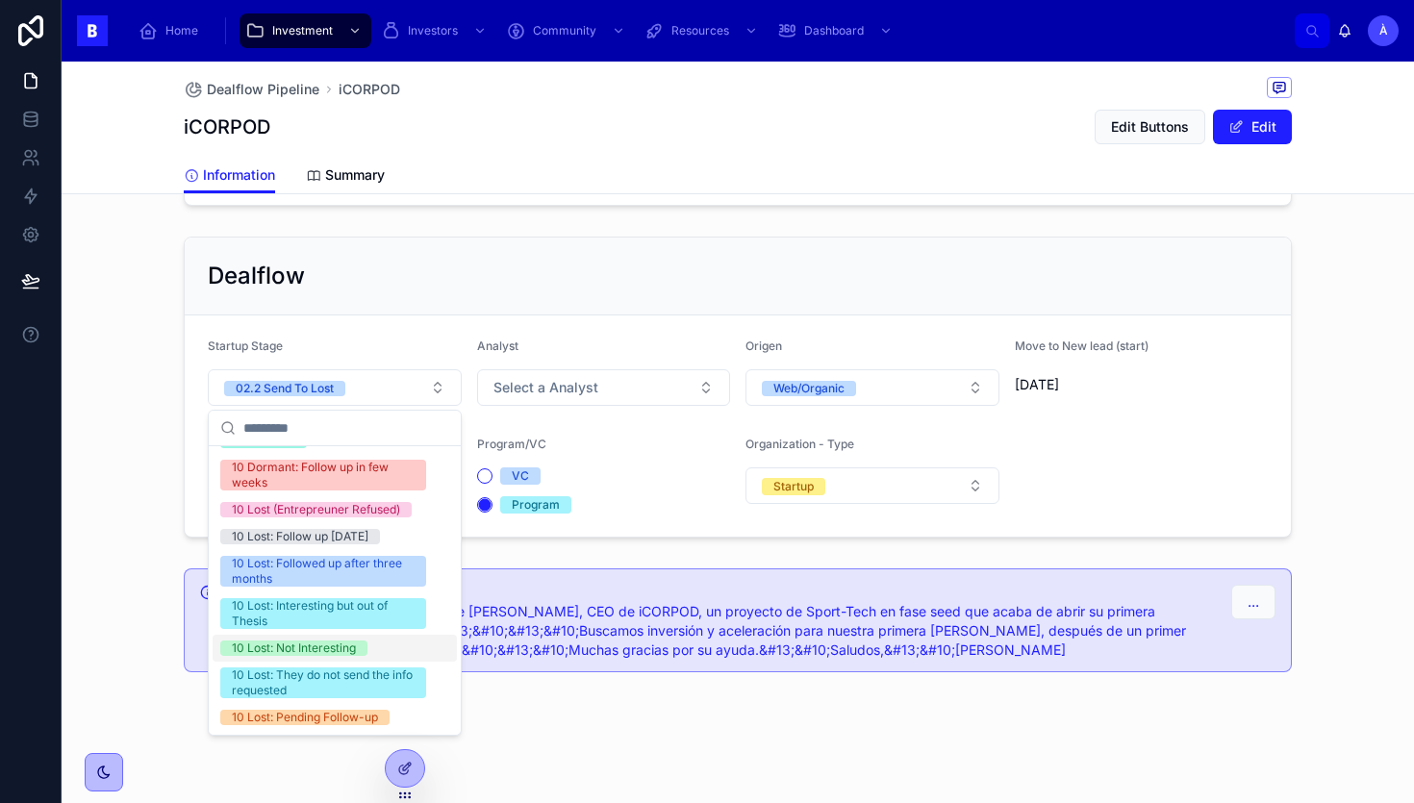
click at [311, 647] on div "10 Lost: Not Interesting" at bounding box center [294, 648] width 124 height 15
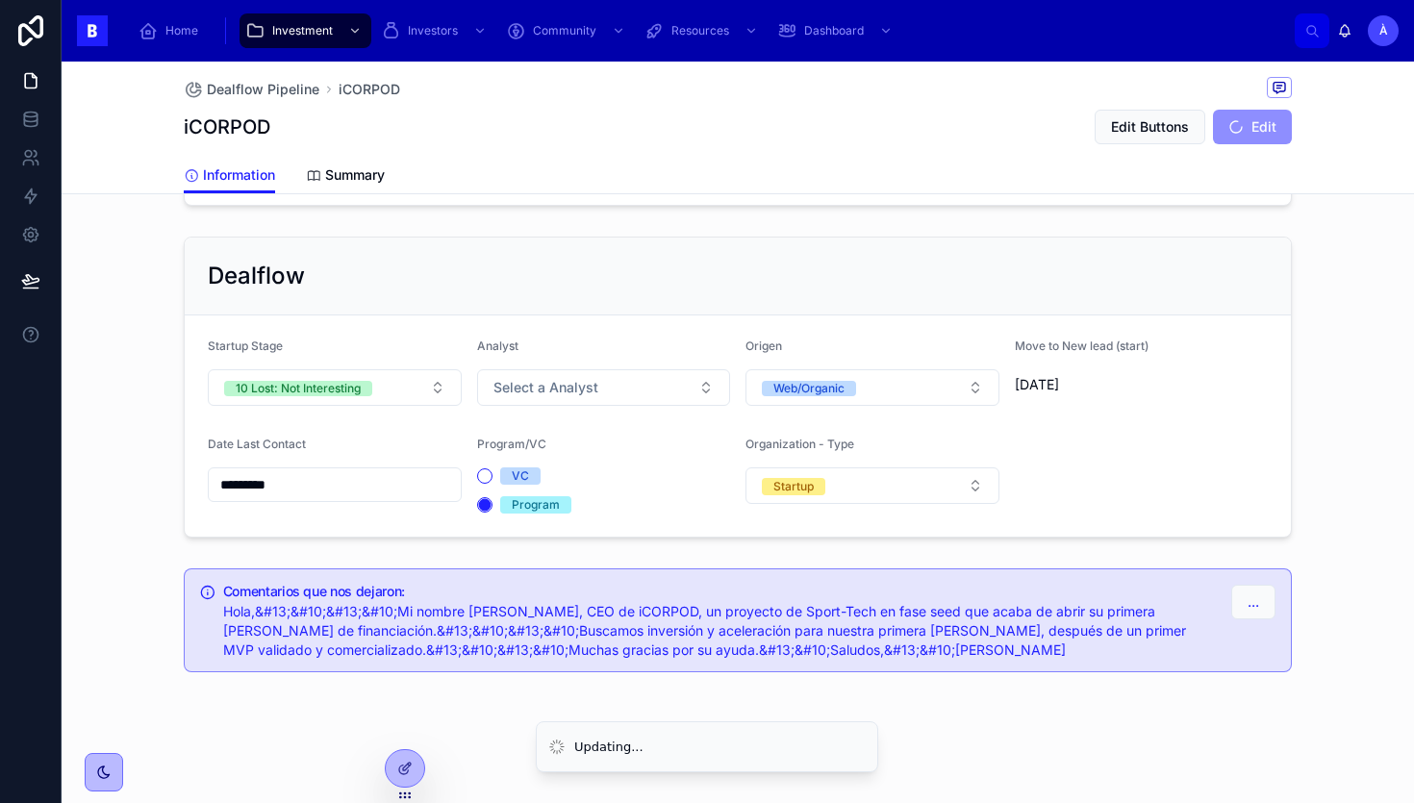
click at [313, 498] on div "*********" at bounding box center [335, 485] width 254 height 35
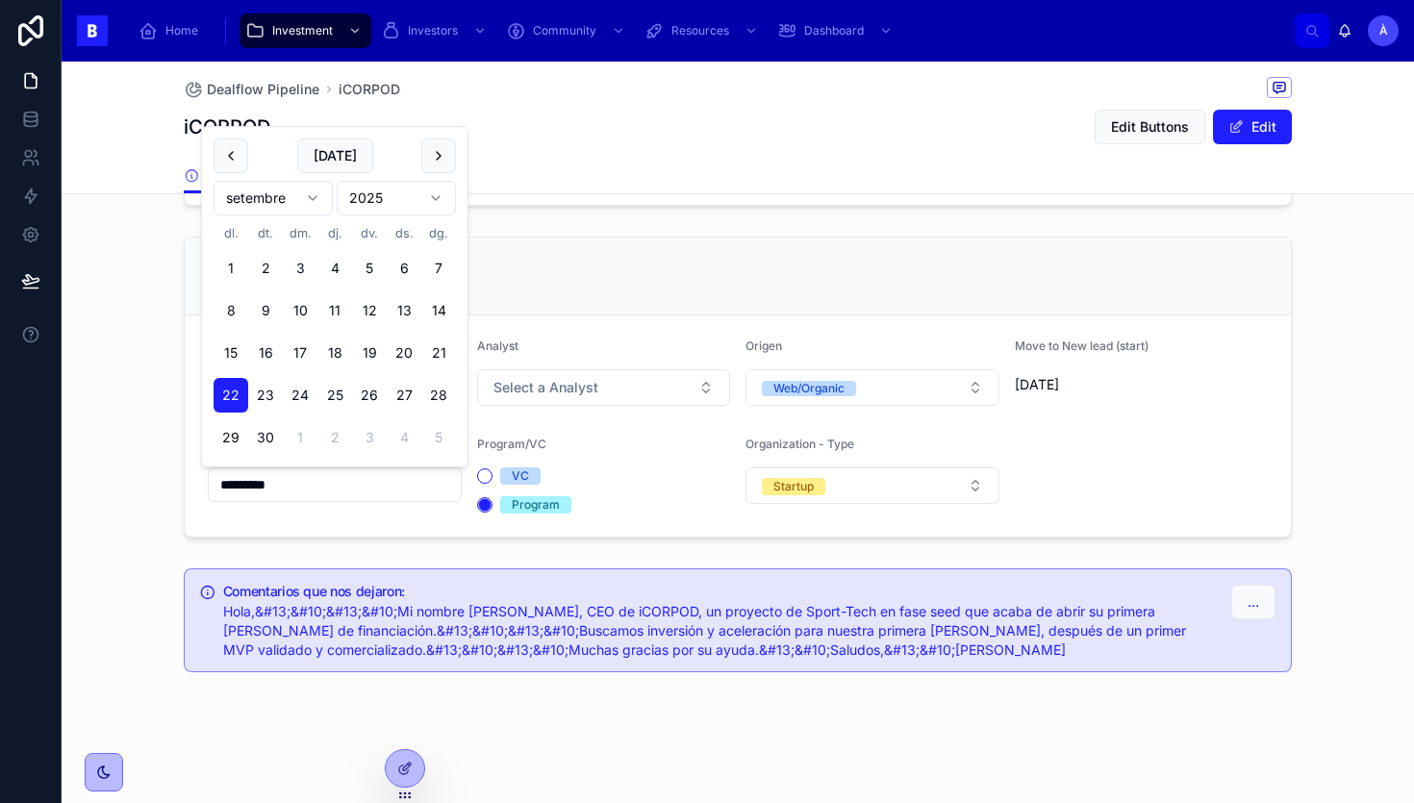
click at [319, 487] on input "*********" at bounding box center [335, 484] width 252 height 27
click at [336, 164] on button "[DATE]" at bounding box center [335, 156] width 76 height 35
type input "*********"
click at [562, 348] on div "Analyst" at bounding box center [604, 350] width 254 height 23
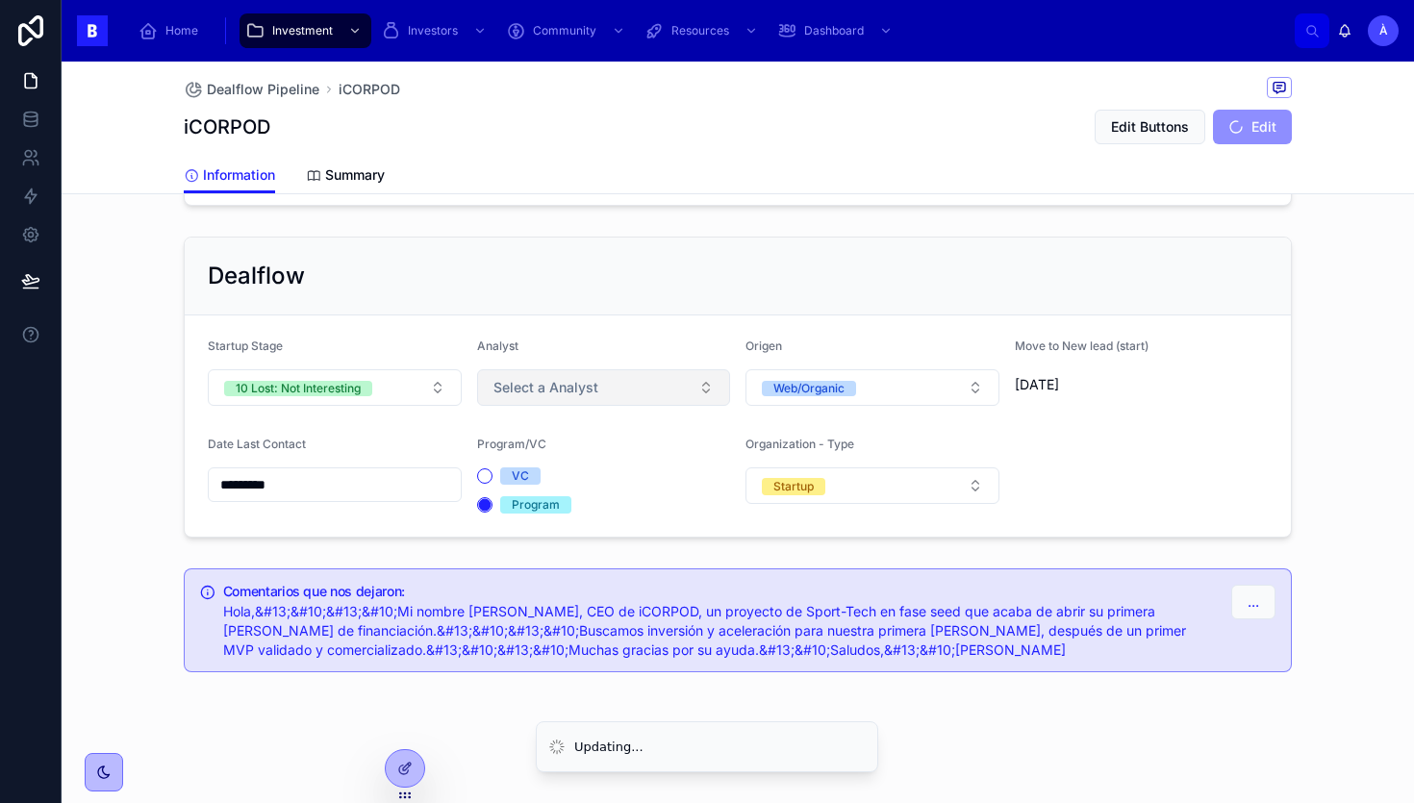
click at [543, 369] on button "Select a Analyst" at bounding box center [604, 387] width 254 height 37
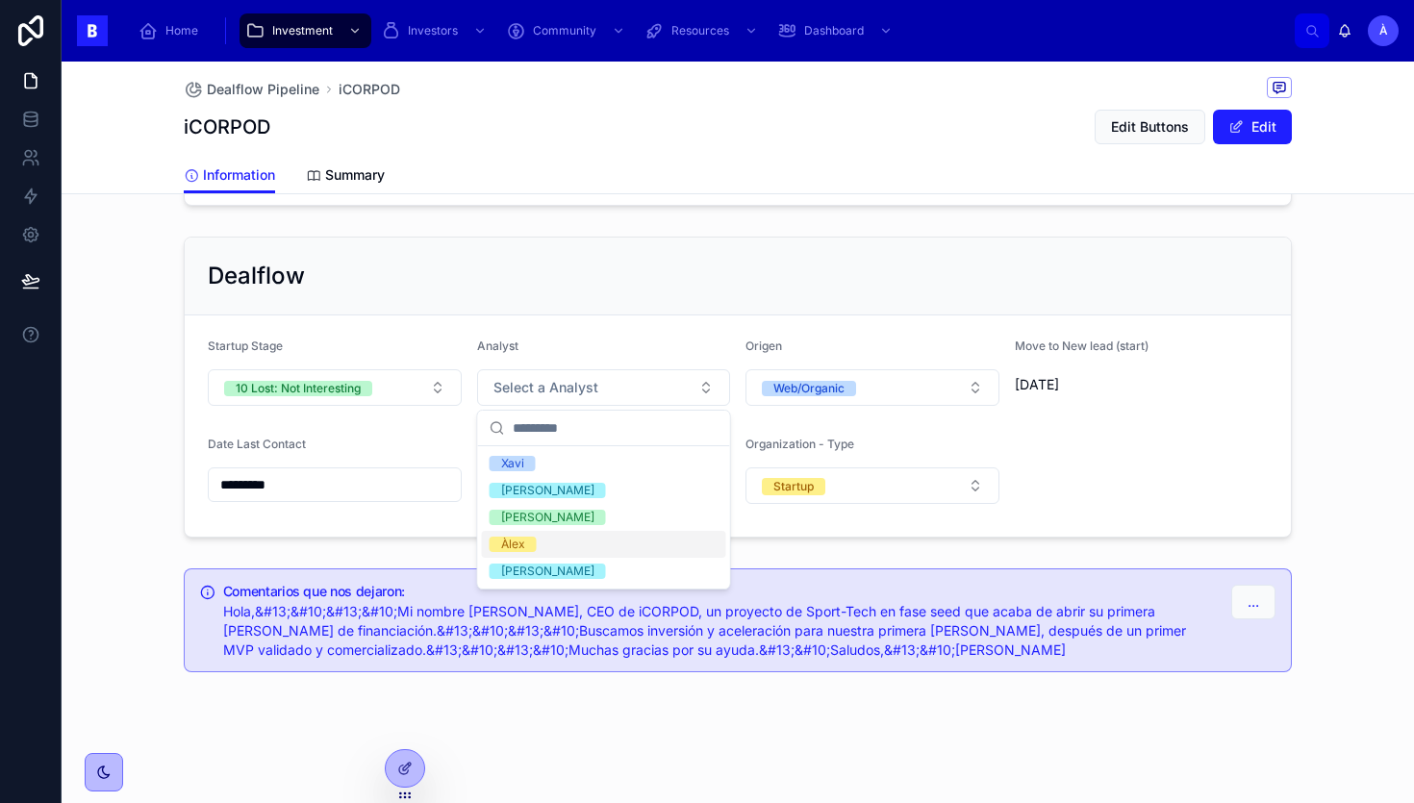
click at [527, 540] on span "Àlex" at bounding box center [513, 544] width 47 height 15
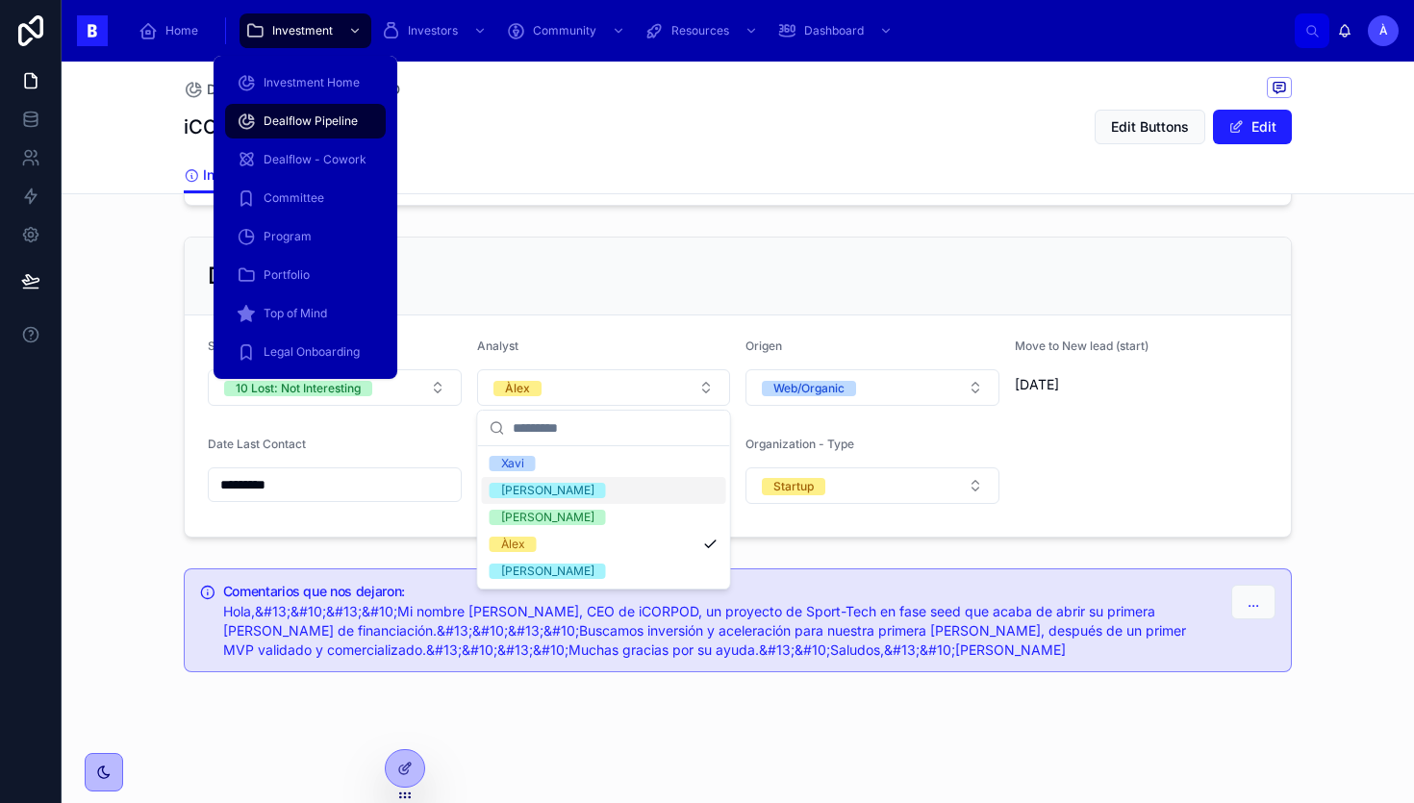
click at [287, 119] on span "Dealflow Pipeline" at bounding box center [311, 121] width 94 height 15
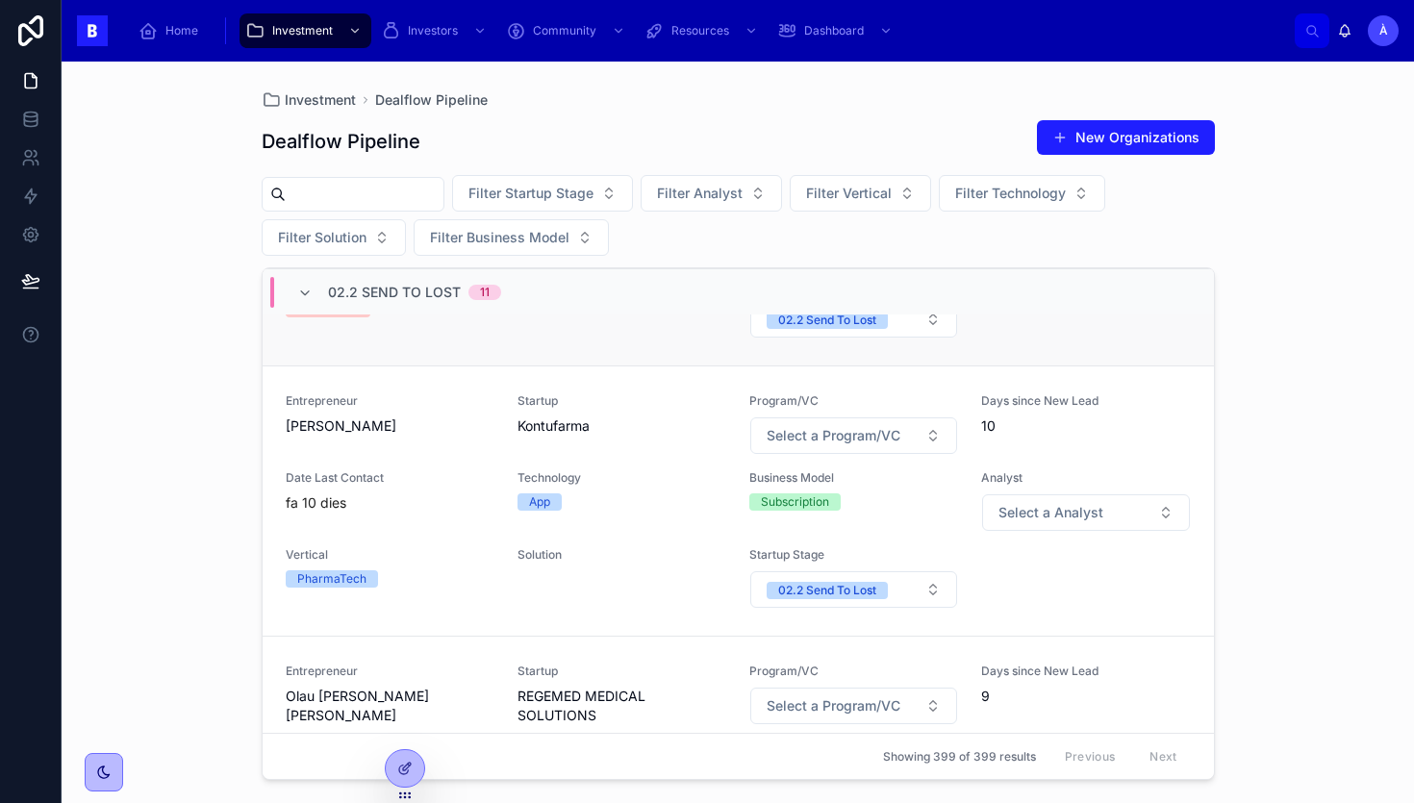
scroll to position [328, 0]
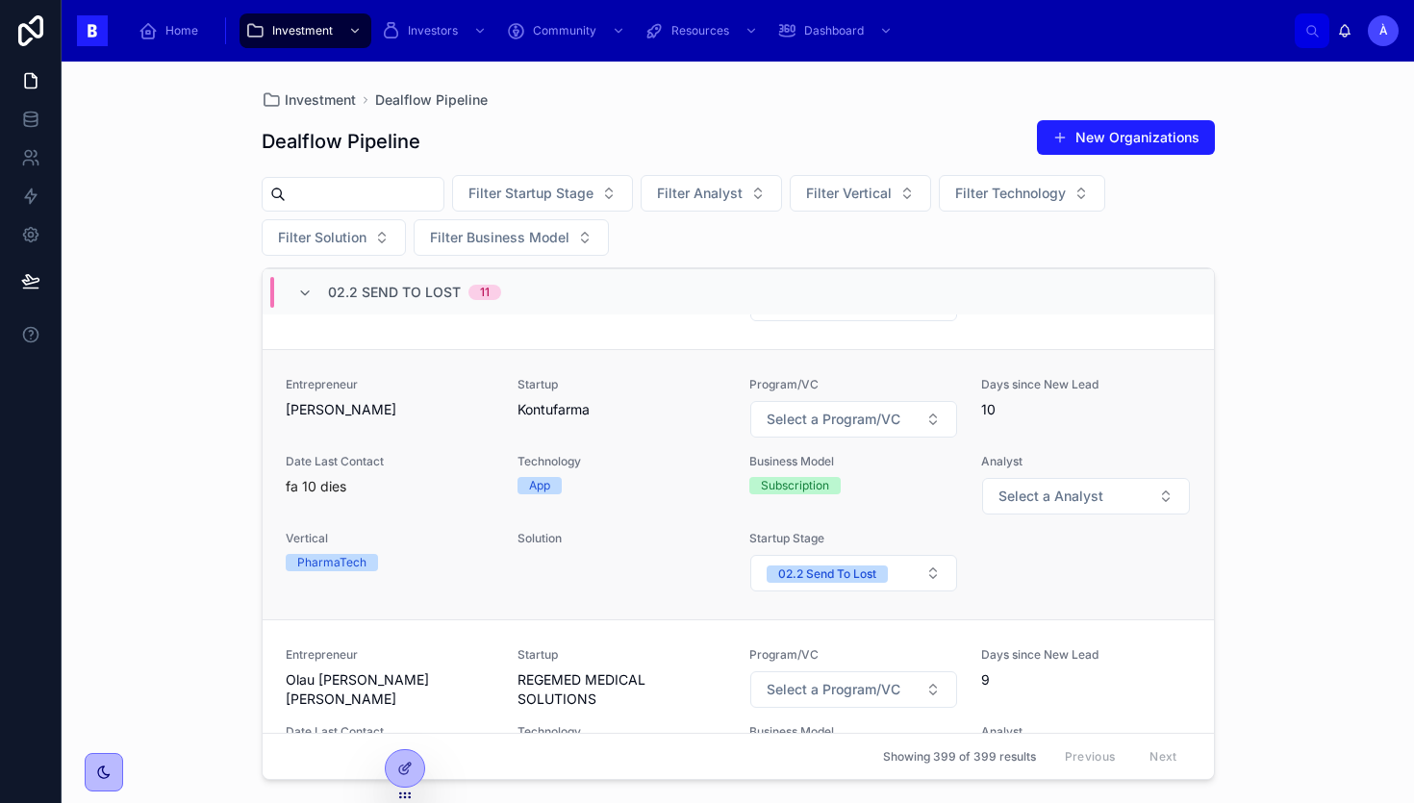
click at [471, 496] on div "Date Last Contact fa 10 dies" at bounding box center [390, 485] width 209 height 62
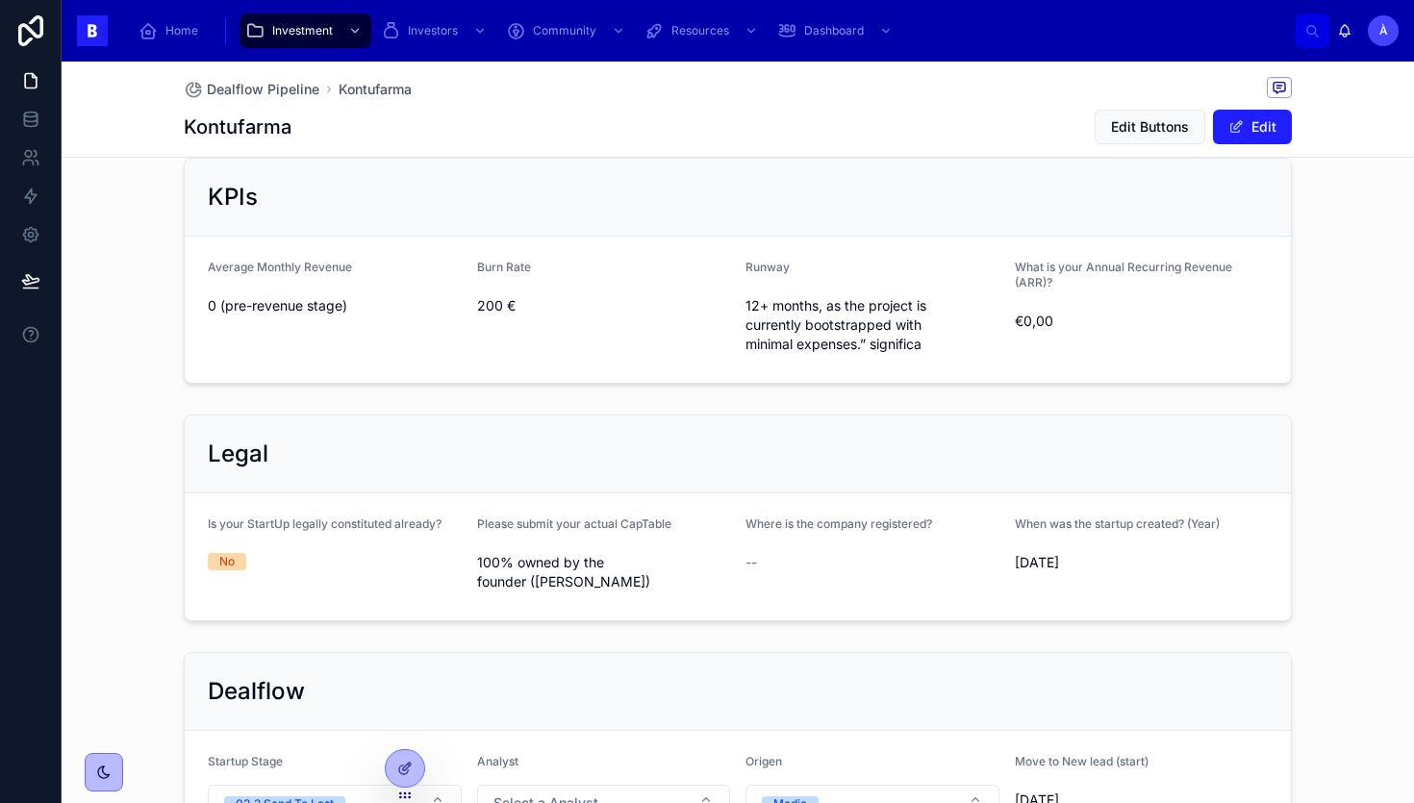
scroll to position [1340, 0]
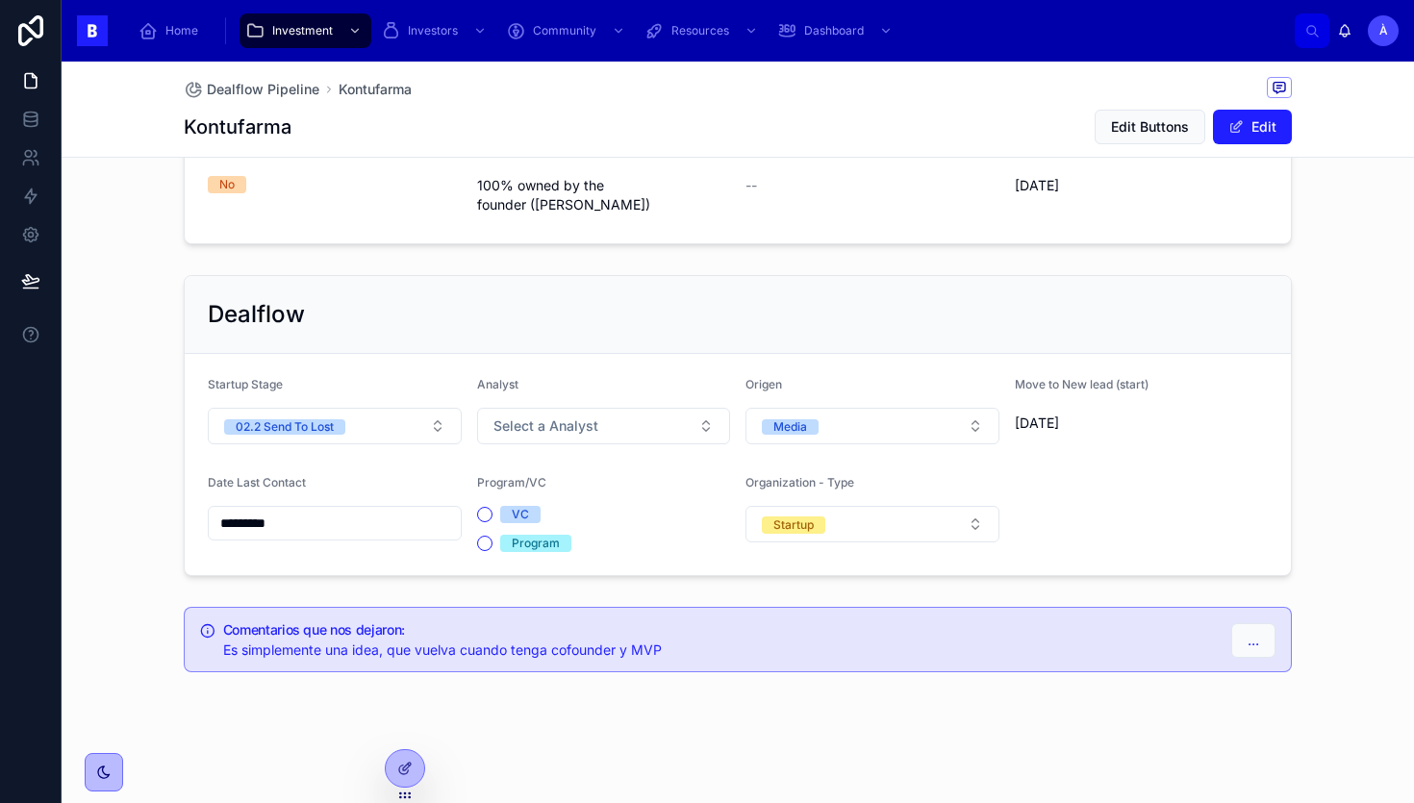
click at [356, 515] on input "*********" at bounding box center [335, 523] width 252 height 27
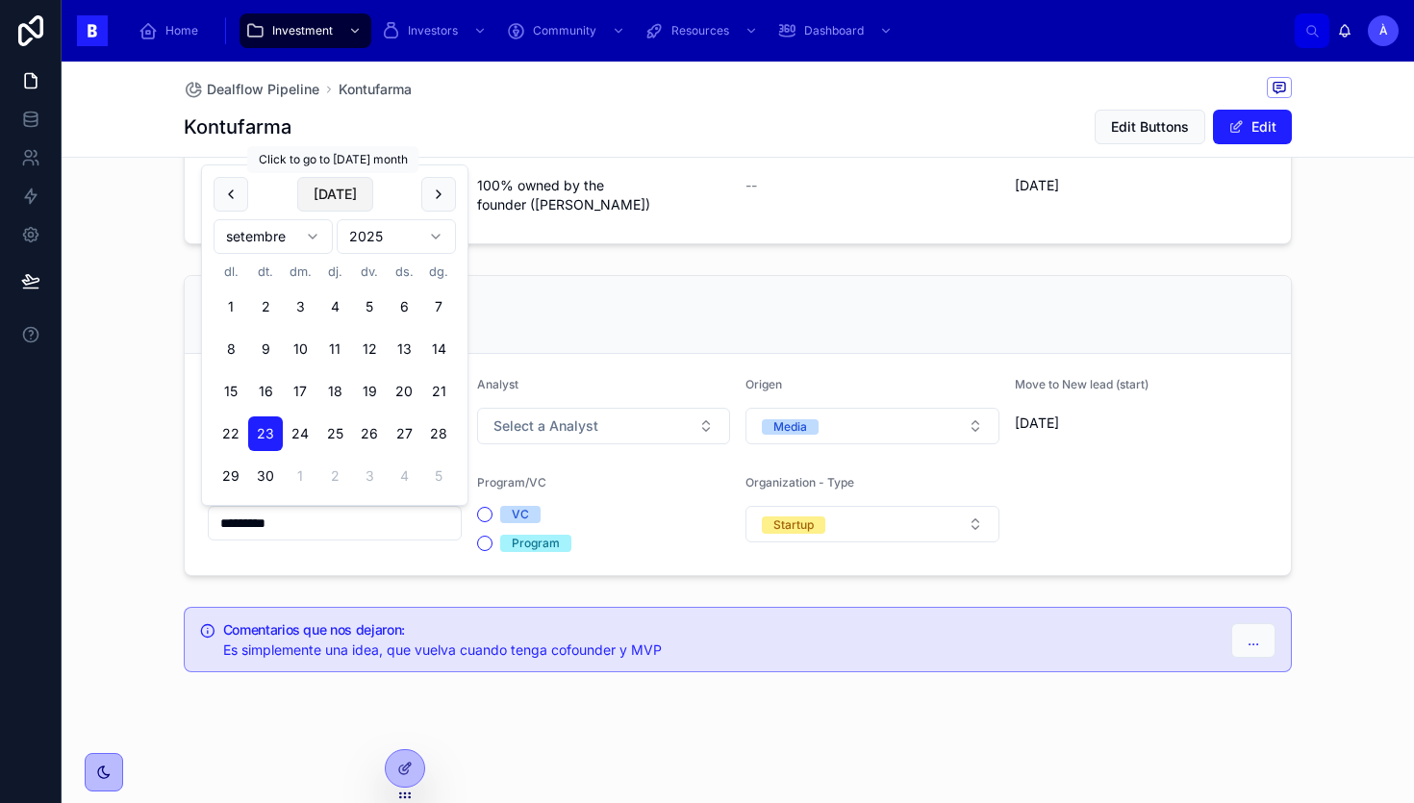
click at [337, 195] on button "[DATE]" at bounding box center [335, 194] width 76 height 35
type input "*********"
click at [526, 278] on div "Dealflow" at bounding box center [738, 315] width 1106 height 78
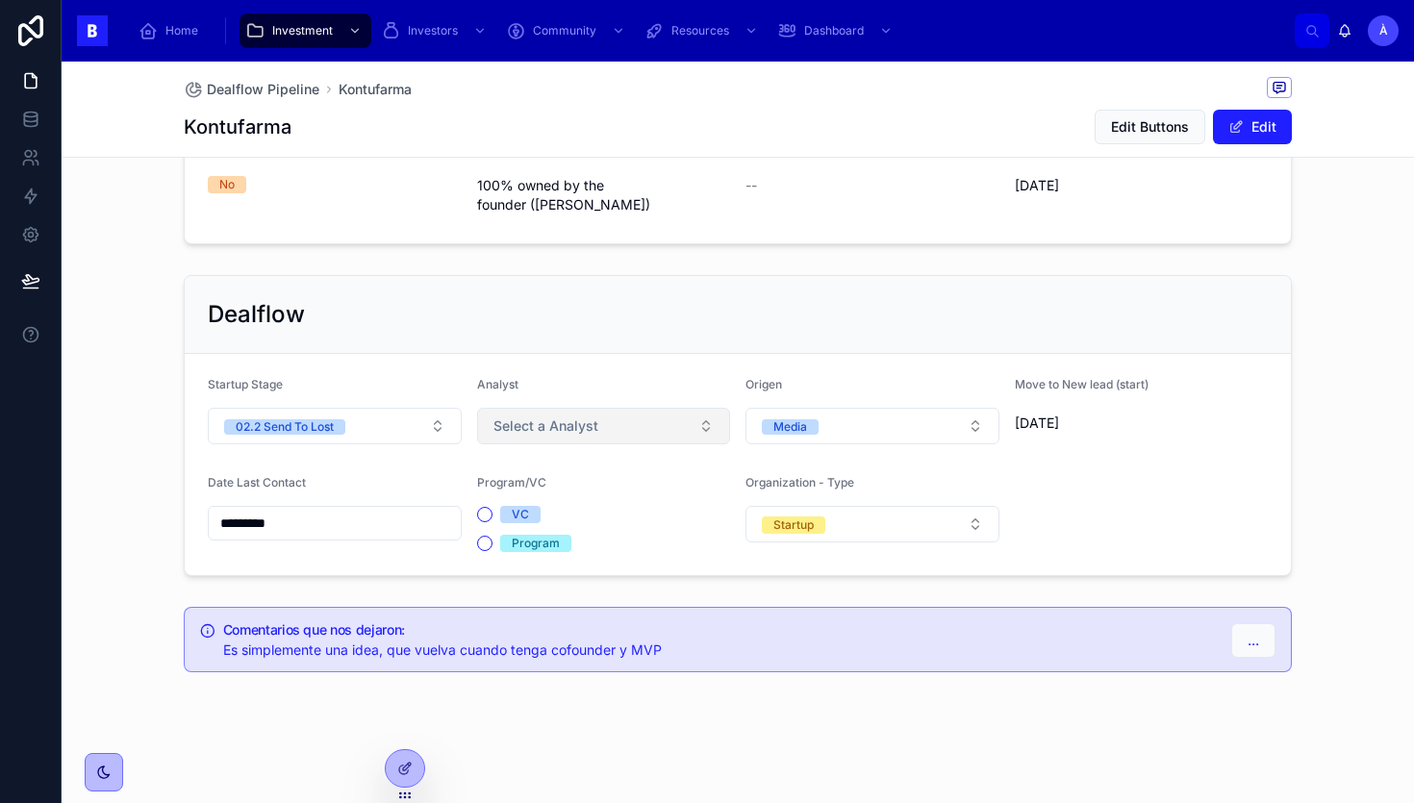
click at [535, 423] on span "Select a Analyst" at bounding box center [546, 426] width 105 height 19
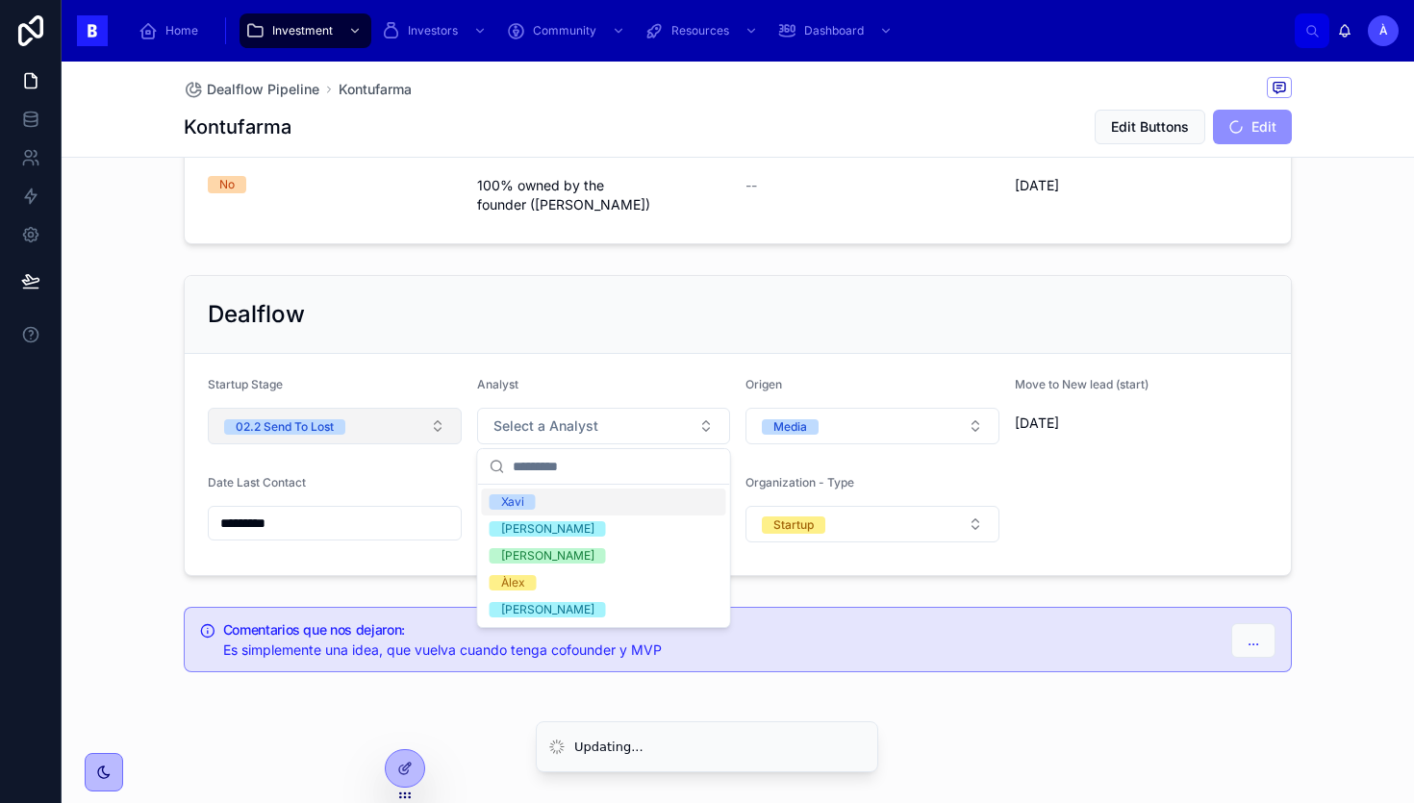
click at [352, 421] on button "02.2 Send To Lost" at bounding box center [335, 426] width 254 height 37
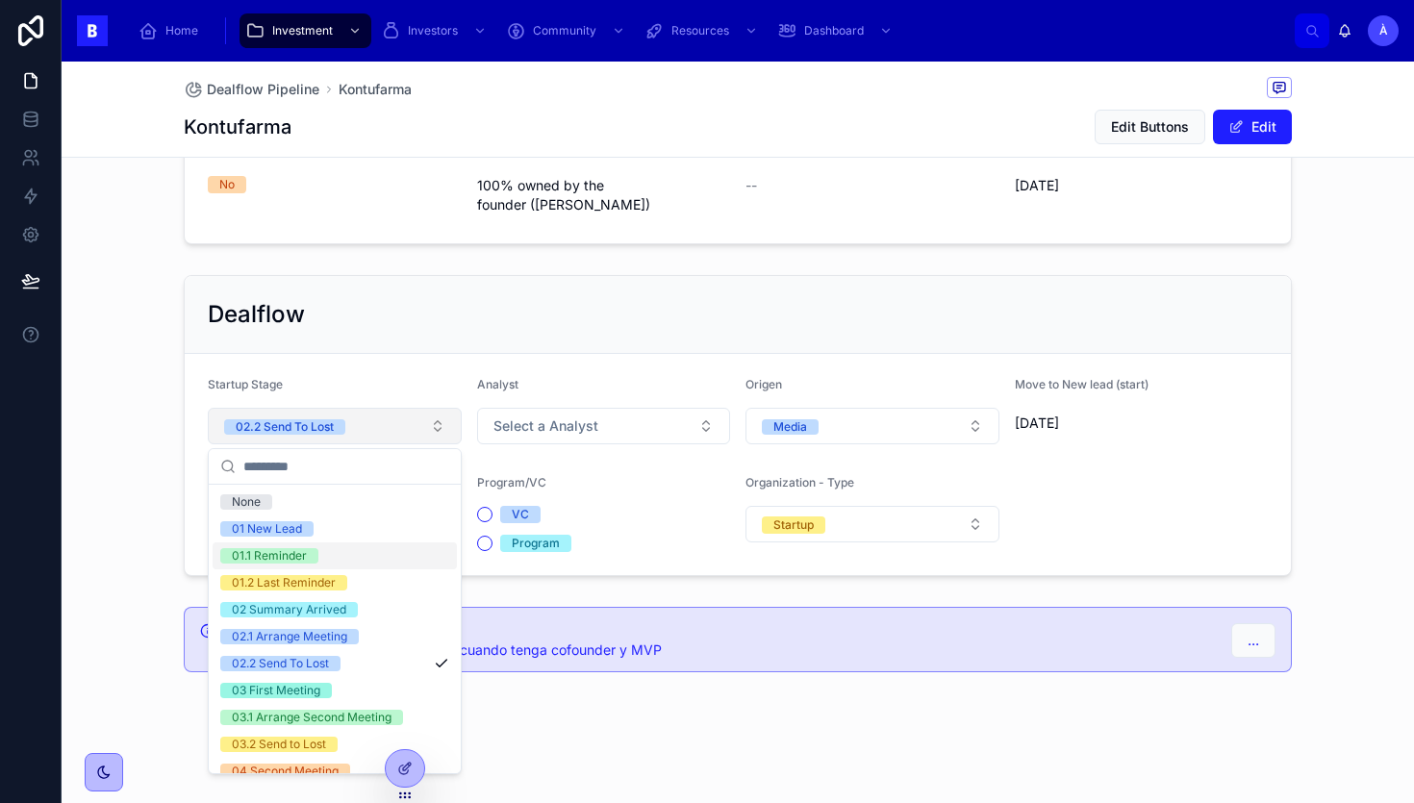
scroll to position [650, 0]
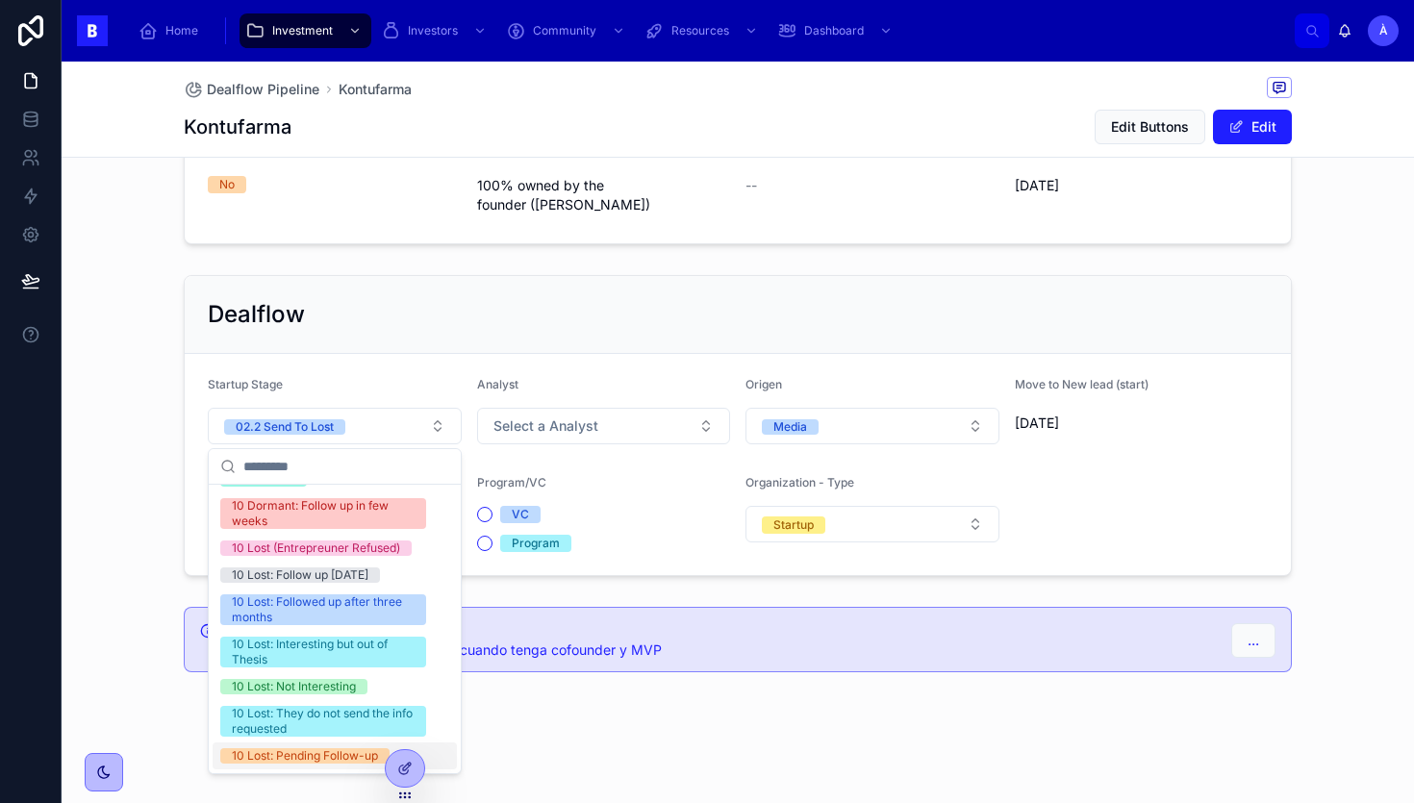
click at [292, 760] on div "10 Lost: Pending Follow-up" at bounding box center [305, 756] width 146 height 15
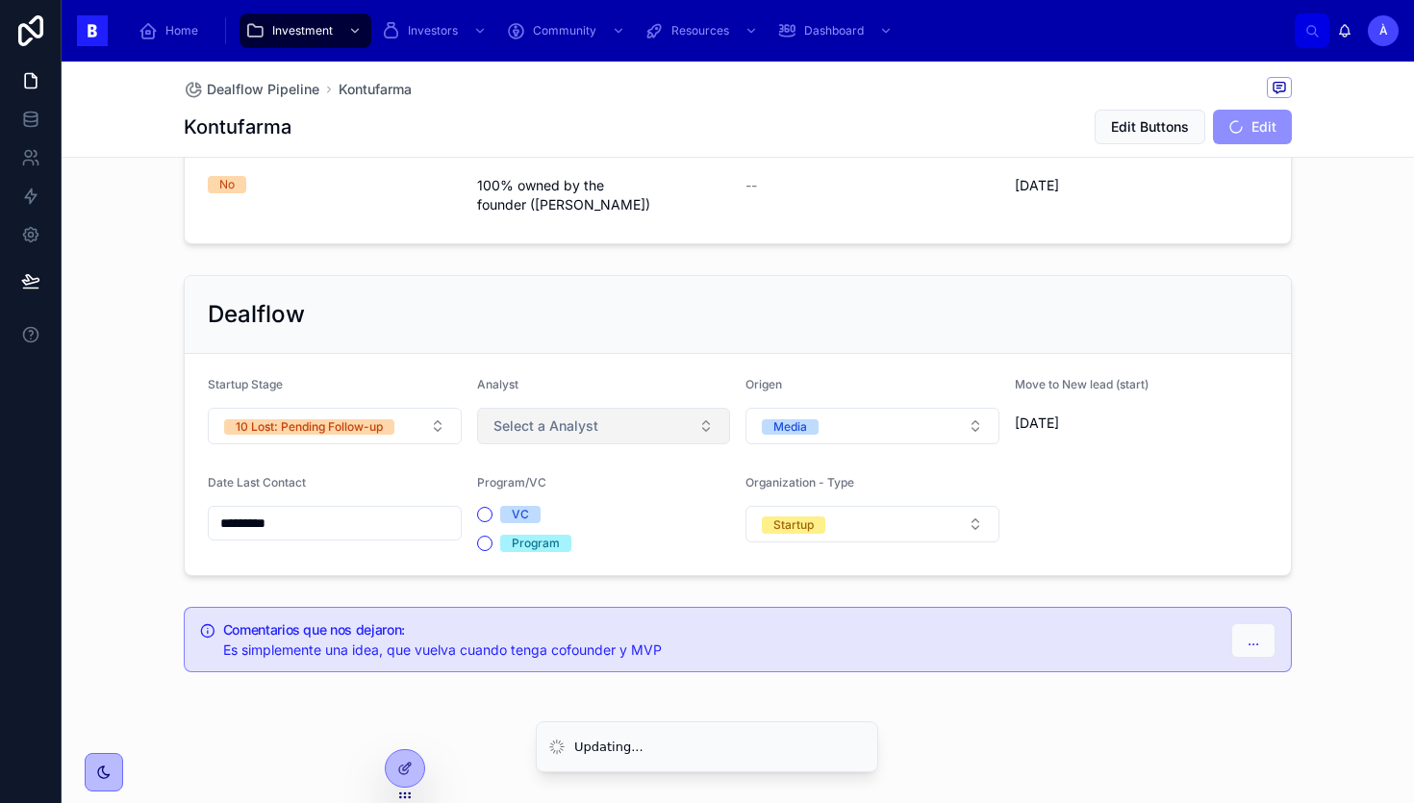
click at [560, 433] on span "Select a Analyst" at bounding box center [546, 426] width 105 height 19
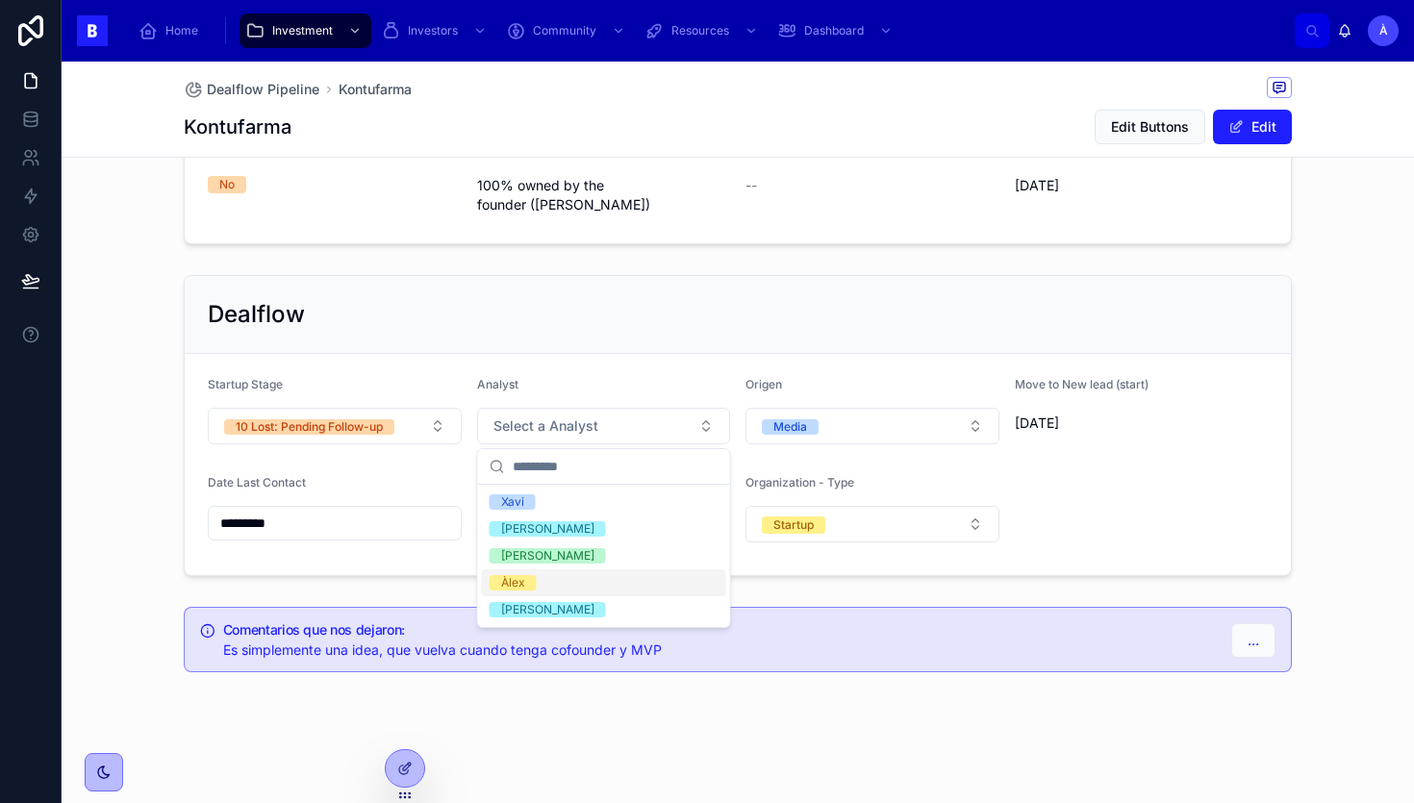
click at [517, 587] on div "Àlex" at bounding box center [513, 582] width 24 height 15
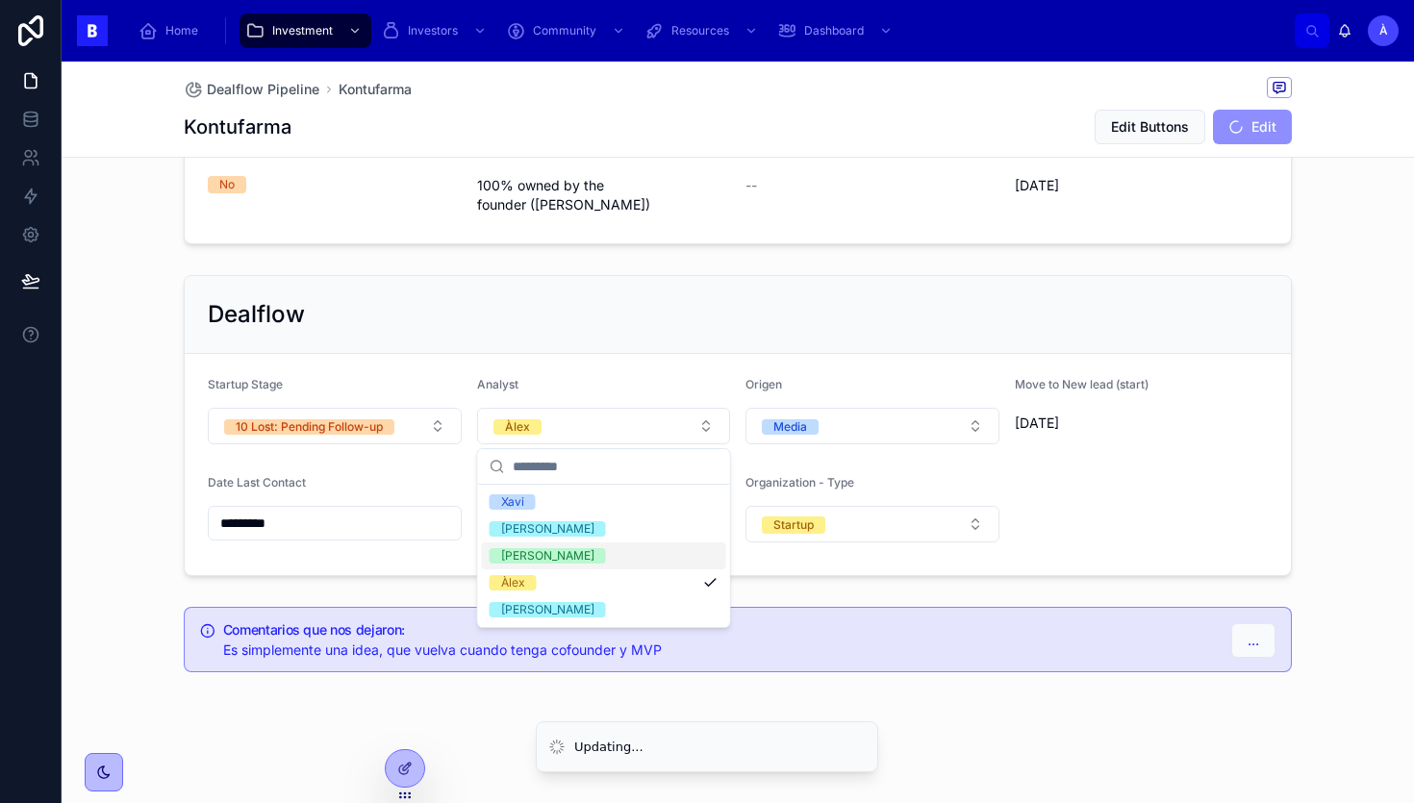
click at [452, 570] on form "Startup Stage 10 Lost: Pending Follow-up Analyst Àlex Origen Media Move to New …" at bounding box center [738, 464] width 1106 height 221
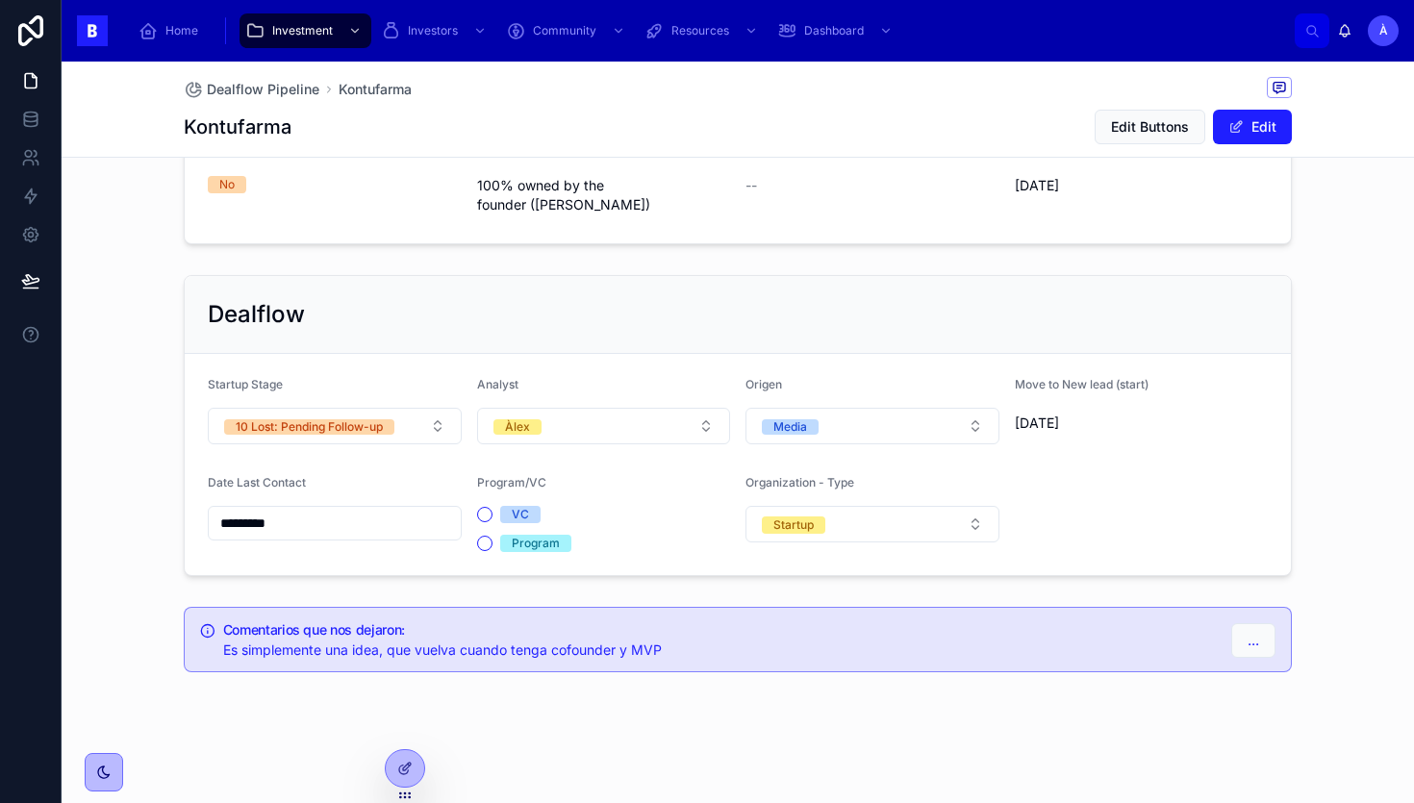
click at [491, 550] on div "Program" at bounding box center [604, 543] width 254 height 17
click at [486, 544] on button "Program" at bounding box center [484, 543] width 15 height 15
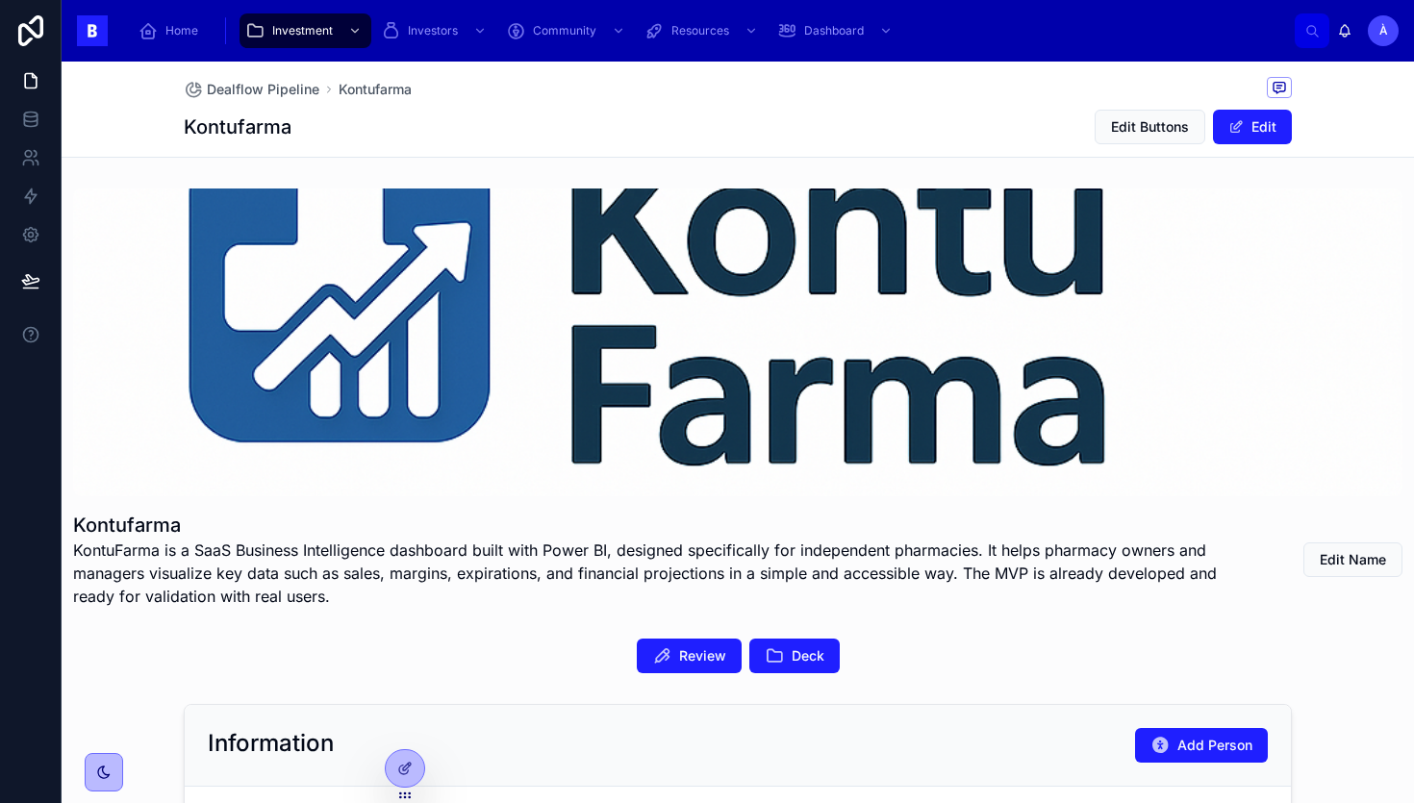
scroll to position [336, 0]
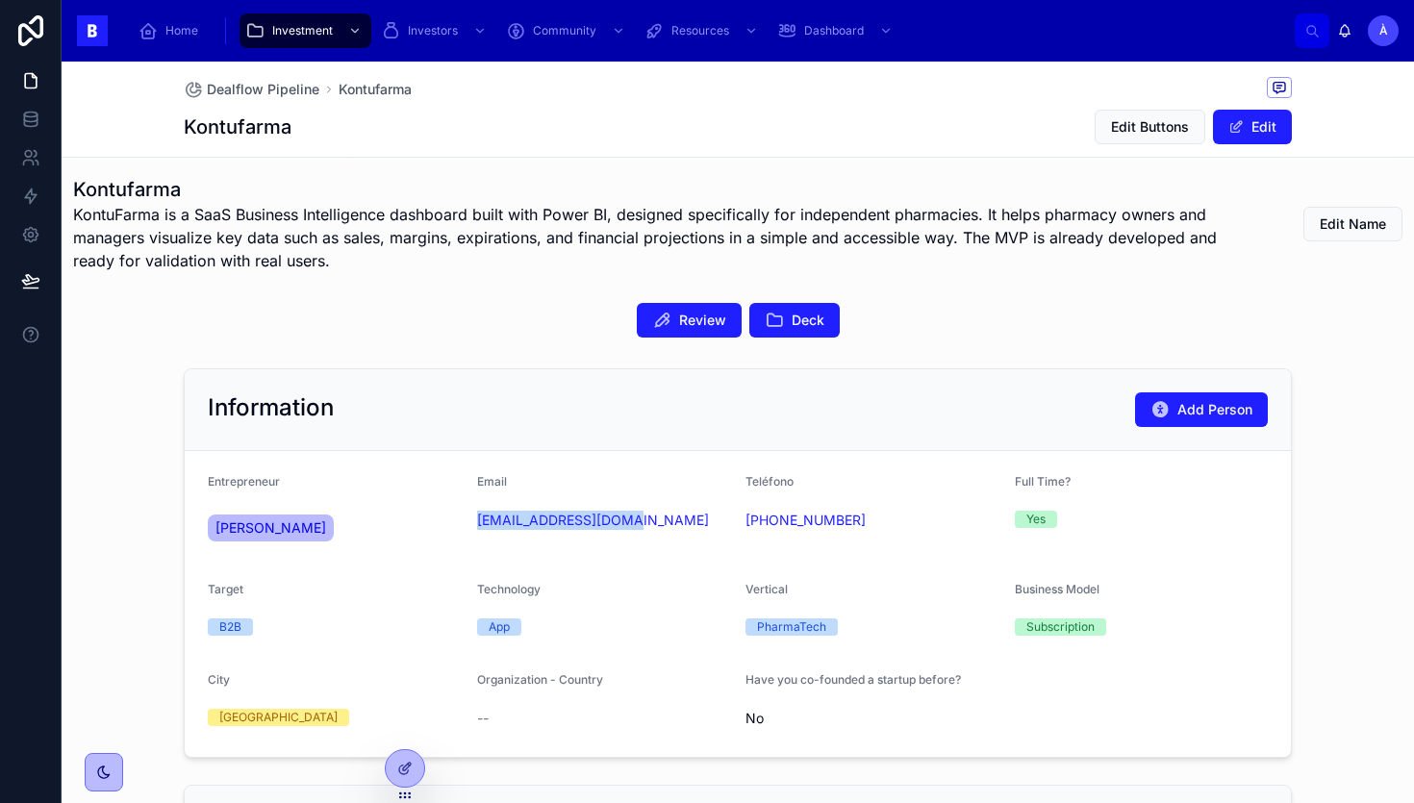
drag, startPoint x: 529, startPoint y: 538, endPoint x: 470, endPoint y: 525, distance: 60.0
click at [470, 525] on form "Entrepreneur [PERSON_NAME] Email [EMAIL_ADDRESS][DOMAIN_NAME] Teléfono [PHONE_N…" at bounding box center [738, 604] width 1106 height 306
click at [526, 402] on div "Information Add Person" at bounding box center [738, 410] width 1060 height 35
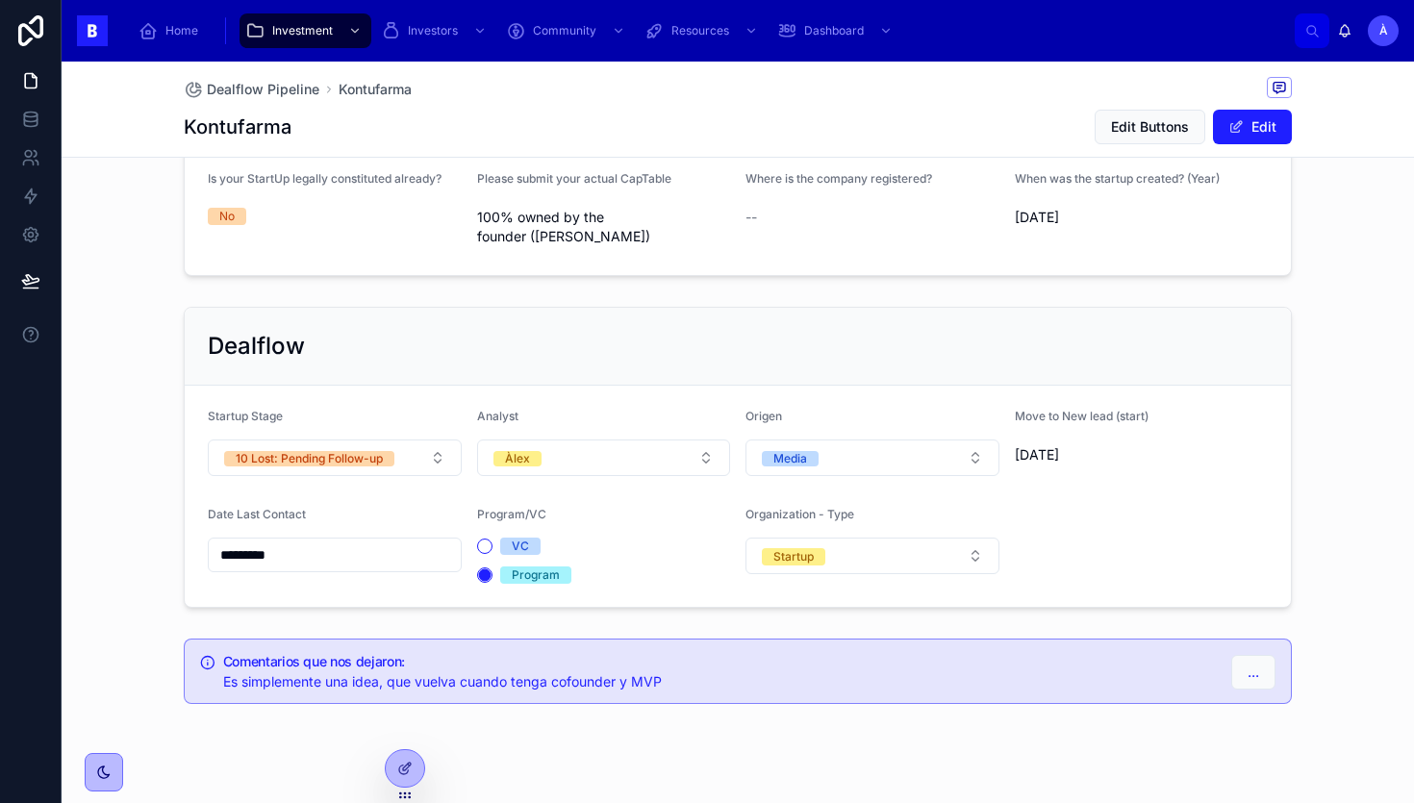
scroll to position [1340, 0]
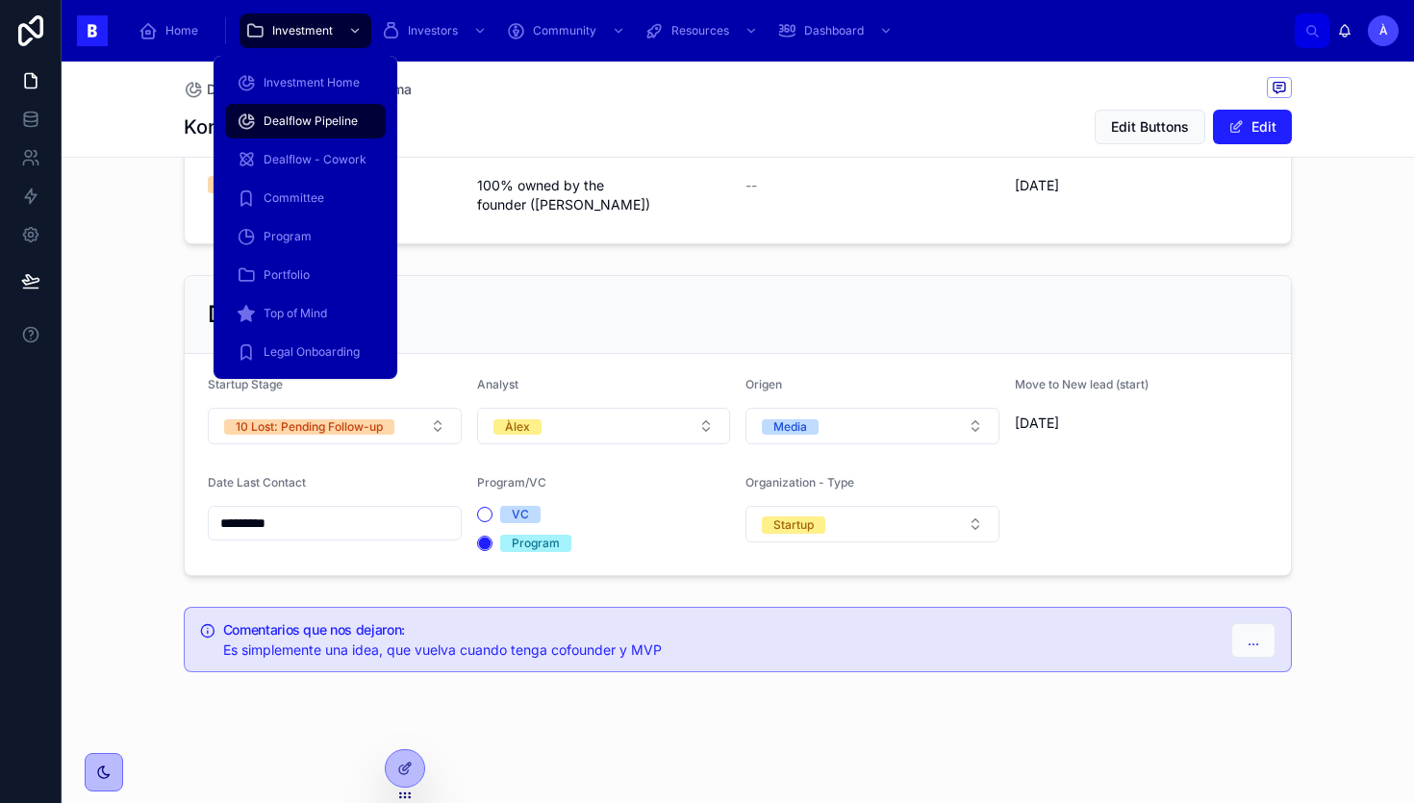
click at [307, 130] on div "Dealflow Pipeline" at bounding box center [306, 121] width 138 height 31
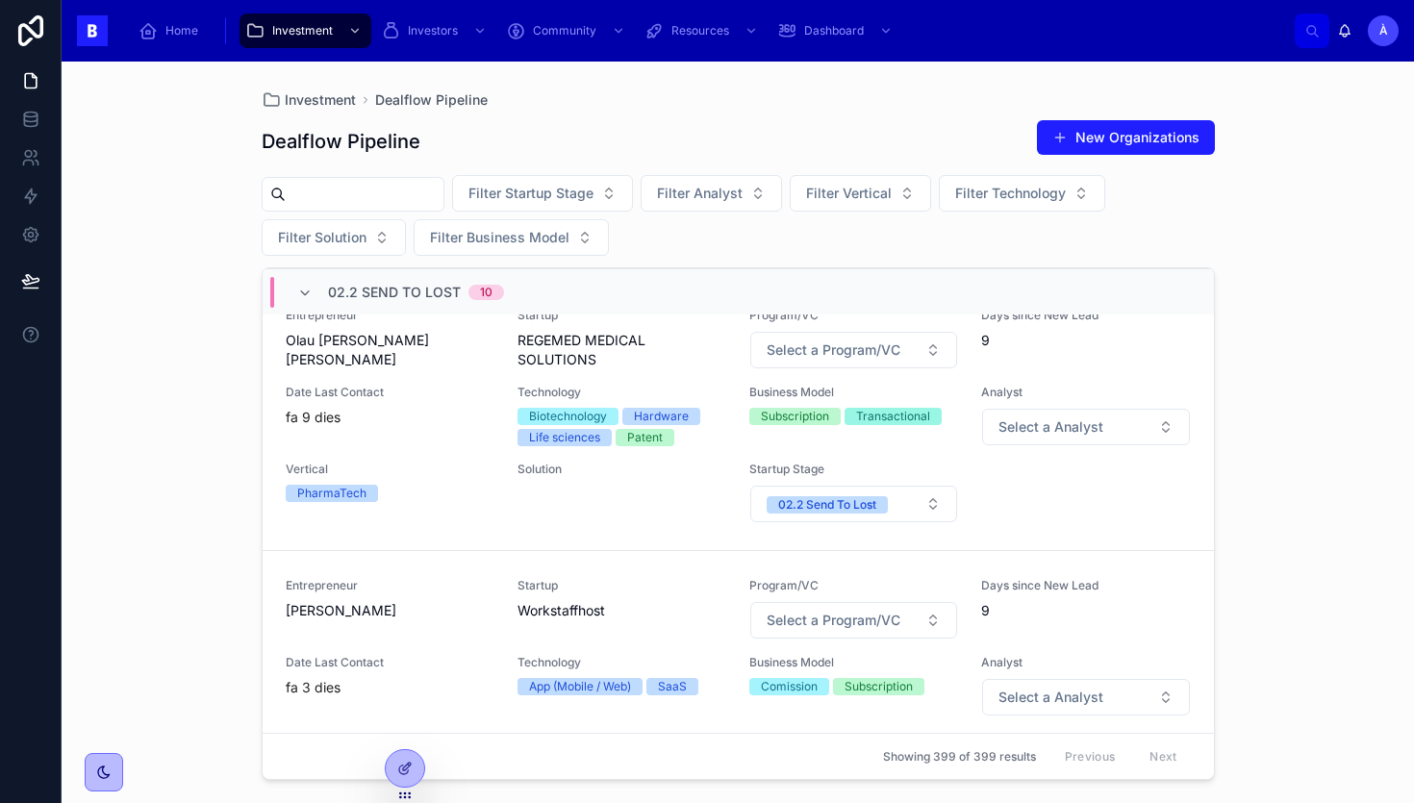
scroll to position [370, 0]
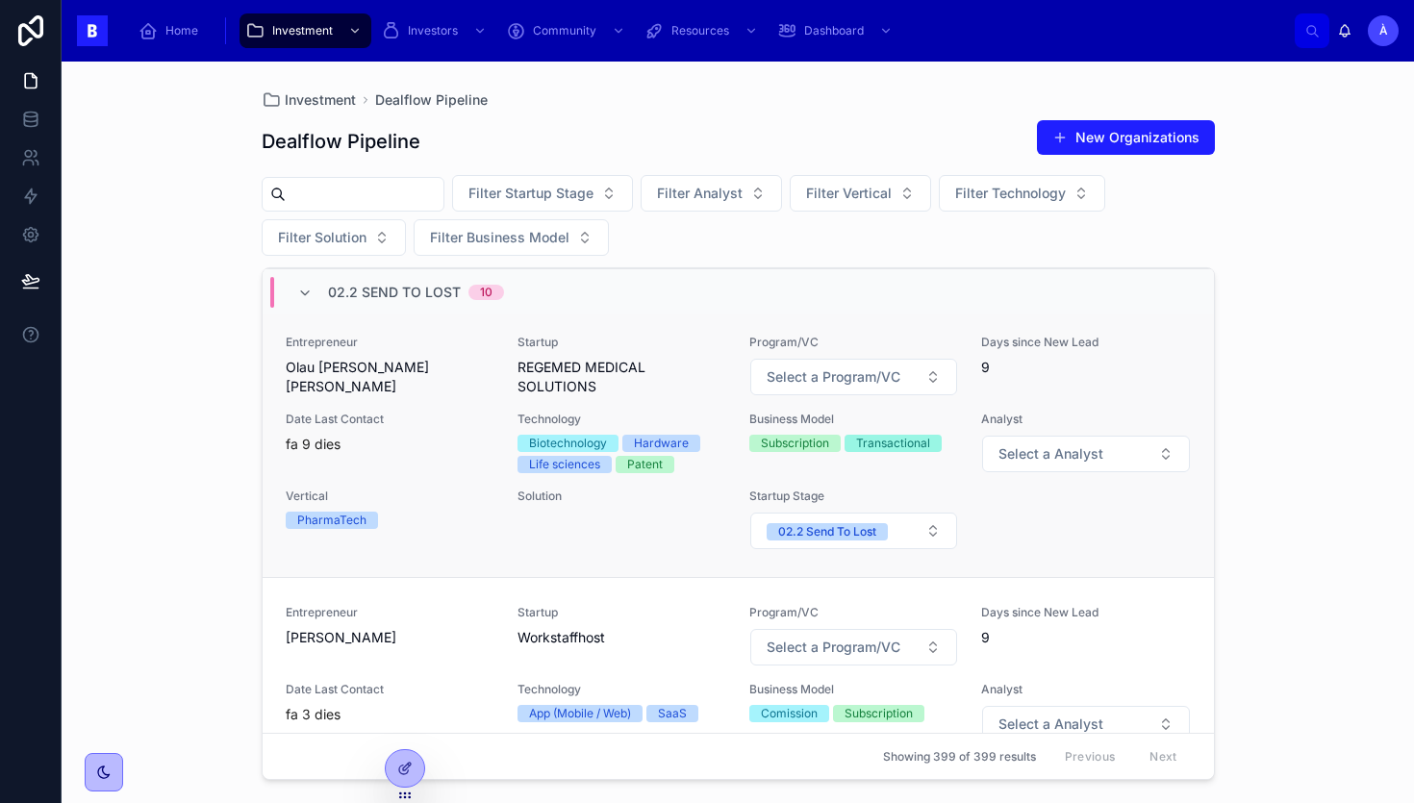
click at [558, 413] on span "Technology" at bounding box center [622, 419] width 209 height 15
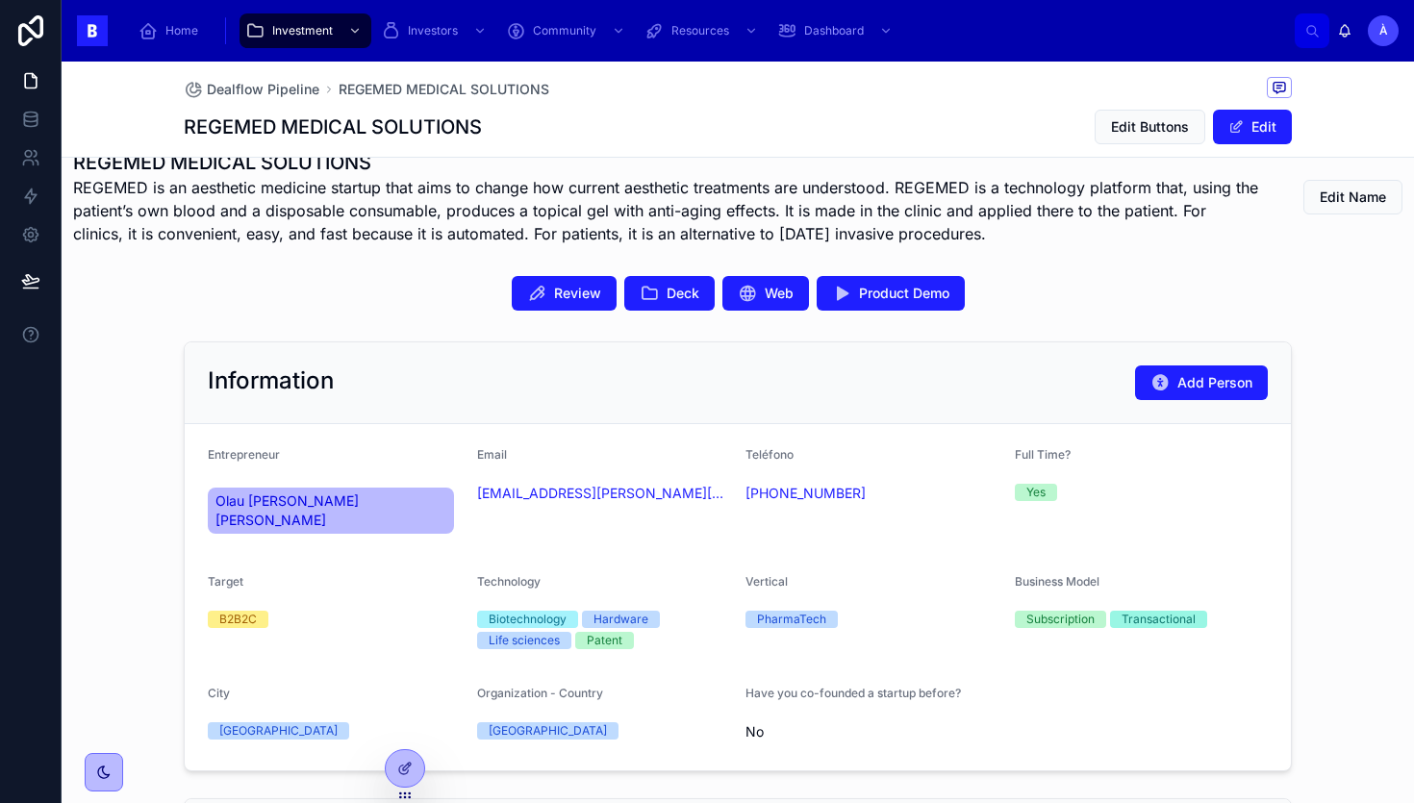
scroll to position [491, 0]
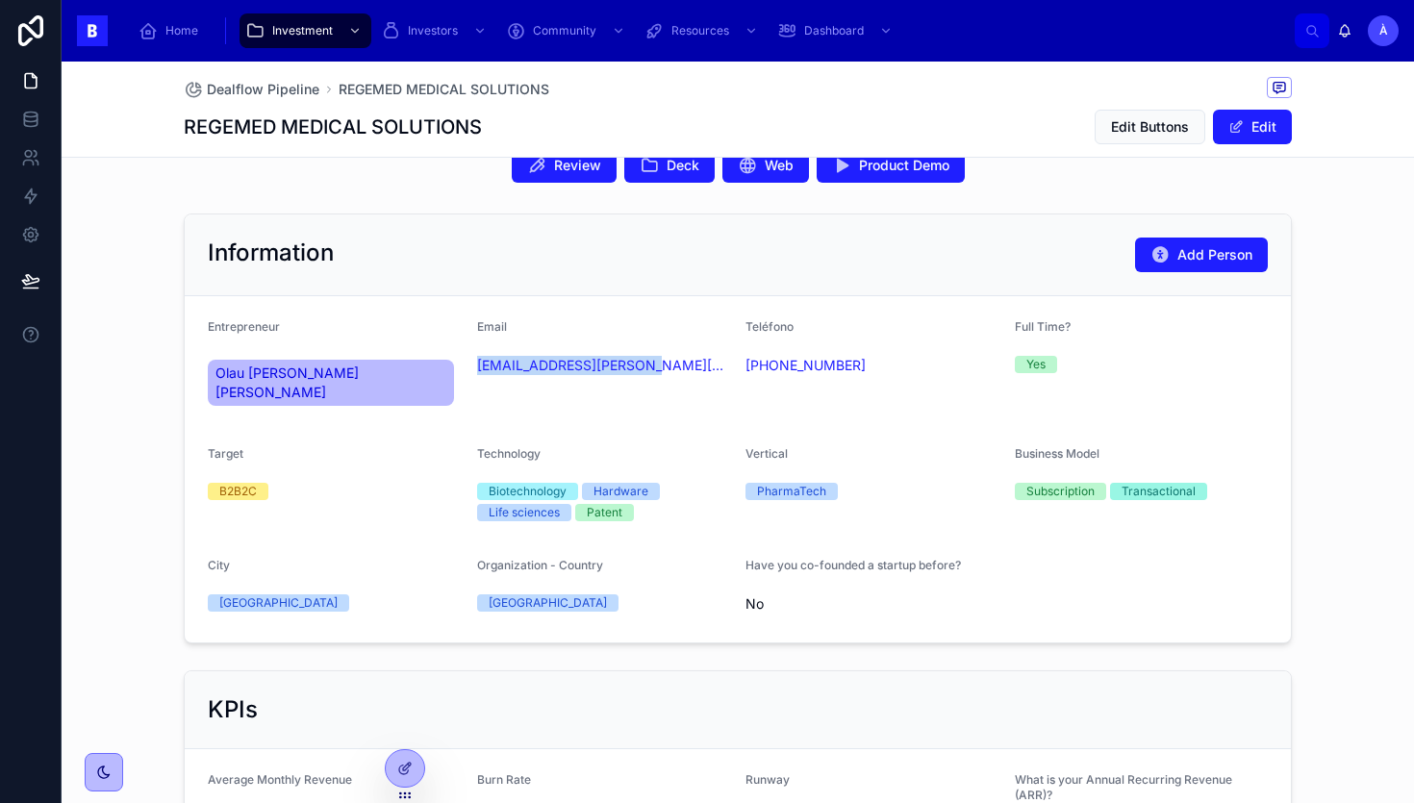
drag, startPoint x: 537, startPoint y: 390, endPoint x: 473, endPoint y: 370, distance: 66.4
click at [473, 370] on form "Entrepreneur Olau [PERSON_NAME] [PERSON_NAME] Email [EMAIL_ADDRESS][PERSON_NAME…" at bounding box center [738, 469] width 1106 height 346
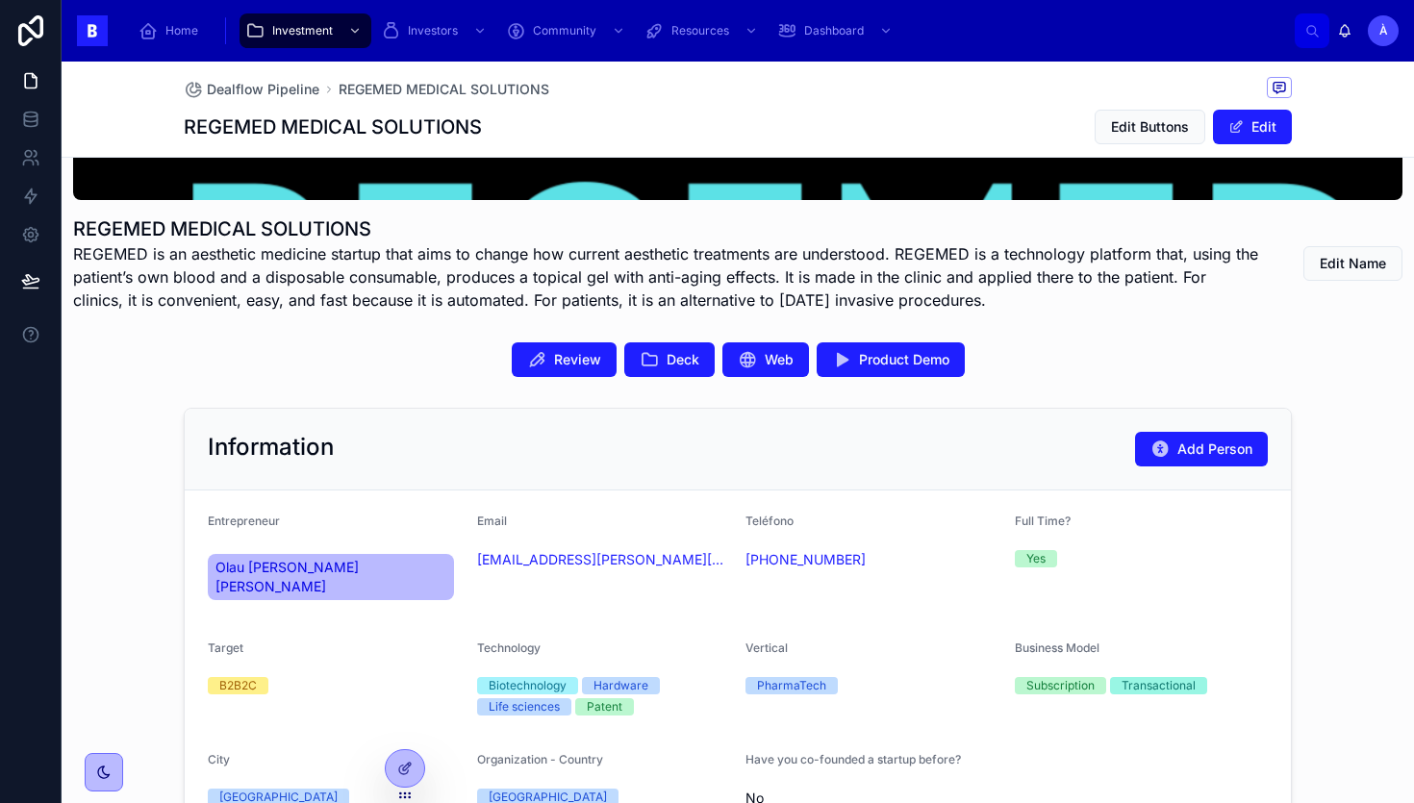
click at [841, 485] on div "Information Add Person" at bounding box center [738, 450] width 1106 height 82
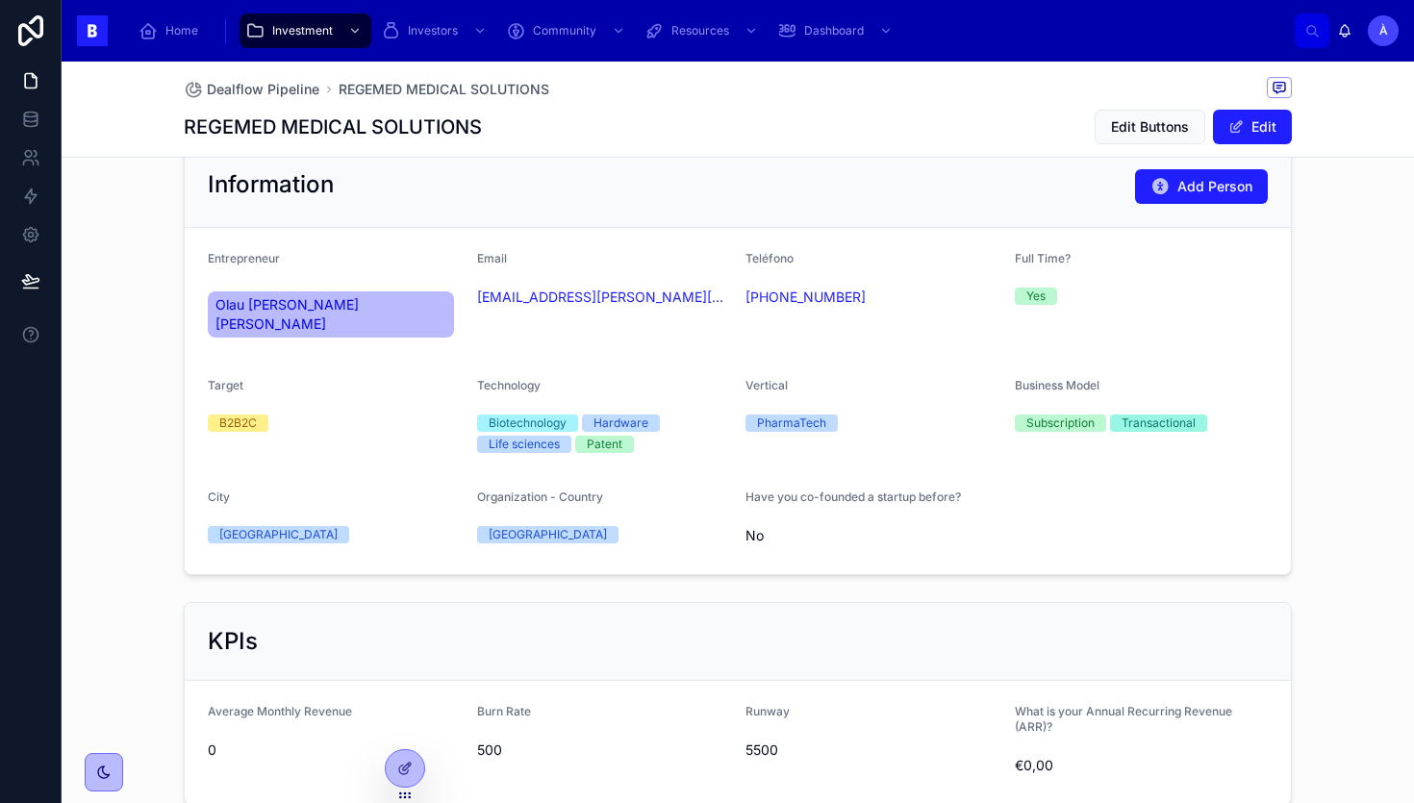
scroll to position [1319, 0]
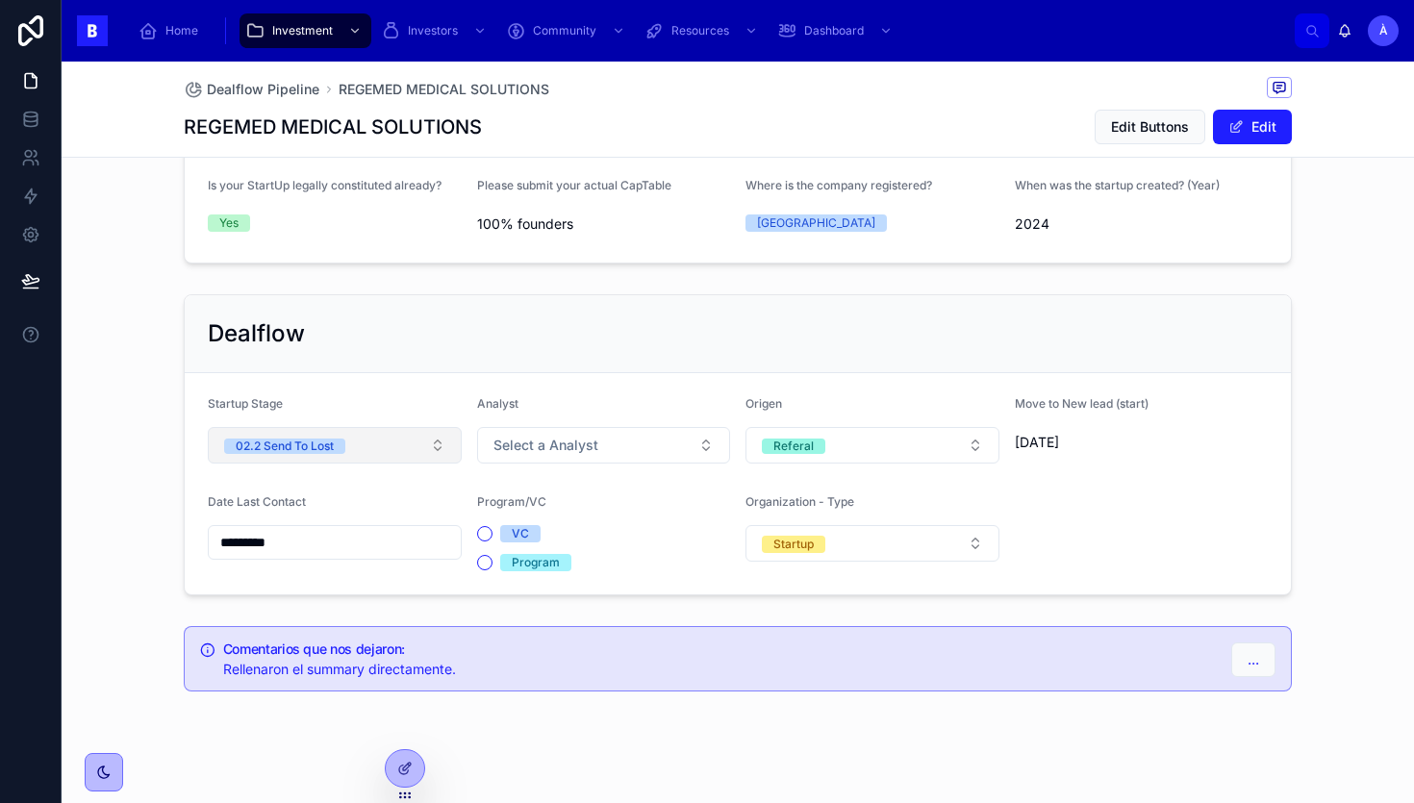
click at [355, 427] on button "02.2 Send To Lost" at bounding box center [335, 445] width 254 height 37
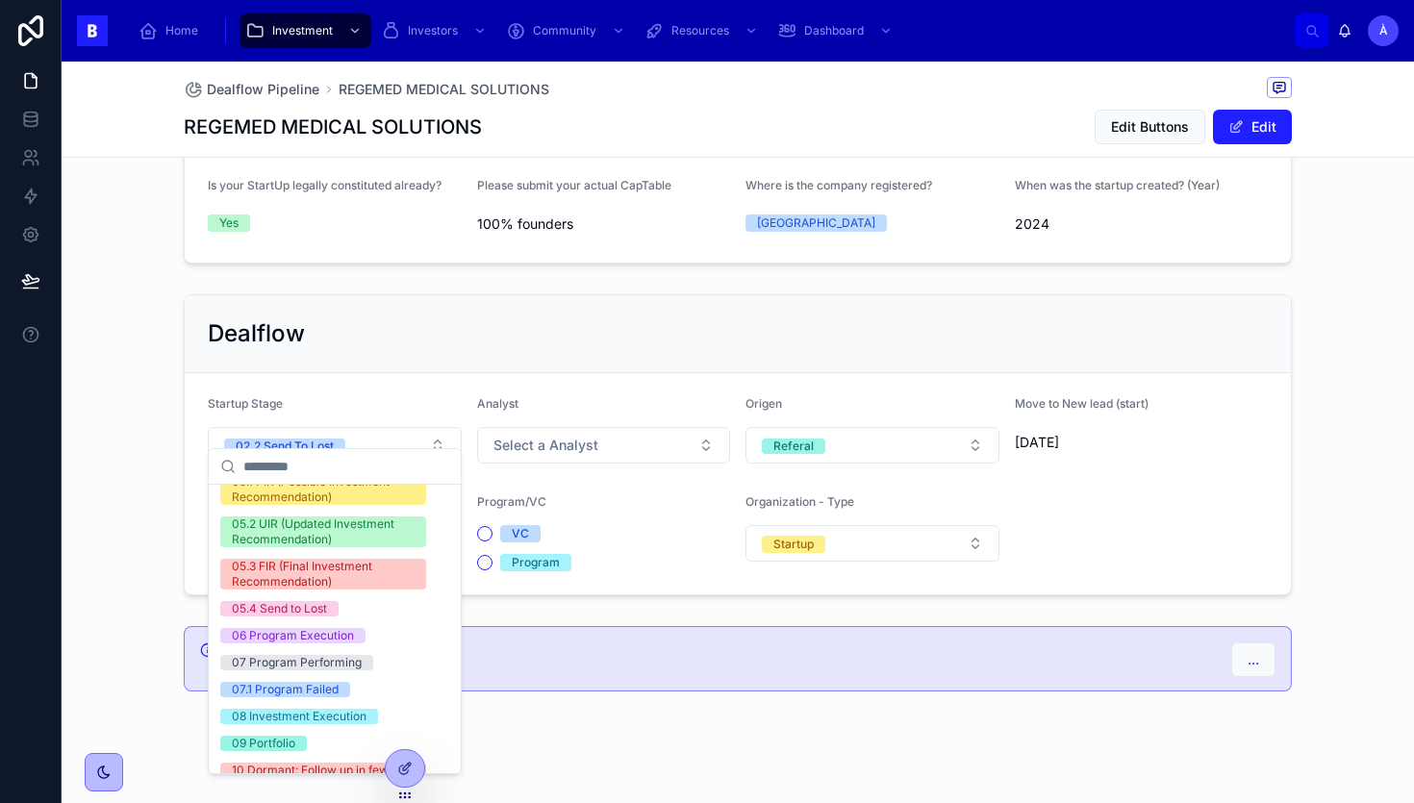
scroll to position [650, 0]
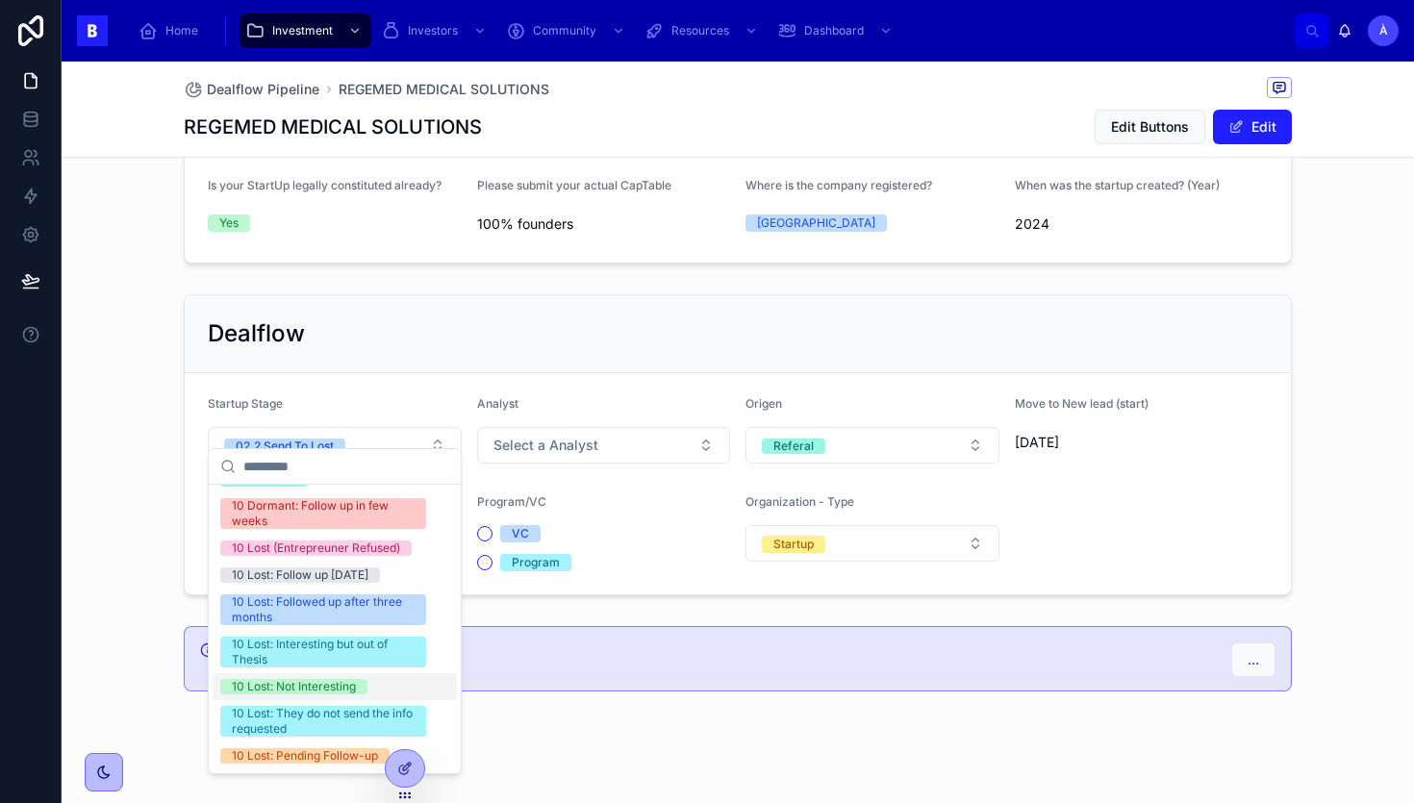
click at [291, 686] on div "10 Lost: Not Interesting" at bounding box center [294, 686] width 124 height 15
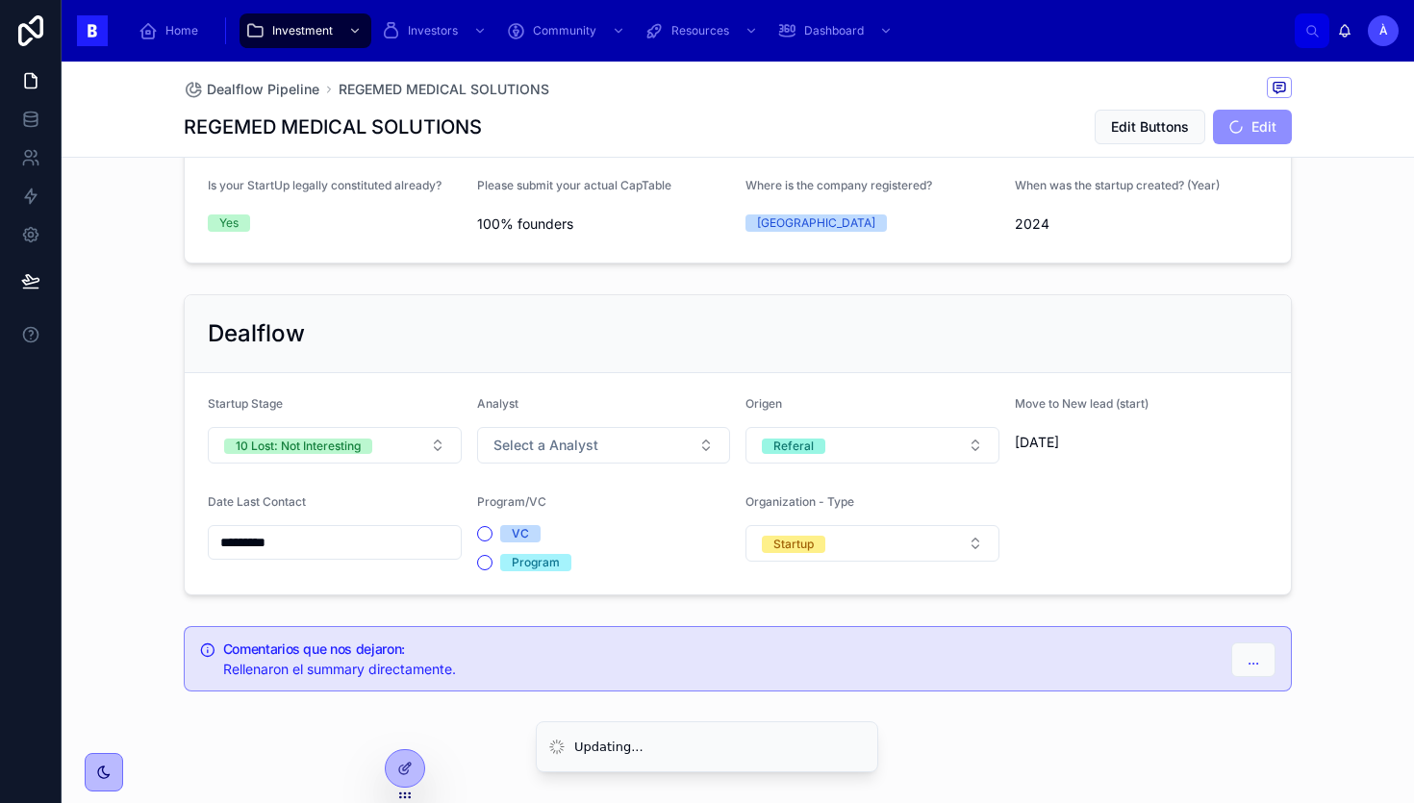
click at [296, 529] on input "*********" at bounding box center [335, 542] width 252 height 27
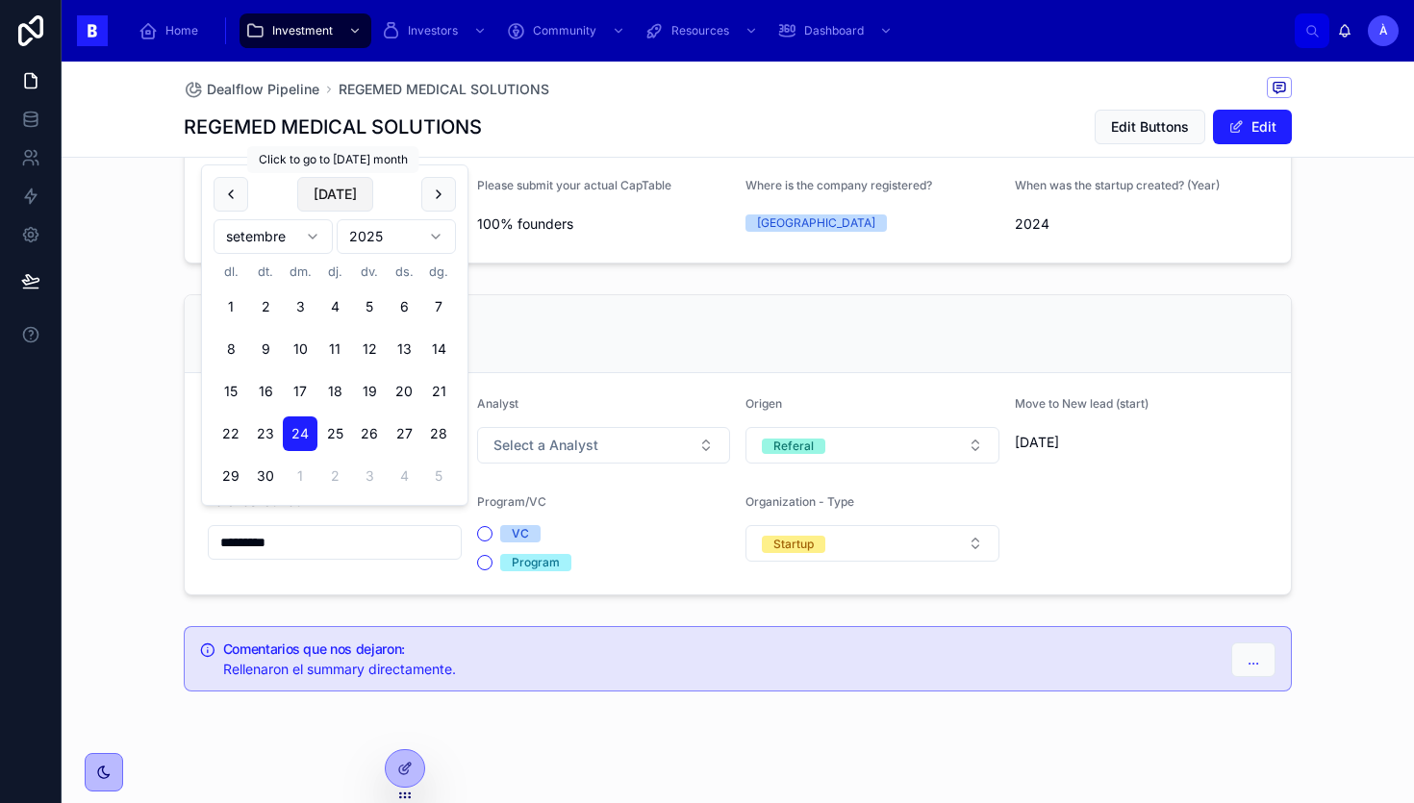
click at [342, 192] on button "[DATE]" at bounding box center [335, 194] width 76 height 35
type input "*********"
click at [560, 436] on span "Select a Analyst" at bounding box center [546, 445] width 105 height 19
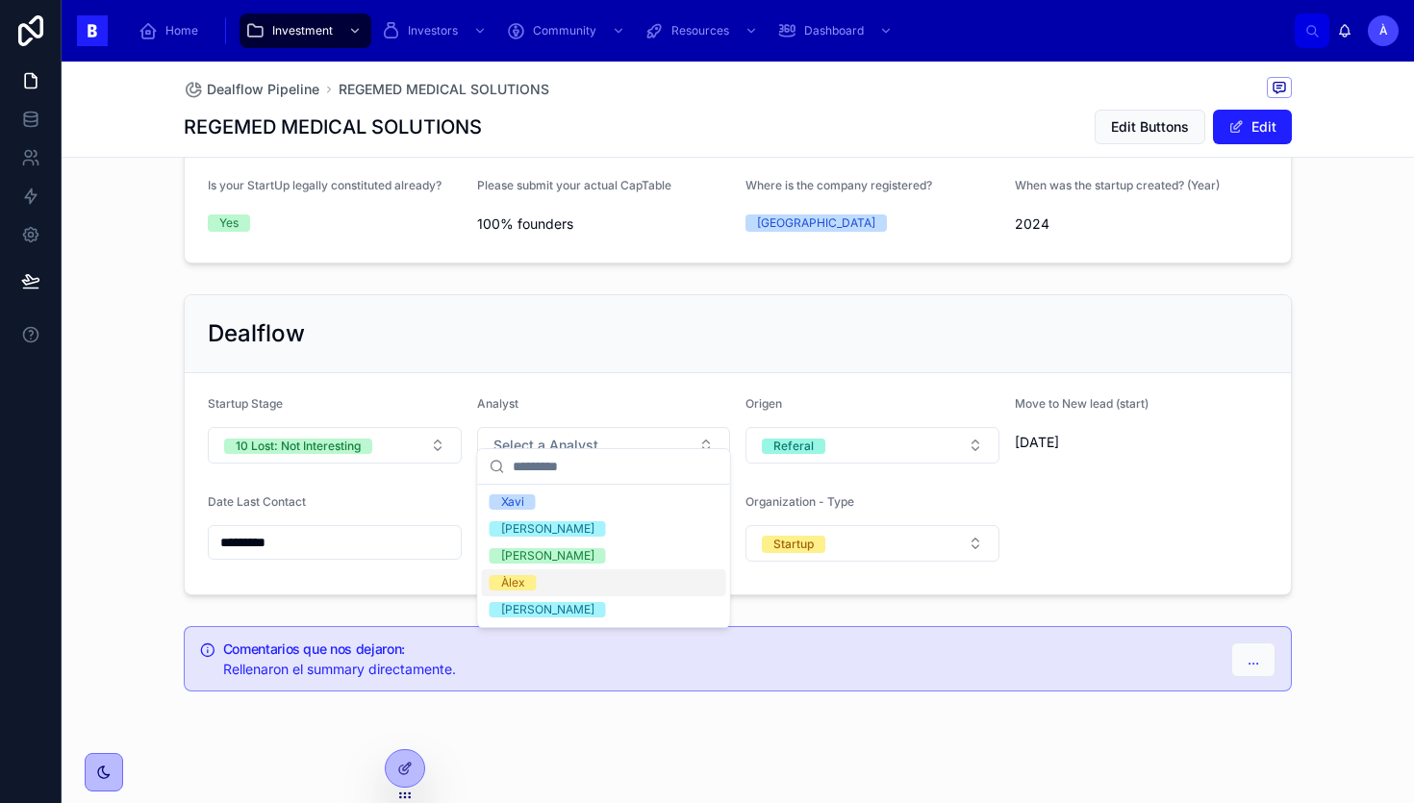
click at [516, 586] on div "Àlex" at bounding box center [513, 582] width 24 height 15
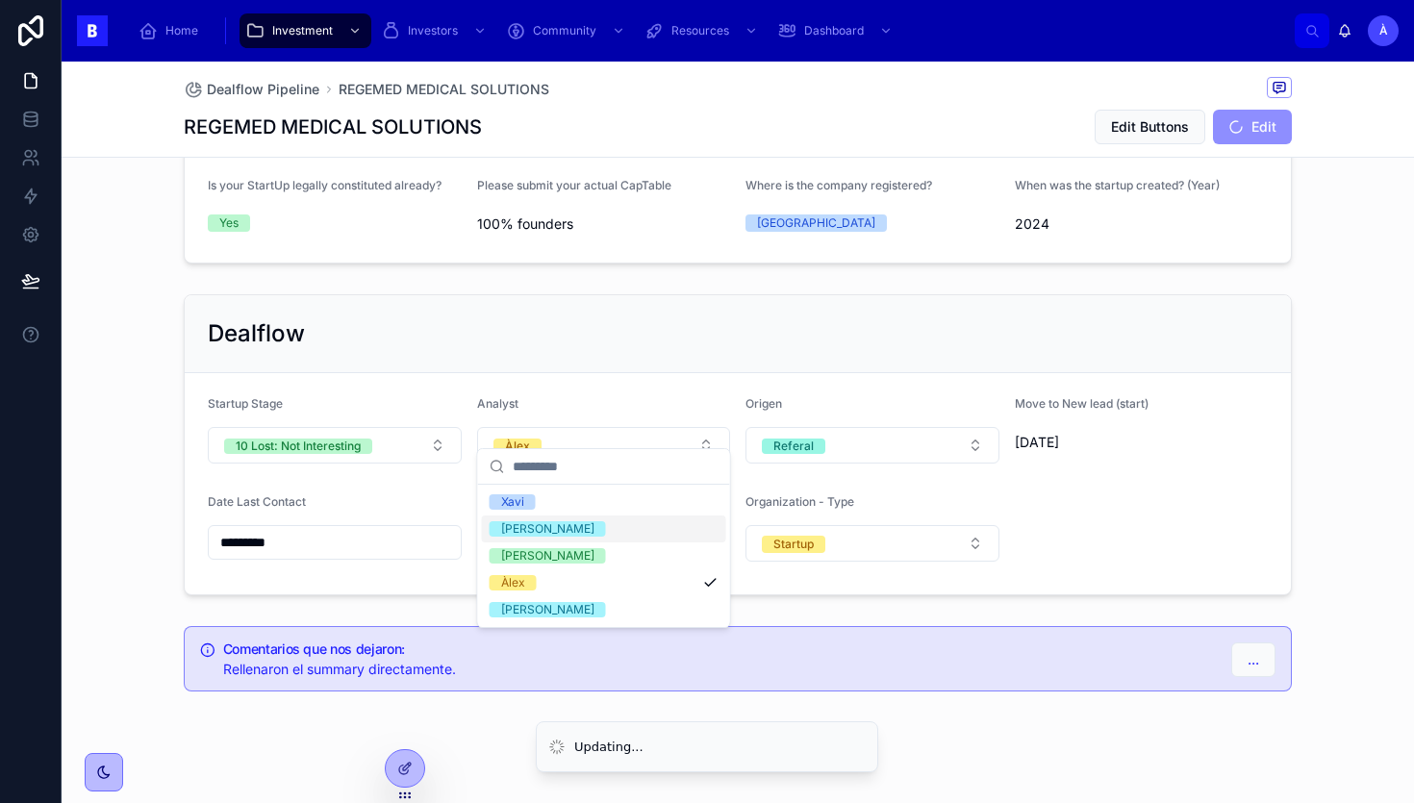
click at [514, 318] on div "Dealflow" at bounding box center [738, 333] width 1060 height 31
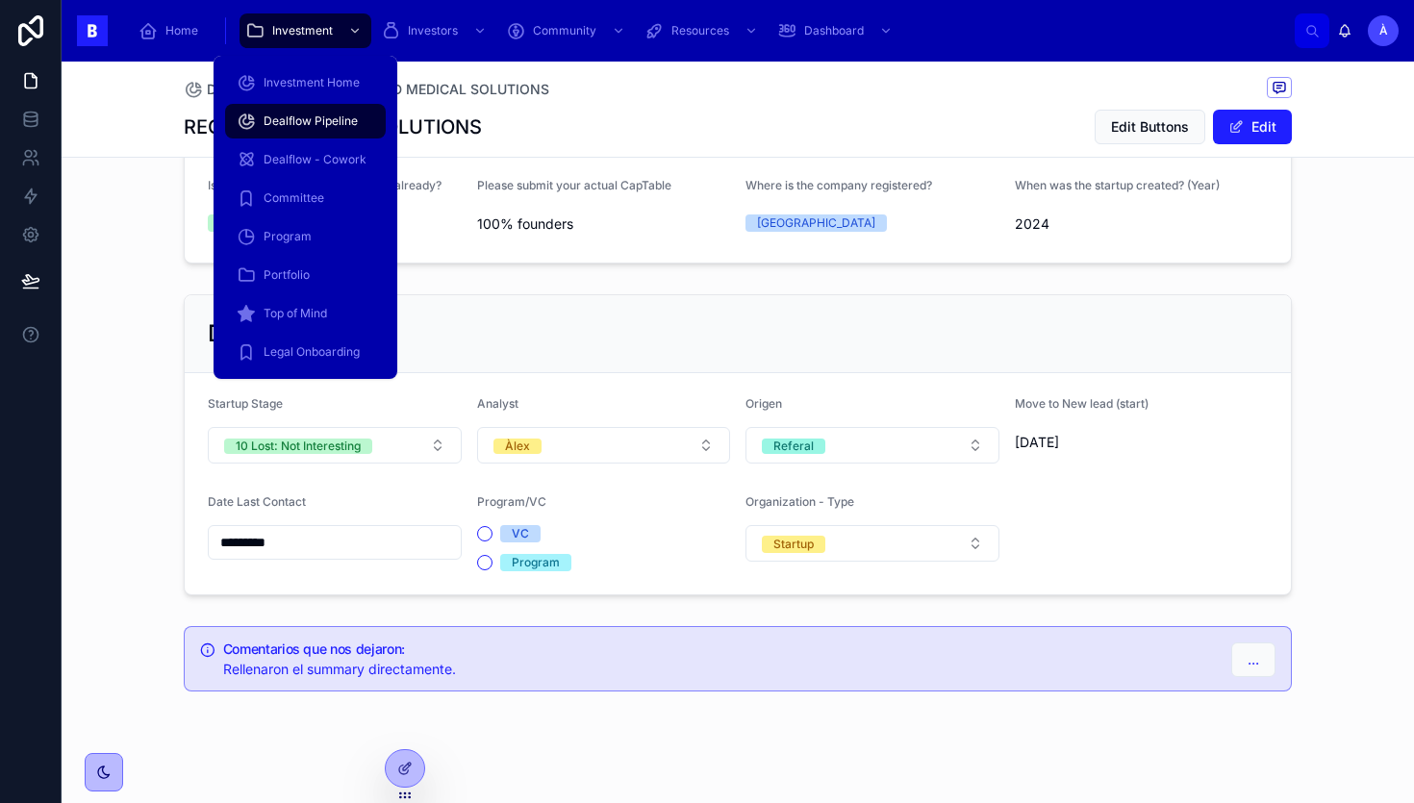
click at [311, 126] on span "Dealflow Pipeline" at bounding box center [311, 121] width 94 height 15
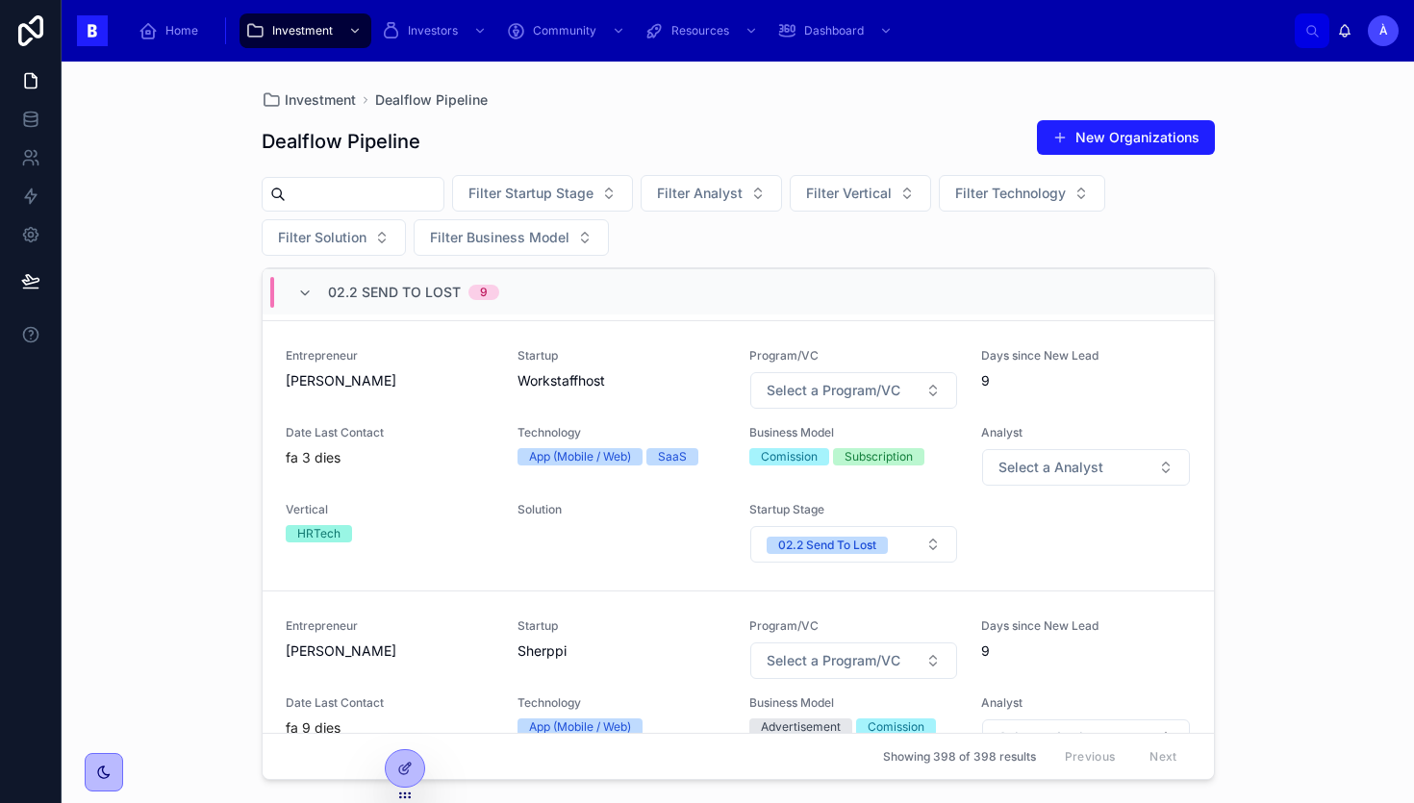
scroll to position [359, 0]
click at [494, 467] on div "Date Last Contact fa 3 dies" at bounding box center [390, 454] width 209 height 62
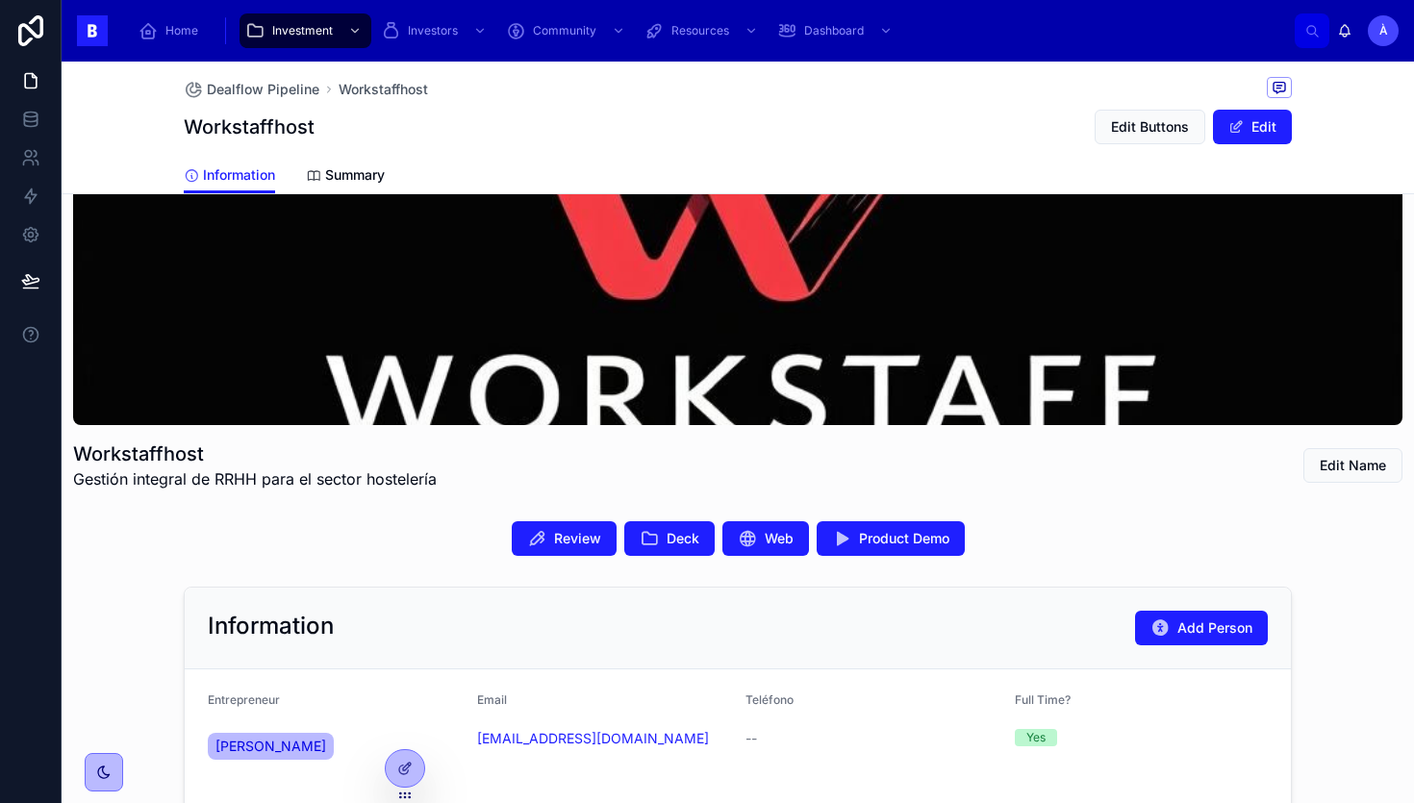
scroll to position [403, 0]
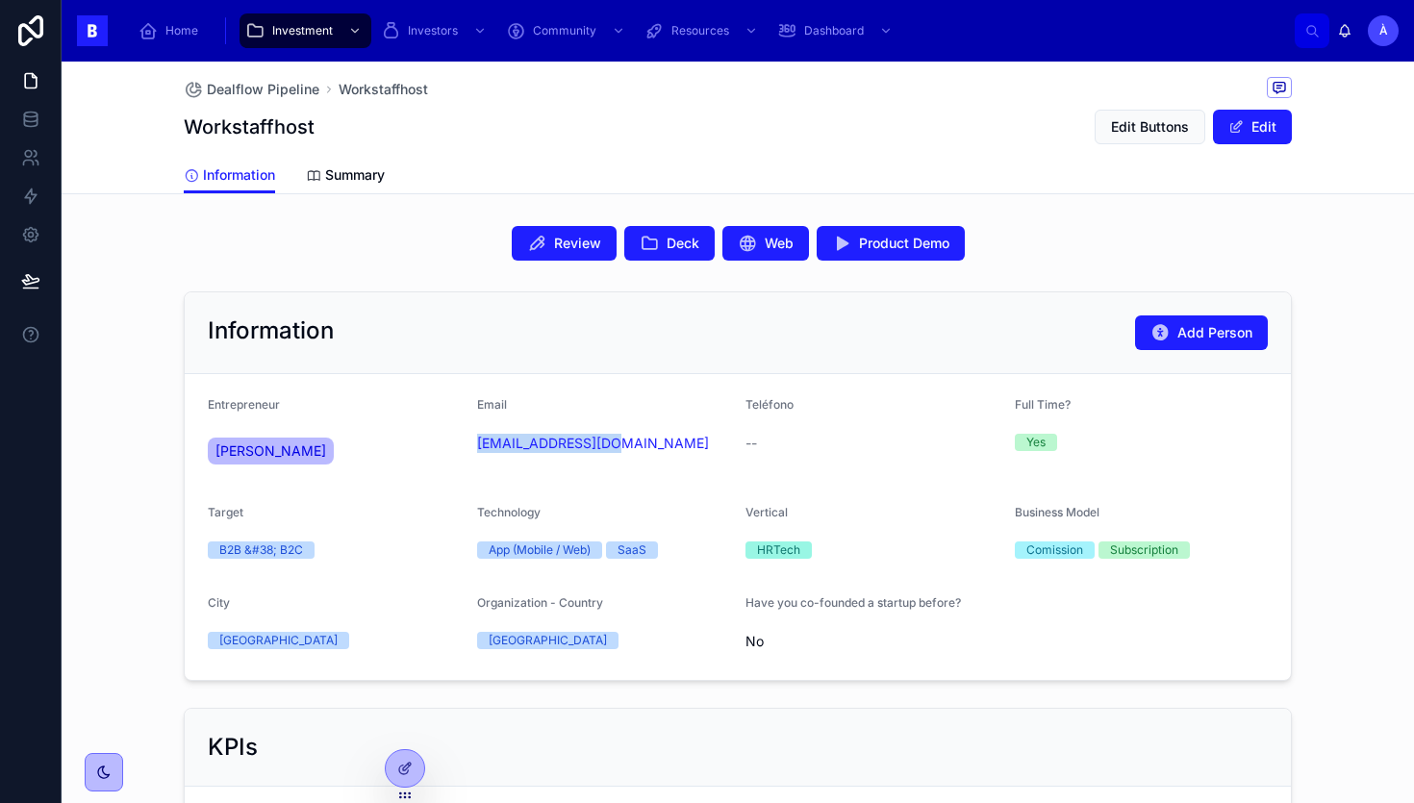
drag, startPoint x: 563, startPoint y: 471, endPoint x: 473, endPoint y: 448, distance: 92.4
click at [473, 447] on form "Entrepreneur [PERSON_NAME] Email [EMAIL_ADDRESS][DOMAIN_NAME] Teléfono -- Full …" at bounding box center [738, 527] width 1106 height 306
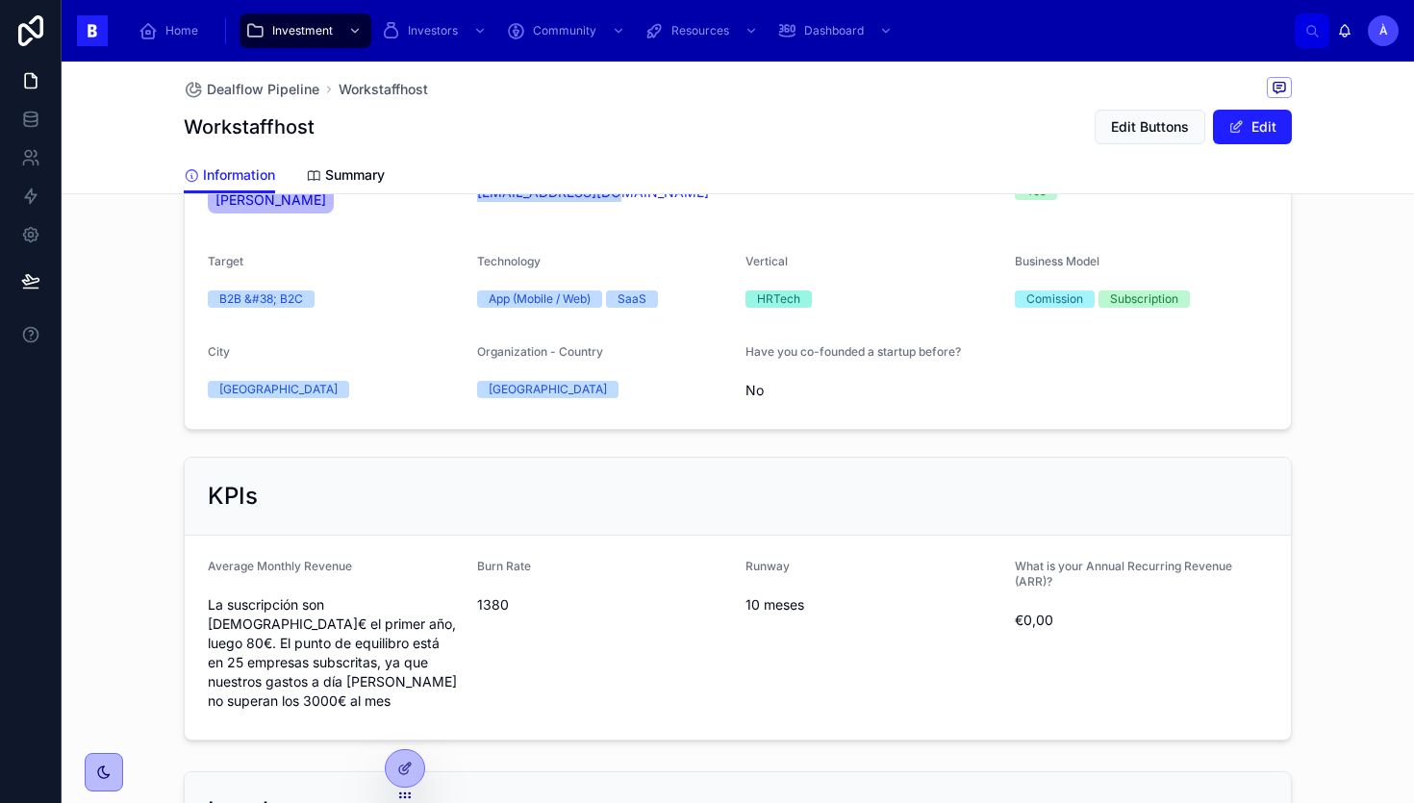
scroll to position [612, 0]
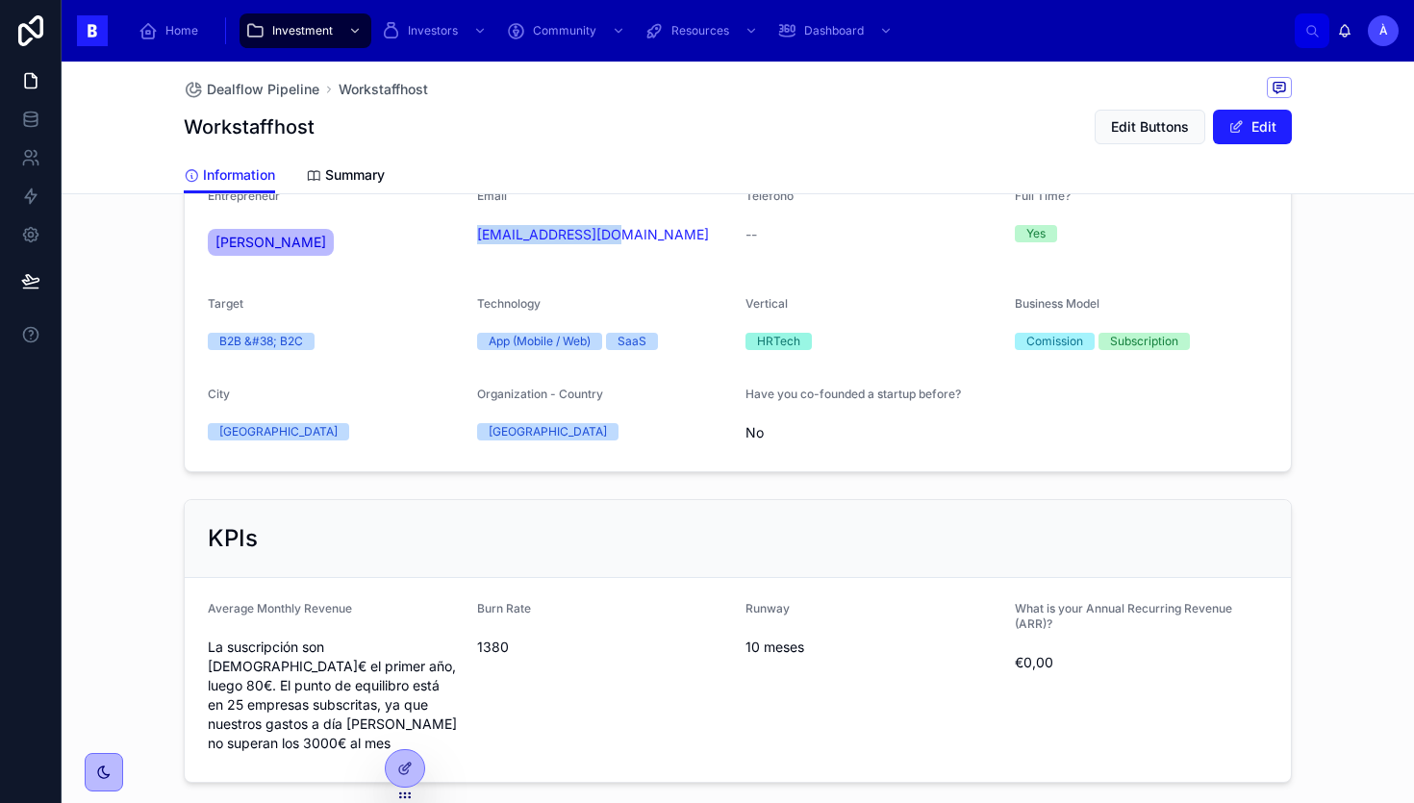
click at [563, 277] on form "Entrepreneur [PERSON_NAME] Email [EMAIL_ADDRESS][DOMAIN_NAME] Teléfono -- Full …" at bounding box center [738, 318] width 1106 height 306
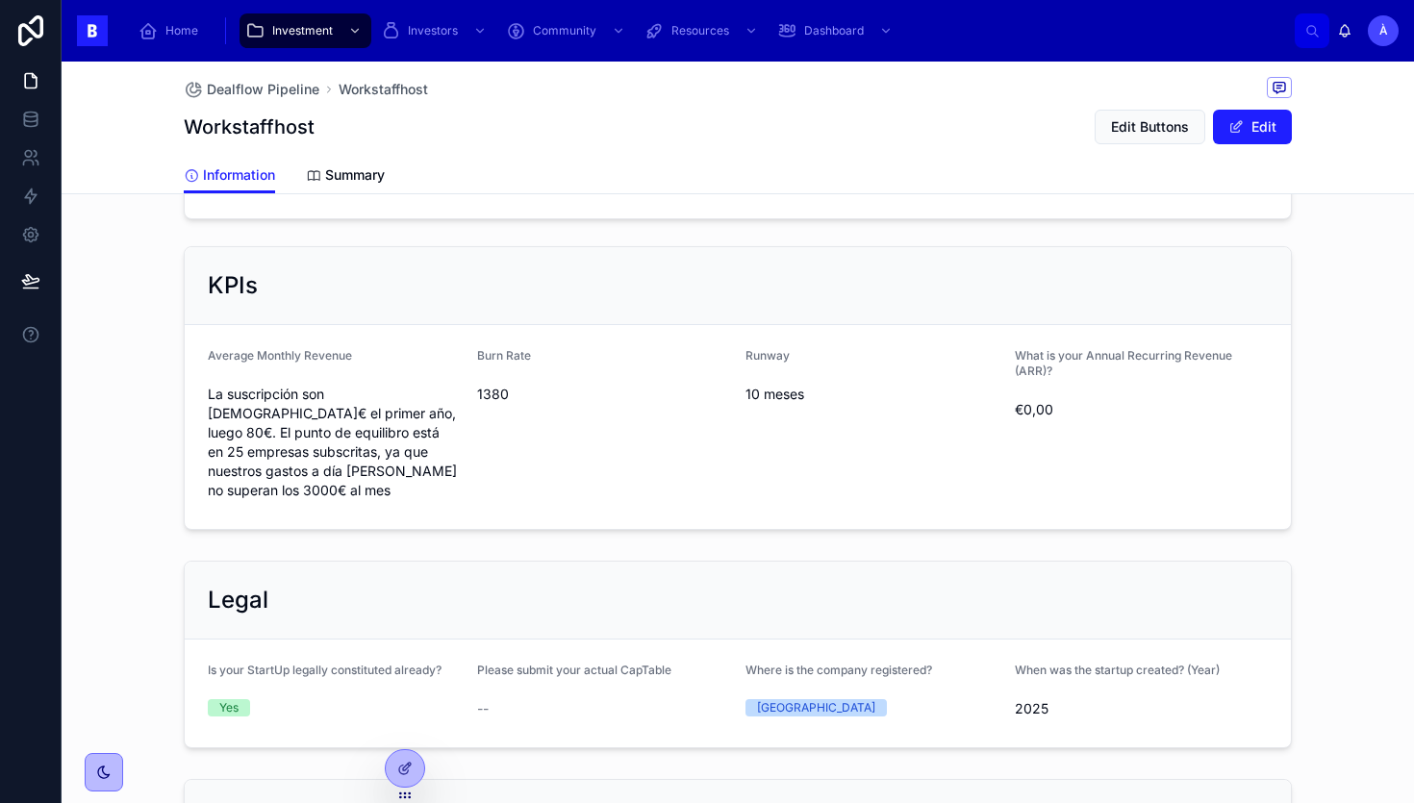
scroll to position [1348, 0]
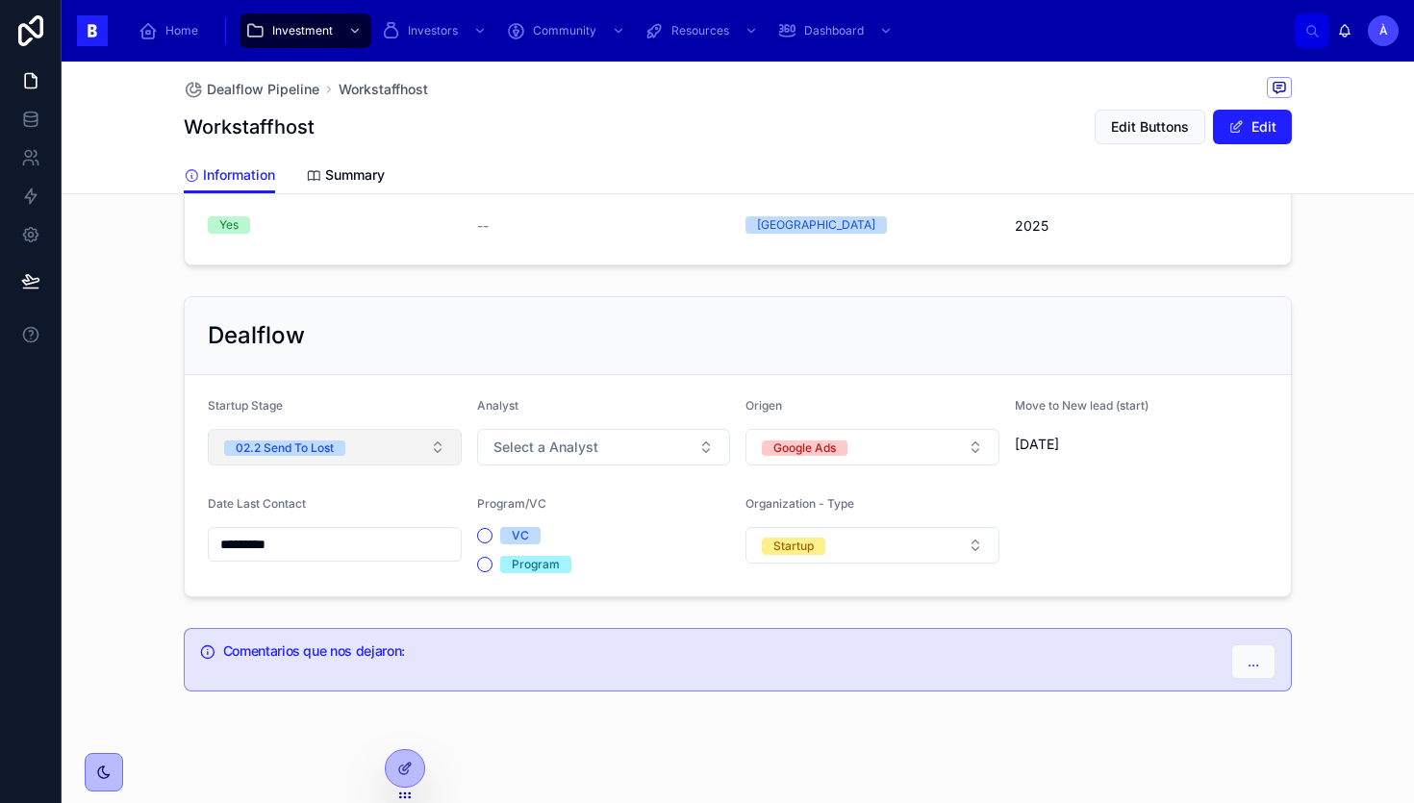
click at [339, 441] on span "02.2 Send To Lost" at bounding box center [284, 448] width 121 height 15
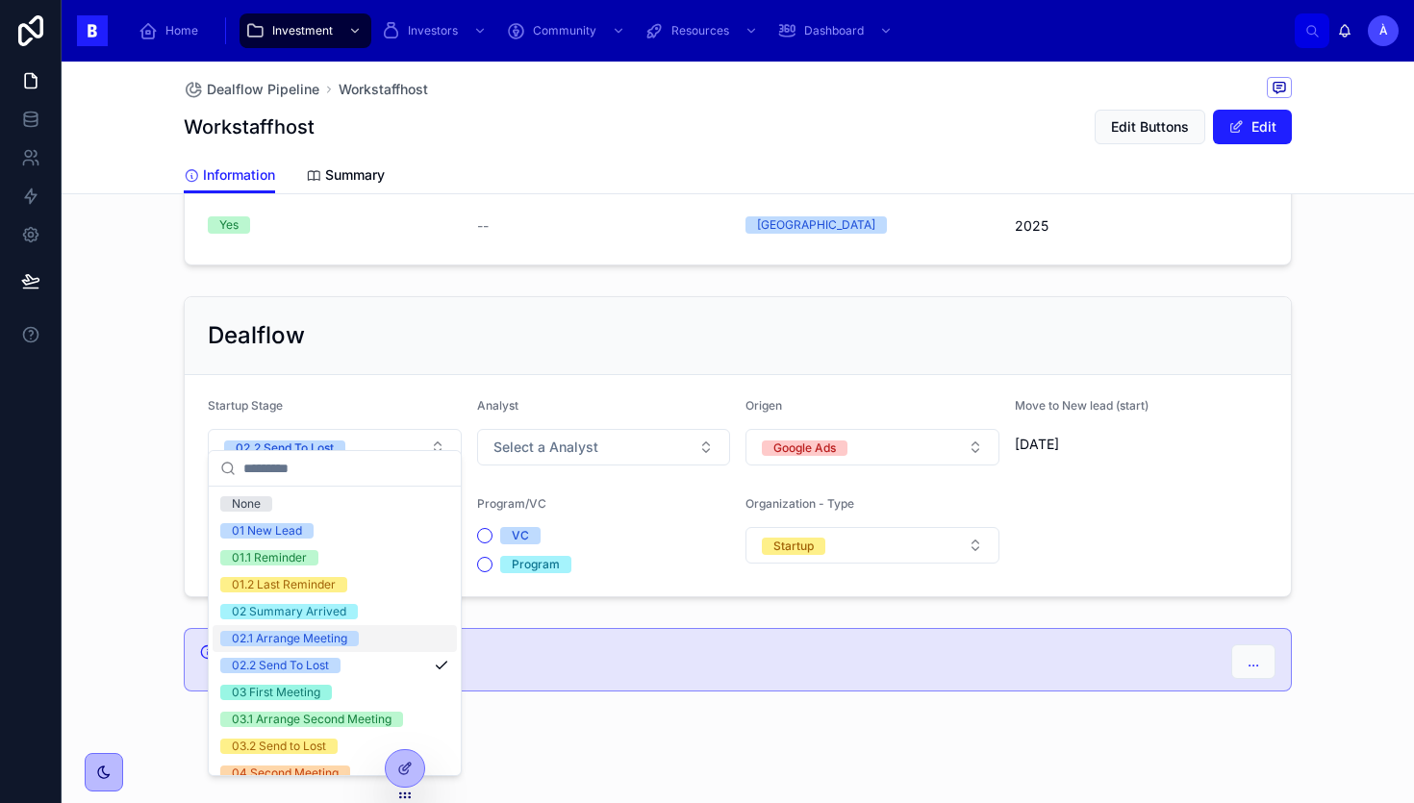
scroll to position [650, 0]
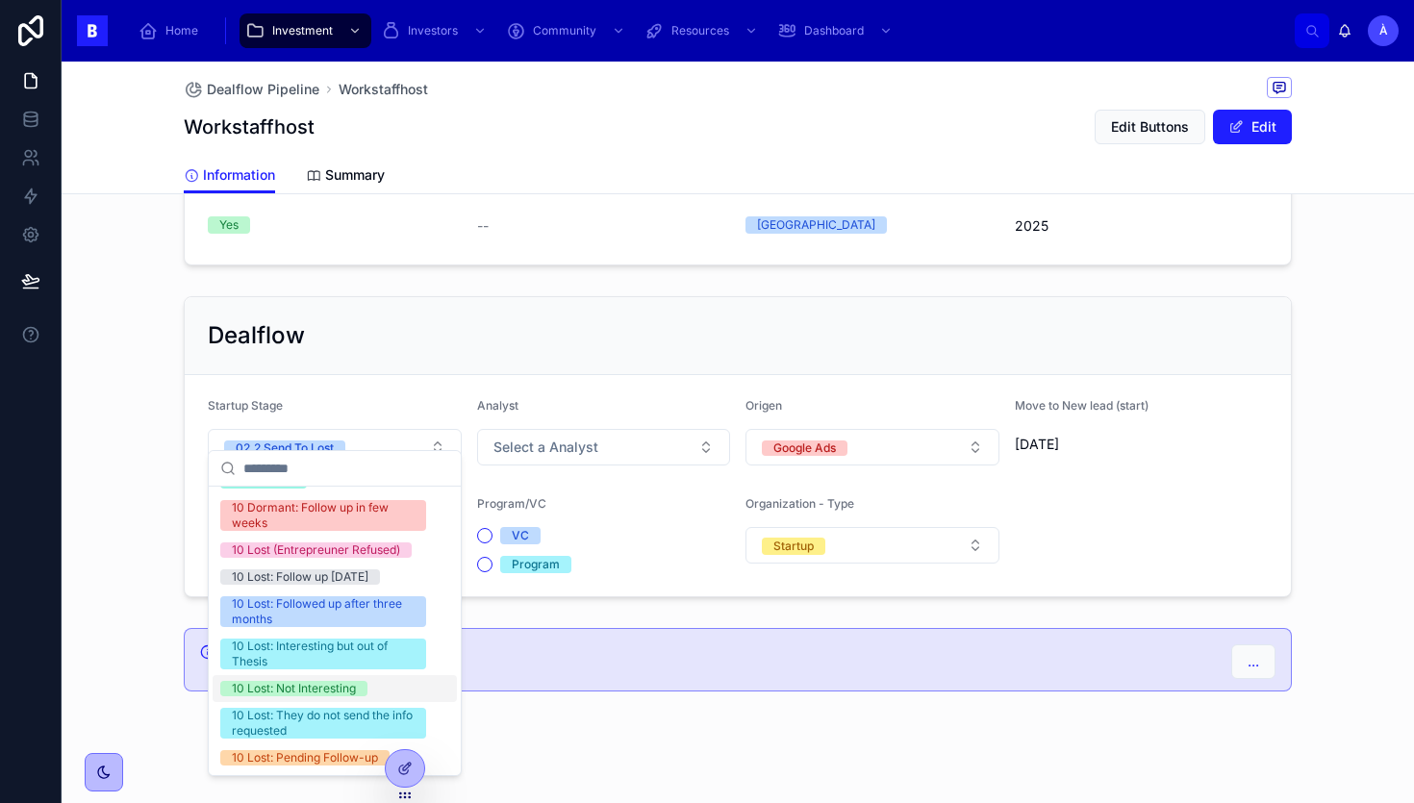
click at [287, 689] on div "10 Lost: Not Interesting" at bounding box center [294, 688] width 124 height 15
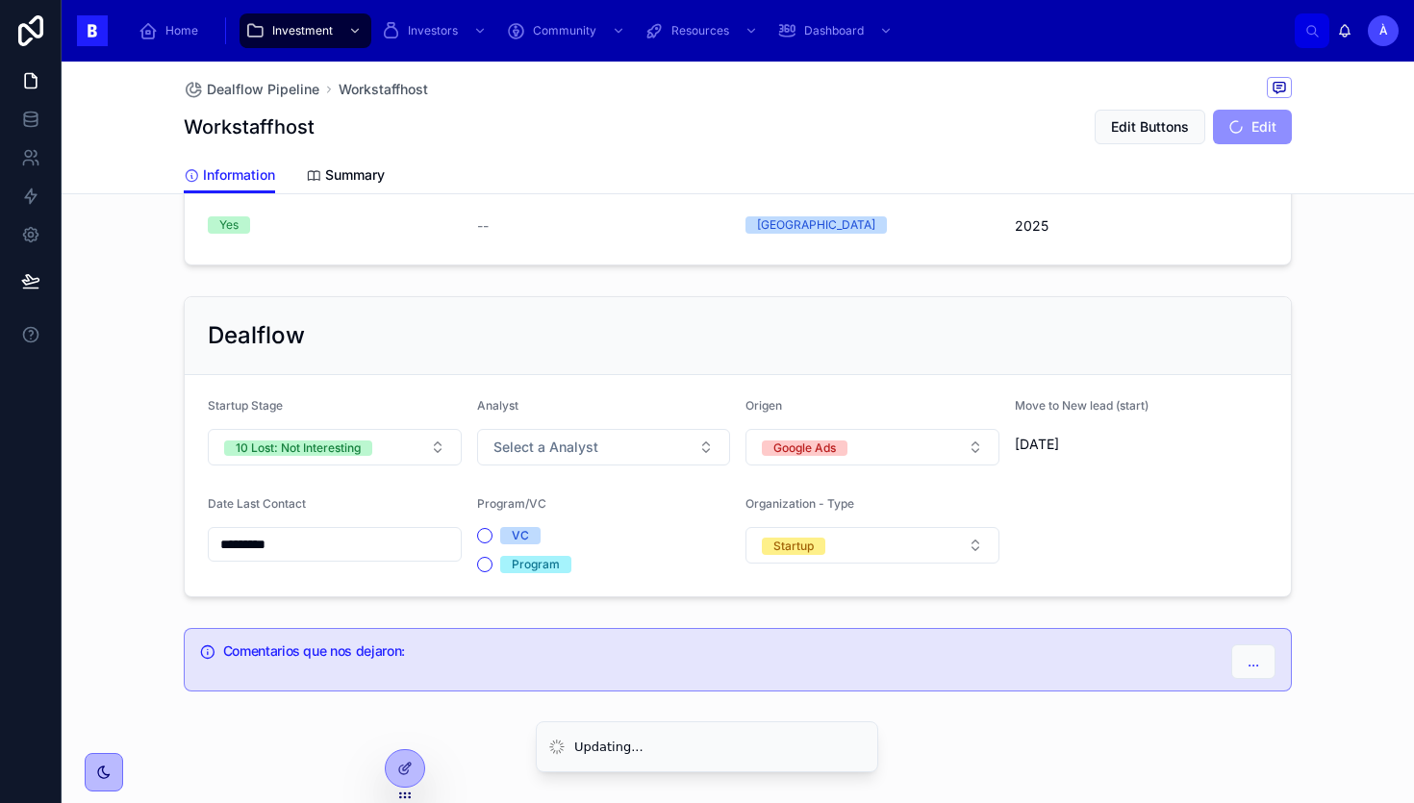
click at [328, 531] on input "*********" at bounding box center [335, 544] width 252 height 27
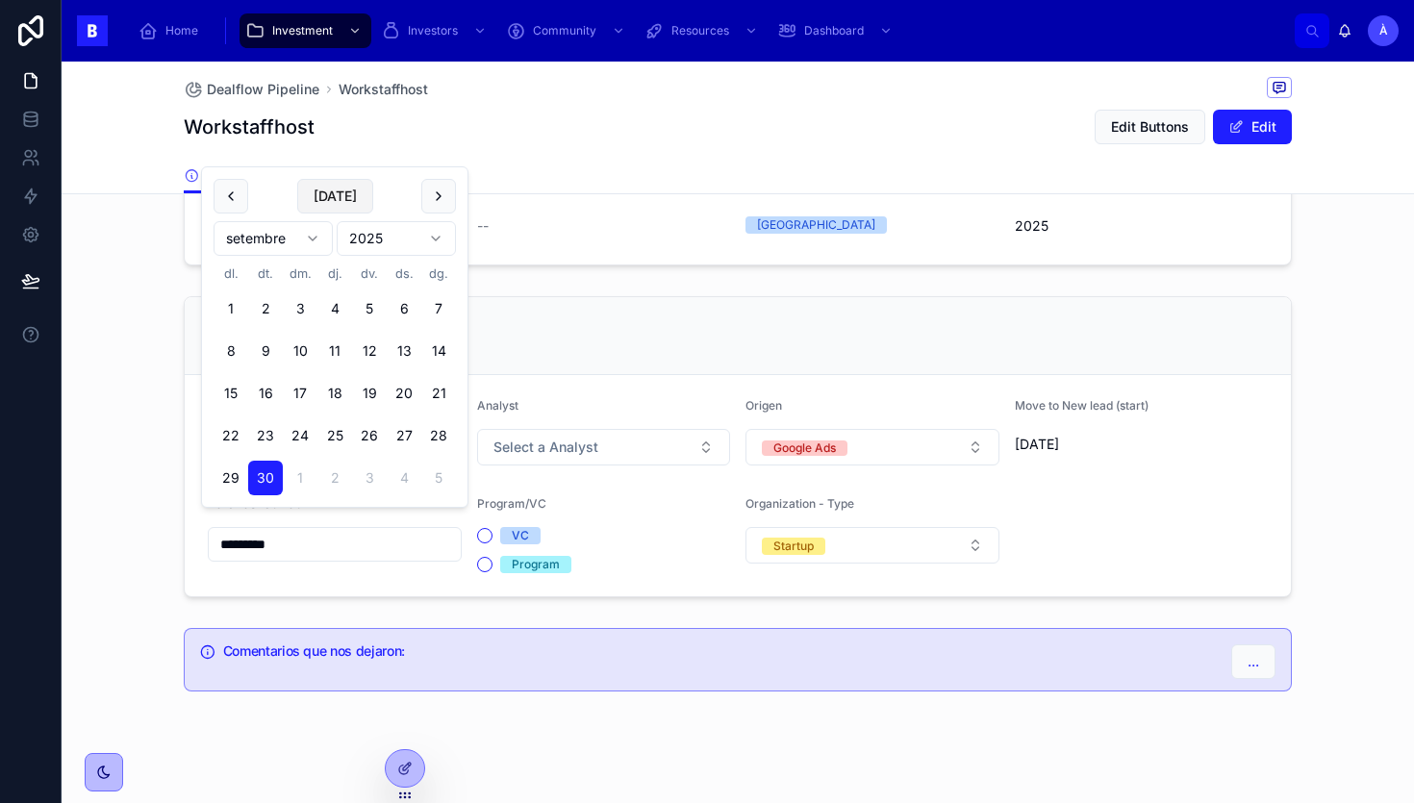
click at [343, 199] on button "[DATE]" at bounding box center [335, 196] width 76 height 35
type input "*********"
click at [570, 438] on span "Select a Analyst" at bounding box center [546, 447] width 105 height 19
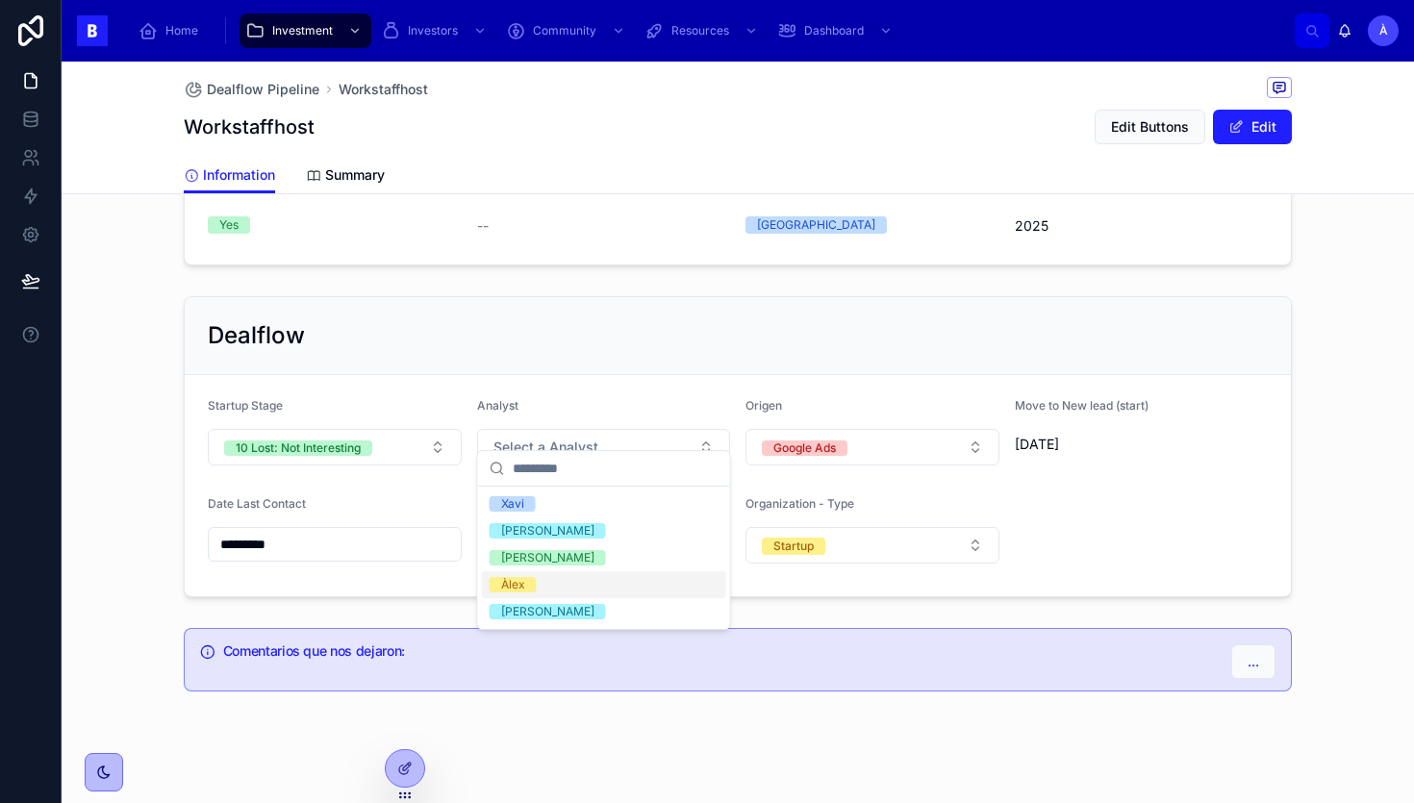
click at [513, 586] on div "Àlex" at bounding box center [513, 584] width 24 height 15
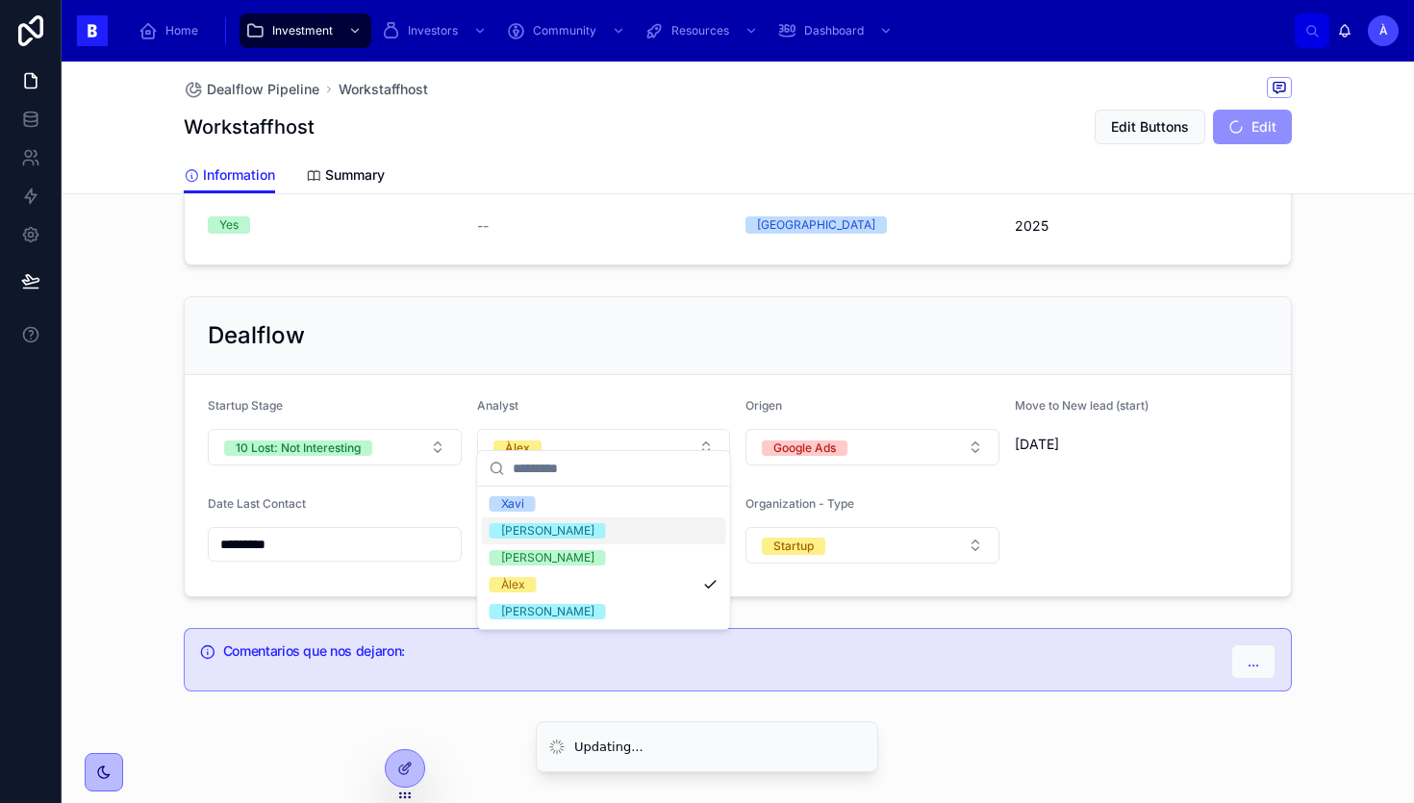
click at [462, 329] on div "Dealflow" at bounding box center [738, 335] width 1060 height 31
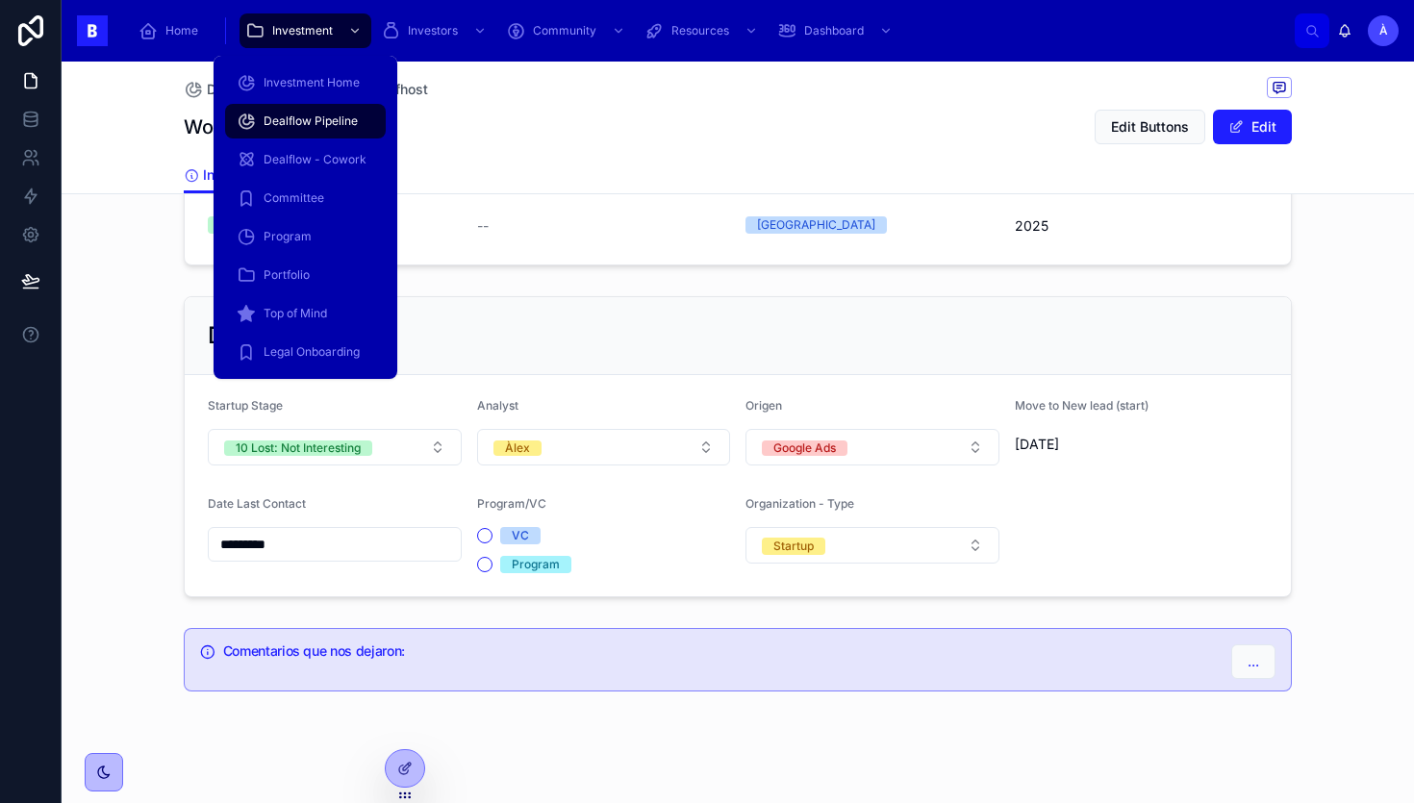
click at [281, 122] on span "Dealflow Pipeline" at bounding box center [311, 121] width 94 height 15
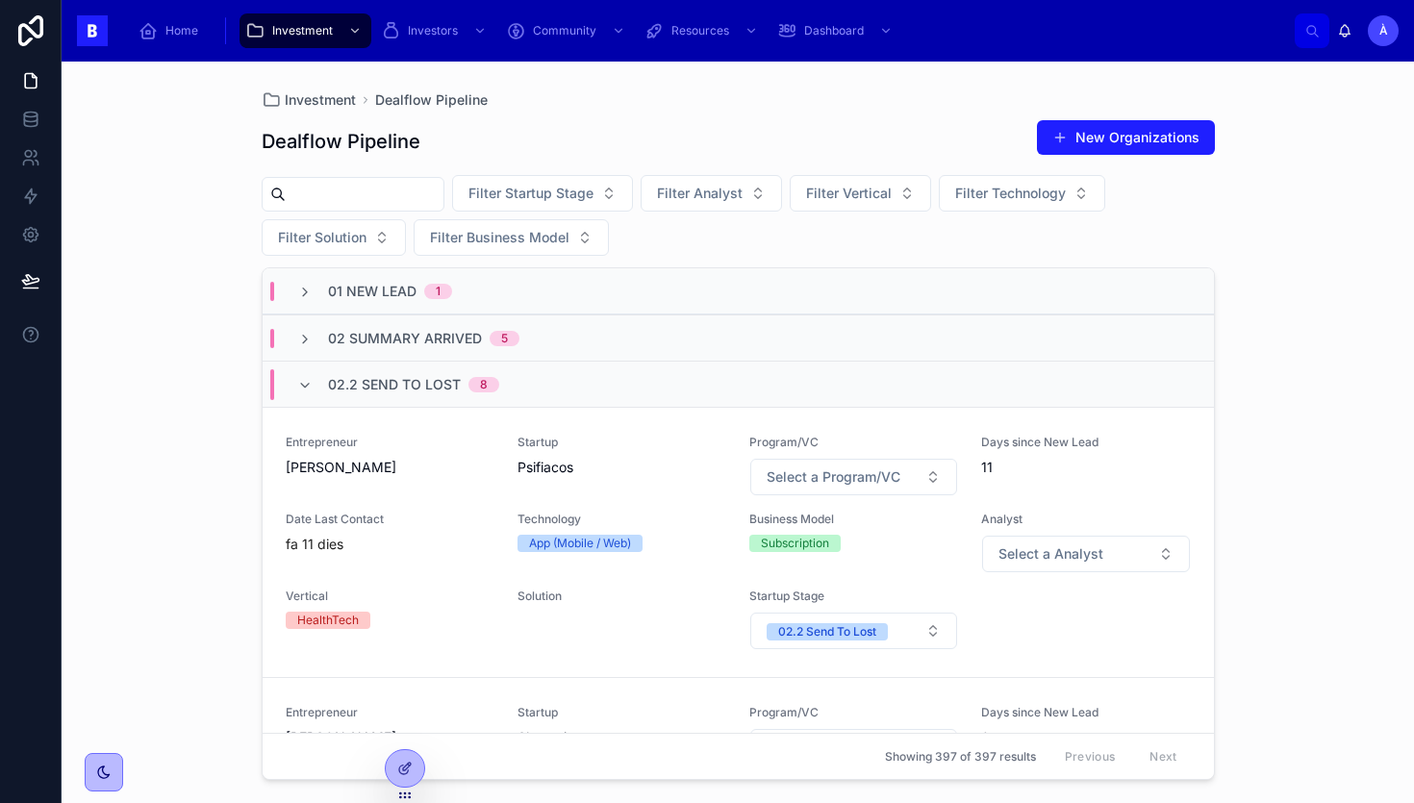
click at [364, 381] on span "02.2 Send To Lost" at bounding box center [394, 384] width 133 height 19
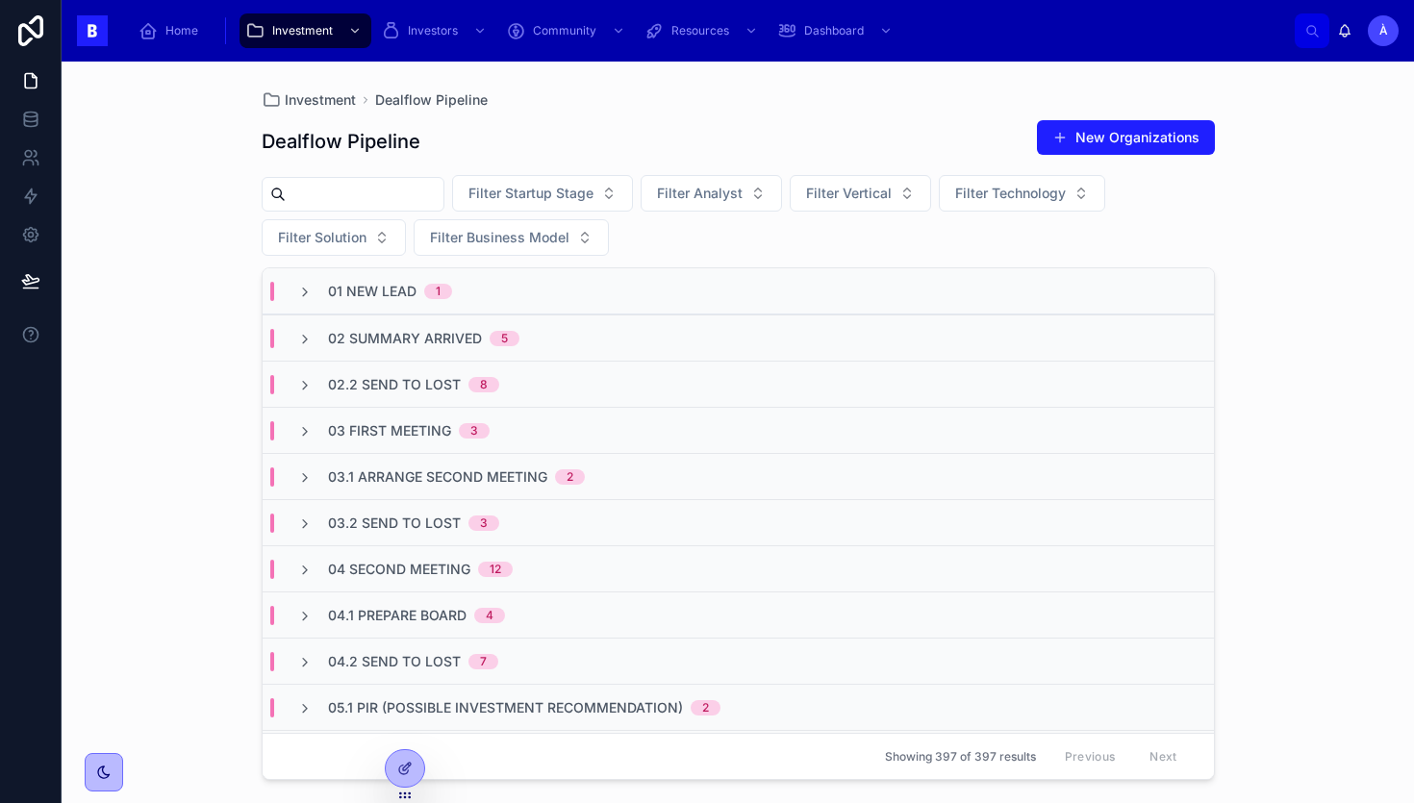
click at [480, 379] on div "8" at bounding box center [484, 384] width 8 height 15
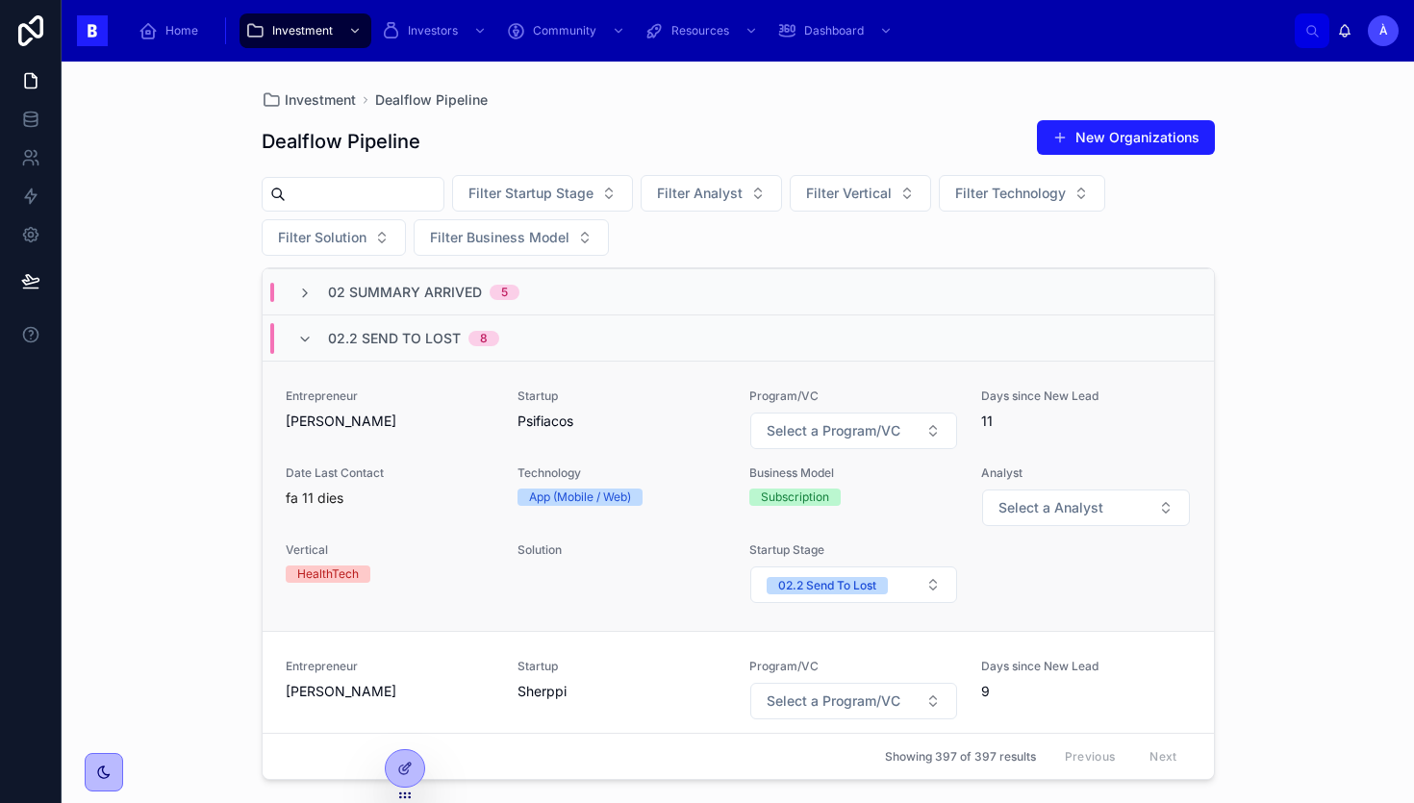
scroll to position [41, 0]
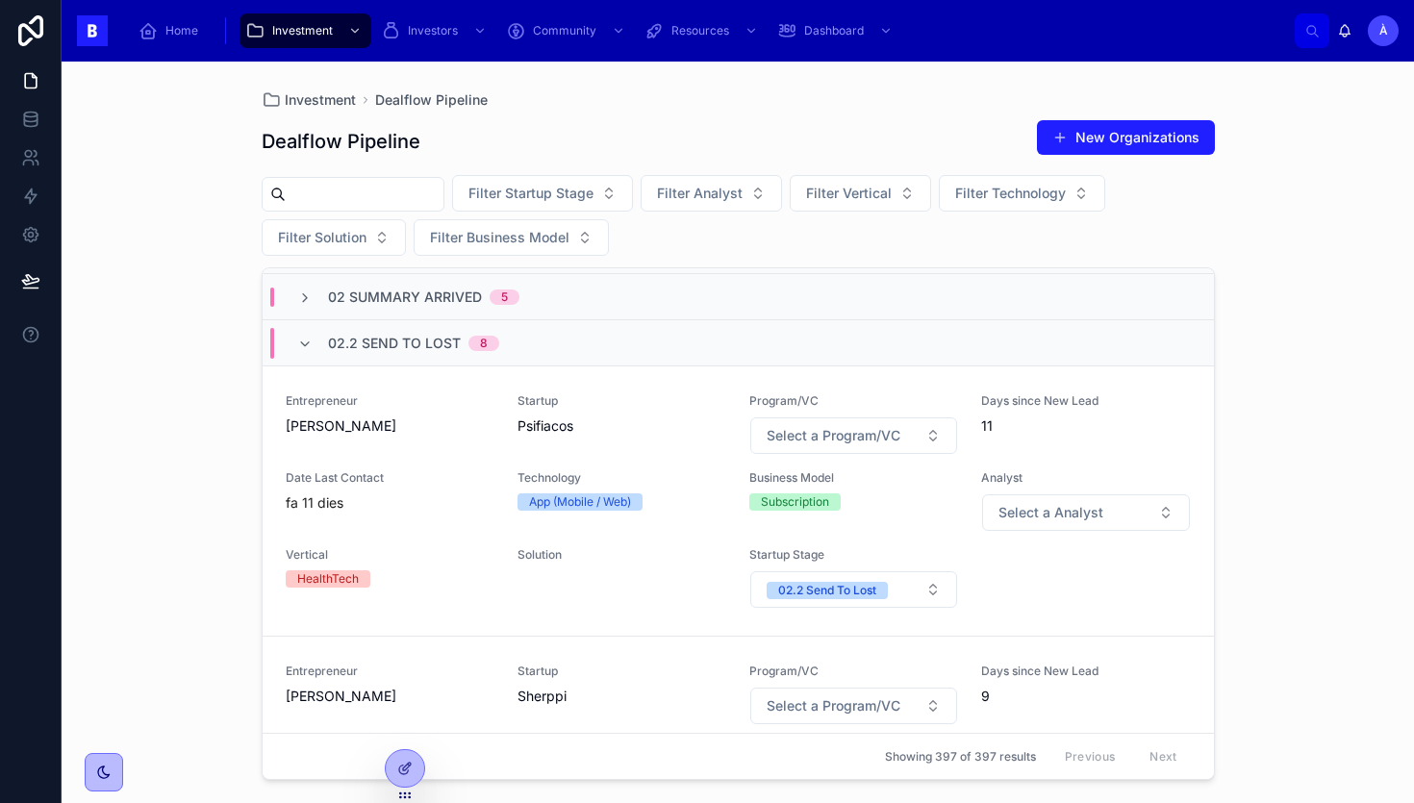
click at [392, 336] on span "02.2 Send To Lost" at bounding box center [394, 343] width 133 height 19
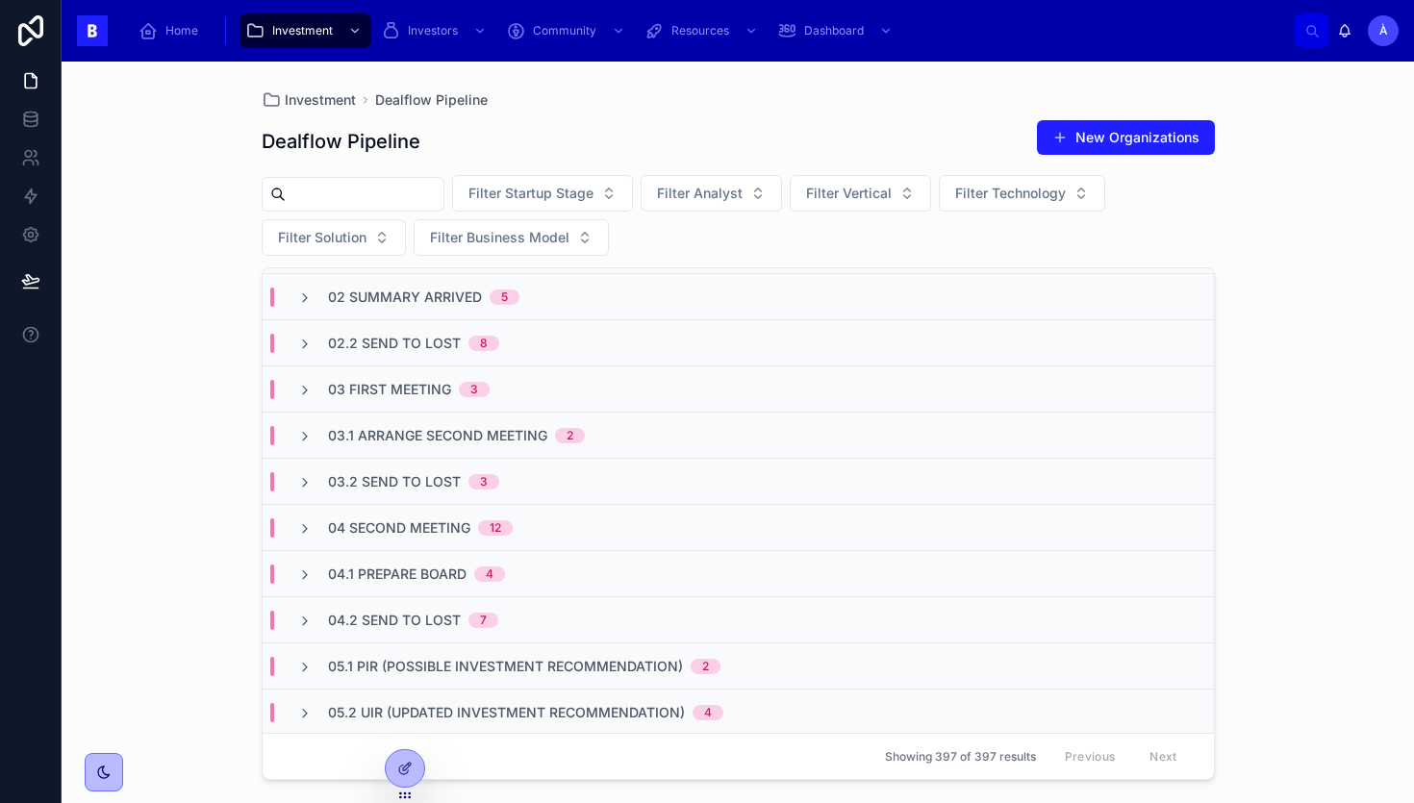
scroll to position [0, 0]
